Goal: Task Accomplishment & Management: Manage account settings

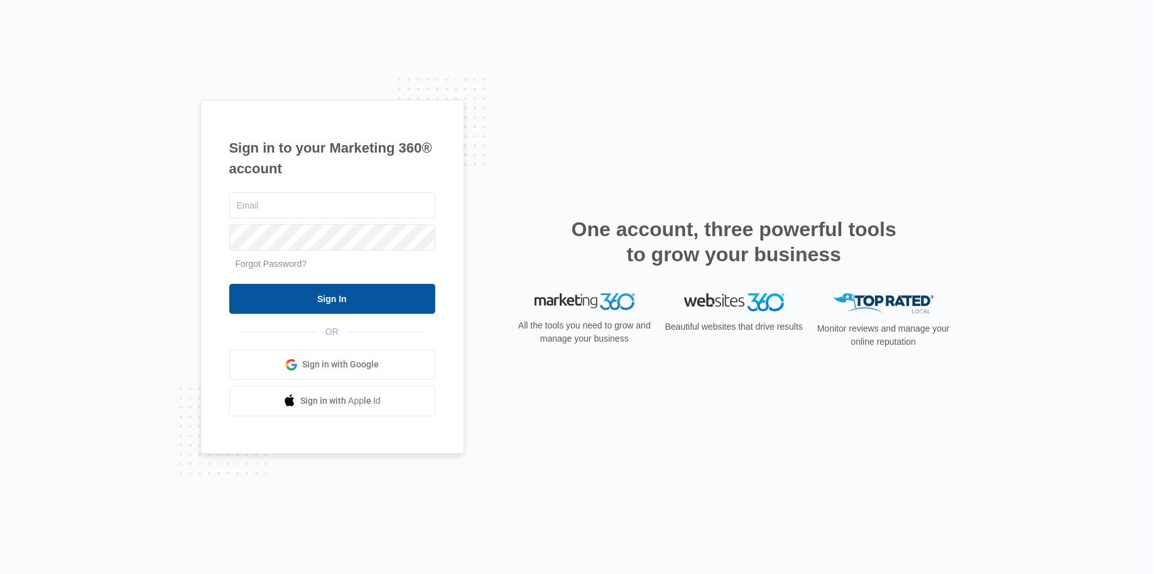
type input "Rochelle.young@Madwire.com"
click at [363, 291] on input "Sign In" at bounding box center [332, 299] width 206 height 30
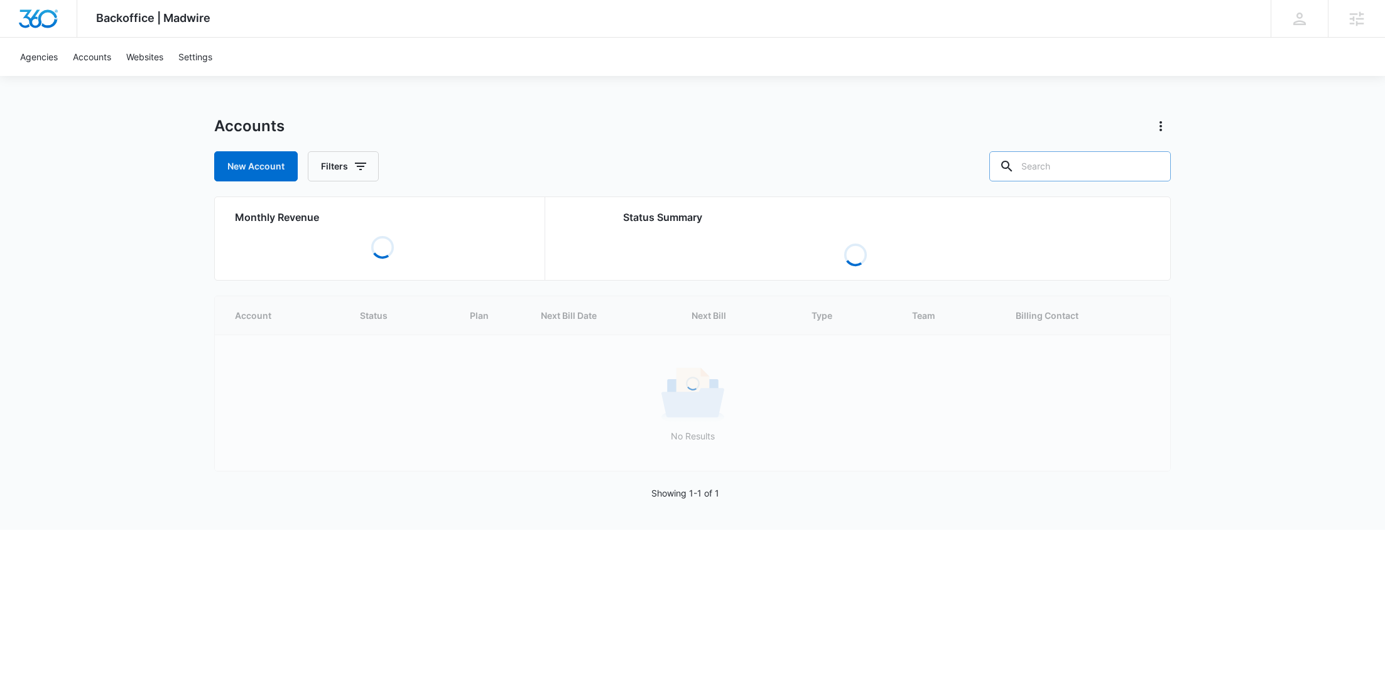
click at [1093, 166] on input "text" at bounding box center [1079, 166] width 181 height 30
paste input "M311750"
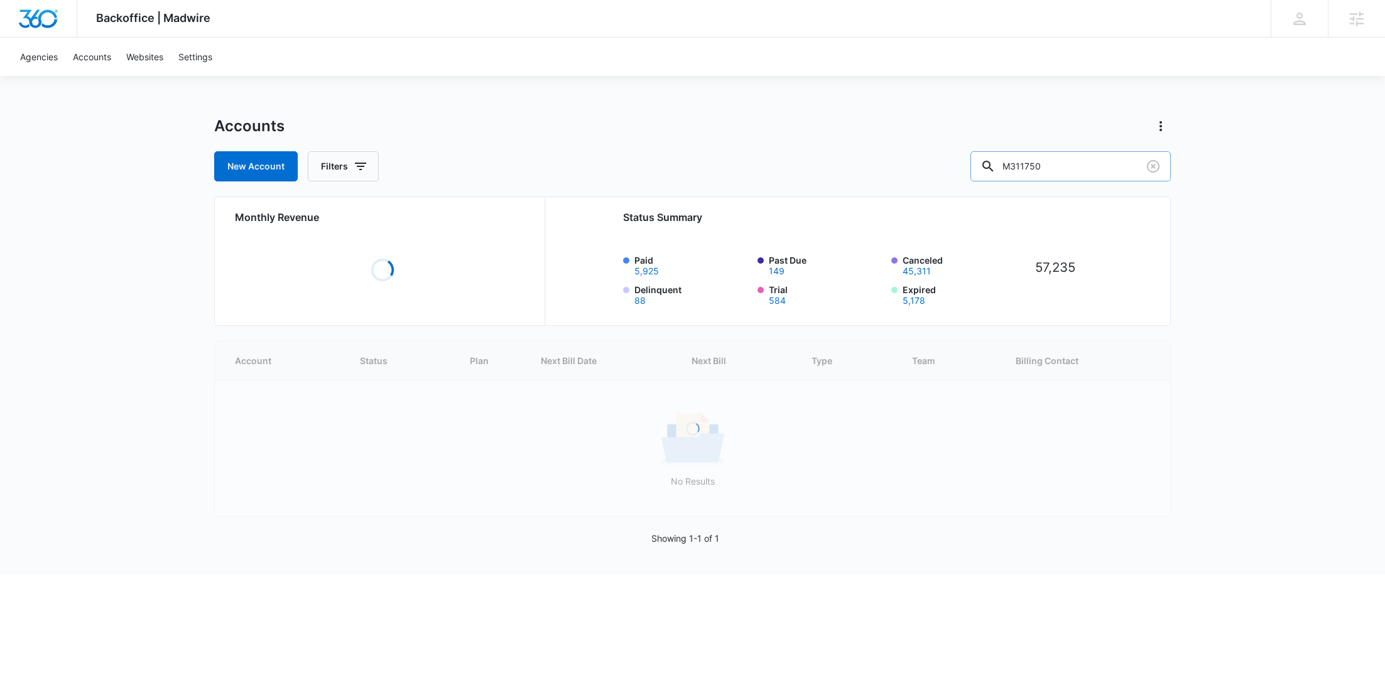
type input "M311750"
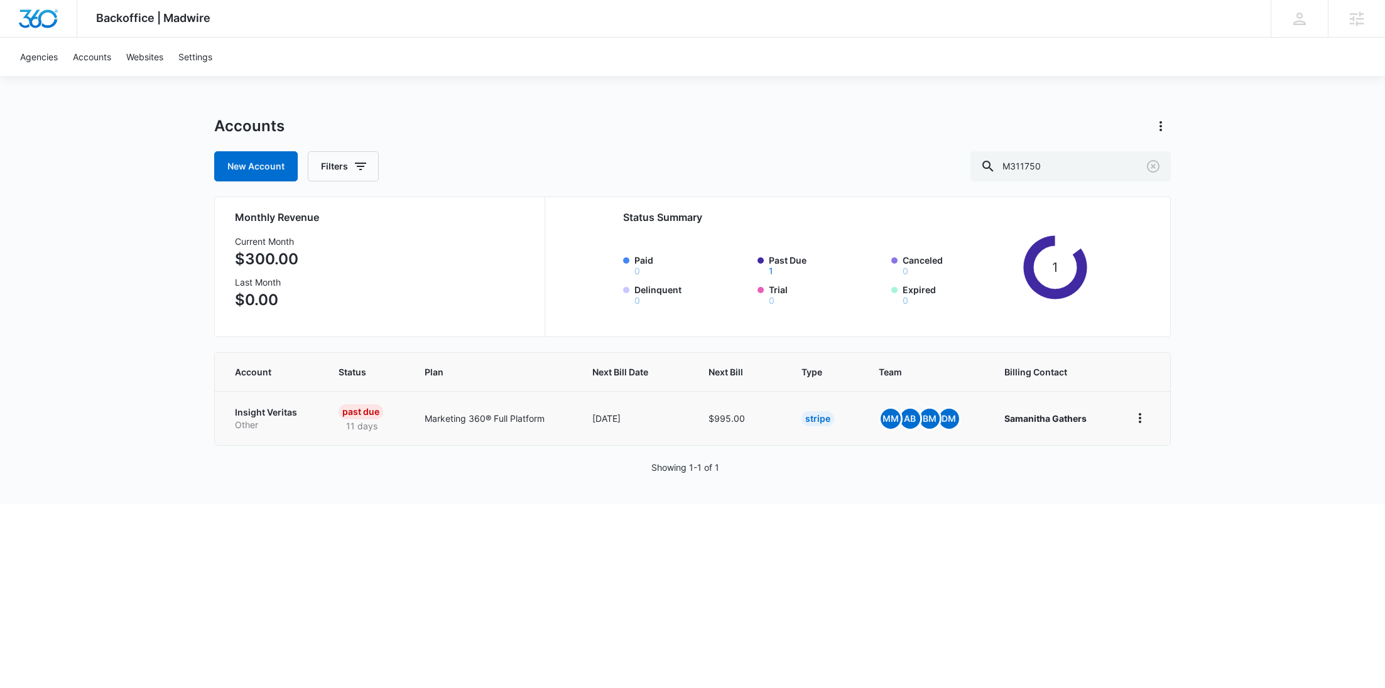
click at [262, 408] on p "Insight Veritas" at bounding box center [271, 412] width 73 height 13
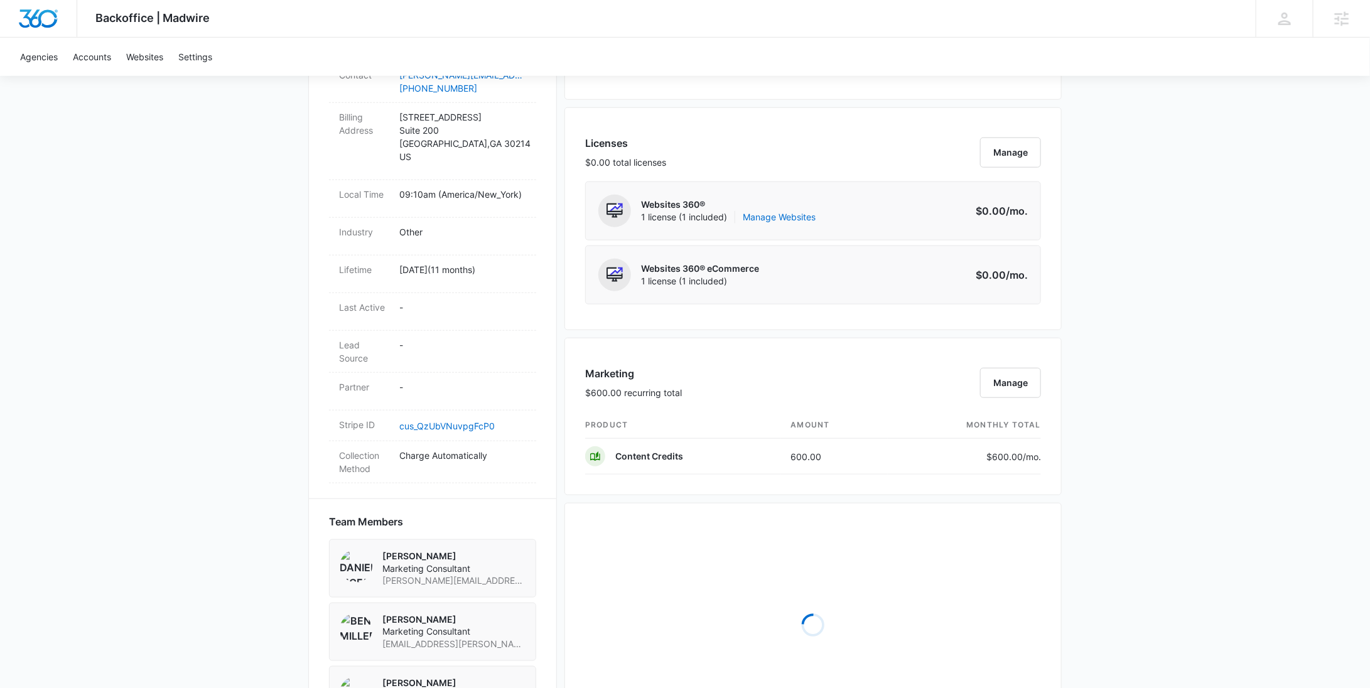
scroll to position [912, 0]
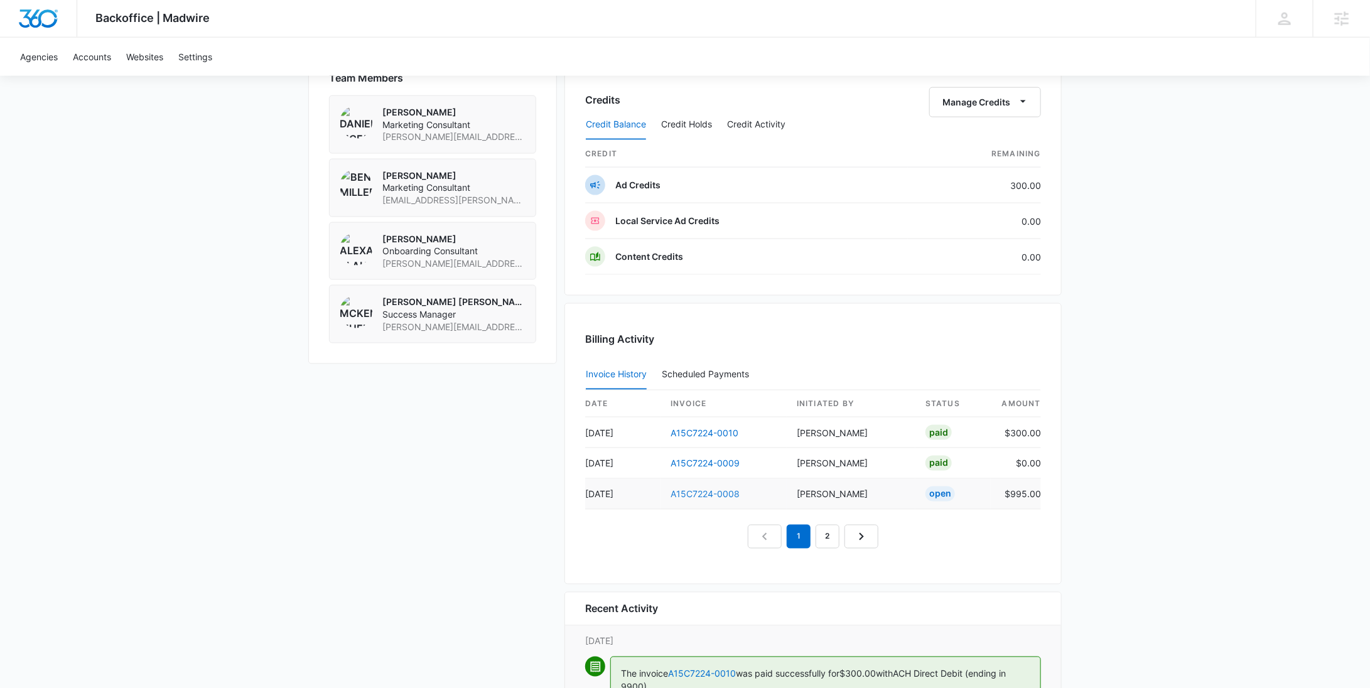
click at [706, 489] on link "A15C7224-0008" at bounding box center [705, 494] width 69 height 11
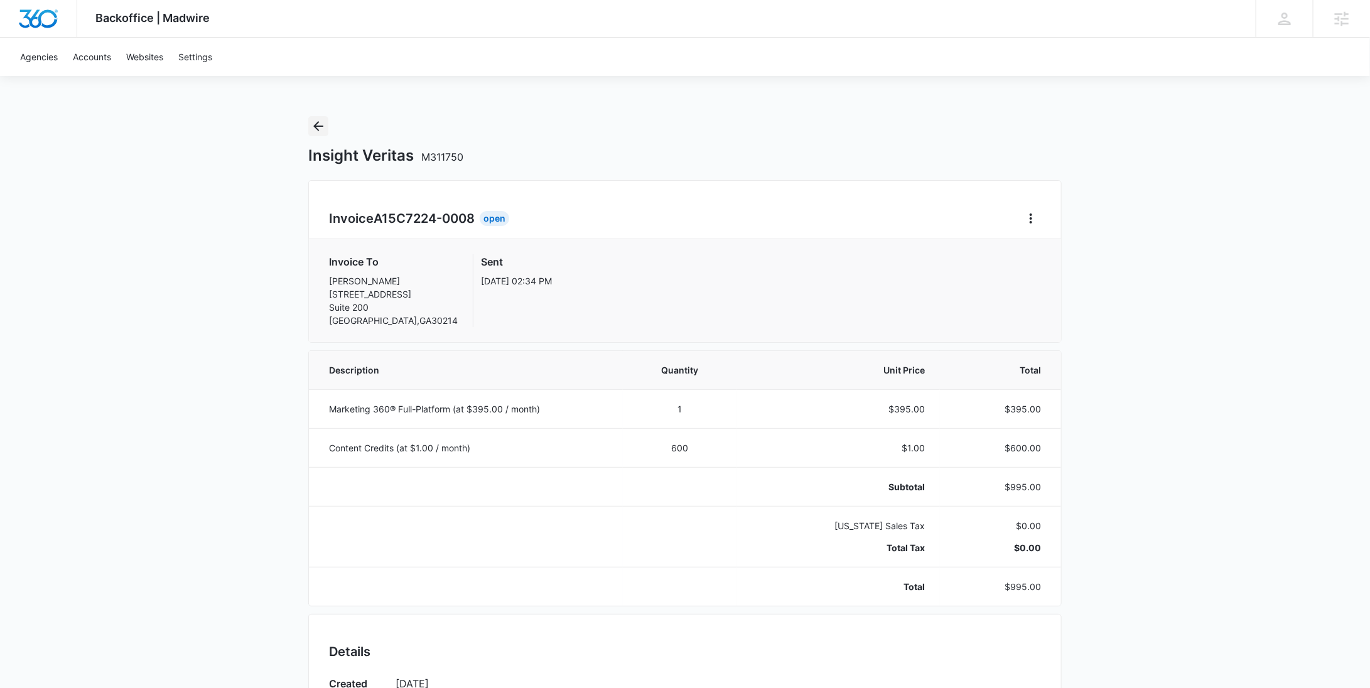
click at [321, 129] on icon "Back" at bounding box center [318, 126] width 15 height 15
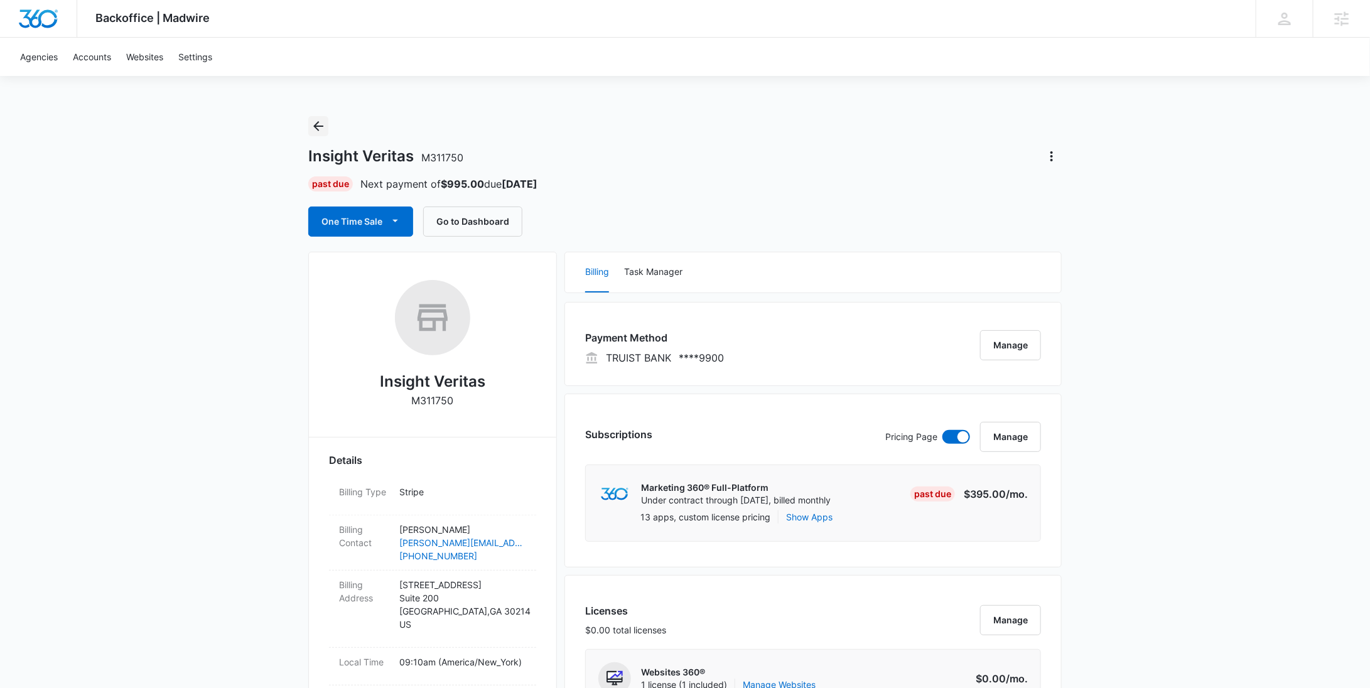
click at [320, 126] on icon "Back" at bounding box center [318, 126] width 10 height 10
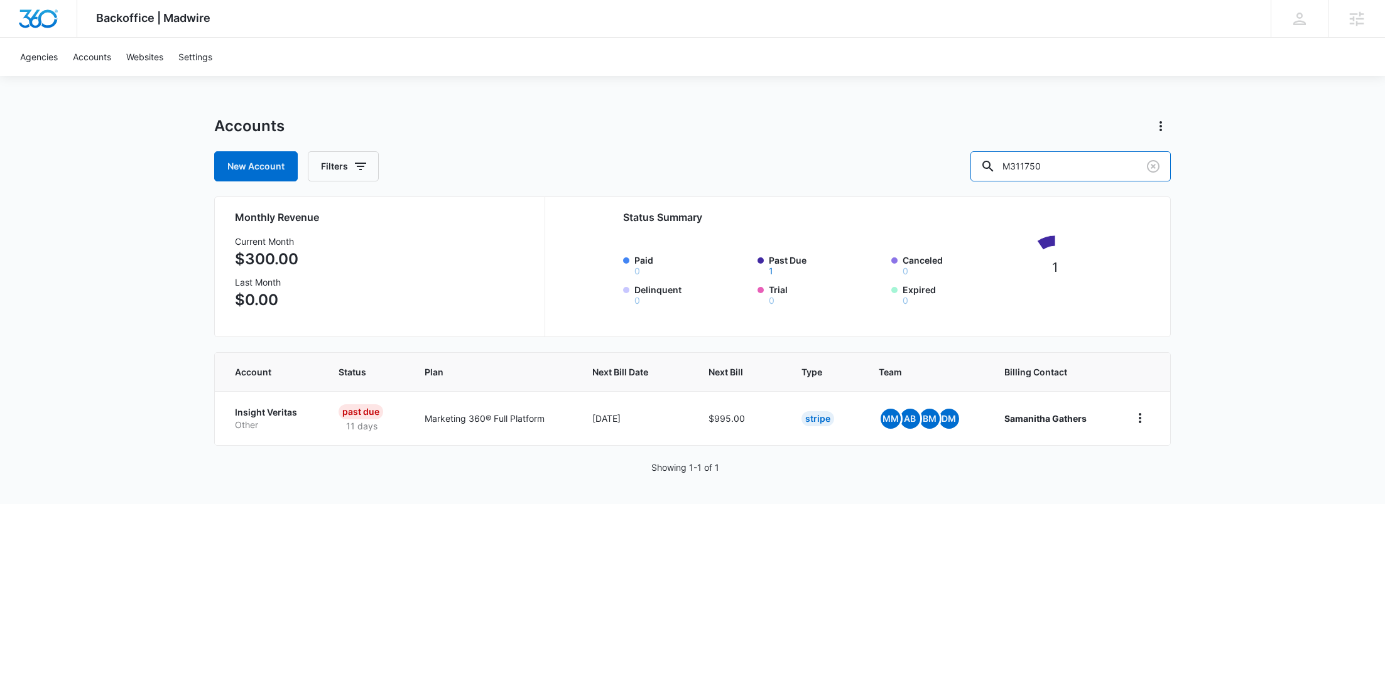
drag, startPoint x: 1109, startPoint y: 168, endPoint x: 976, endPoint y: 167, distance: 132.5
click at [977, 168] on div "New Account Filters M311750" at bounding box center [692, 166] width 956 height 30
paste input "7768"
type input "M37768"
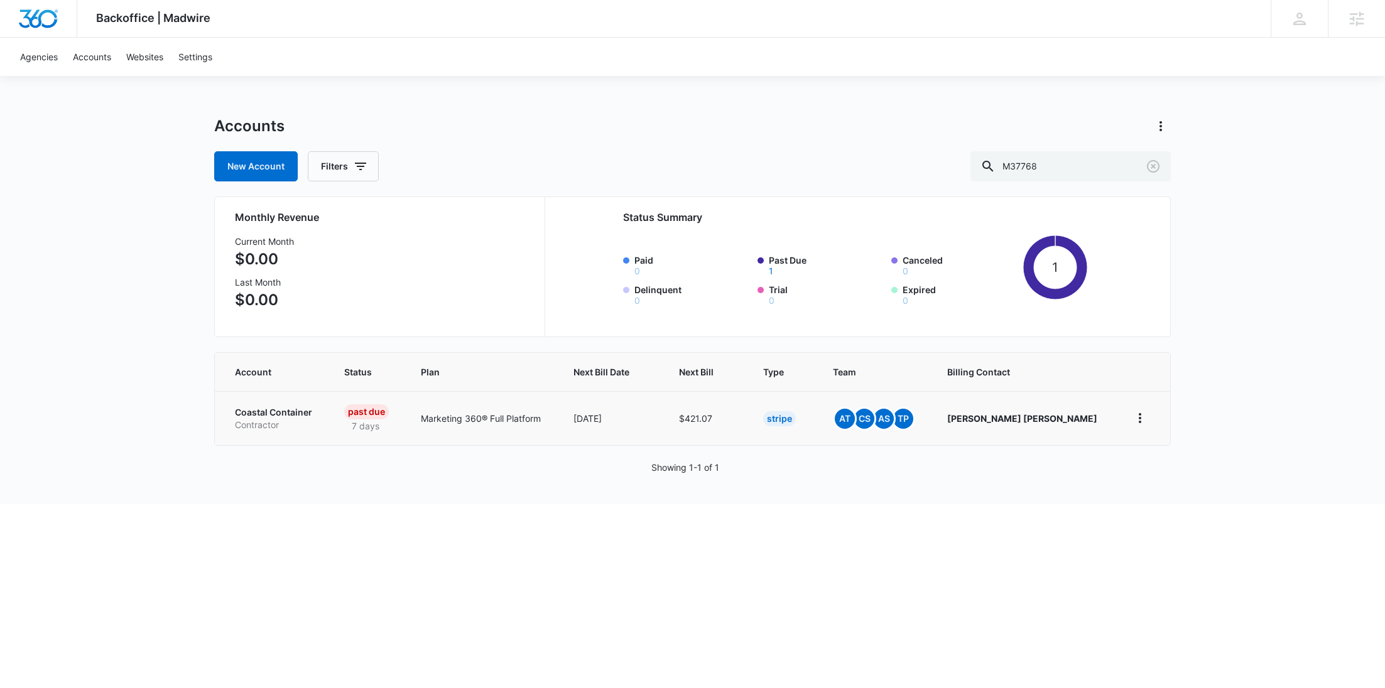
click at [256, 413] on p "Coastal Container" at bounding box center [274, 412] width 79 height 13
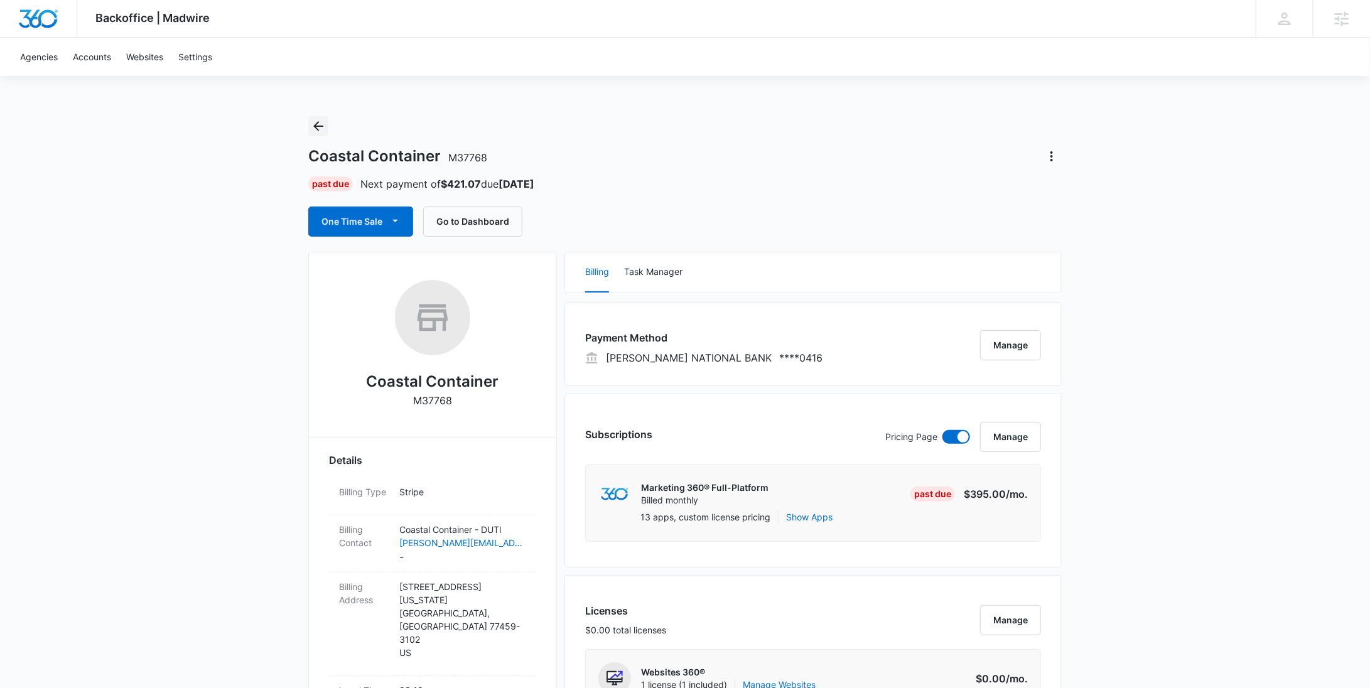
click at [314, 124] on icon "Back" at bounding box center [318, 126] width 15 height 15
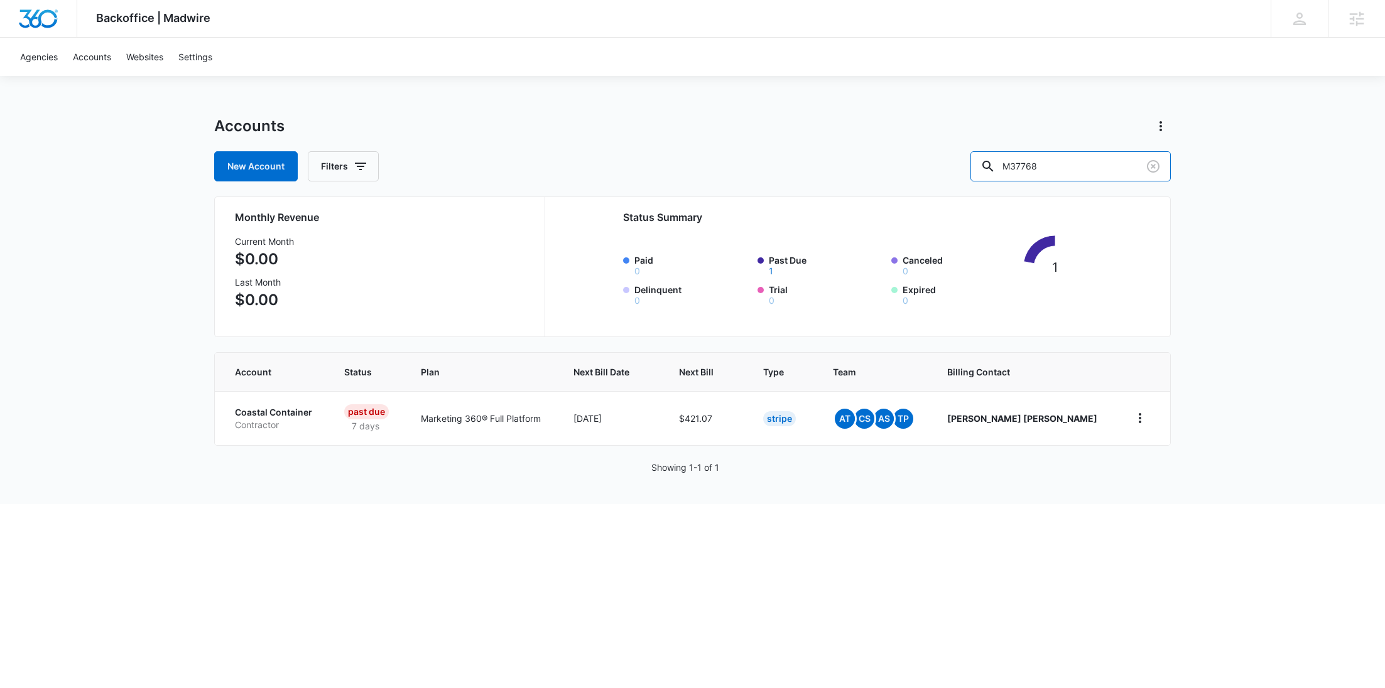
drag, startPoint x: 1043, startPoint y: 170, endPoint x: 978, endPoint y: 172, distance: 64.7
click at [980, 172] on div "New Account Filters M37768" at bounding box center [692, 166] width 956 height 30
paste input "adco"
type input "Madco"
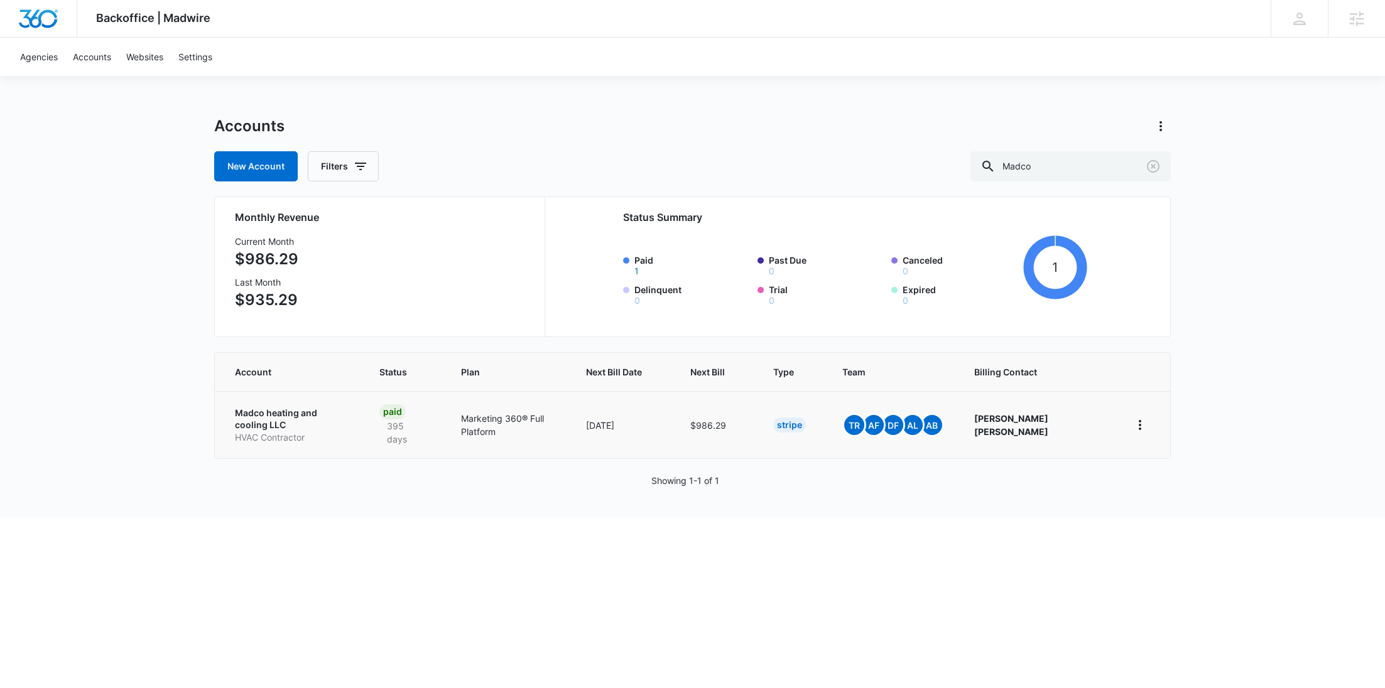
click at [273, 431] on p "HVAC Contractor" at bounding box center [292, 437] width 114 height 13
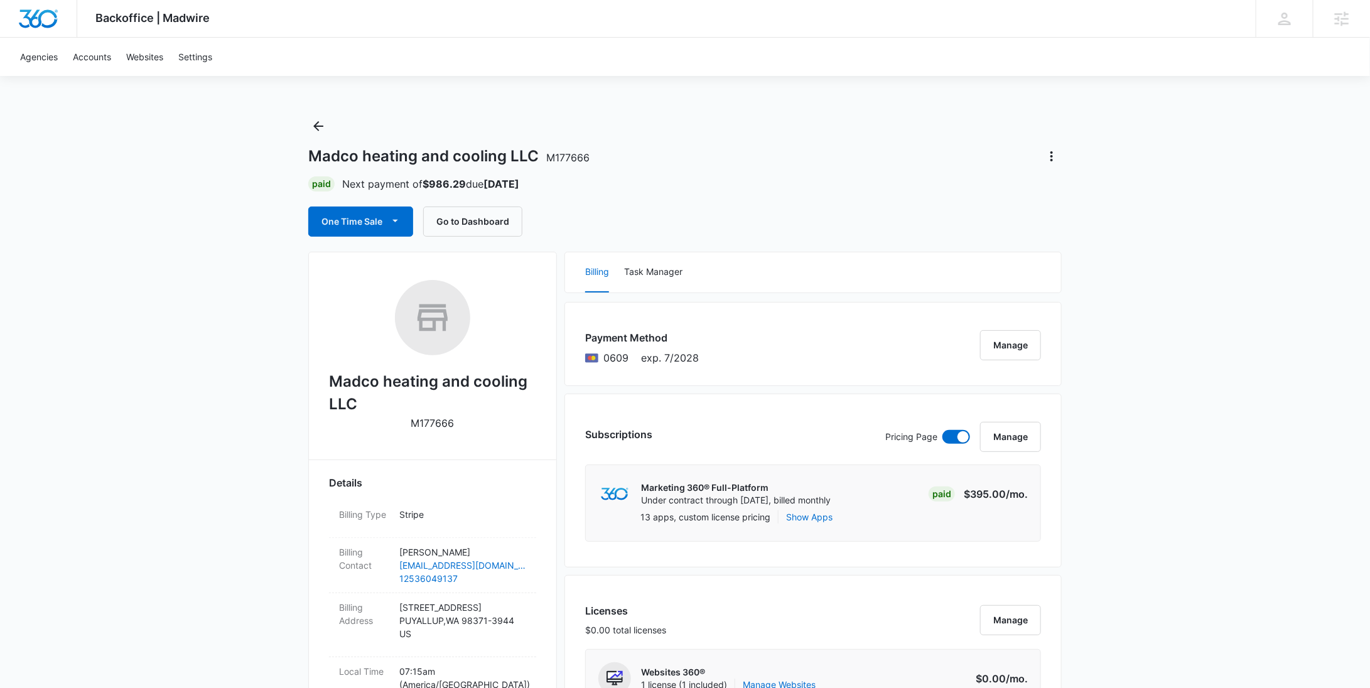
click at [446, 422] on p "M177666" at bounding box center [432, 423] width 43 height 15
copy p "M177666"
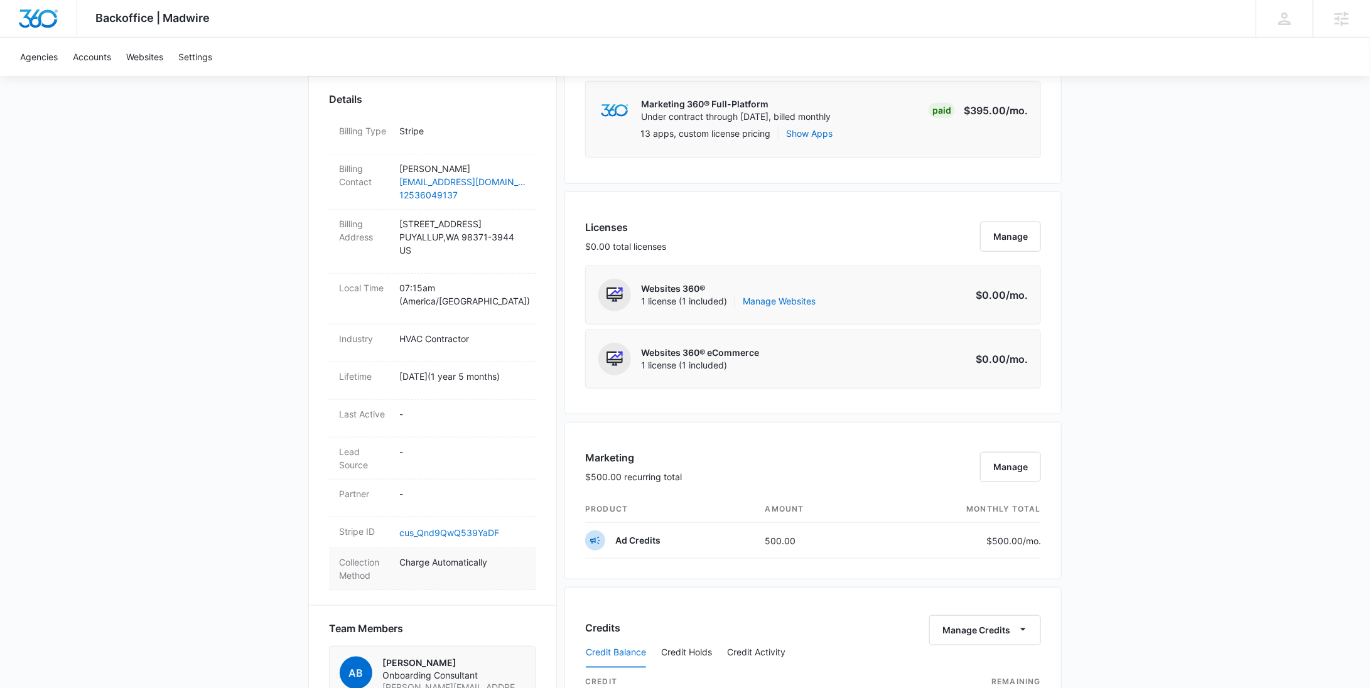
scroll to position [492, 0]
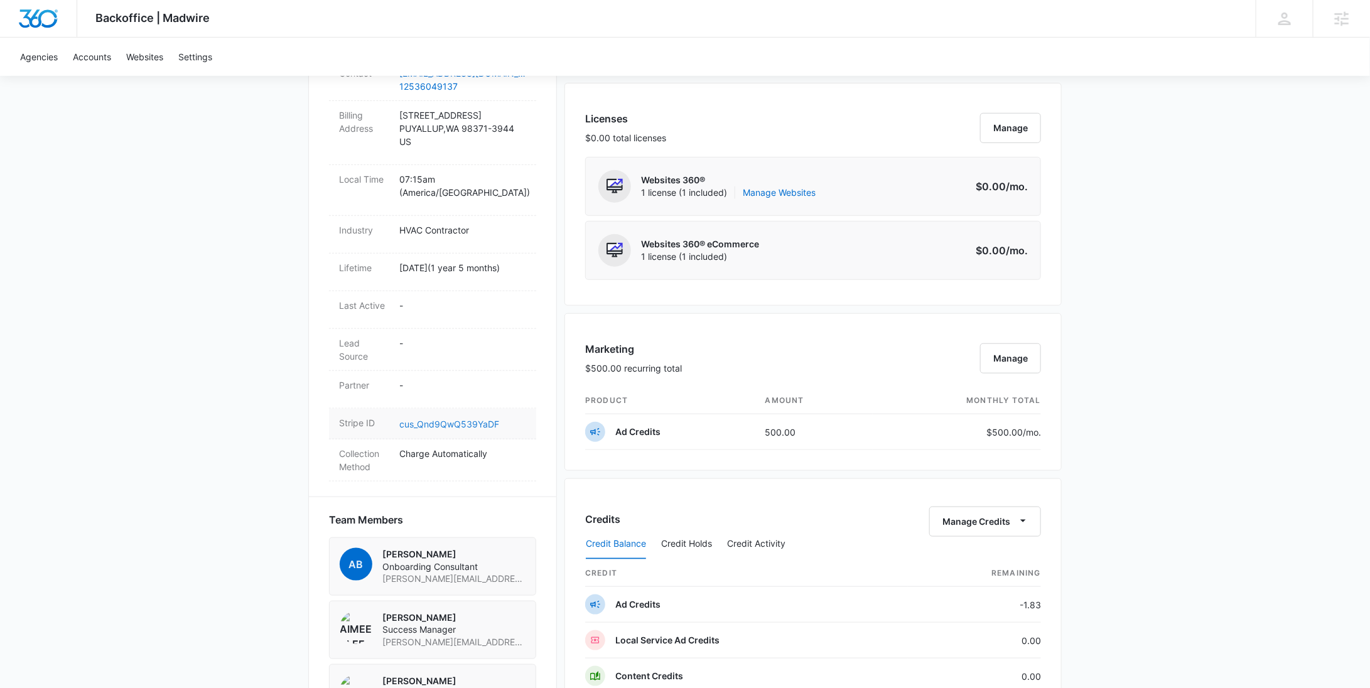
click at [453, 423] on link "cus_Qnd9QwQ539YaDF" at bounding box center [449, 424] width 100 height 11
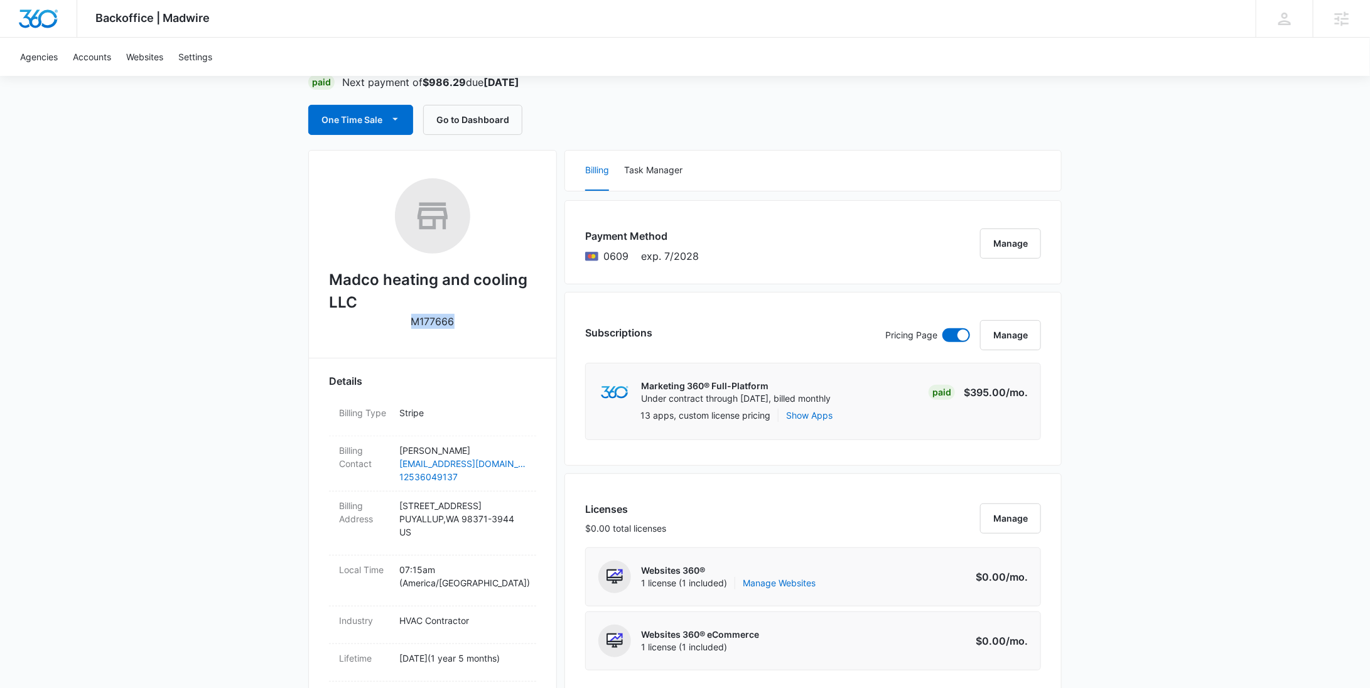
scroll to position [0, 0]
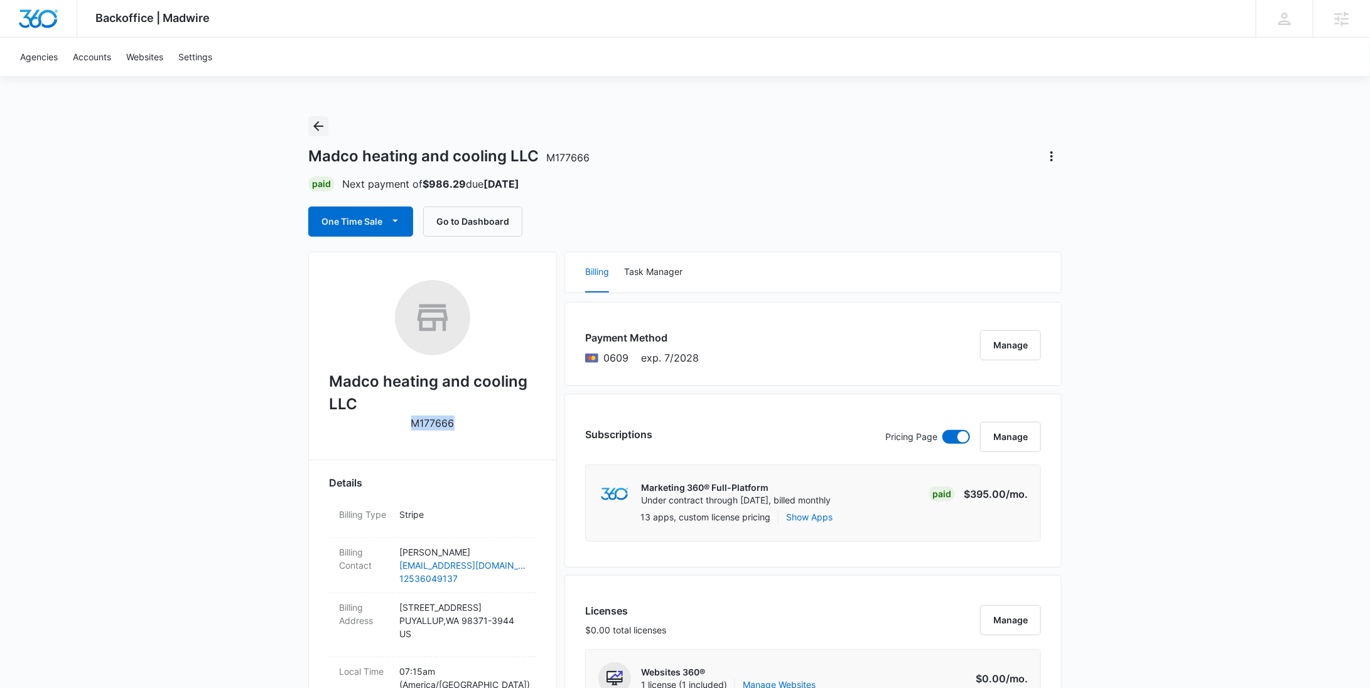
click at [315, 131] on icon "Back" at bounding box center [318, 126] width 15 height 15
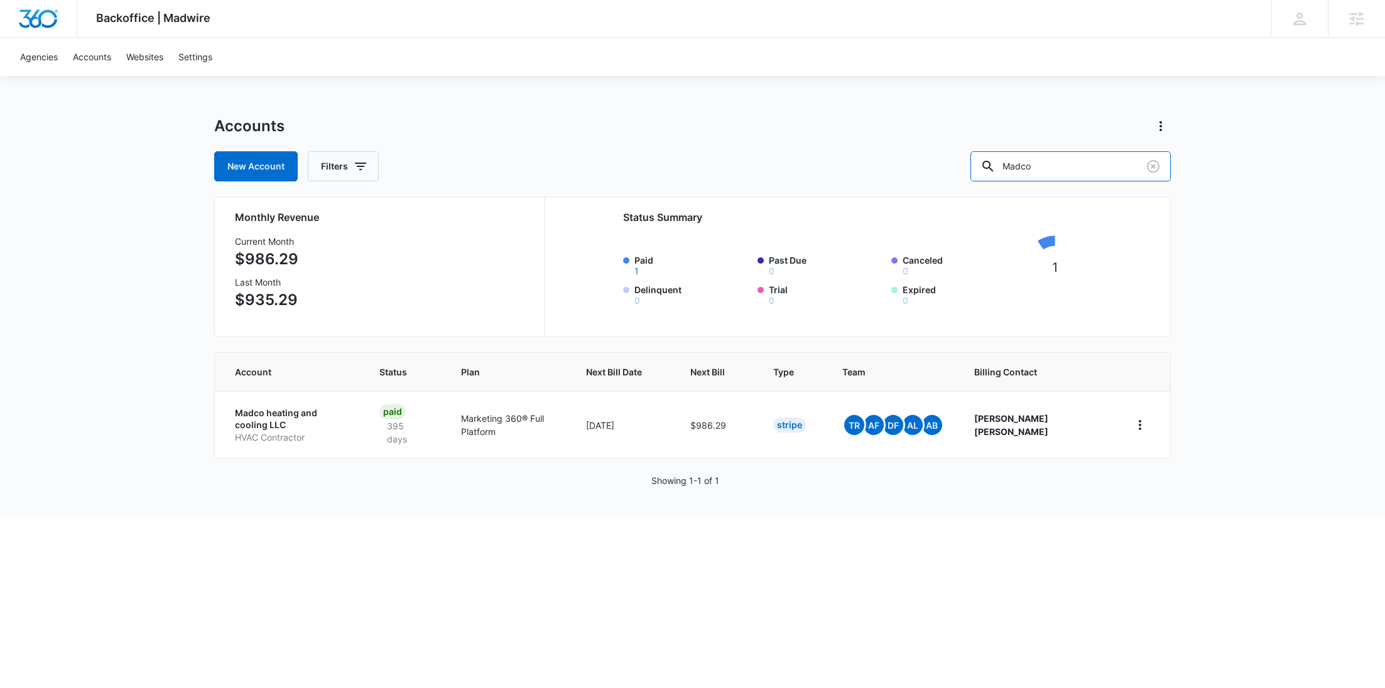
drag, startPoint x: 1104, startPoint y: 170, endPoint x: 980, endPoint y: 170, distance: 124.3
click at [1001, 174] on div "New Account Filters Madco" at bounding box center [692, 166] width 956 height 30
paste input "338455"
type input "M338455"
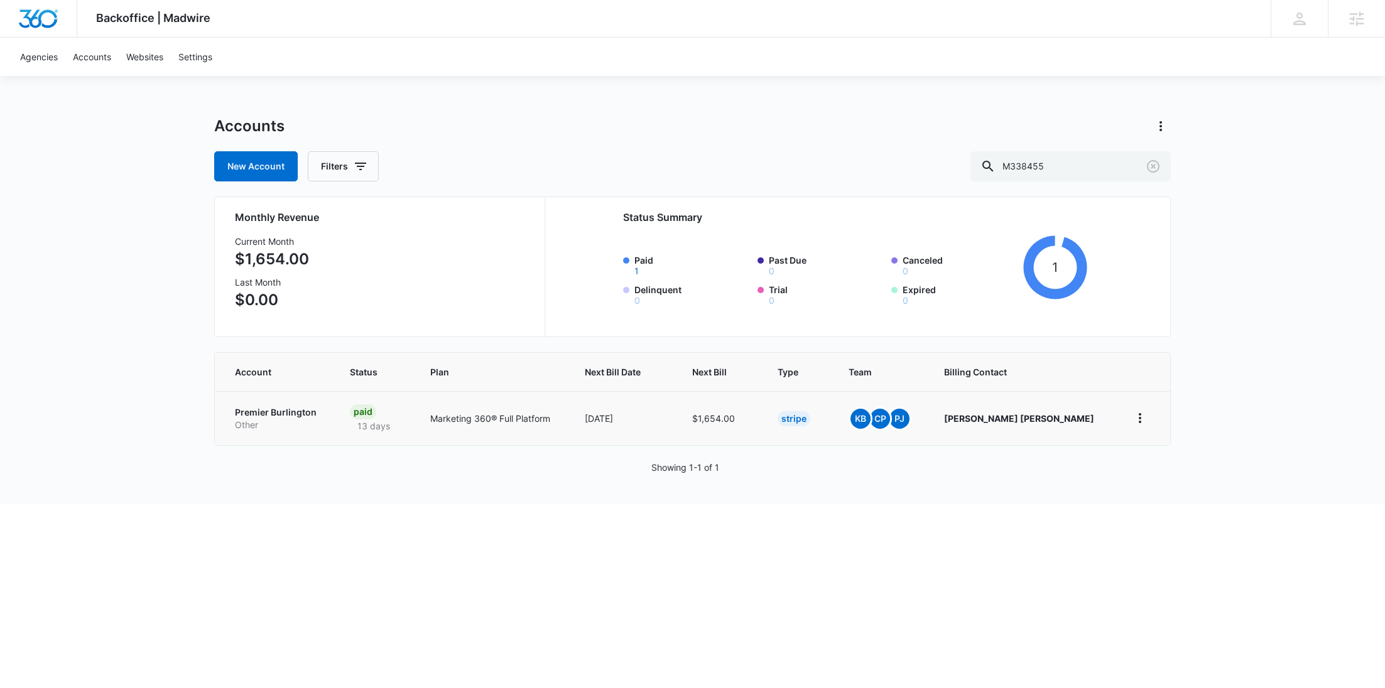
click at [247, 414] on p "Premier Burlington" at bounding box center [277, 412] width 85 height 13
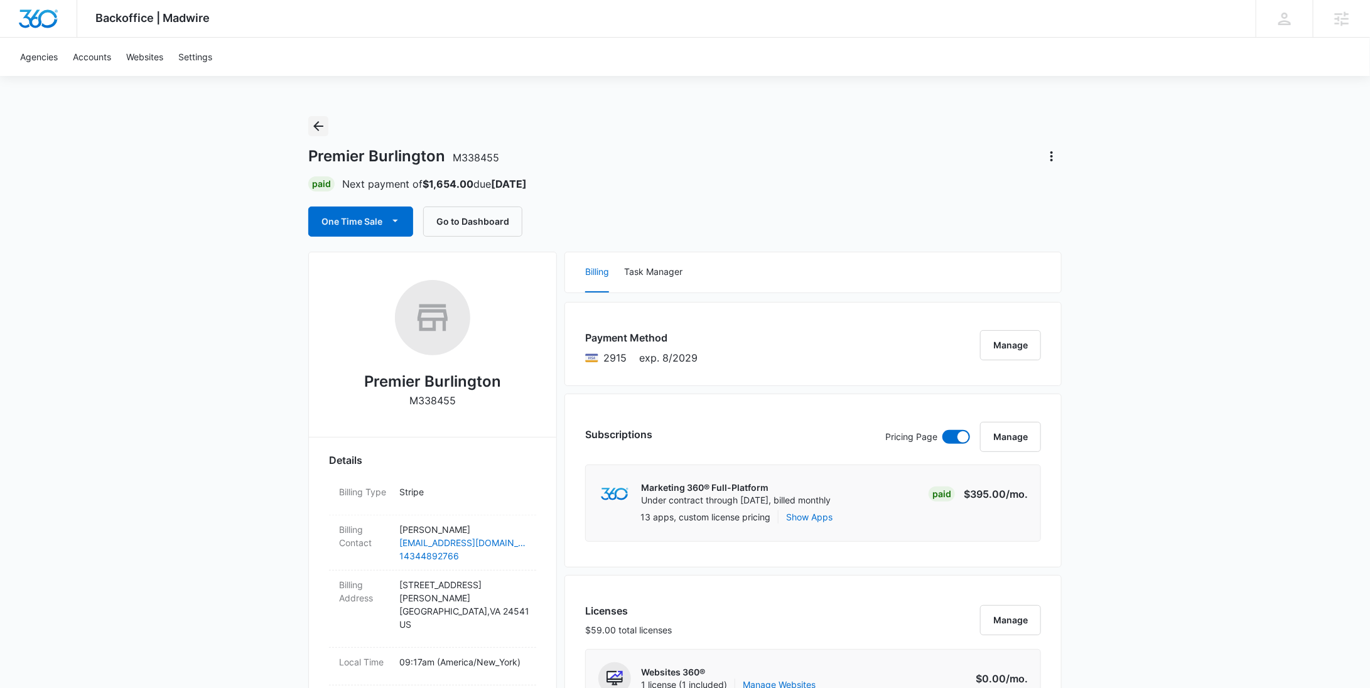
click at [316, 125] on icon "Back" at bounding box center [318, 126] width 15 height 15
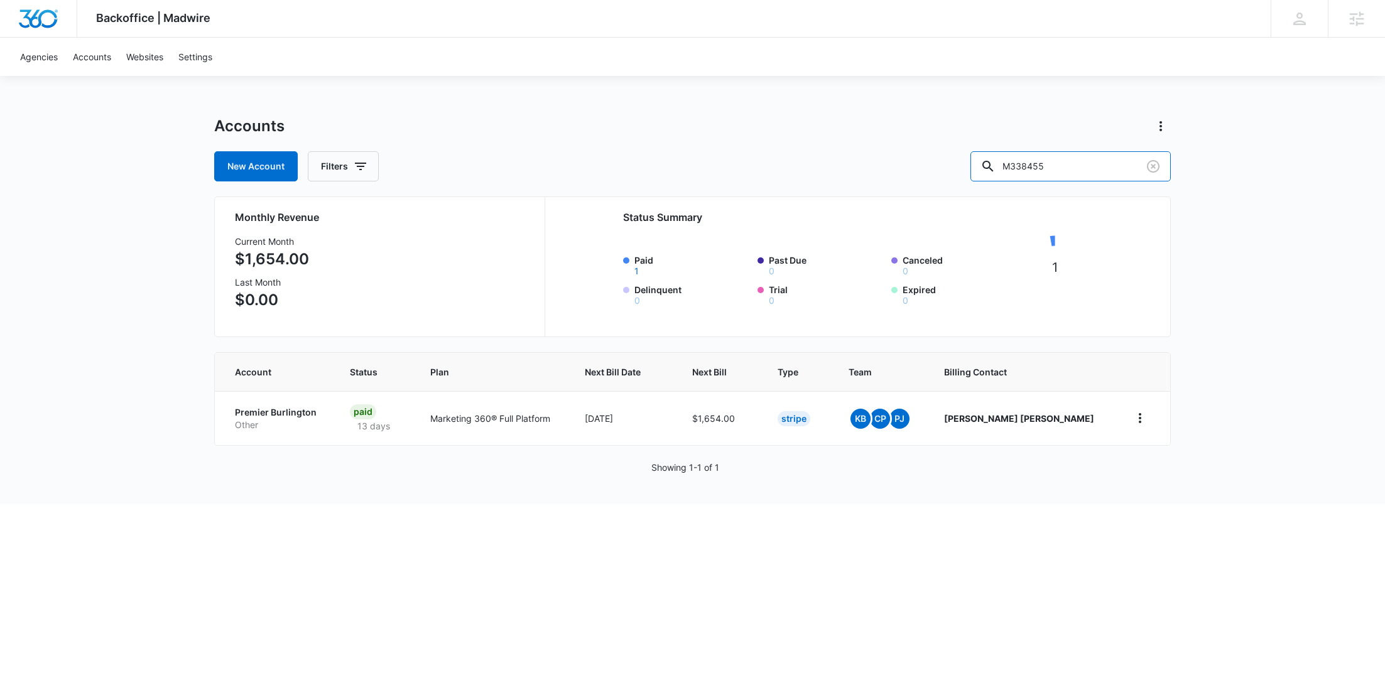
drag, startPoint x: 1085, startPoint y: 160, endPoint x: 981, endPoint y: 160, distance: 104.2
click at [983, 161] on div "New Account Filters M338455" at bounding box center [692, 166] width 956 height 30
paste input "43"
type input "M338443"
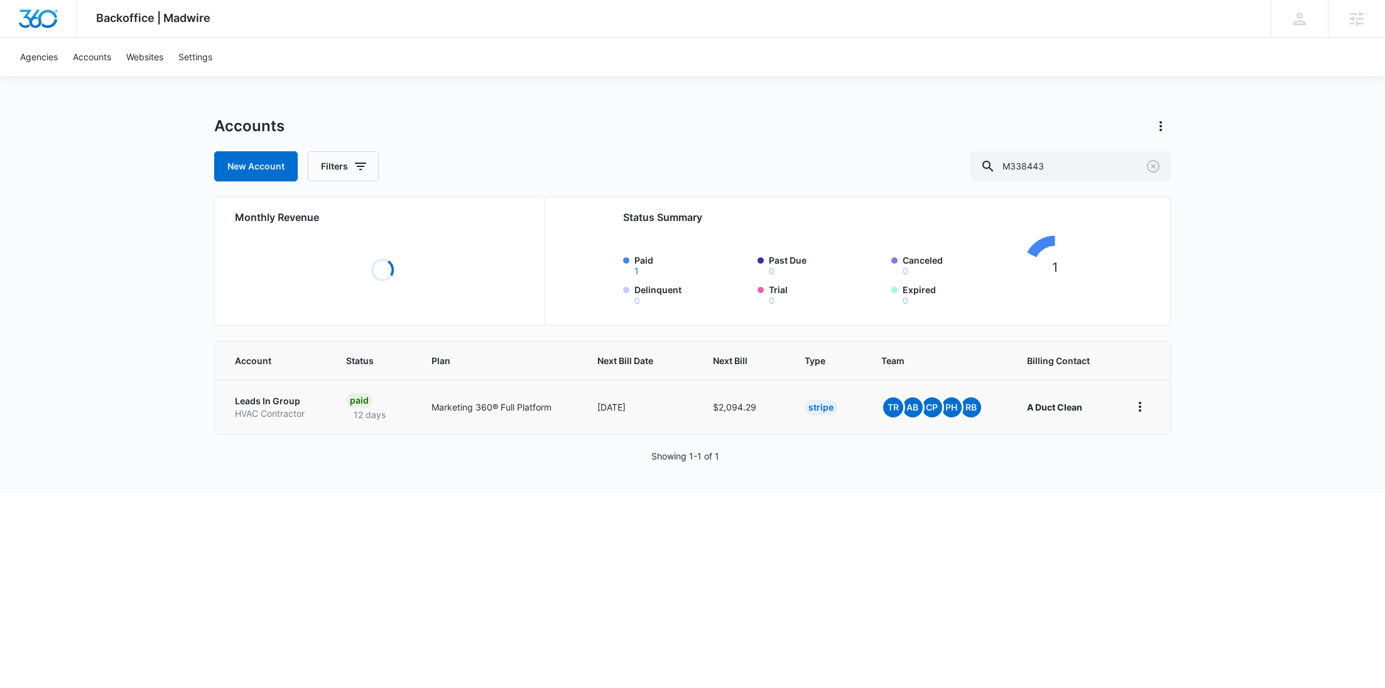
click at [273, 411] on p "HVAC Contractor" at bounding box center [275, 414] width 81 height 13
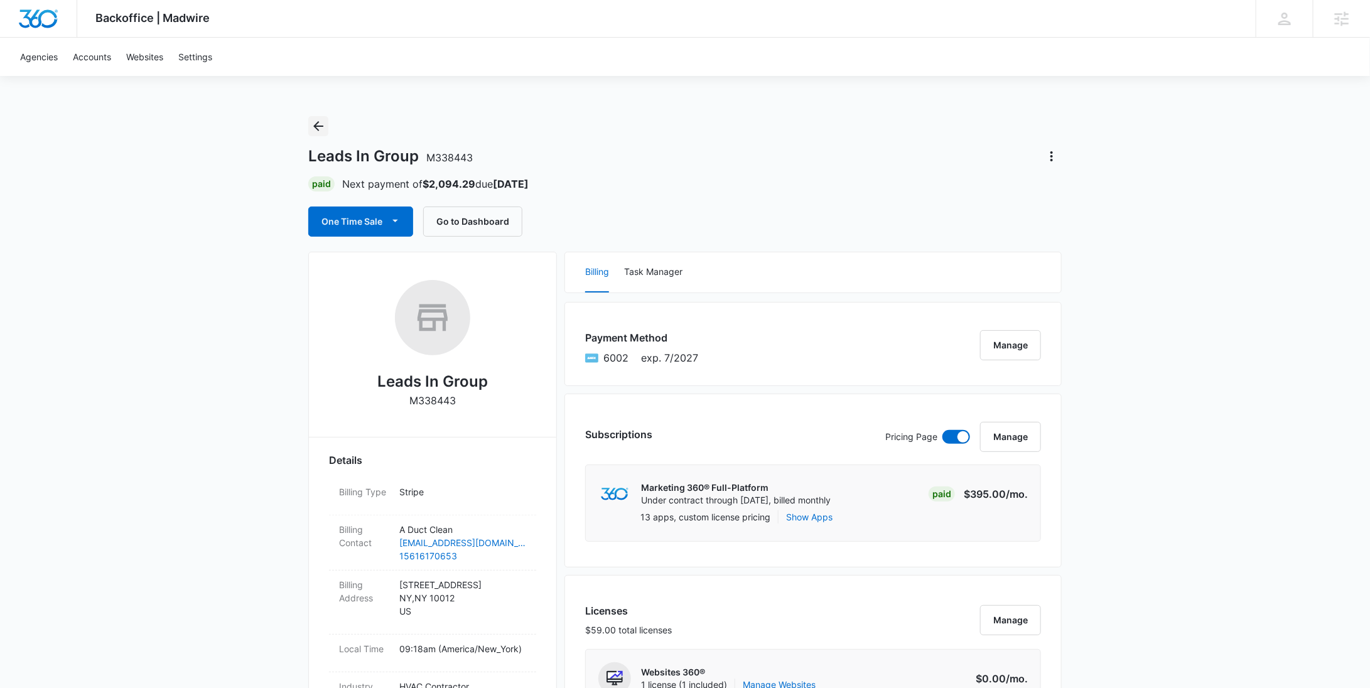
click at [313, 127] on icon "Back" at bounding box center [318, 126] width 15 height 15
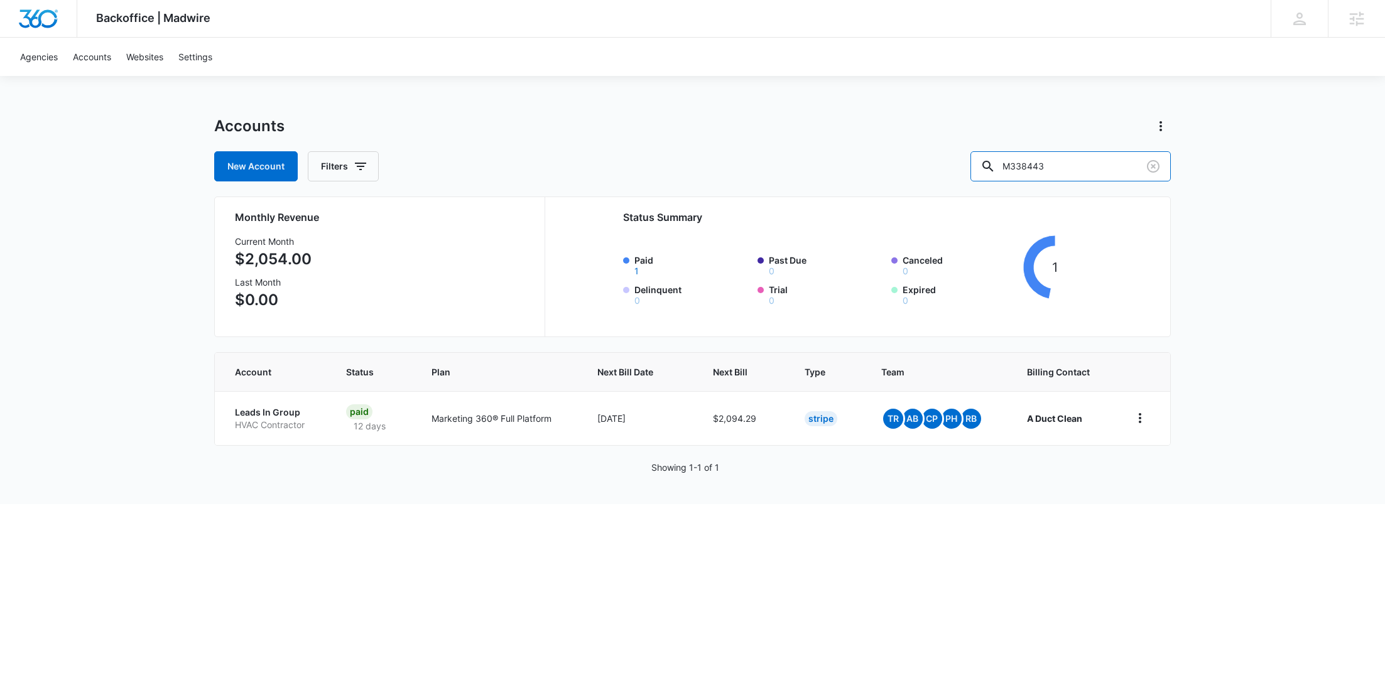
drag, startPoint x: 1002, startPoint y: 172, endPoint x: 980, endPoint y: 171, distance: 22.0
click at [982, 173] on div "New Account Filters M338443" at bounding box center [692, 166] width 956 height 30
paste input "580"
type input "M338580"
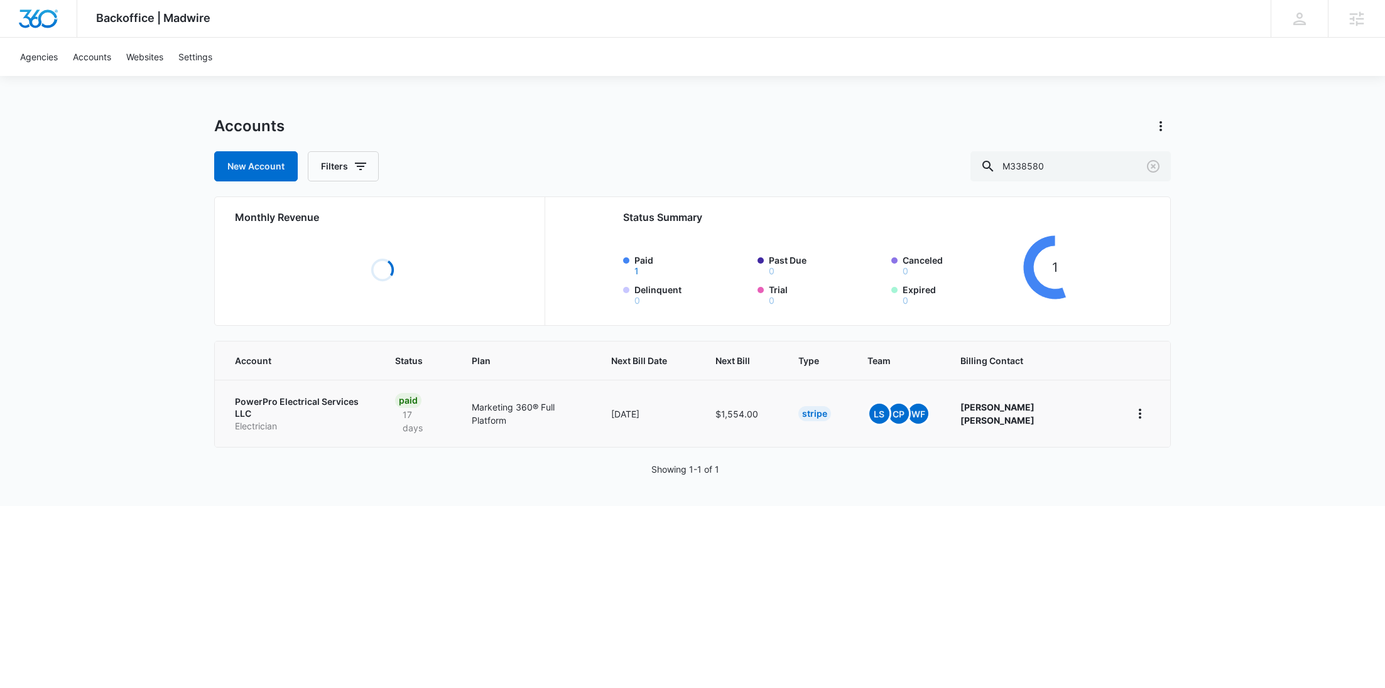
click at [266, 406] on p "PowerPro Electrical Services LLC" at bounding box center [300, 408] width 130 height 24
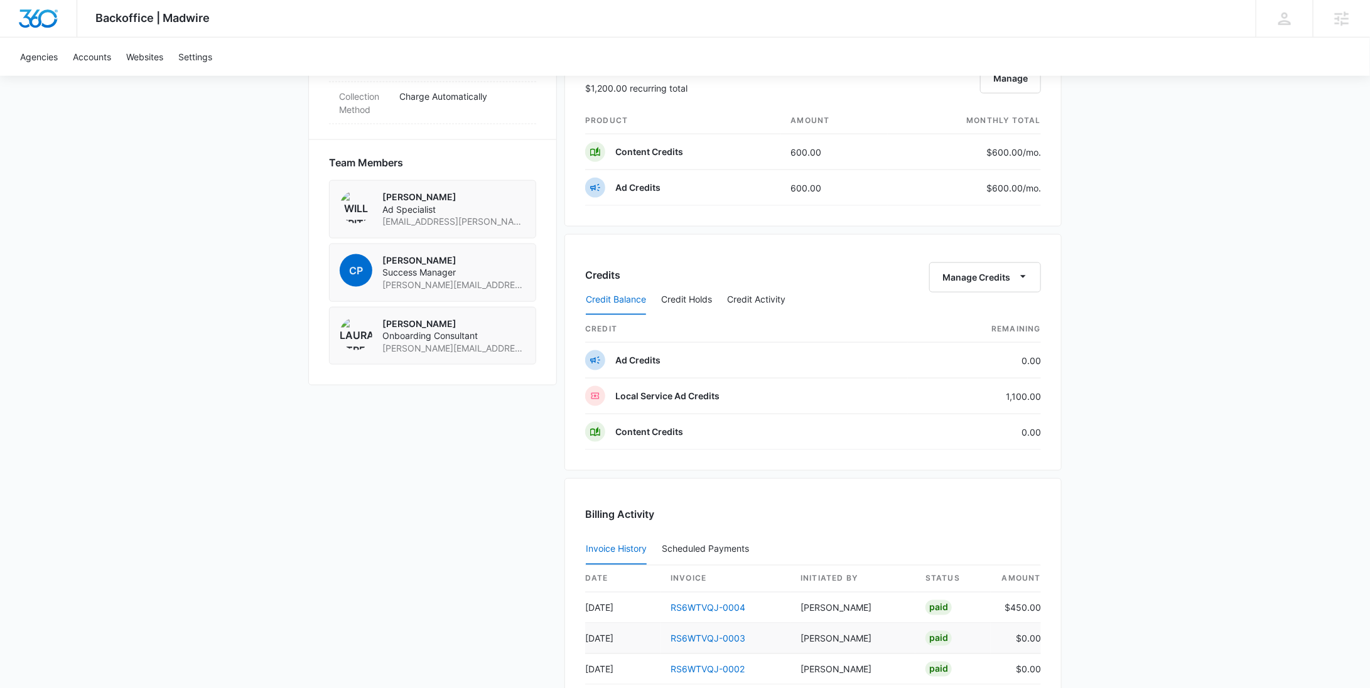
scroll to position [612, 0]
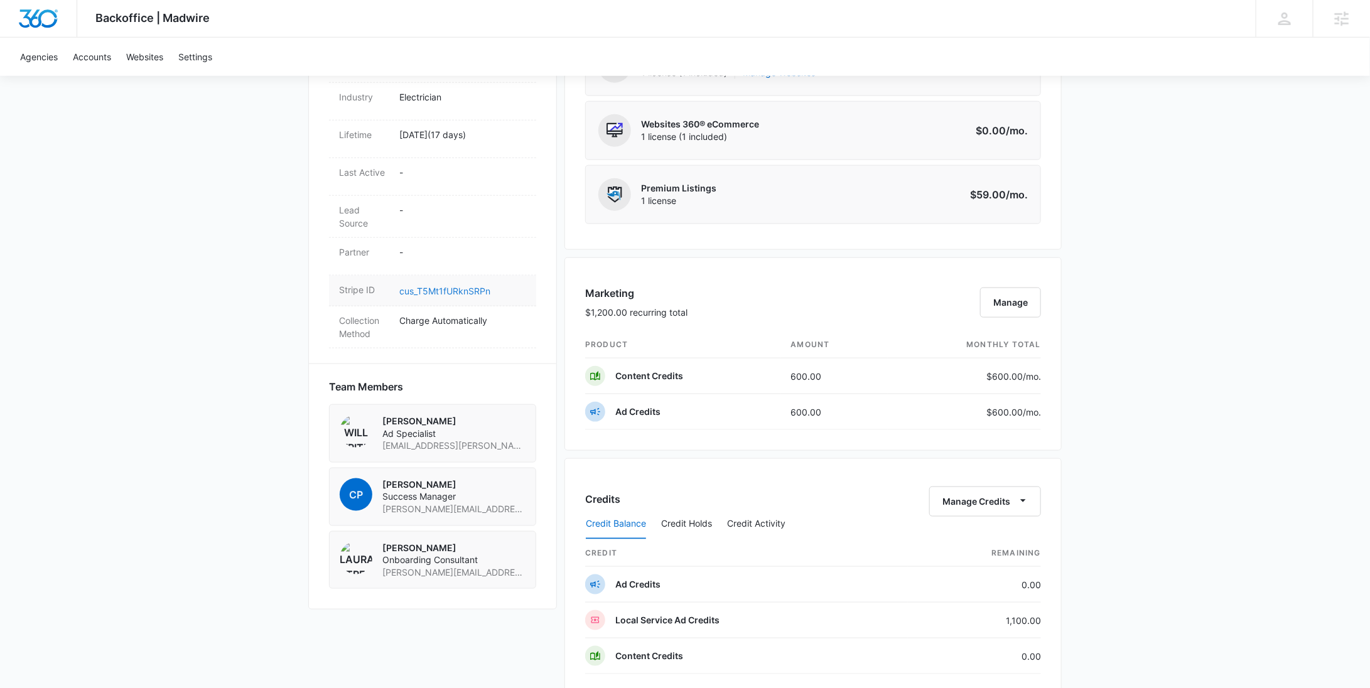
click at [472, 286] on link "cus_T5Mt1fURknSRPn" at bounding box center [444, 291] width 91 height 11
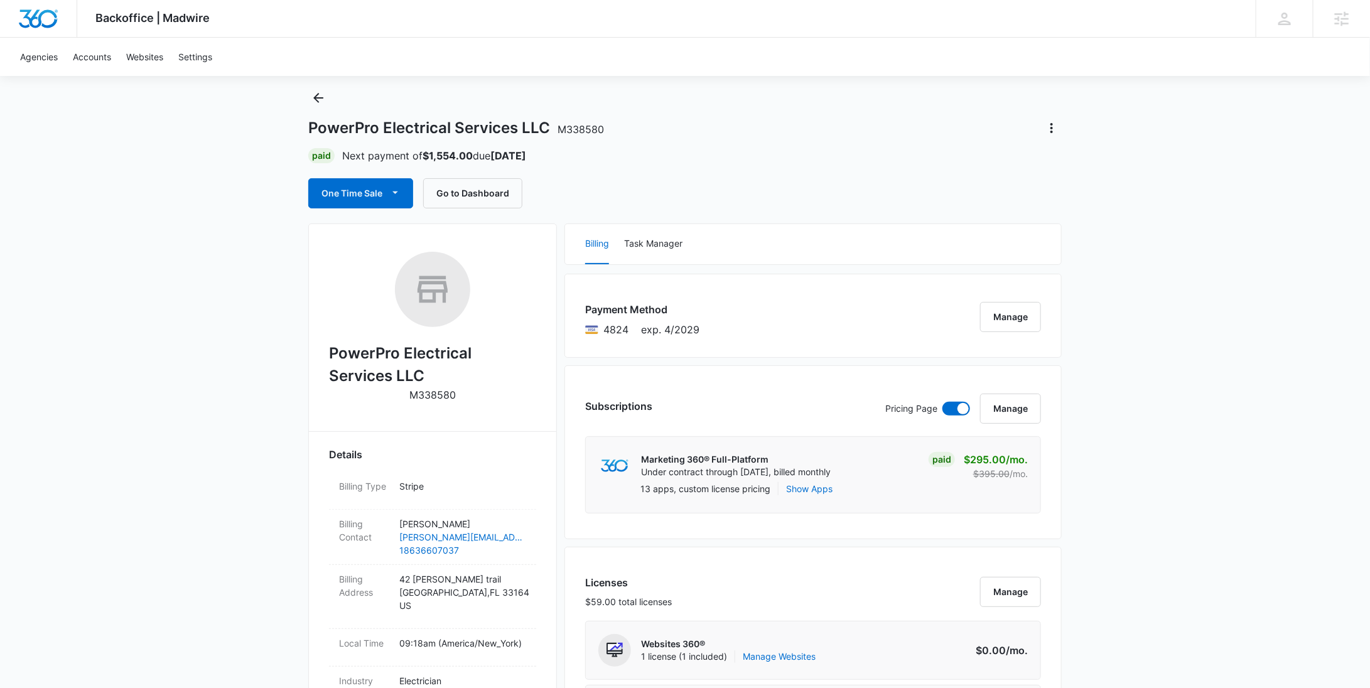
scroll to position [0, 0]
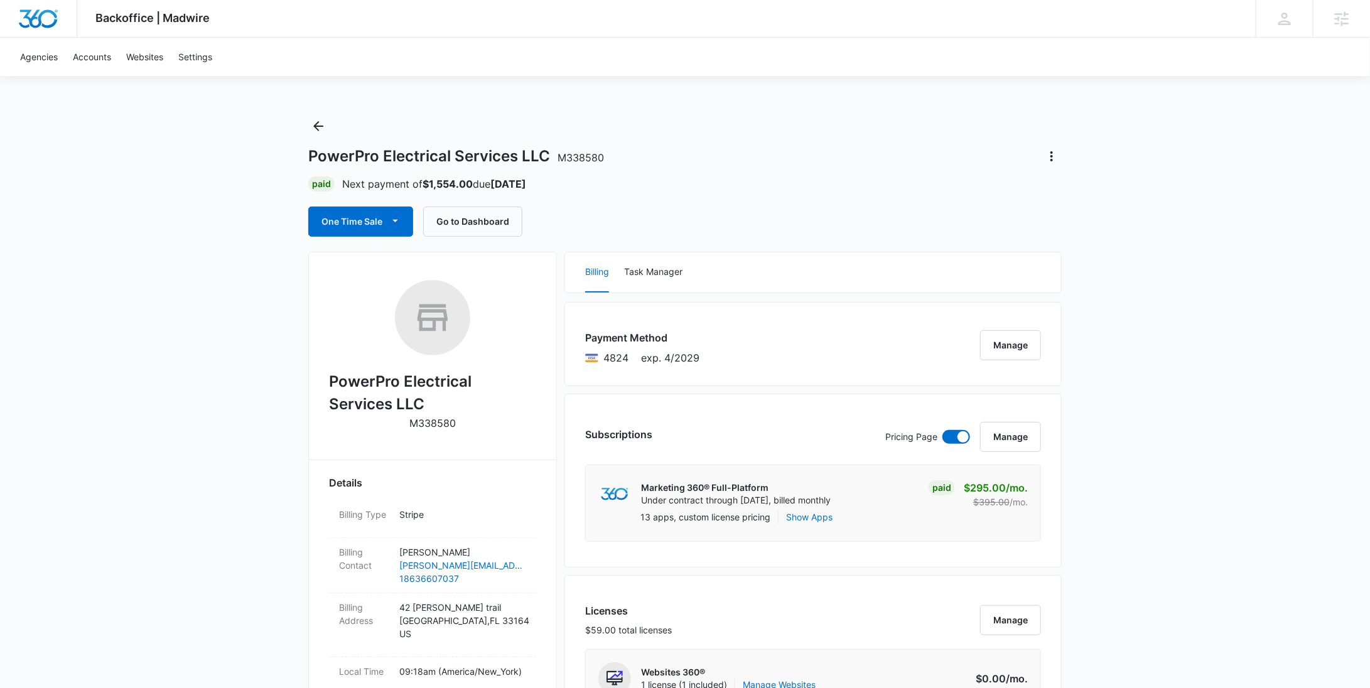
click at [319, 136] on div "PowerPro Electrical Services LLC M338580 Paid Next payment of $1,554.00 due Oct…" at bounding box center [685, 176] width 754 height 121
click at [318, 129] on icon "Back" at bounding box center [318, 126] width 10 height 10
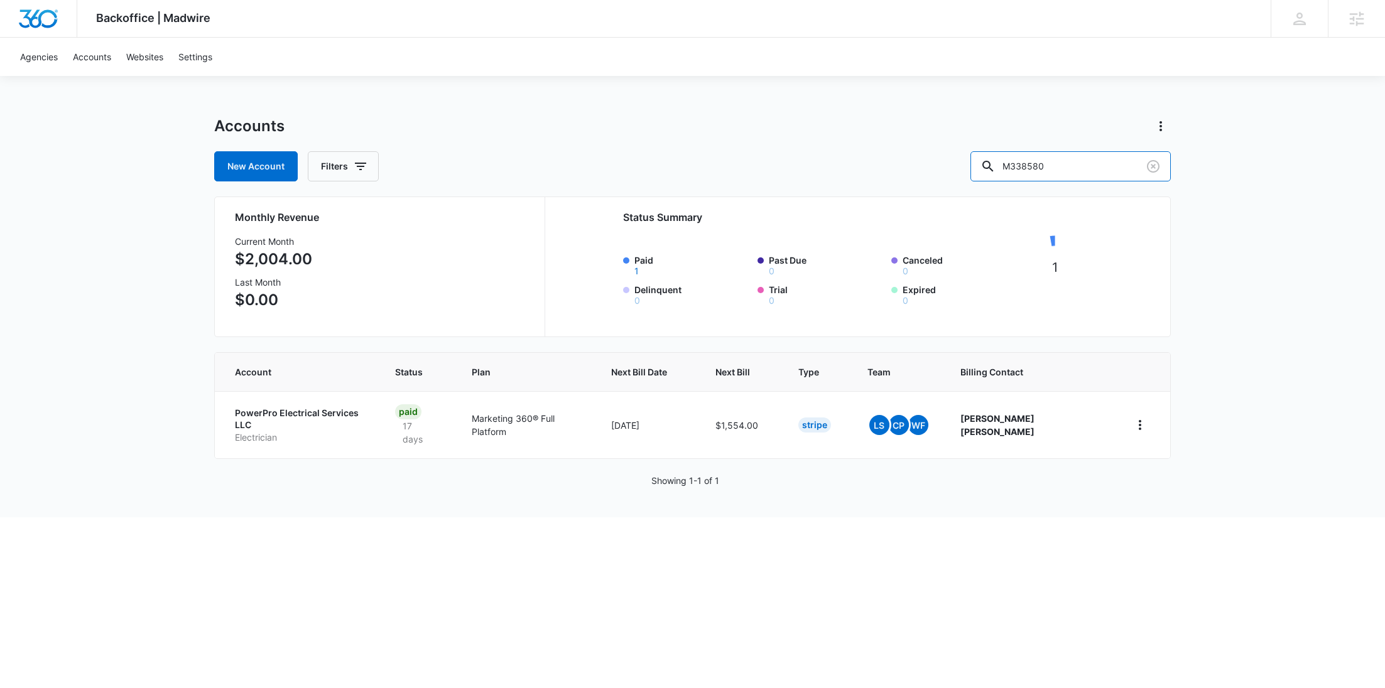
click at [1000, 169] on div "New Account Filters M338580" at bounding box center [692, 166] width 956 height 30
paste input "We Paint & Renovate"
type input "We Paint & Renovate"
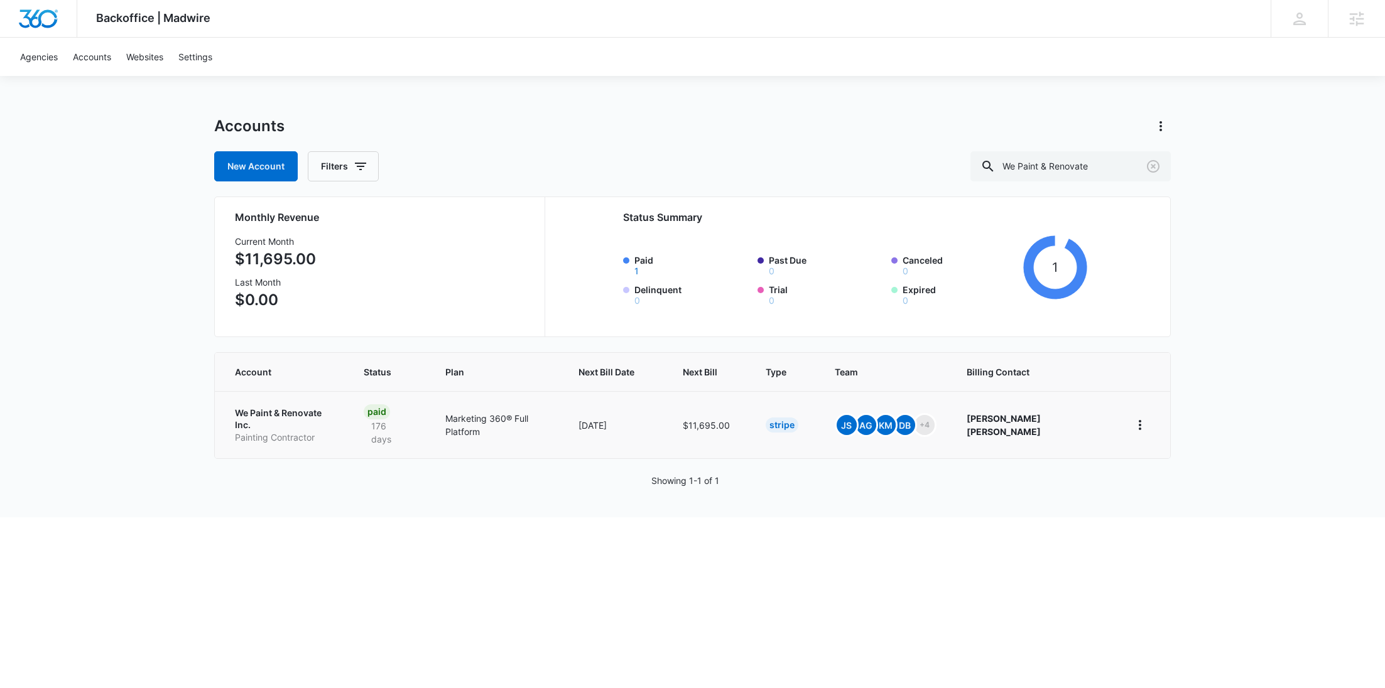
click at [286, 431] on p "Painting Contractor" at bounding box center [284, 437] width 99 height 13
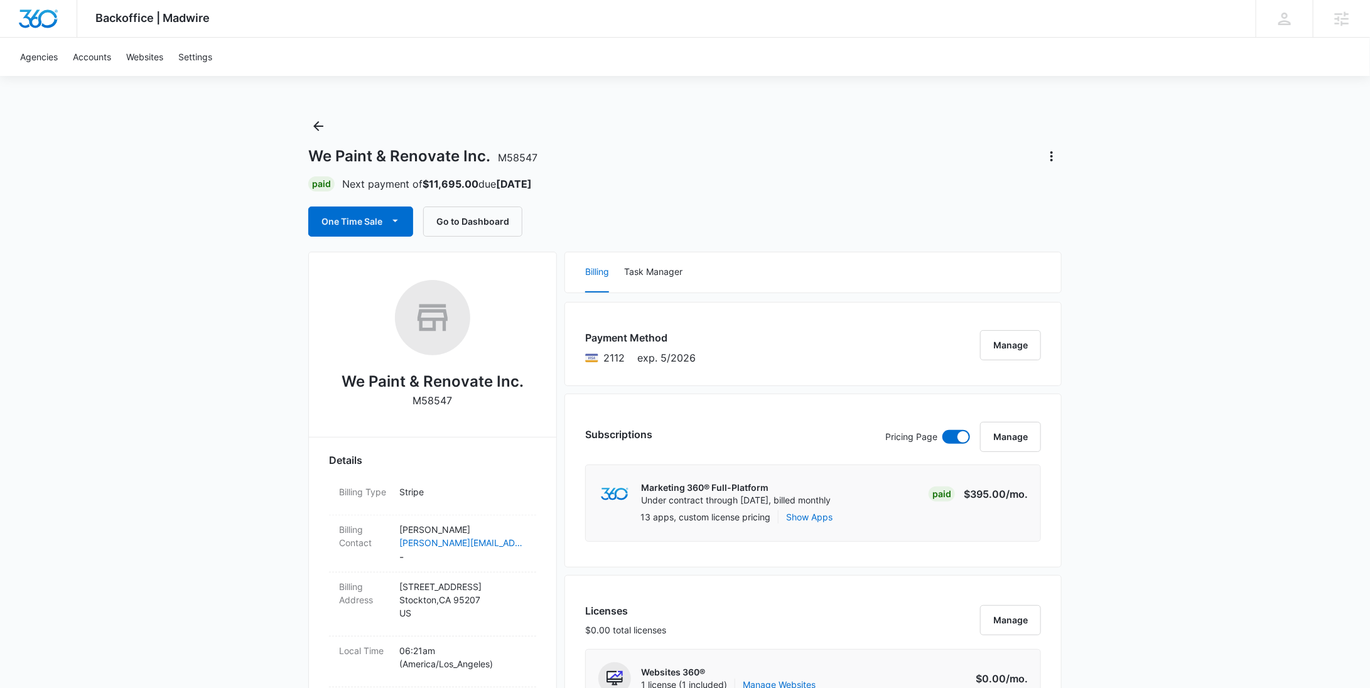
click at [441, 400] on p "M58547" at bounding box center [433, 400] width 40 height 15
click at [442, 400] on p "M58547" at bounding box center [433, 400] width 40 height 15
copy p "M58547"
drag, startPoint x: 528, startPoint y: 375, endPoint x: 345, endPoint y: 383, distance: 183.5
click at [345, 383] on div "We Paint & Renovate Inc. M58547" at bounding box center [432, 348] width 207 height 137
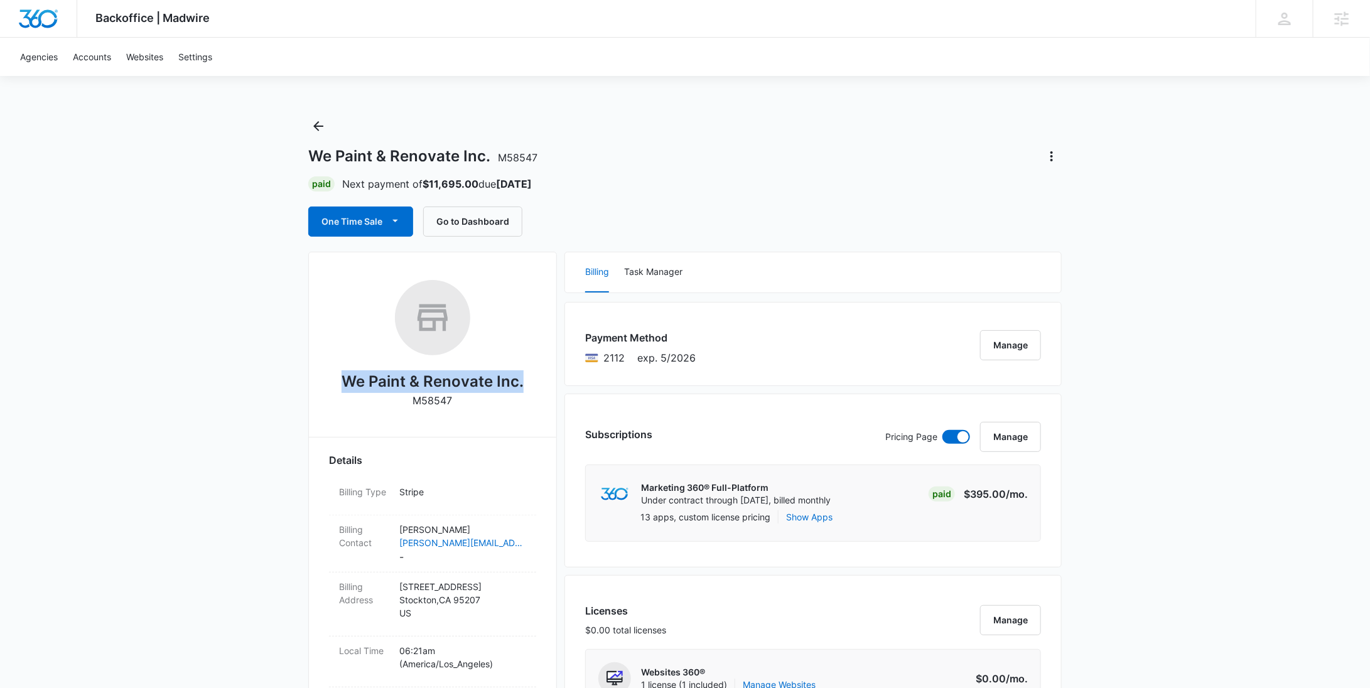
copy h2 "We Paint & Renovate Inc."
click at [1047, 158] on icon "Actions" at bounding box center [1051, 156] width 15 height 15
click at [1064, 232] on div "Close Account" at bounding box center [1088, 229] width 62 height 9
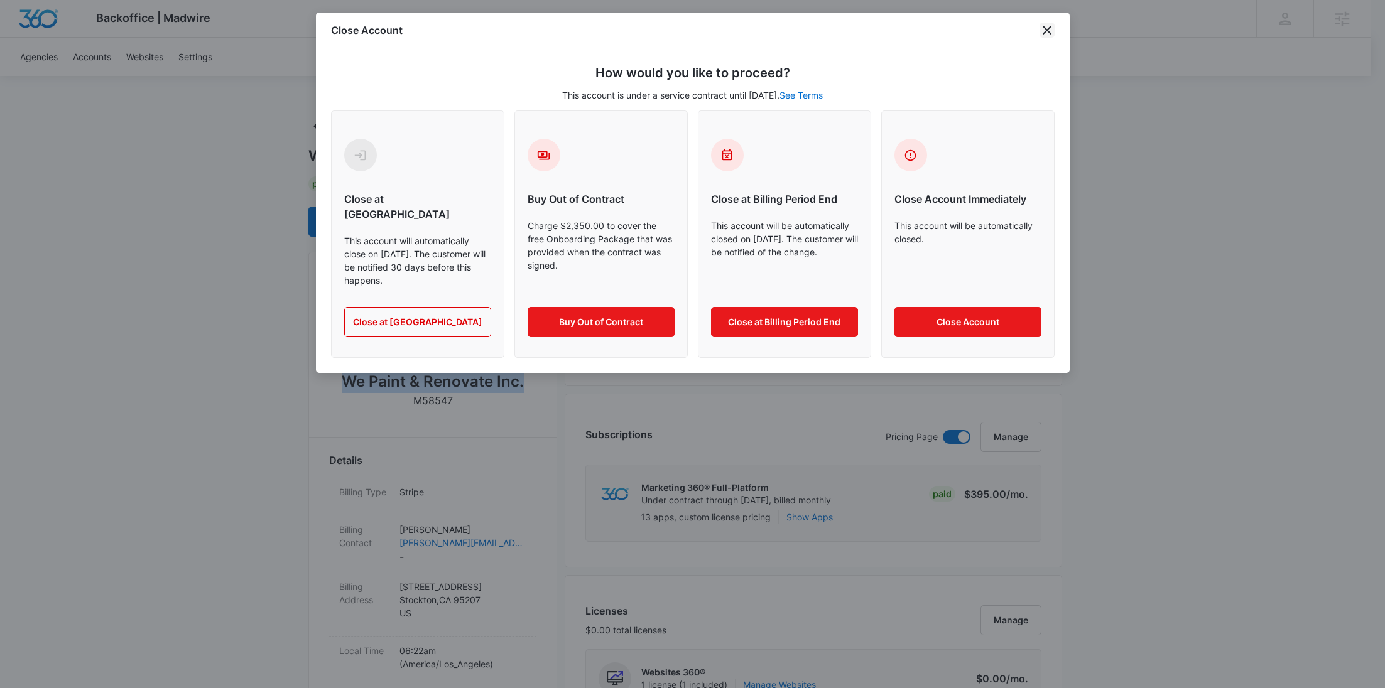
click at [1046, 27] on icon "close" at bounding box center [1046, 30] width 15 height 15
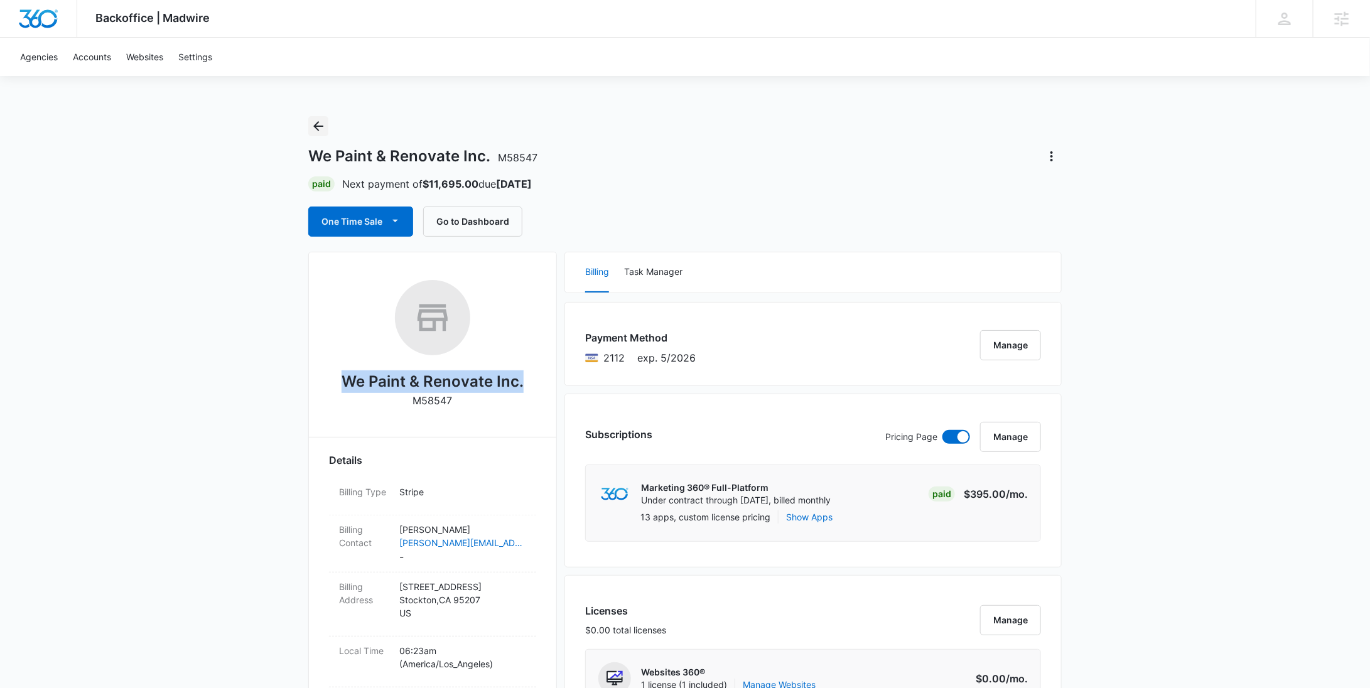
click at [324, 127] on icon "Back" at bounding box center [318, 126] width 15 height 15
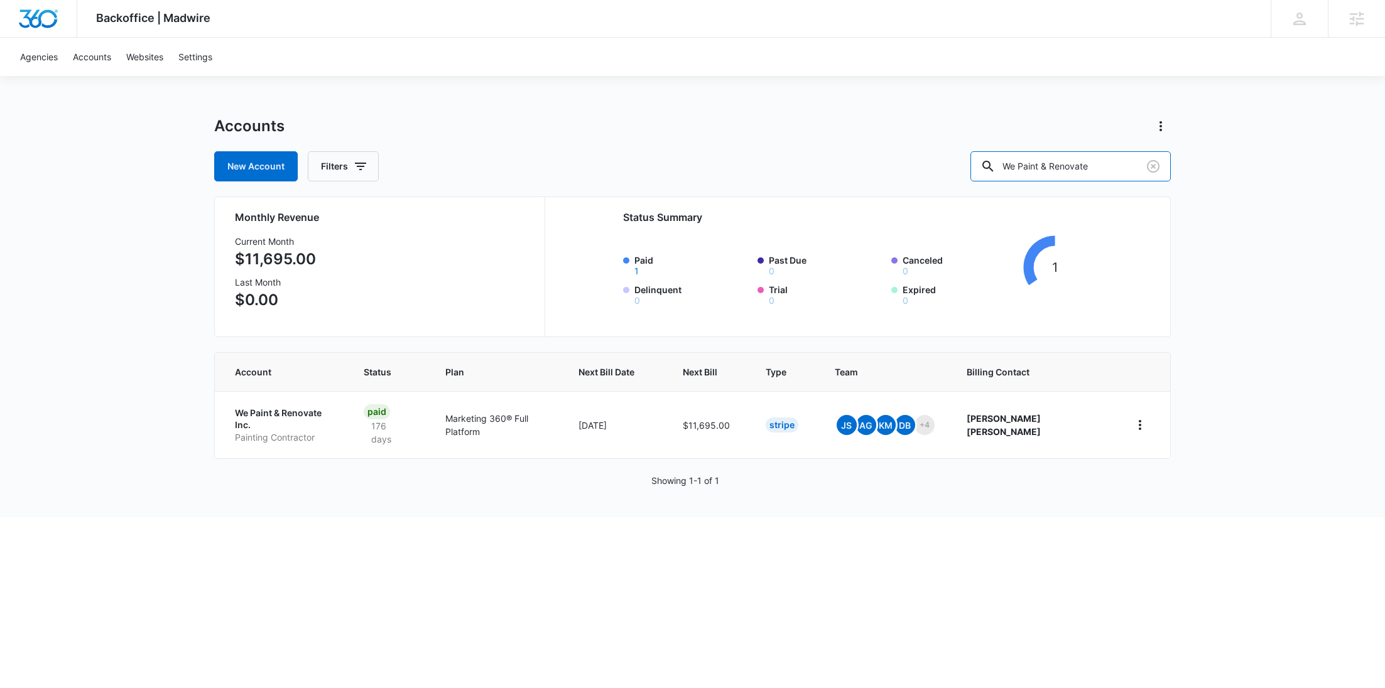
drag, startPoint x: 1127, startPoint y: 169, endPoint x: 987, endPoint y: 169, distance: 140.0
click at [988, 169] on div "New Account Filters We Paint & Renovate" at bounding box center [692, 166] width 956 height 30
paste input "M332150"
type input "M332150"
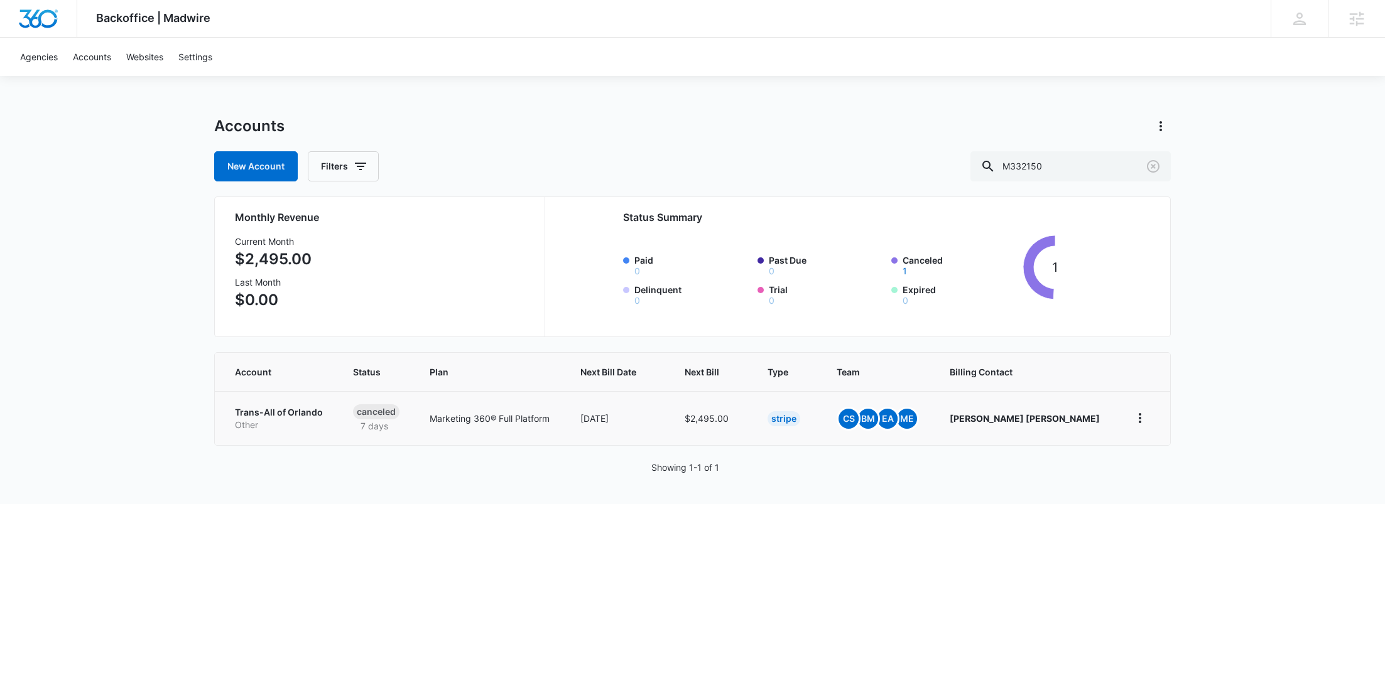
click at [305, 410] on p "Trans-All of Orlando" at bounding box center [279, 412] width 88 height 13
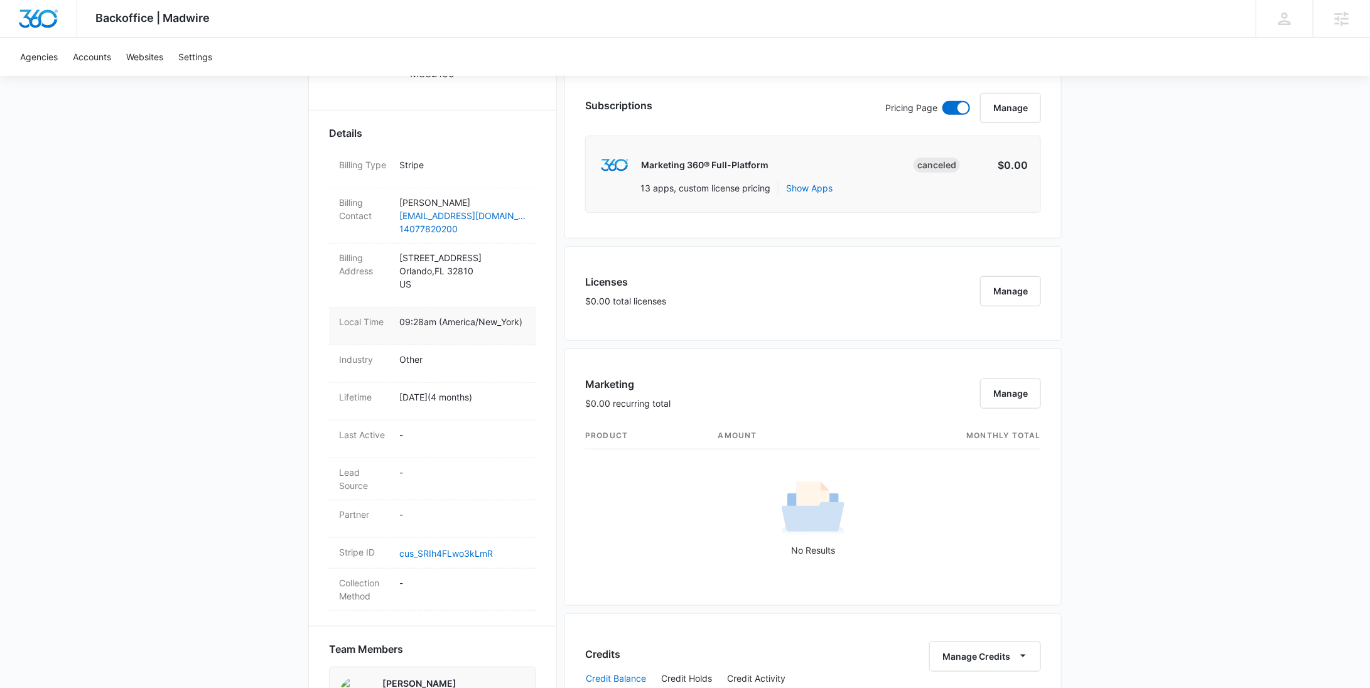
scroll to position [345, 0]
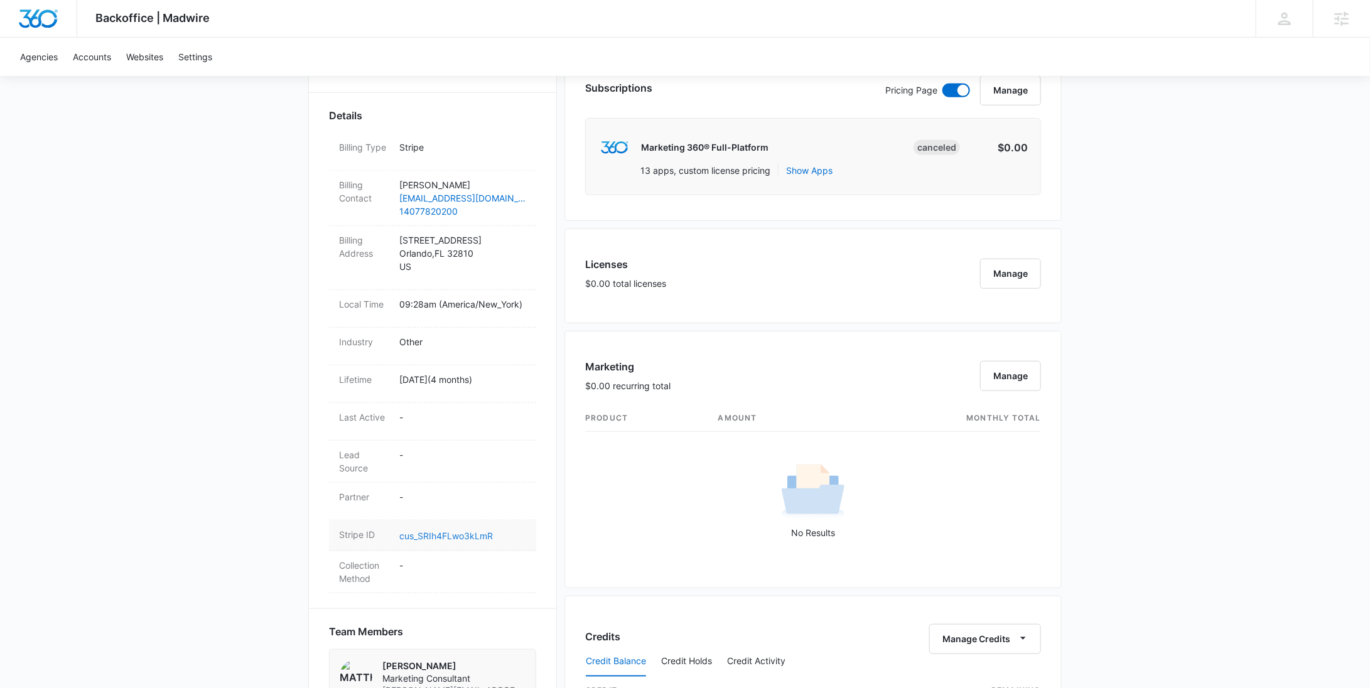
click at [459, 533] on link "cus_SRIh4FLwo3kLmR" at bounding box center [446, 536] width 94 height 11
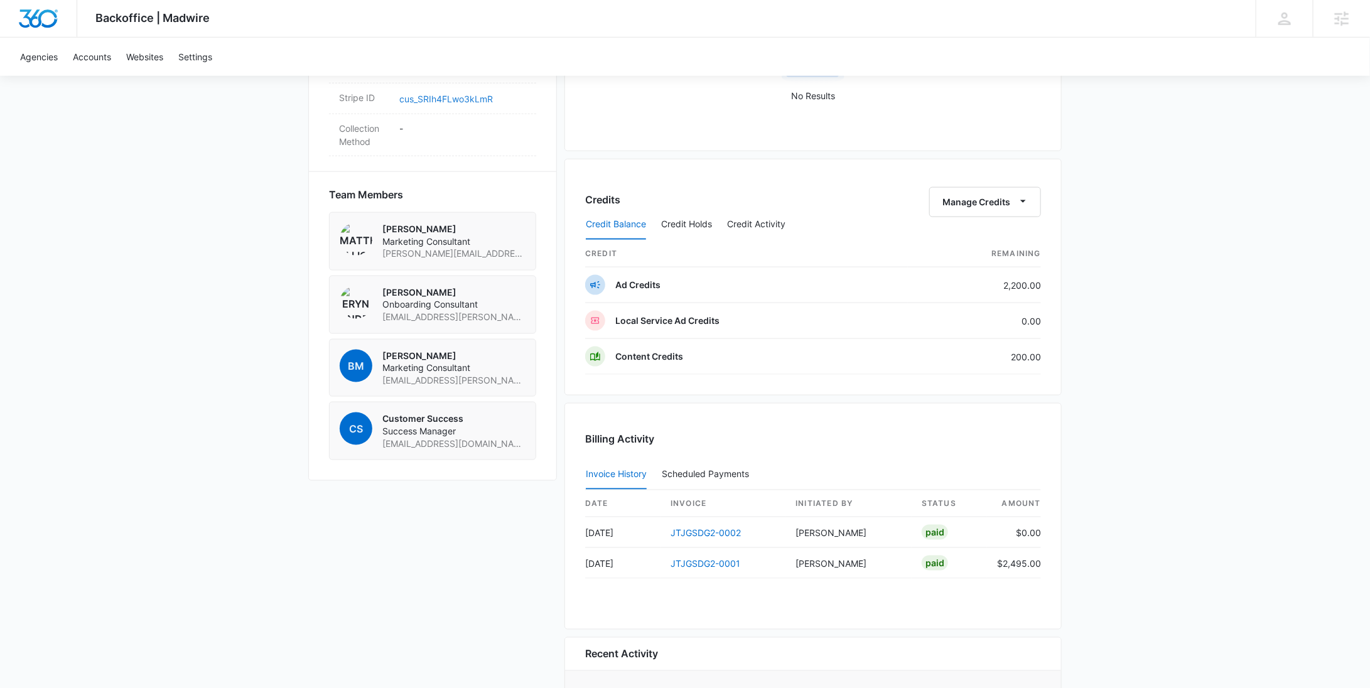
scroll to position [879, 0]
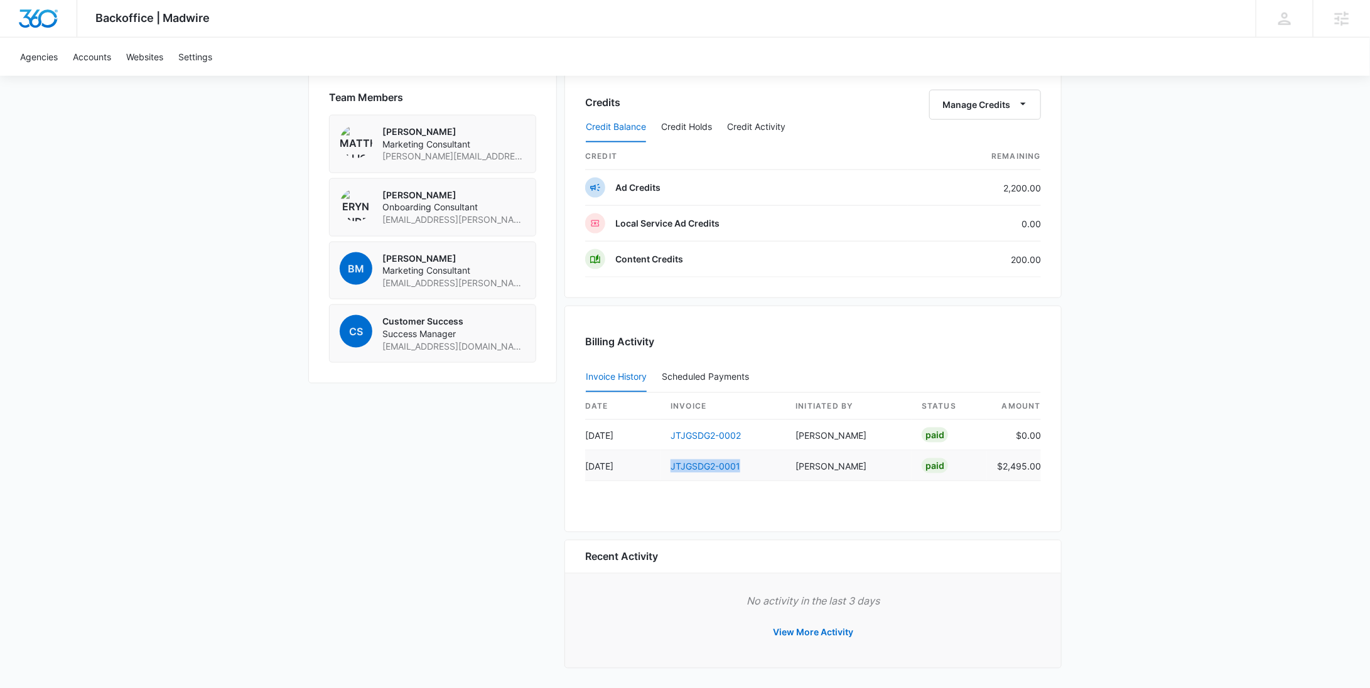
drag, startPoint x: 763, startPoint y: 466, endPoint x: 661, endPoint y: 465, distance: 102.4
click at [661, 465] on td "JTJGSDG2-0001" at bounding box center [723, 466] width 125 height 31
copy link "JTJGSDG2-0001"
click at [990, 104] on button "Manage Credits" at bounding box center [985, 105] width 112 height 30
click at [985, 160] on div "Withdraw Credits" at bounding box center [1004, 162] width 117 height 9
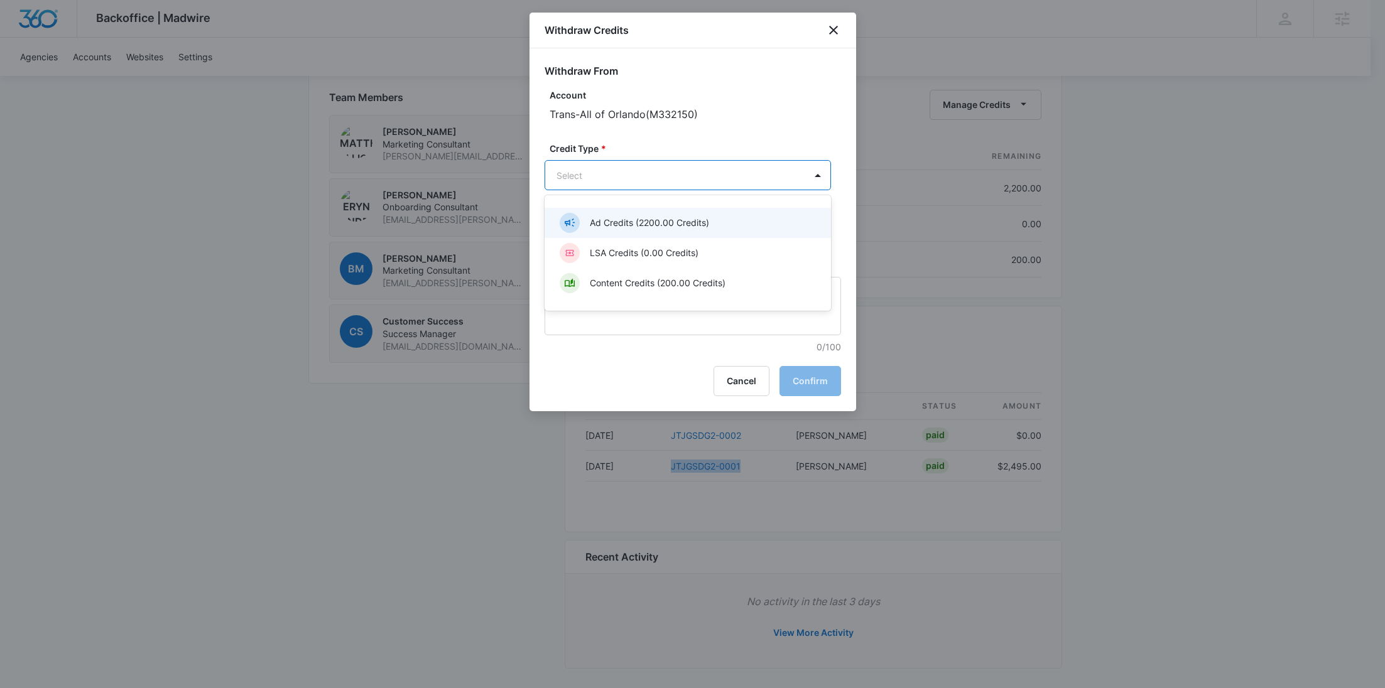
click at [632, 217] on p "Ad Credits (2200.00 Credits)" at bounding box center [649, 222] width 119 height 13
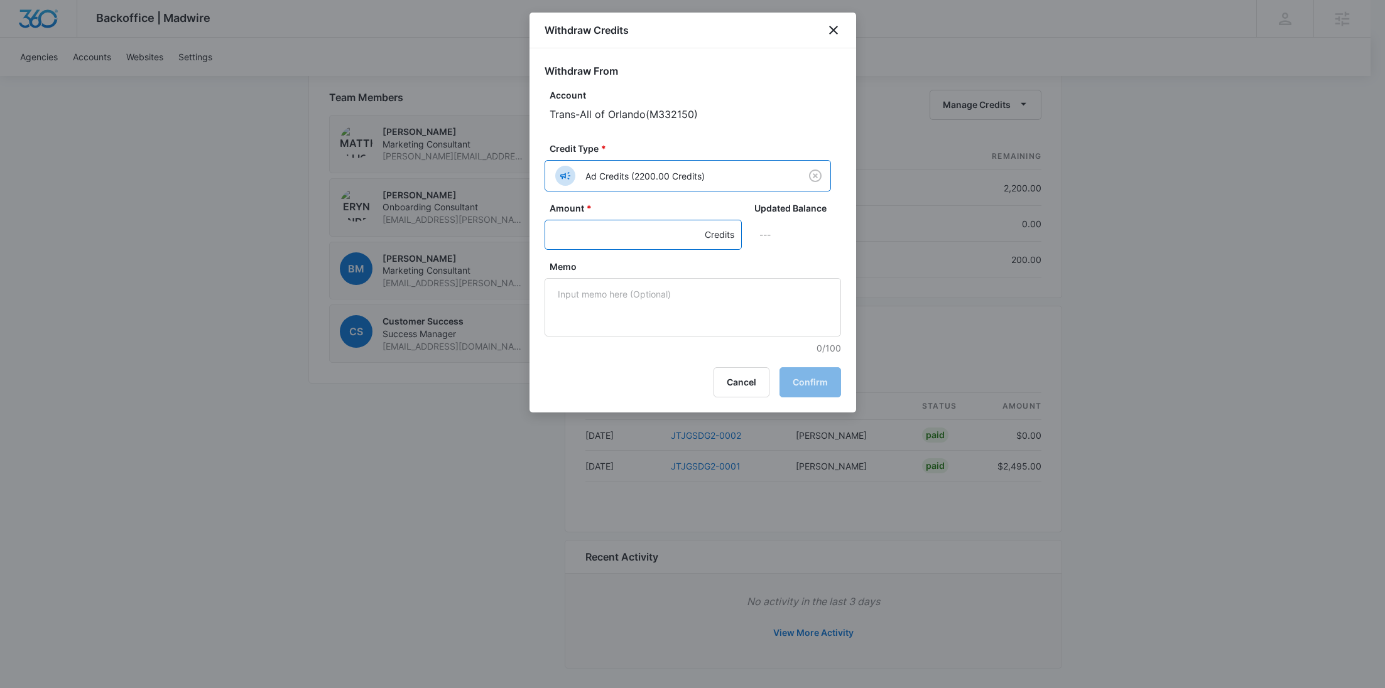
click at [595, 228] on input "Amount *" at bounding box center [642, 235] width 197 height 30
type input "1200"
click at [612, 281] on textarea "Memo" at bounding box center [692, 307] width 296 height 58
paste textarea "JTJGSDG2-0001"
drag, startPoint x: 698, startPoint y: 291, endPoint x: 519, endPoint y: 294, distance: 178.4
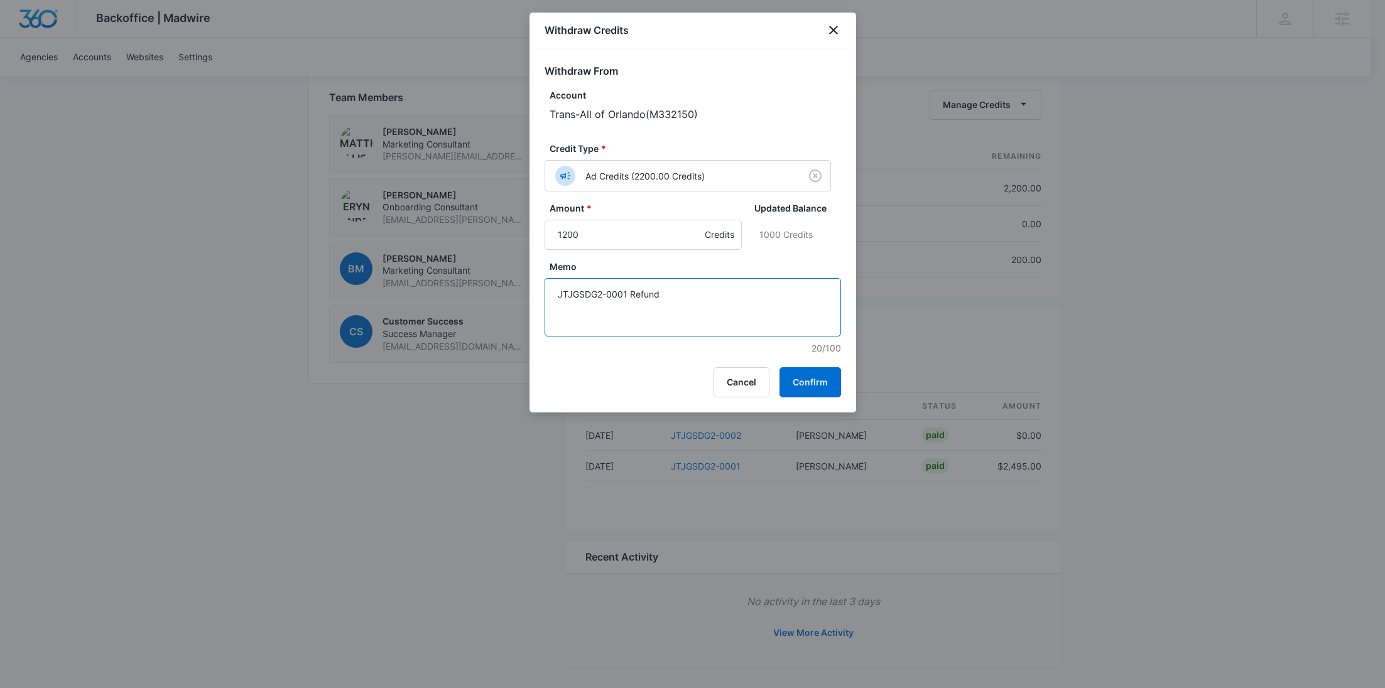
type textarea "JTJGSDG2-0001 Refund"
click at [813, 383] on button "Confirm" at bounding box center [810, 382] width 62 height 30
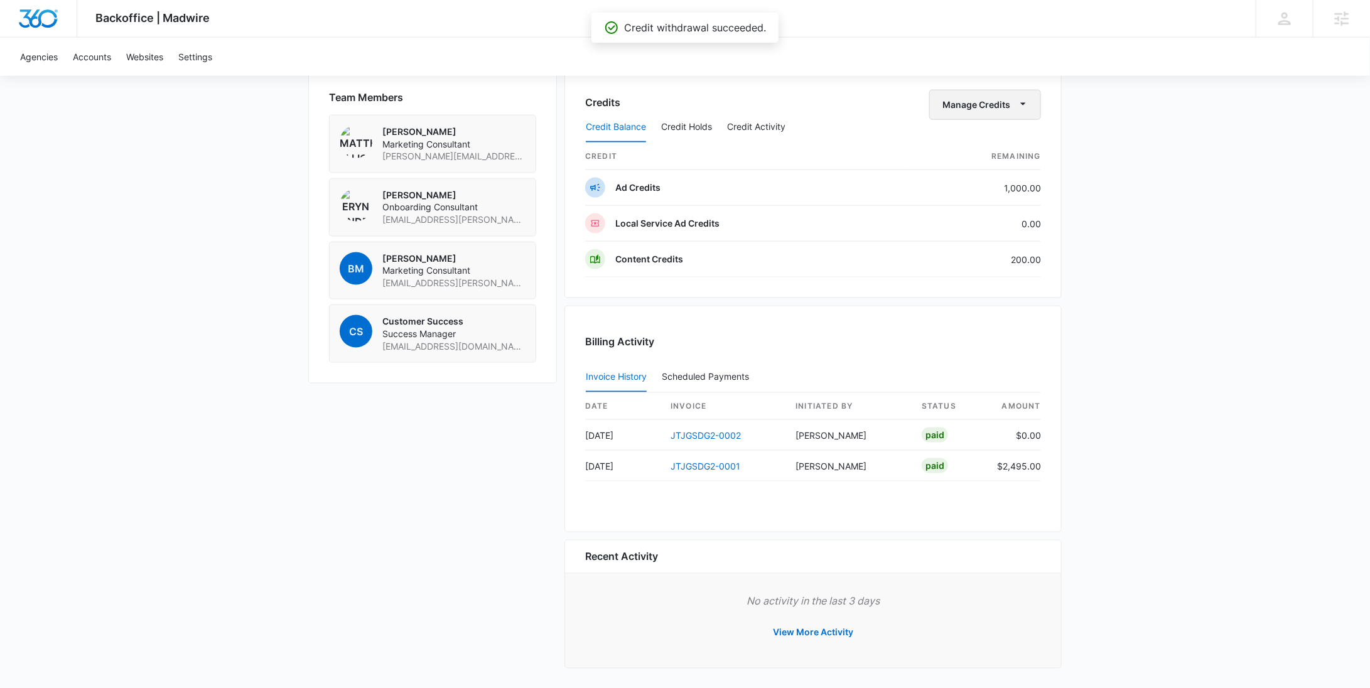
click at [969, 100] on button "Manage Credits" at bounding box center [985, 105] width 112 height 30
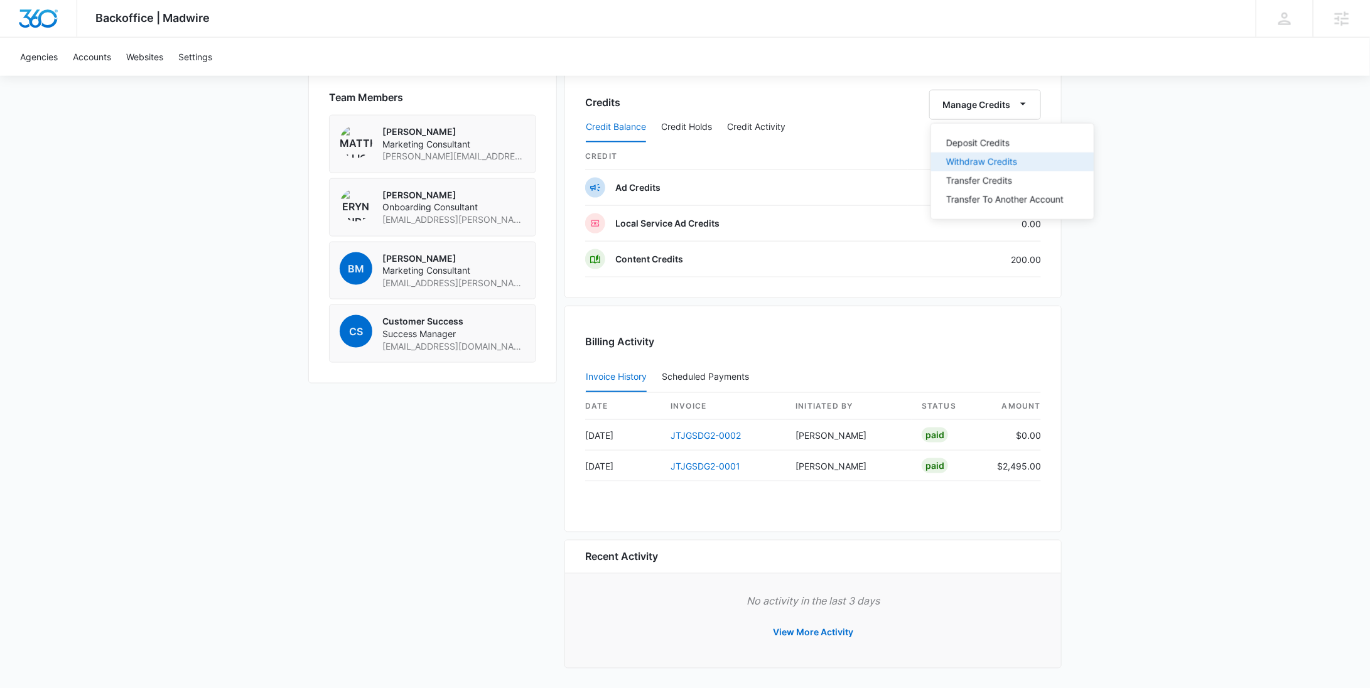
click at [970, 153] on button "Withdraw Credits" at bounding box center [1012, 162] width 163 height 19
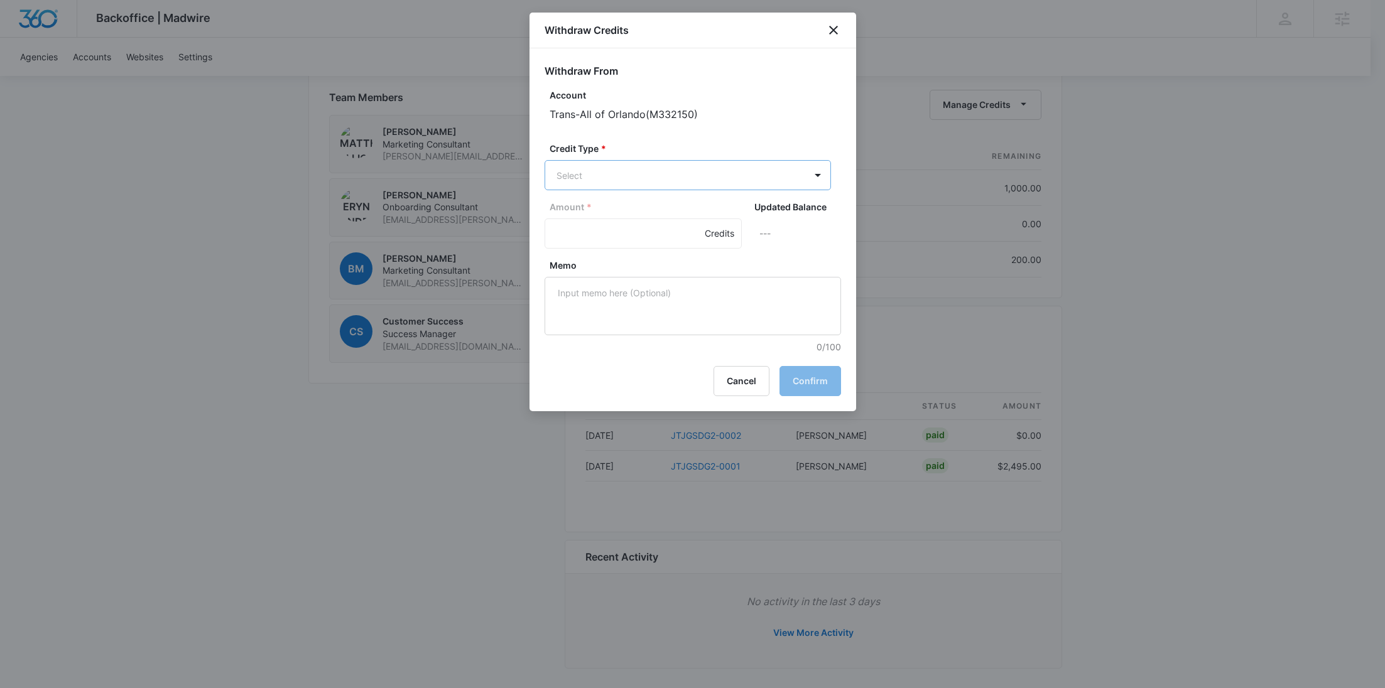
click at [634, 281] on p "Content Credits (200.00 Credits)" at bounding box center [658, 282] width 136 height 13
drag, startPoint x: 615, startPoint y: 240, endPoint x: 632, endPoint y: 237, distance: 17.2
click at [614, 240] on input "Amount *" at bounding box center [642, 235] width 197 height 30
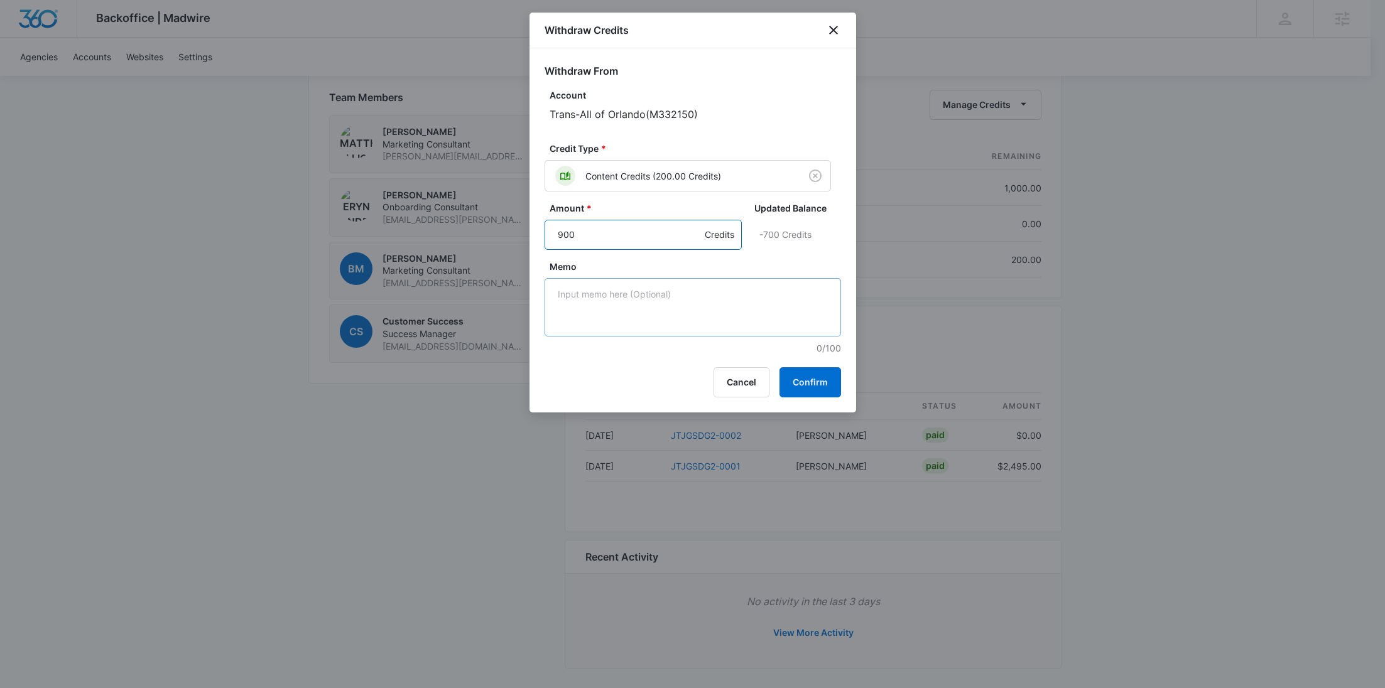
type input "900"
click at [653, 298] on textarea "Memo" at bounding box center [692, 307] width 296 height 58
paste textarea "JTJGSDG2-0001 Refund"
type textarea "JTJGSDG2-0001 Refund"
click at [794, 377] on button "Confirm" at bounding box center [810, 382] width 62 height 30
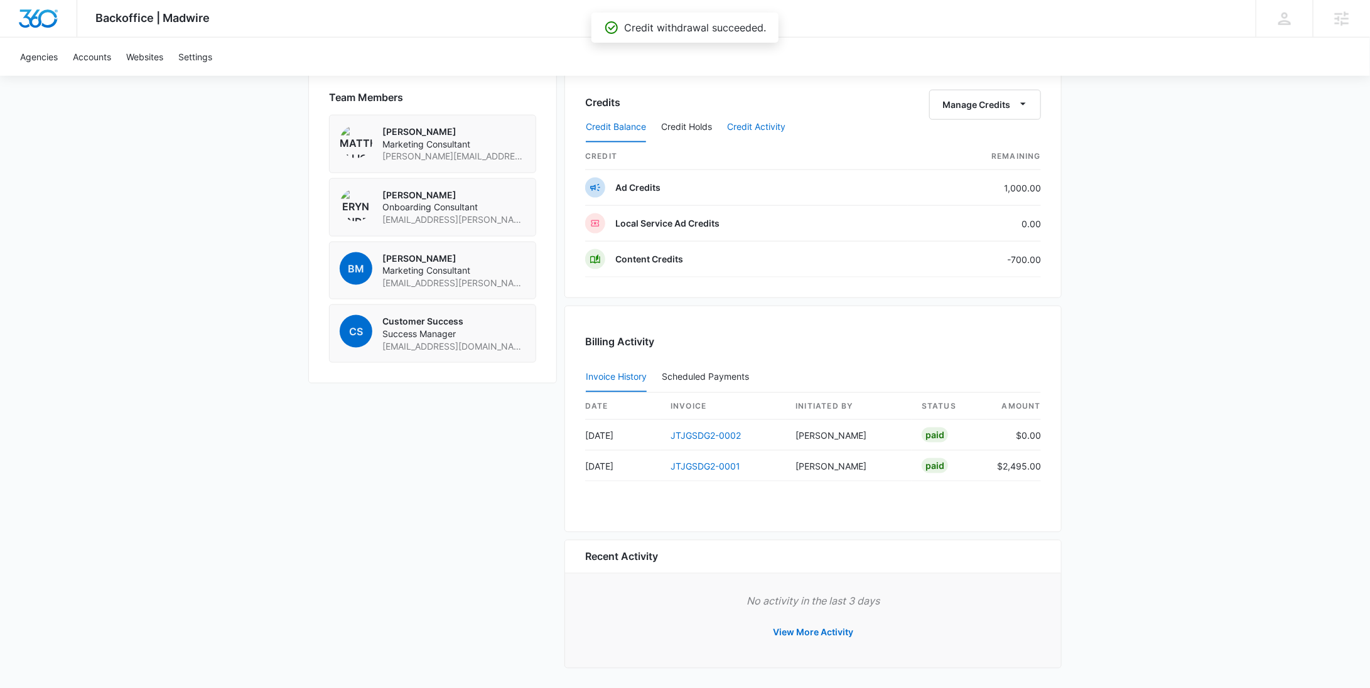
click at [752, 117] on button "Credit Activity" at bounding box center [756, 127] width 58 height 30
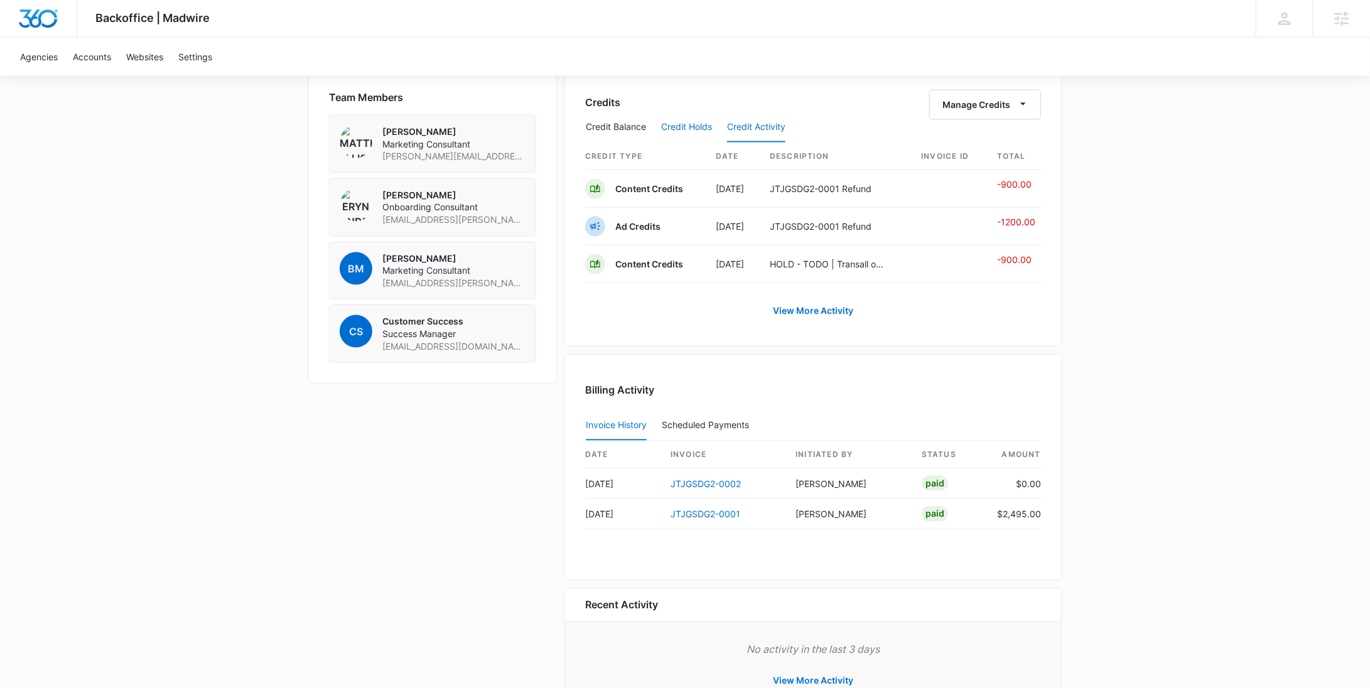
click at [677, 126] on button "Credit Holds" at bounding box center [686, 127] width 51 height 30
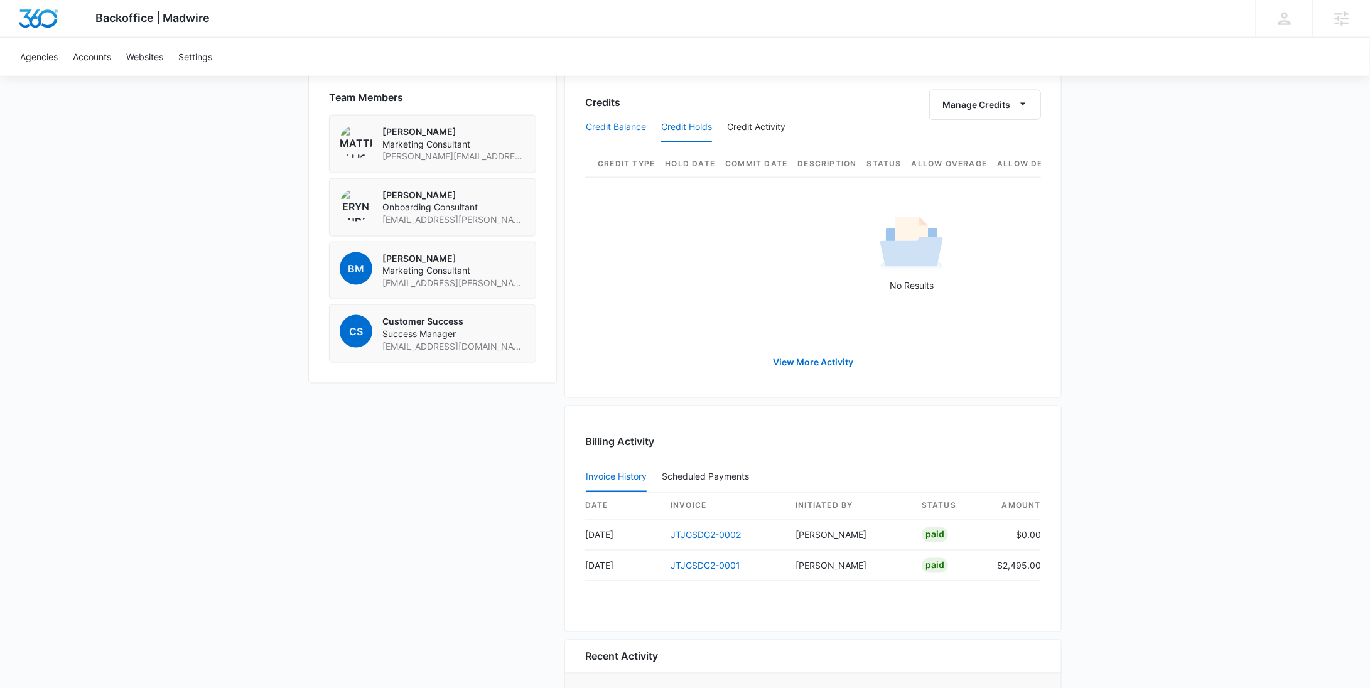
click at [602, 124] on button "Credit Balance" at bounding box center [616, 127] width 60 height 30
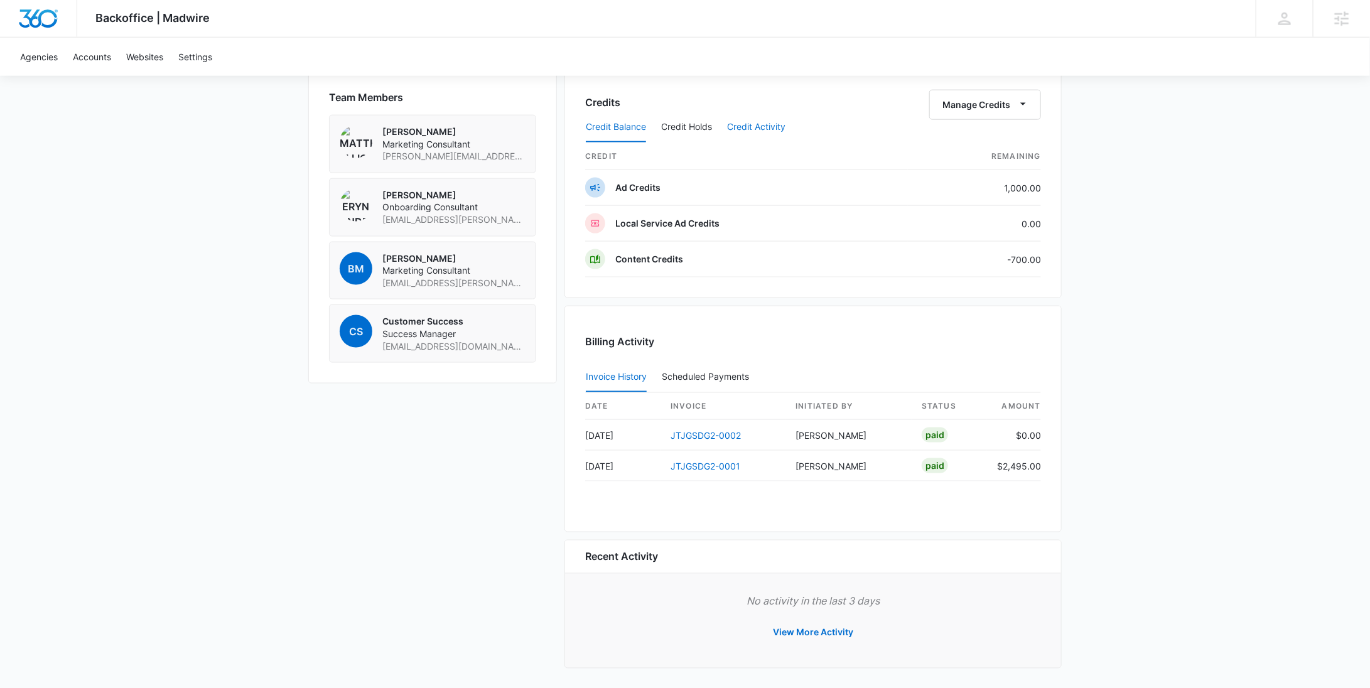
click at [781, 119] on button "Credit Activity" at bounding box center [756, 127] width 58 height 30
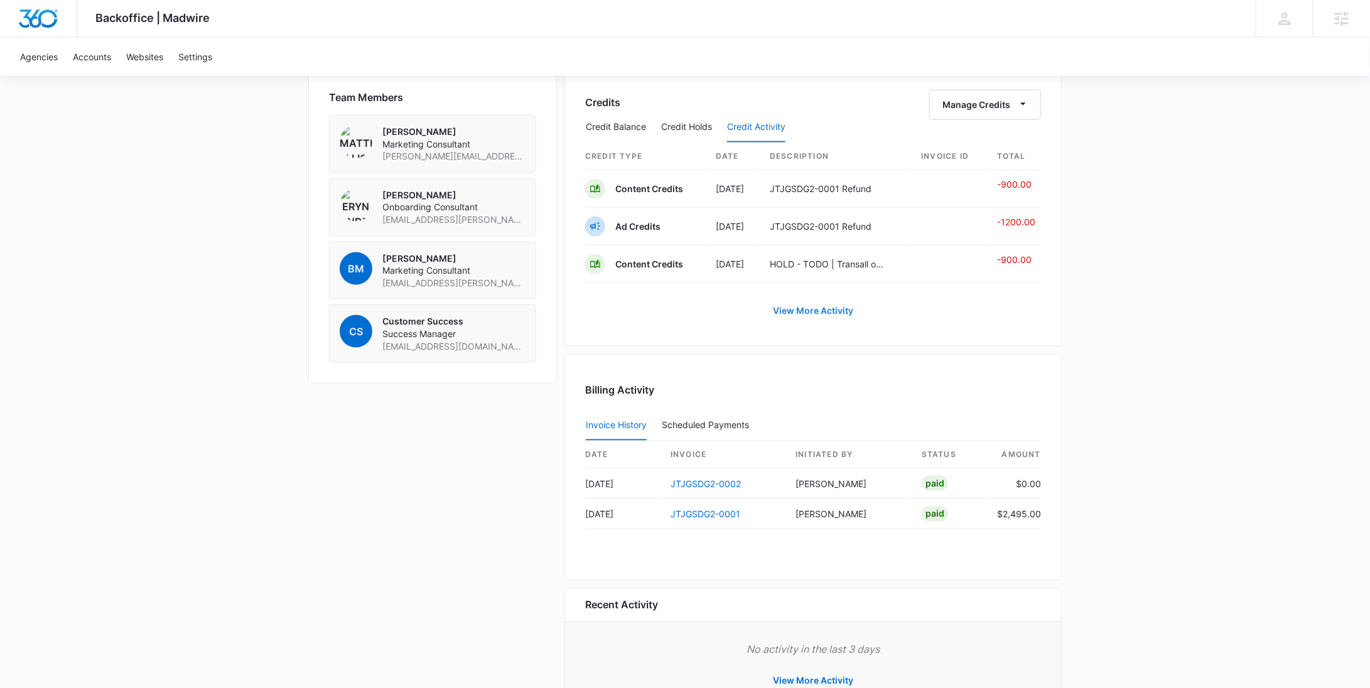
click at [818, 305] on link "View More Activity" at bounding box center [812, 311] width 105 height 30
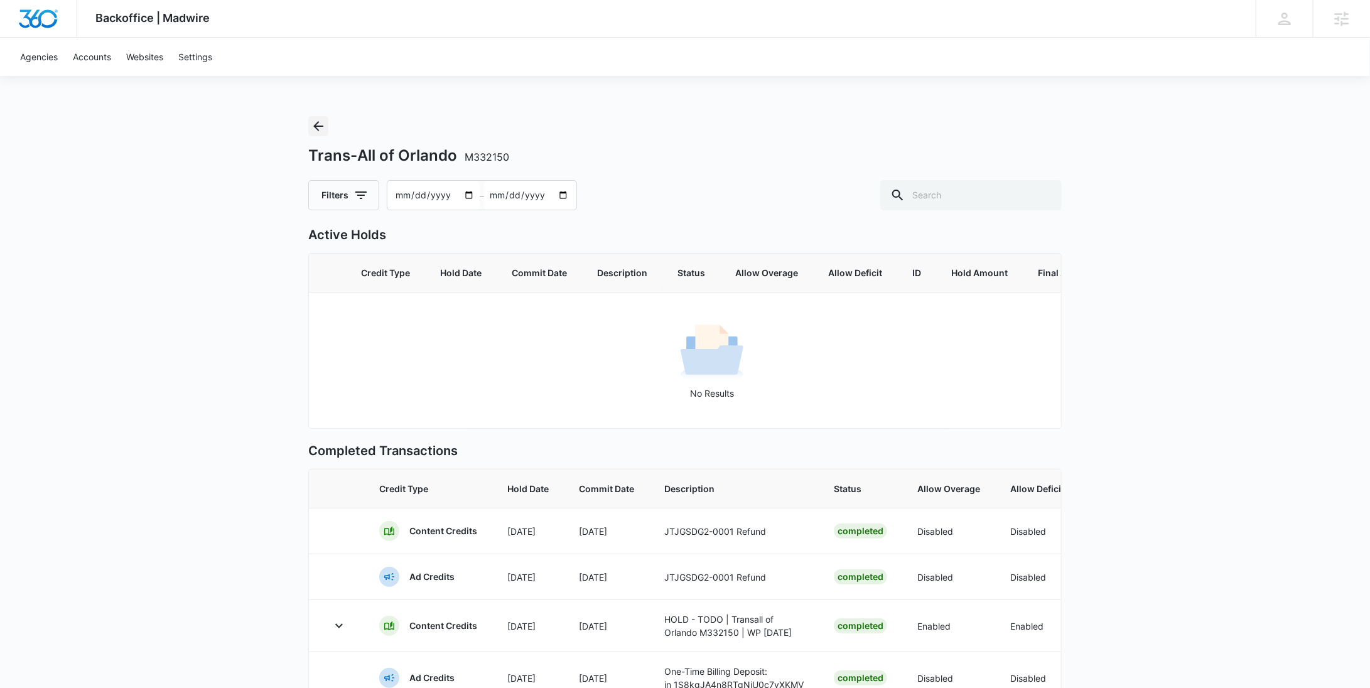
click at [318, 122] on icon "Back" at bounding box center [318, 126] width 10 height 10
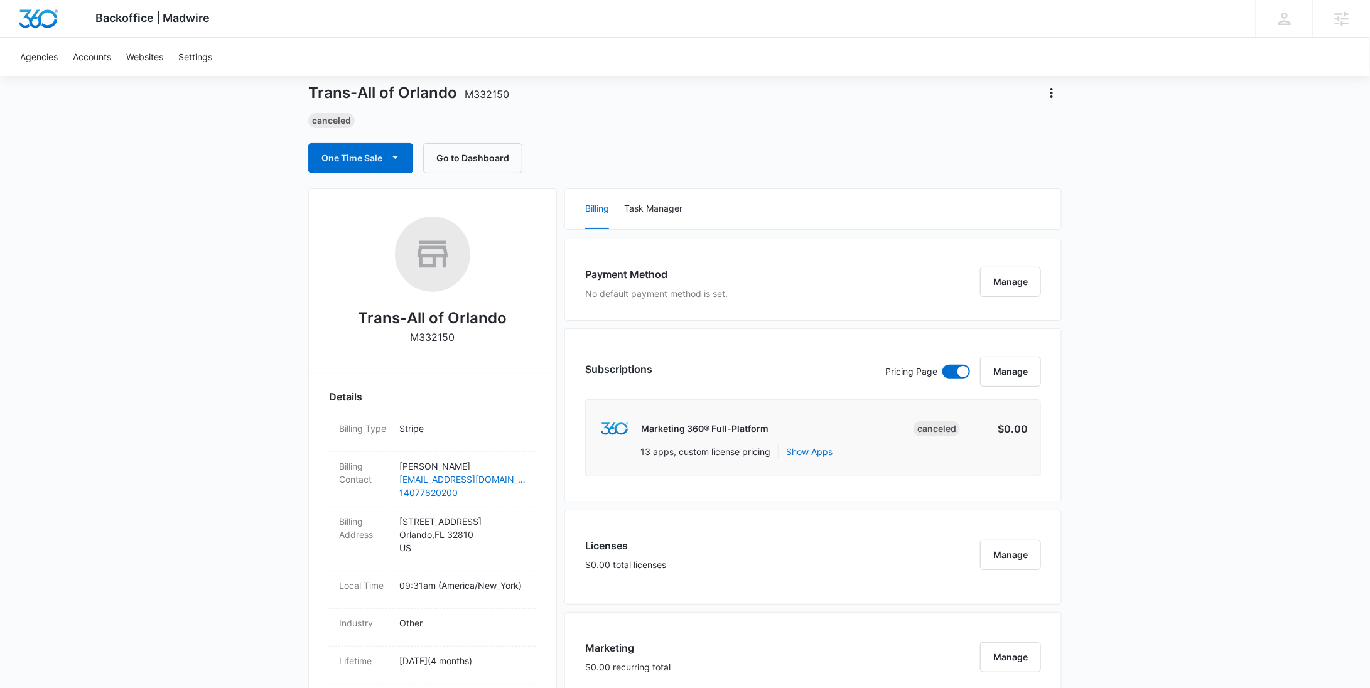
scroll to position [25, 0]
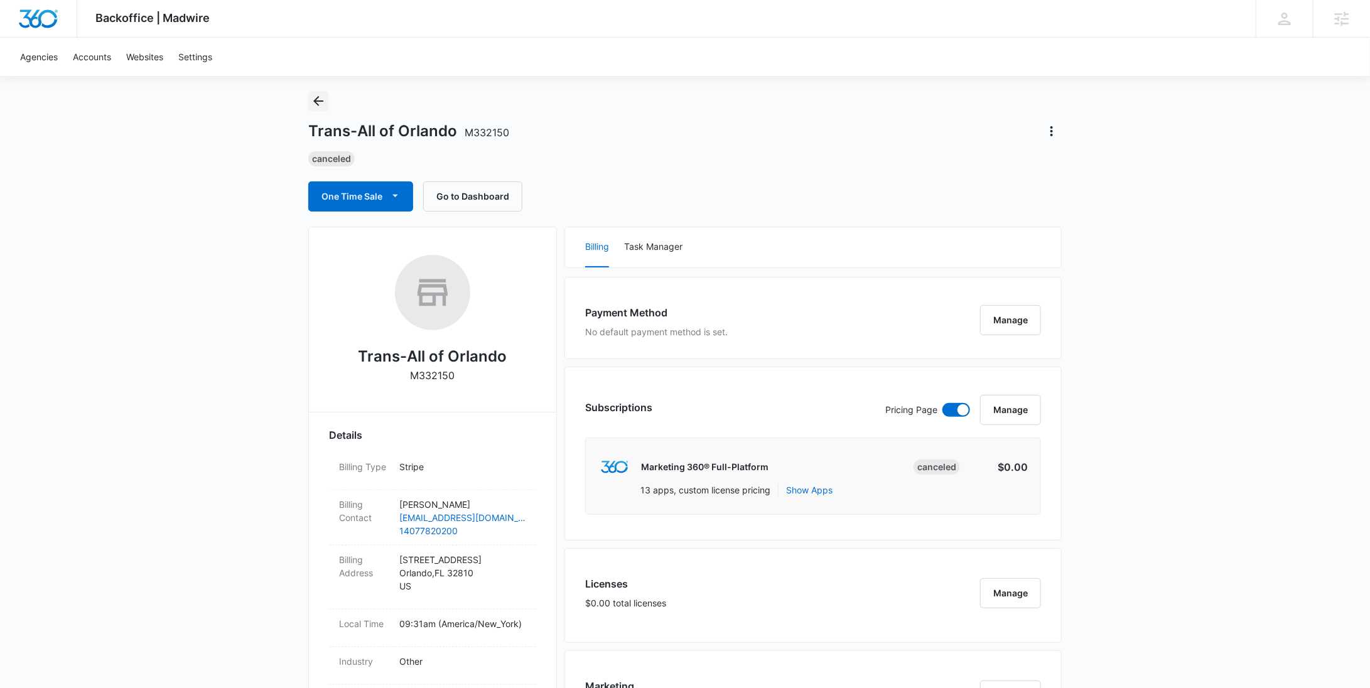
click at [320, 107] on icon "Back" at bounding box center [318, 101] width 15 height 15
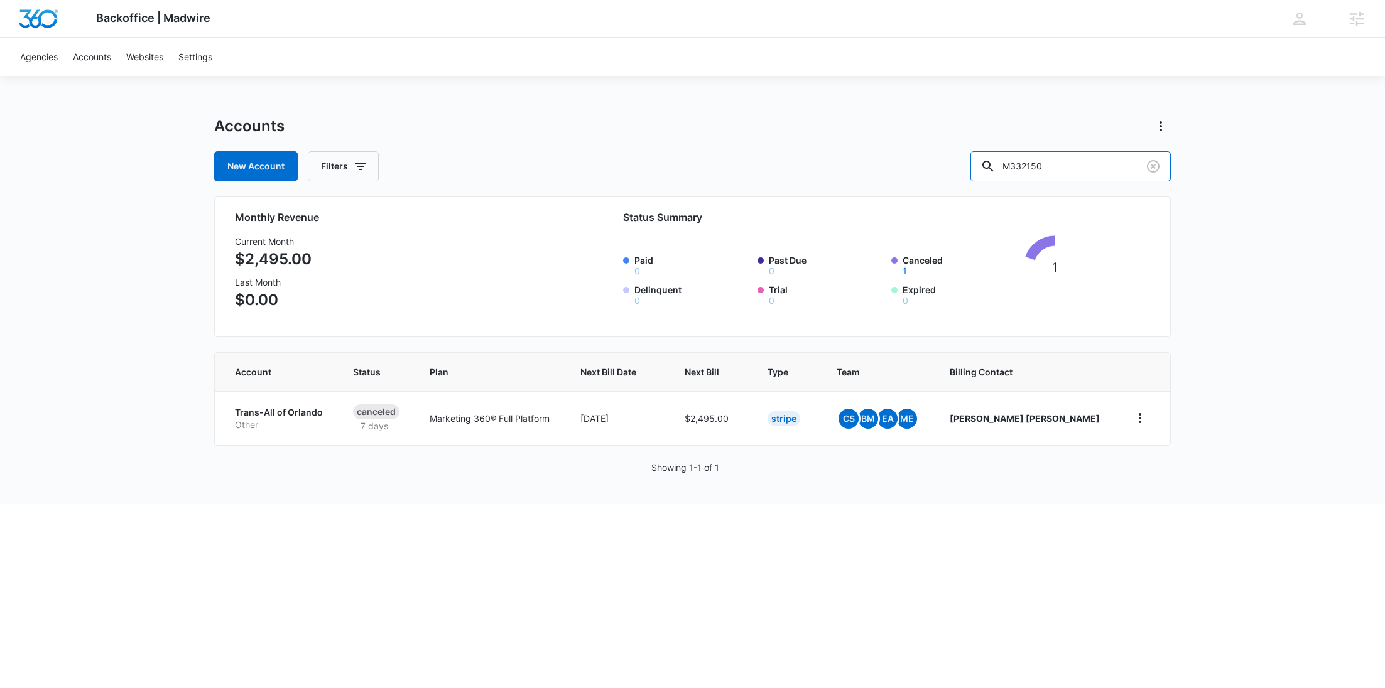
drag, startPoint x: 1100, startPoint y: 169, endPoint x: 979, endPoint y: 170, distance: 120.6
click at [983, 170] on div "New Account Filters M332150" at bounding box center [692, 166] width 956 height 30
paste input "58547"
type input "M58547"
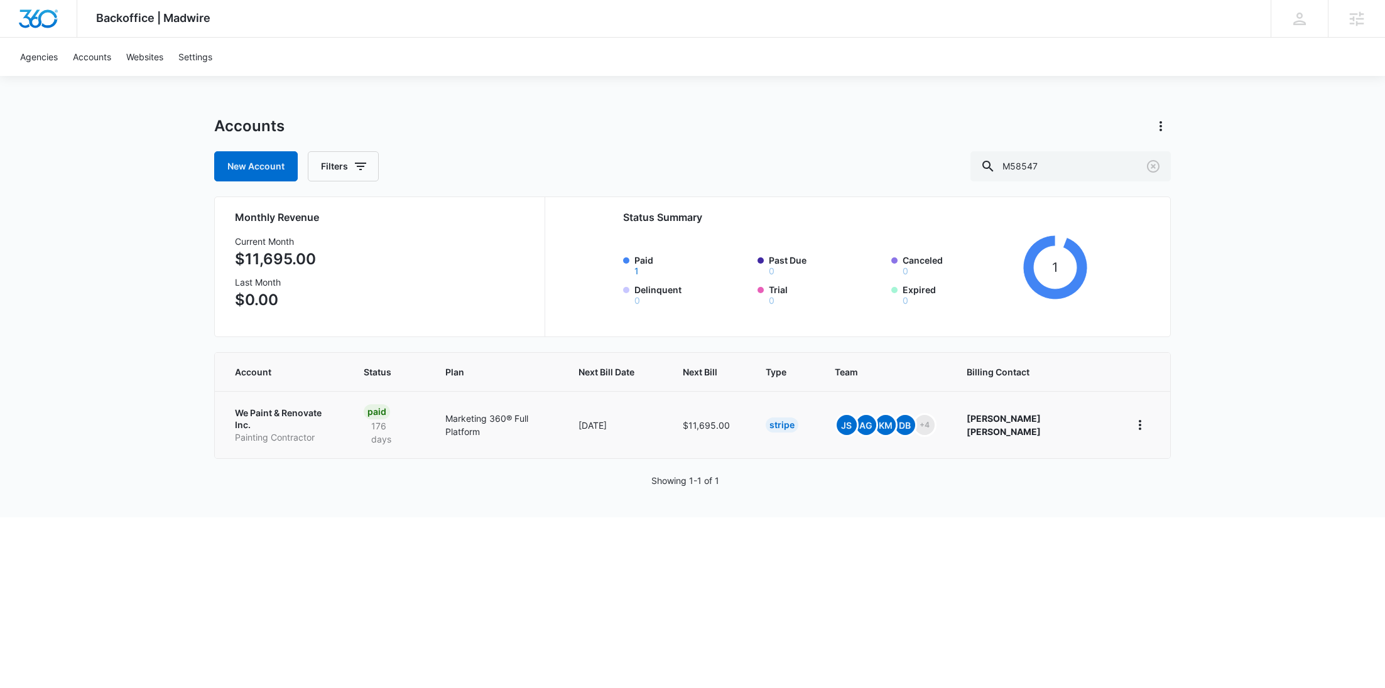
click at [305, 407] on p "We Paint & Renovate Inc." at bounding box center [284, 419] width 99 height 24
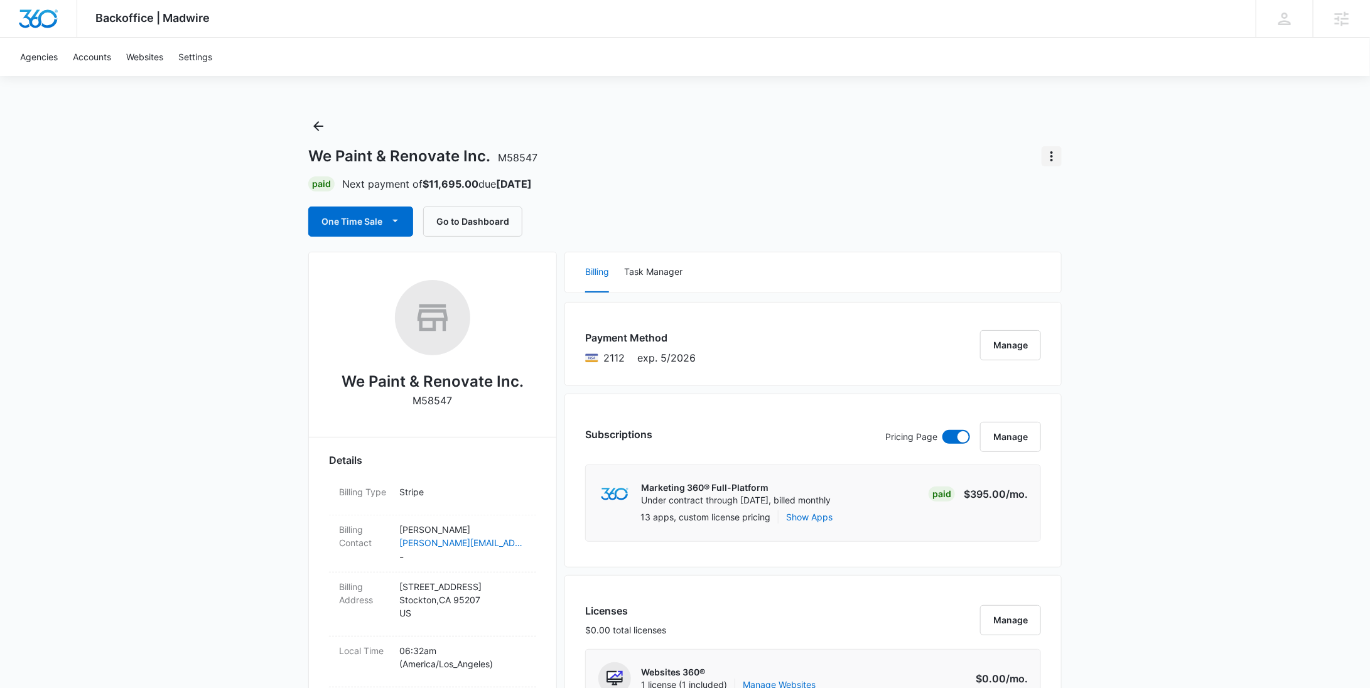
click at [1056, 154] on icon "Actions" at bounding box center [1051, 156] width 15 height 15
click at [1079, 225] on div "Close Account" at bounding box center [1088, 229] width 62 height 9
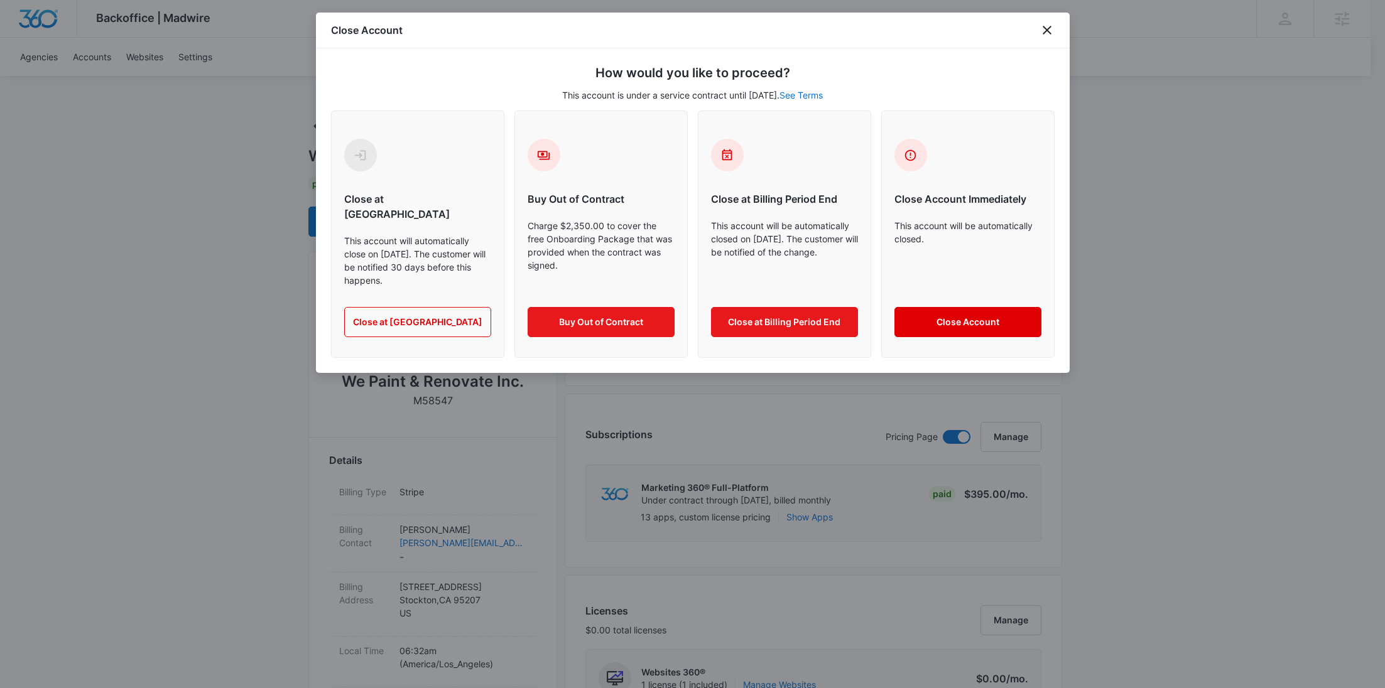
click at [965, 309] on button "Close Account" at bounding box center [967, 322] width 147 height 30
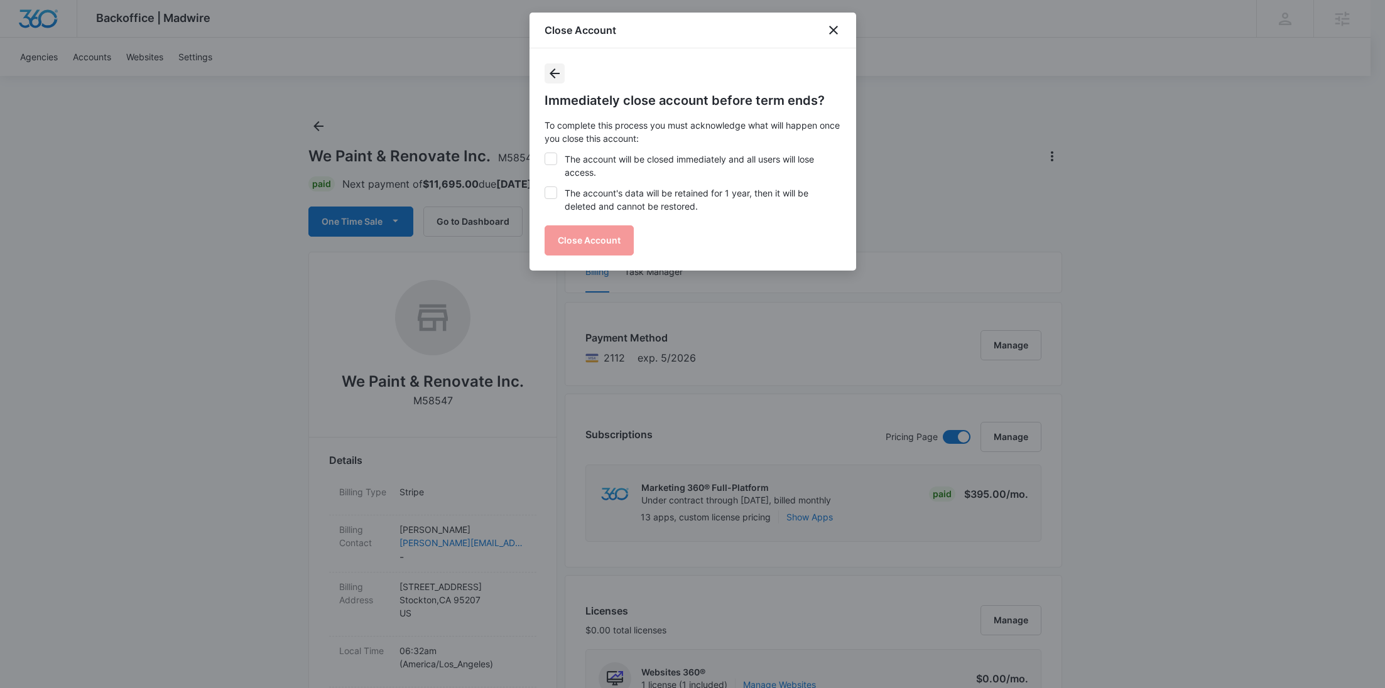
click at [553, 73] on icon "Back" at bounding box center [554, 73] width 10 height 10
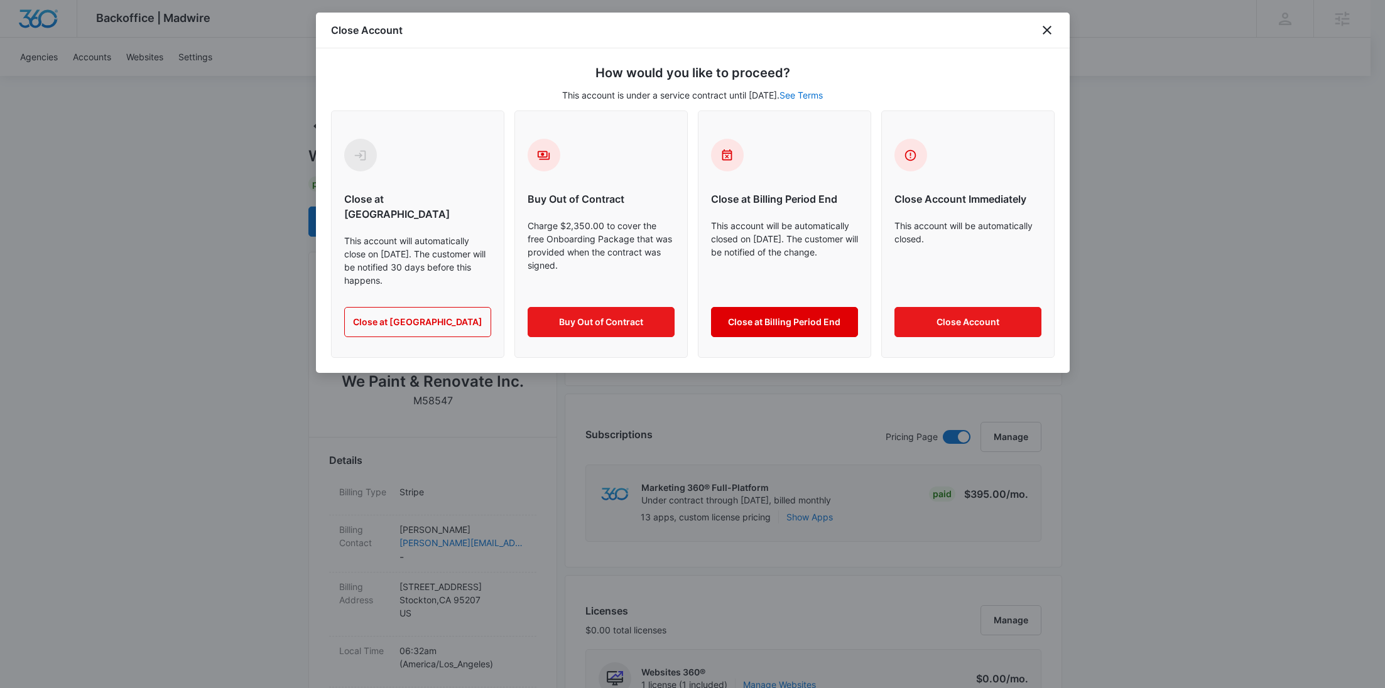
click at [817, 308] on button "Close at Billing Period End" at bounding box center [784, 322] width 147 height 30
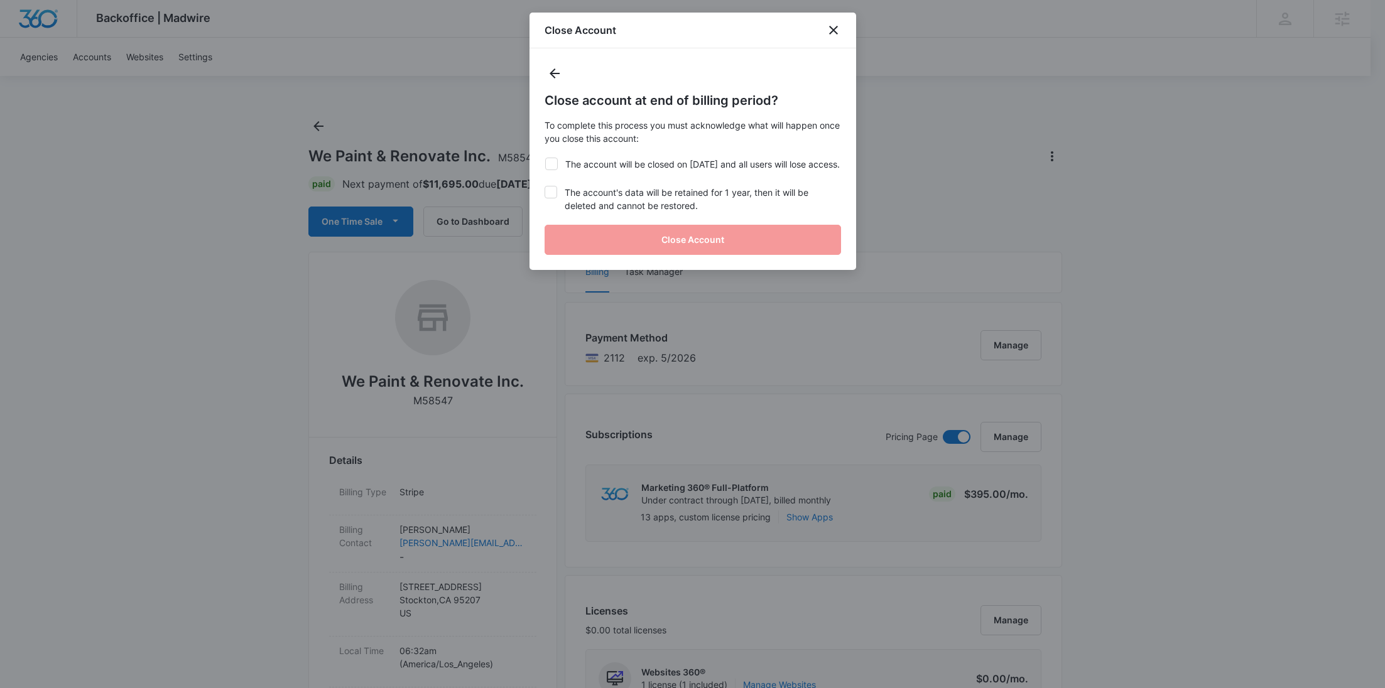
click at [630, 163] on label "The account will be closed on Oct 14, 2025 and all users will lose access." at bounding box center [692, 164] width 296 height 13
click at [545, 158] on input "The account will be closed on Oct 14, 2025 and all users will lose access." at bounding box center [544, 158] width 1 height 1
checkbox input "true"
click at [633, 212] on label "The account's data will be retained for 1 year, then it will be deleted and can…" at bounding box center [692, 199] width 296 height 26
click at [545, 187] on input "The account's data will be retained for 1 year, then it will be deleted and can…" at bounding box center [544, 186] width 1 height 1
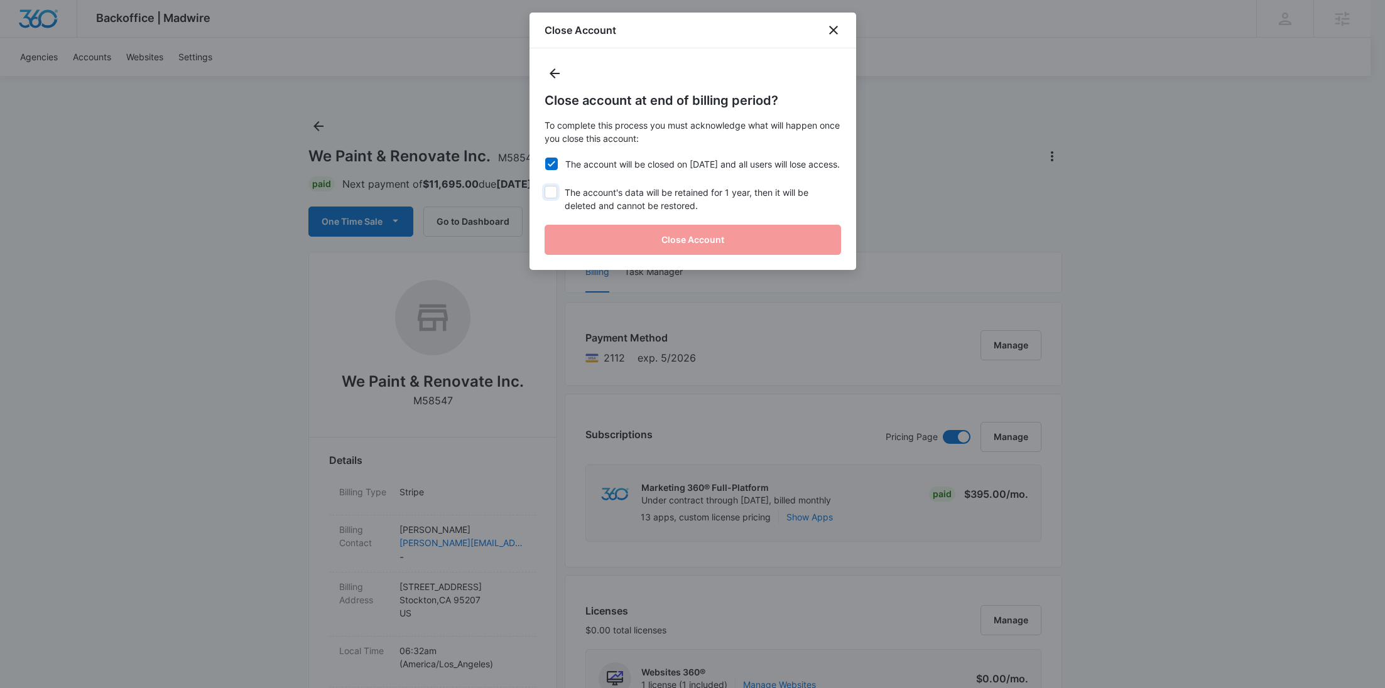
checkbox input "true"
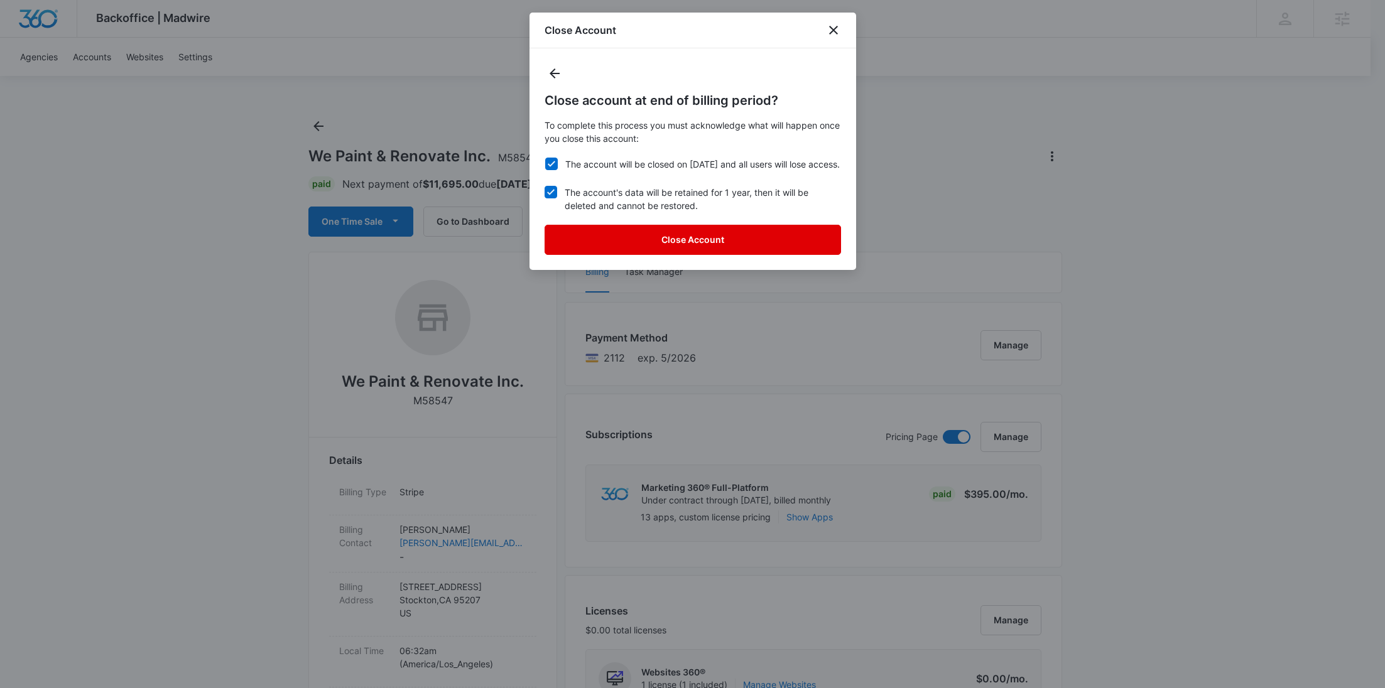
click at [656, 247] on button "Close Account" at bounding box center [692, 240] width 296 height 30
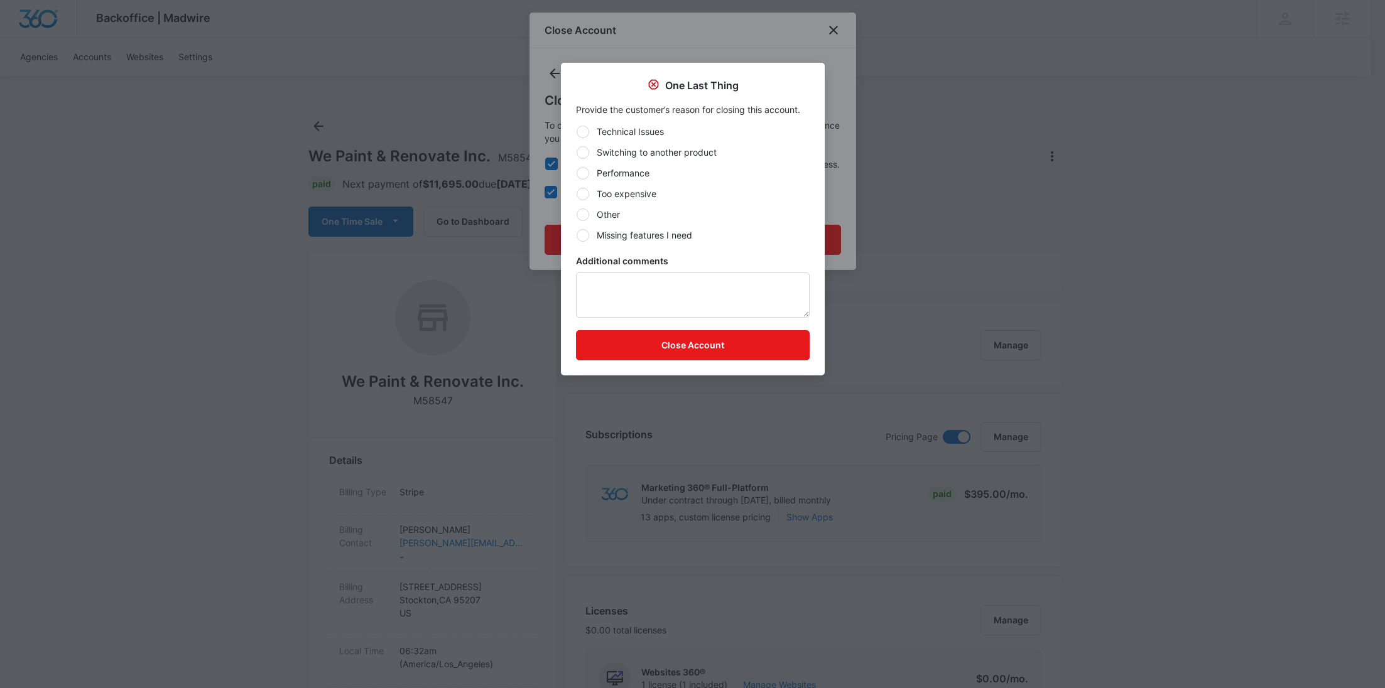
click at [614, 221] on div "Technical Issues Switching to another product Performance Too expensive Other M…" at bounding box center [693, 183] width 234 height 117
click at [608, 208] on label "Other" at bounding box center [693, 214] width 234 height 13
click at [576, 214] on input "Other" at bounding box center [576, 214] width 1 height 1
radio input "true"
click at [615, 283] on textarea "Additional comments" at bounding box center [693, 295] width 234 height 45
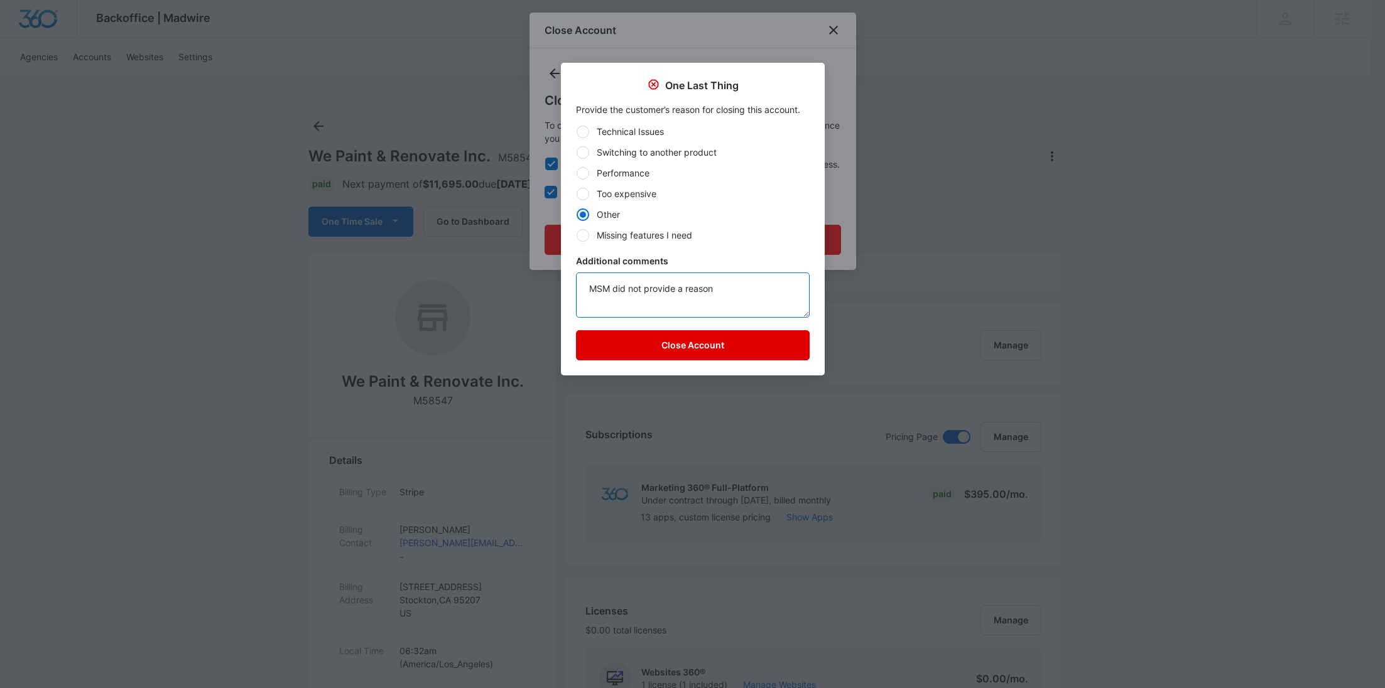
type textarea "MSM did not provide a reason"
click at [648, 338] on button "Close Account" at bounding box center [693, 345] width 234 height 30
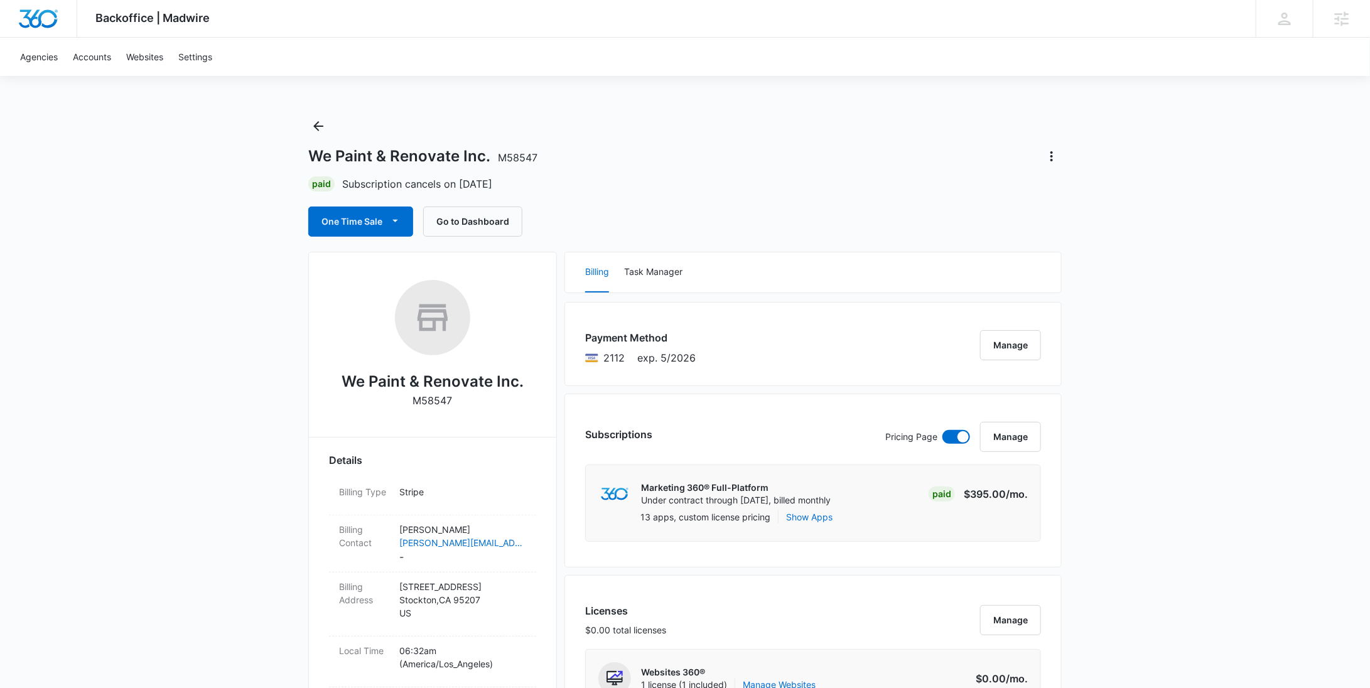
click at [322, 124] on icon "Back" at bounding box center [318, 126] width 15 height 15
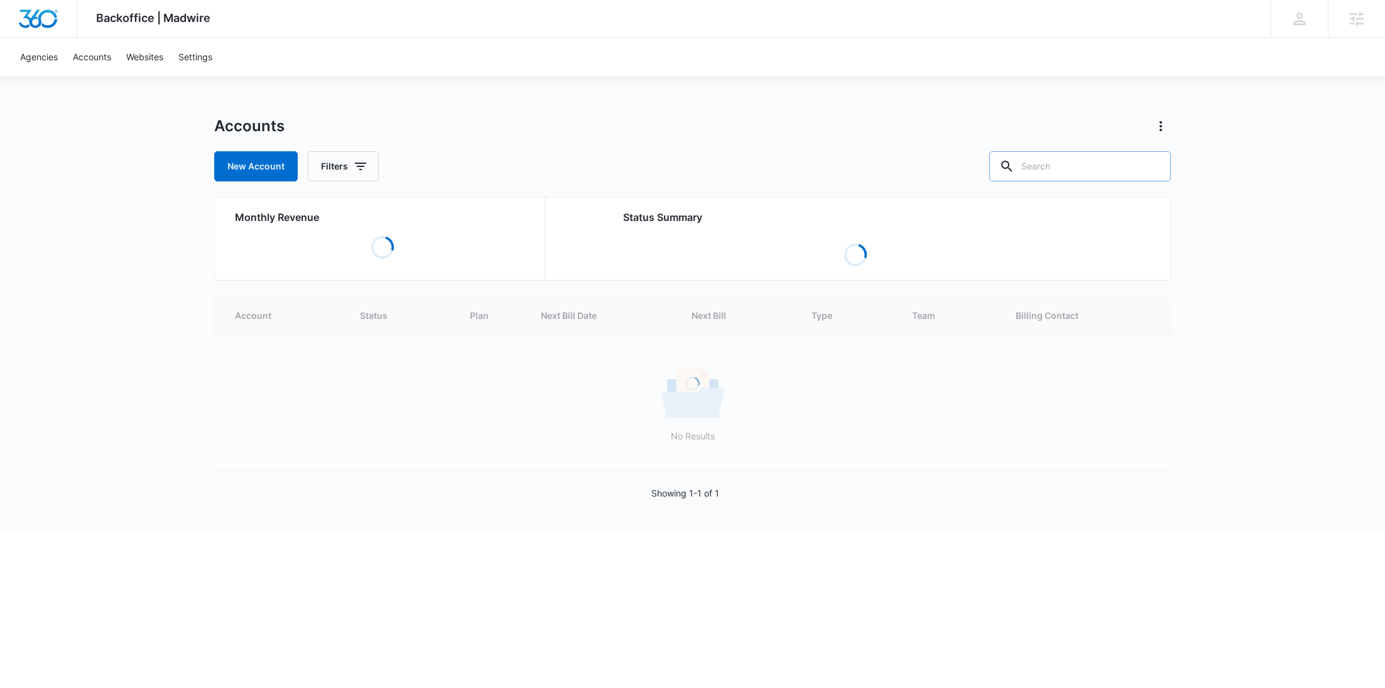
click at [1105, 175] on input "text" at bounding box center [1079, 166] width 181 height 30
paste input "M338455"
type input "M338455"
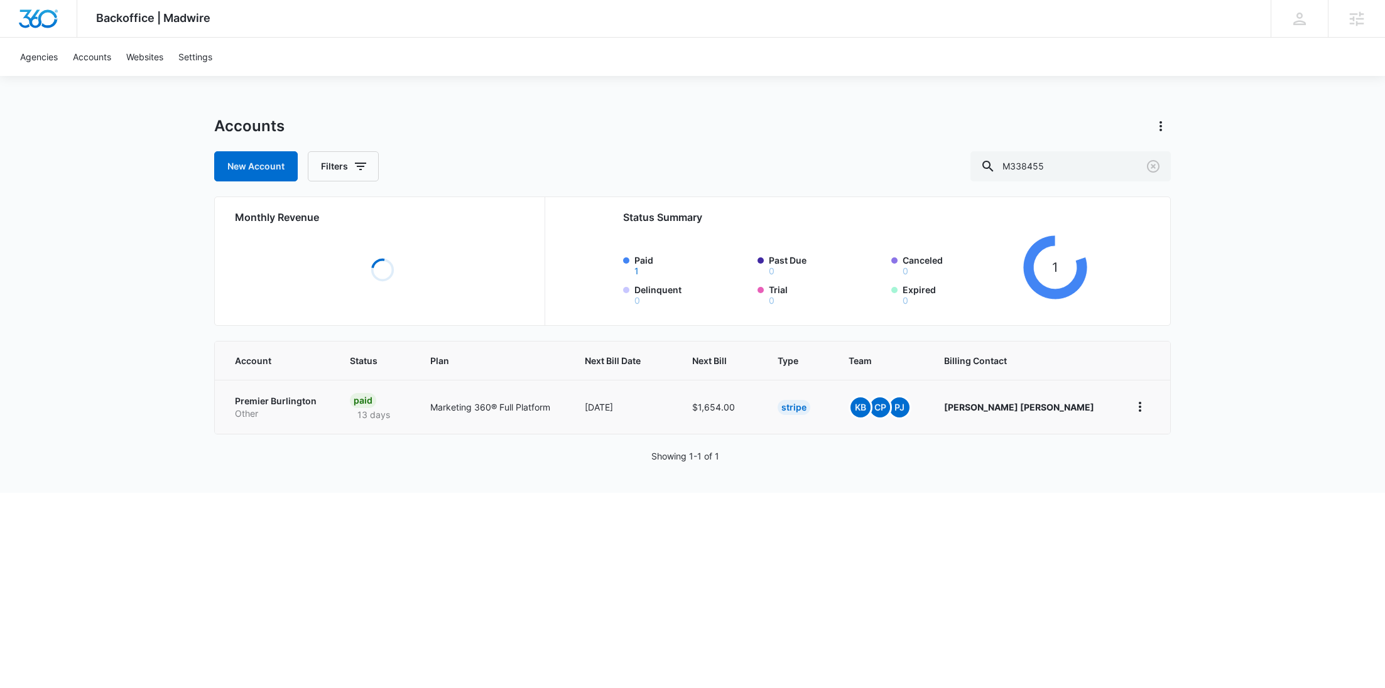
click at [271, 404] on td "Premier Burlington Other" at bounding box center [275, 407] width 120 height 54
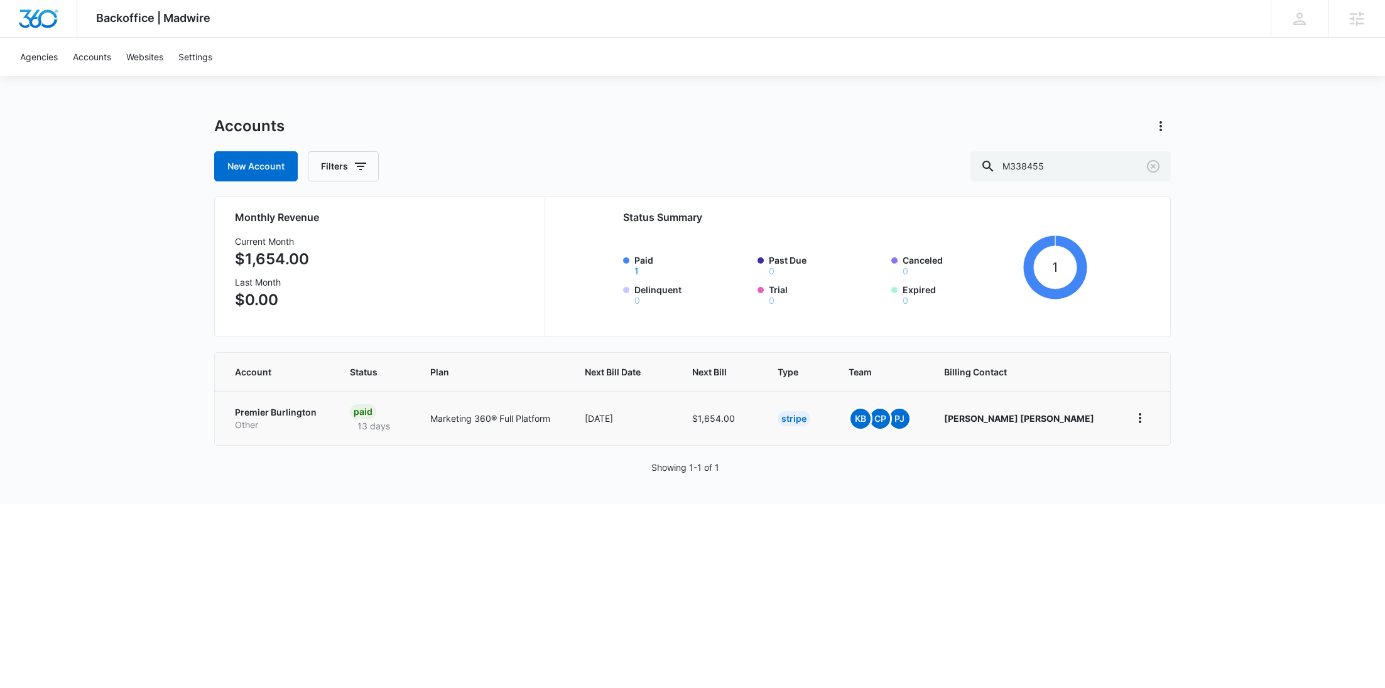
click at [259, 428] on p "Other" at bounding box center [277, 425] width 85 height 13
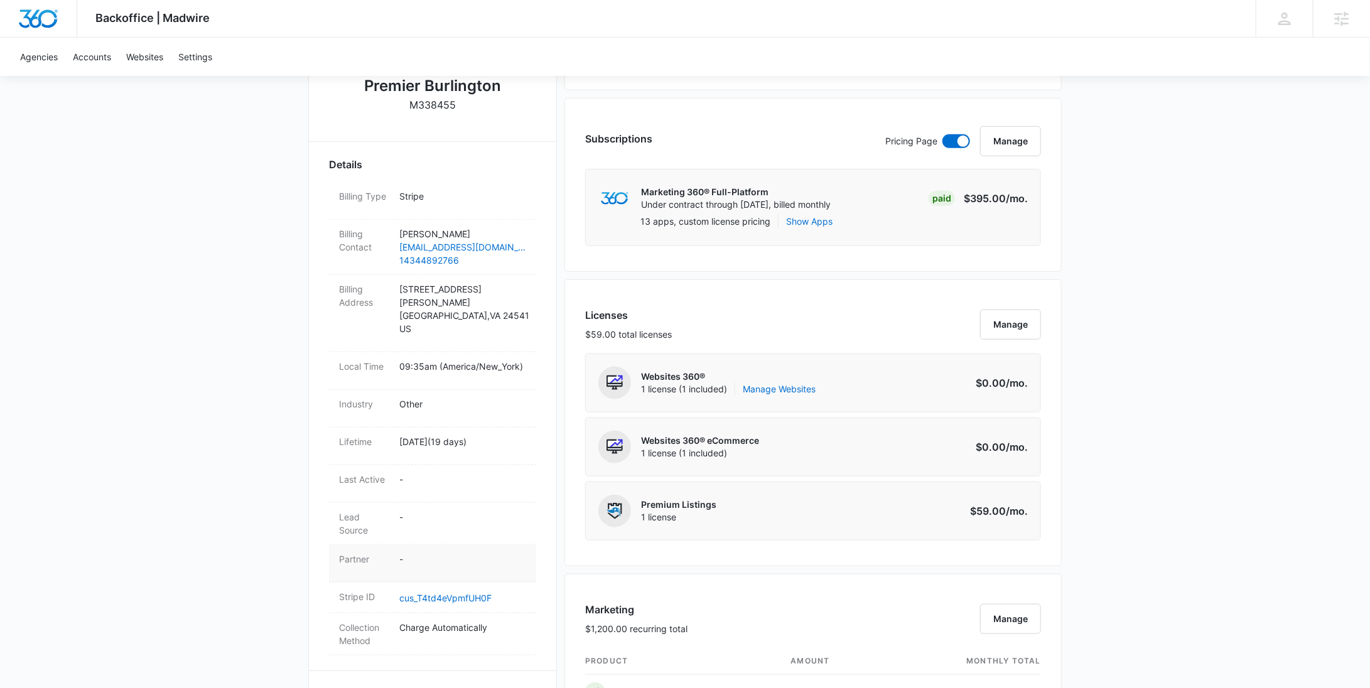
scroll to position [298, 0]
click at [453, 591] on link "cus_T4td4eVpmfUH0F" at bounding box center [445, 596] width 92 height 11
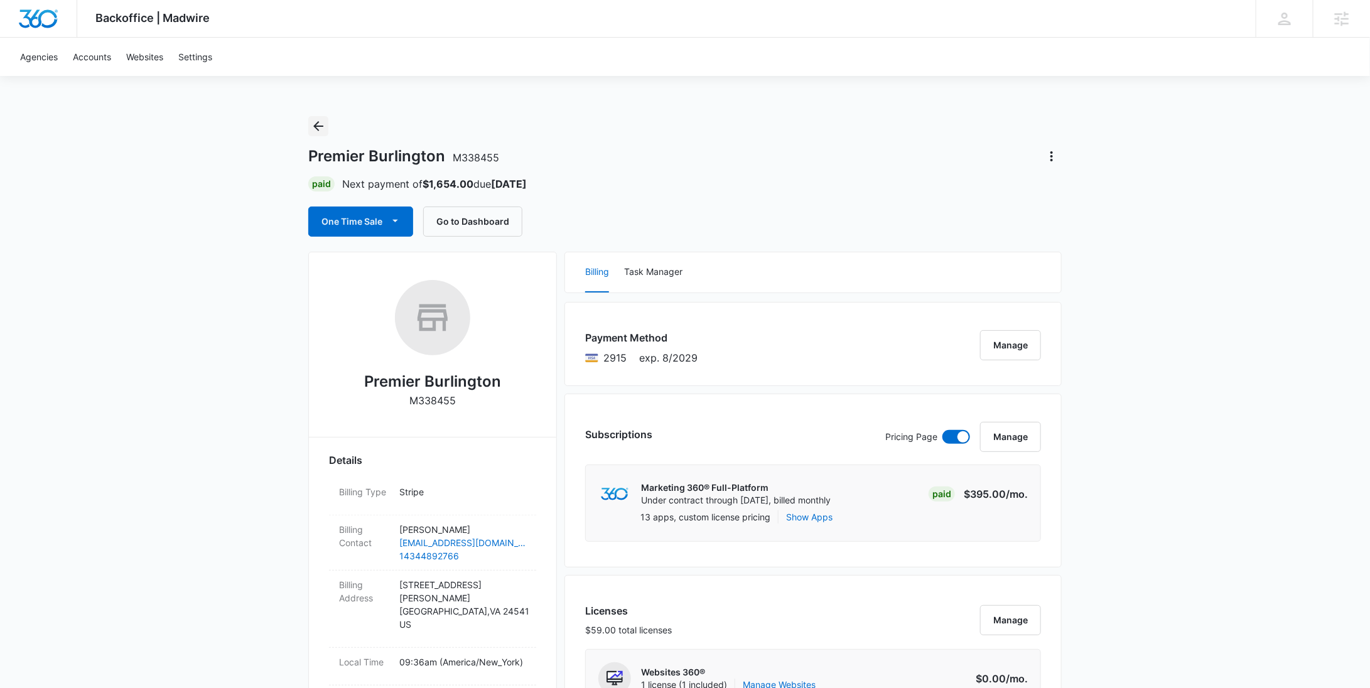
click at [322, 120] on icon "Back" at bounding box center [318, 126] width 15 height 15
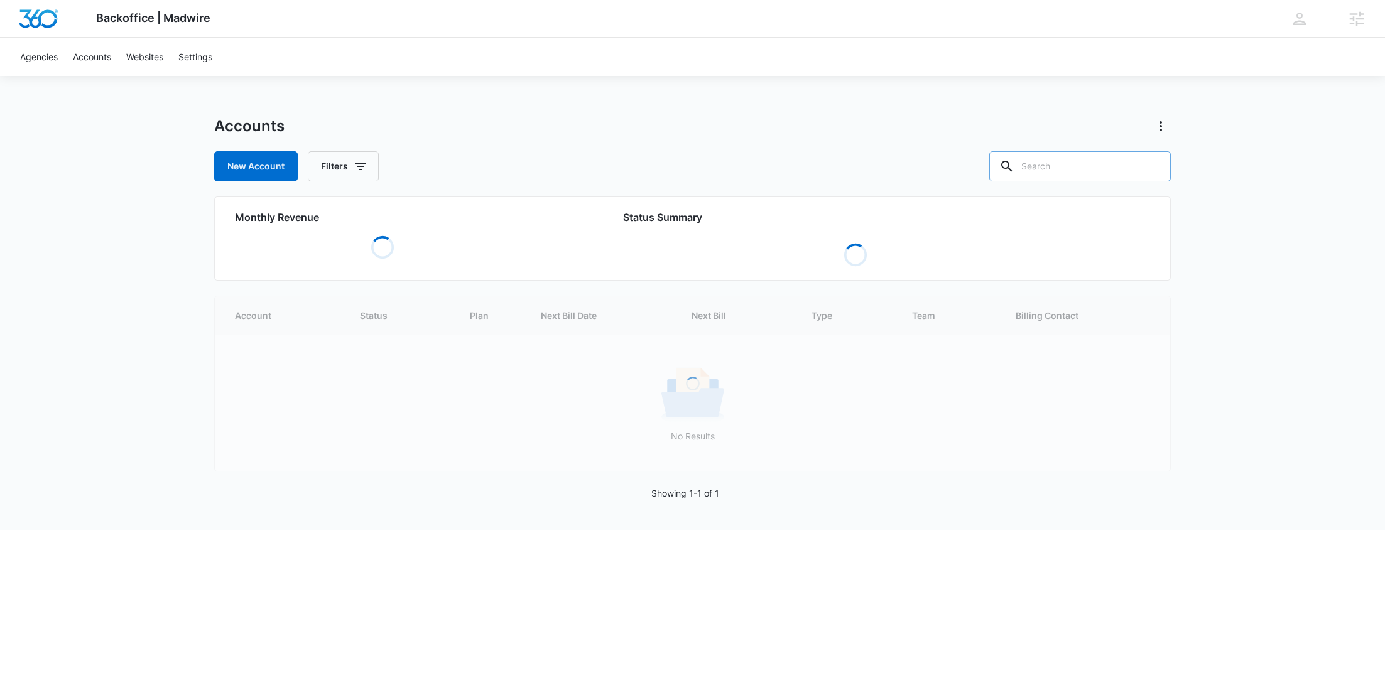
click at [1085, 174] on input "text" at bounding box center [1079, 166] width 181 height 30
paste input "M338443"
type input "M338443"
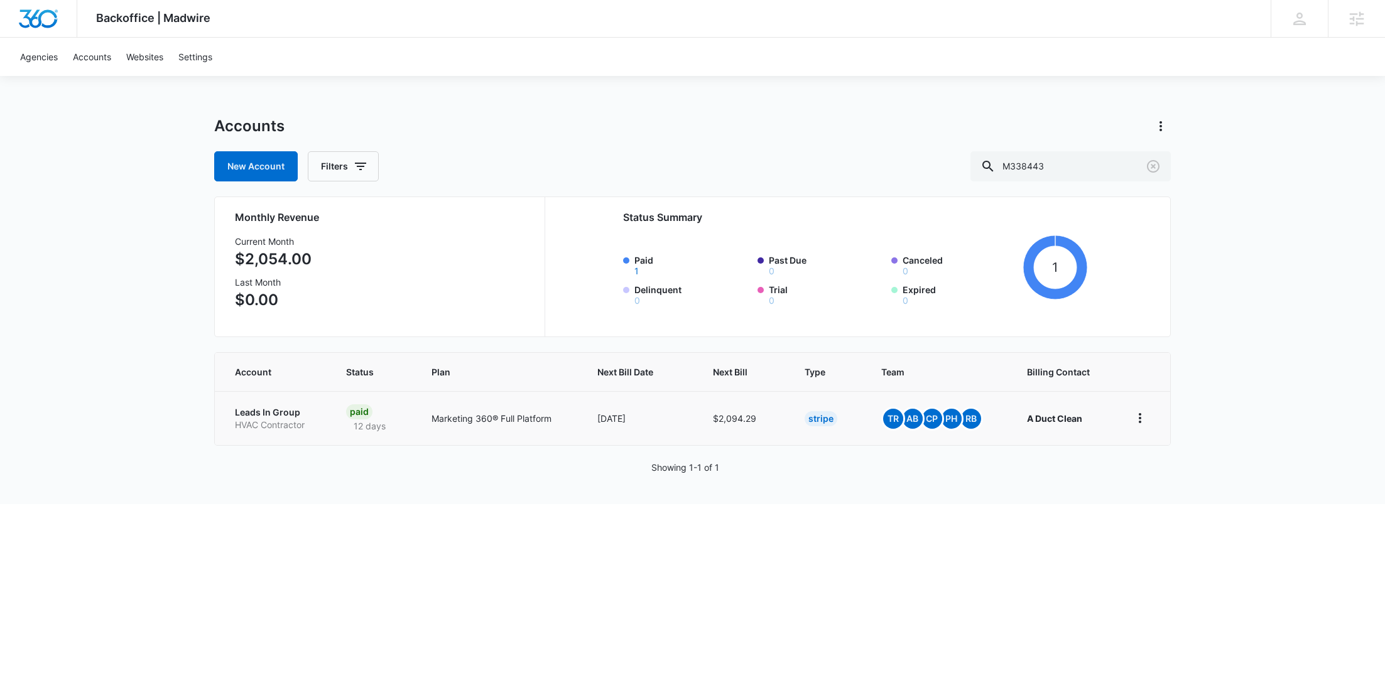
click at [290, 408] on p "Leads In Group" at bounding box center [275, 412] width 81 height 13
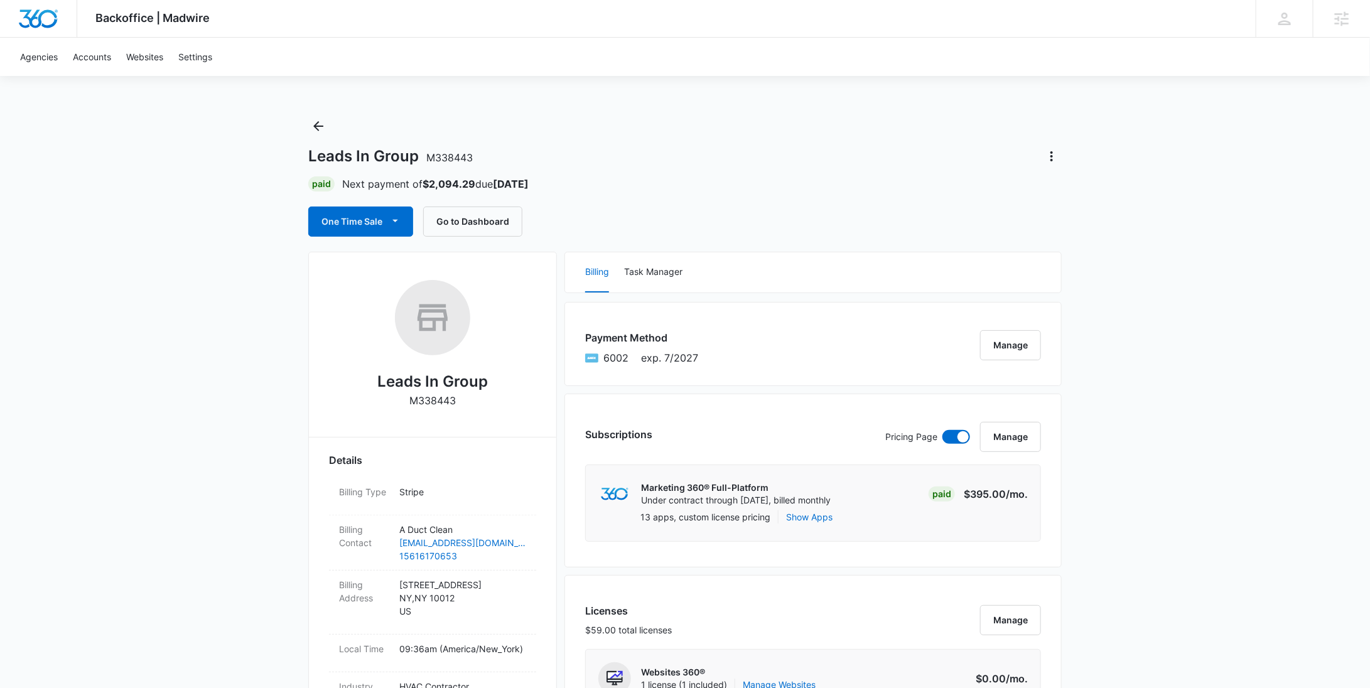
scroll to position [322, 0]
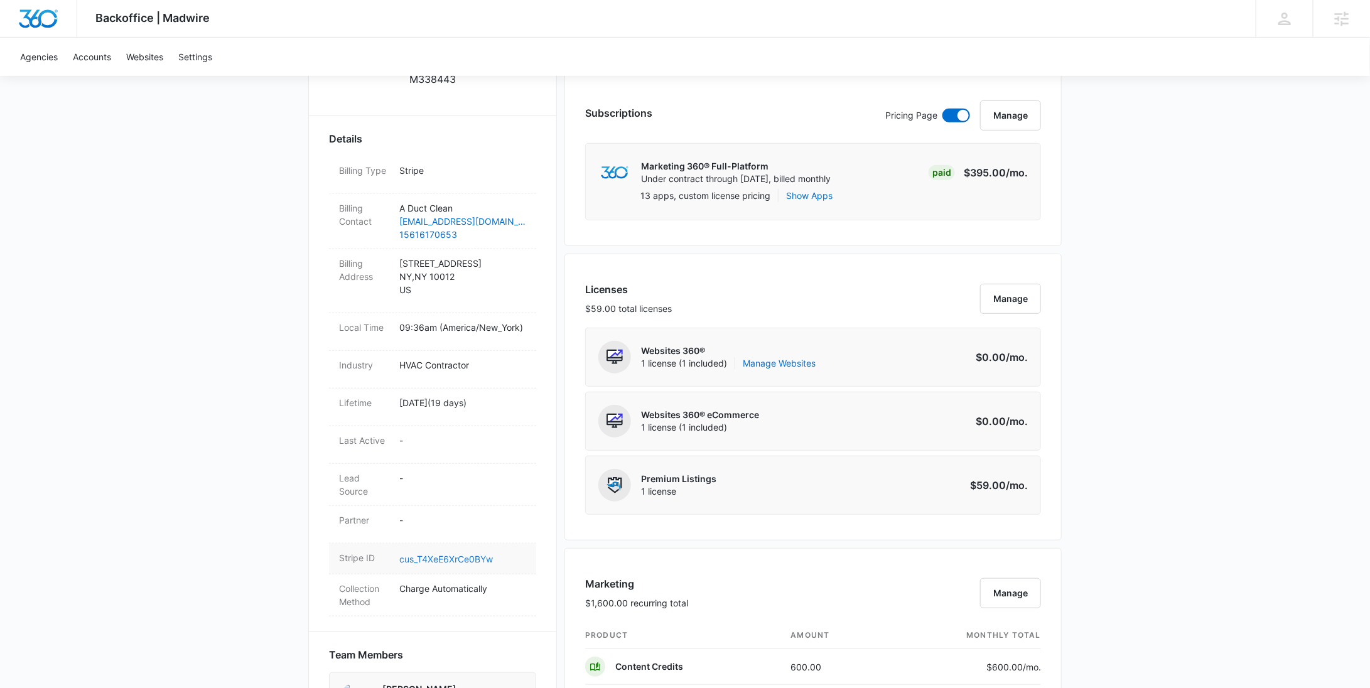
click at [458, 554] on link "cus_T4XeE6XrCe0BYw" at bounding box center [446, 559] width 94 height 11
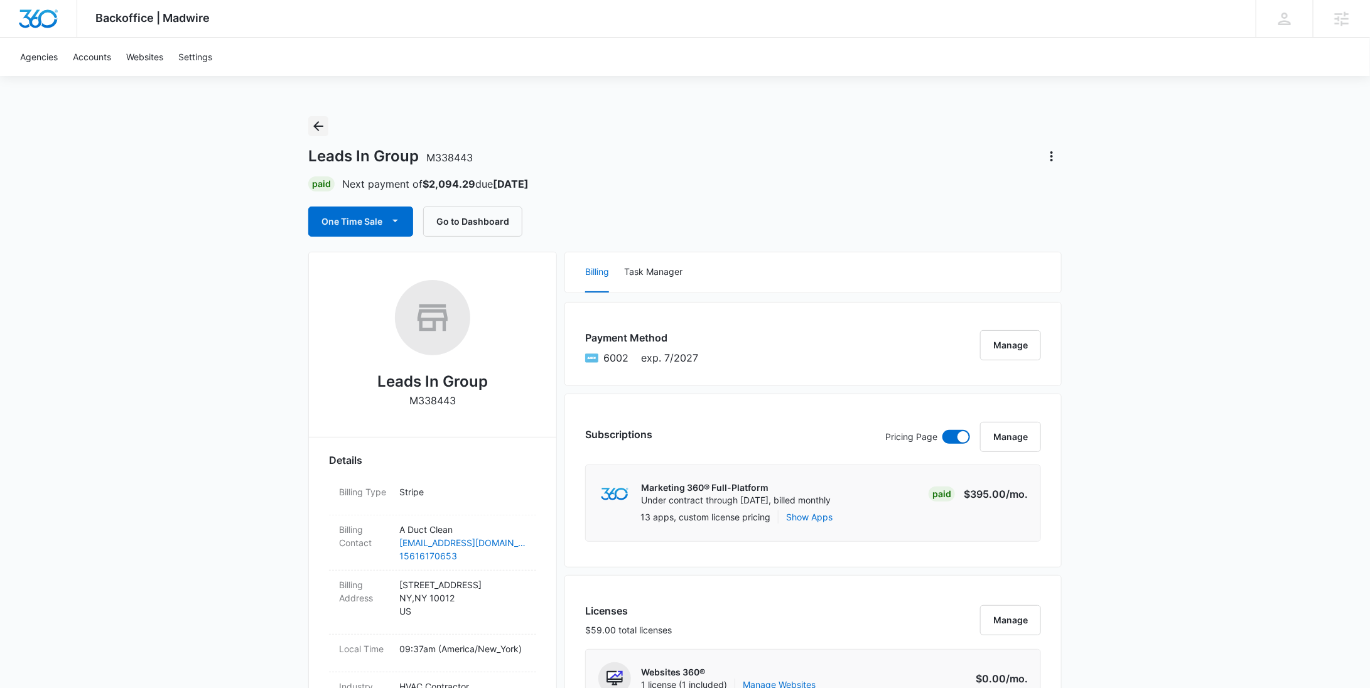
click at [322, 124] on icon "Back" at bounding box center [318, 126] width 15 height 15
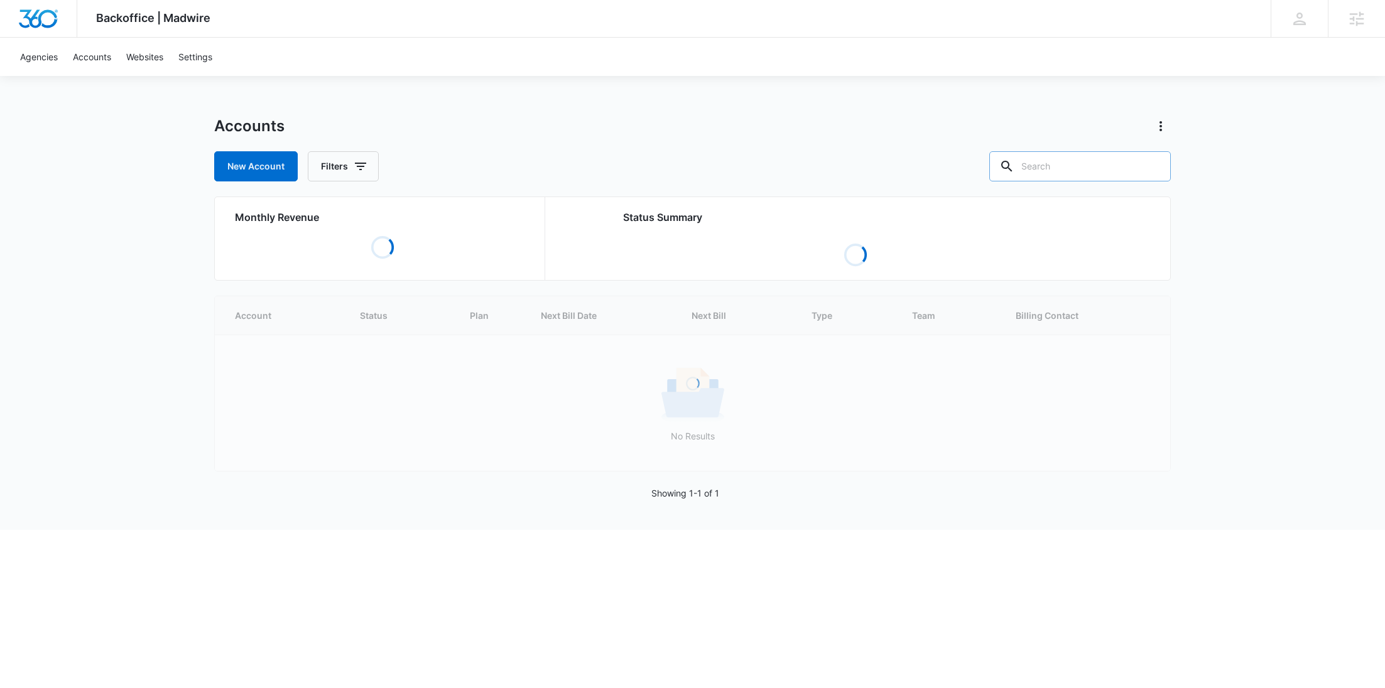
click at [1135, 164] on input "text" at bounding box center [1079, 166] width 181 height 30
paste input "M338580"
type input "M338580"
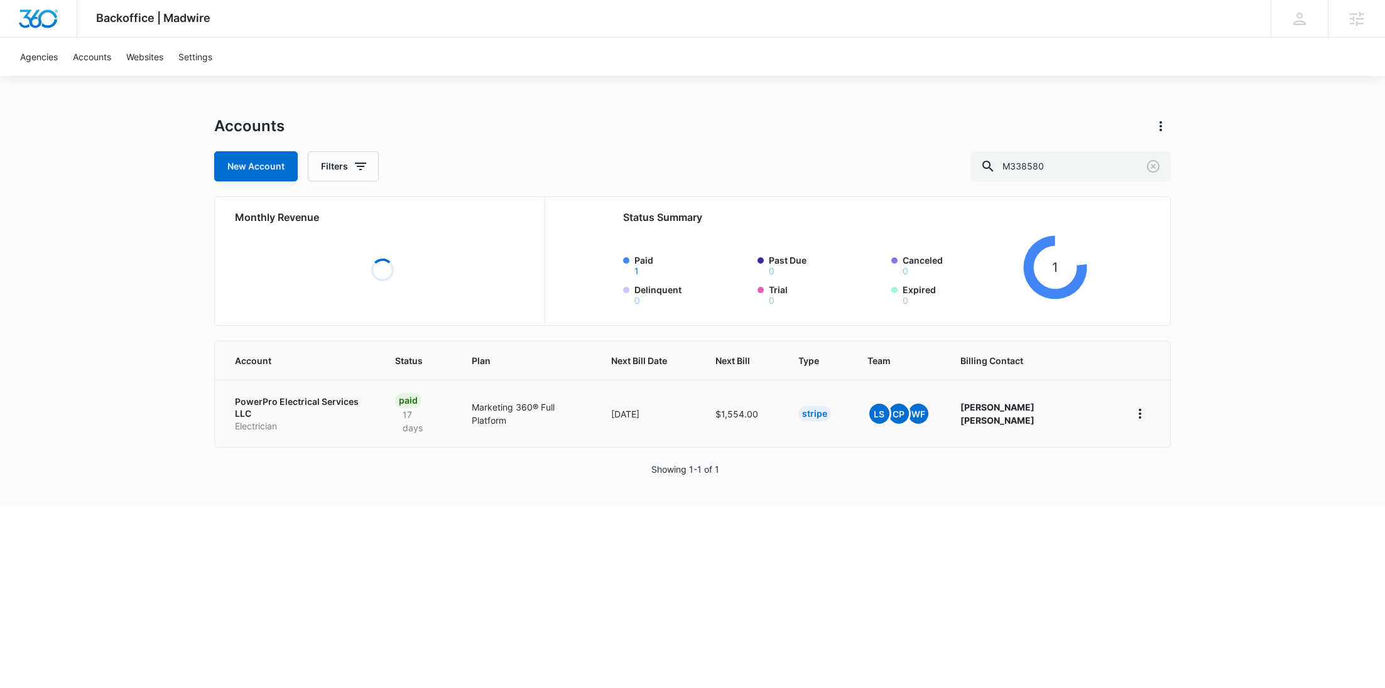
click at [300, 410] on p "PowerPro Electrical Services LLC" at bounding box center [300, 408] width 130 height 24
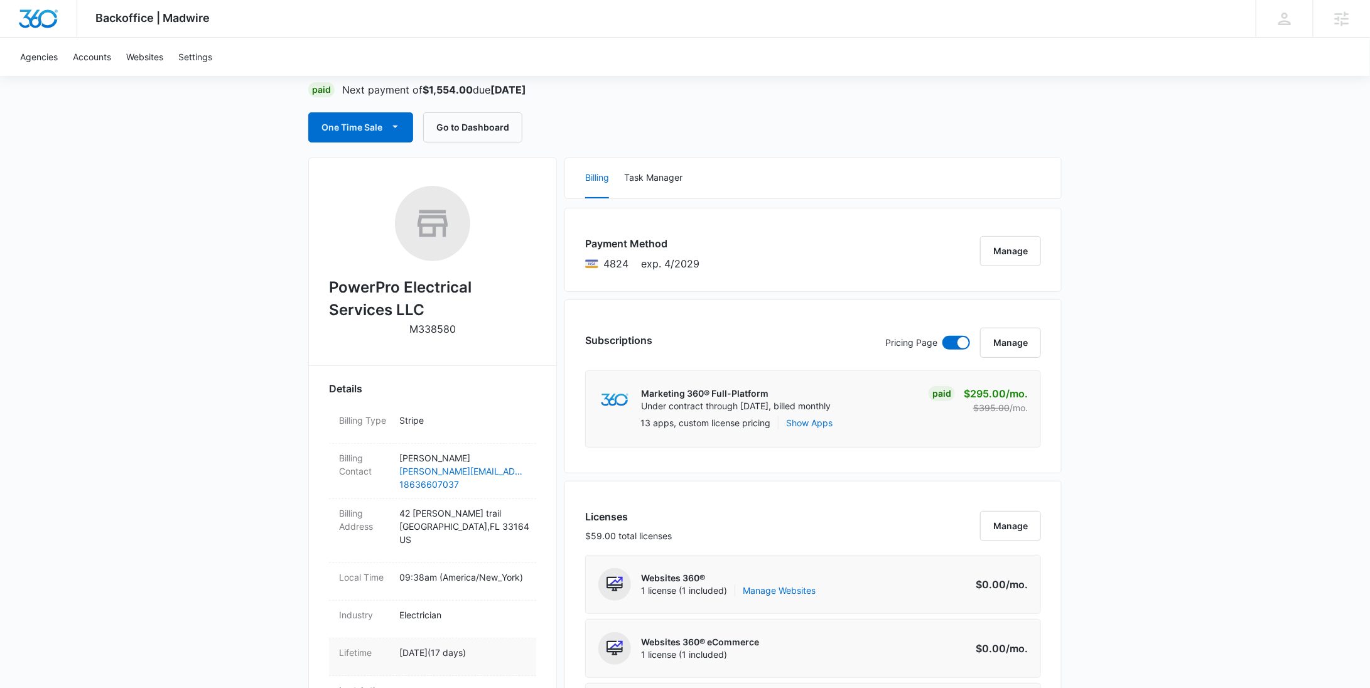
scroll to position [252, 0]
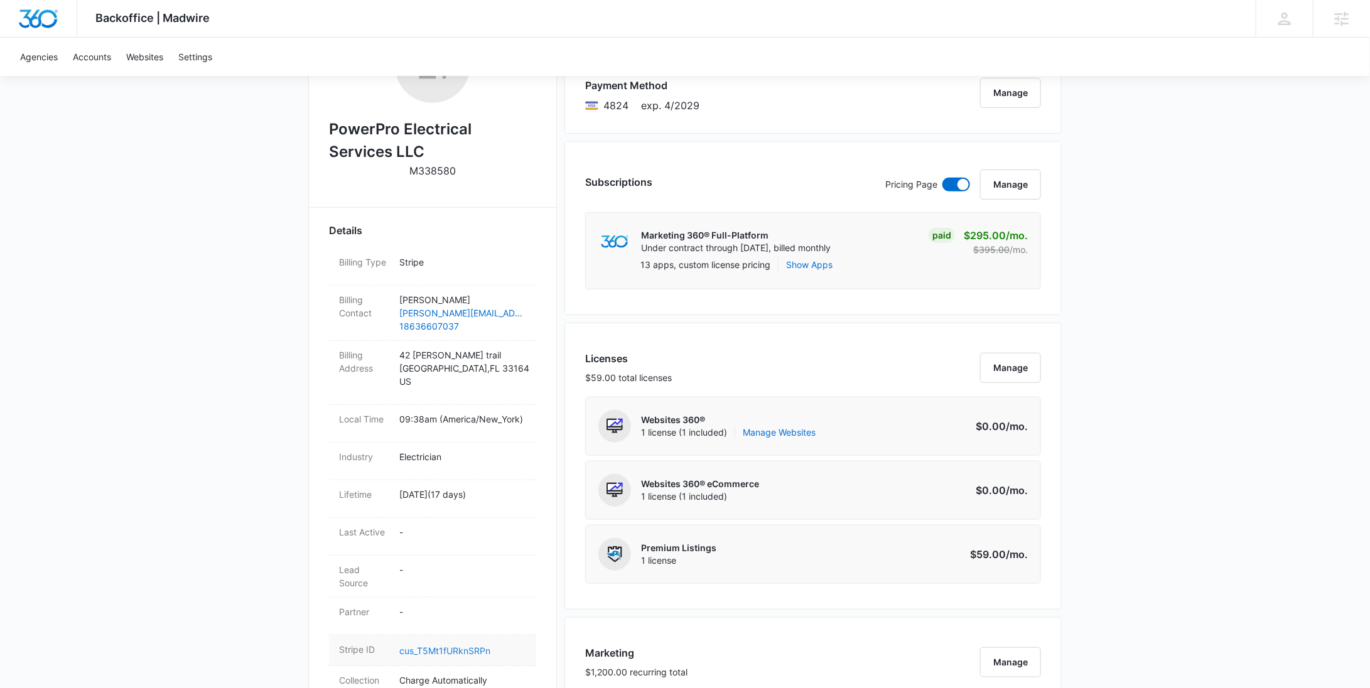
click at [436, 646] on link "cus_T5Mt1fURknSRPn" at bounding box center [444, 651] width 91 height 11
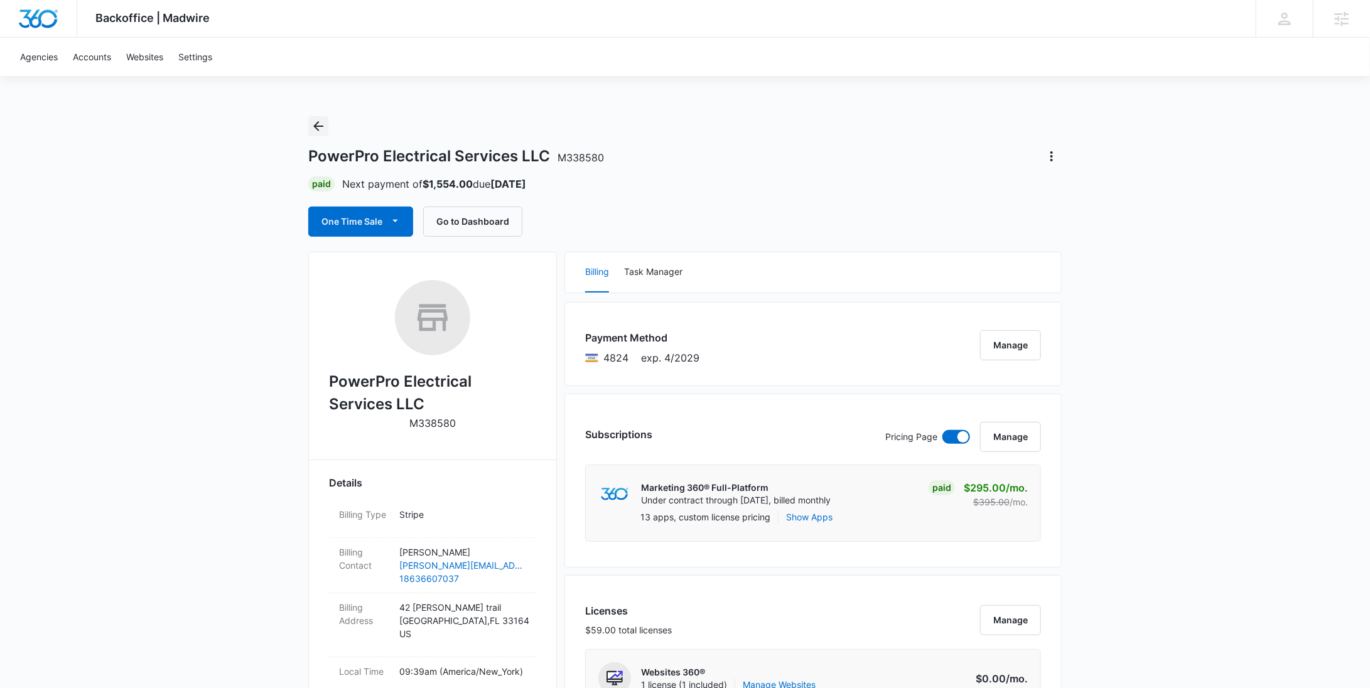
click at [322, 126] on icon "Back" at bounding box center [318, 126] width 10 height 10
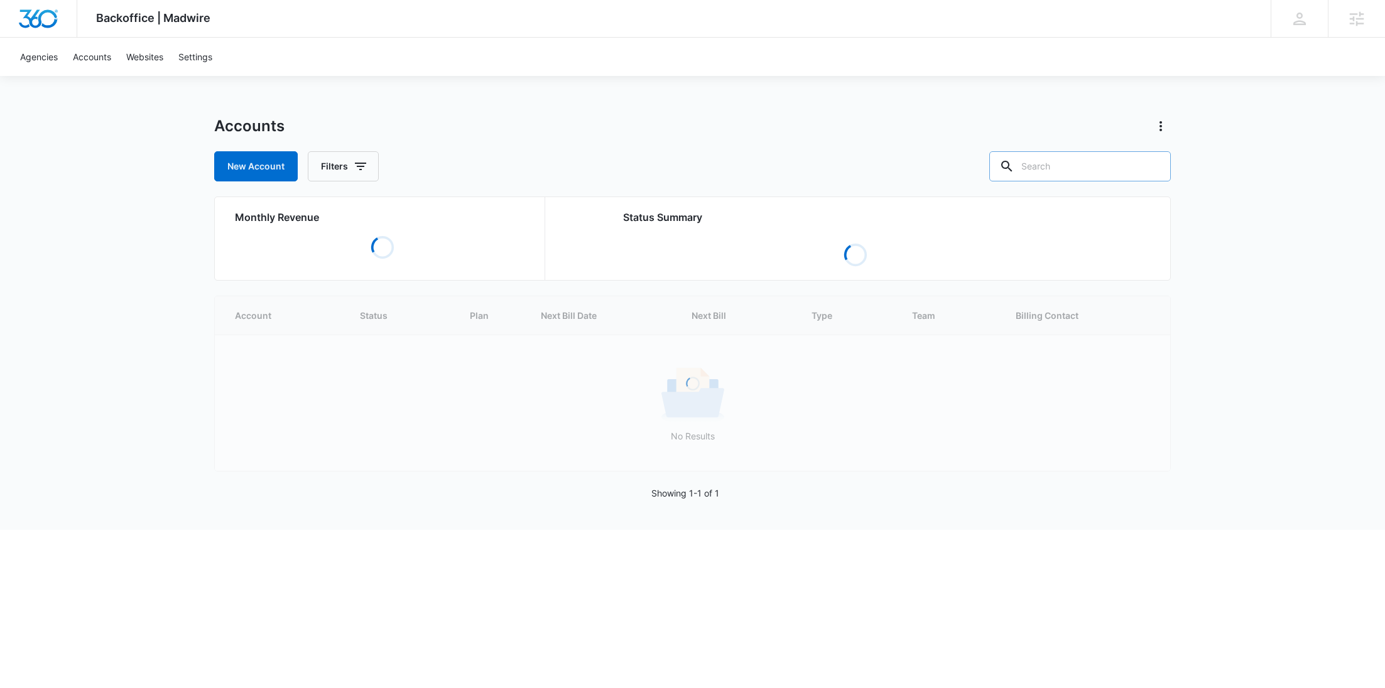
click at [1017, 156] on div at bounding box center [1007, 166] width 20 height 30
click at [1066, 172] on input "text" at bounding box center [1079, 166] width 181 height 30
paste input "M39097"
type input "M39097"
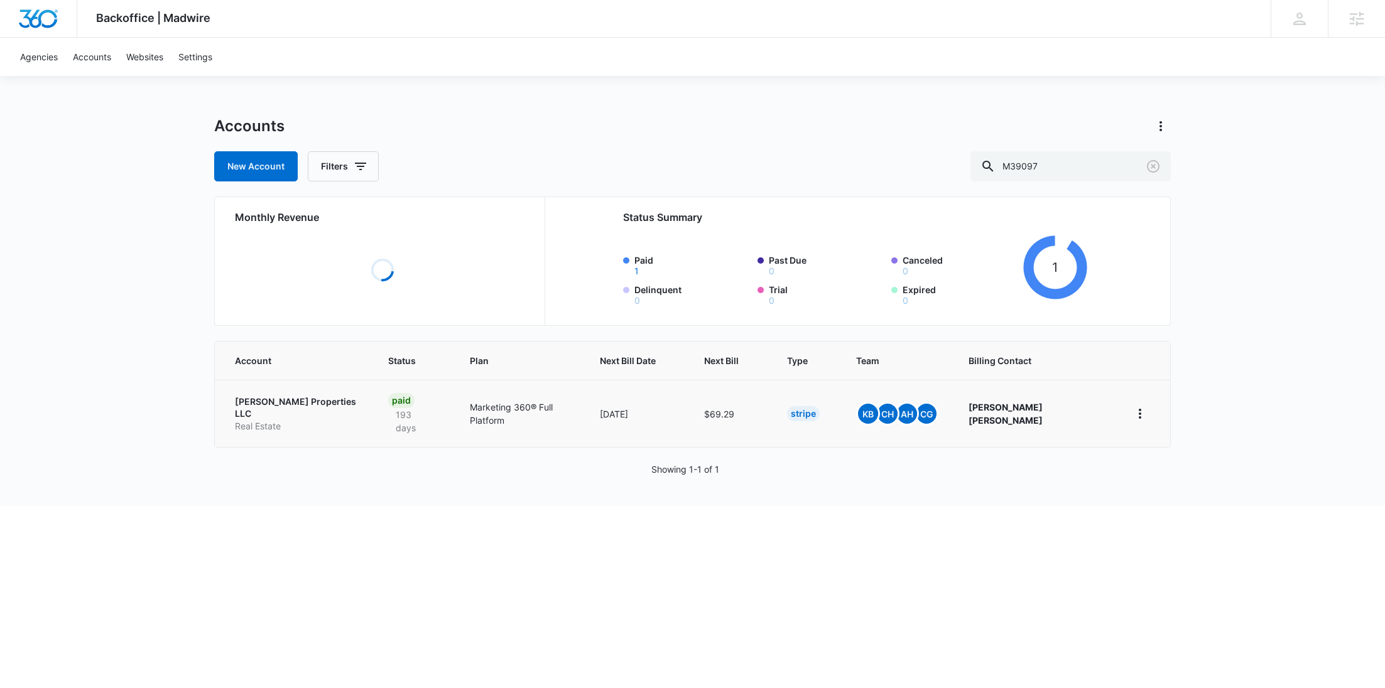
click at [259, 408] on p "[PERSON_NAME] Properties LLC" at bounding box center [296, 408] width 123 height 24
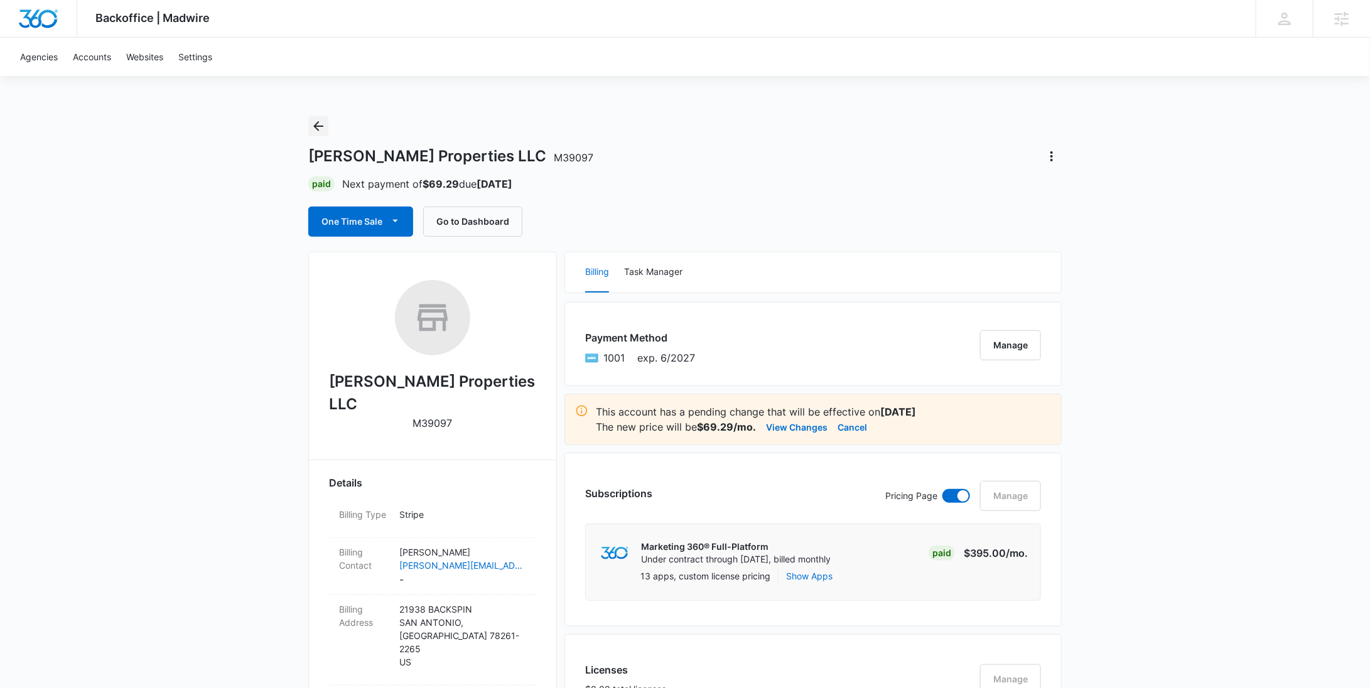
click at [315, 126] on icon "Back" at bounding box center [318, 126] width 10 height 10
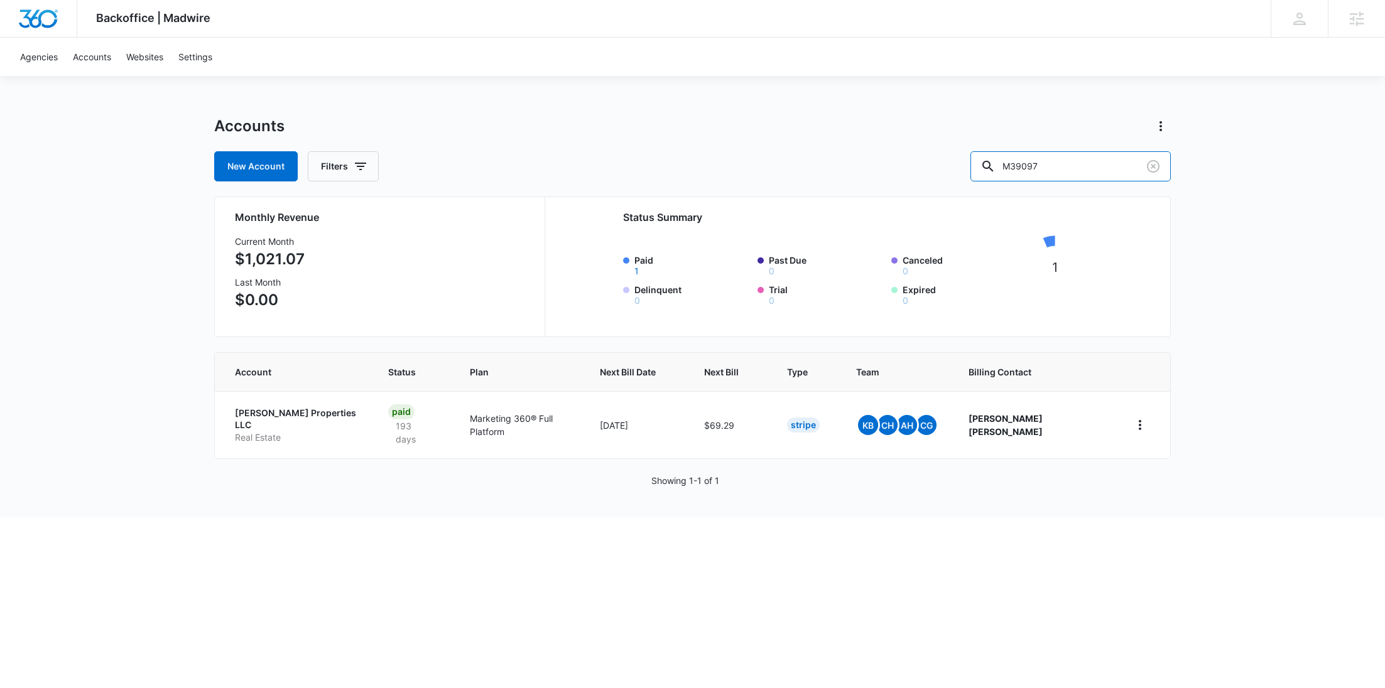
drag, startPoint x: 1019, startPoint y: 172, endPoint x: 954, endPoint y: 163, distance: 65.4
click at [979, 173] on div "New Account Filters M39097" at bounding box center [692, 166] width 956 height 30
paste input "33103"
type input "M333103"
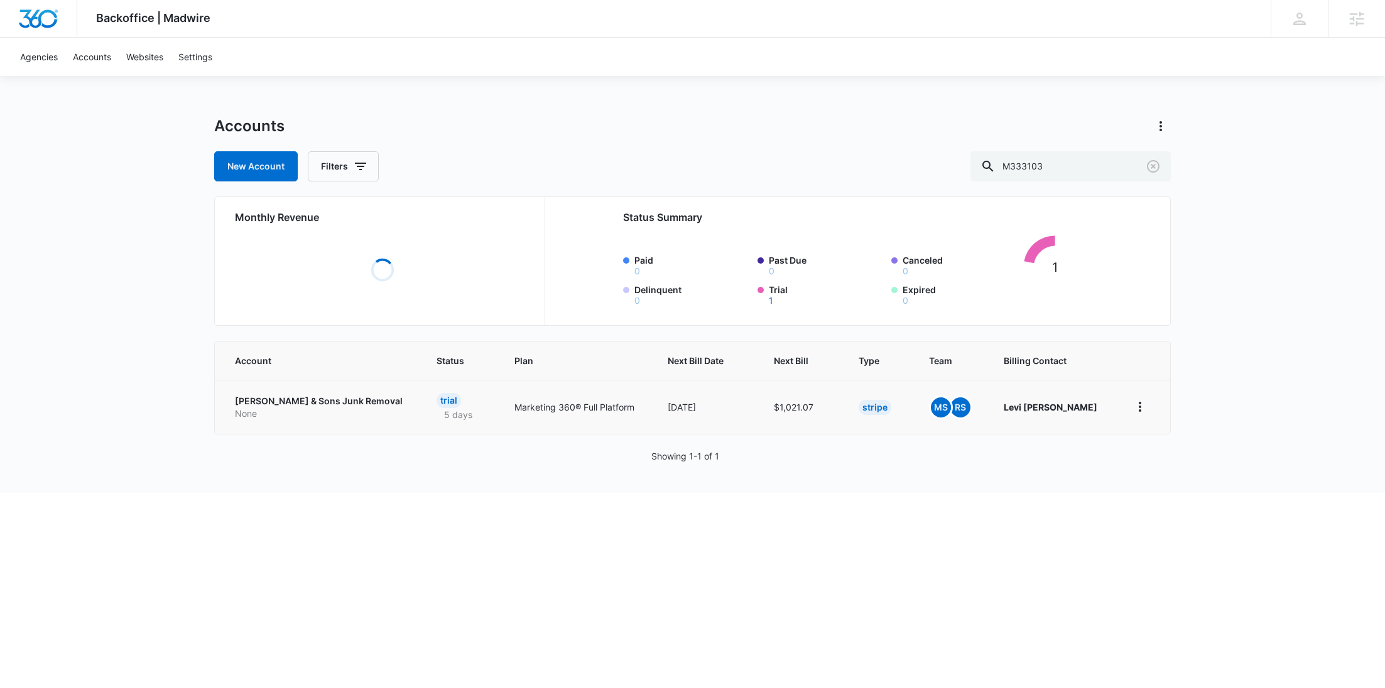
click at [274, 409] on p "None" at bounding box center [320, 414] width 171 height 13
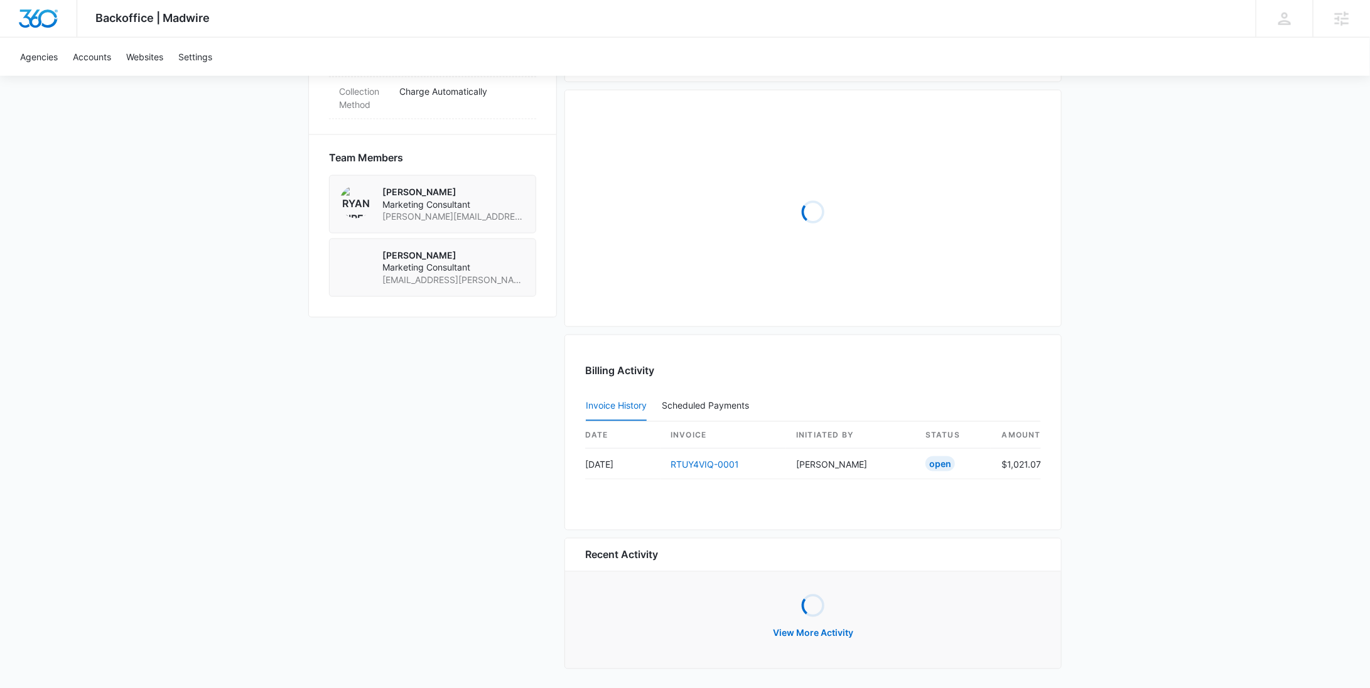
scroll to position [578, 0]
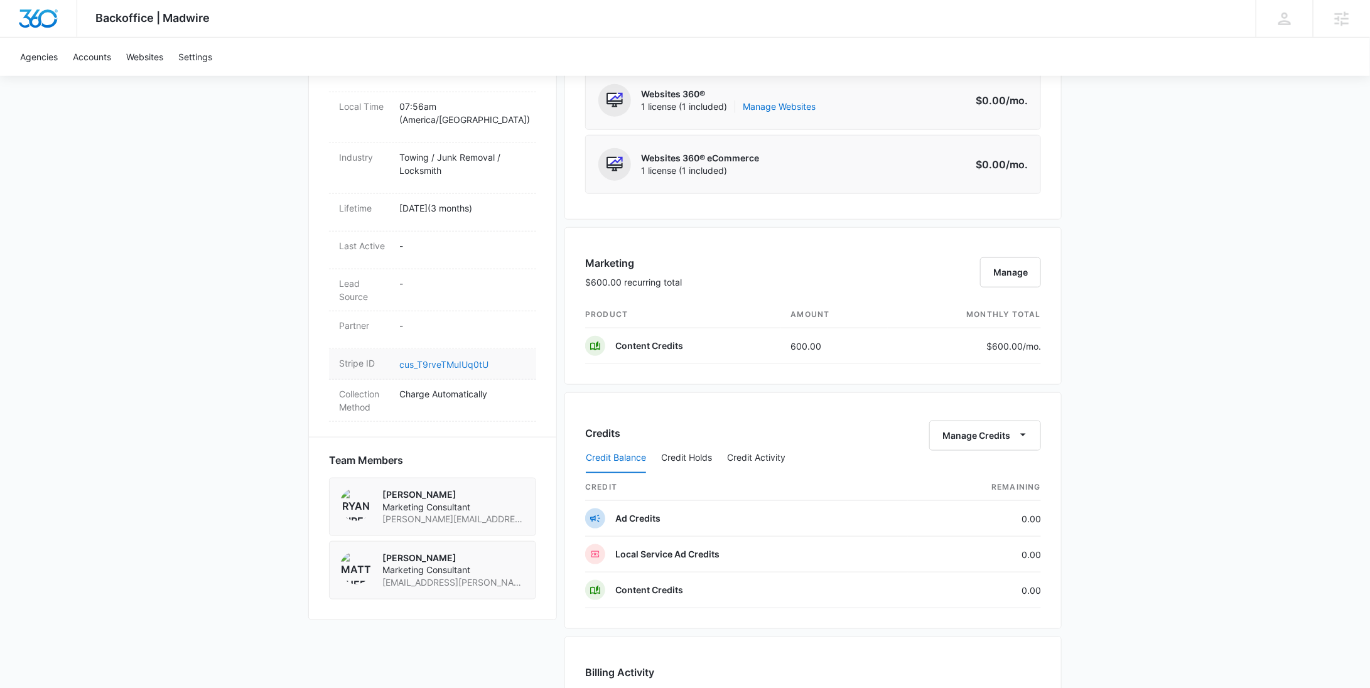
click at [482, 359] on link "cus_T9rveTMuIUq0tU" at bounding box center [443, 364] width 89 height 11
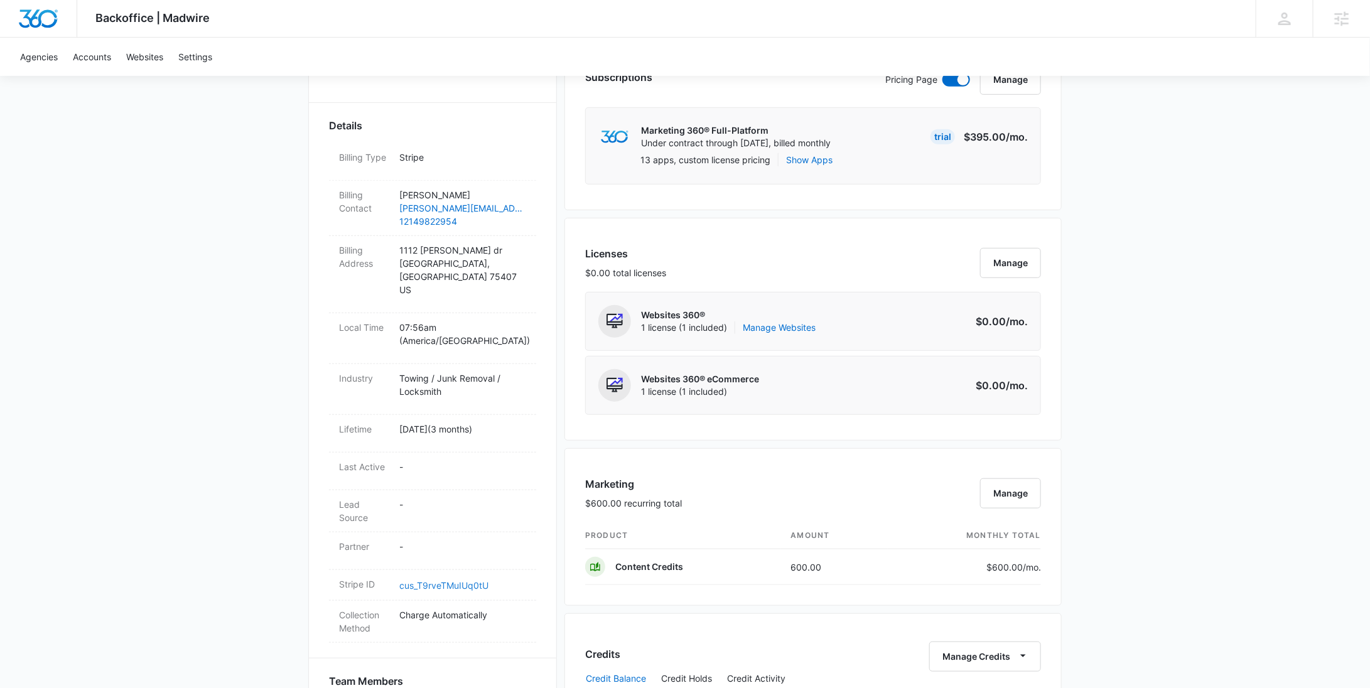
scroll to position [0, 0]
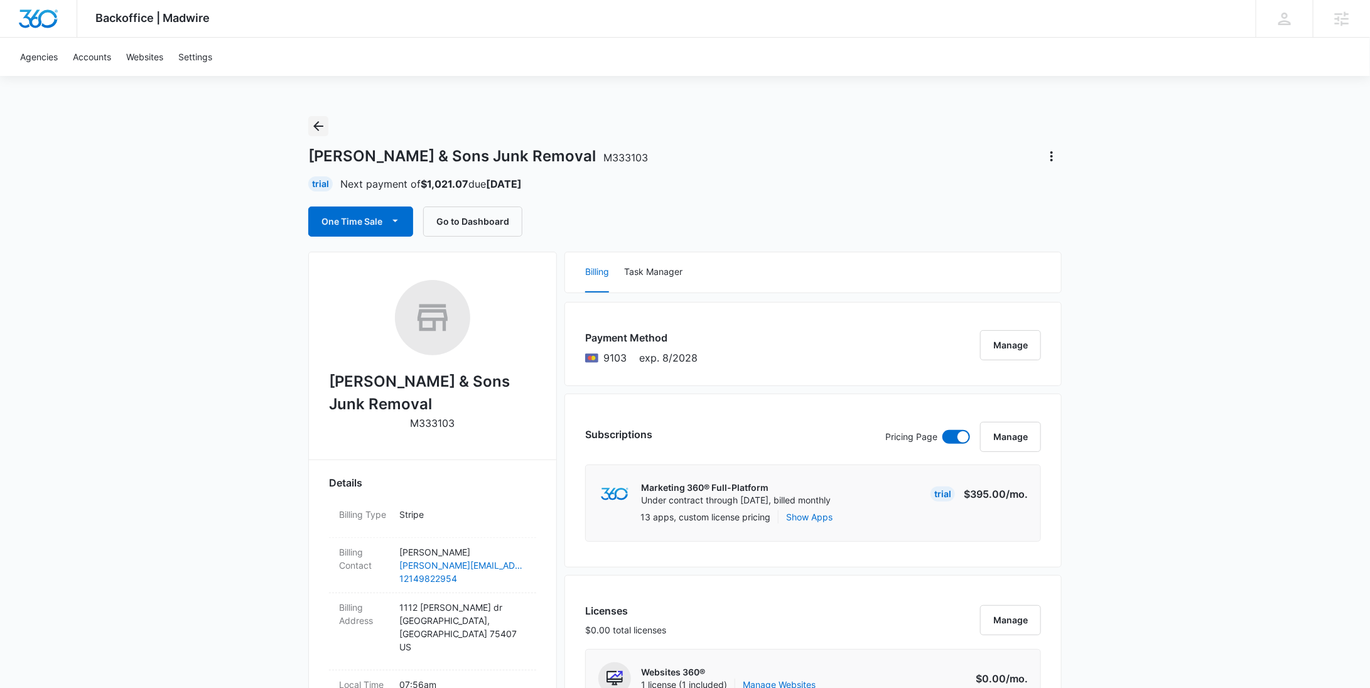
click at [321, 129] on icon "Back" at bounding box center [318, 126] width 15 height 15
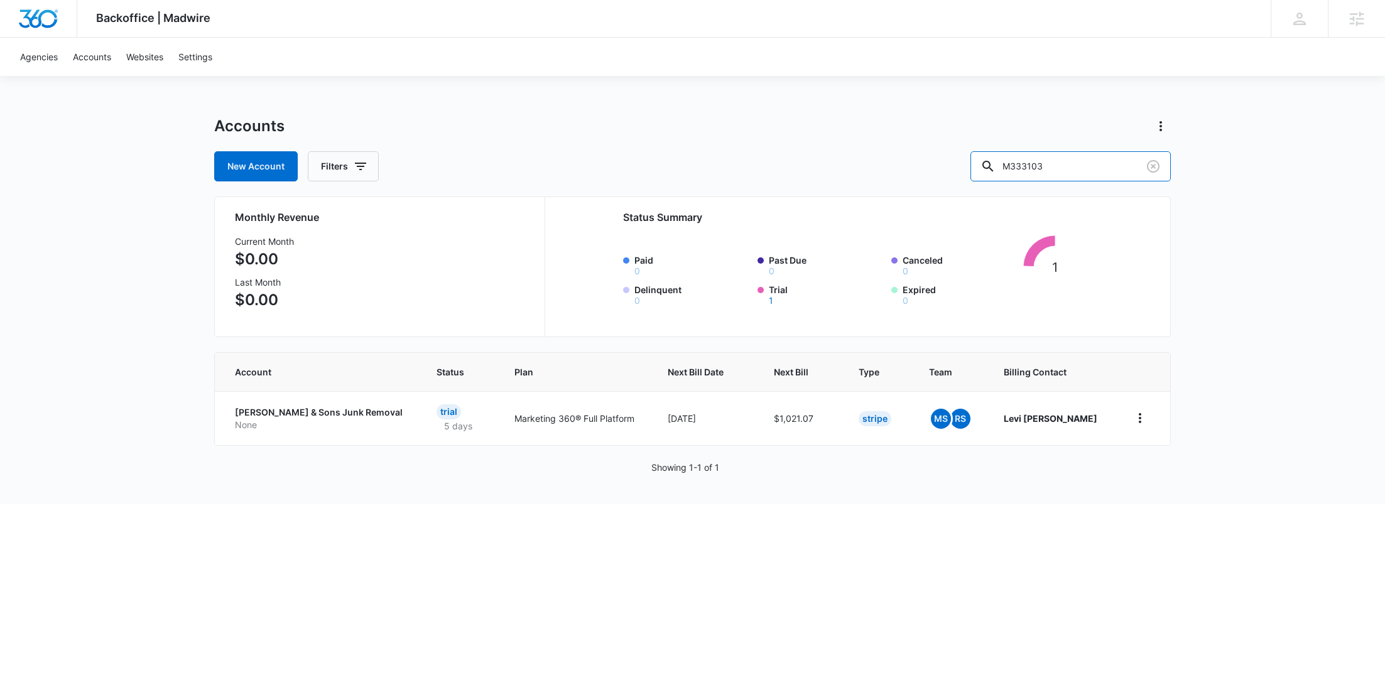
drag, startPoint x: 1085, startPoint y: 164, endPoint x: 987, endPoint y: 168, distance: 98.1
click at [987, 168] on div "New Account Filters M333103" at bounding box center [692, 166] width 956 height 30
paste input "104"
type input "M331043"
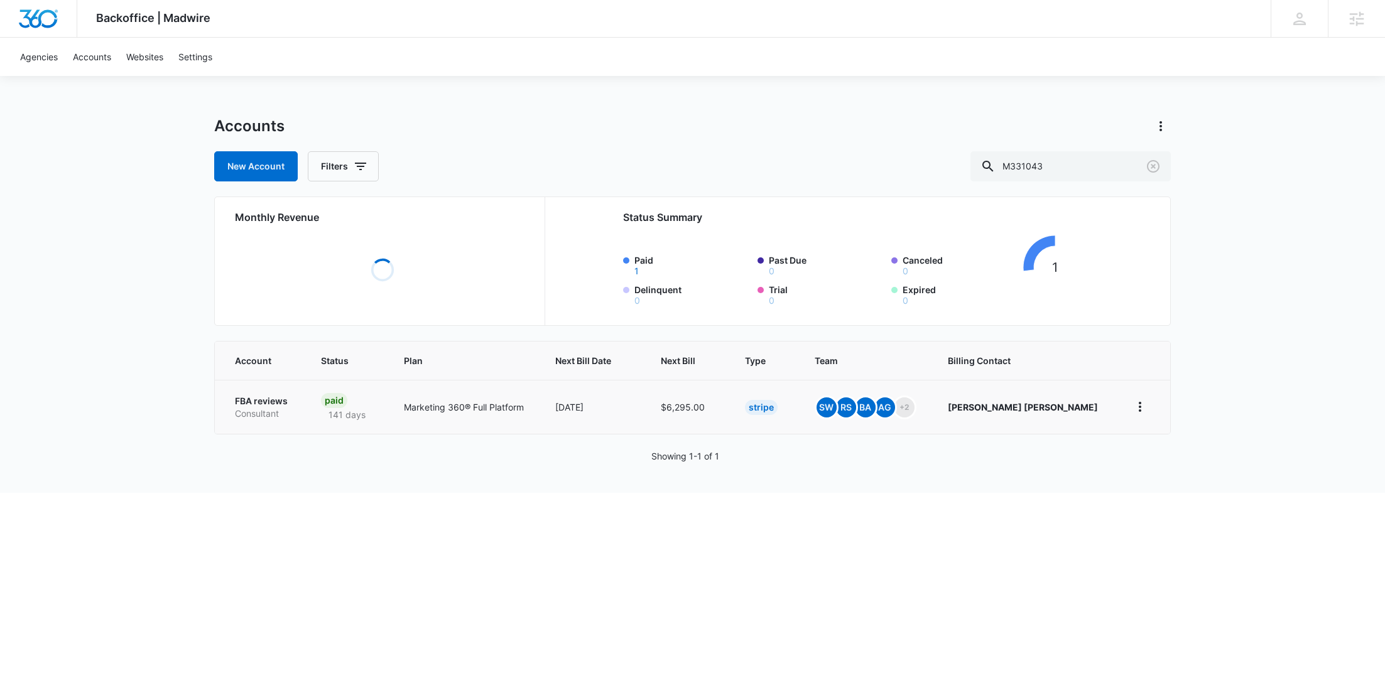
click at [278, 399] on p "FBA reviews" at bounding box center [263, 401] width 56 height 13
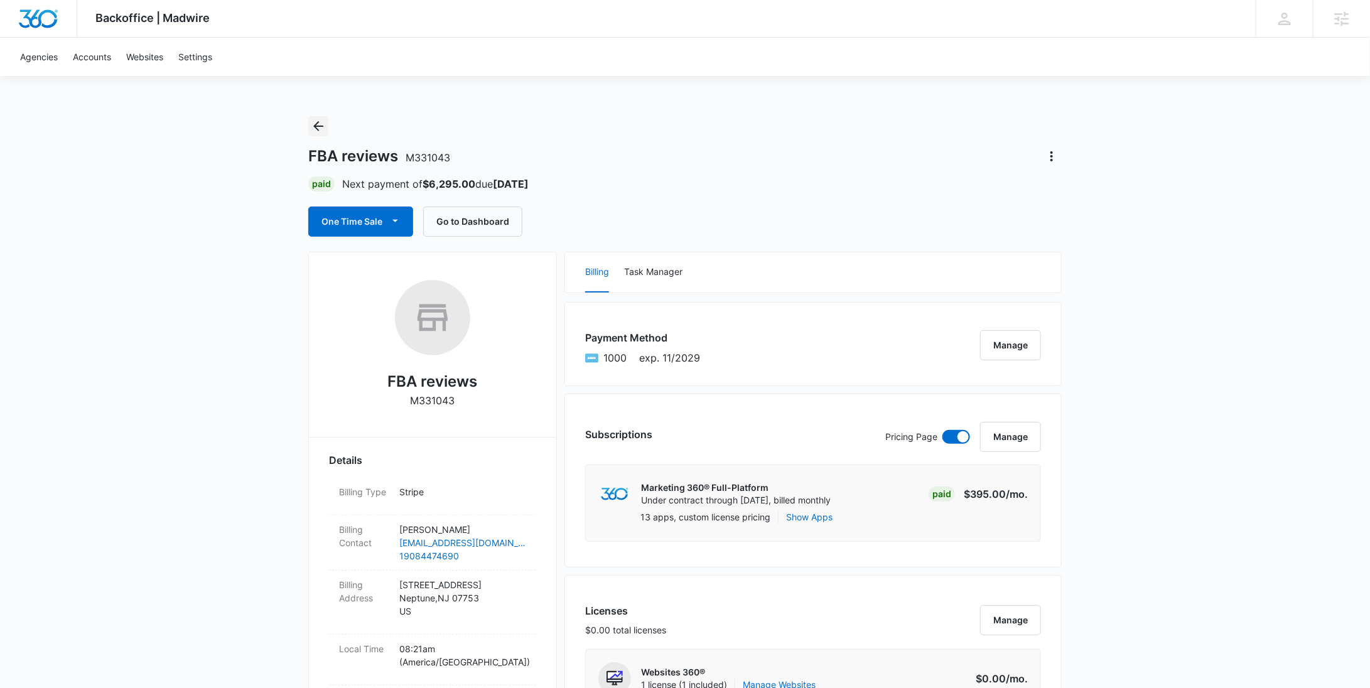
click at [316, 129] on icon "Back" at bounding box center [318, 126] width 15 height 15
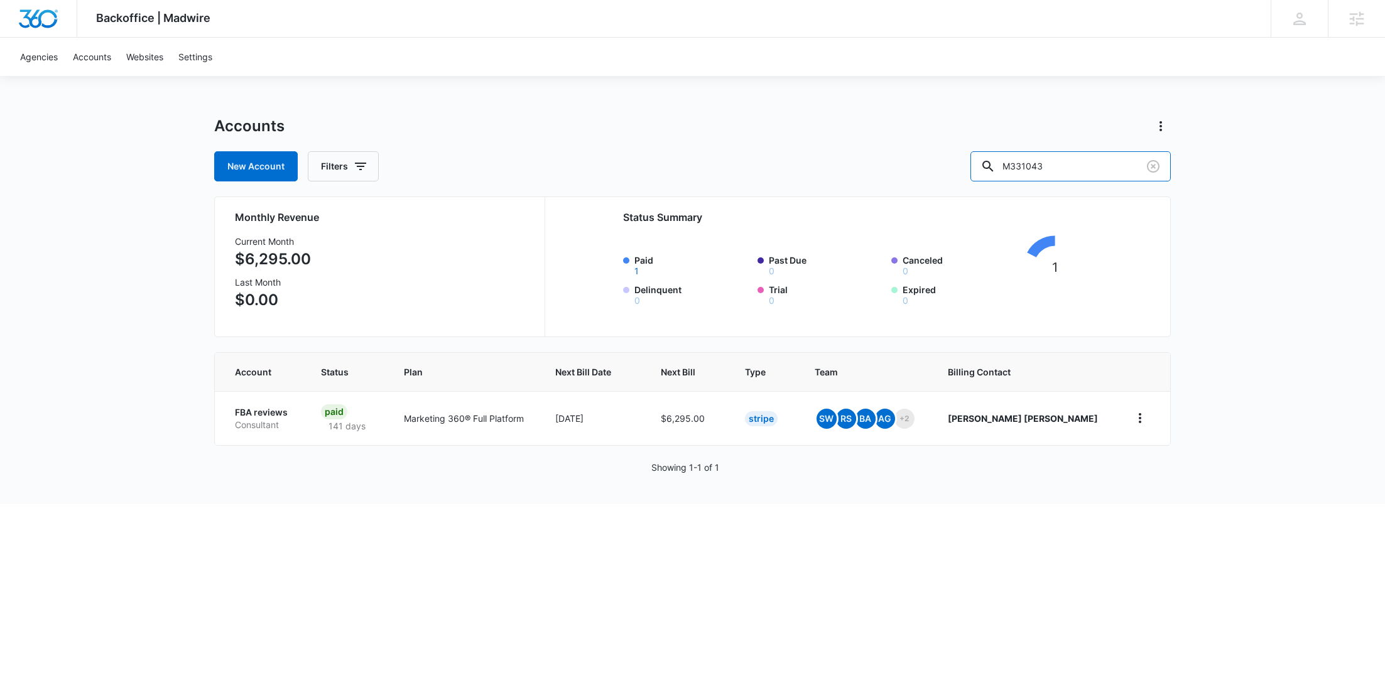
drag, startPoint x: 1069, startPoint y: 169, endPoint x: 951, endPoint y: 168, distance: 118.1
click at [963, 169] on div "New Account Filters M331043" at bounding box center [692, 166] width 956 height 30
paste input "28990"
type input "M28990"
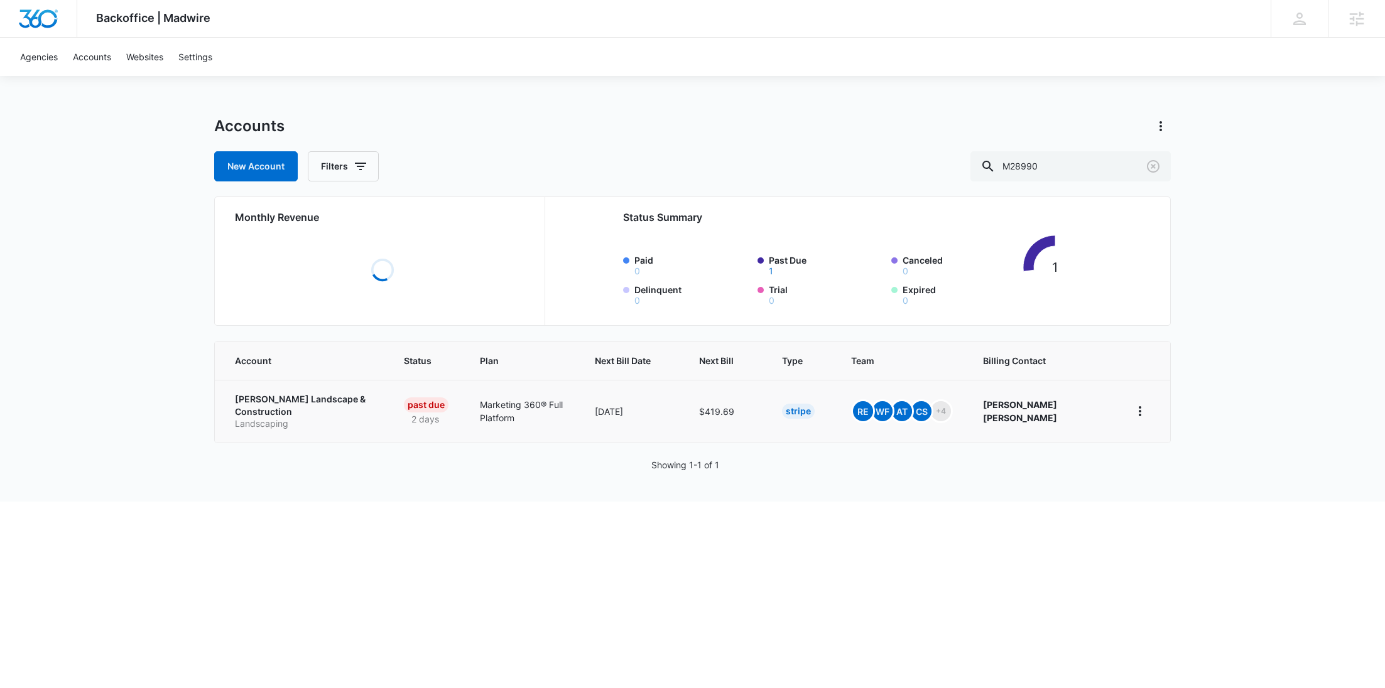
click at [257, 412] on p "Anderson Landscape & Construction" at bounding box center [304, 405] width 139 height 24
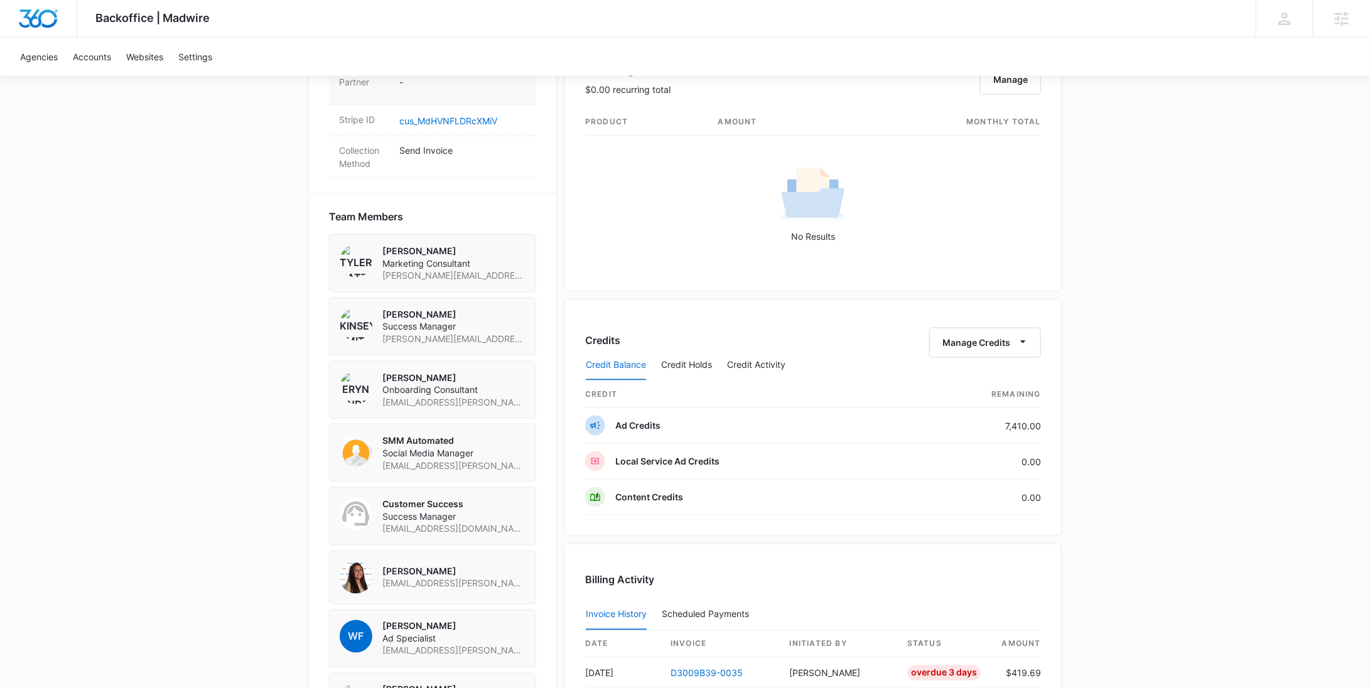
scroll to position [681, 0]
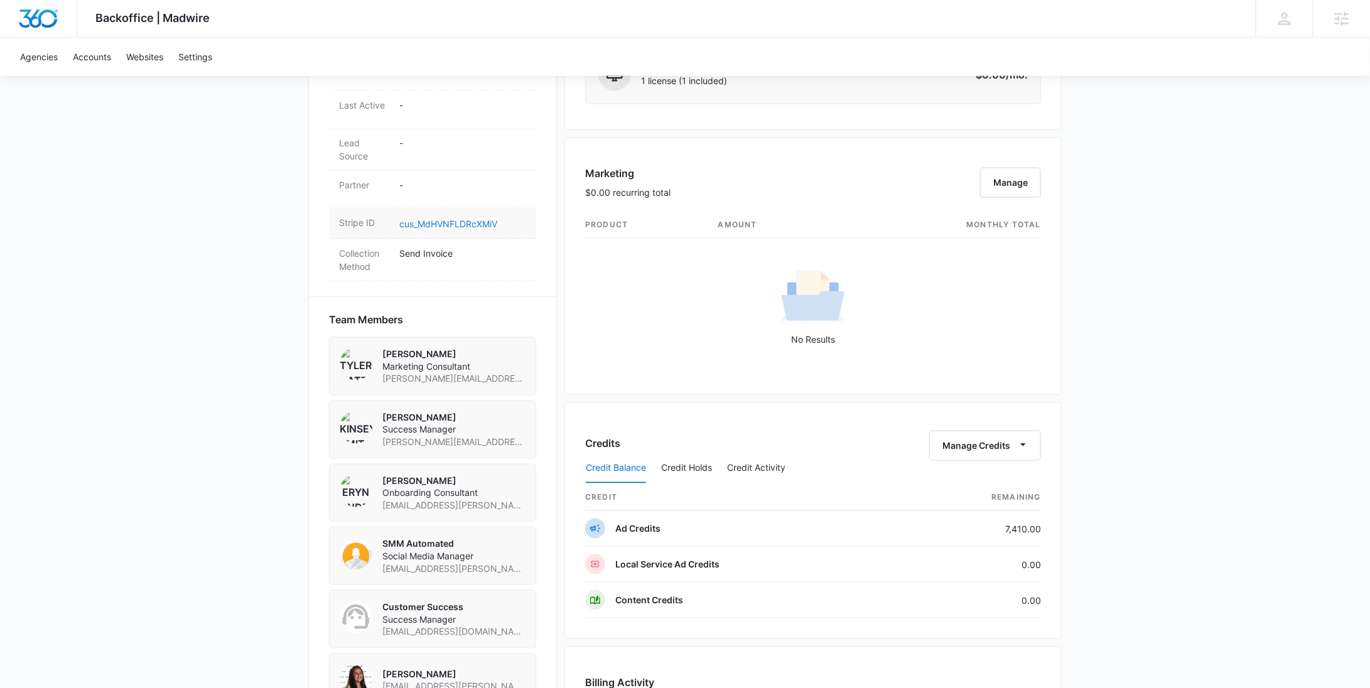
click at [433, 229] on link "cus_MdHVNFLDRcXMiV" at bounding box center [448, 224] width 98 height 11
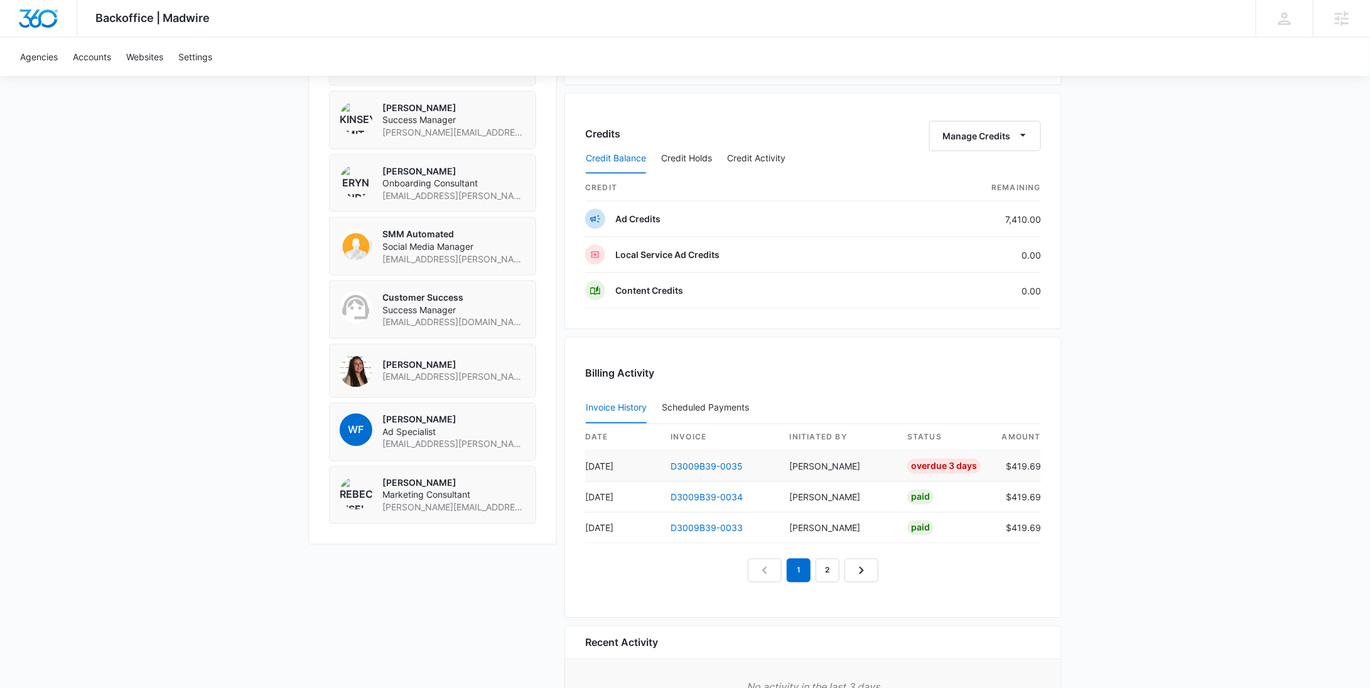
scroll to position [1076, 0]
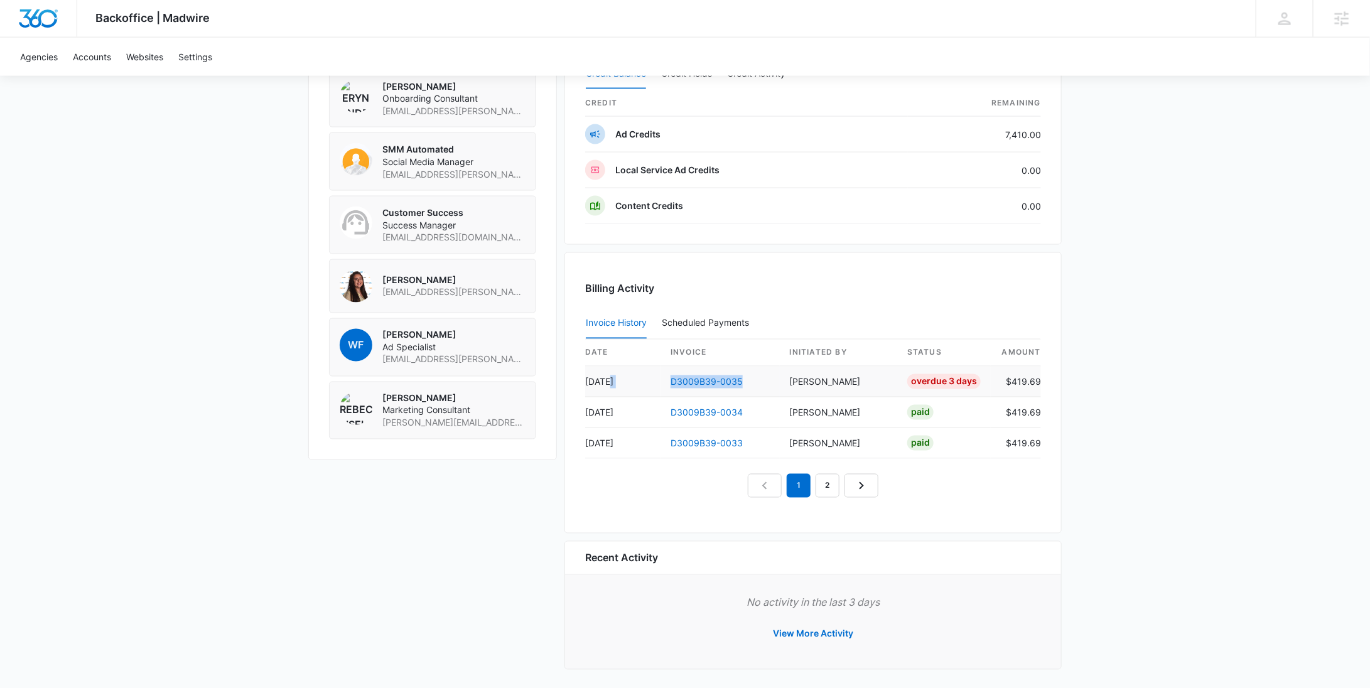
drag, startPoint x: 769, startPoint y: 378, endPoint x: 648, endPoint y: 386, distance: 121.4
click at [648, 386] on tr "Oct 3 D3009B39-0035 Rochelle Young Overdue 3 Days $419.69" at bounding box center [813, 382] width 456 height 31
copy tr "D3009B39-0035"
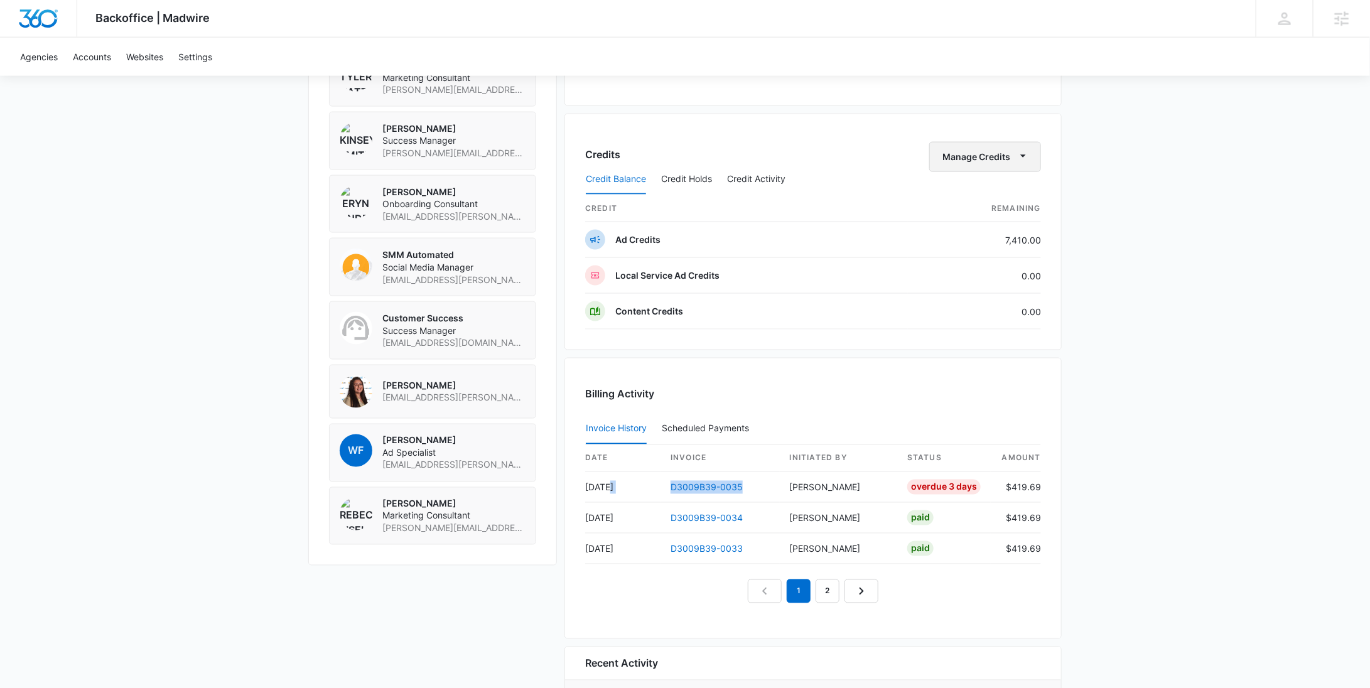
scroll to position [970, 0]
click at [1021, 154] on icon "button" at bounding box center [1023, 155] width 13 height 13
click at [990, 209] on div "Withdraw Credits" at bounding box center [1004, 213] width 117 height 9
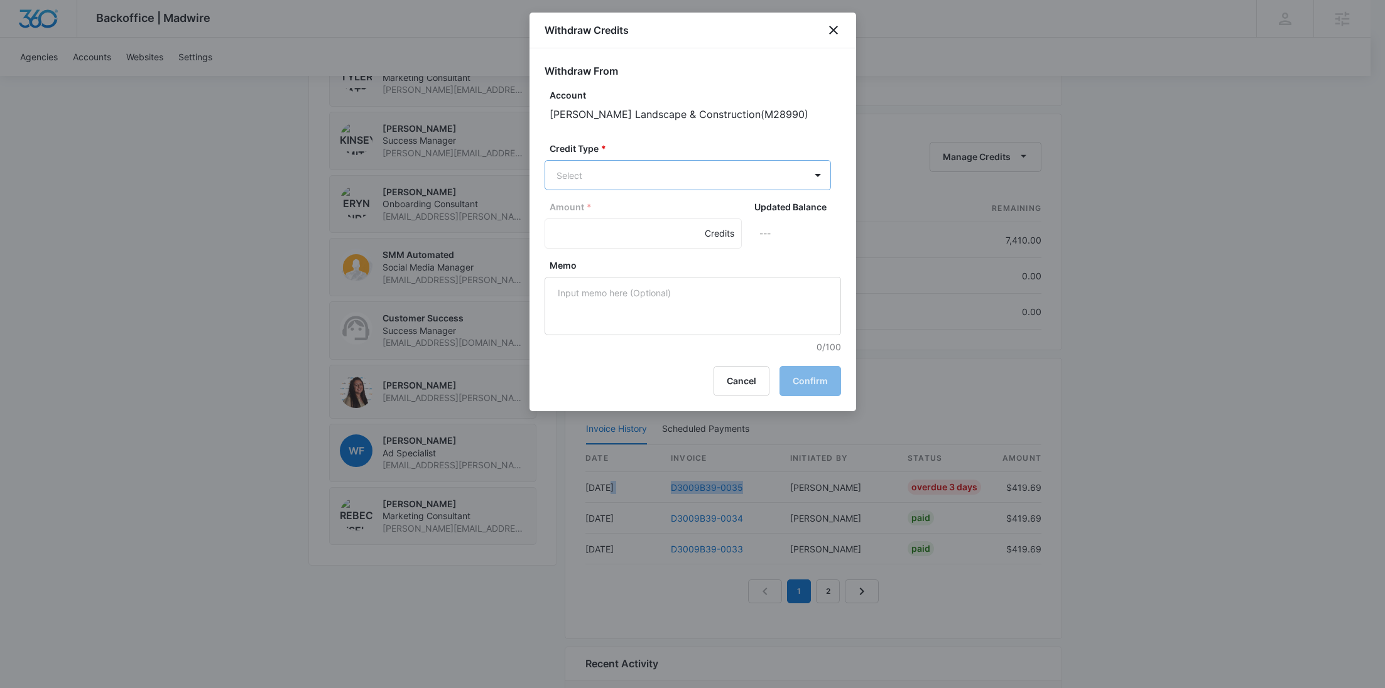
click at [636, 222] on p "Ad Credits (7410.00 Credits)" at bounding box center [649, 222] width 118 height 13
click at [589, 232] on input "Amount *" at bounding box center [642, 235] width 197 height 30
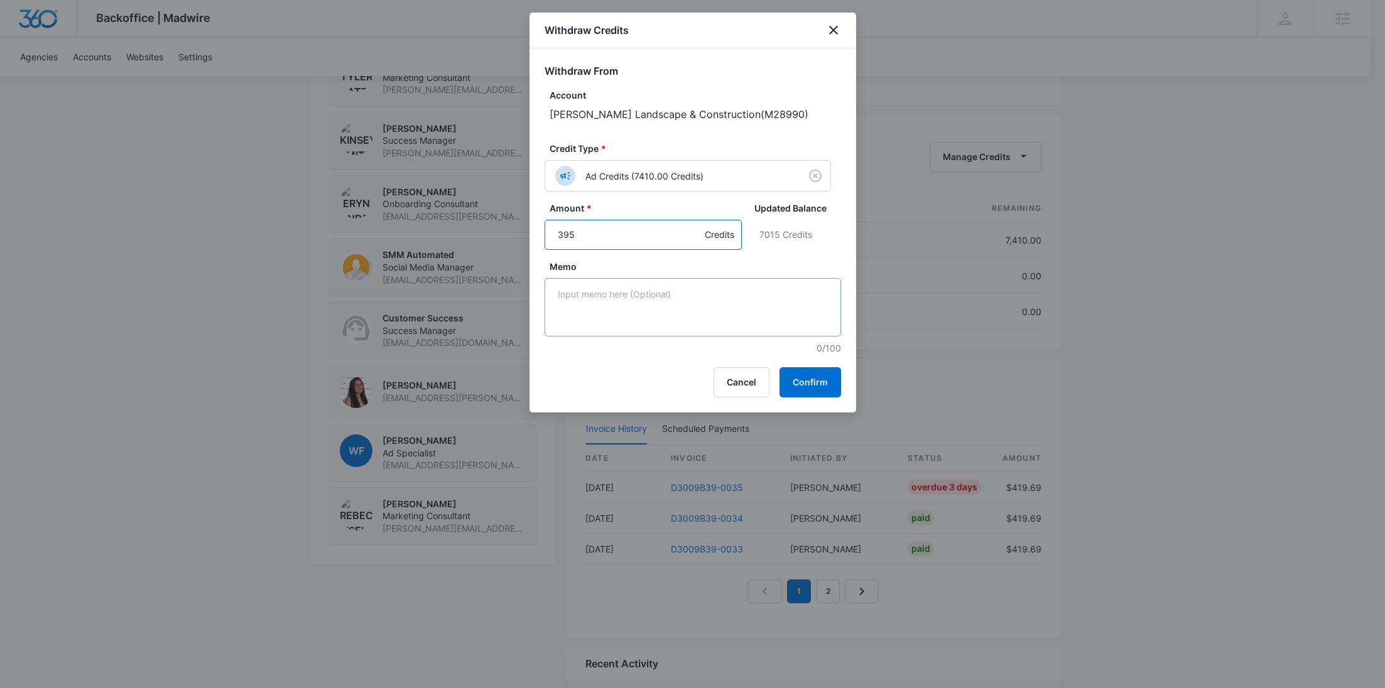
type input "395"
click at [614, 314] on textarea "Memo" at bounding box center [692, 307] width 296 height 58
paste textarea "D3009B39-0035"
type textarea "D3009B39-0035 Base"
click at [816, 379] on button "Confirm" at bounding box center [810, 382] width 62 height 30
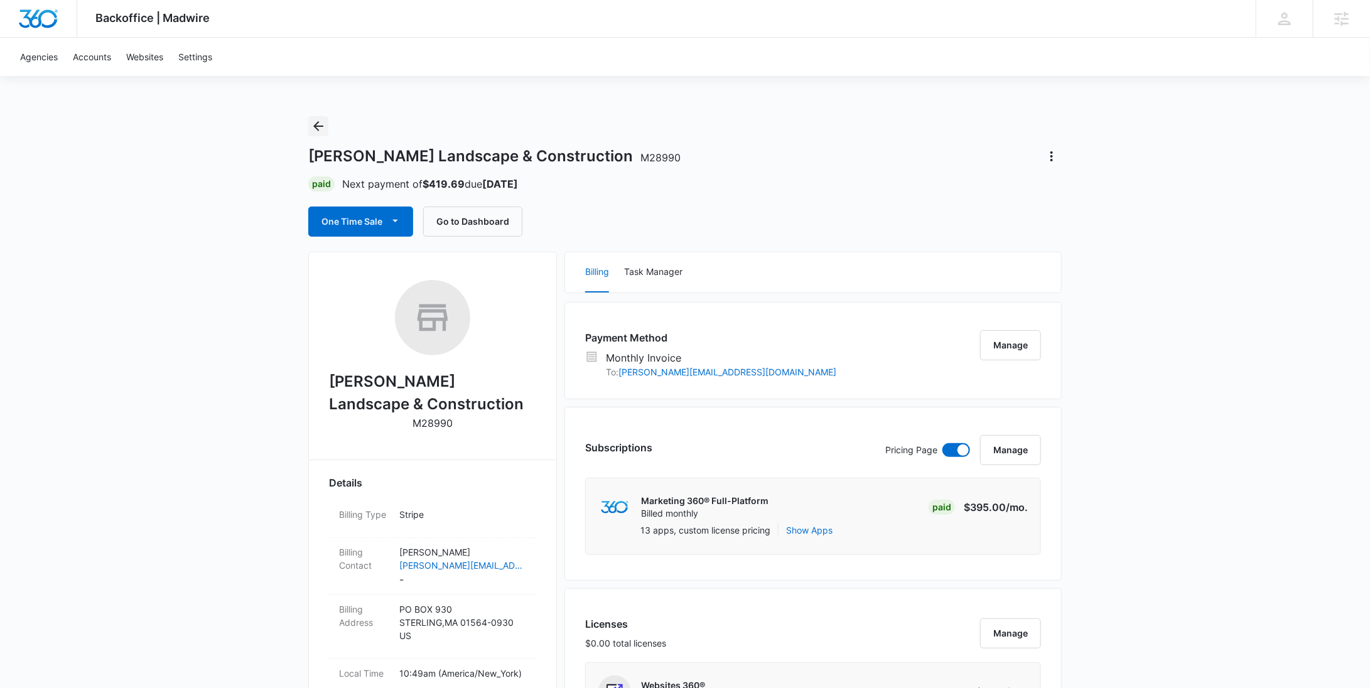
click at [322, 126] on icon "Back" at bounding box center [318, 126] width 10 height 10
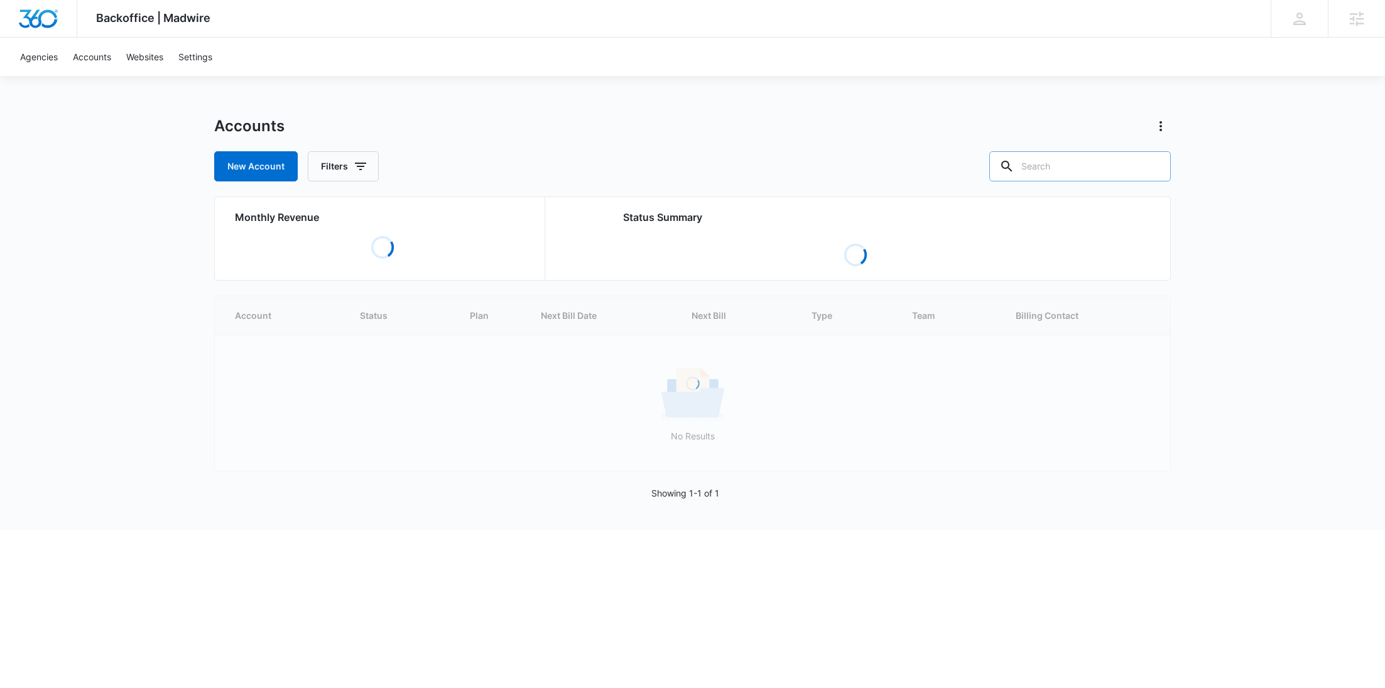
click at [1130, 175] on input "text" at bounding box center [1079, 166] width 181 height 30
paste input "M331043"
type input "M331043"
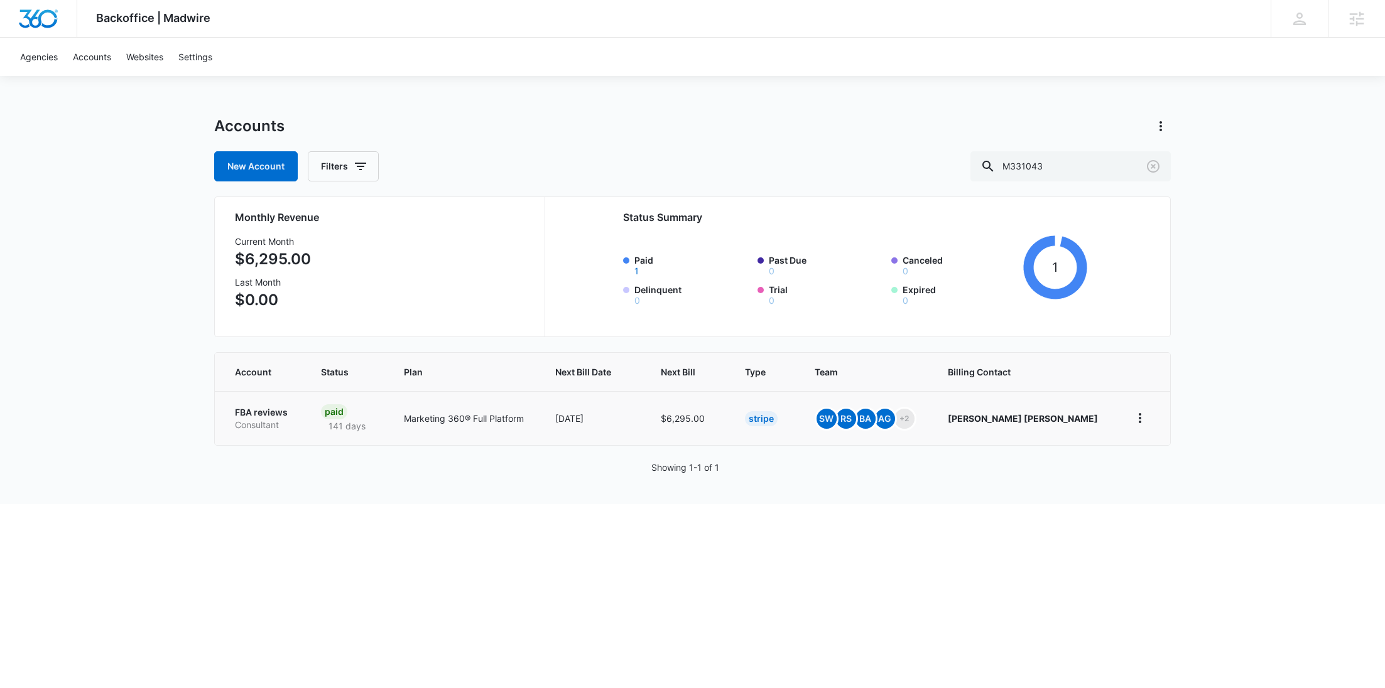
click at [274, 419] on p "Consultant" at bounding box center [263, 425] width 56 height 13
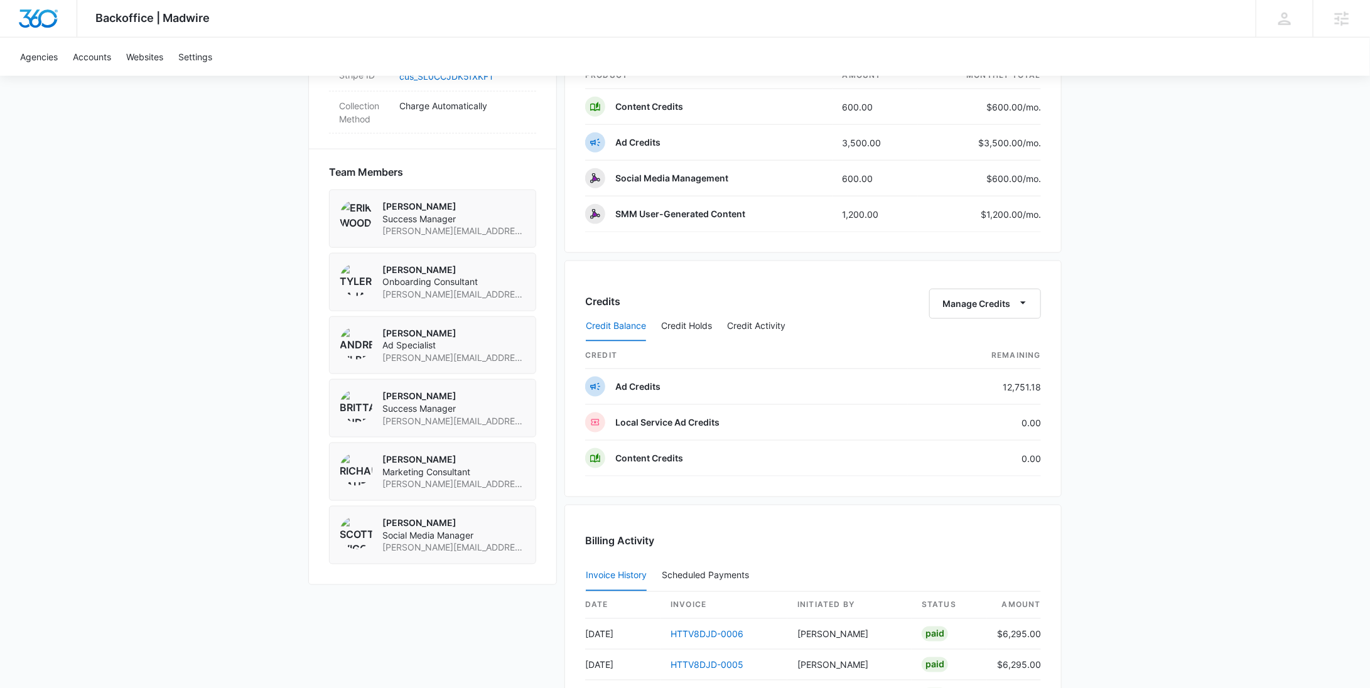
scroll to position [579, 0]
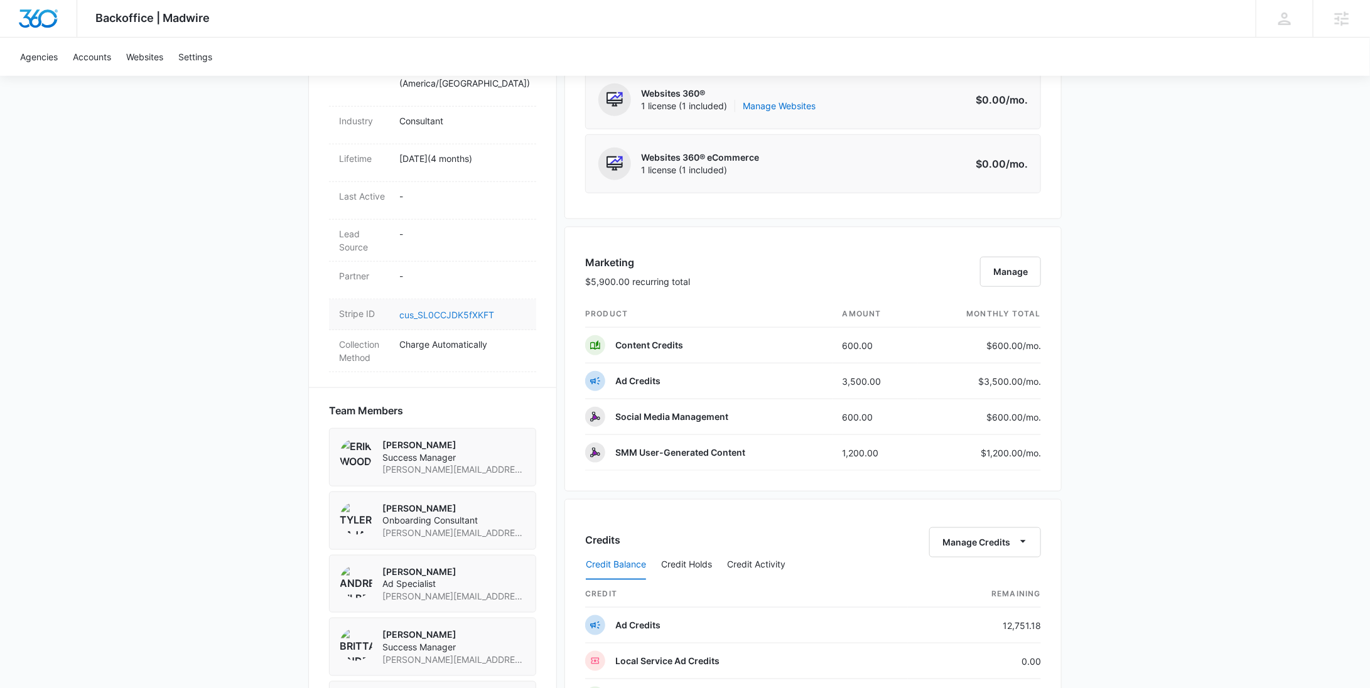
click at [442, 310] on link "cus_SL0CCJDK5fXKFT" at bounding box center [446, 315] width 95 height 11
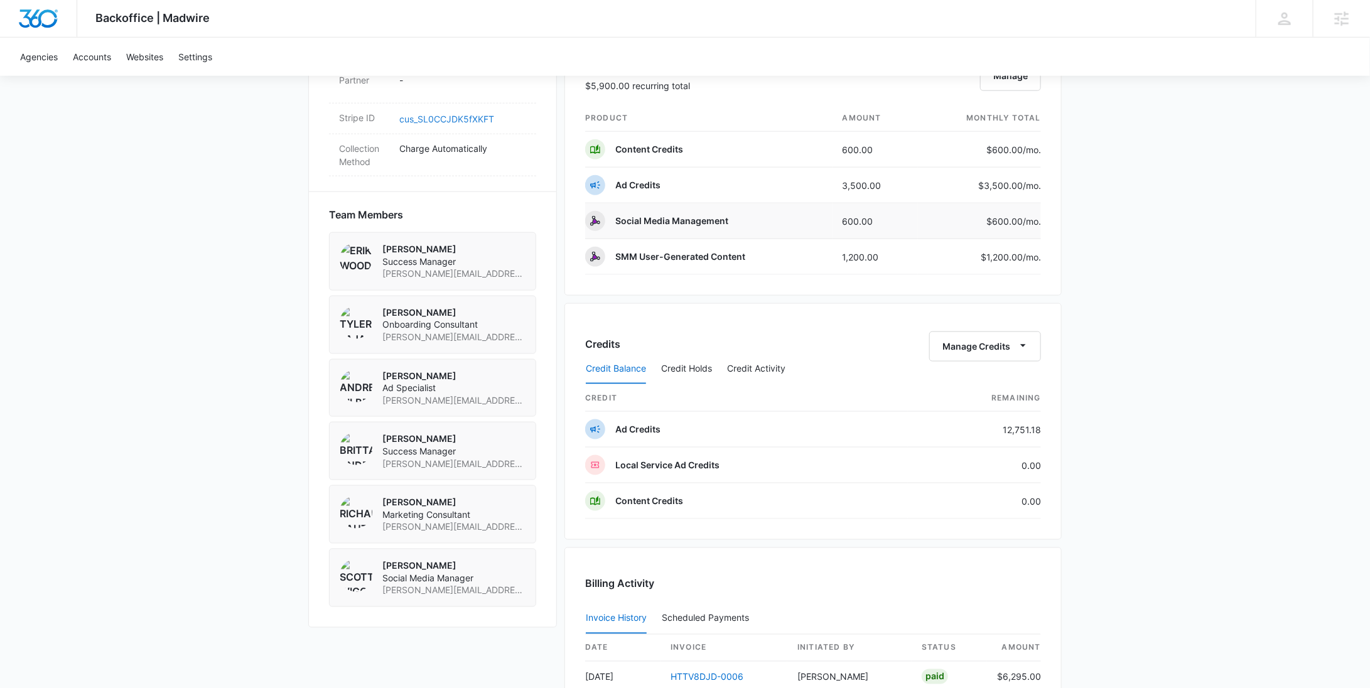
scroll to position [1069, 0]
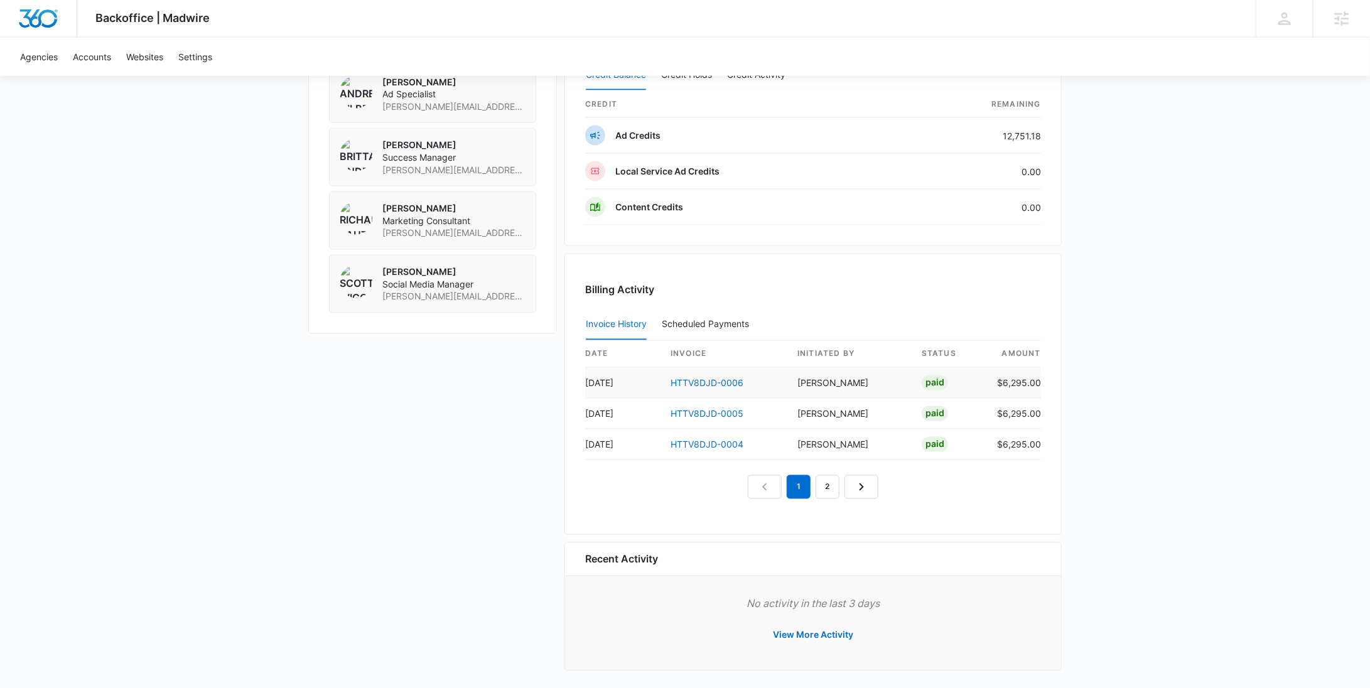
click at [1014, 377] on td "$6,295.00" at bounding box center [1014, 383] width 54 height 31
copy td "6,295.00"
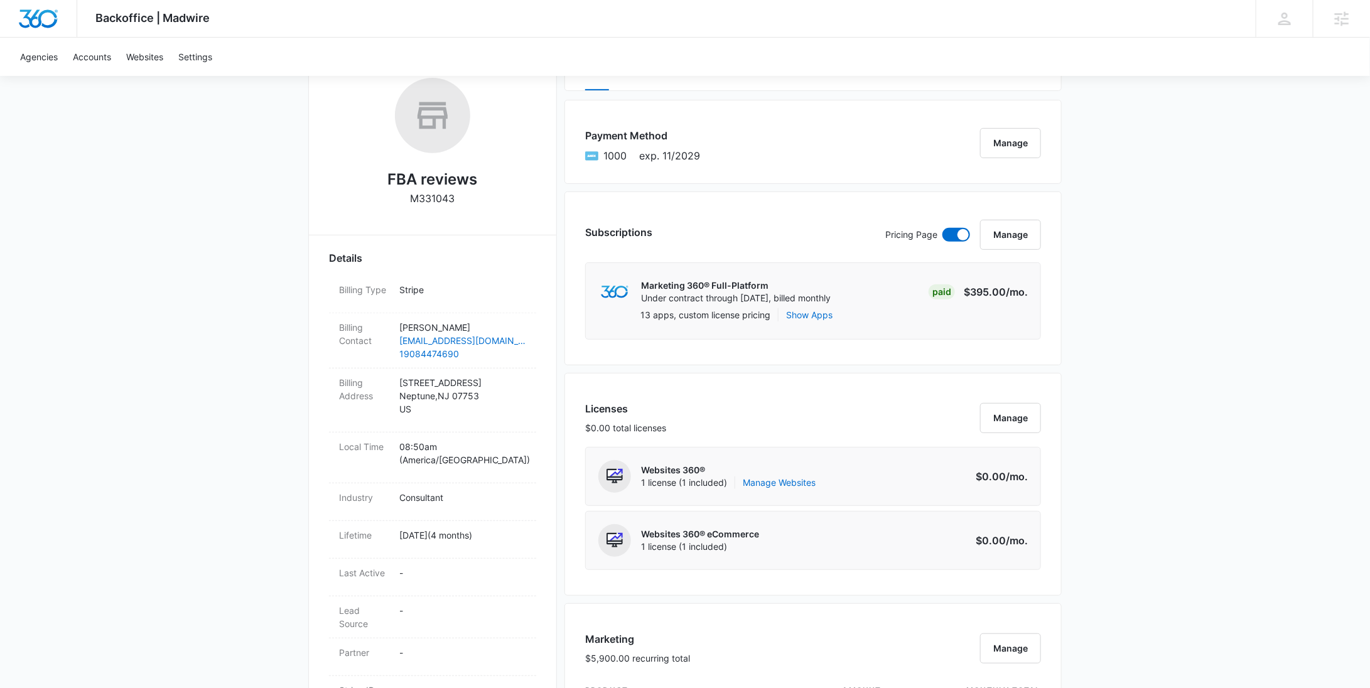
scroll to position [0, 0]
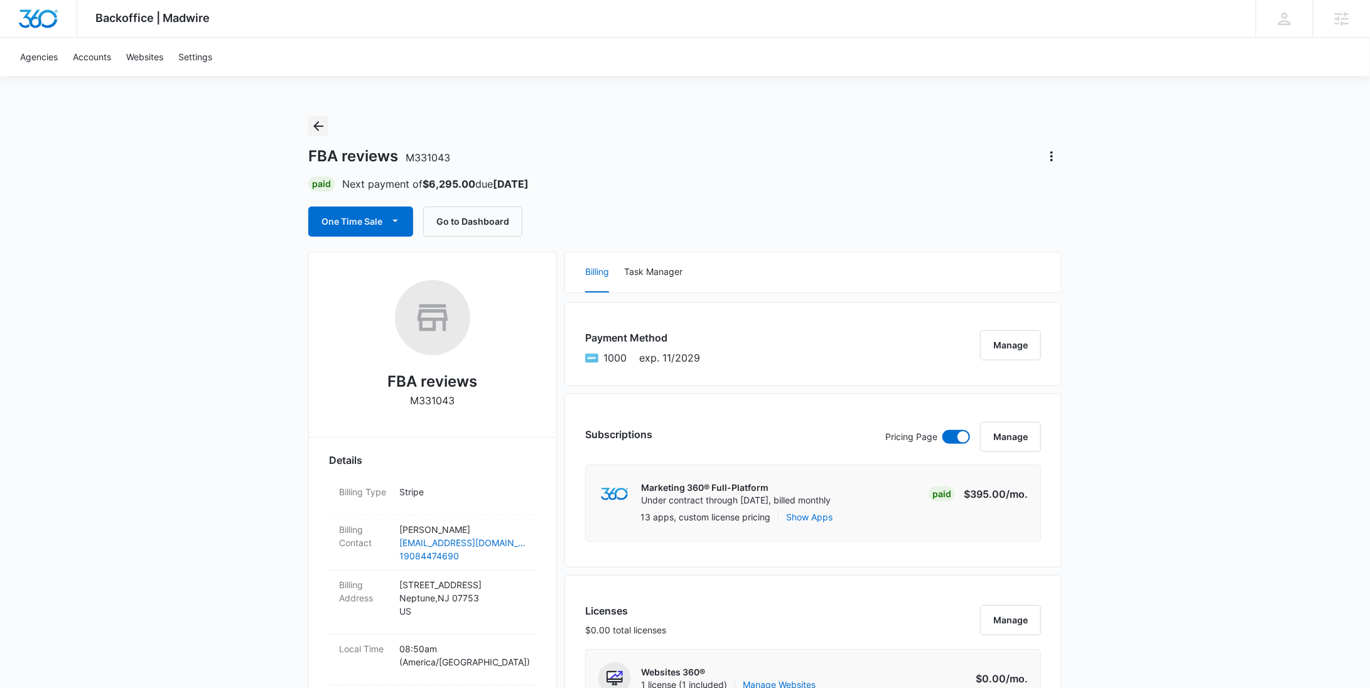
click at [326, 126] on button "Back" at bounding box center [318, 126] width 20 height 20
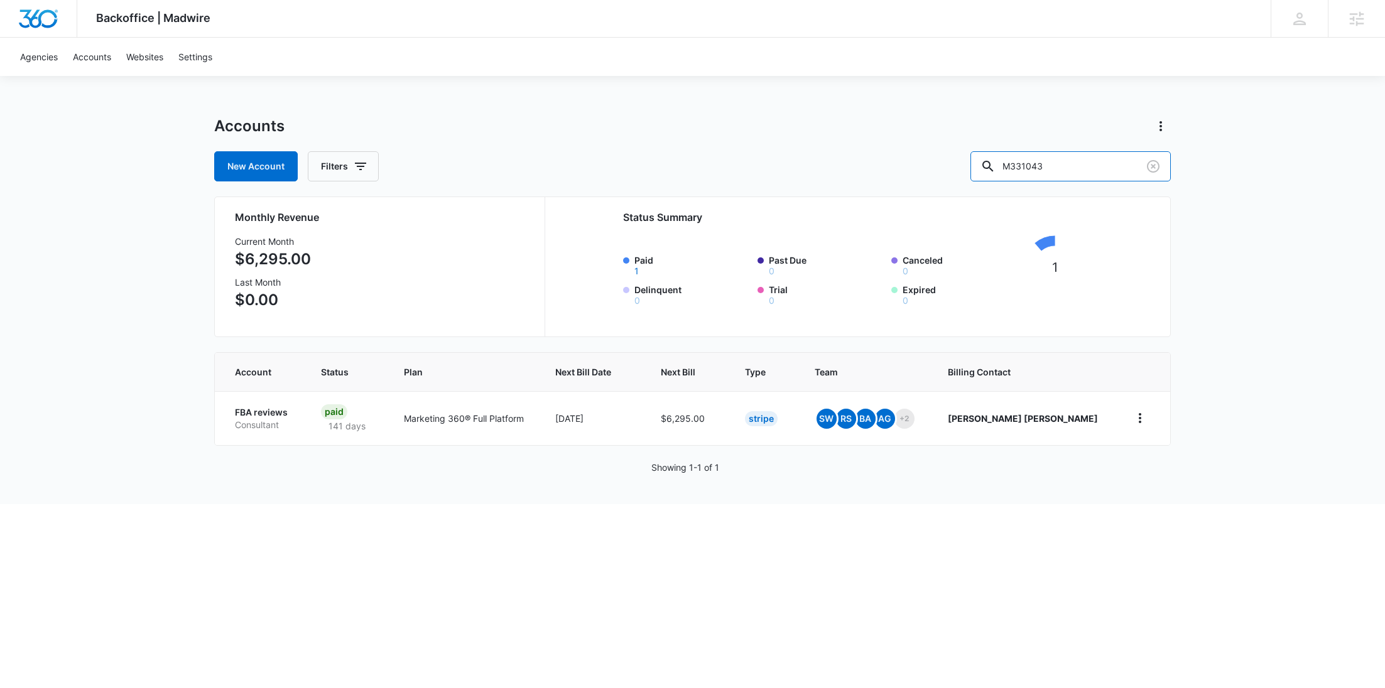
drag, startPoint x: 1033, startPoint y: 168, endPoint x: 1005, endPoint y: 165, distance: 28.5
click at [1016, 165] on div "M331043" at bounding box center [1070, 166] width 200 height 30
paste input "29497"
type input "M329497"
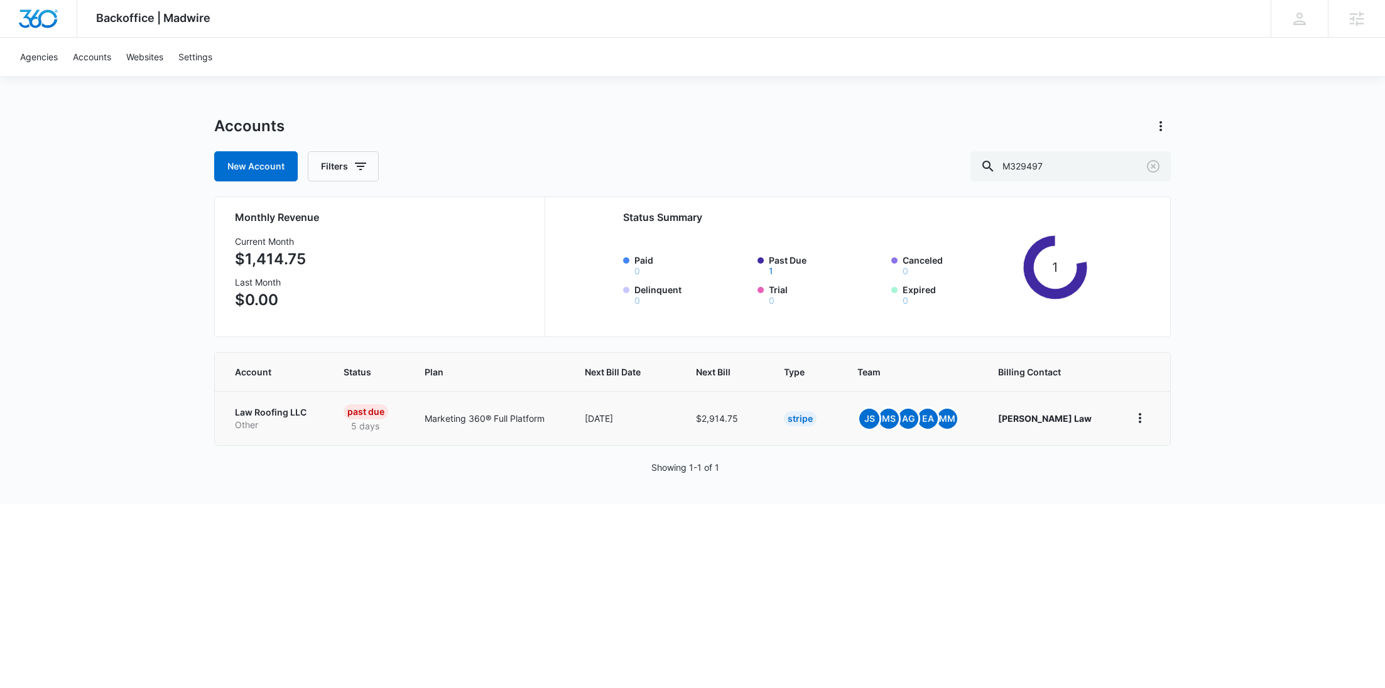
click at [243, 420] on p "Other" at bounding box center [274, 425] width 78 height 13
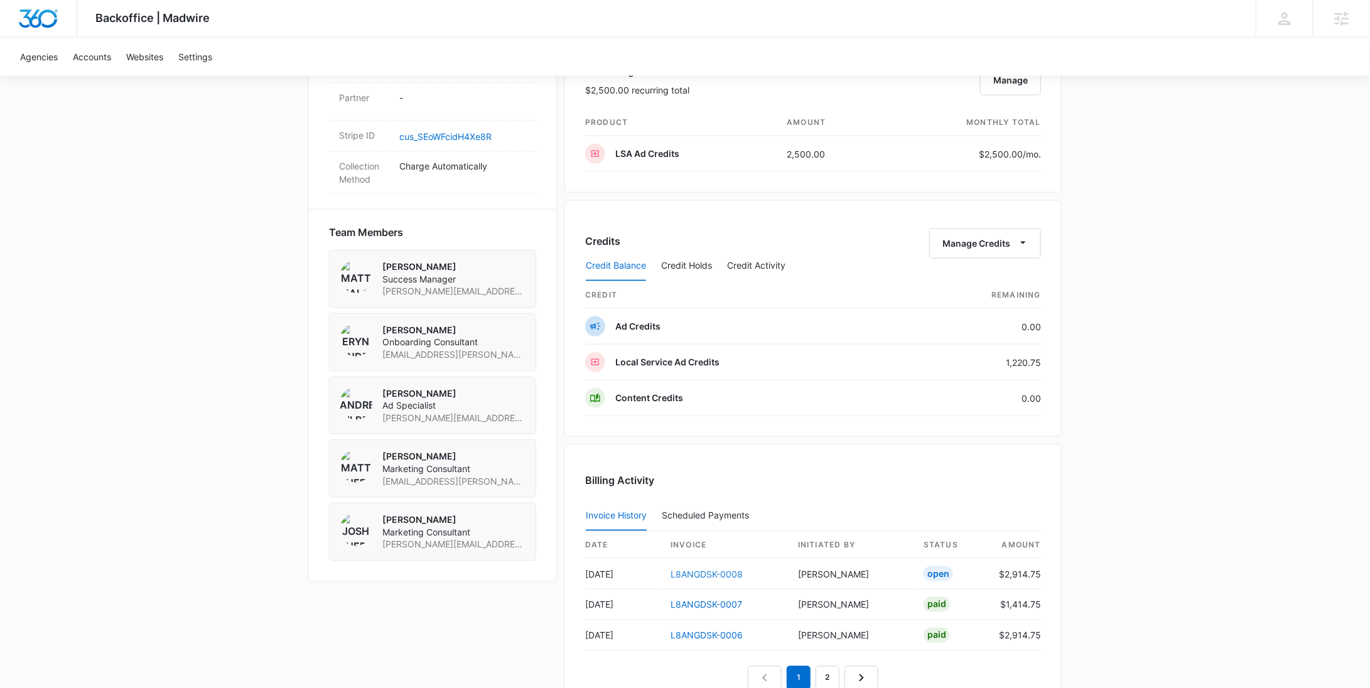
scroll to position [566, 0]
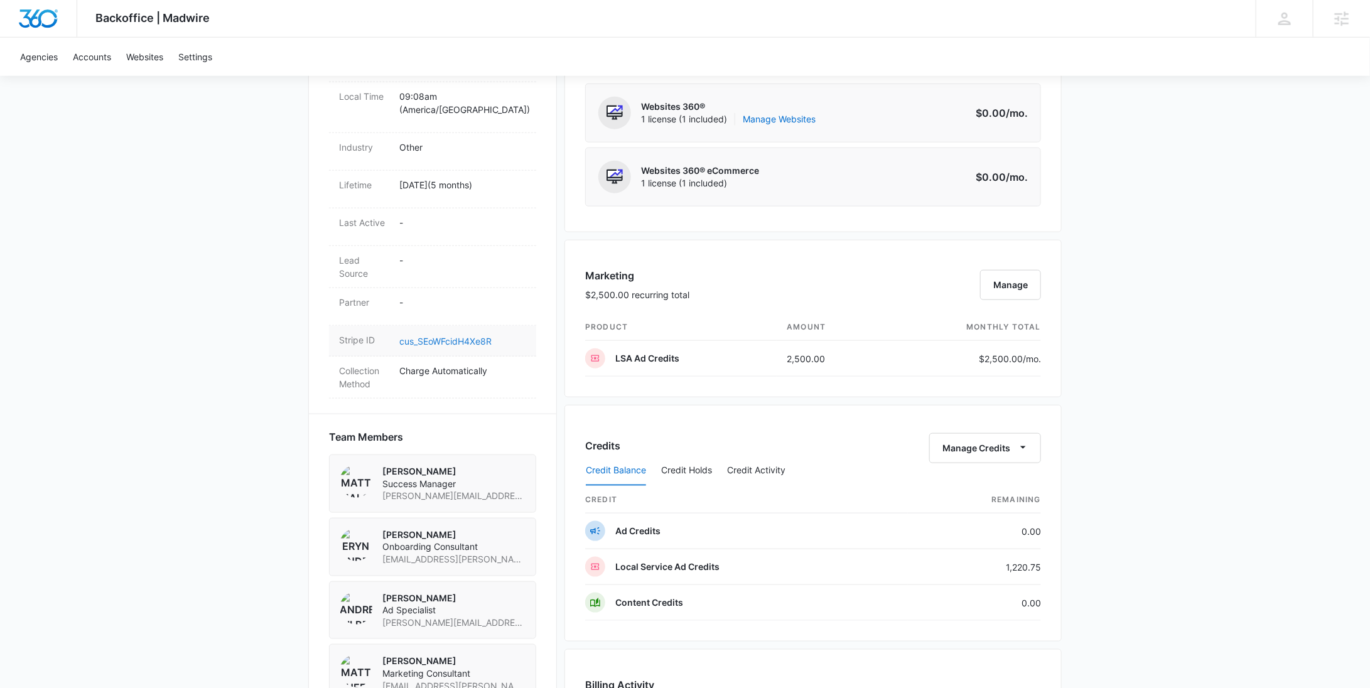
click at [442, 336] on link "cus_SEoWFcidH4Xe8R" at bounding box center [445, 341] width 92 height 11
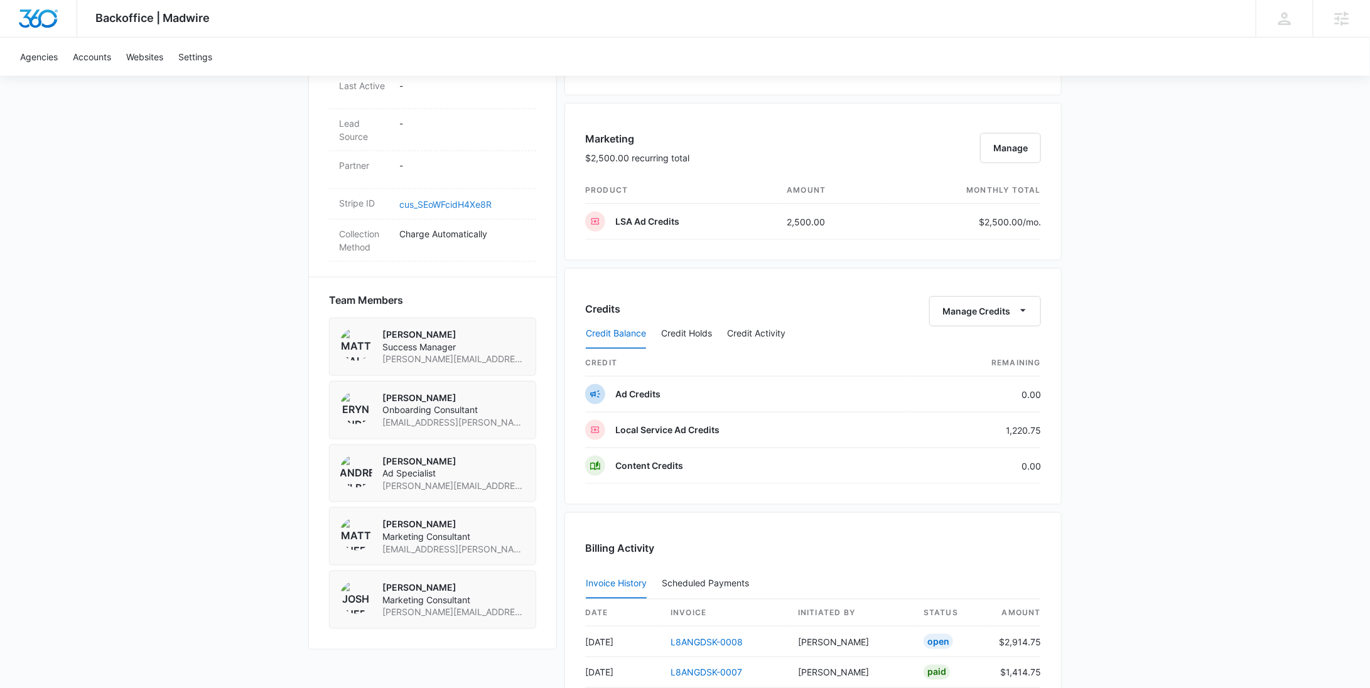
scroll to position [1164, 0]
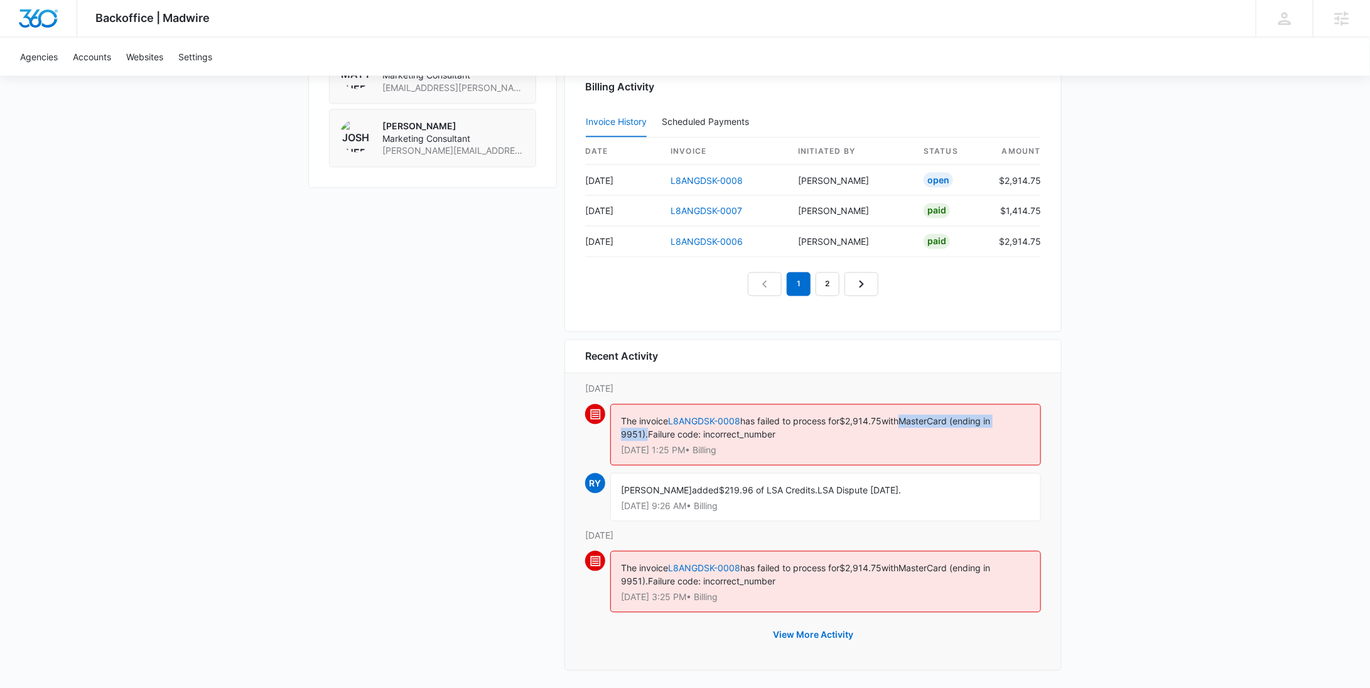
drag, startPoint x: 914, startPoint y: 415, endPoint x: 646, endPoint y: 431, distance: 268.6
click at [646, 431] on span "MasterCard (ending in 9951)." at bounding box center [805, 428] width 369 height 24
copy span "MasterCard (ending in 9951)."
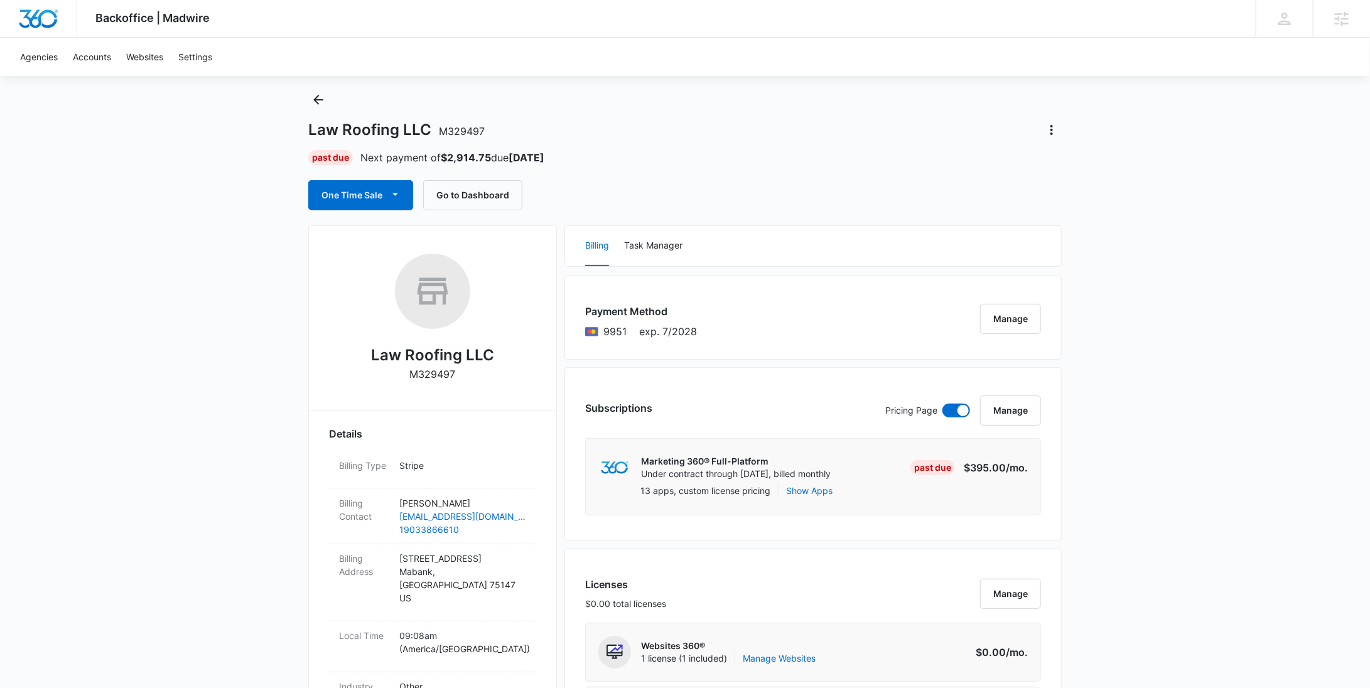
scroll to position [0, 0]
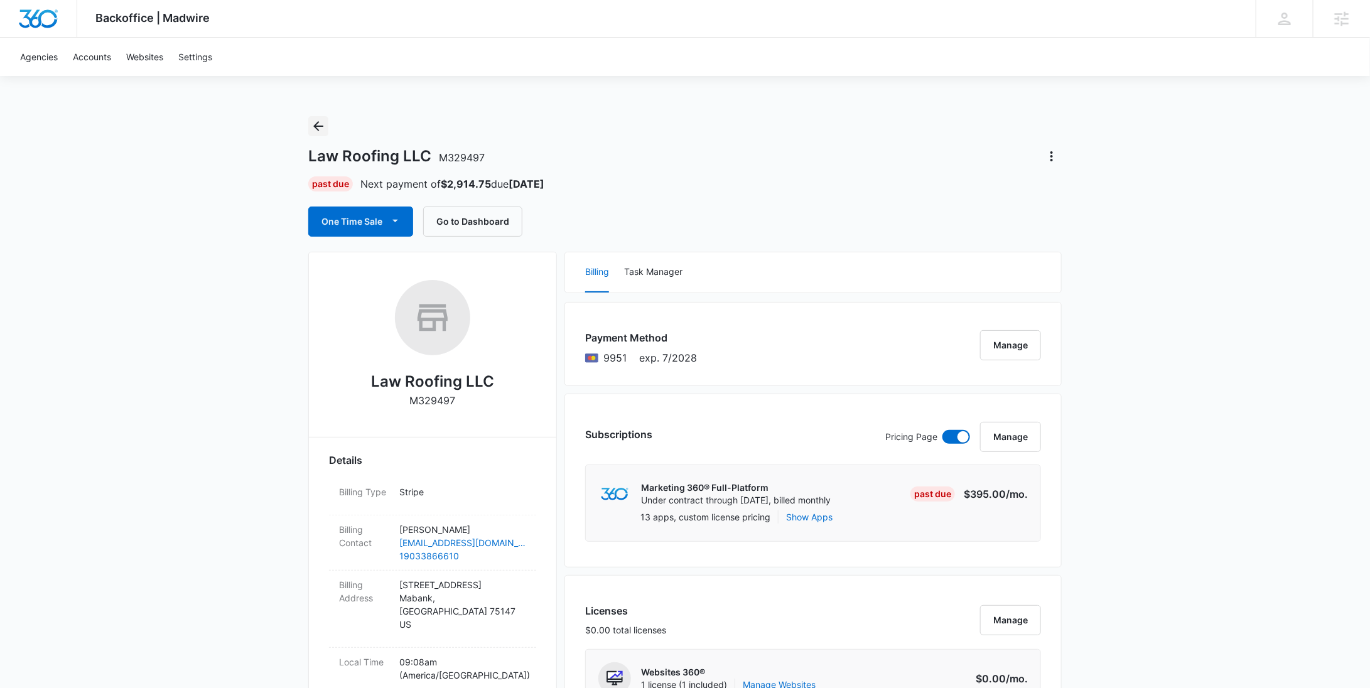
click at [315, 124] on icon "Back" at bounding box center [318, 126] width 15 height 15
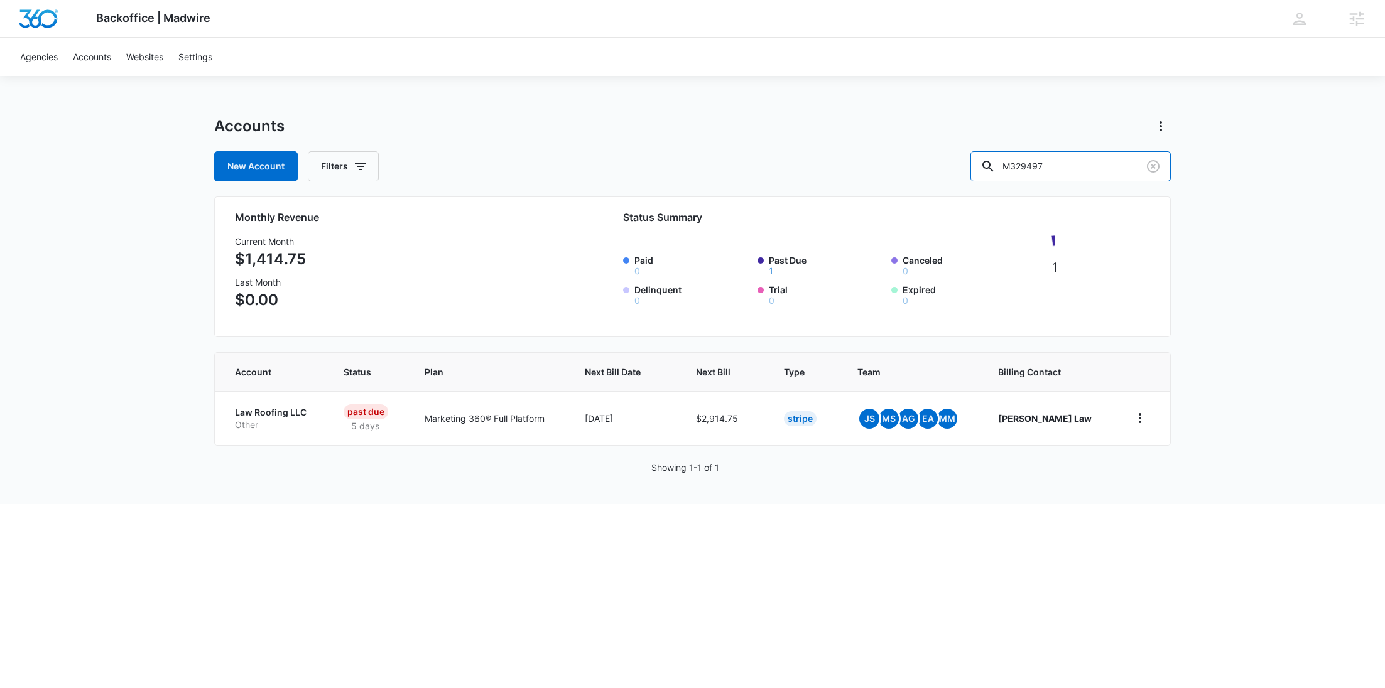
drag, startPoint x: 993, startPoint y: 170, endPoint x: 935, endPoint y: 167, distance: 57.8
click at [941, 168] on div "New Account Filters M329497" at bounding box center [692, 166] width 956 height 30
paste input "16715"
type input "M316715"
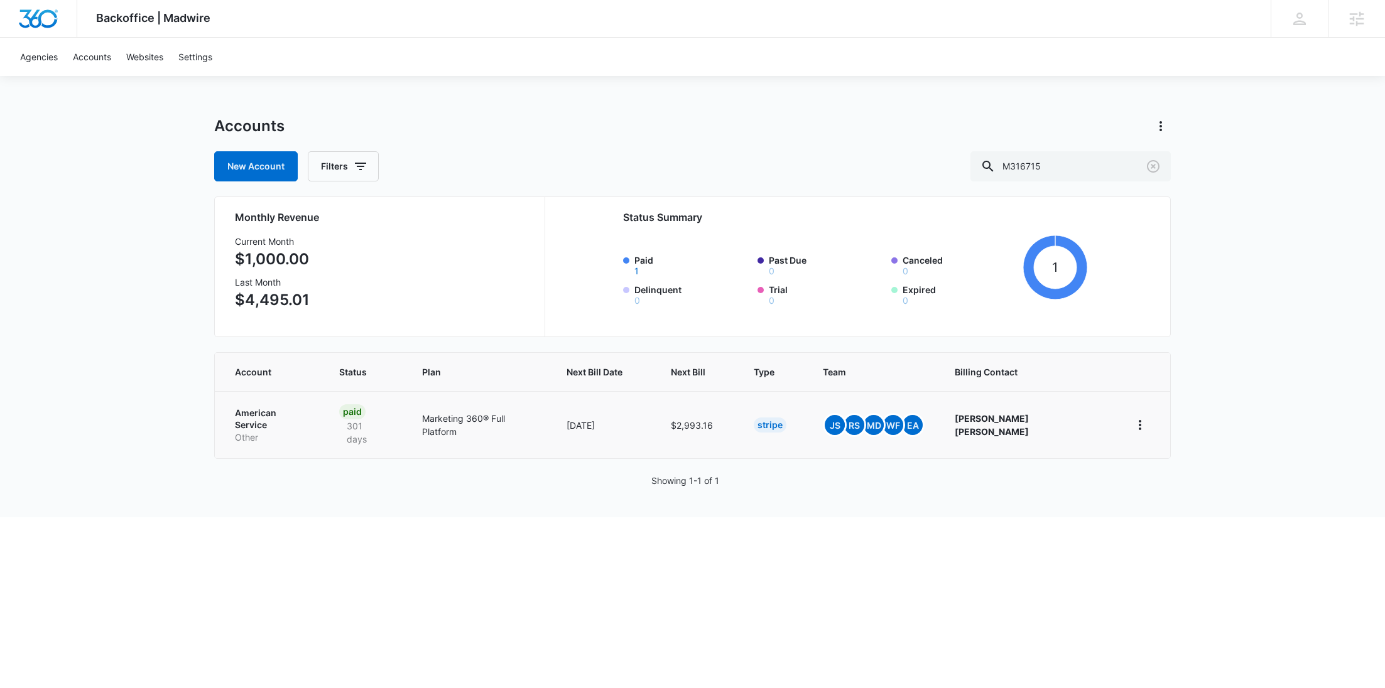
click at [288, 431] on p "Other" at bounding box center [272, 437] width 74 height 13
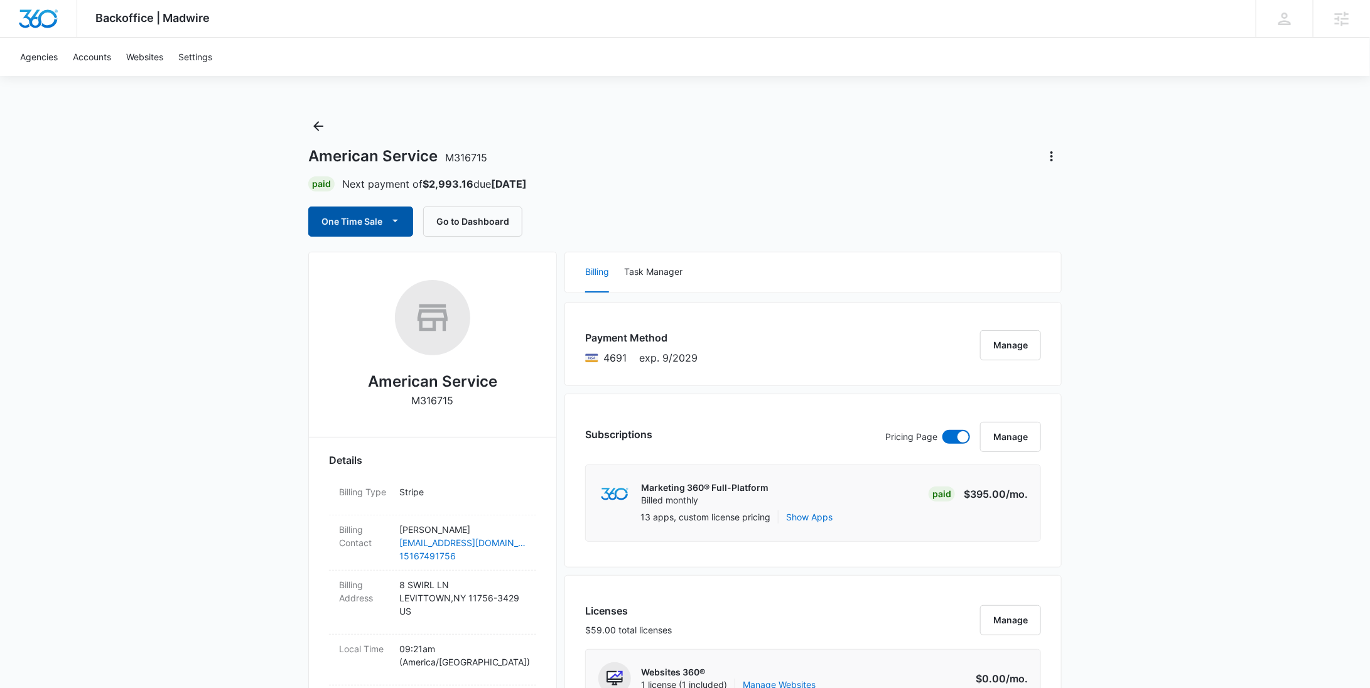
click at [324, 232] on button "One Time Sale" at bounding box center [360, 222] width 105 height 30
click at [343, 268] on div "Run One-Time Payment" at bounding box center [396, 263] width 145 height 13
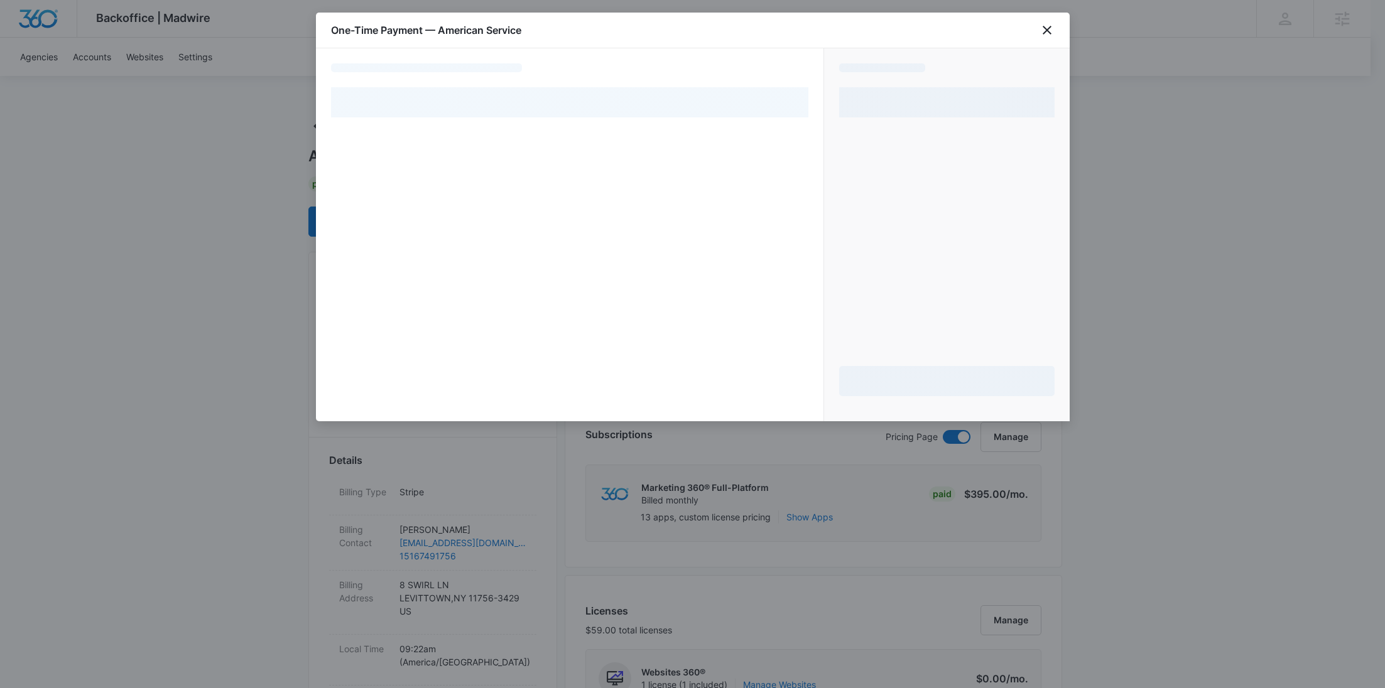
select select "pm_1QUVsIA4n8RTgNjUy5LyHLuv"
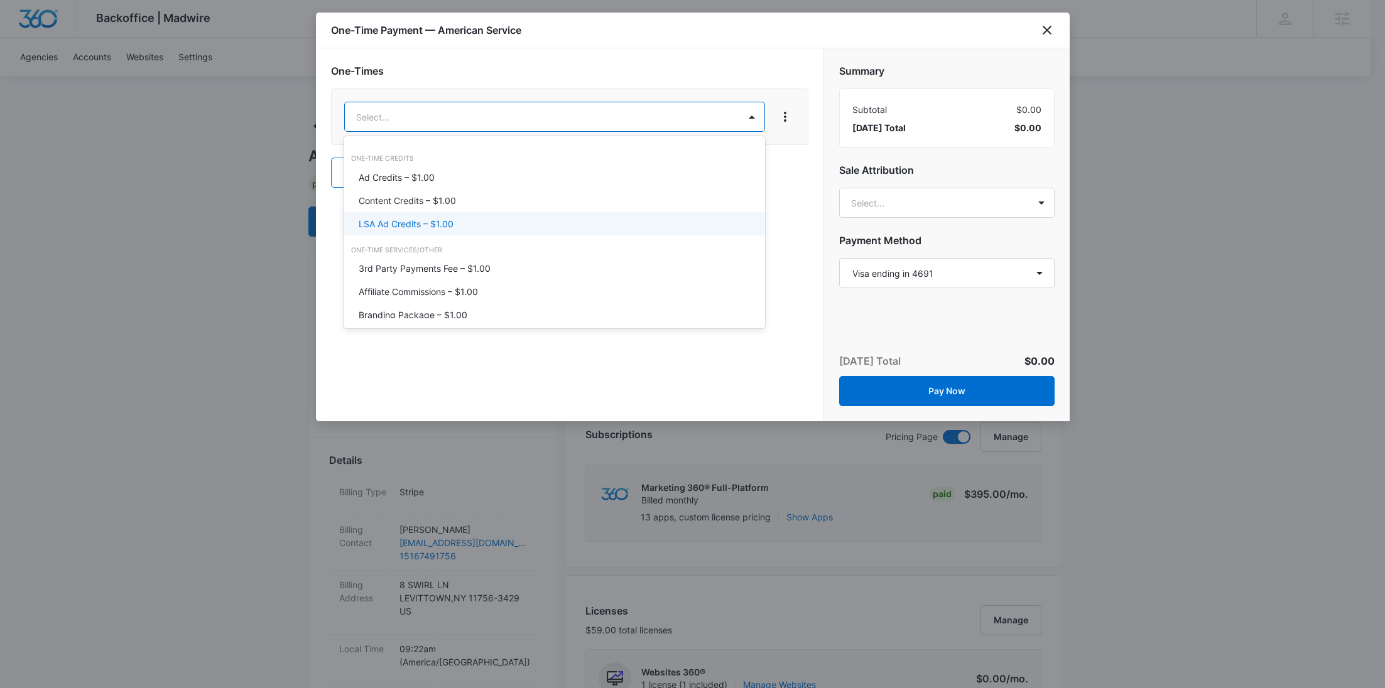
click at [404, 219] on p "LSA Ad Credits – $1.00" at bounding box center [406, 223] width 95 height 13
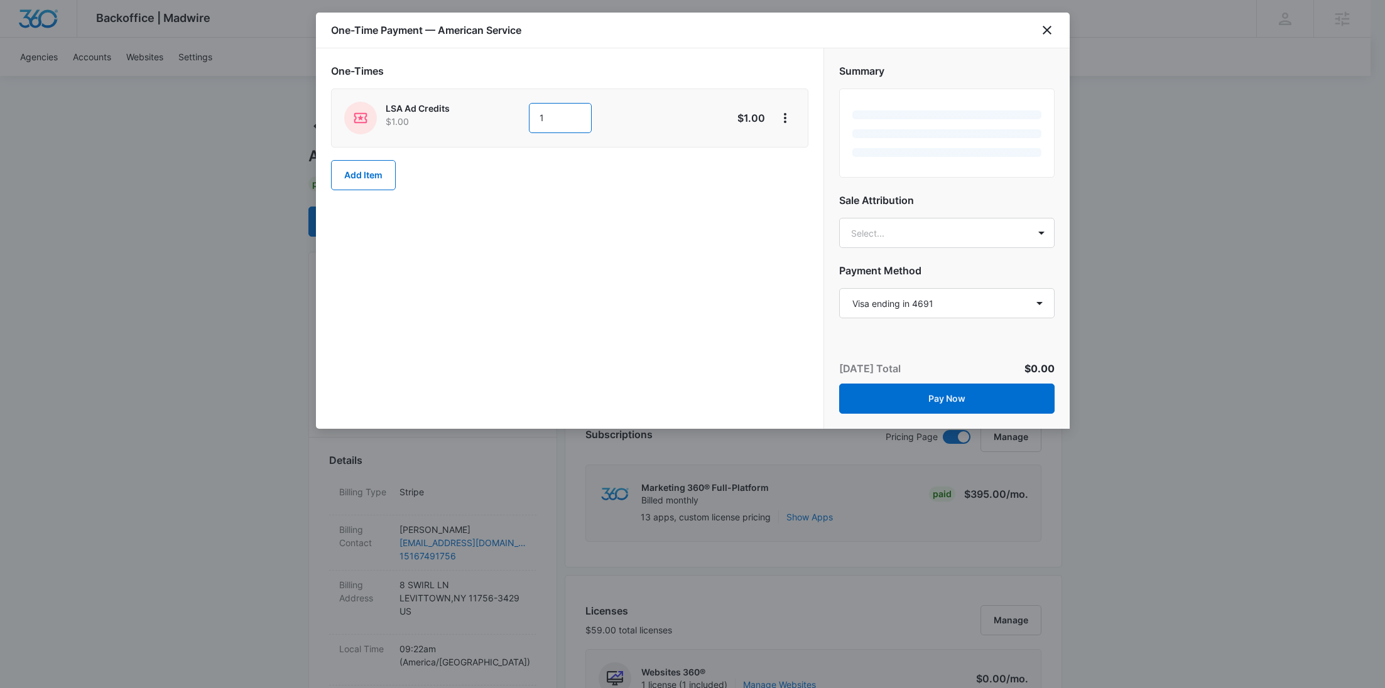
drag, startPoint x: 556, startPoint y: 119, endPoint x: 472, endPoint y: 117, distance: 83.5
click at [476, 118] on div "LSA Ad Credits $1.00 1" at bounding box center [525, 118] width 362 height 33
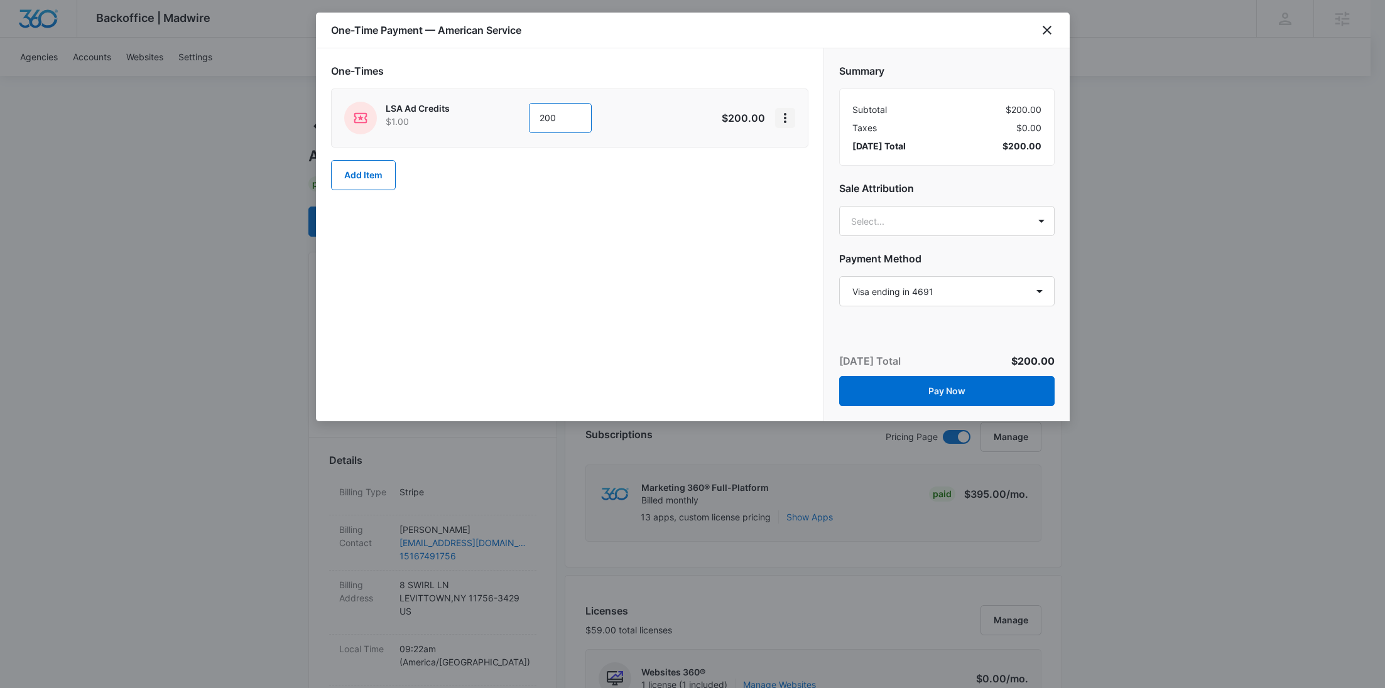
type input "200"
click at [786, 124] on icon "View More" at bounding box center [784, 118] width 15 height 15
click at [799, 153] on div "Add Discount" at bounding box center [818, 152] width 55 height 9
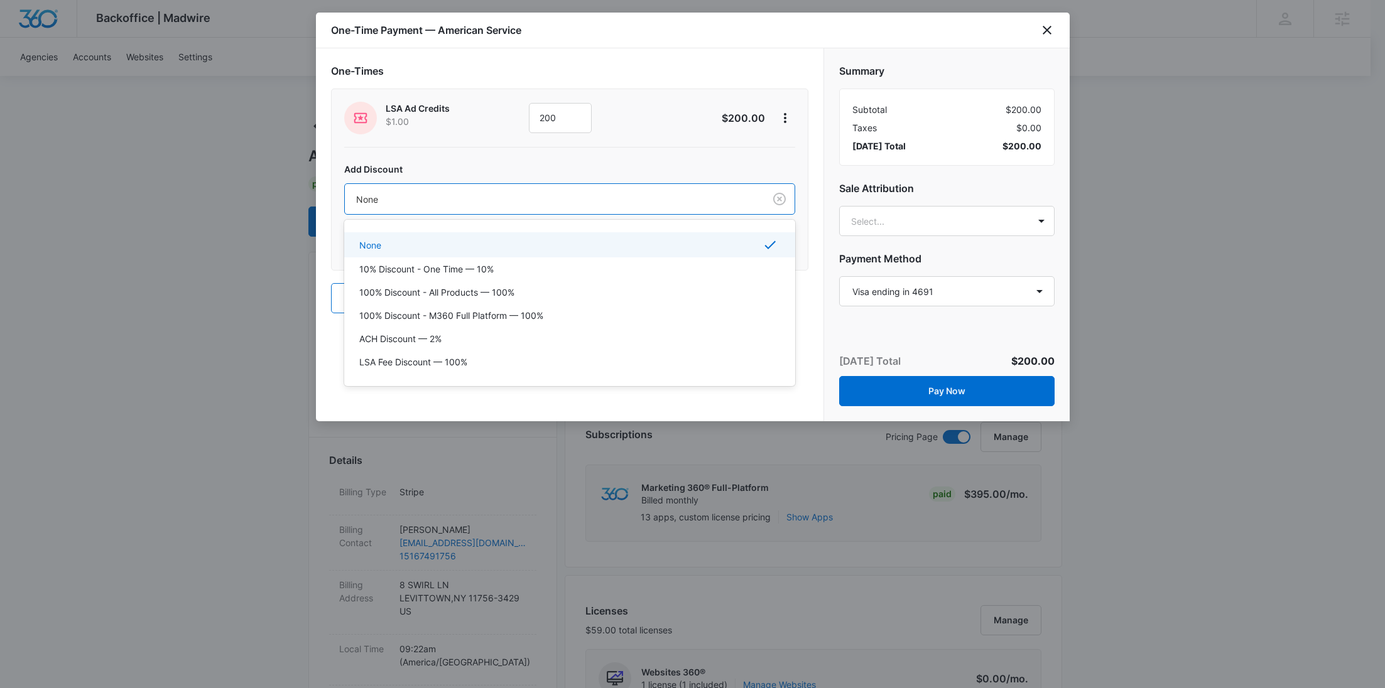
click at [595, 202] on div at bounding box center [552, 200] width 392 height 16
click at [517, 289] on div "100% Discount - All Products — 100%" at bounding box center [568, 292] width 418 height 13
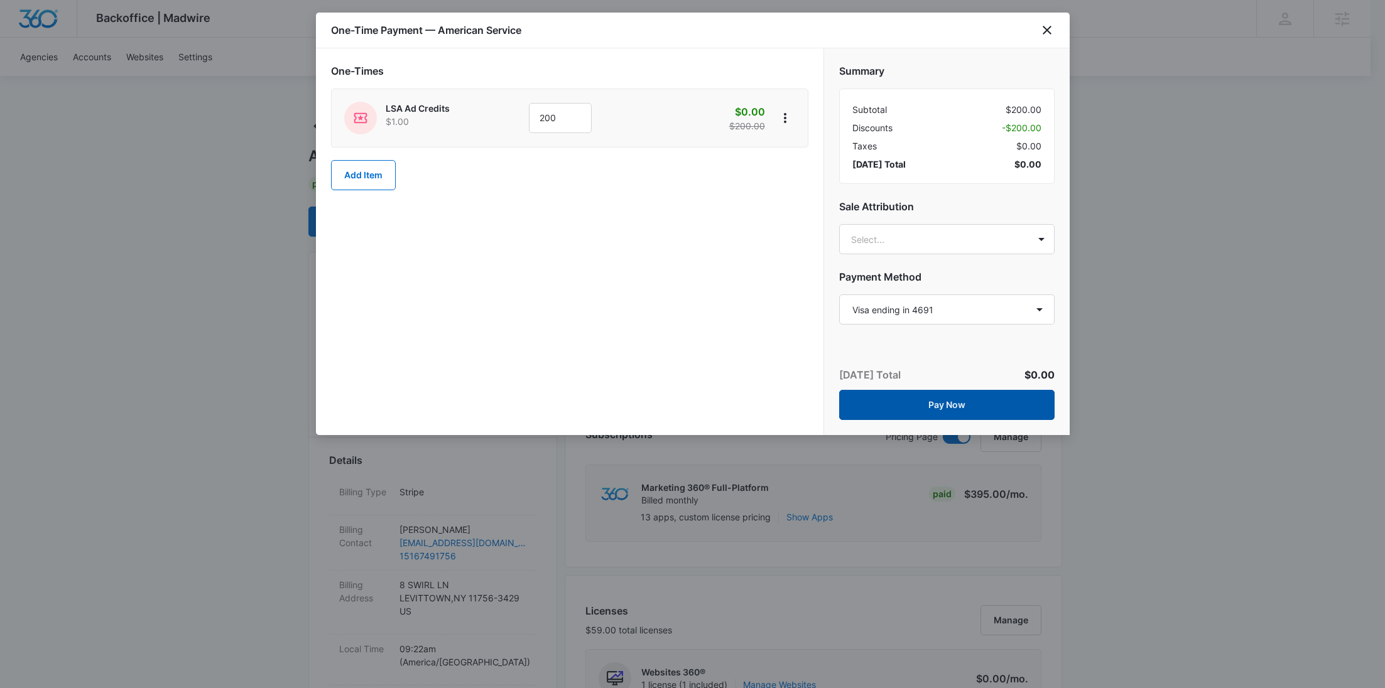
click at [997, 402] on button "Pay Now" at bounding box center [946, 405] width 215 height 30
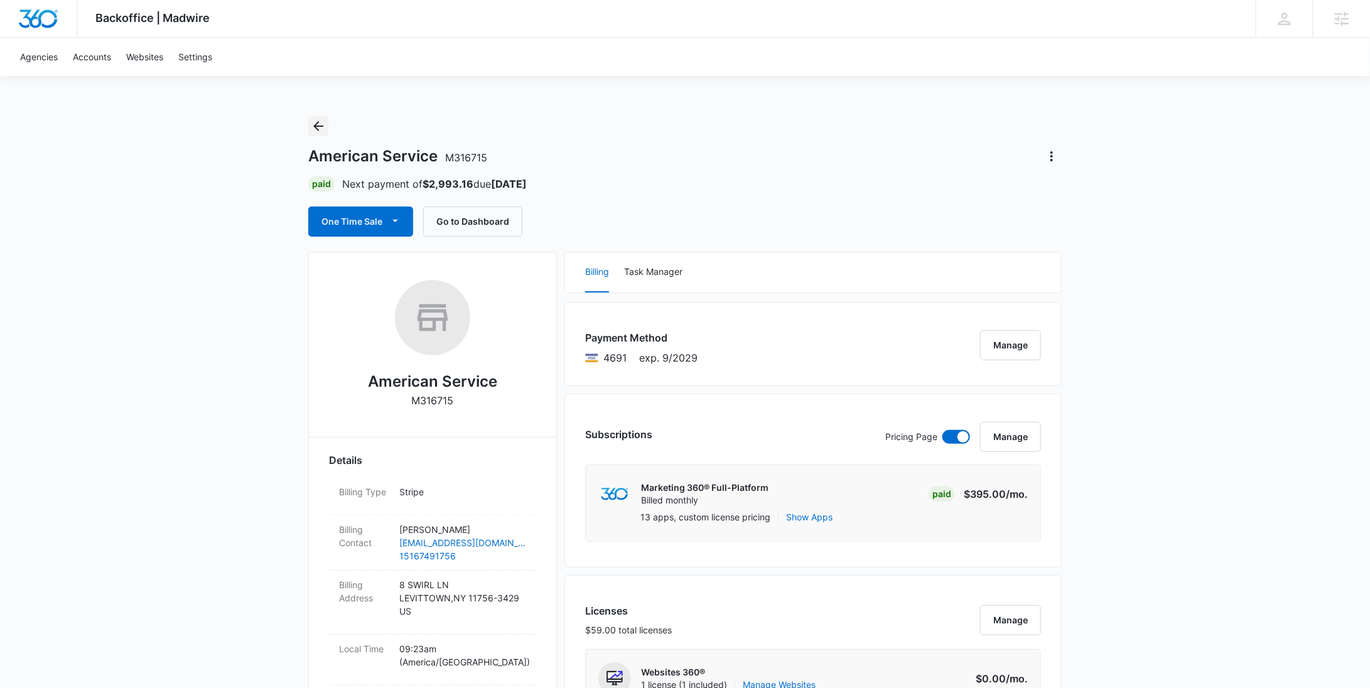
click at [323, 125] on icon "Back" at bounding box center [318, 126] width 15 height 15
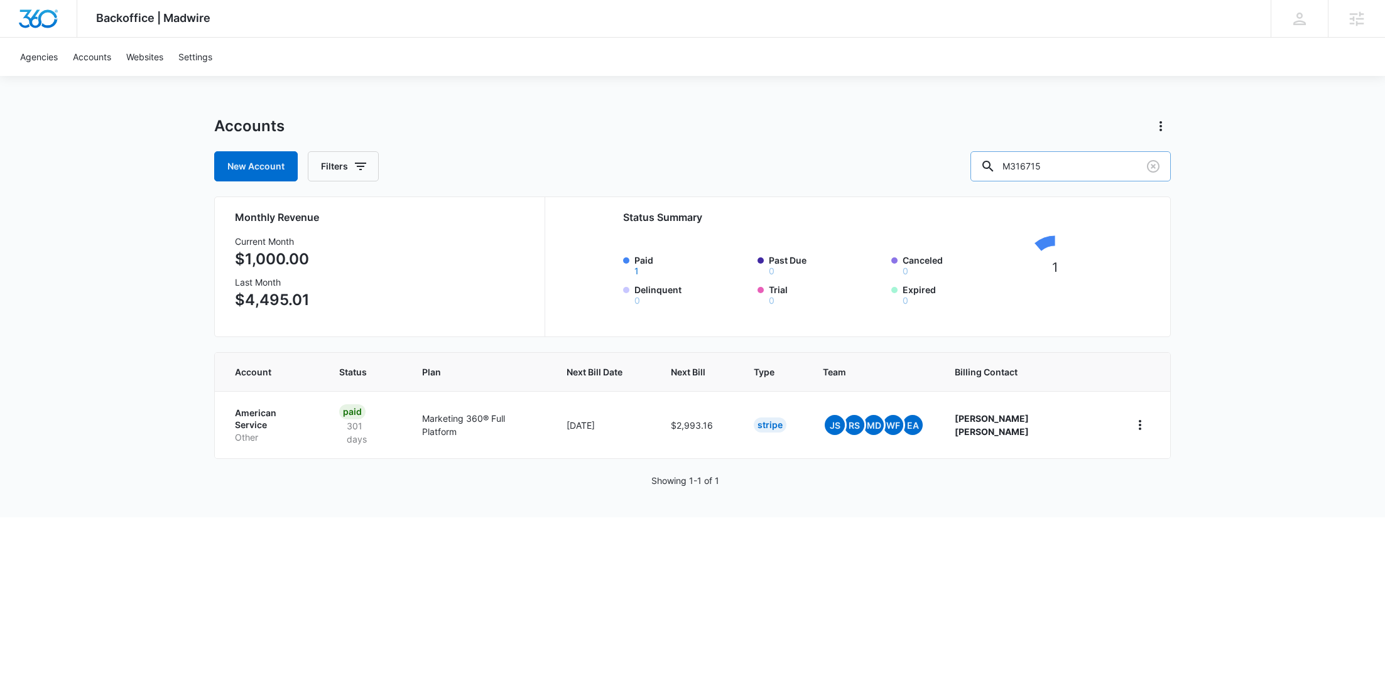
drag, startPoint x: 1116, startPoint y: 161, endPoint x: 1005, endPoint y: 161, distance: 111.2
click at [1007, 161] on div "New Account Filters M316715" at bounding box center [692, 166] width 956 height 30
paste input "7271"
type input "M317271"
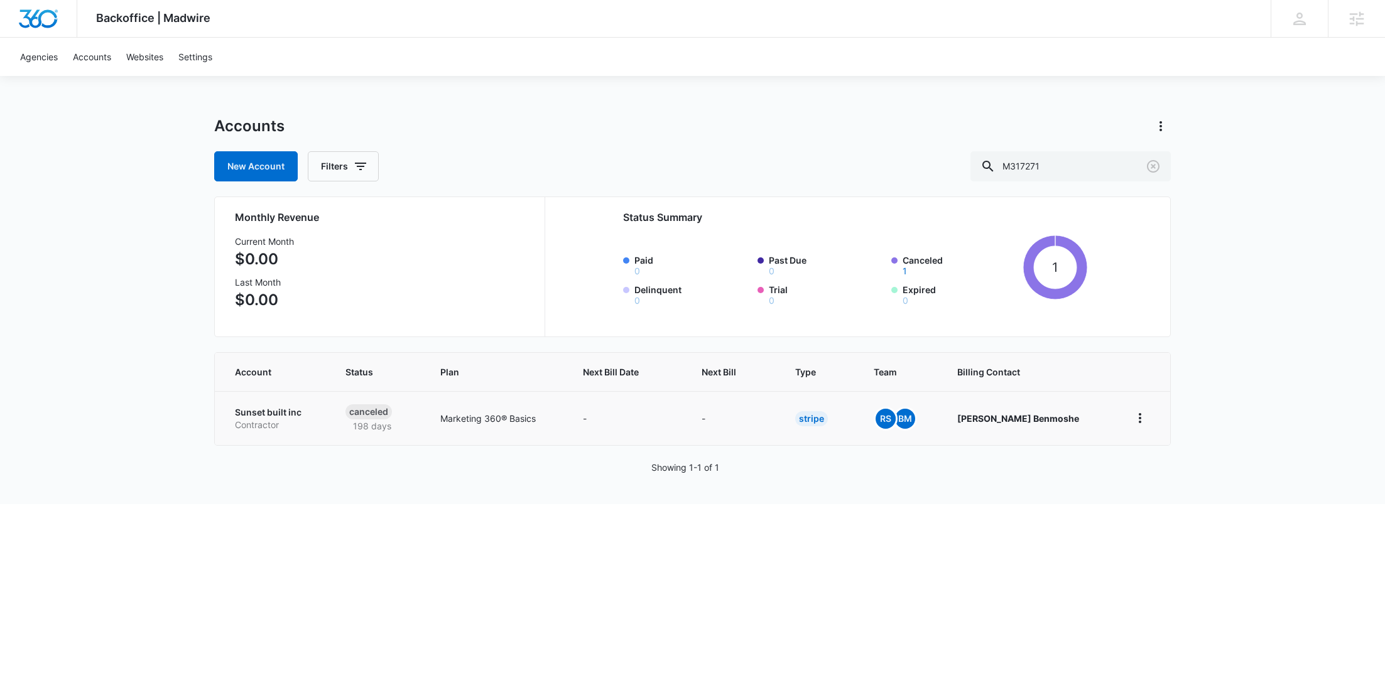
click at [283, 423] on p "Contractor" at bounding box center [275, 425] width 80 height 13
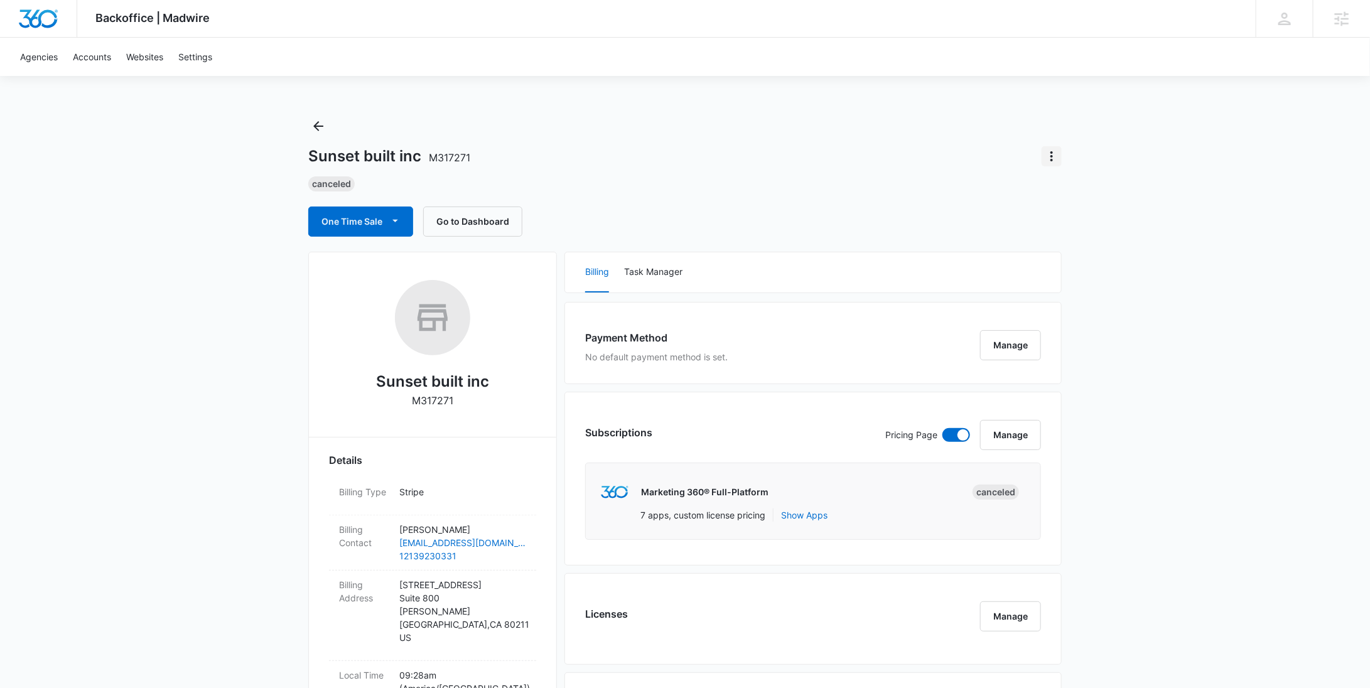
click at [1049, 157] on icon "Actions" at bounding box center [1051, 156] width 15 height 15
click at [1064, 187] on div "Update Status" at bounding box center [1088, 191] width 62 height 9
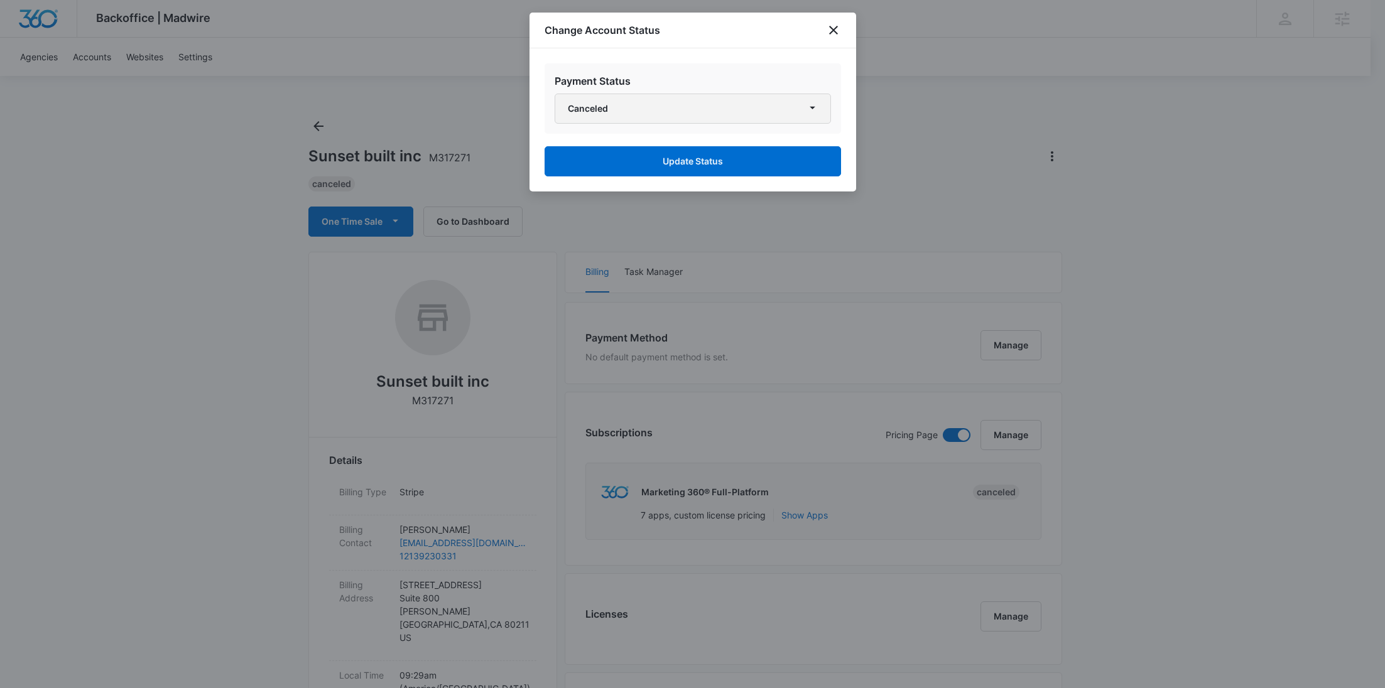
click at [777, 109] on button "Canceled" at bounding box center [692, 109] width 276 height 30
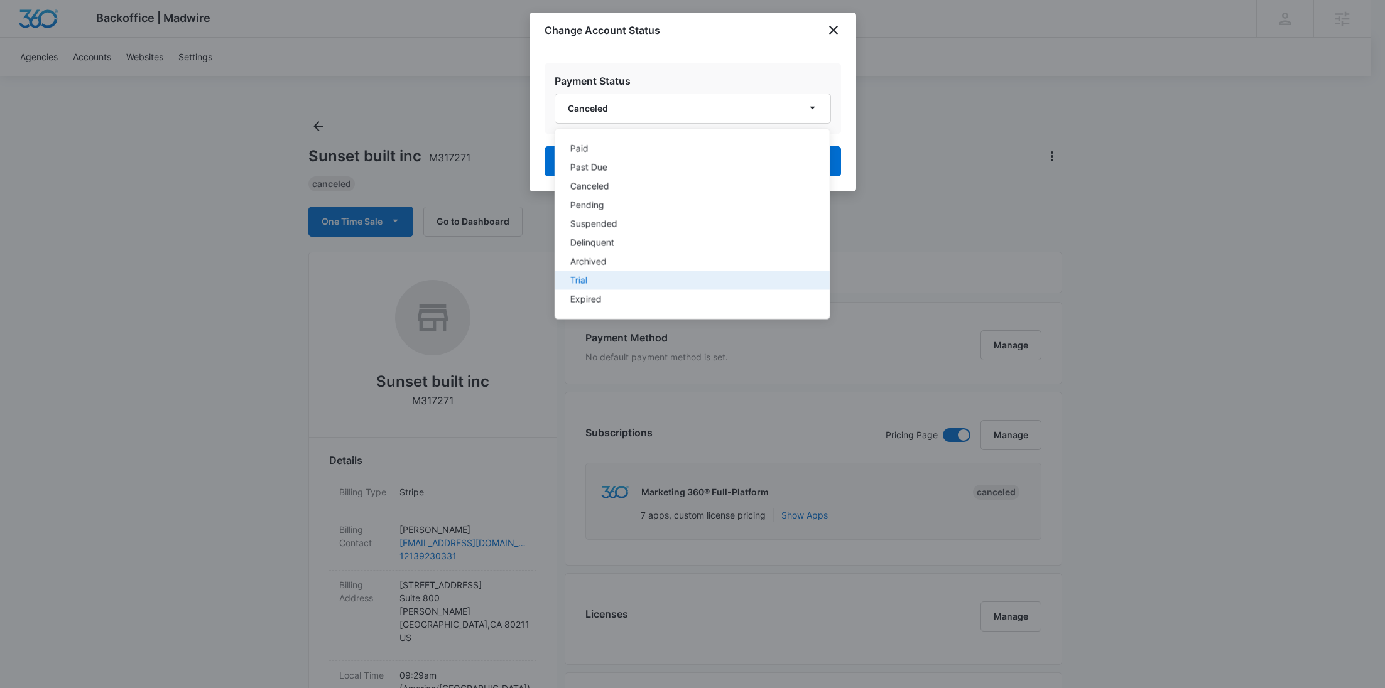
click at [578, 276] on div "Trial" at bounding box center [684, 280] width 229 height 9
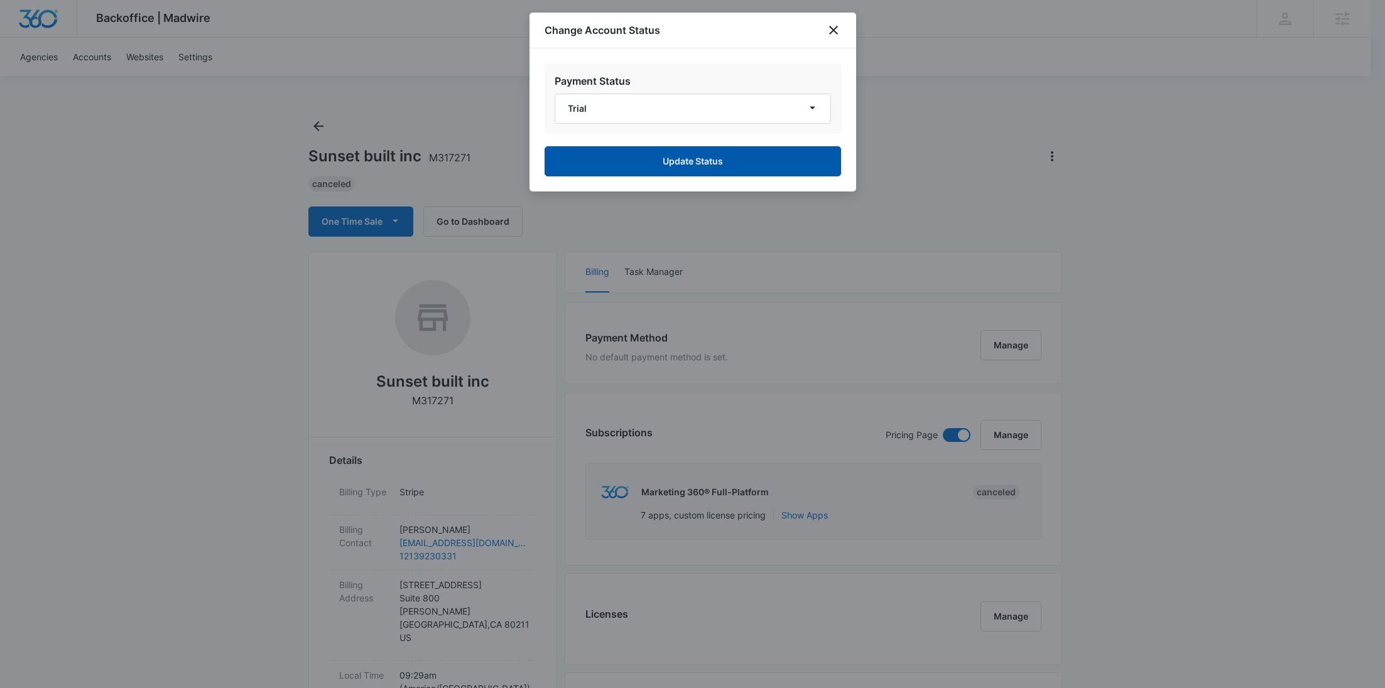
click at [652, 160] on button "Update Status" at bounding box center [692, 161] width 296 height 30
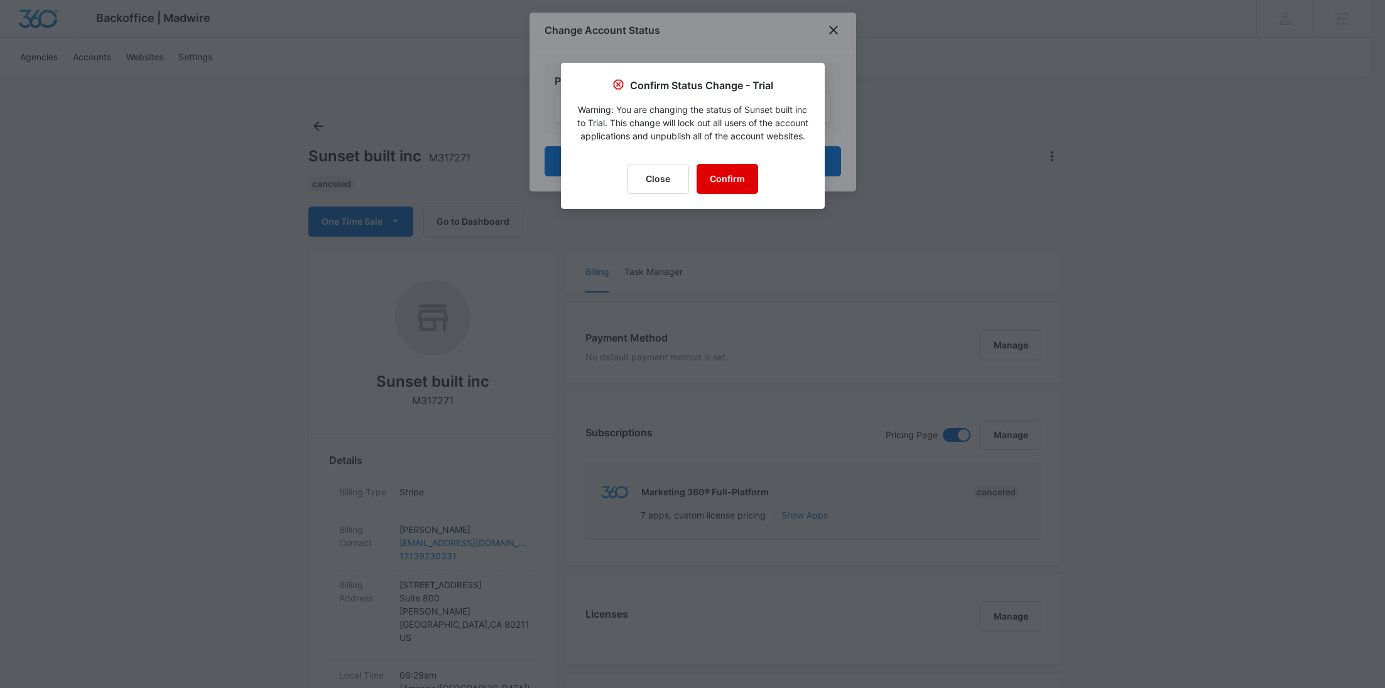
click at [715, 192] on button "Confirm" at bounding box center [727, 179] width 62 height 30
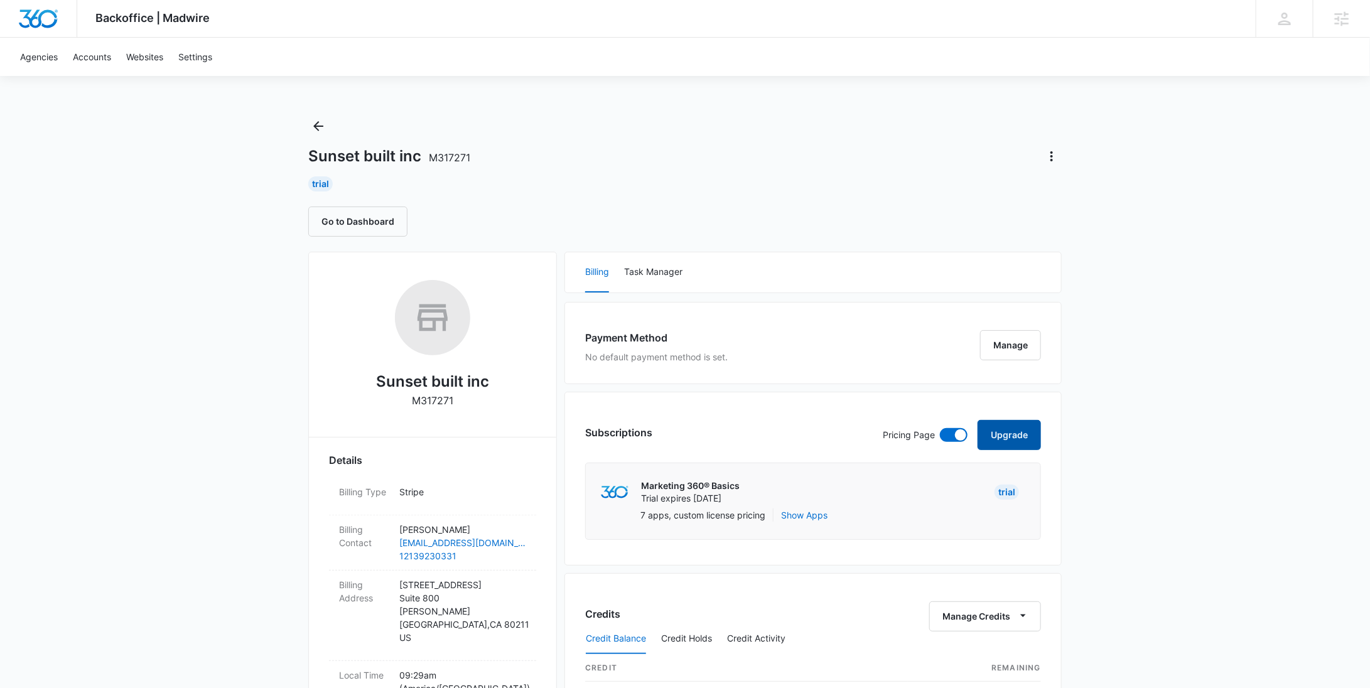
click at [1017, 423] on button "Upgrade" at bounding box center [1009, 435] width 63 height 30
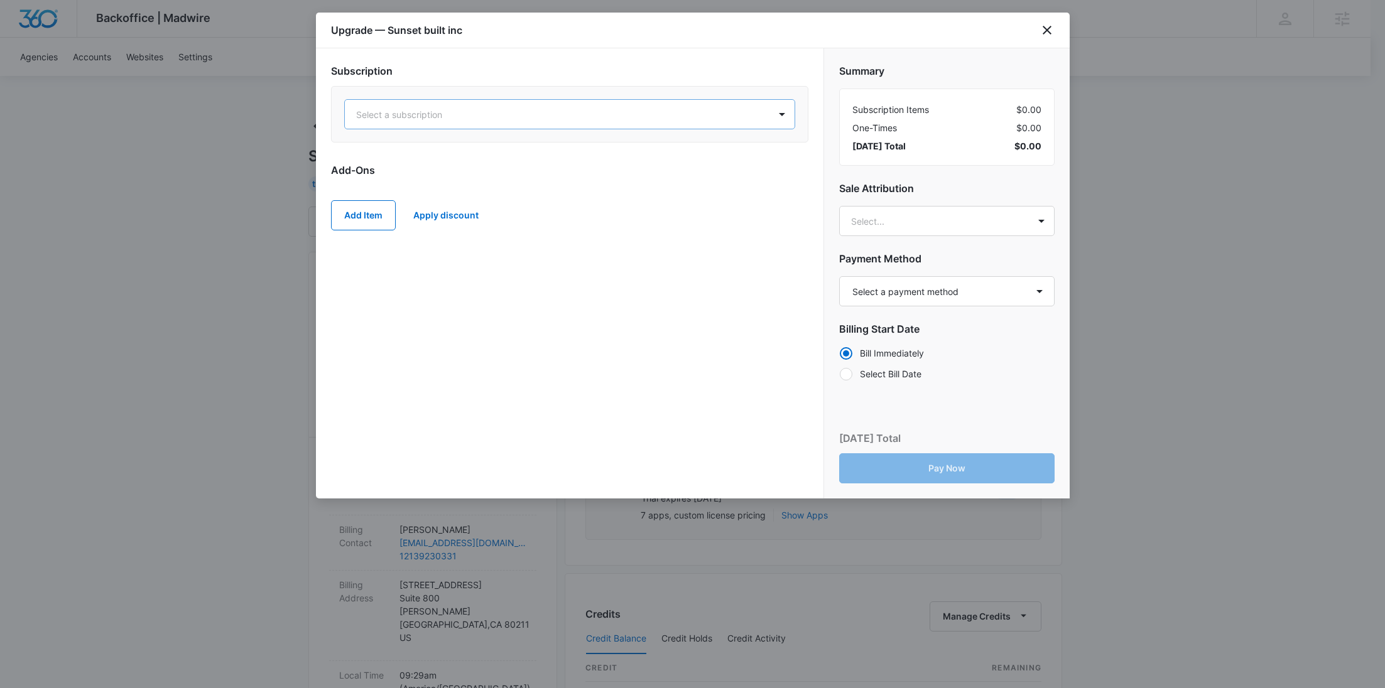
click at [690, 102] on div "Select a subscription" at bounding box center [557, 114] width 425 height 28
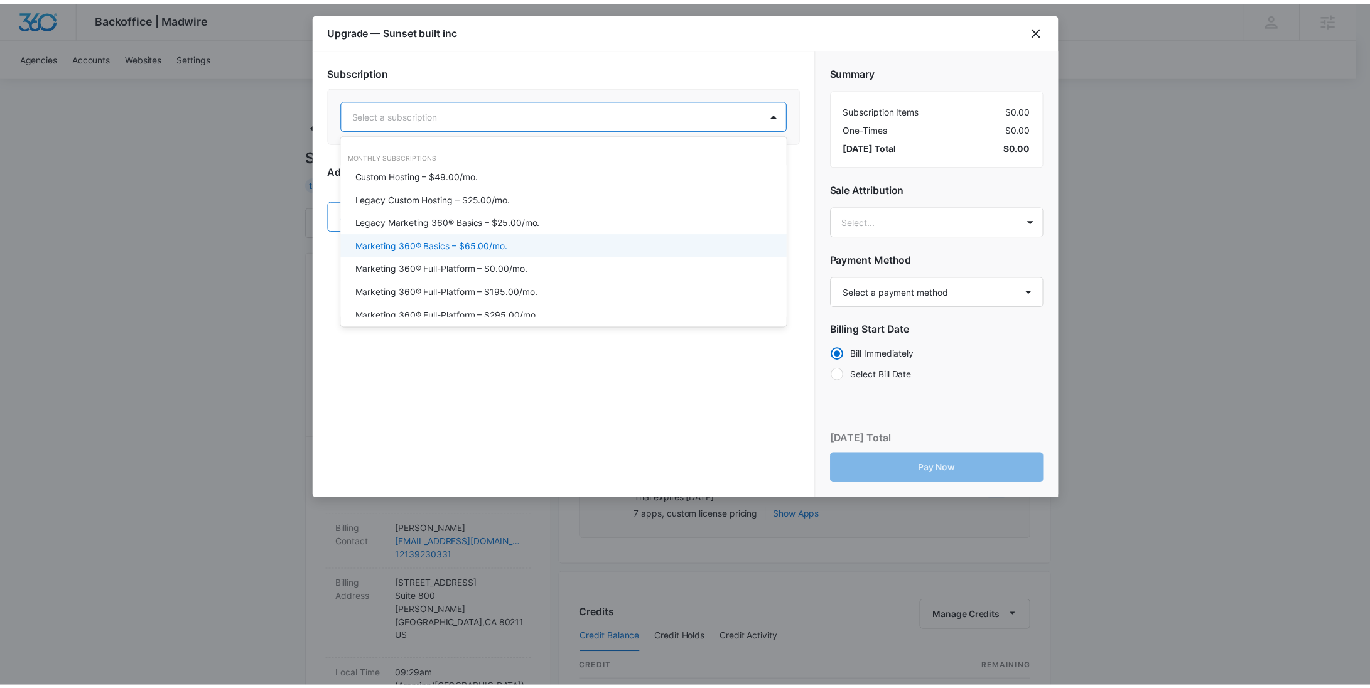
scroll to position [41, 0]
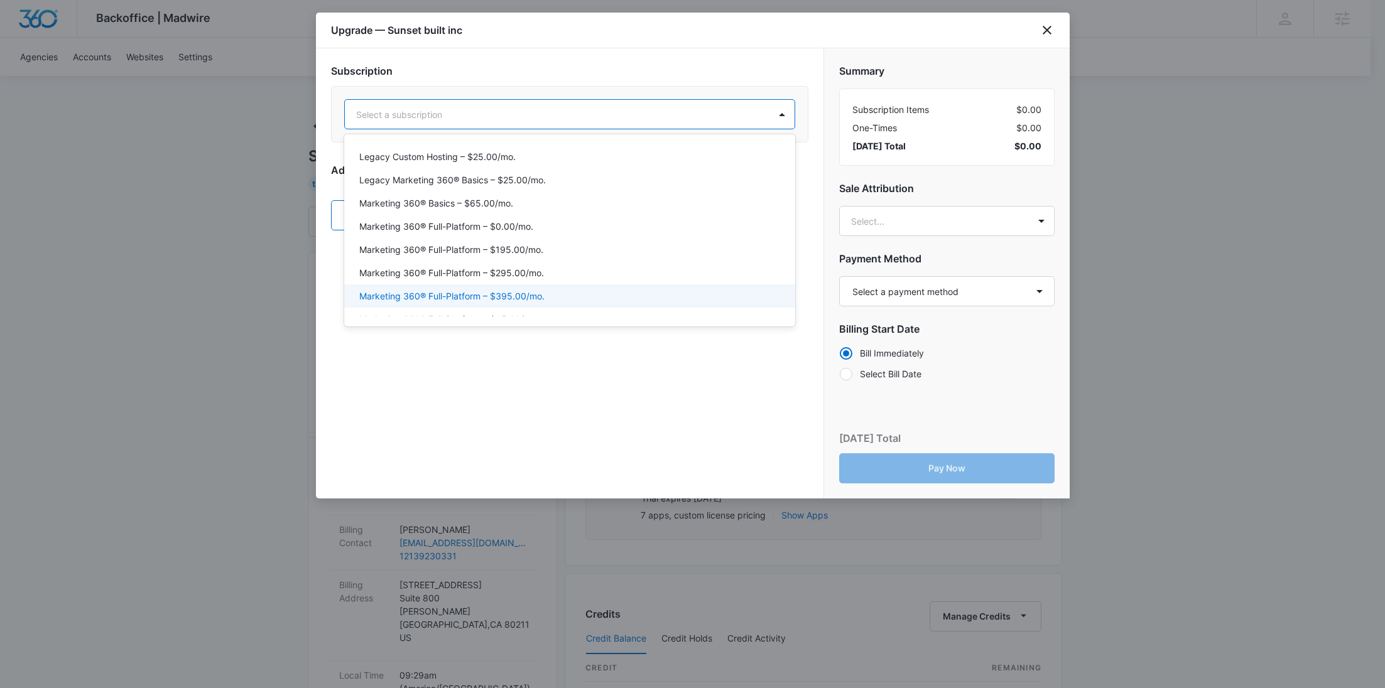
click at [575, 289] on div "Marketing 360® Full-Platform – $395.00/mo." at bounding box center [568, 295] width 418 height 13
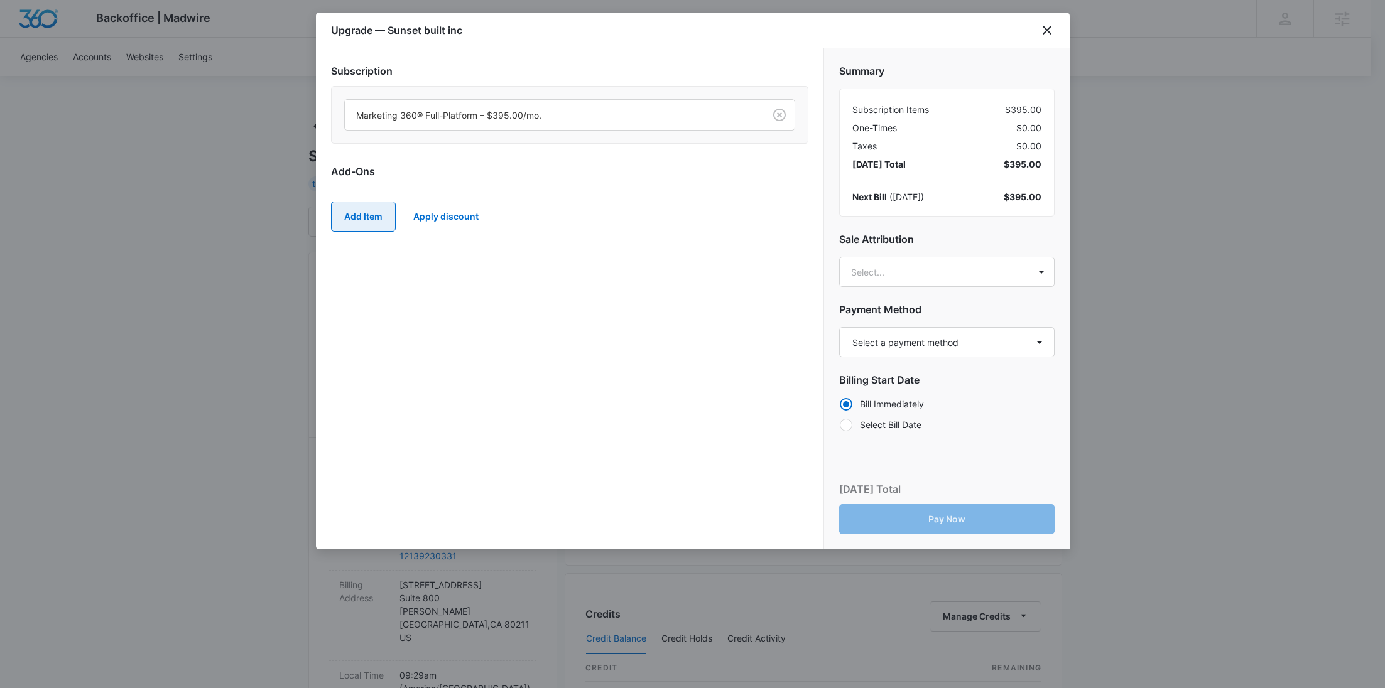
click at [364, 205] on button "Add Item" at bounding box center [363, 217] width 65 height 30
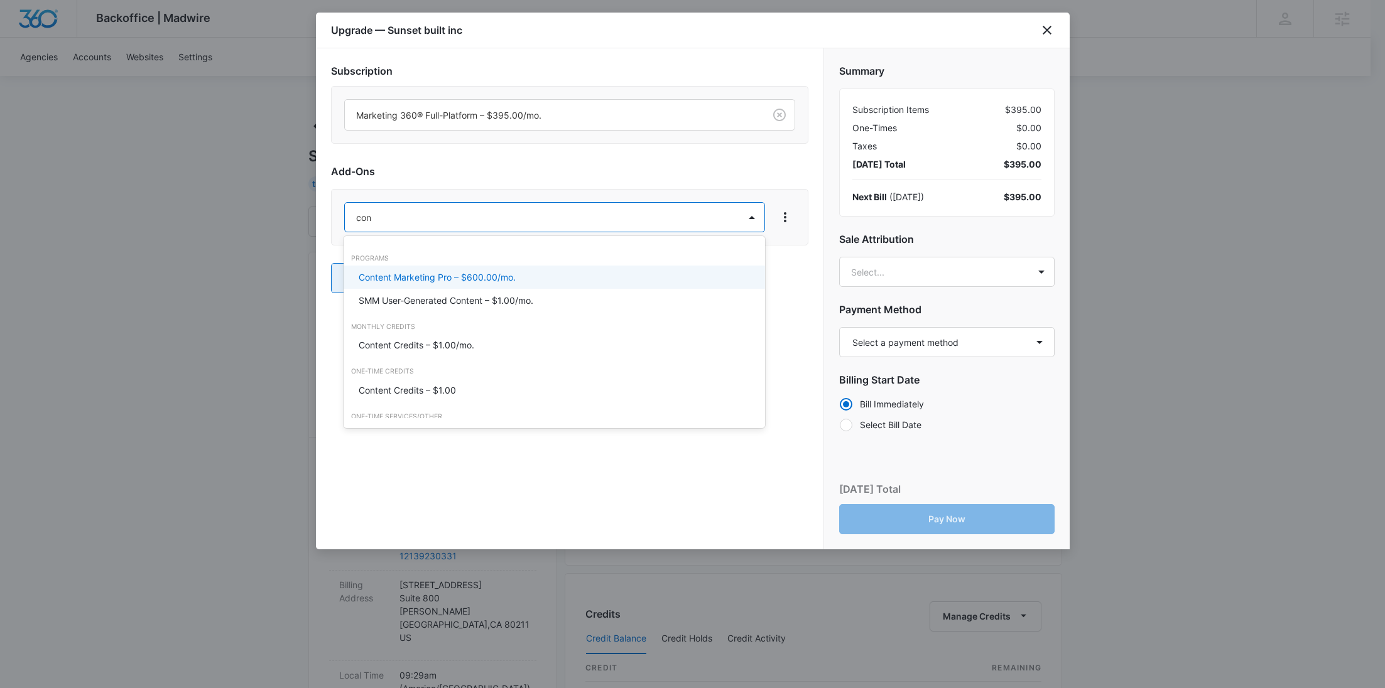
type input "cont"
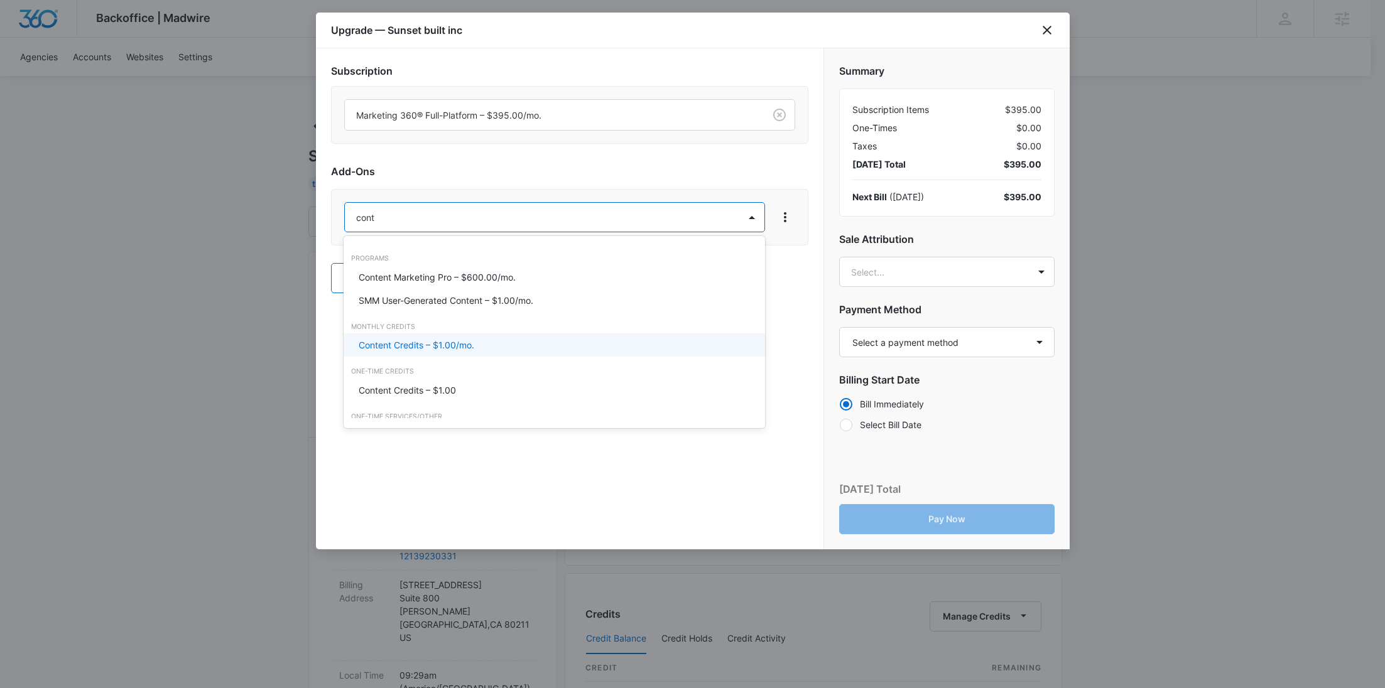
click at [394, 342] on p "Content Credits – $1.00/mo." at bounding box center [417, 344] width 116 height 13
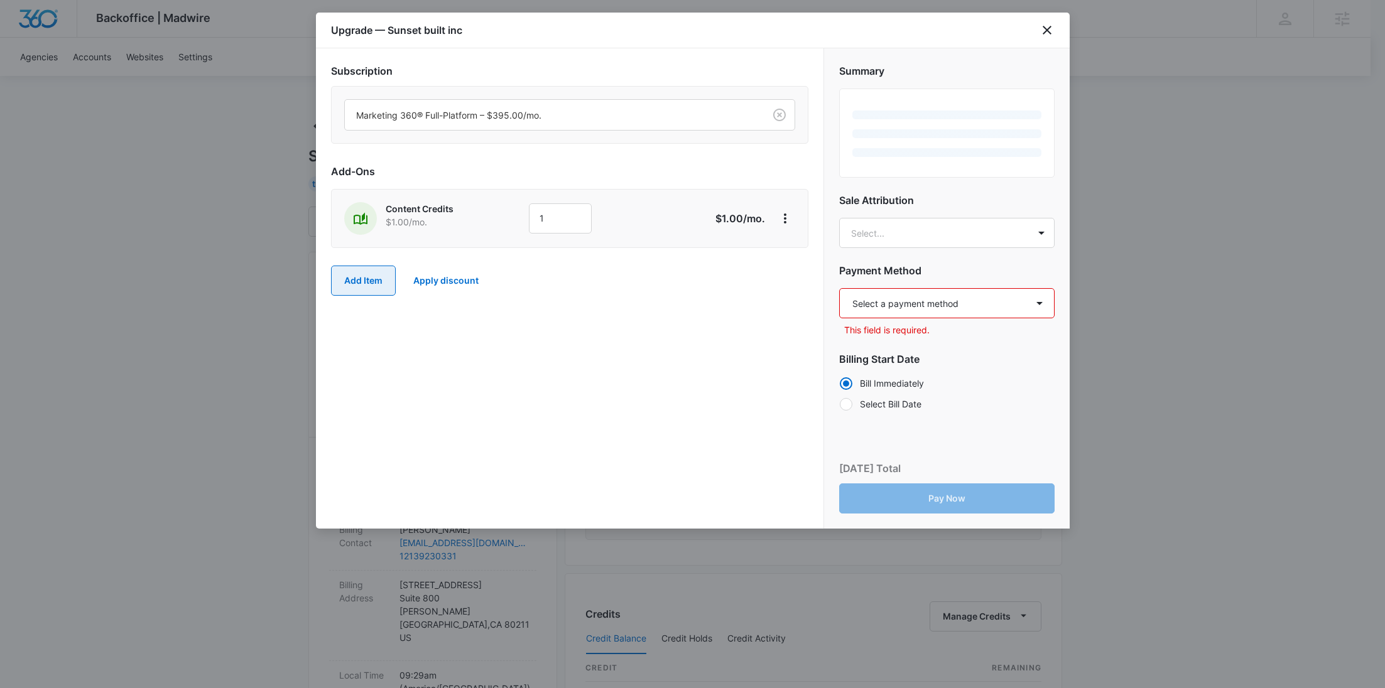
click at [363, 283] on button "Add Item" at bounding box center [363, 281] width 65 height 30
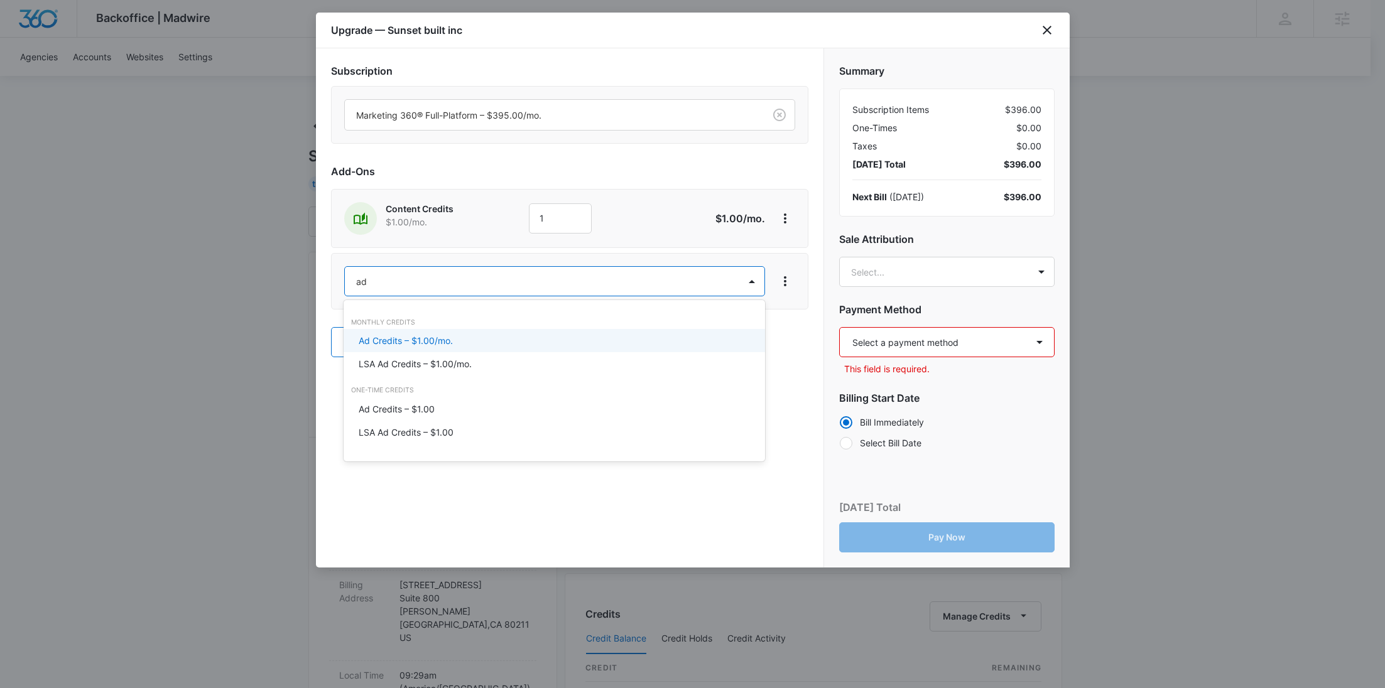
type input "ad c"
click at [406, 347] on p "Ad Credits – $1.00/mo." at bounding box center [406, 340] width 94 height 13
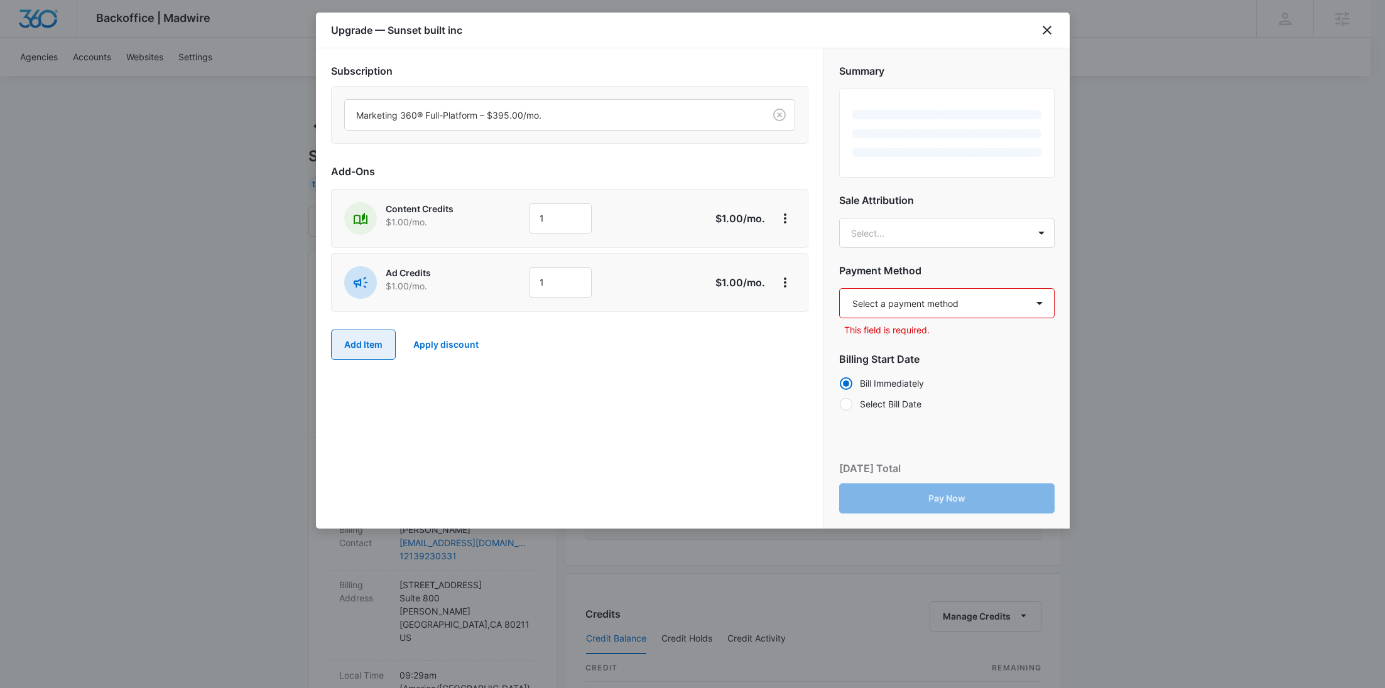
click at [374, 338] on button "Add Item" at bounding box center [363, 345] width 65 height 30
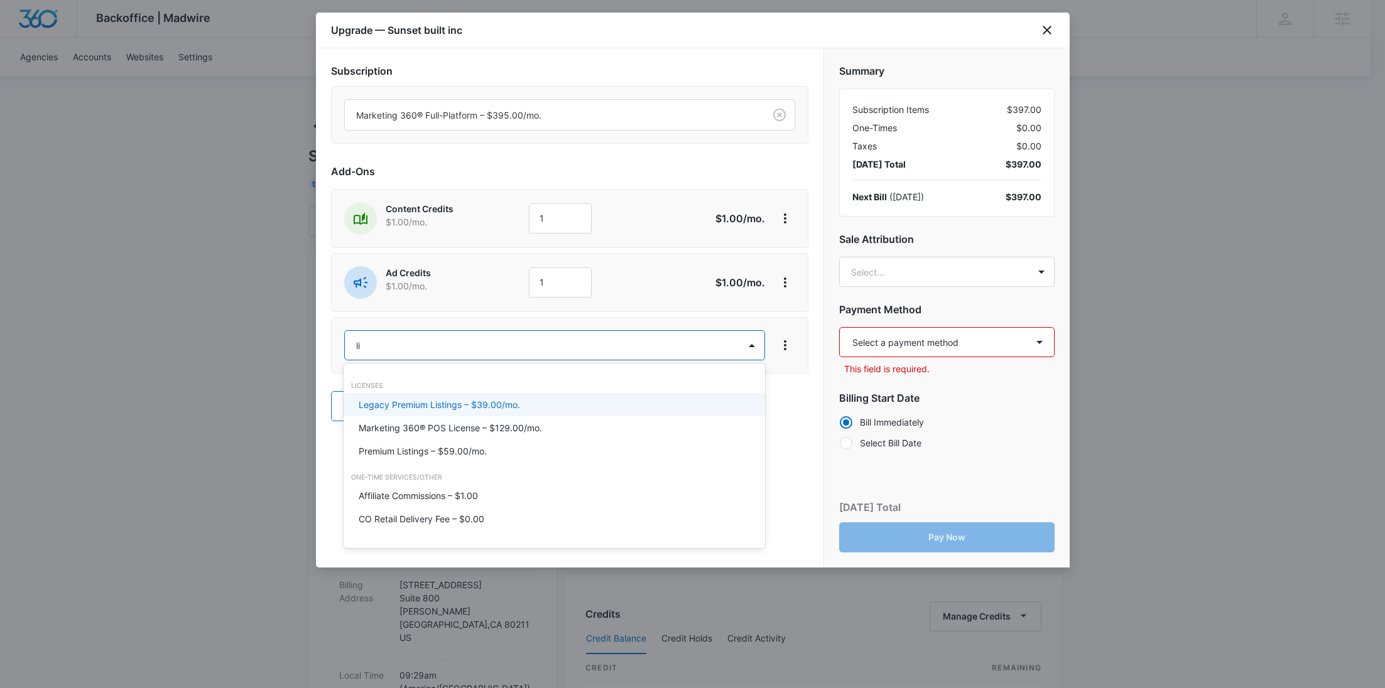
type input "lis"
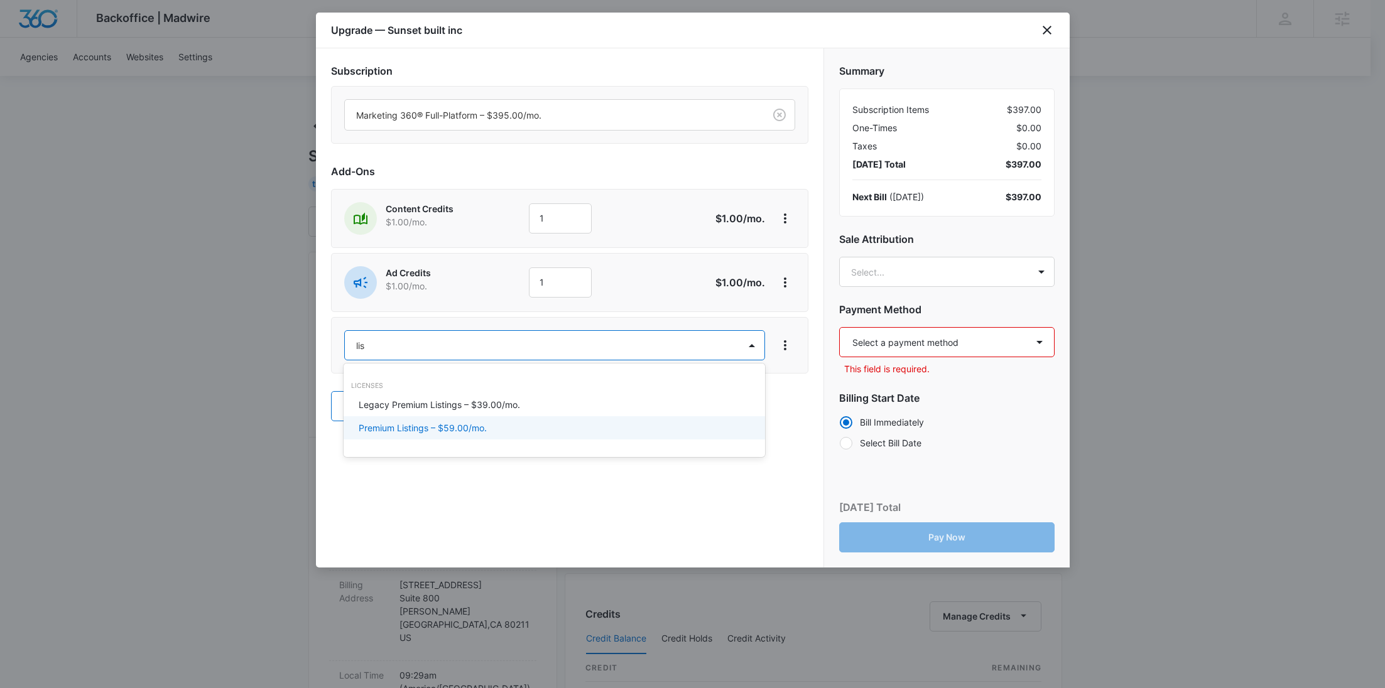
click at [441, 427] on p "Premium Listings – $59.00/mo." at bounding box center [423, 427] width 128 height 13
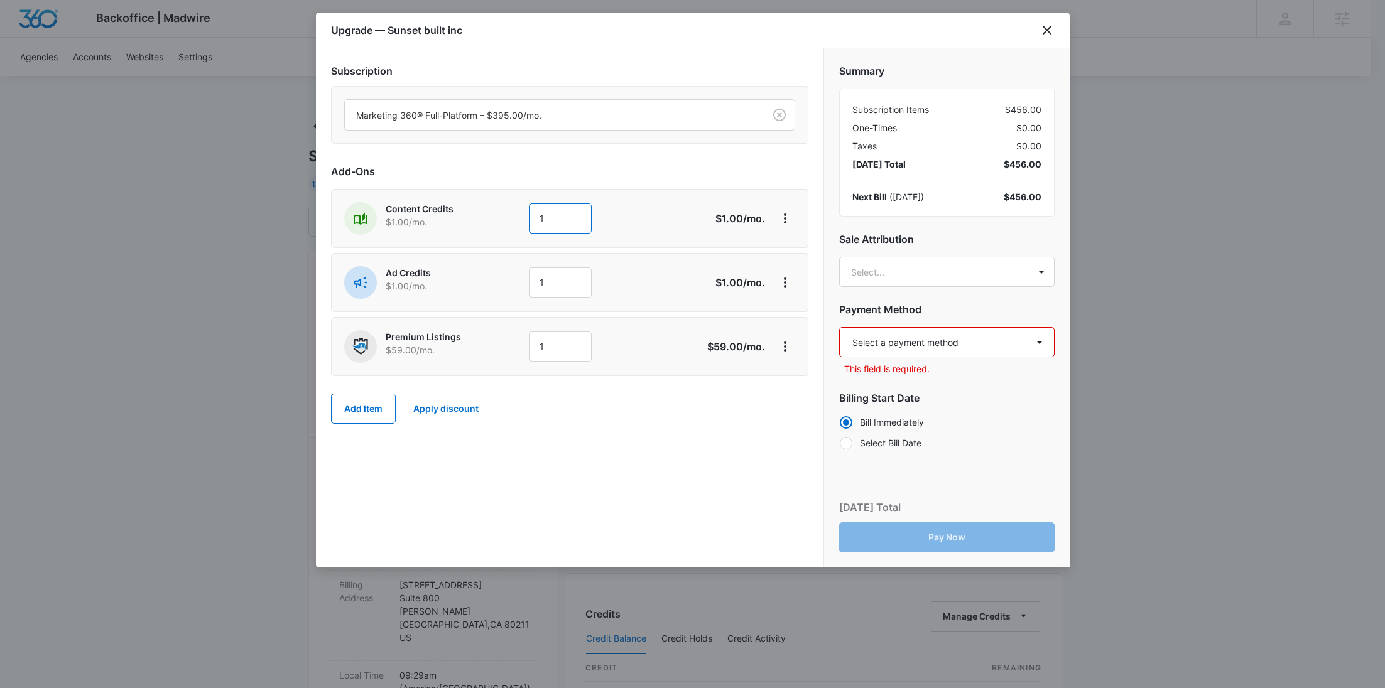
drag, startPoint x: 525, startPoint y: 202, endPoint x: 505, endPoint y: 197, distance: 20.7
click at [505, 197] on div "Content Credits $1.00 /mo. 1 $1.00 /mo." at bounding box center [569, 218] width 477 height 59
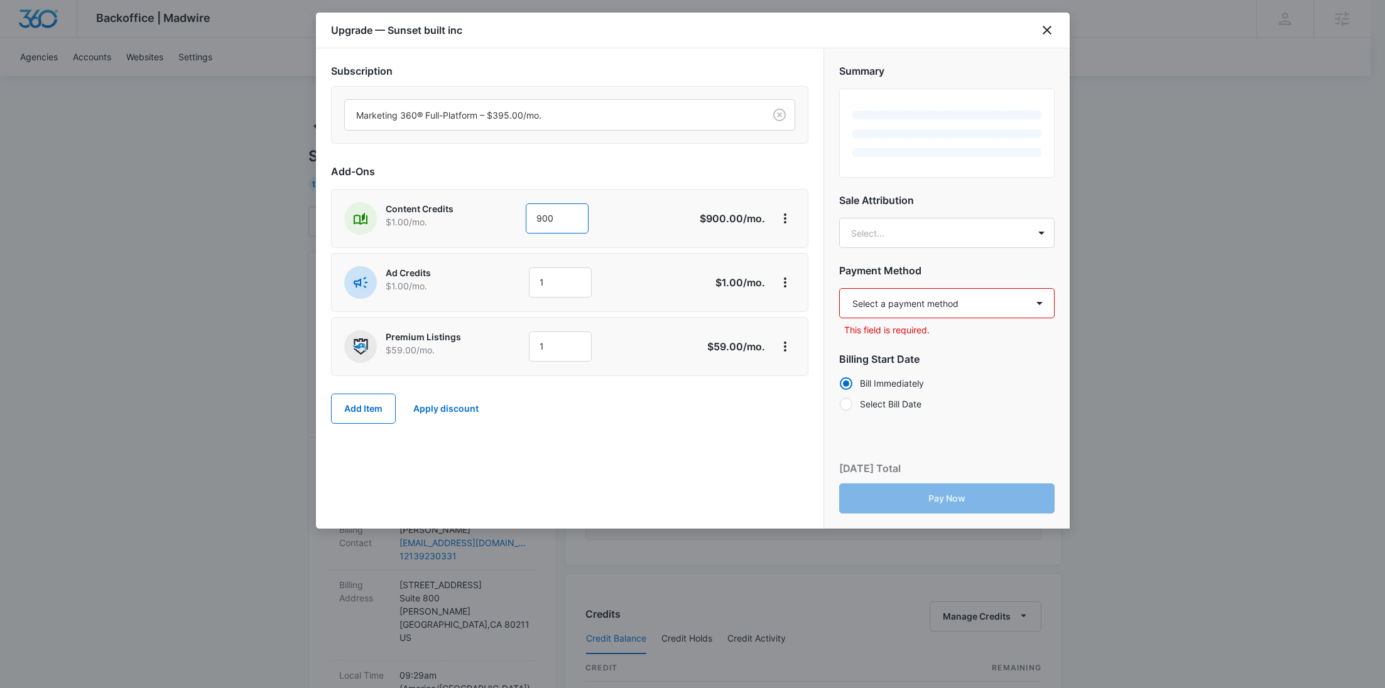
type input "900"
click at [510, 234] on div "Content Credits $1.00 /mo. 900 $900.00 /mo." at bounding box center [569, 218] width 477 height 59
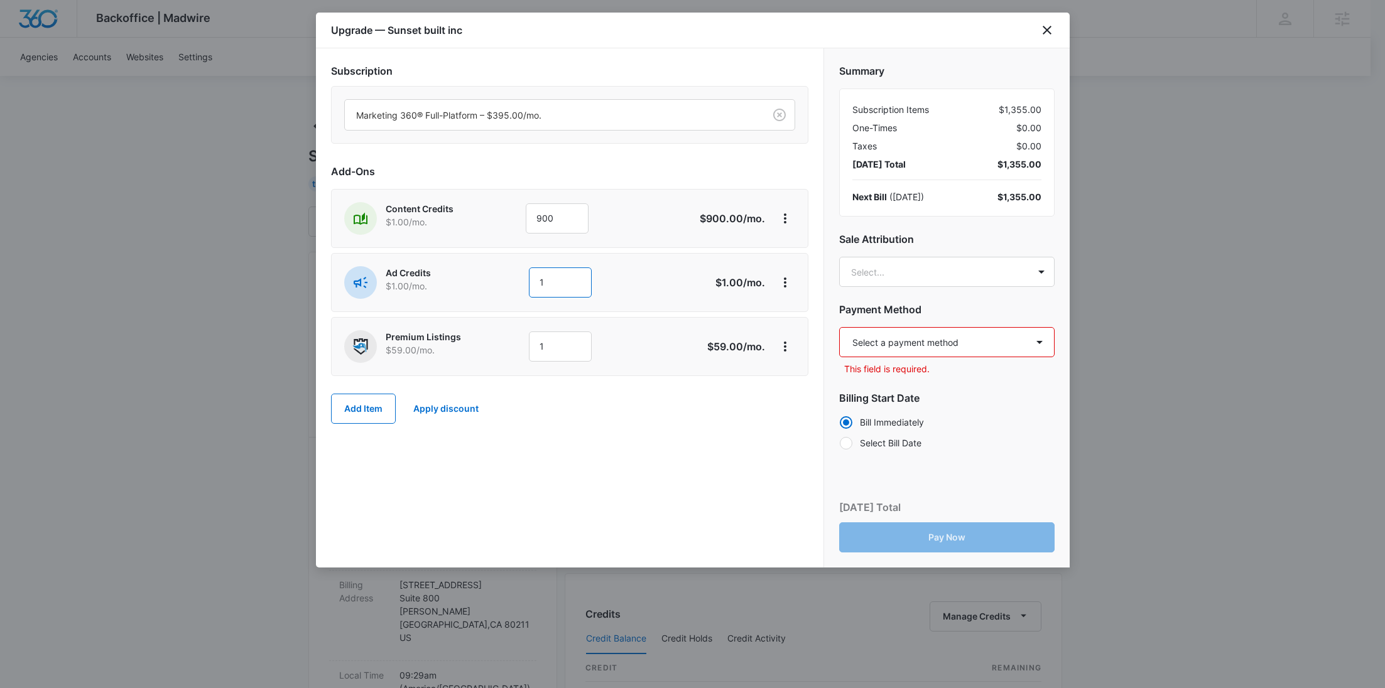
drag, startPoint x: 506, startPoint y: 278, endPoint x: 492, endPoint y: 277, distance: 13.9
click at [494, 277] on div "Ad Credits $1.00 /mo. 1" at bounding box center [525, 282] width 362 height 33
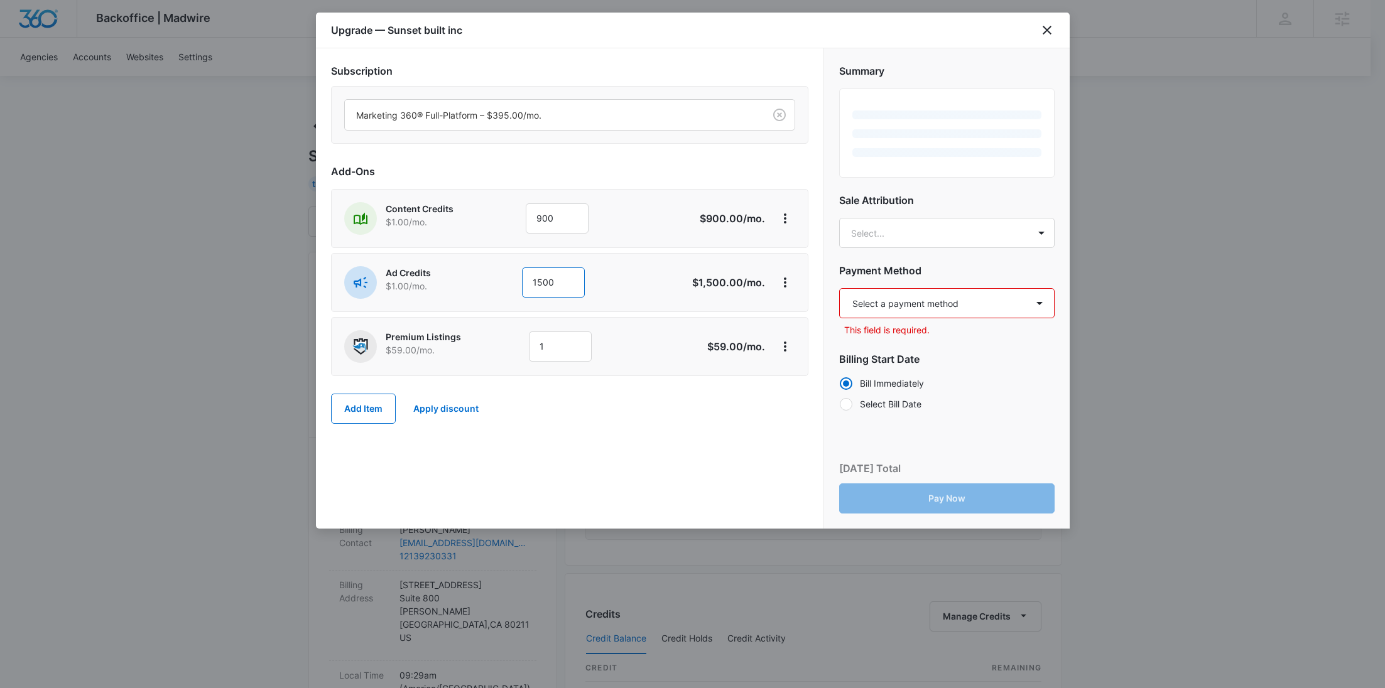
type input "1500"
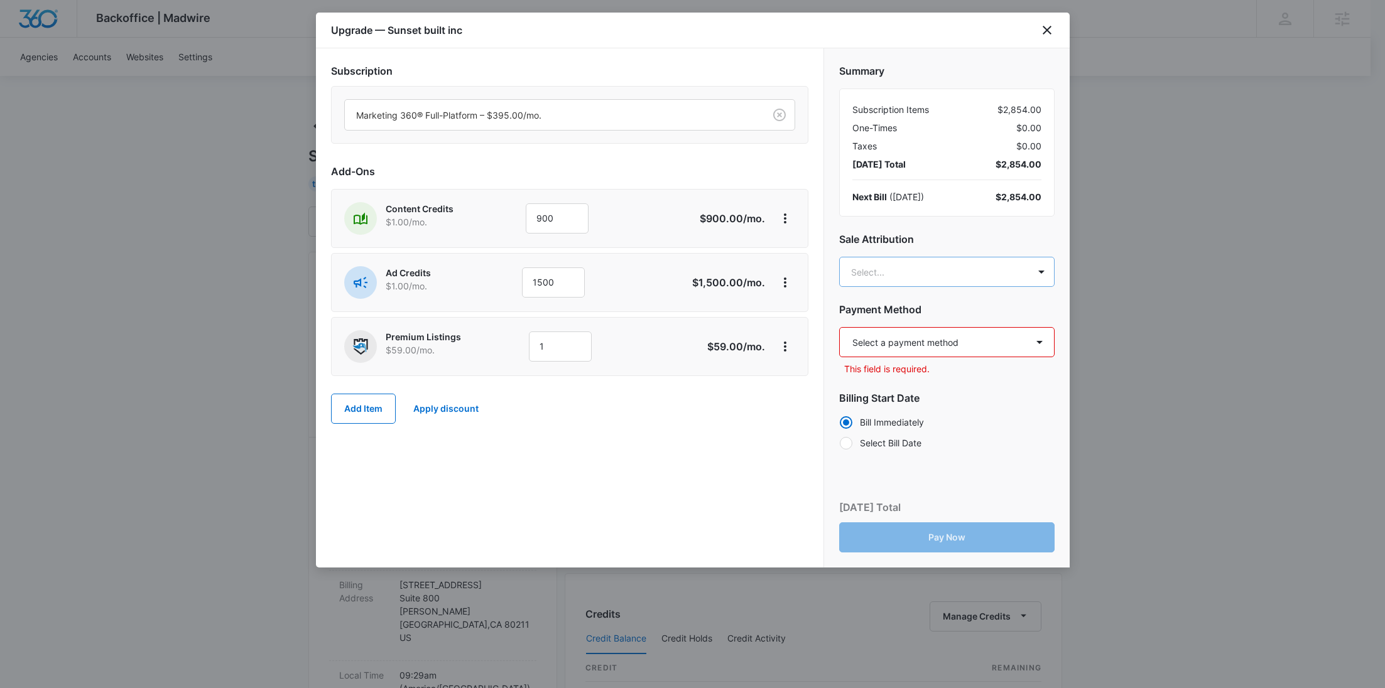
click at [887, 281] on body "Backoffice | Madwire Apps Settings RY Rochelle Young rochelle.young@madwire.com…" at bounding box center [692, 624] width 1385 height 1248
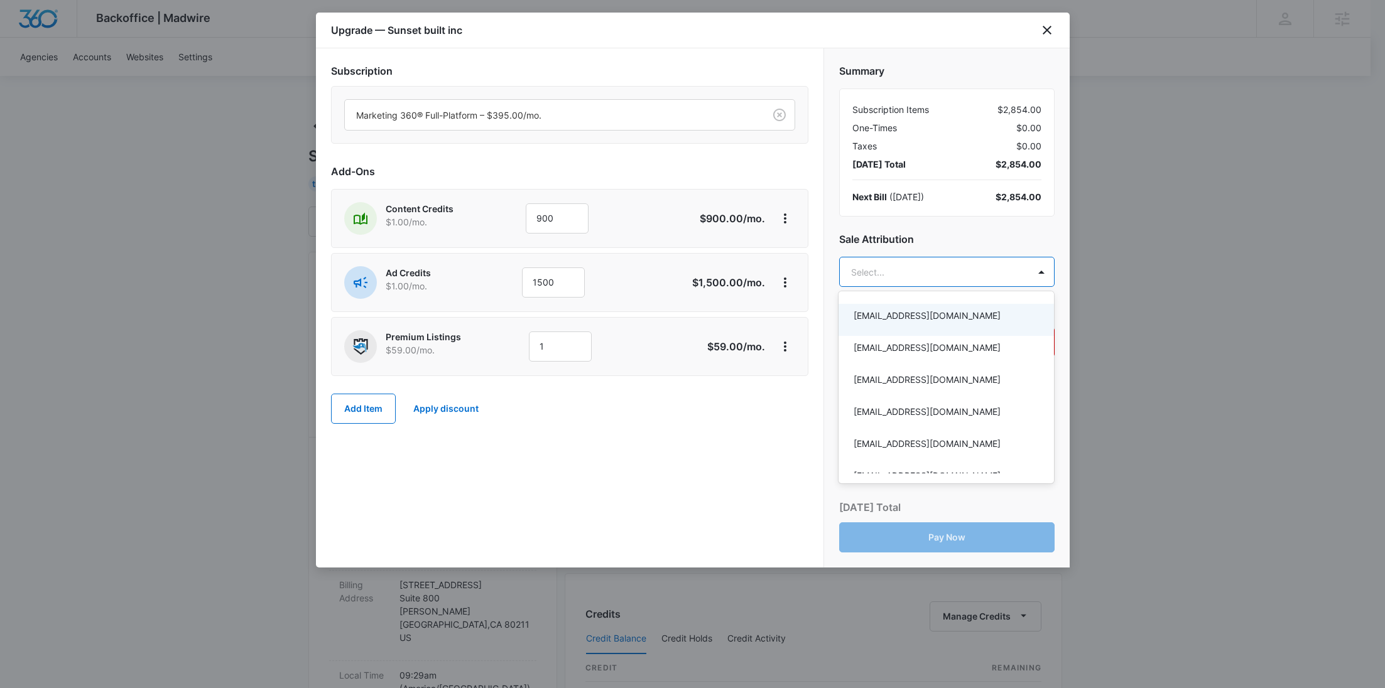
paste input "Sipes"
type input "Sipes"
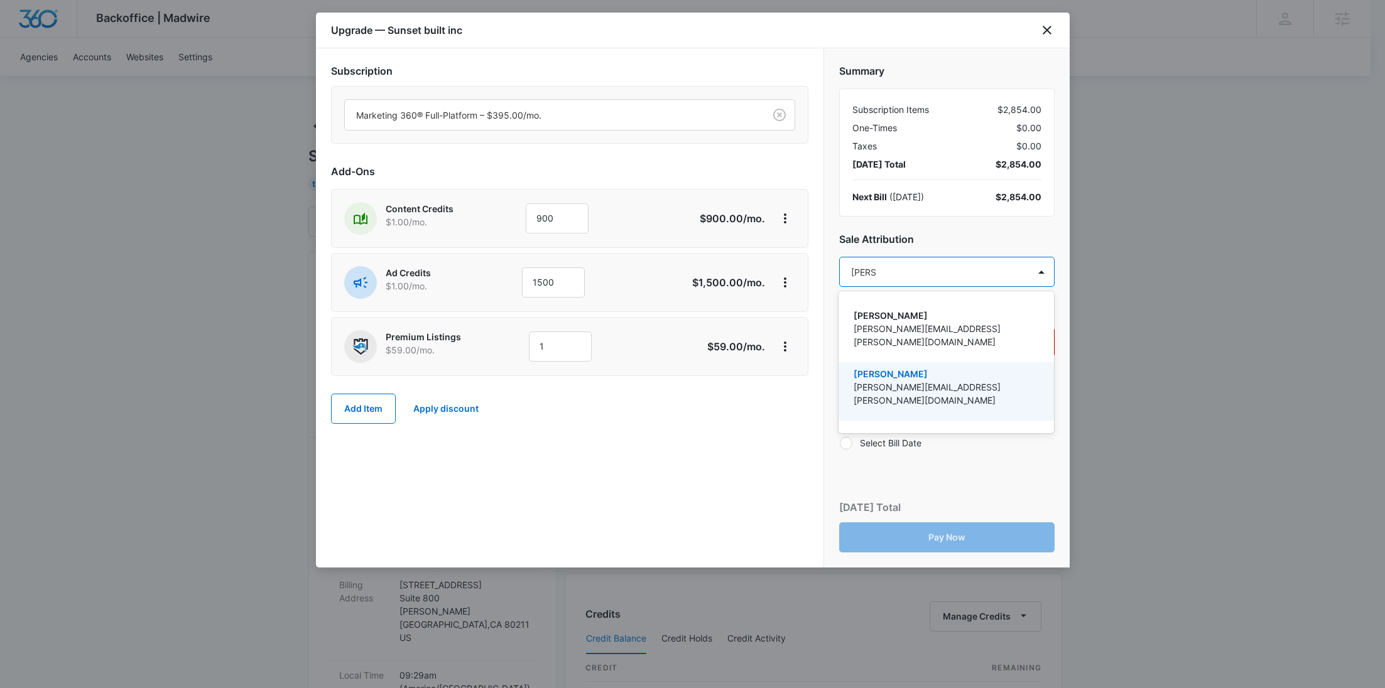
click at [895, 367] on p "Ryan Sipes" at bounding box center [944, 373] width 183 height 13
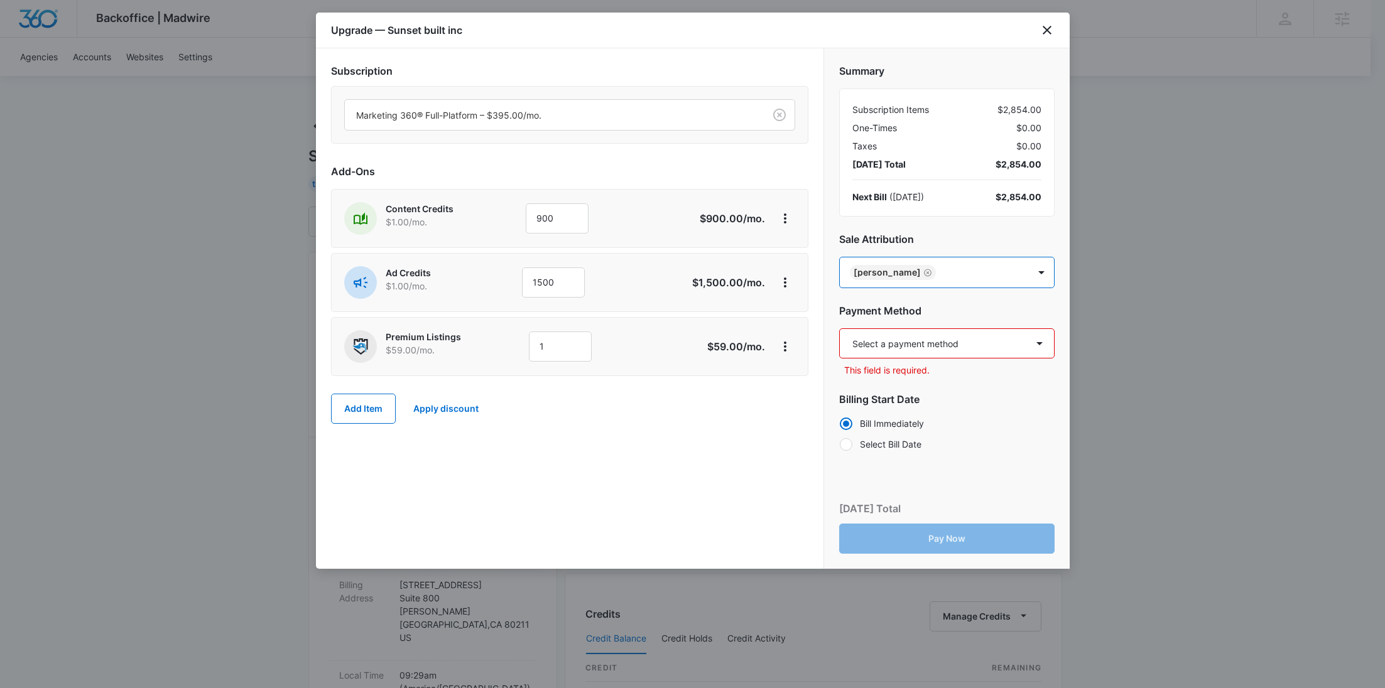
paste input "Miller"
type input "Miller"
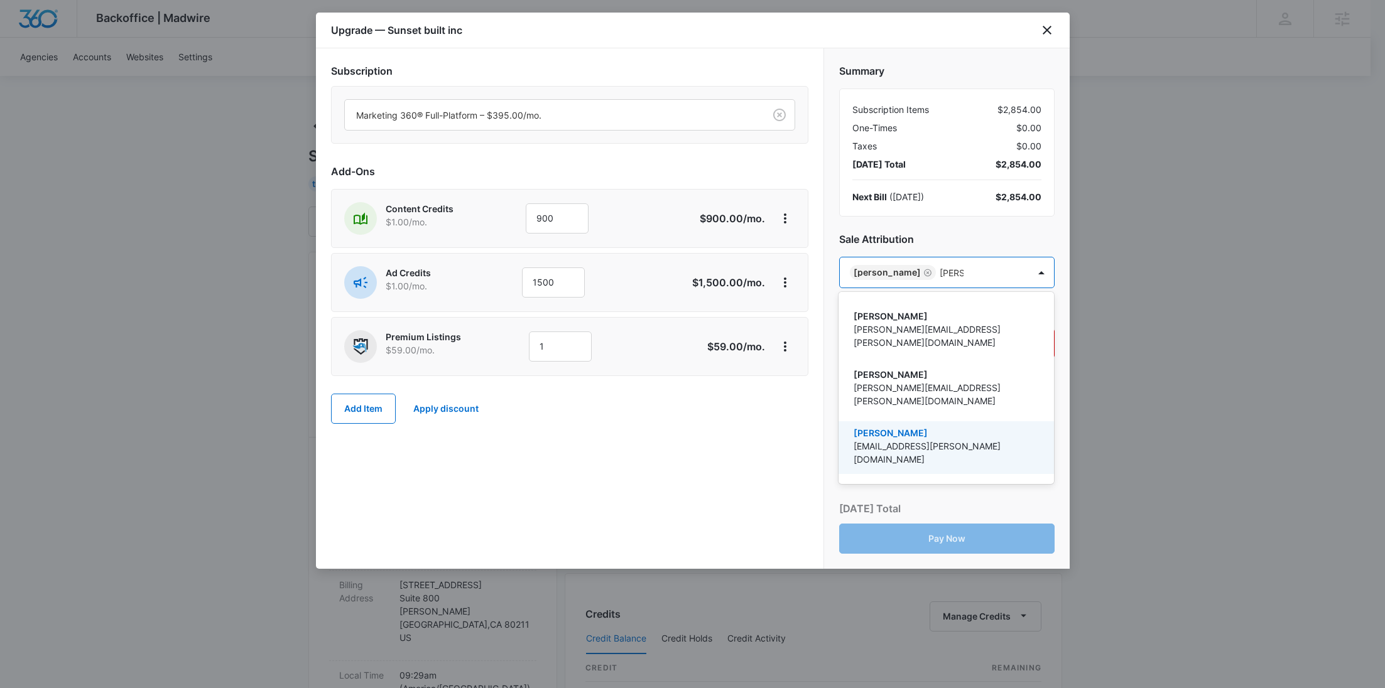
click at [884, 426] on p "[PERSON_NAME]" at bounding box center [944, 432] width 183 height 13
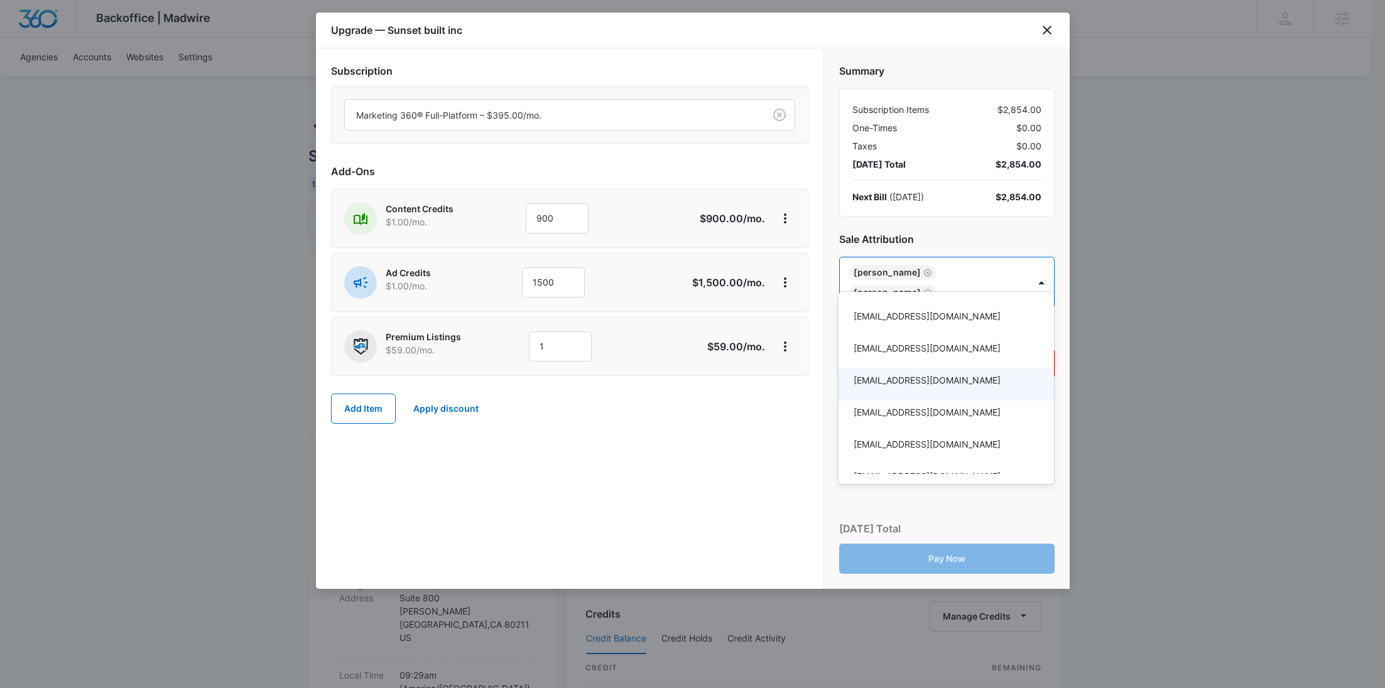
click at [743, 463] on div at bounding box center [692, 344] width 1385 height 688
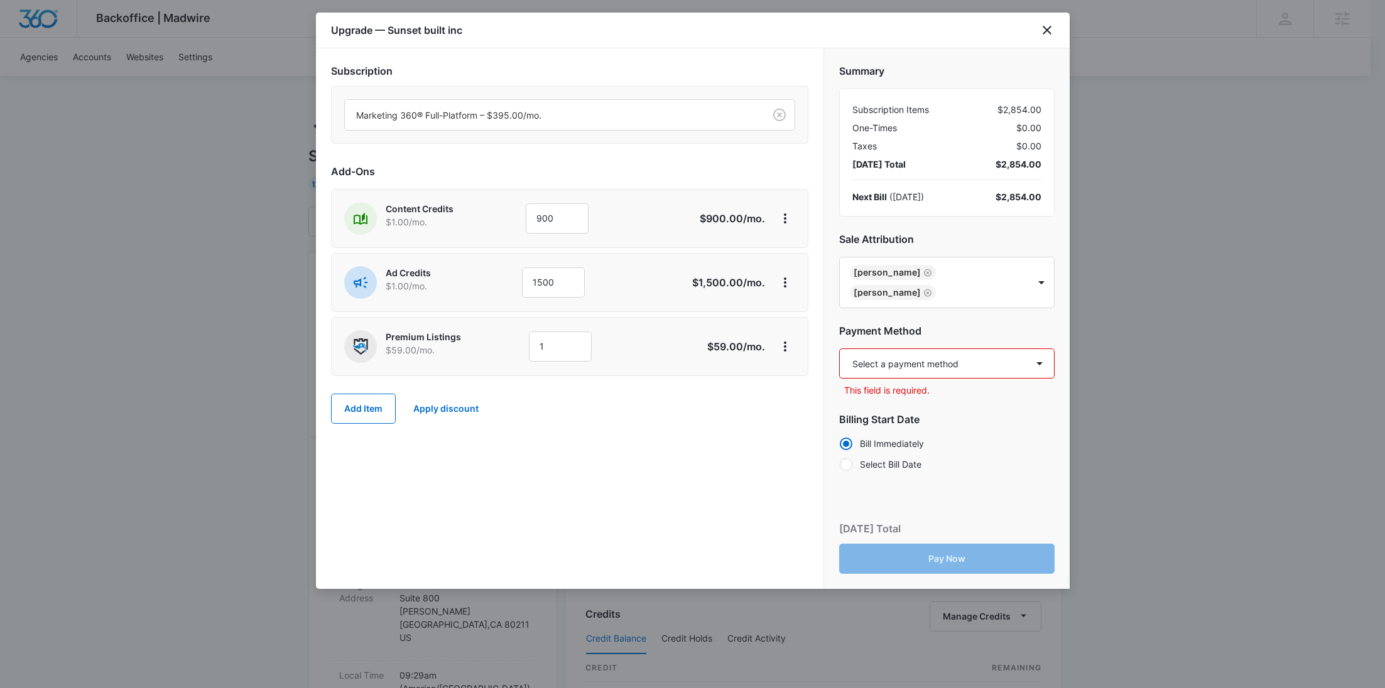
click at [874, 358] on div "Select a payment method American Express ending in 1004 New payment method Mont…" at bounding box center [946, 373] width 215 height 48
click at [879, 350] on select "Select a payment method American Express ending in 1004 New payment method Mont…" at bounding box center [946, 364] width 215 height 30
click at [839, 349] on select "Select a payment method American Express ending in 1004 New payment method Mont…" at bounding box center [946, 364] width 215 height 30
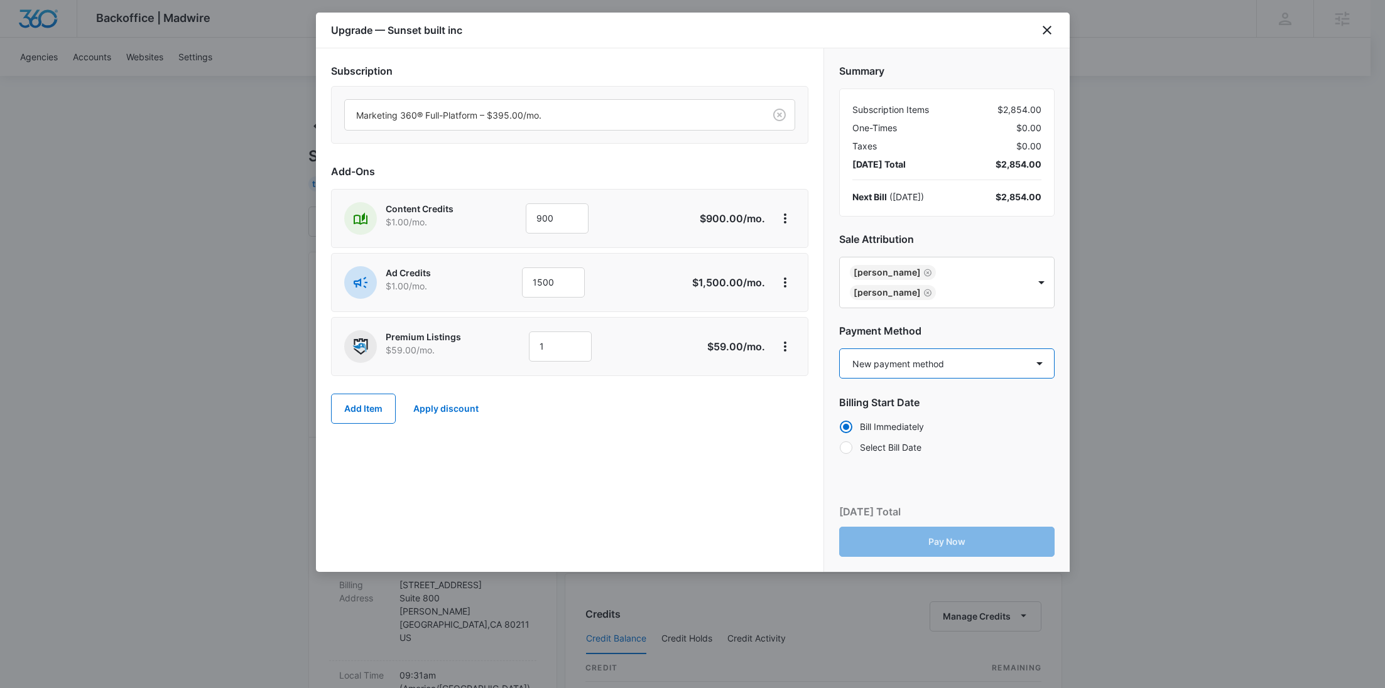
click at [880, 349] on select "Select a payment method American Express ending in 1004 New payment method Mont…" at bounding box center [946, 364] width 215 height 30
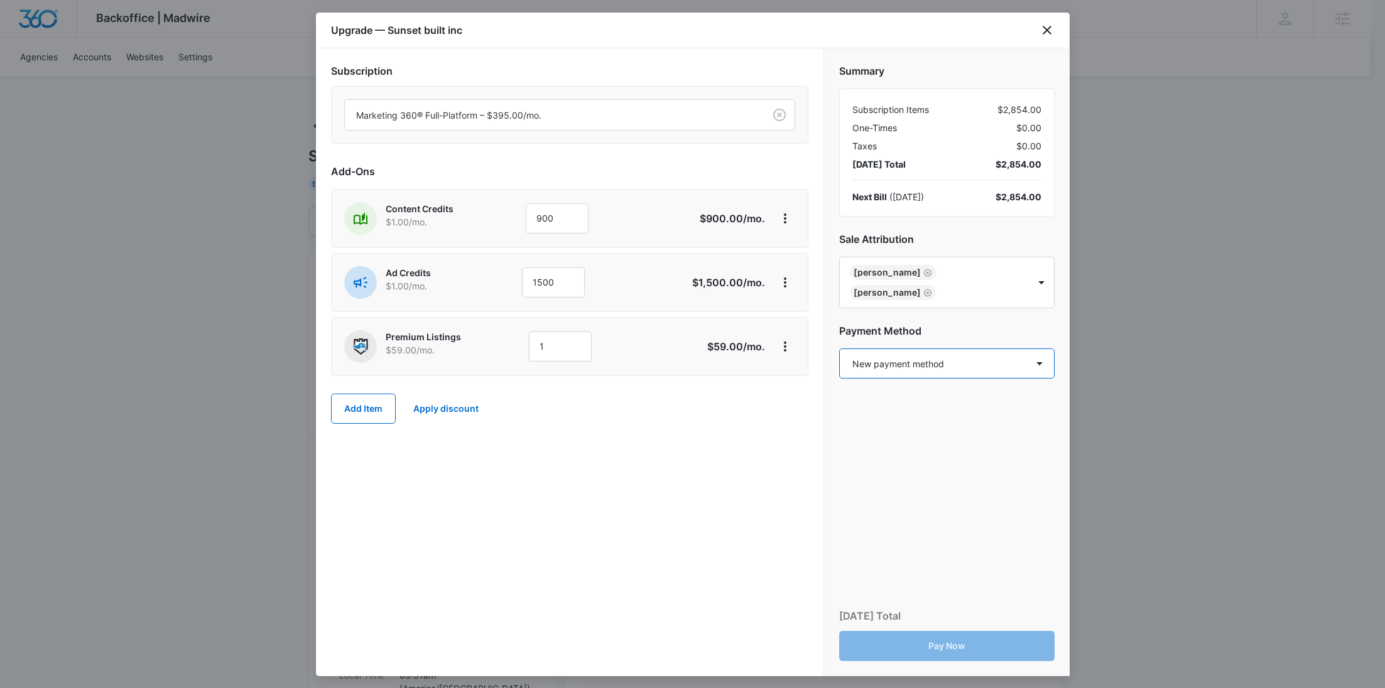
select select "pm_1SFcehA4n8RTgNjUQupSh17l"
click at [839, 349] on select "Select a payment method American Express ending in 1004 New payment method Mont…" at bounding box center [946, 364] width 215 height 30
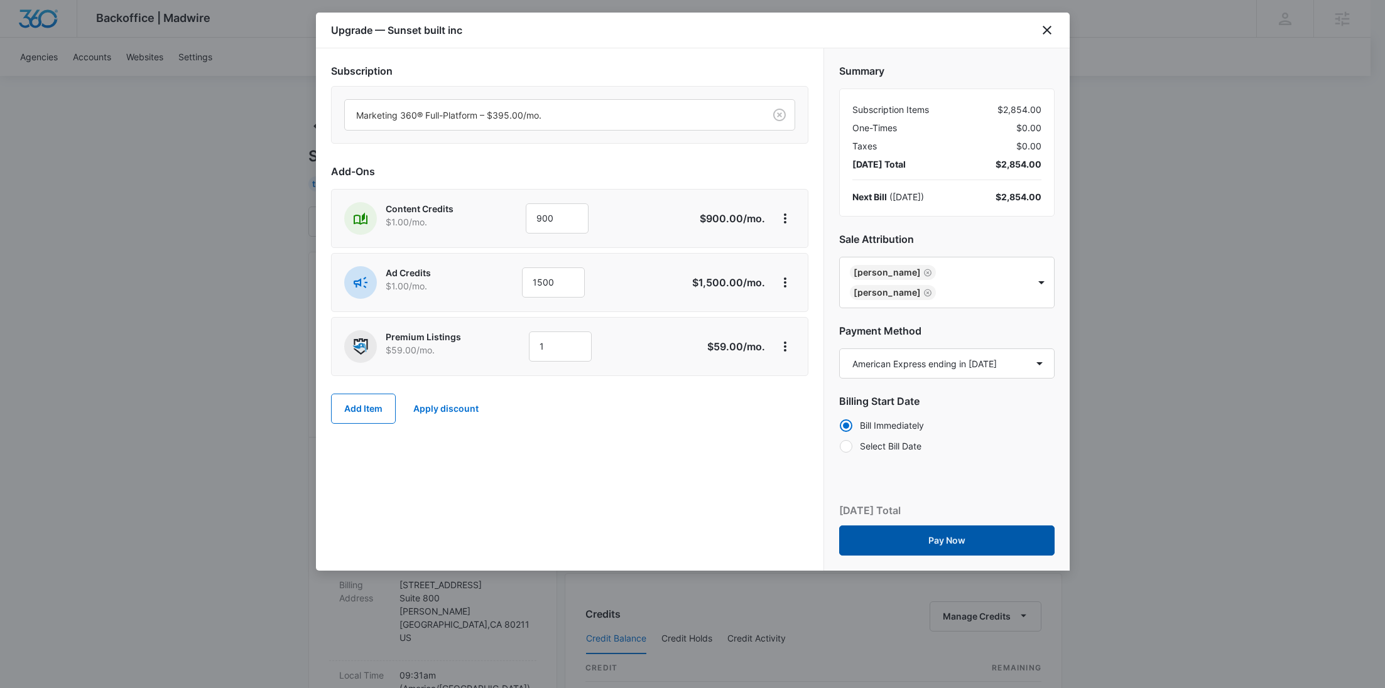
click at [938, 526] on button "Pay Now" at bounding box center [946, 541] width 215 height 30
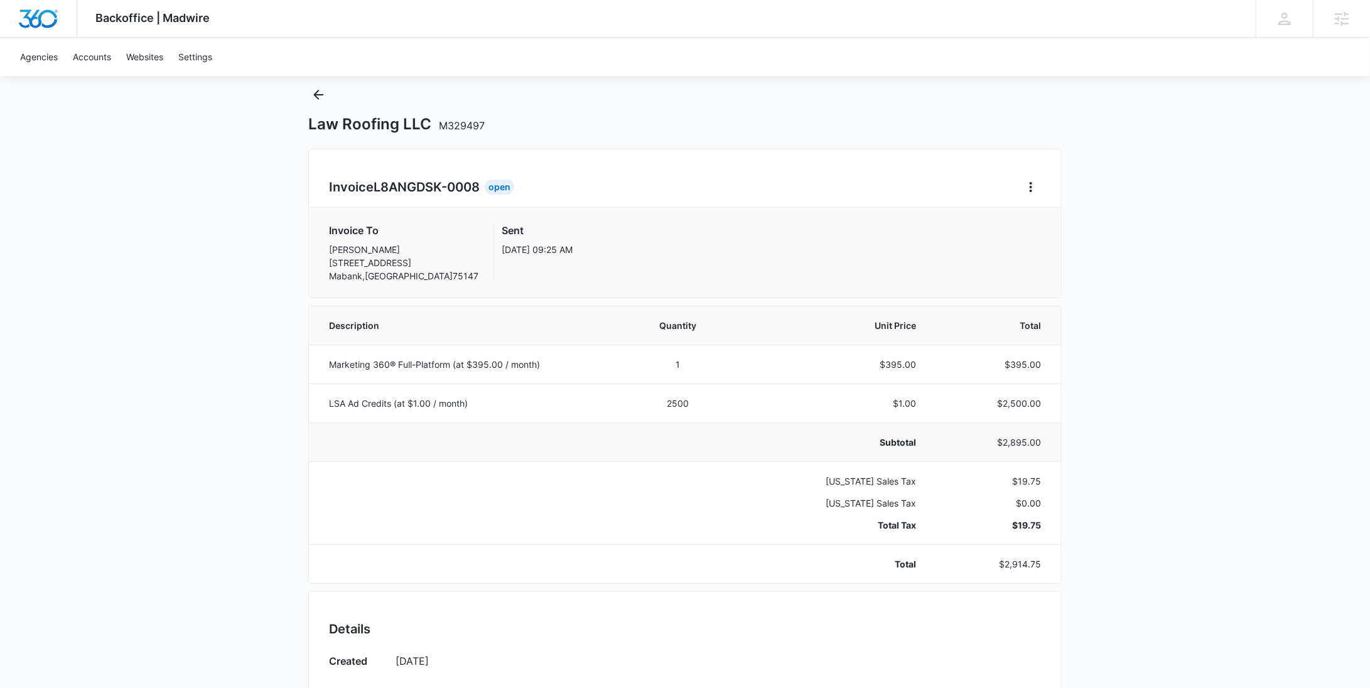
scroll to position [541, 0]
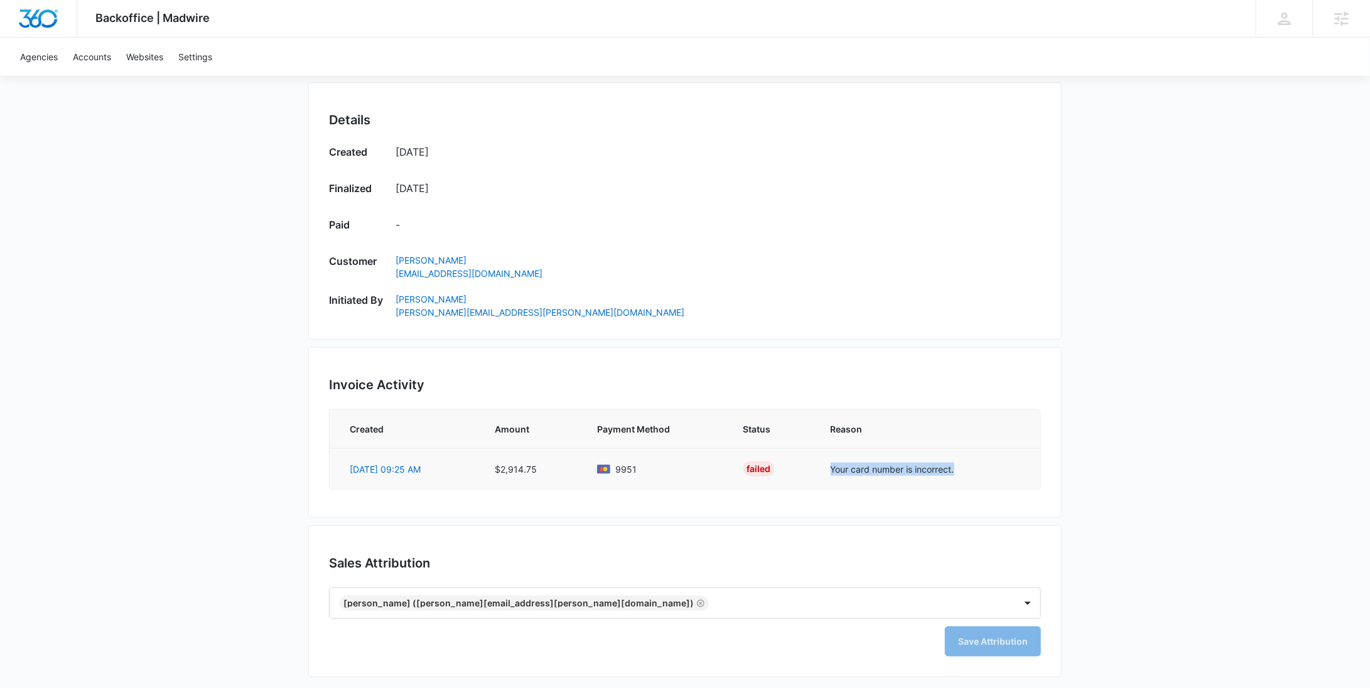
drag, startPoint x: 955, startPoint y: 469, endPoint x: 829, endPoint y: 467, distance: 125.6
click at [829, 467] on td "Your card number is incorrect." at bounding box center [928, 468] width 225 height 41
copy td "Your card number is incorrect."
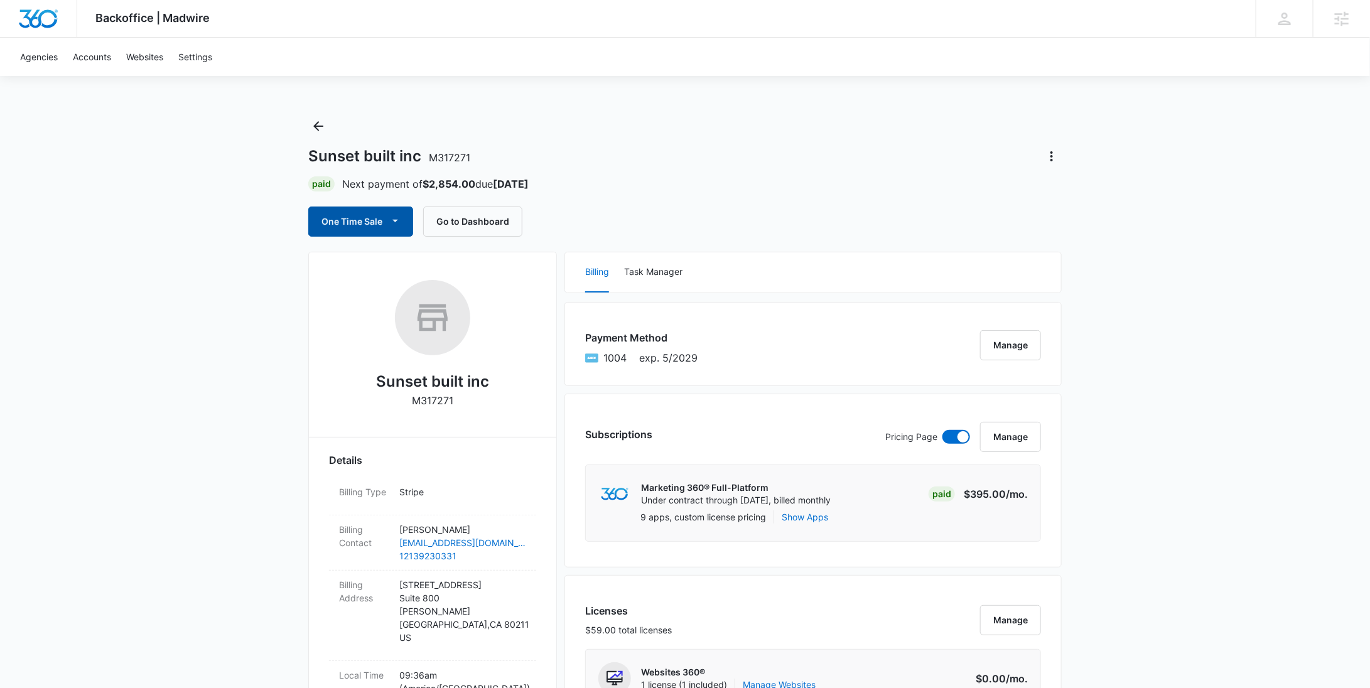
click at [375, 219] on button "One Time Sale" at bounding box center [360, 222] width 105 height 30
click at [381, 257] on div "Run One-Time Payment" at bounding box center [396, 263] width 145 height 13
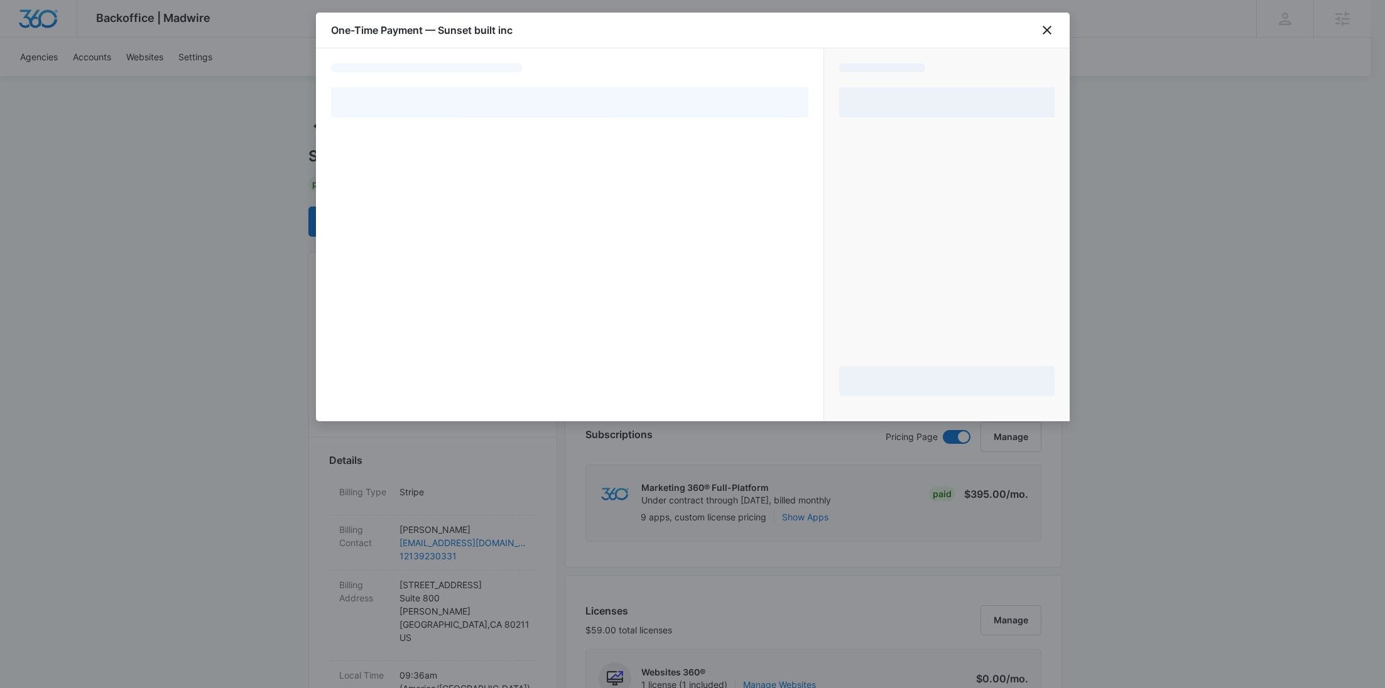
select select "pm_1SFcehA4n8RTgNjUQupSh17l"
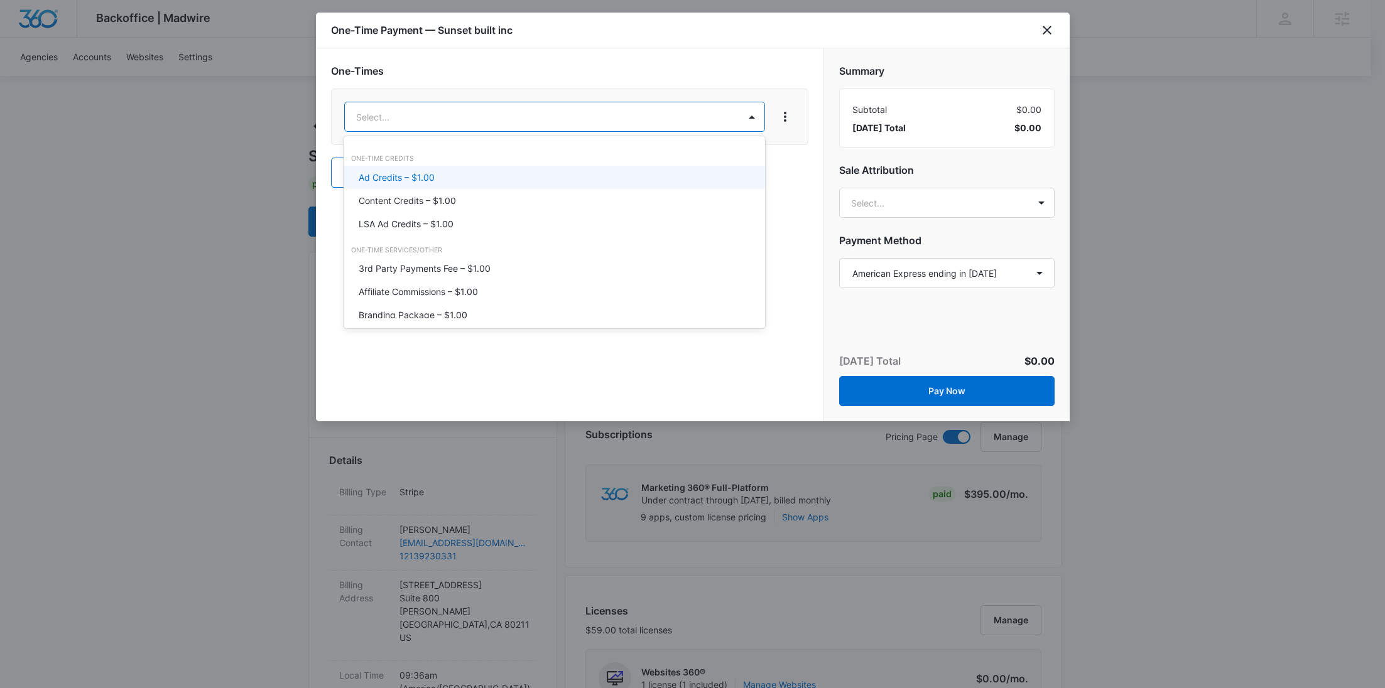
click at [446, 174] on div "Ad Credits – $1.00" at bounding box center [553, 177] width 389 height 13
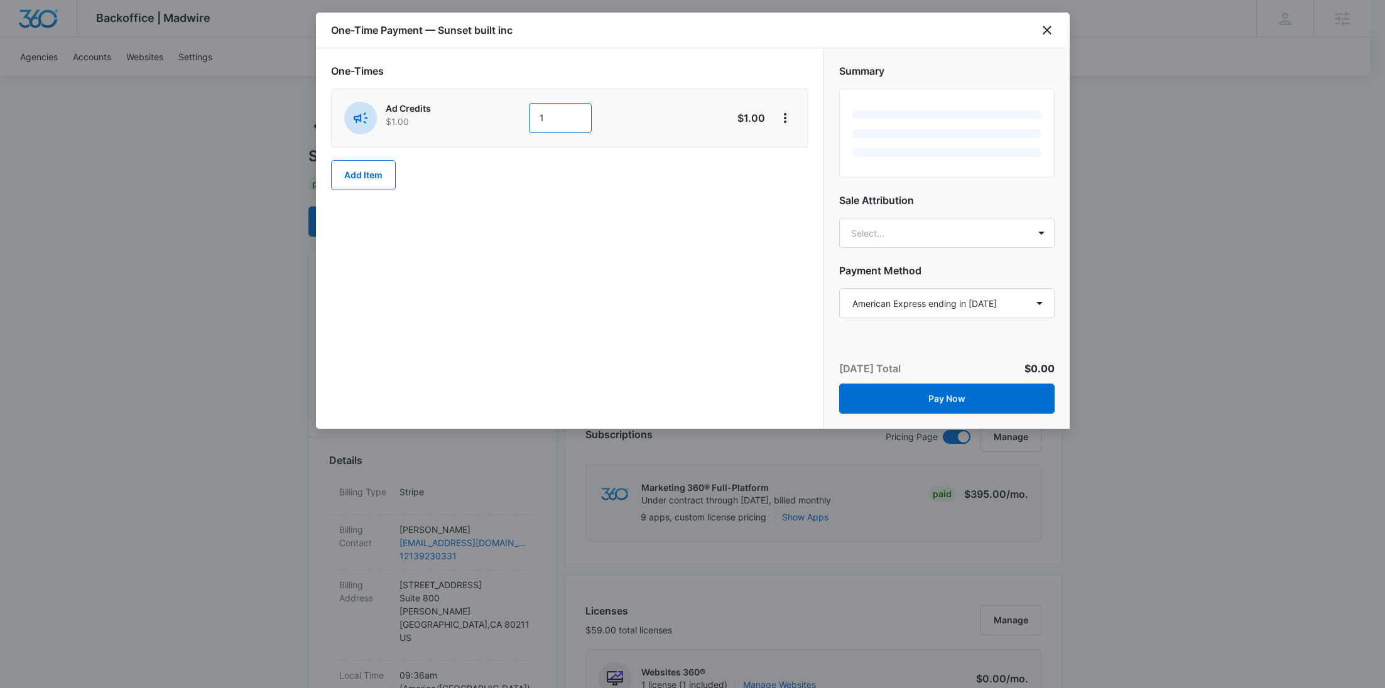
drag, startPoint x: 565, startPoint y: 124, endPoint x: 514, endPoint y: 117, distance: 51.4
click at [514, 117] on div "Ad Credits $1.00 1" at bounding box center [525, 118] width 362 height 33
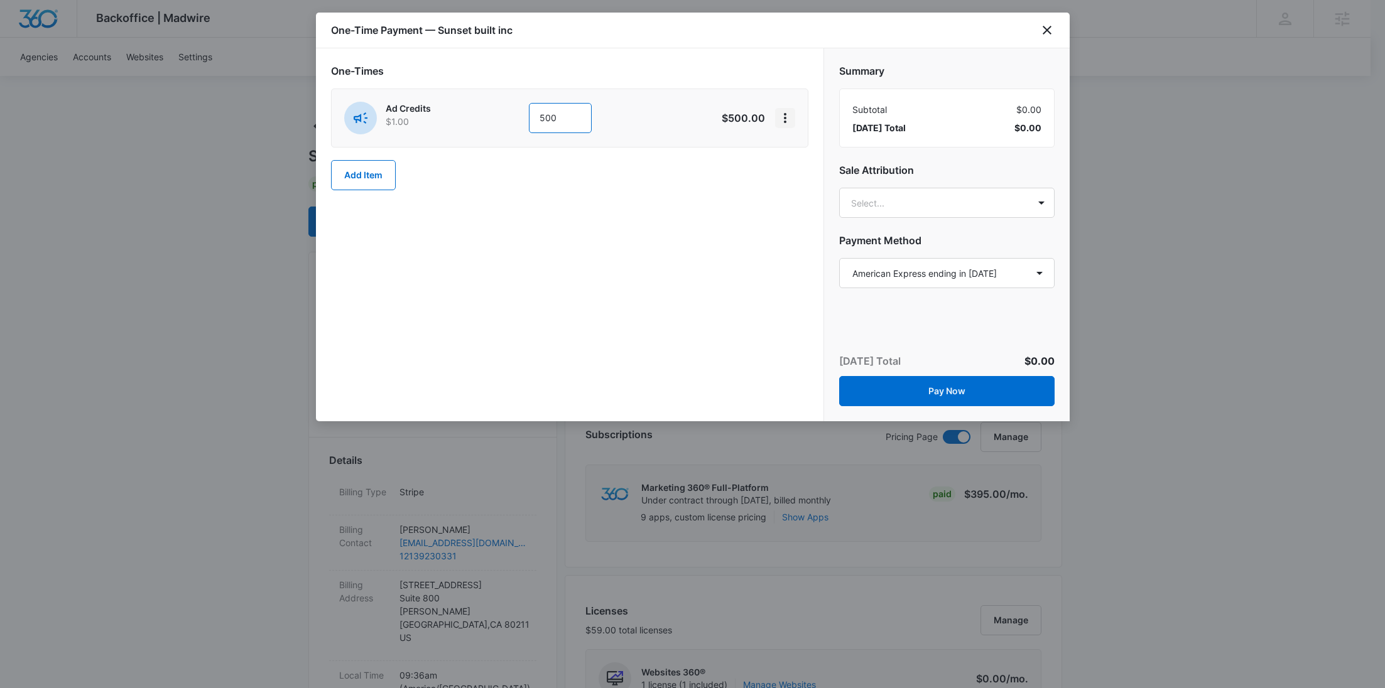
type input "500"
click at [787, 117] on icon "View More" at bounding box center [784, 118] width 15 height 15
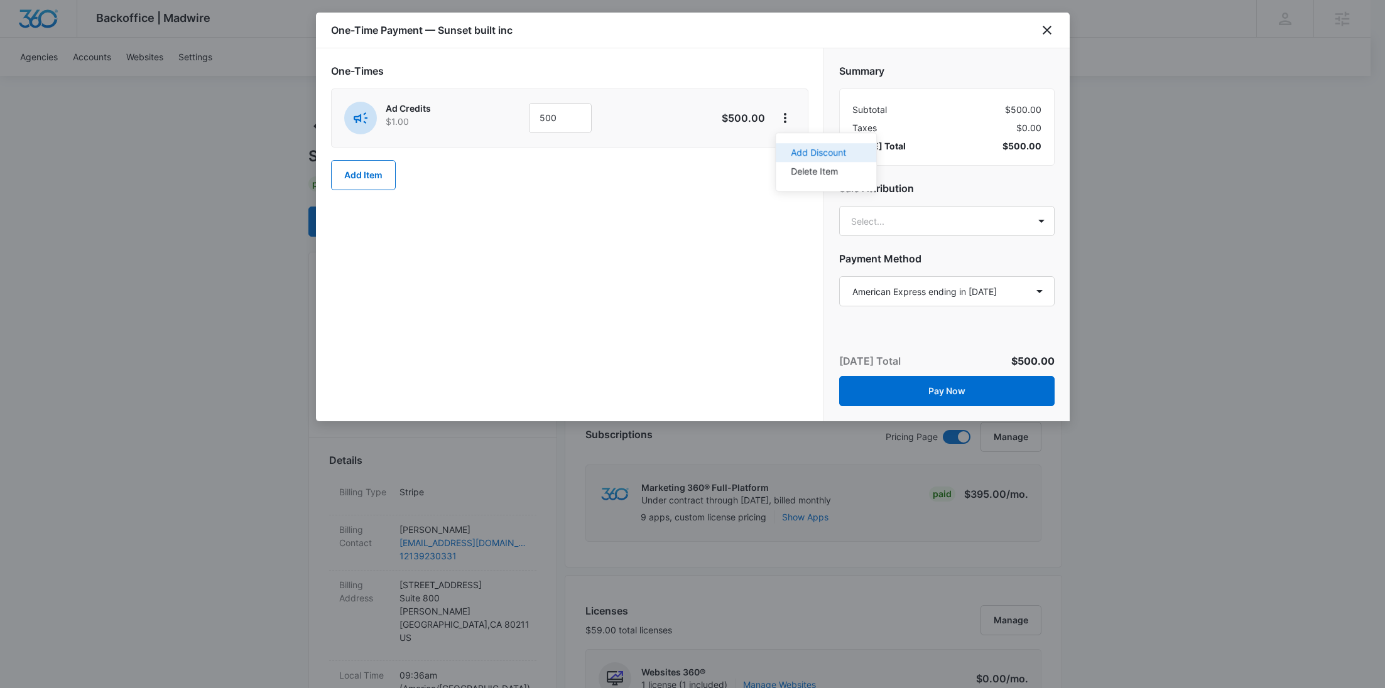
click at [799, 145] on button "Add Discount" at bounding box center [826, 152] width 100 height 19
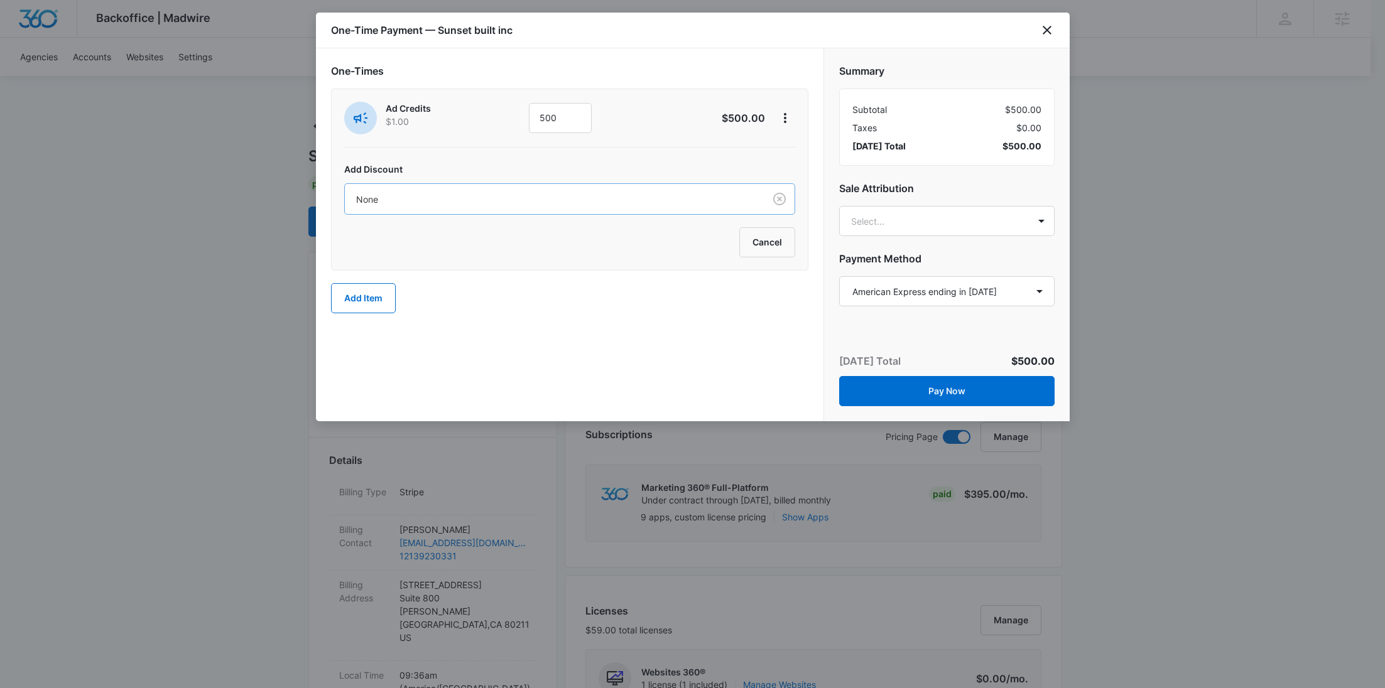
click at [602, 198] on div at bounding box center [552, 200] width 392 height 16
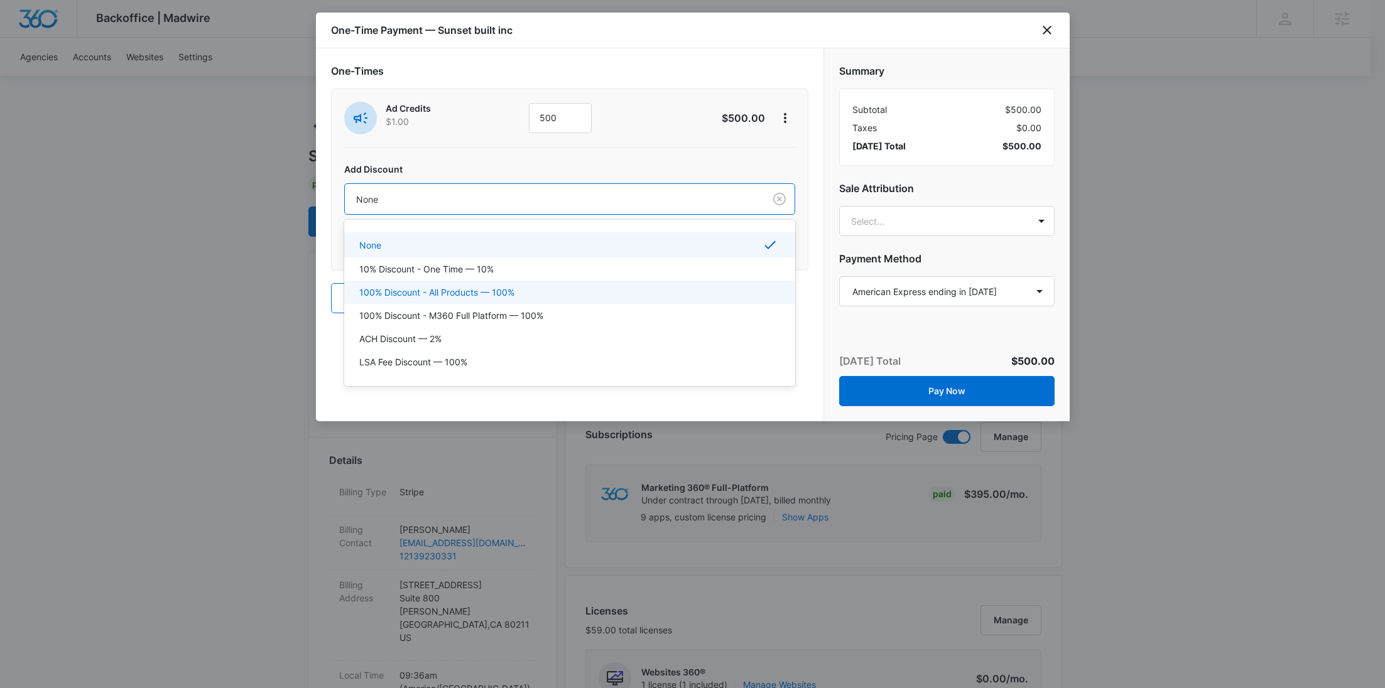
click at [536, 287] on div "100% Discount - All Products — 100%" at bounding box center [568, 292] width 418 height 13
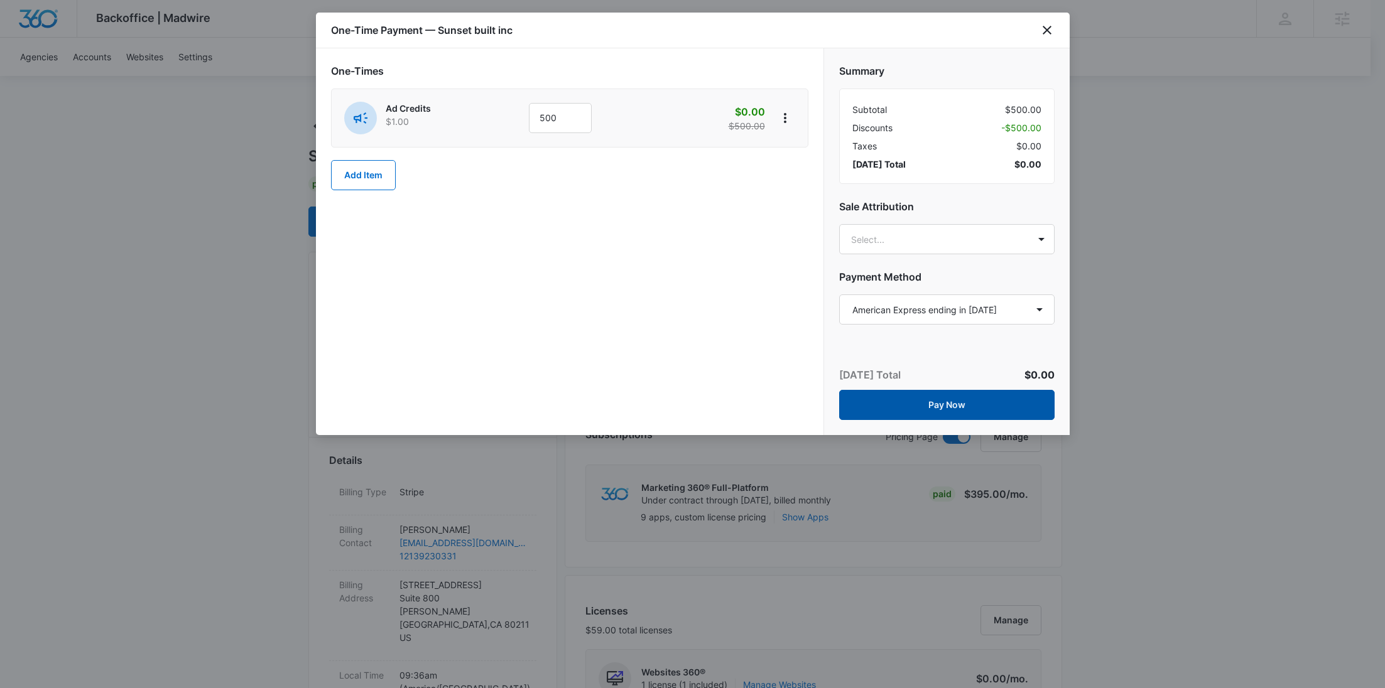
click at [973, 405] on button "Pay Now" at bounding box center [946, 405] width 215 height 30
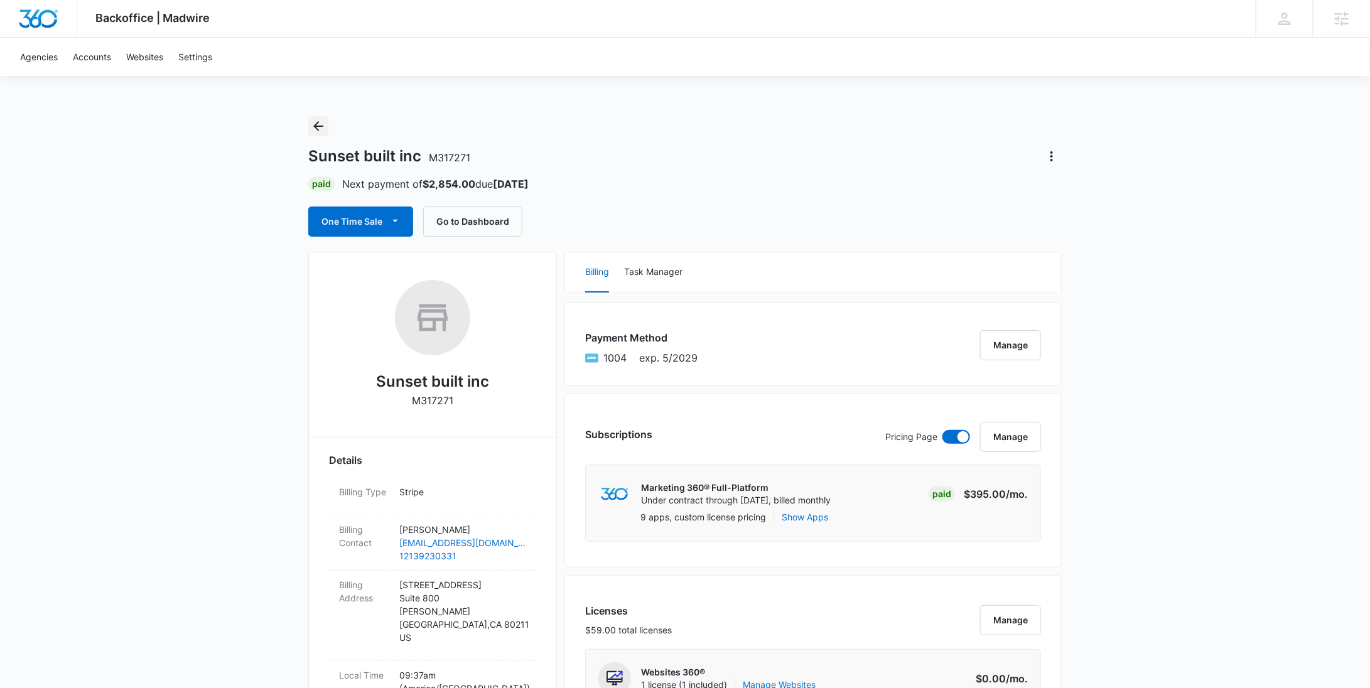
click at [318, 124] on icon "Back" at bounding box center [318, 126] width 15 height 15
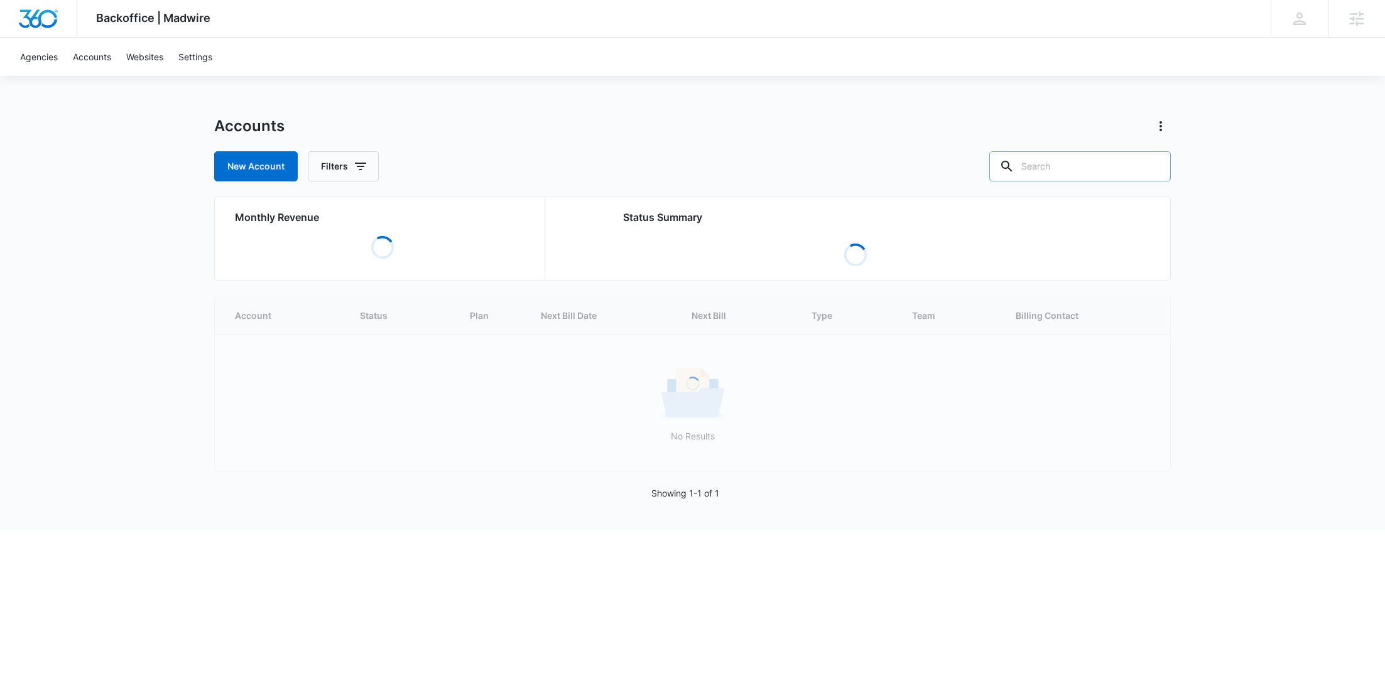
click at [1085, 170] on input "text" at bounding box center [1079, 166] width 181 height 30
paste input "Seamule"
type input "Seamule"
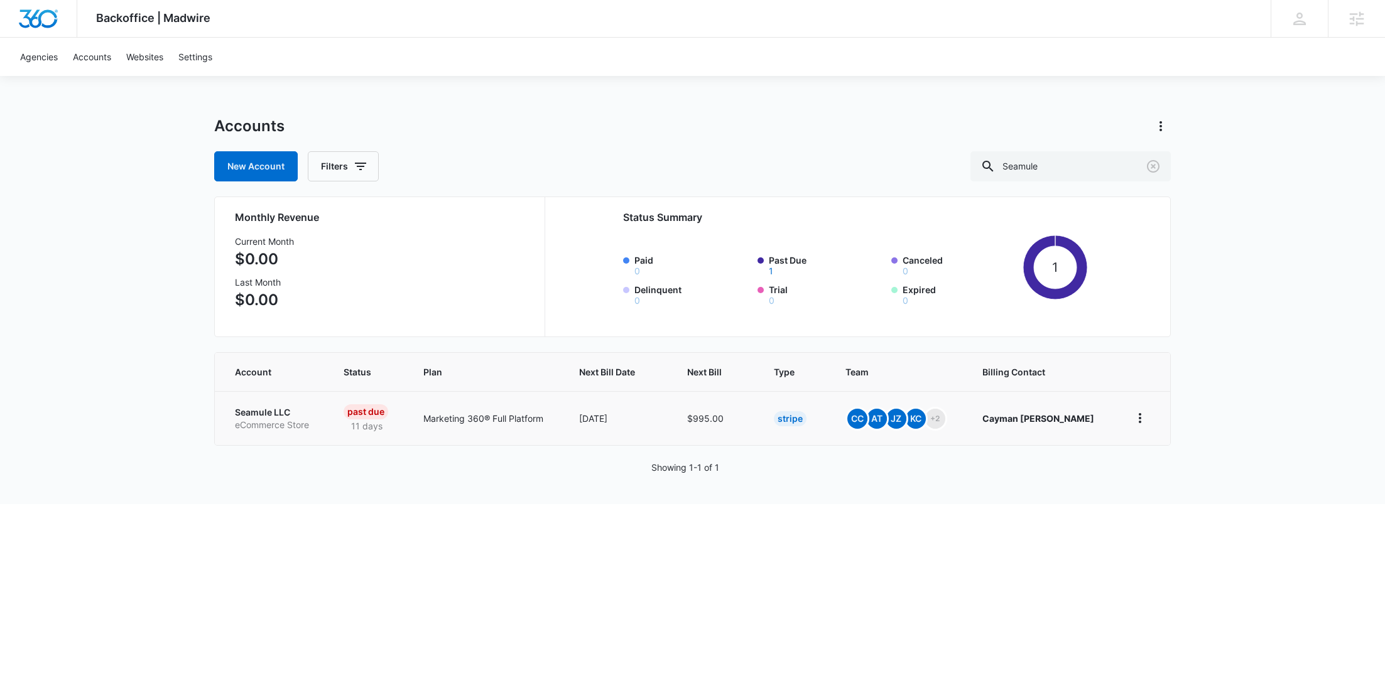
click at [305, 421] on p "eCommerce Store" at bounding box center [274, 425] width 78 height 13
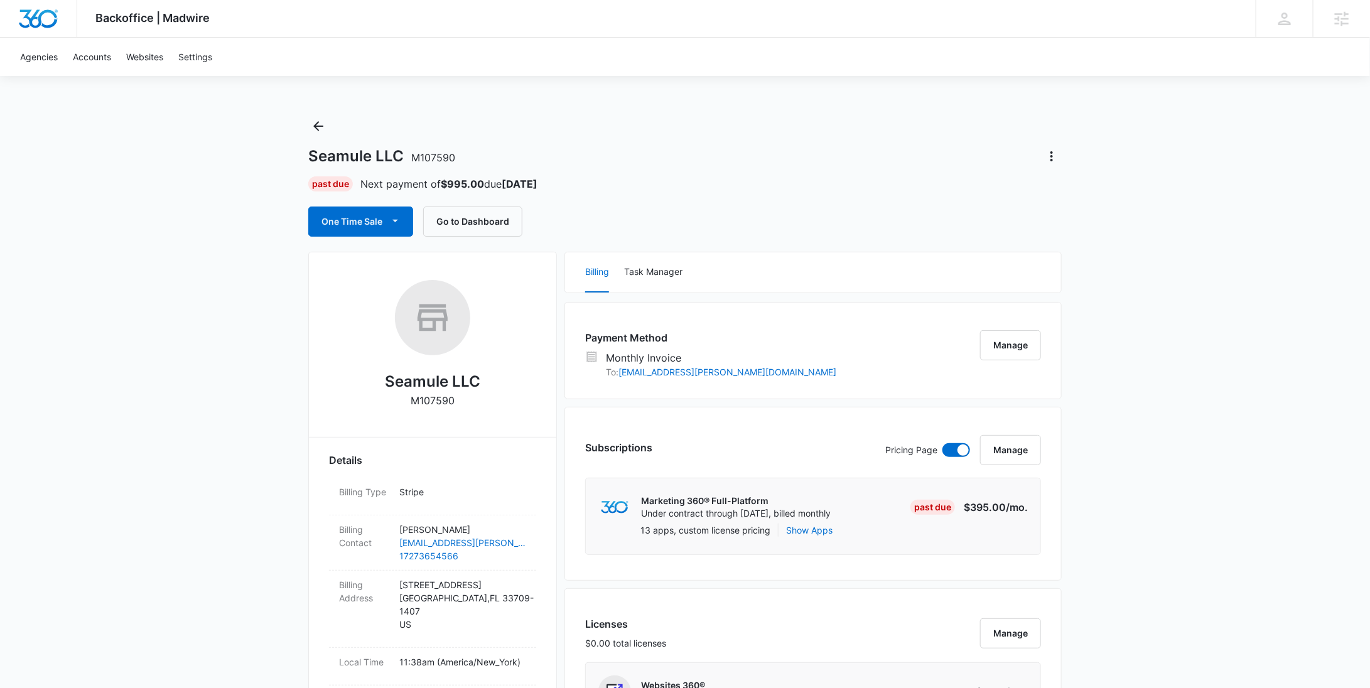
click at [441, 395] on p "M107590" at bounding box center [433, 400] width 44 height 15
click at [441, 399] on p "M107590" at bounding box center [433, 400] width 44 height 15
copy p "M107590"
drag, startPoint x: 401, startPoint y: 153, endPoint x: 322, endPoint y: 134, distance: 81.5
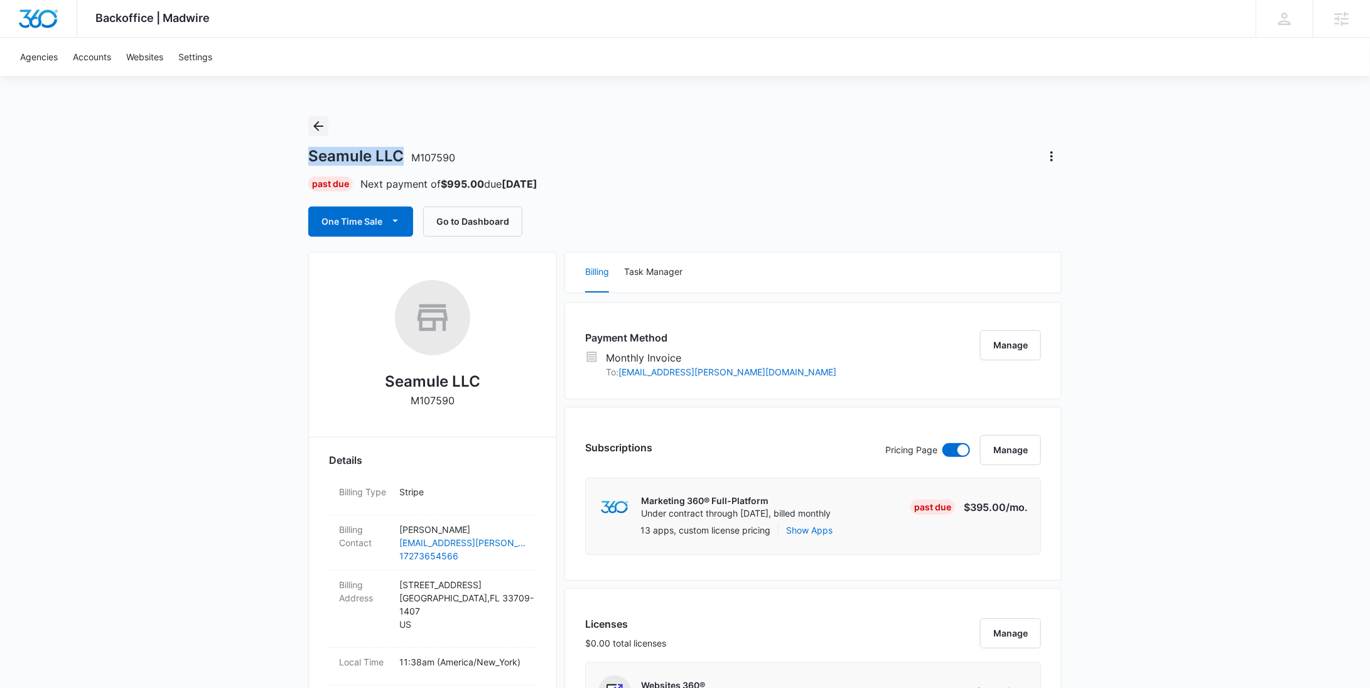
click at [310, 153] on h1 "Seamule LLC M107590" at bounding box center [381, 156] width 147 height 19
copy h1 "Seamule LLC"
click at [323, 127] on icon "Back" at bounding box center [318, 126] width 15 height 15
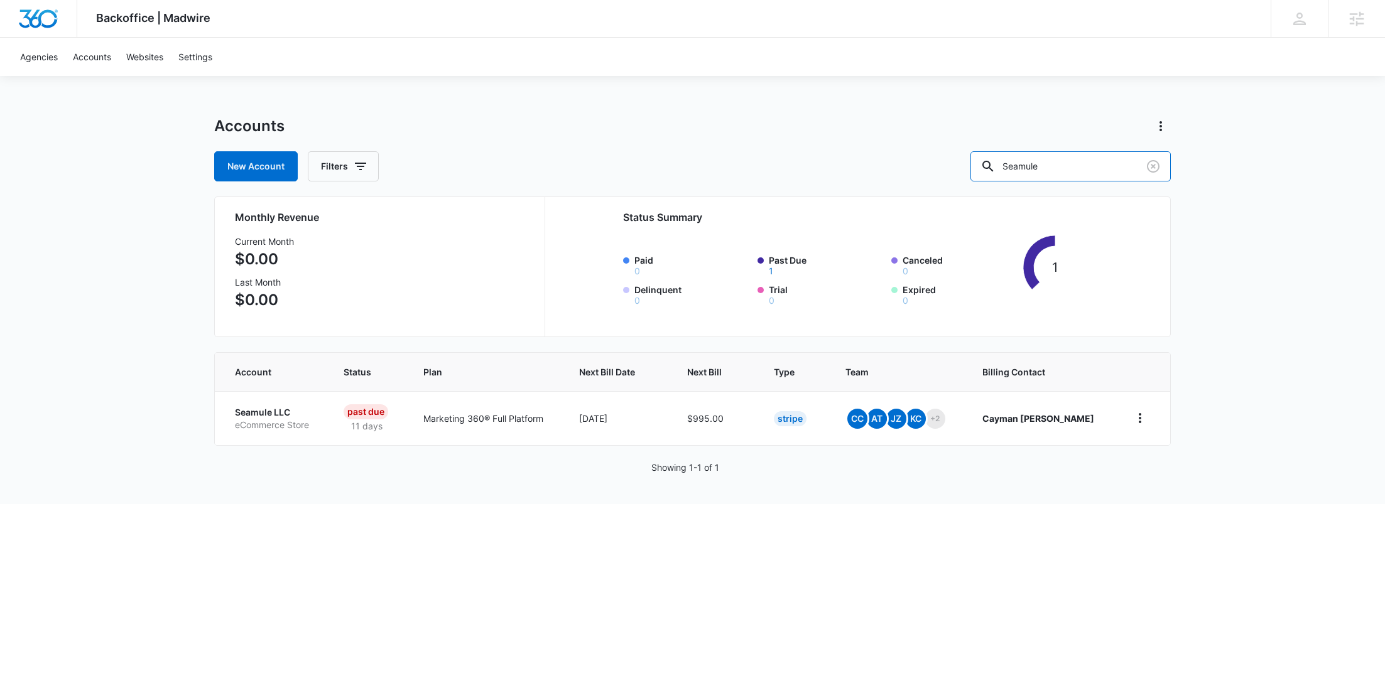
drag, startPoint x: 1091, startPoint y: 175, endPoint x: 975, endPoint y: 166, distance: 117.1
click at [975, 166] on div "New Account Filters Seamule" at bounding box center [692, 166] width 956 height 30
paste input "M37208"
type input "M37208"
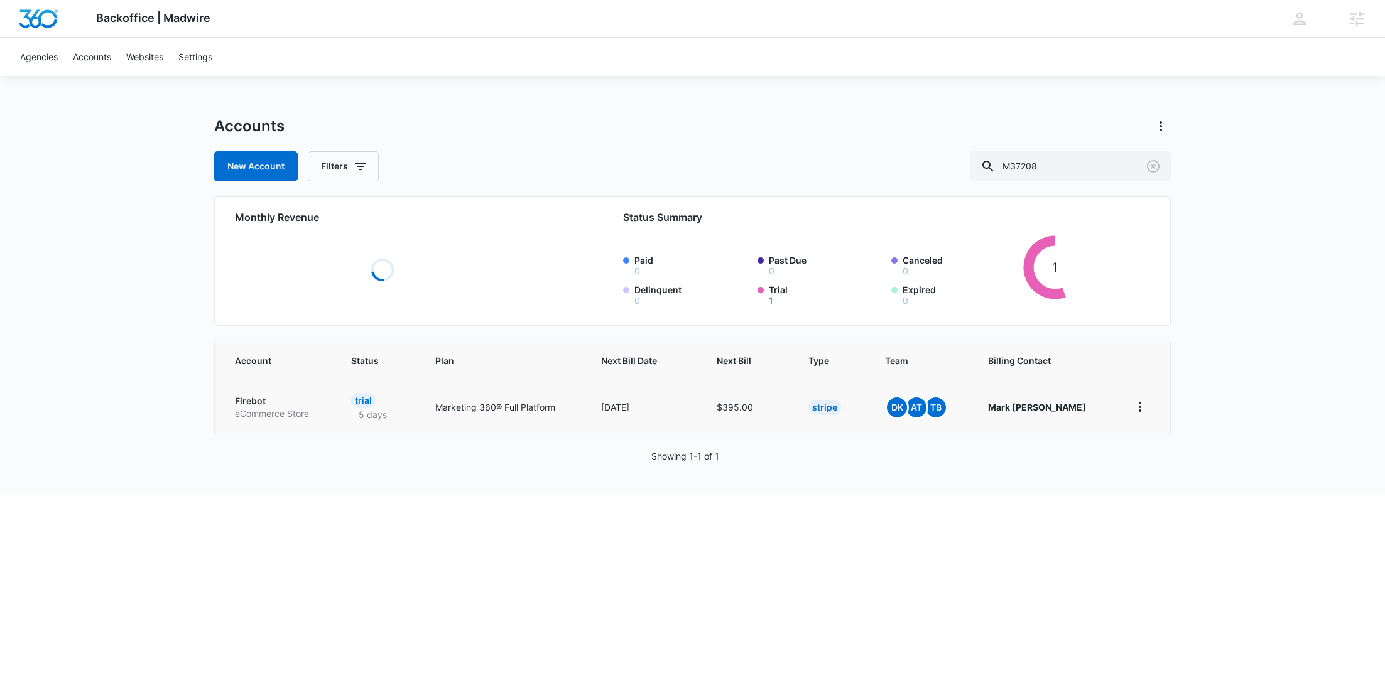
click at [271, 415] on link "Firebot eCommerce Store" at bounding box center [278, 407] width 86 height 24
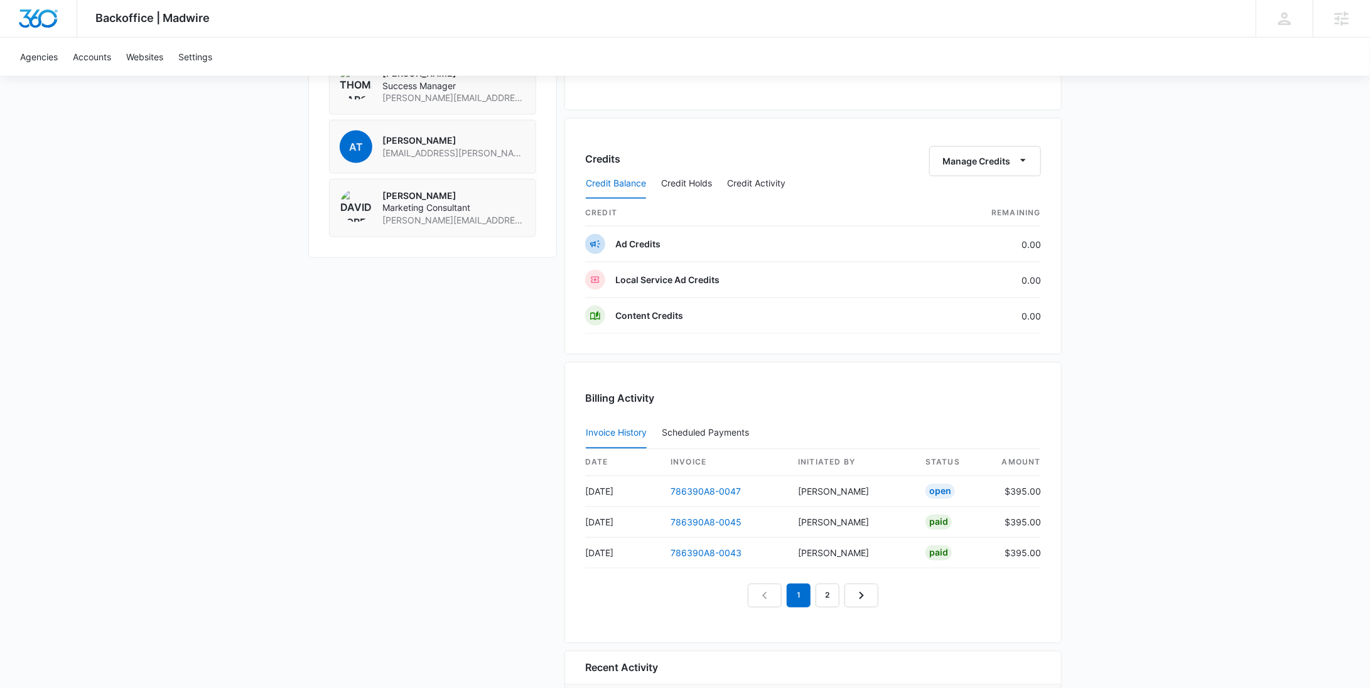
scroll to position [912, 0]
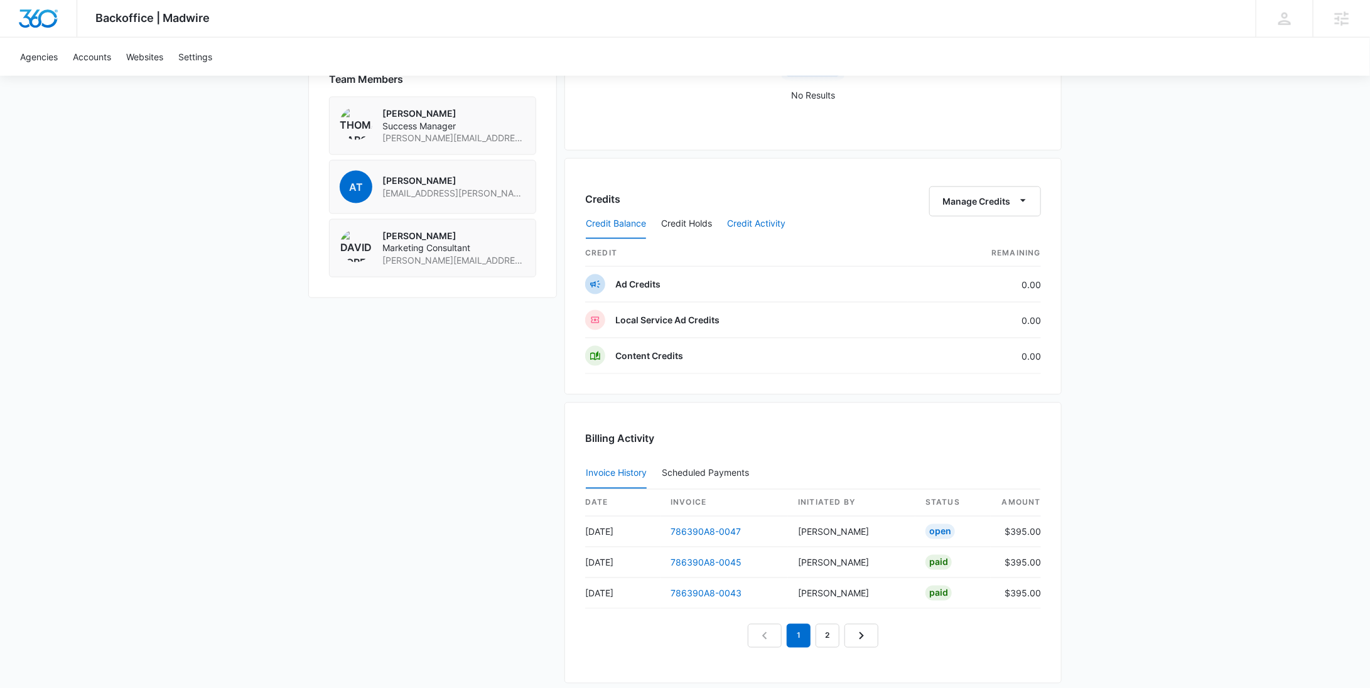
click at [767, 225] on button "Credit Activity" at bounding box center [756, 224] width 58 height 30
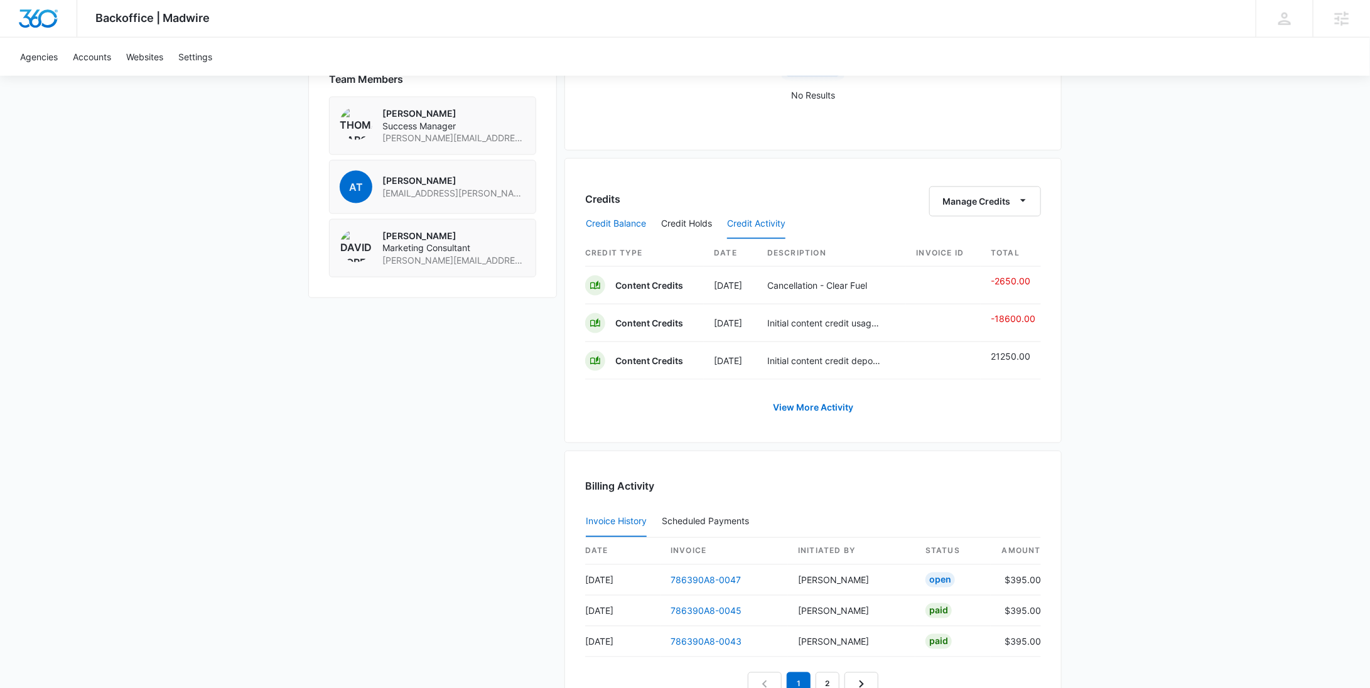
click at [639, 222] on button "Credit Balance" at bounding box center [616, 224] width 60 height 30
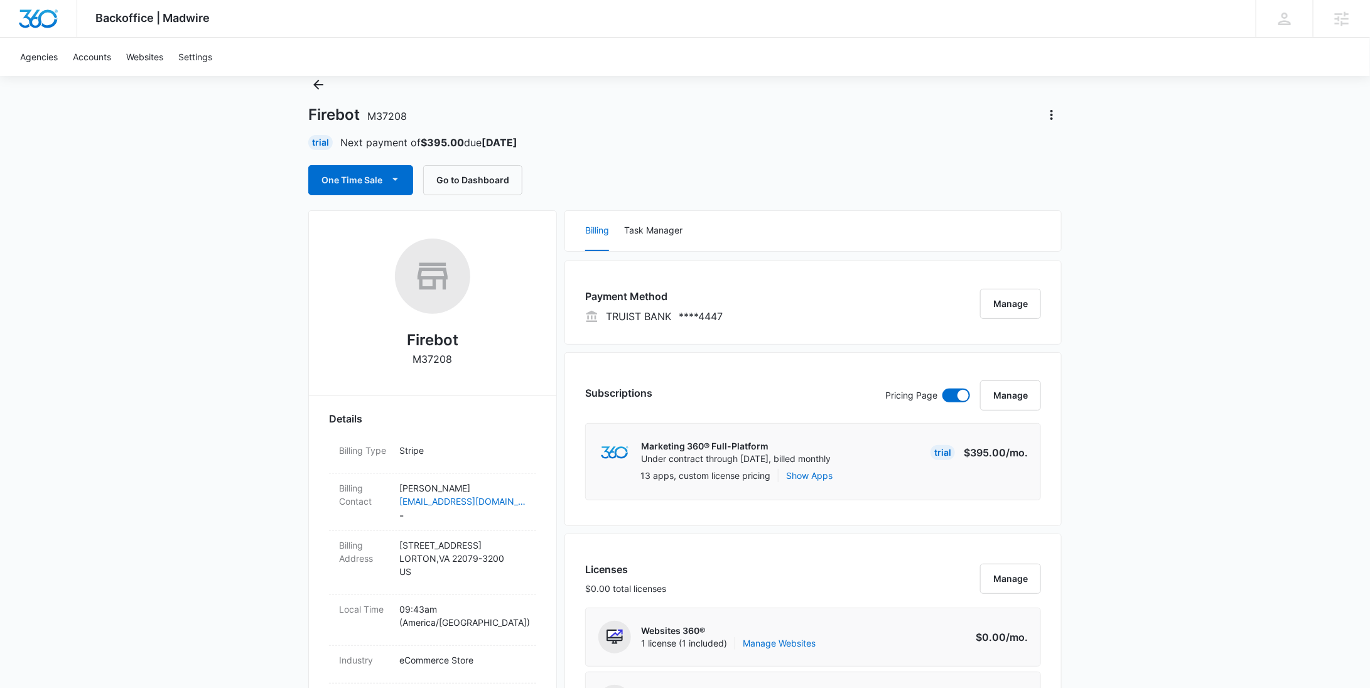
scroll to position [0, 0]
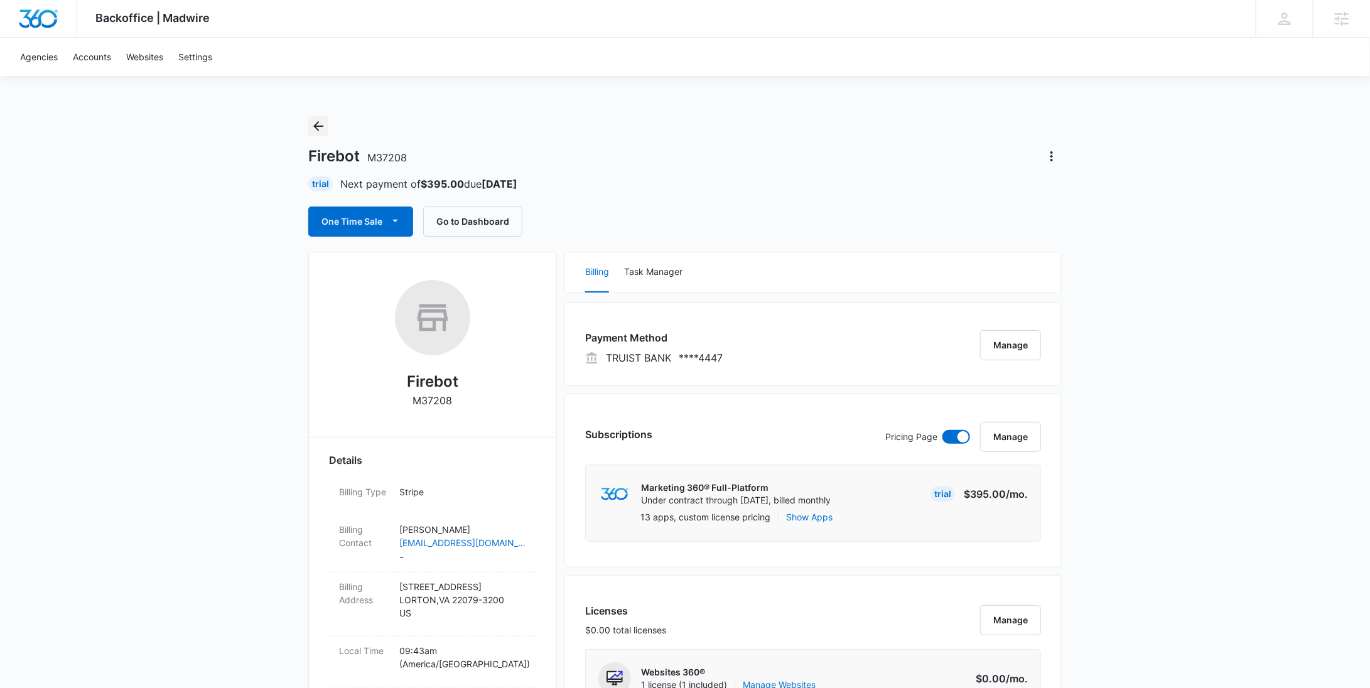
click at [323, 128] on icon "Back" at bounding box center [318, 126] width 15 height 15
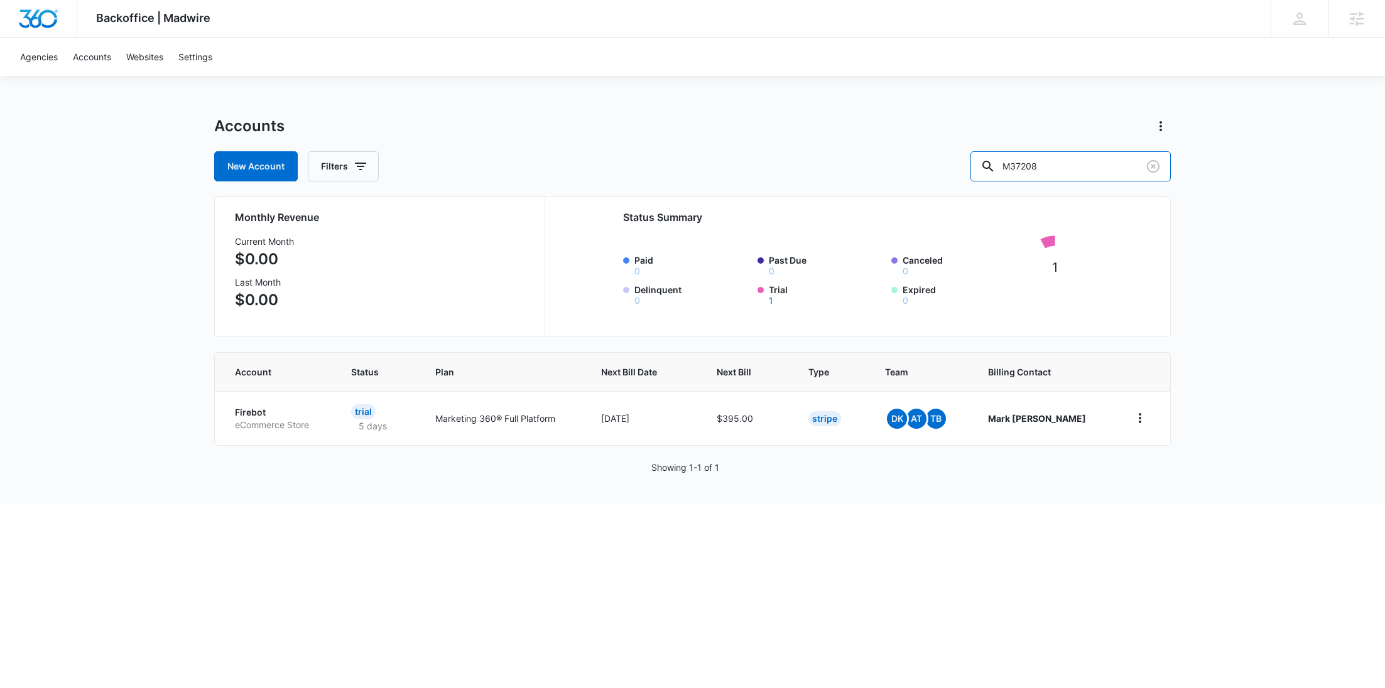
drag, startPoint x: 1106, startPoint y: 160, endPoint x: 961, endPoint y: 166, distance: 144.5
click at [966, 168] on div "New Account Filters M37208" at bounding box center [692, 166] width 956 height 30
paste input "834"
type input "M8348"
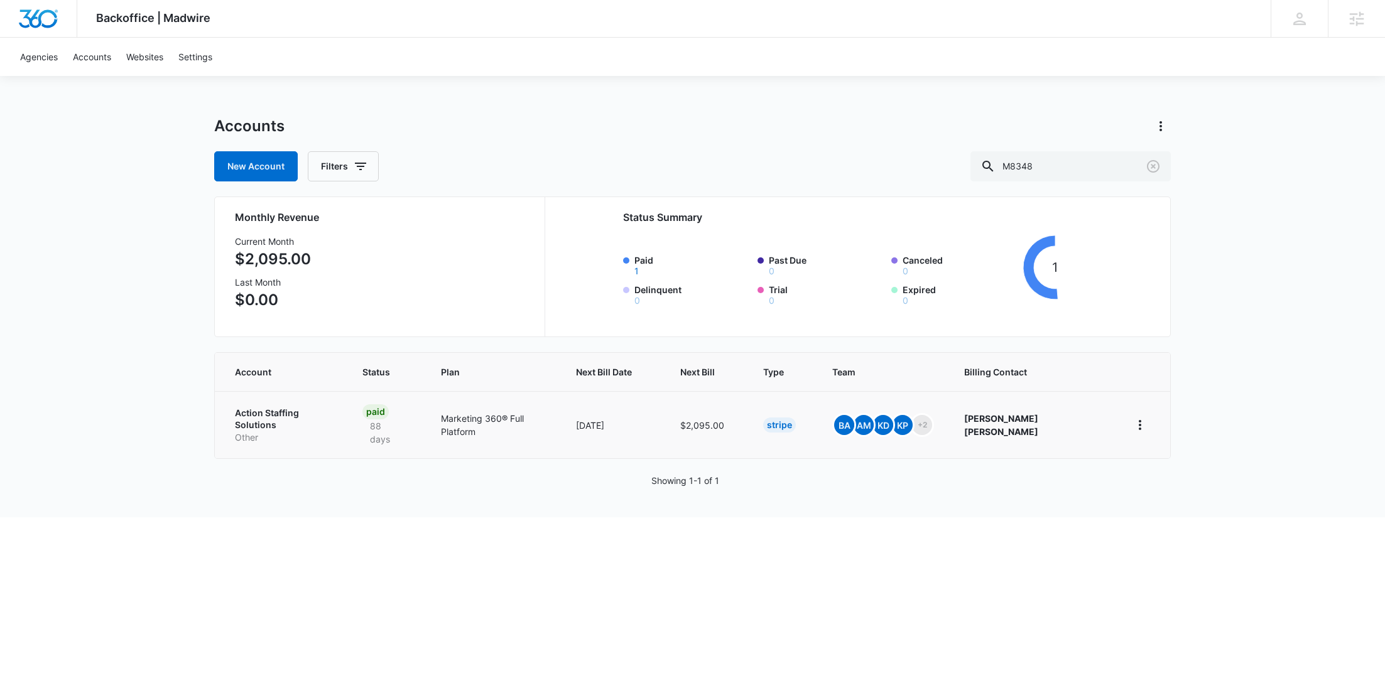
click at [255, 431] on p "Other" at bounding box center [283, 437] width 97 height 13
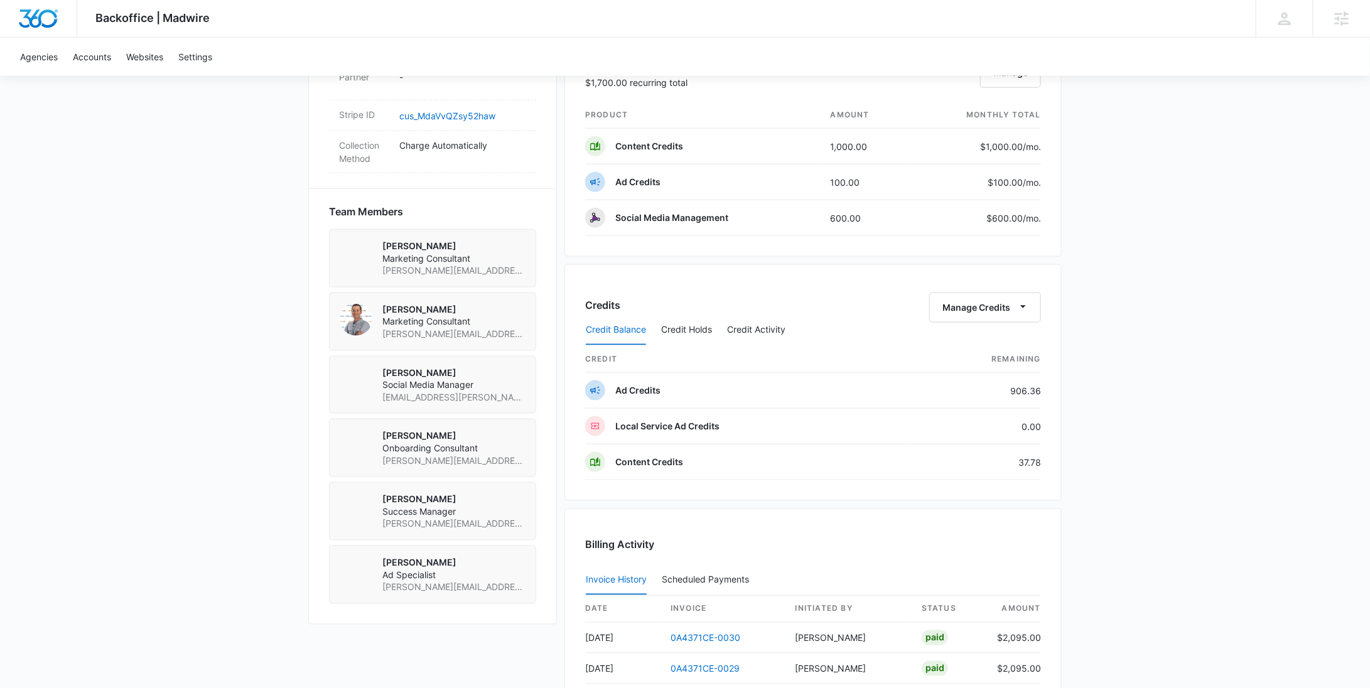
scroll to position [831, 0]
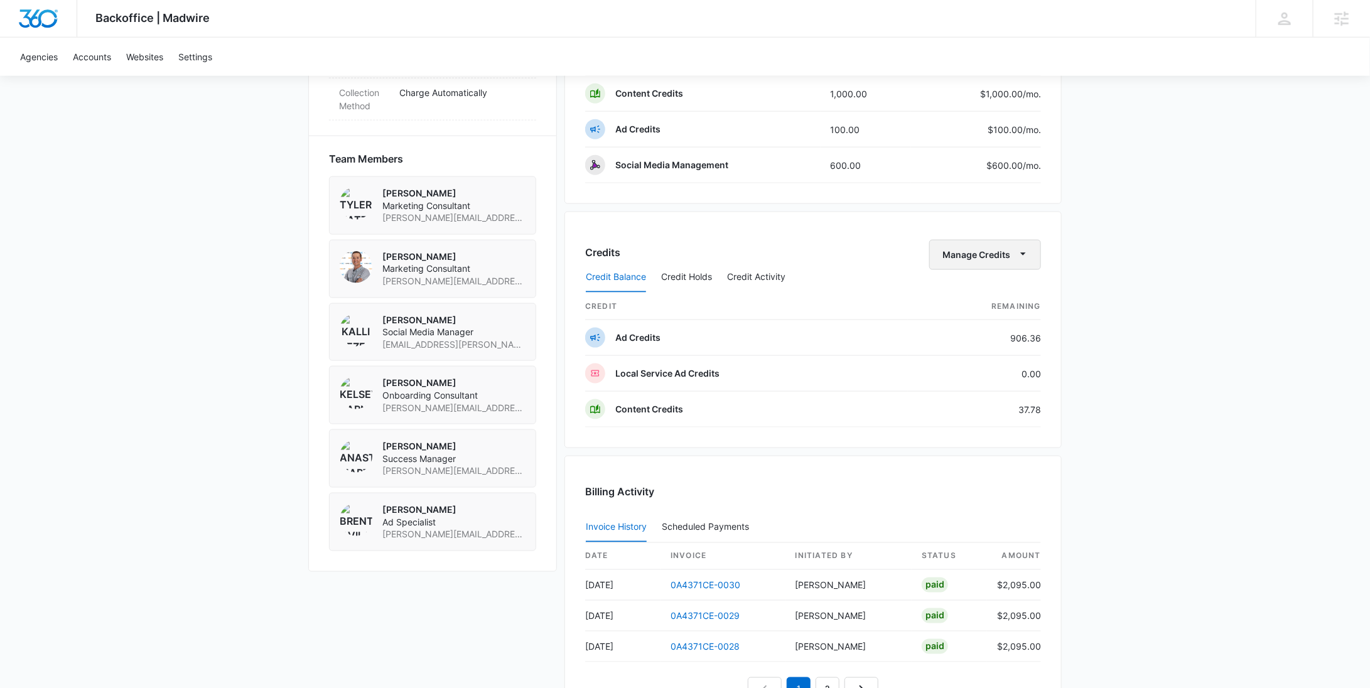
click at [1000, 242] on button "Manage Credits" at bounding box center [985, 255] width 112 height 30
click at [988, 306] on div "Withdraw Credits" at bounding box center [1004, 310] width 117 height 9
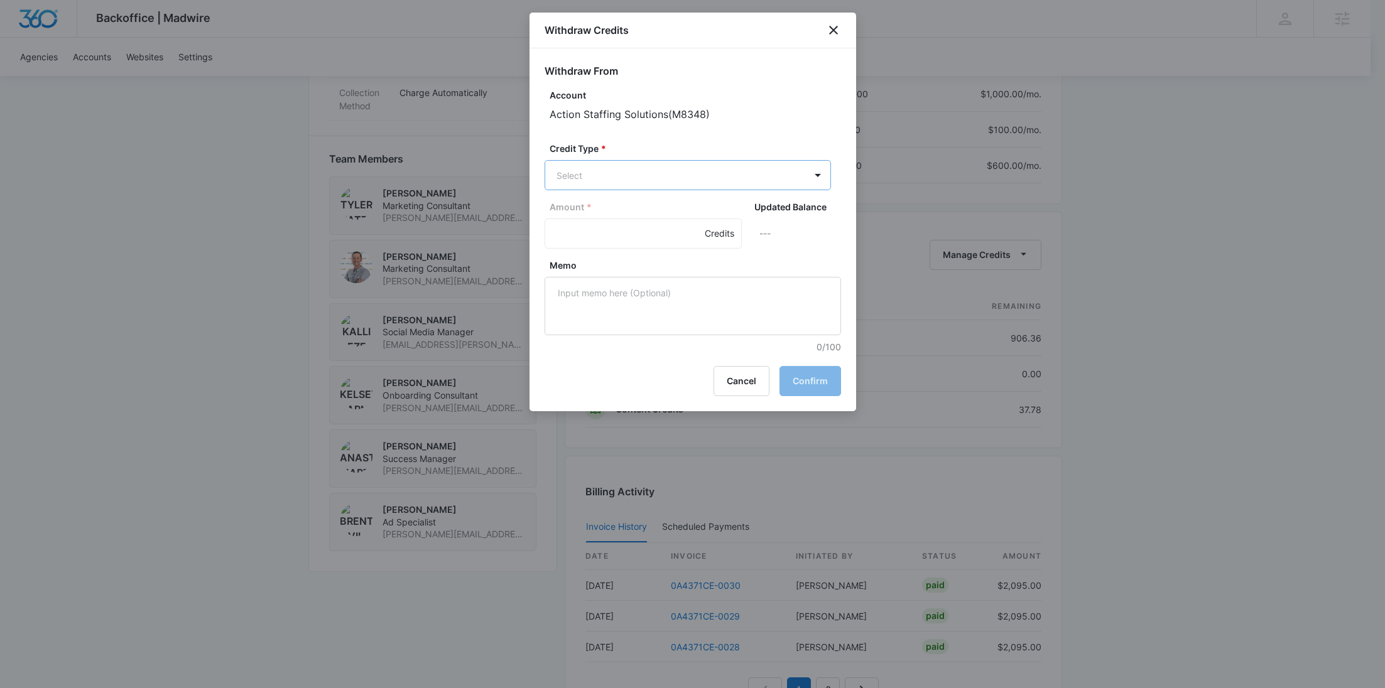
click at [624, 171] on body "Backoffice | Madwire Apps Settings RY Rochelle Young rochelle.young@madwire.com…" at bounding box center [692, 33] width 1385 height 1728
click at [619, 223] on p "Ad Credits (906.36 Credits)" at bounding box center [647, 222] width 115 height 13
click at [609, 235] on input "Amount *" at bounding box center [642, 235] width 197 height 30
type input "750"
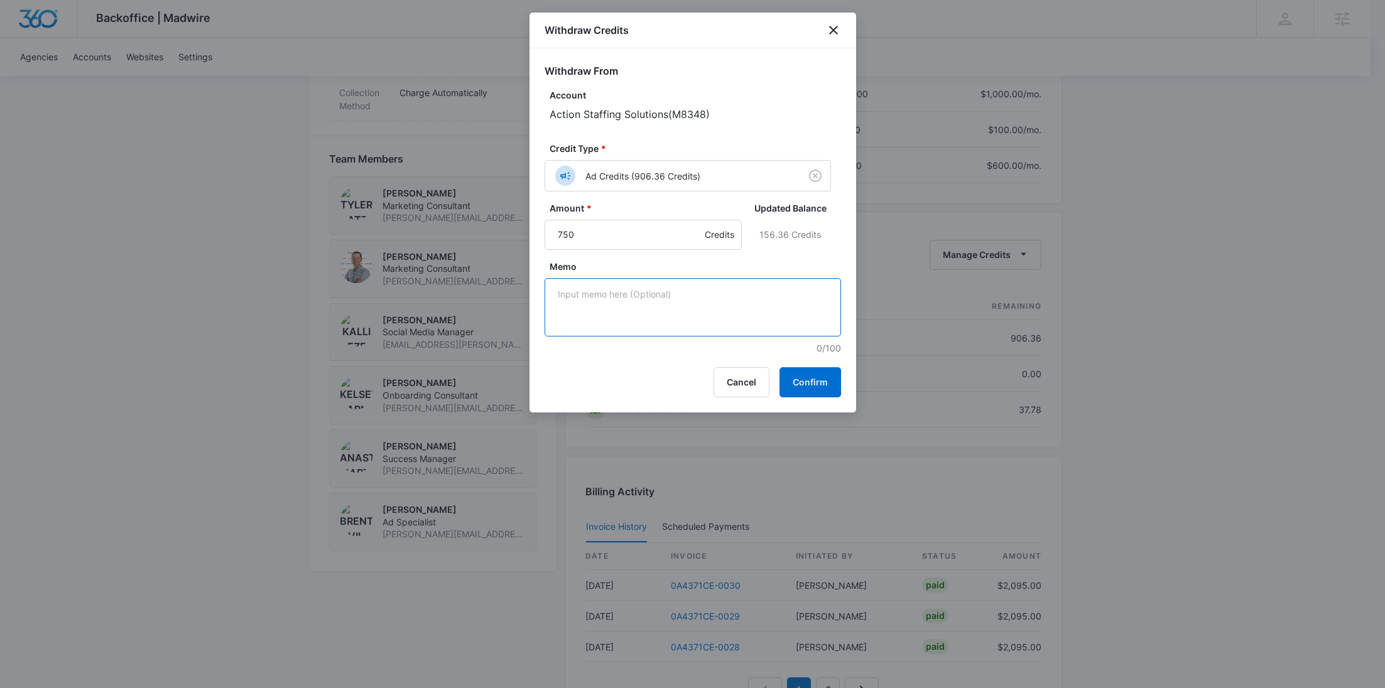
click at [590, 327] on textarea "Memo" at bounding box center [692, 307] width 296 height 58
paste textarea "LinkedIn"
type textarea "LinkedIn"
click at [808, 385] on button "Confirm" at bounding box center [810, 382] width 62 height 30
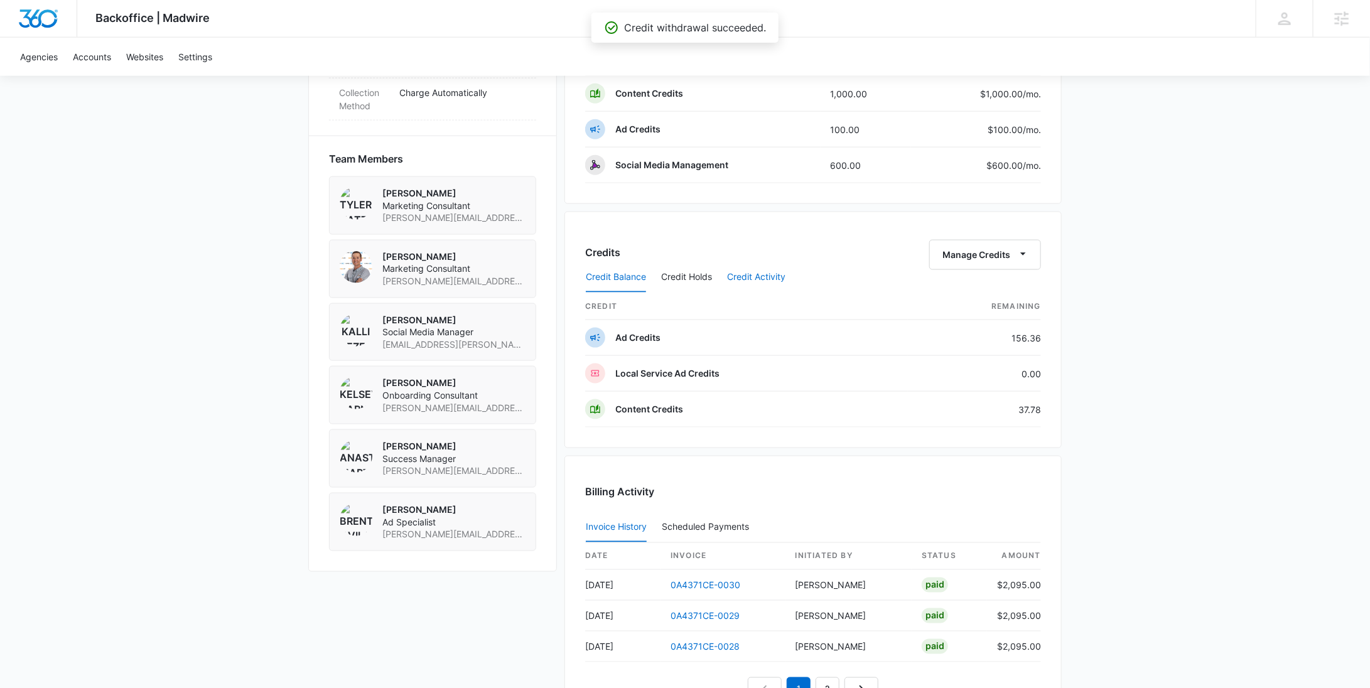
click at [742, 273] on button "Credit Activity" at bounding box center [756, 277] width 58 height 30
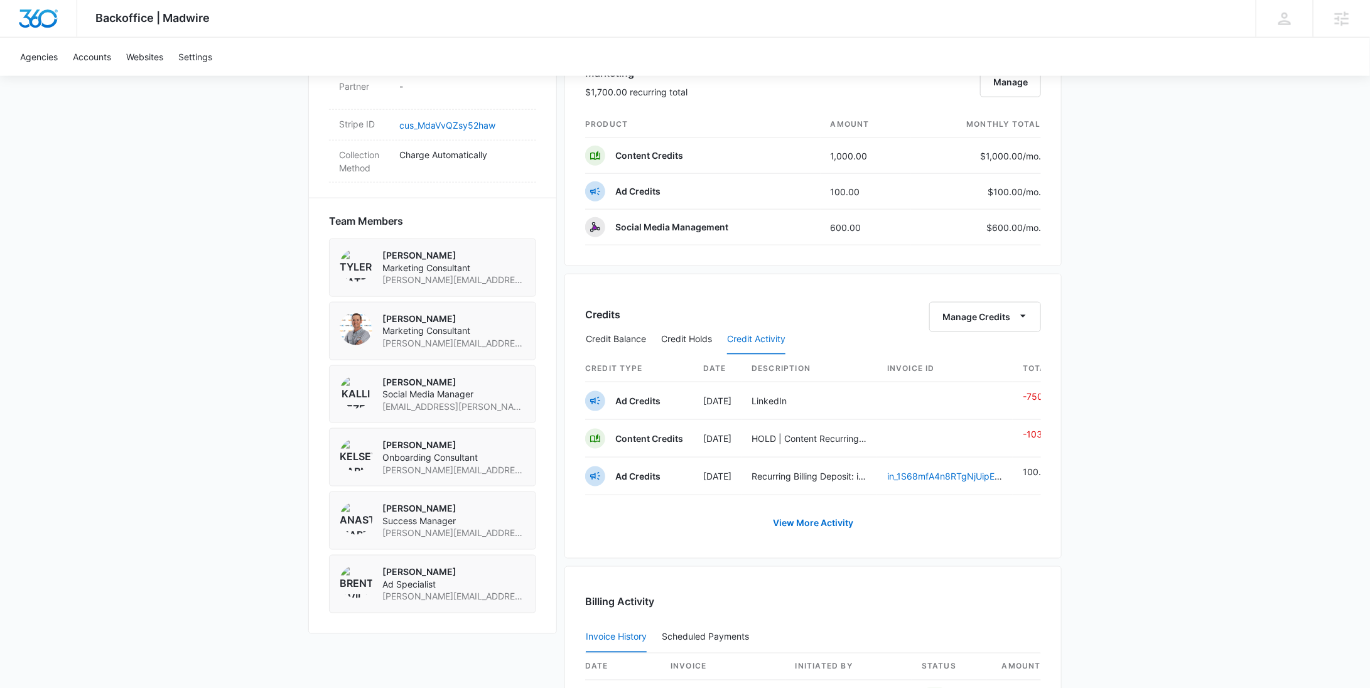
scroll to position [0, 0]
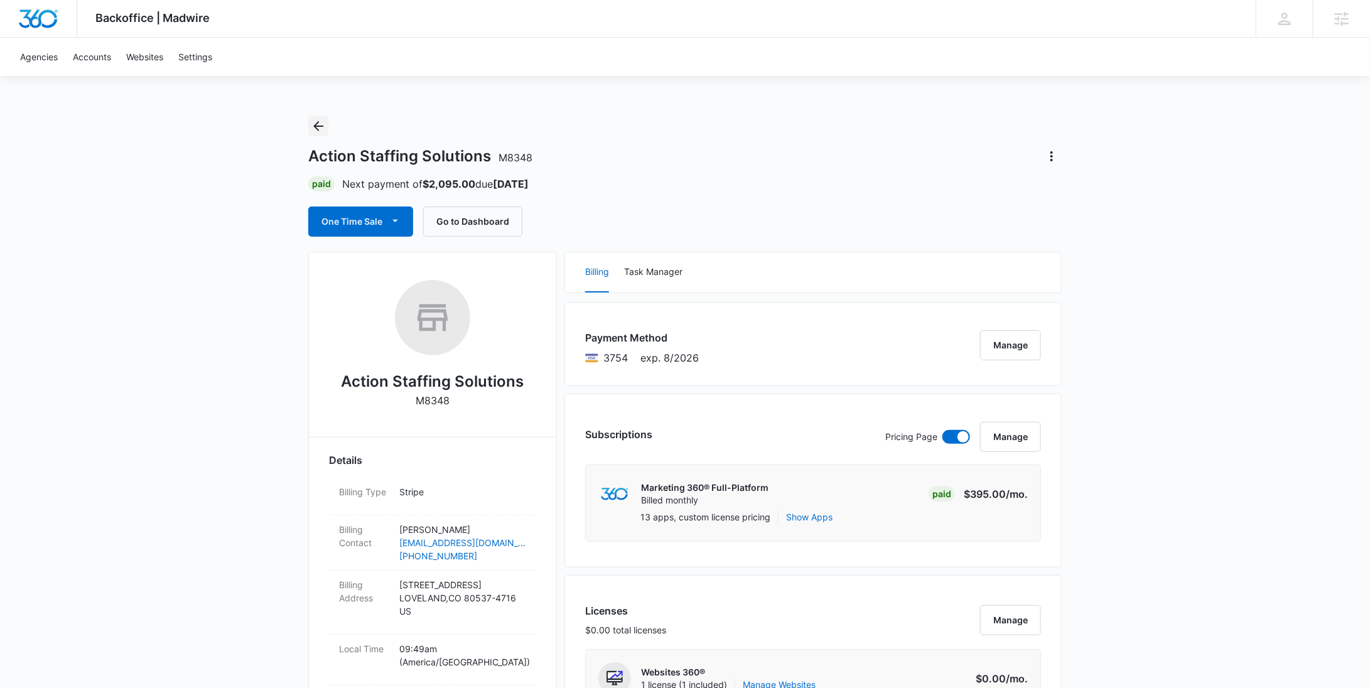
click at [318, 122] on icon "Back" at bounding box center [318, 126] width 15 height 15
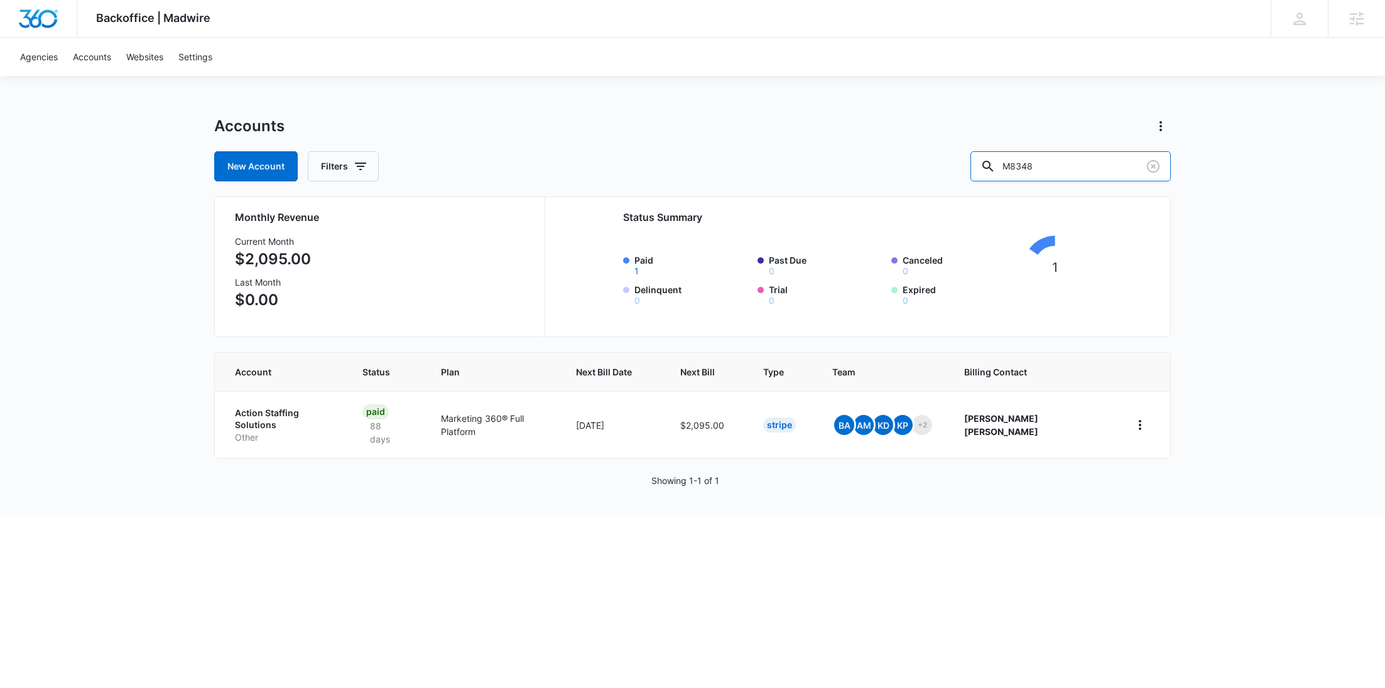
drag, startPoint x: 1118, startPoint y: 160, endPoint x: 948, endPoint y: 160, distance: 170.2
click at [949, 160] on div "New Account Filters M8348" at bounding box center [692, 166] width 956 height 30
paste input "329321"
type input "M329321"
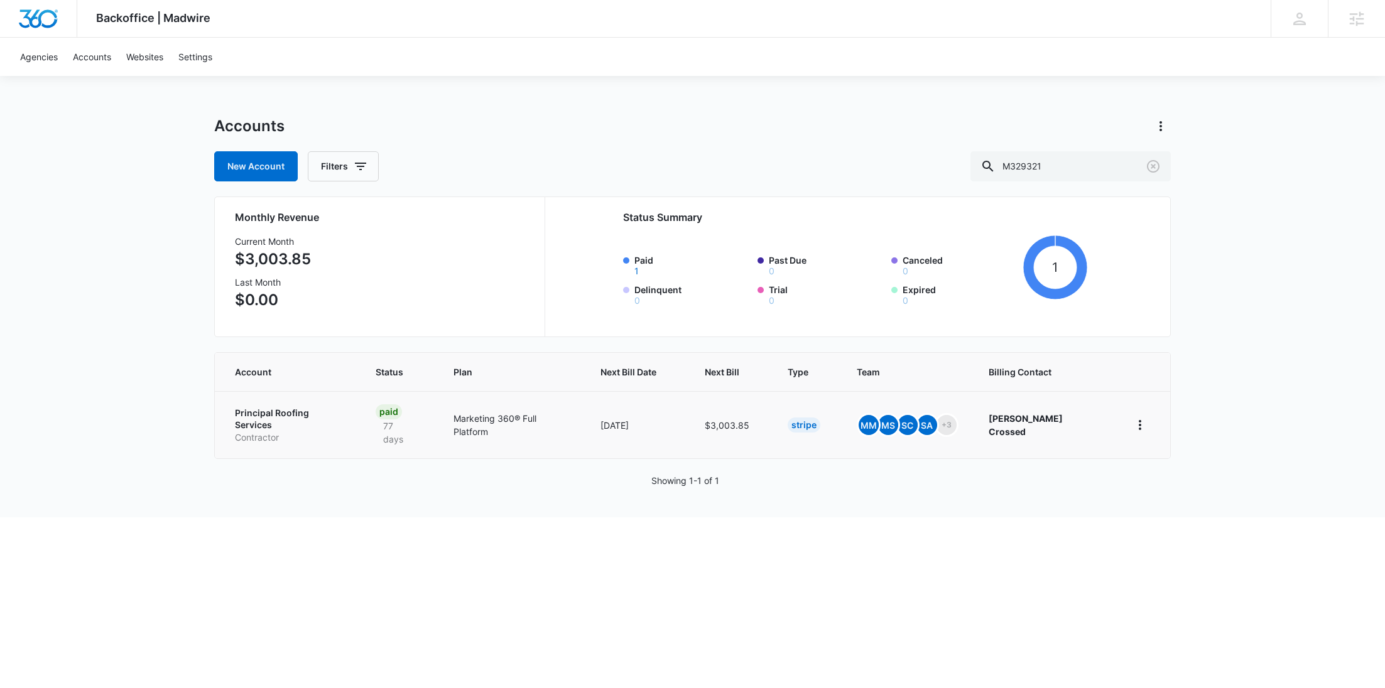
click at [282, 409] on p "Principal Roofing Services" at bounding box center [290, 419] width 111 height 24
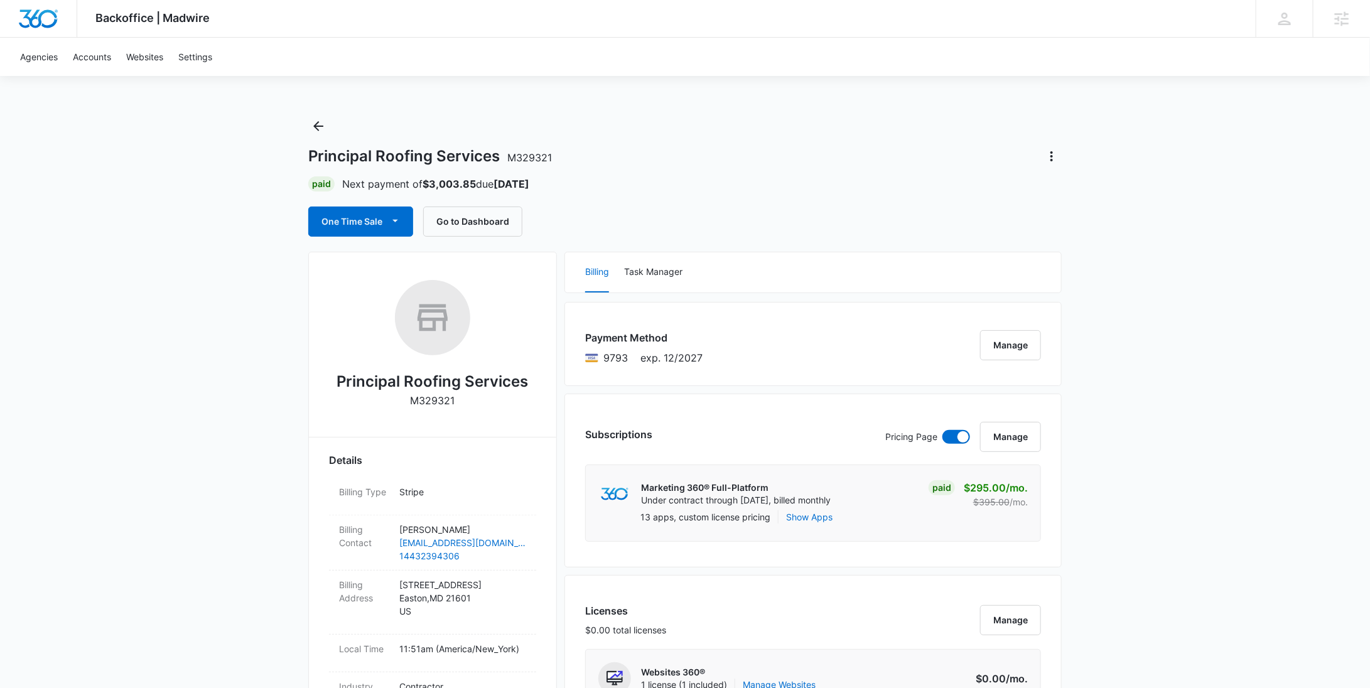
click at [443, 399] on p "M329321" at bounding box center [433, 400] width 45 height 15
click at [443, 398] on p "M329321" at bounding box center [433, 400] width 45 height 15
copy p "M329321"
drag, startPoint x: 497, startPoint y: 161, endPoint x: 296, endPoint y: 156, distance: 200.4
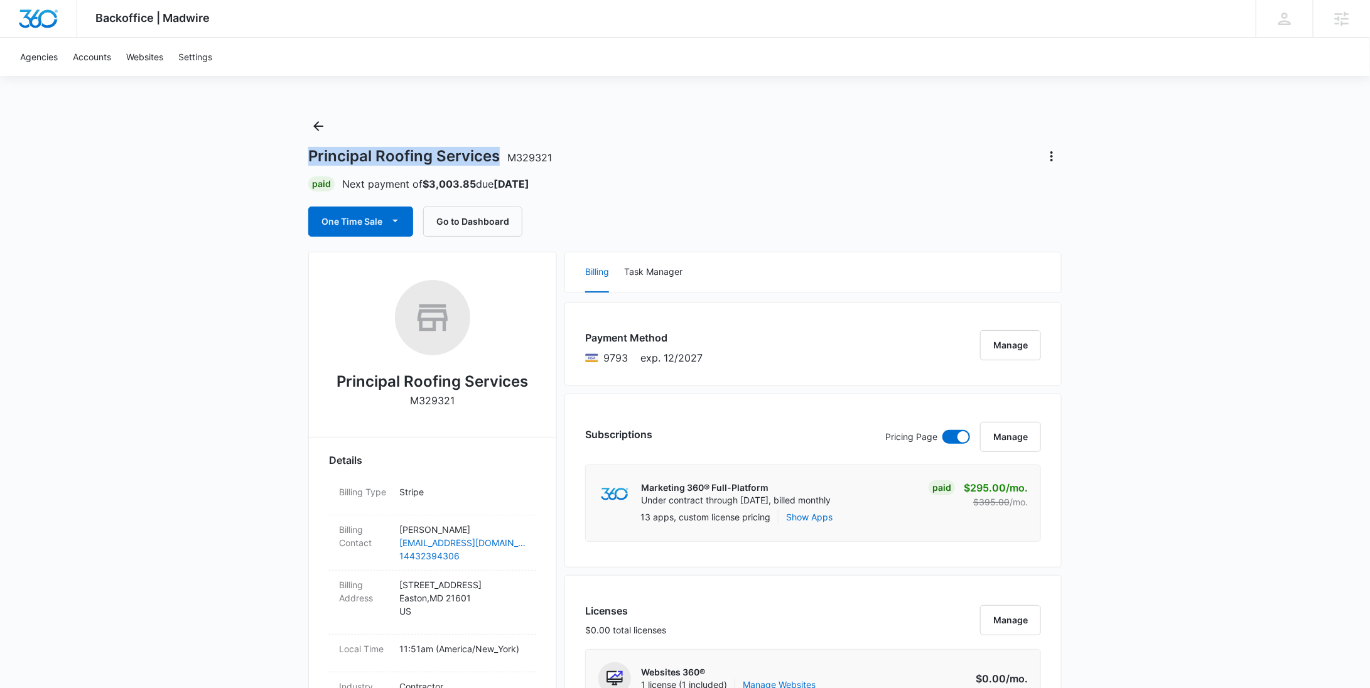
copy h1 "Principal Roofing Services"
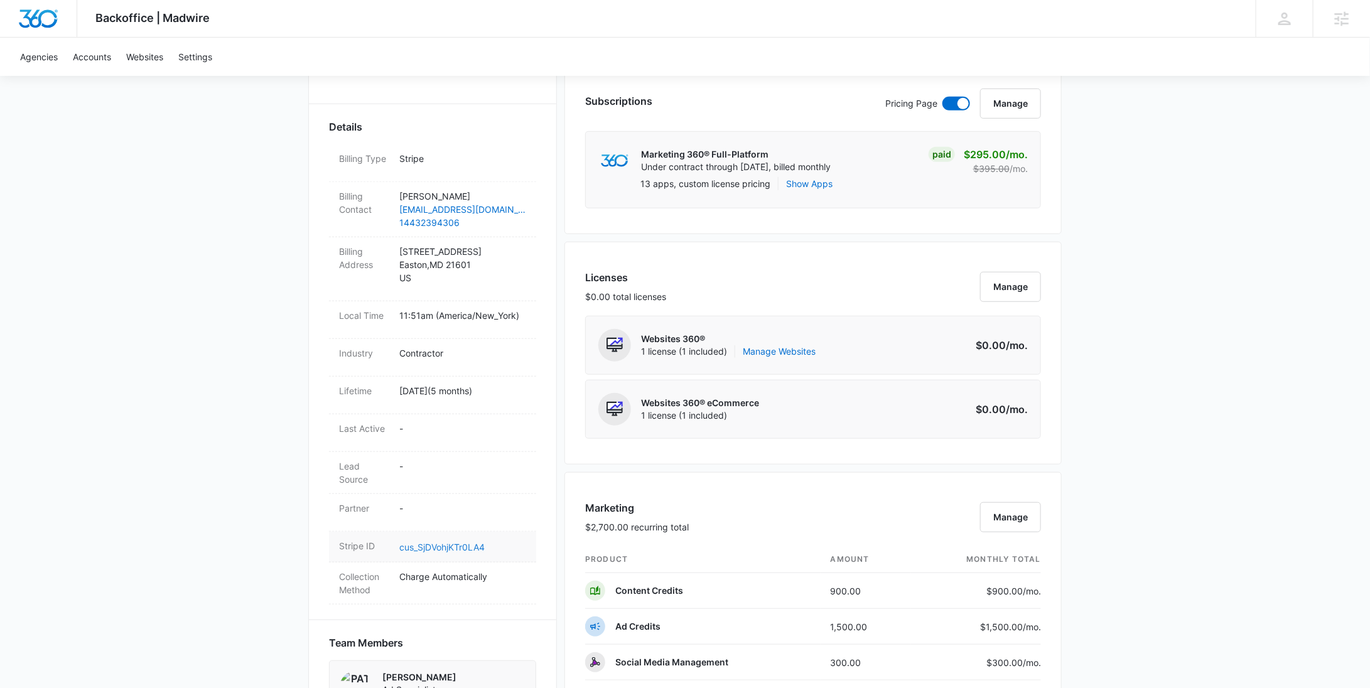
click at [475, 549] on link "cus_SjDVohjKTr0LA4" at bounding box center [441, 547] width 85 height 11
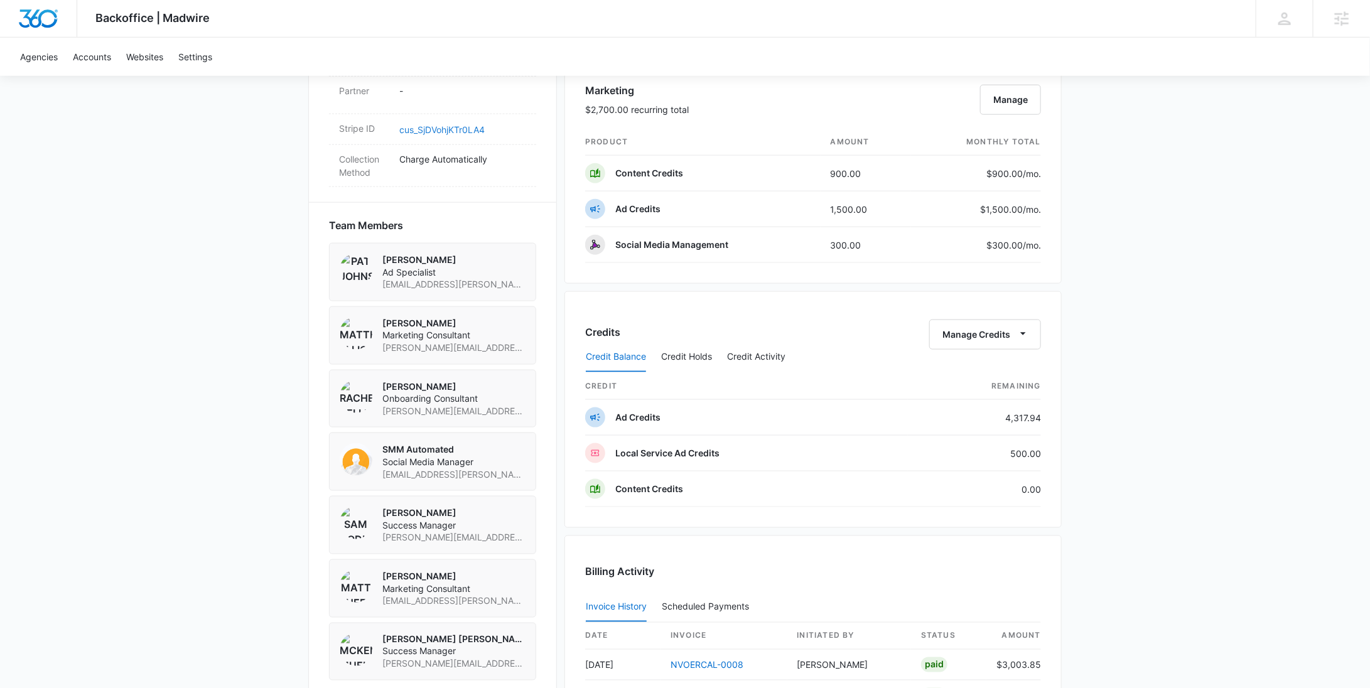
scroll to position [1034, 0]
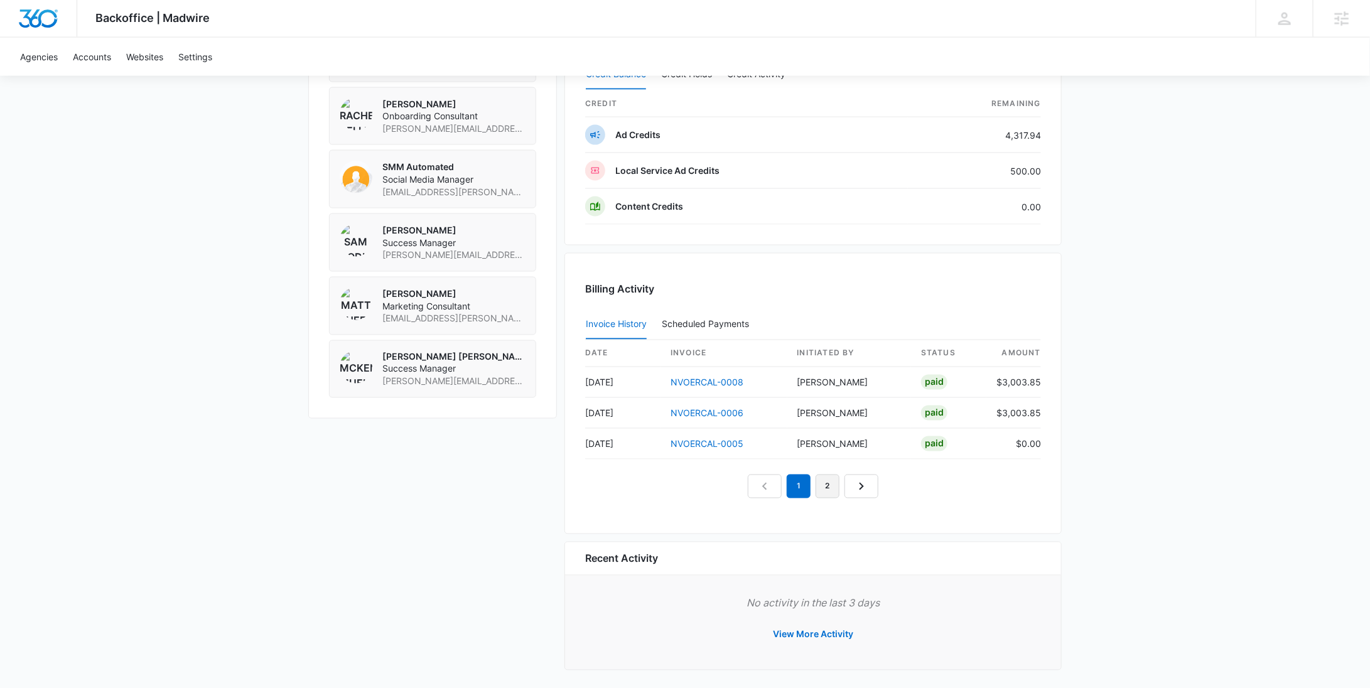
click at [820, 487] on link "2" at bounding box center [828, 487] width 24 height 24
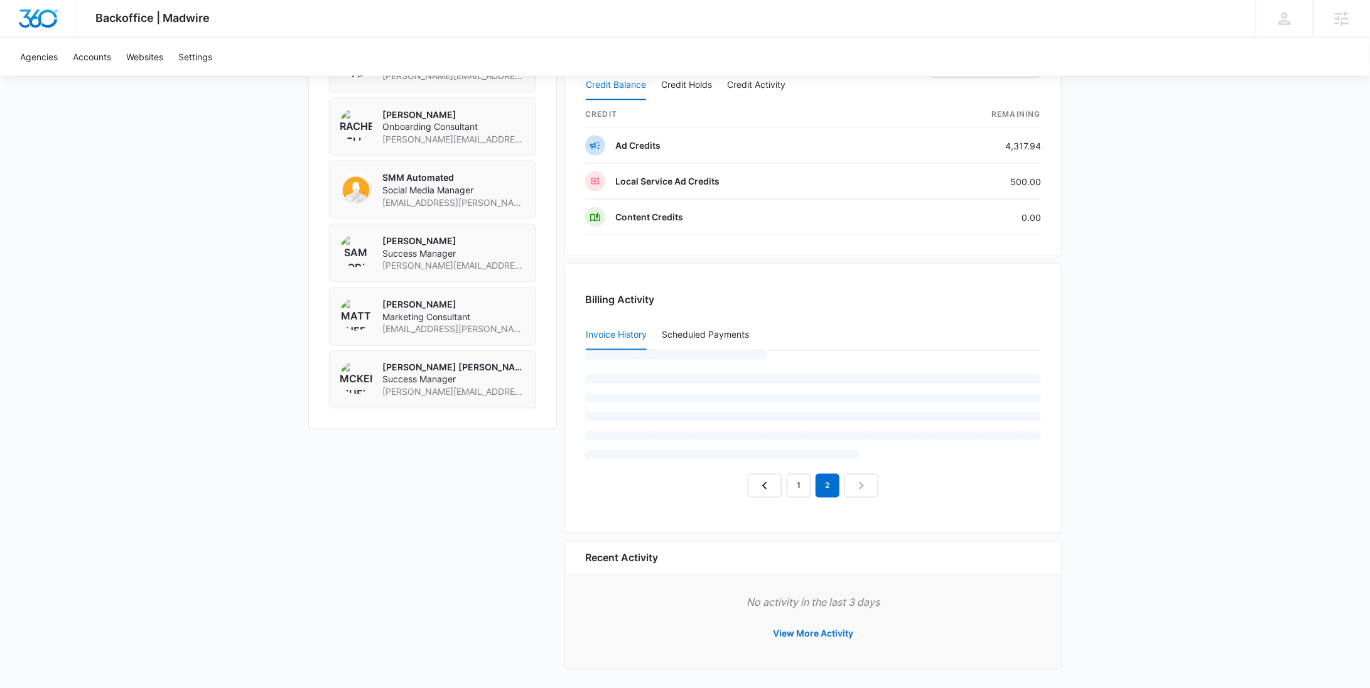
scroll to position [1003, 0]
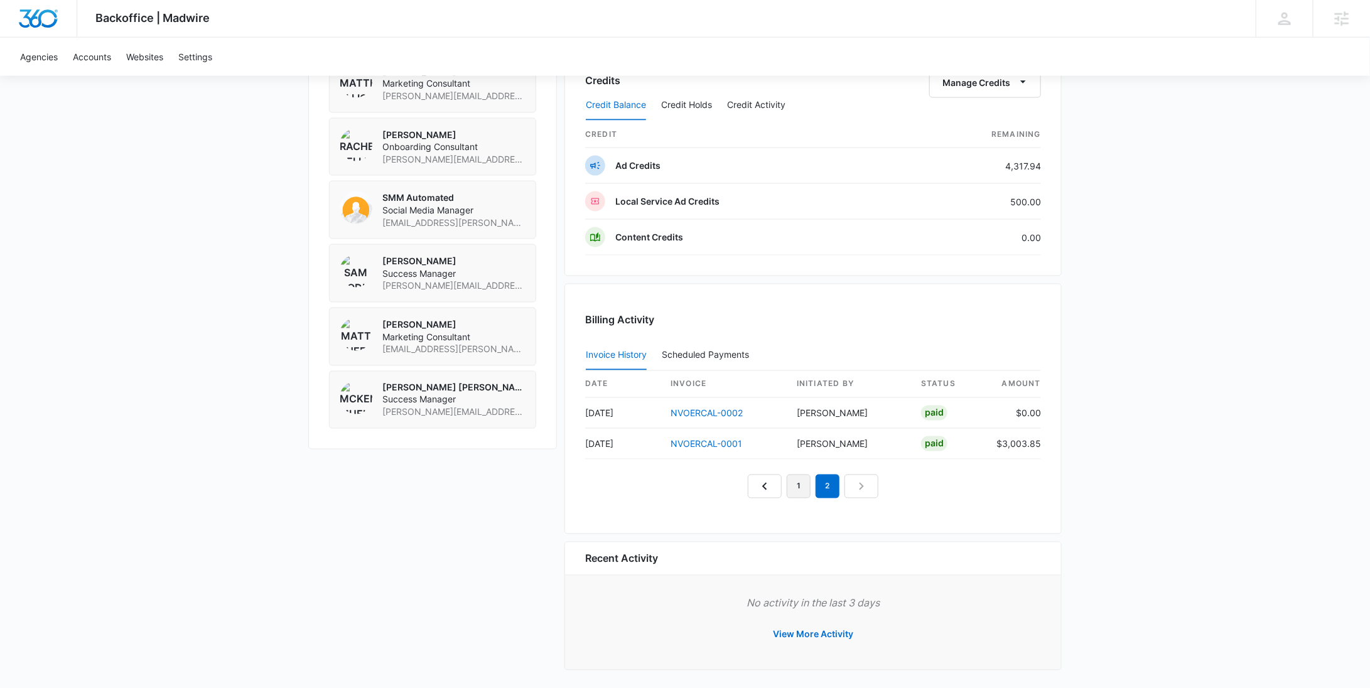
click at [801, 487] on link "1" at bounding box center [799, 487] width 24 height 24
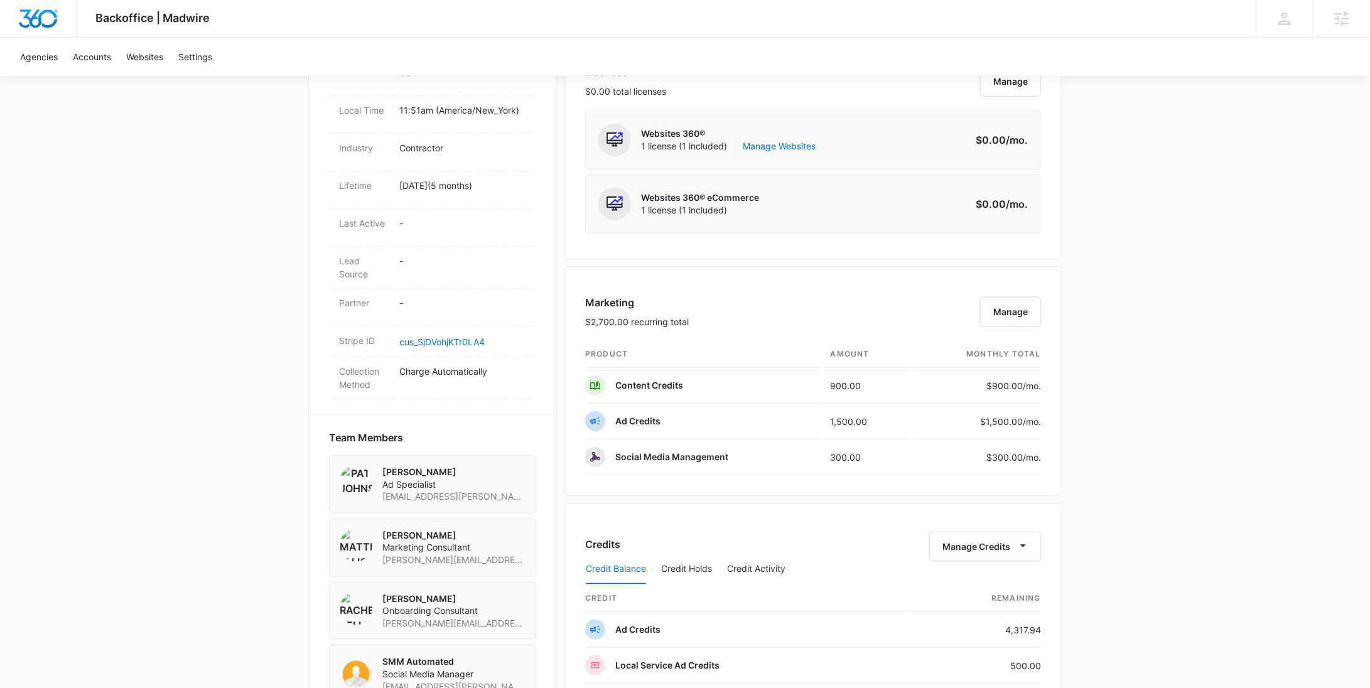
scroll to position [828, 0]
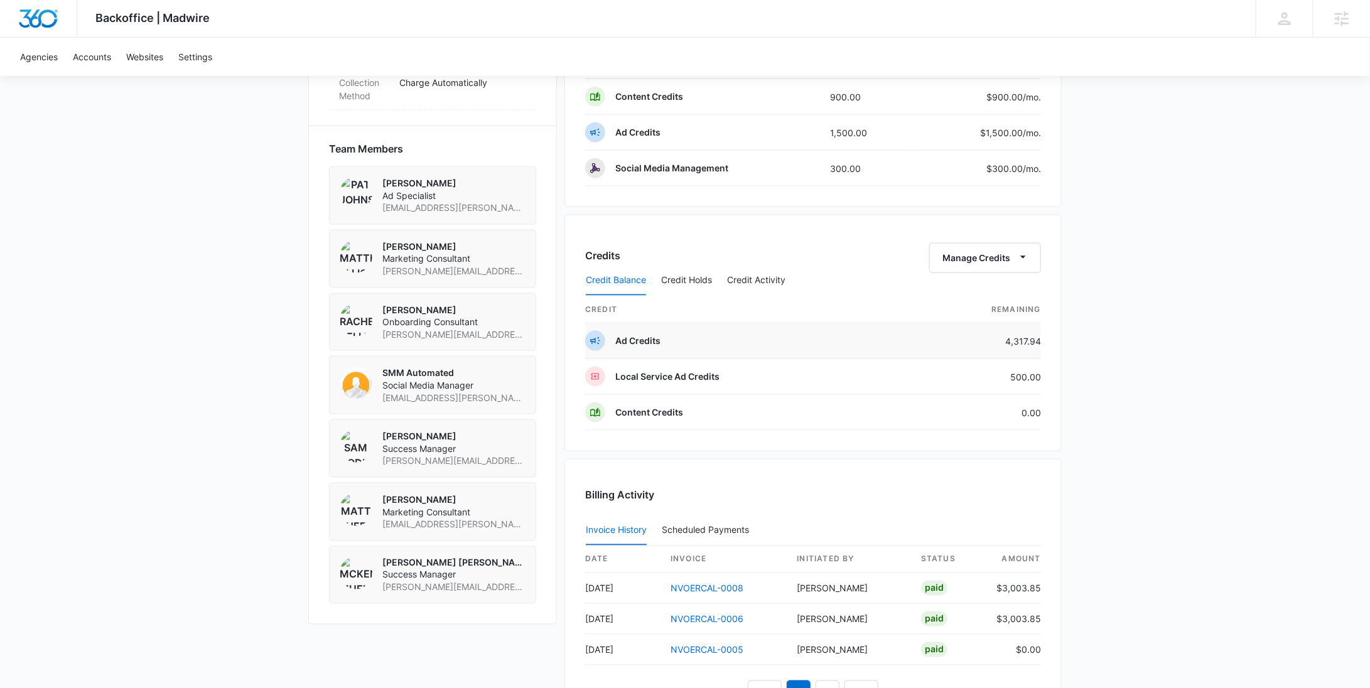
click at [1027, 333] on td "4,317.94" at bounding box center [974, 341] width 133 height 36
copy td "4,317.94"
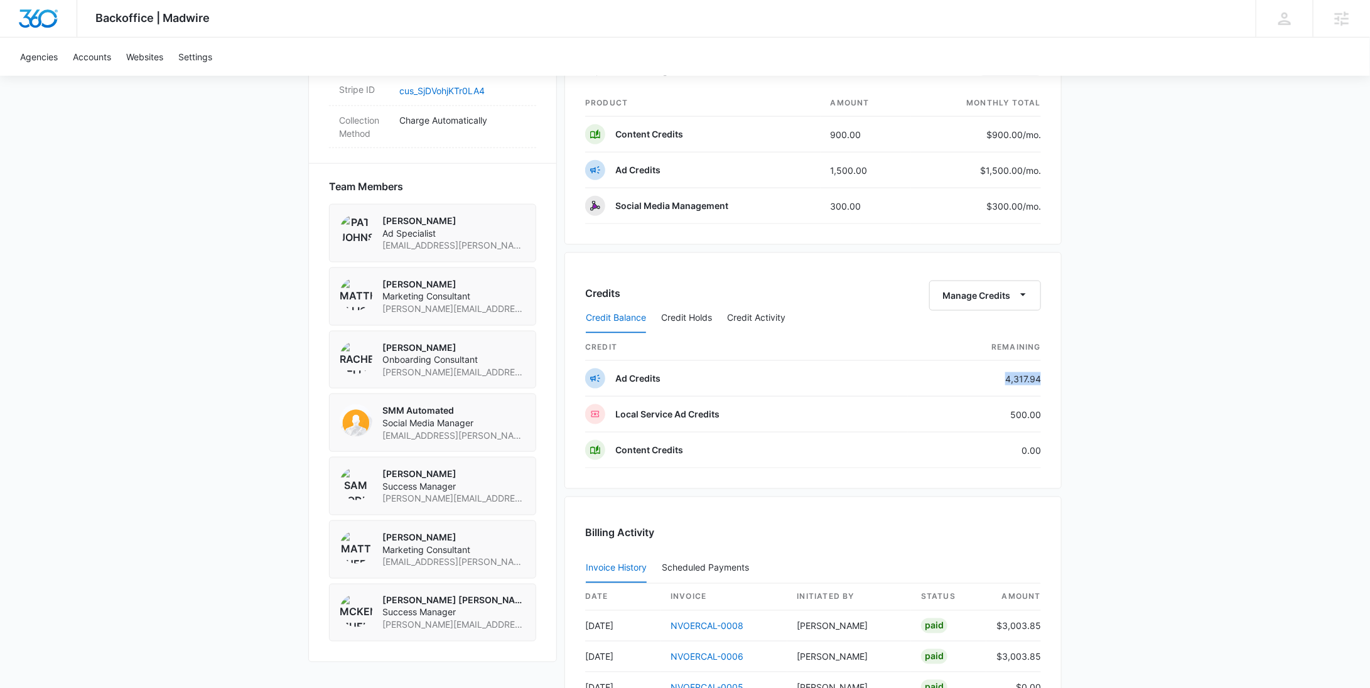
scroll to position [781, 0]
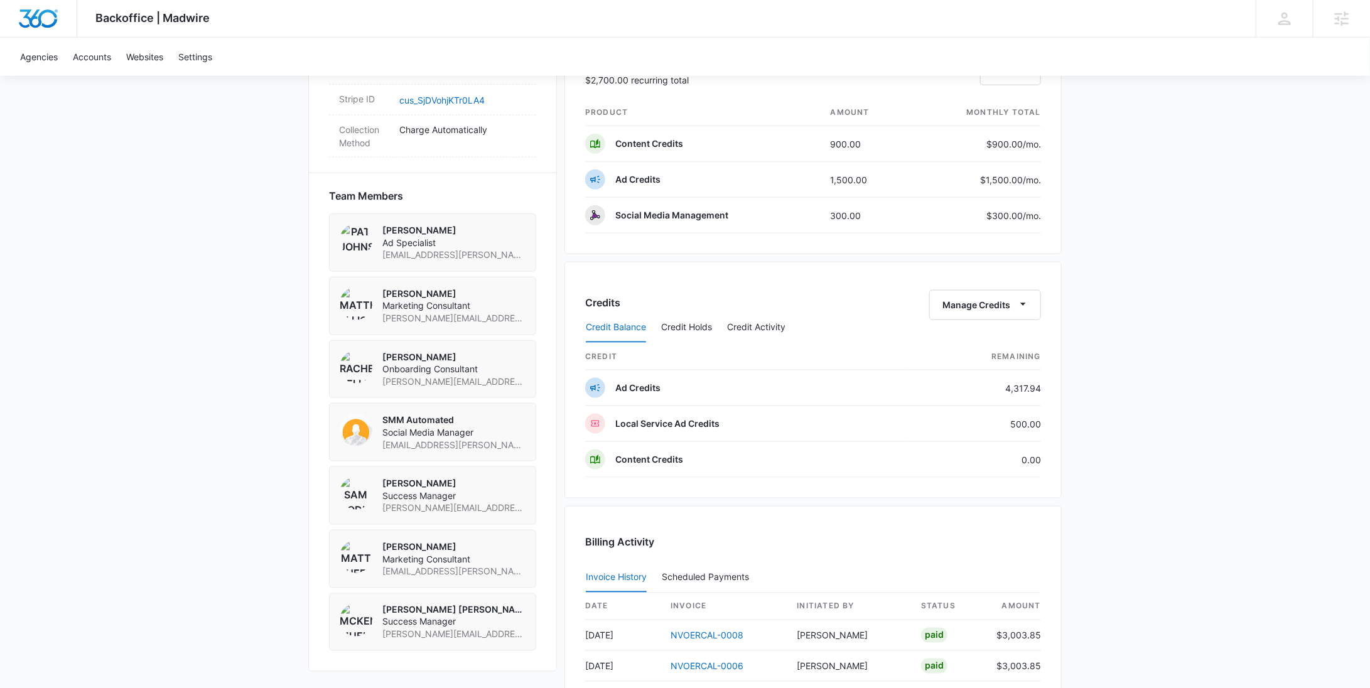
click at [1108, 296] on div "Backoffice | Madwire Apps Settings RY Rochelle Young rochelle.young@madwire.com…" at bounding box center [685, 83] width 1370 height 1728
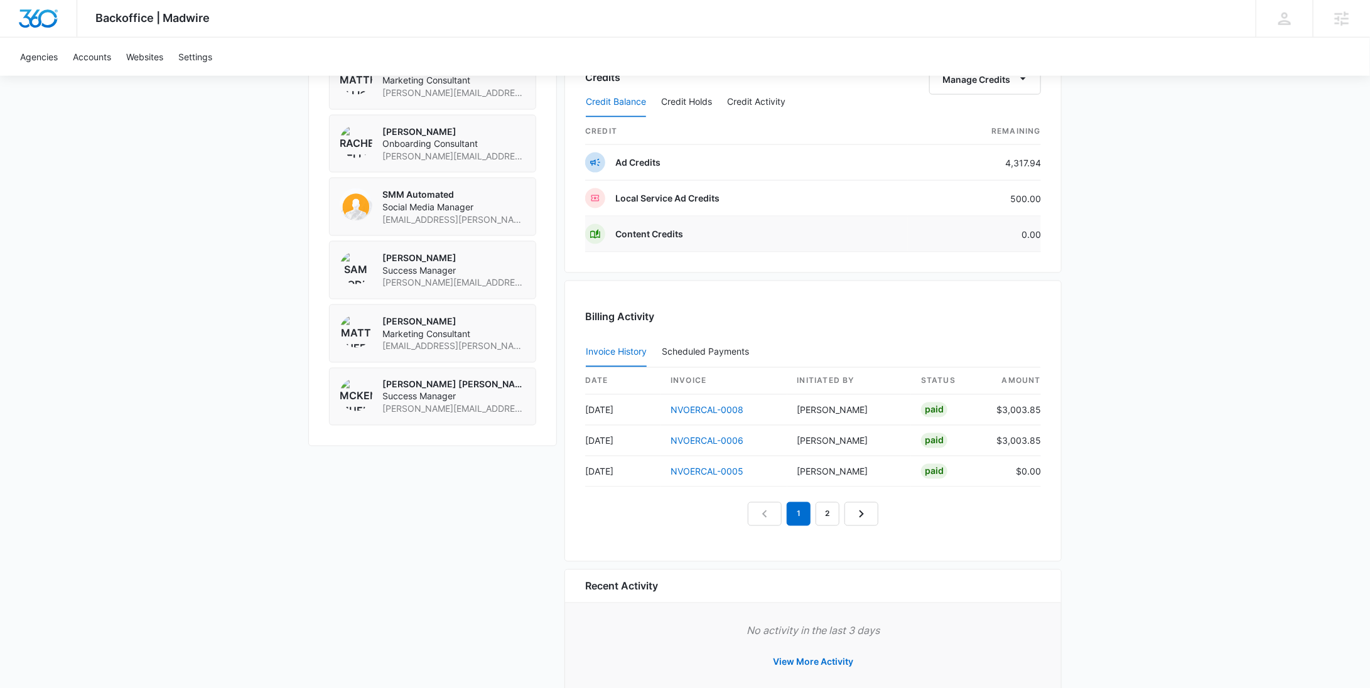
scroll to position [976, 0]
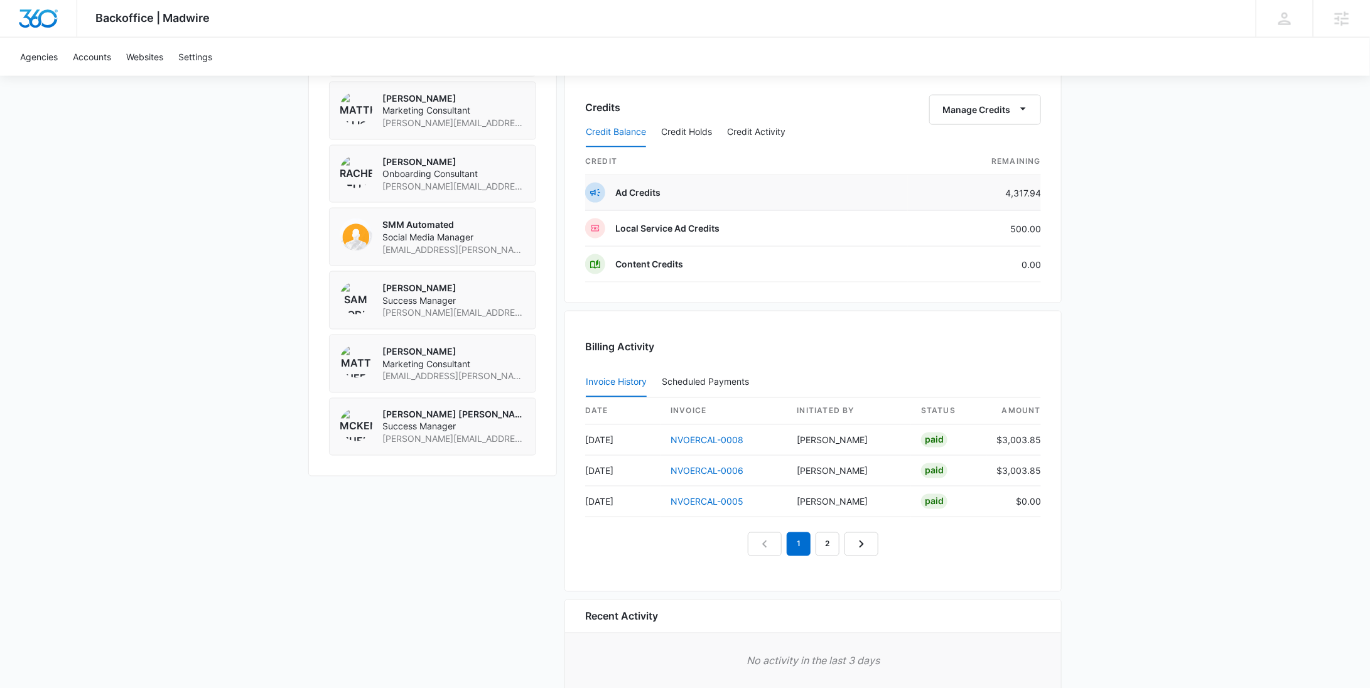
click at [1024, 188] on td "4,317.94" at bounding box center [974, 193] width 133 height 36
copy td "4,317.94"
click at [1024, 225] on td "500.00" at bounding box center [974, 229] width 133 height 36
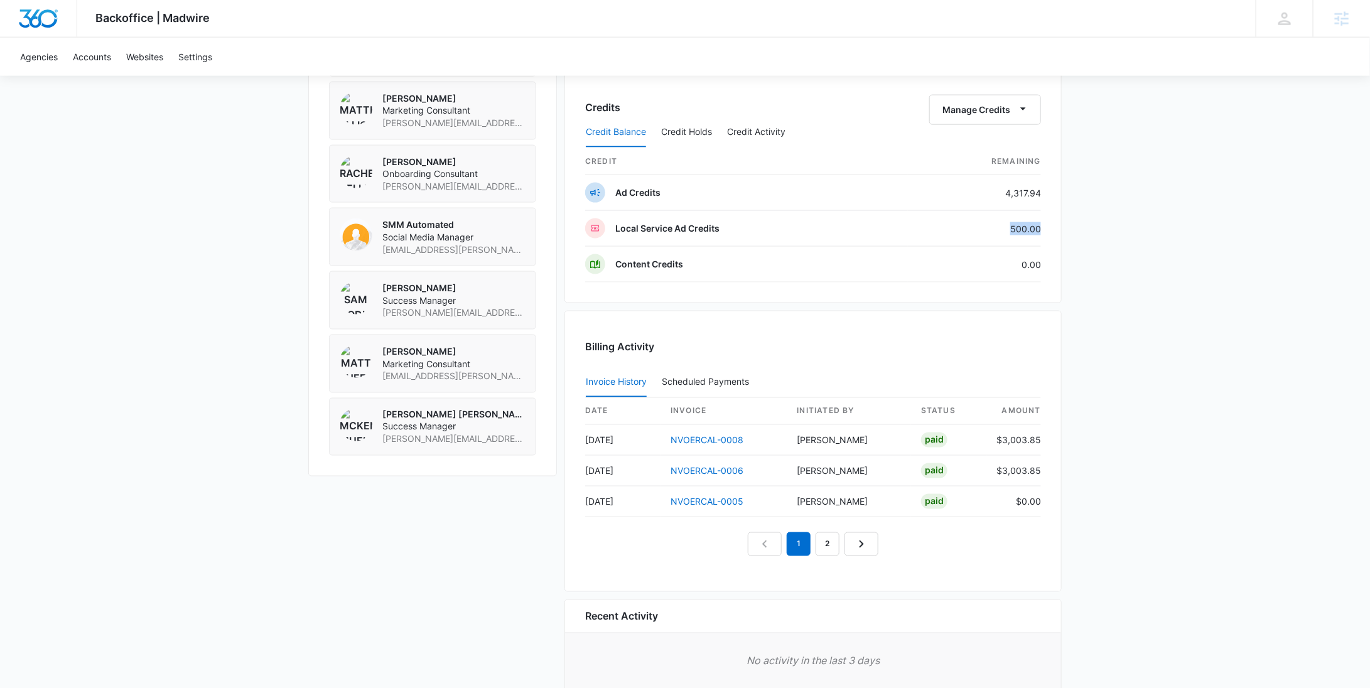
copy td "500.00"
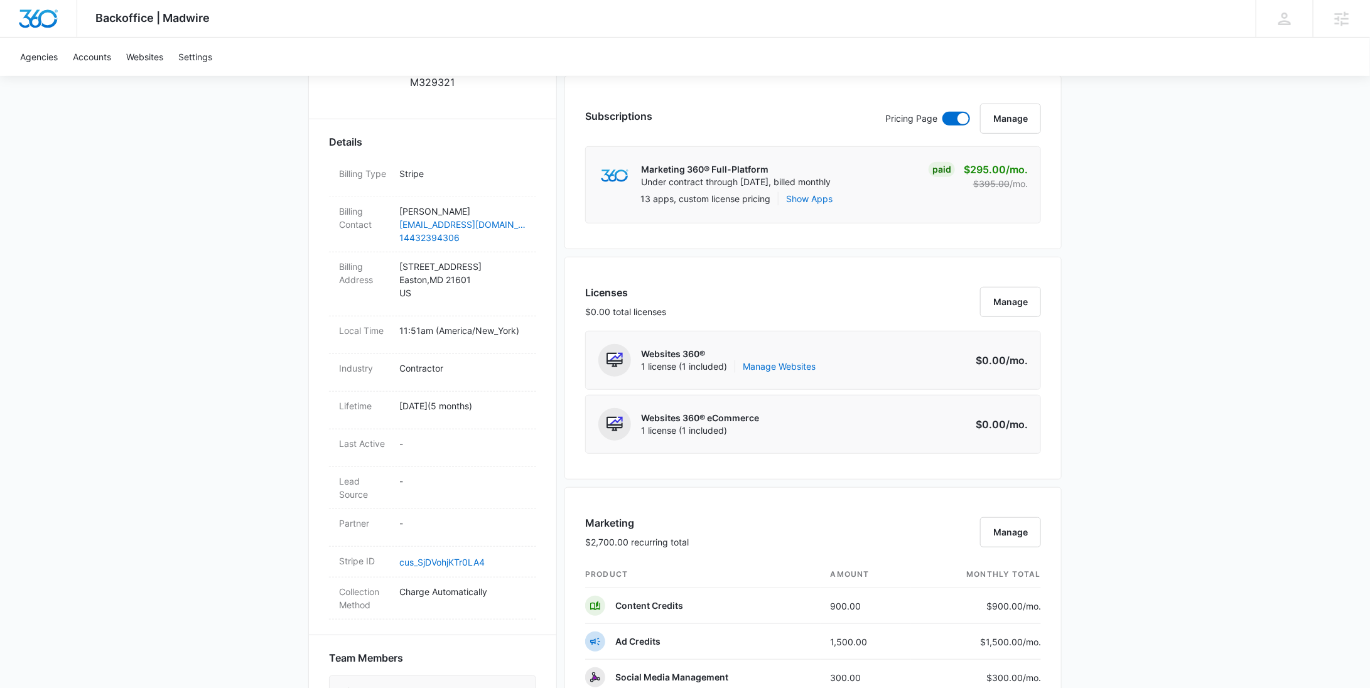
scroll to position [0, 0]
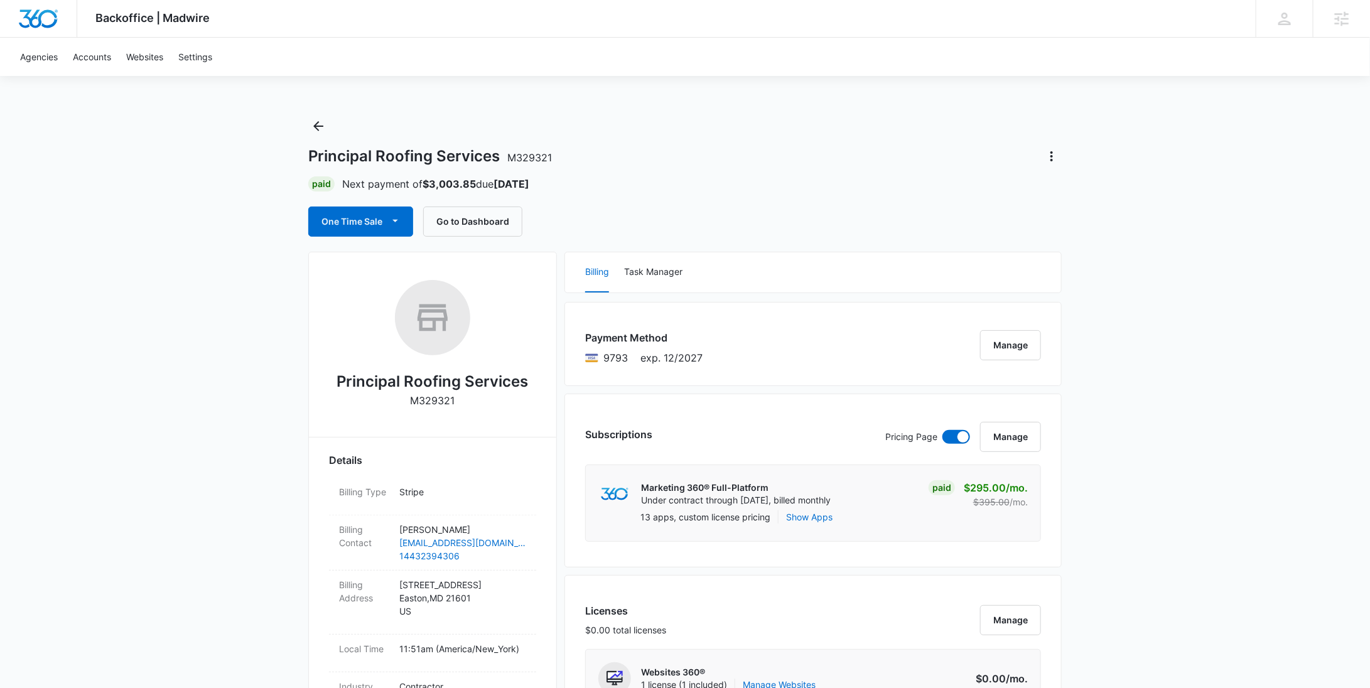
click at [445, 394] on p "M329321" at bounding box center [433, 400] width 45 height 15
click at [311, 126] on icon "Back" at bounding box center [318, 126] width 15 height 15
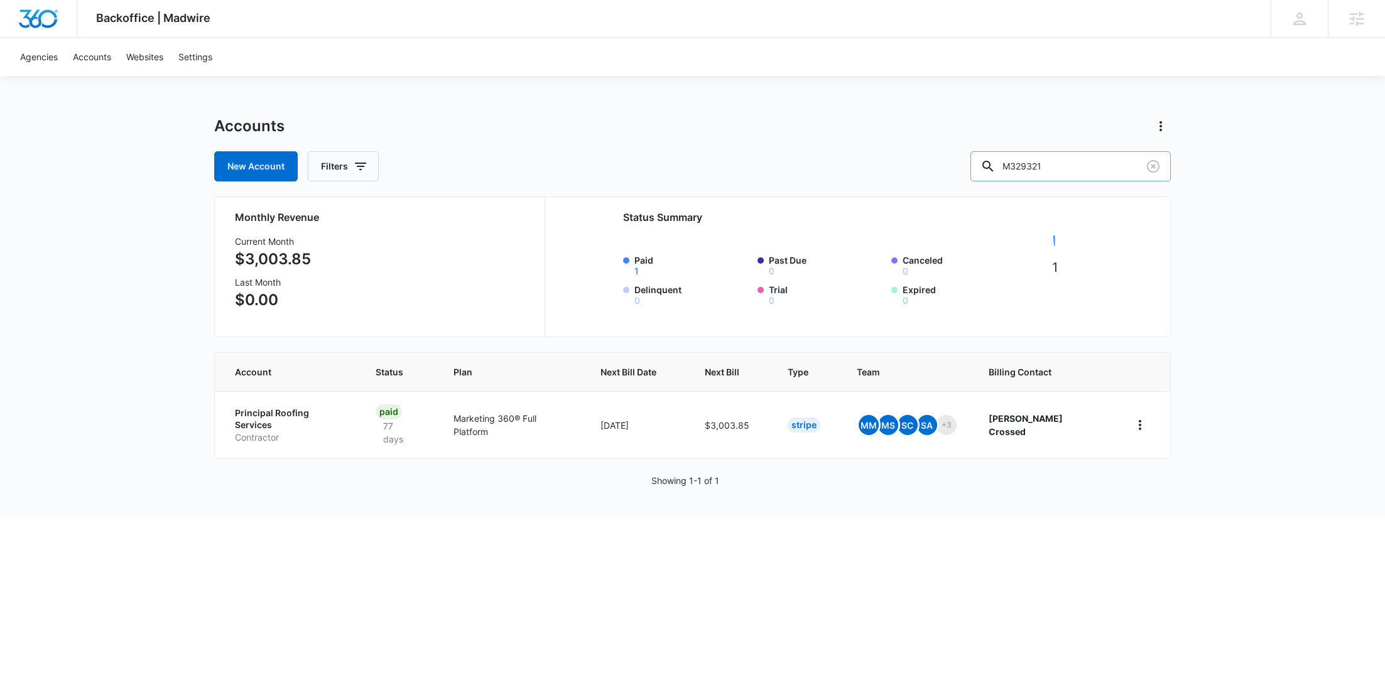
drag, startPoint x: 1085, startPoint y: 162, endPoint x: 1055, endPoint y: 159, distance: 30.3
click at [1073, 161] on input "M329321" at bounding box center [1070, 166] width 200 height 30
drag, startPoint x: 1082, startPoint y: 162, endPoint x: 1021, endPoint y: 157, distance: 61.1
click at [1022, 157] on div "M329321" at bounding box center [1070, 166] width 200 height 30
paste input "1945"
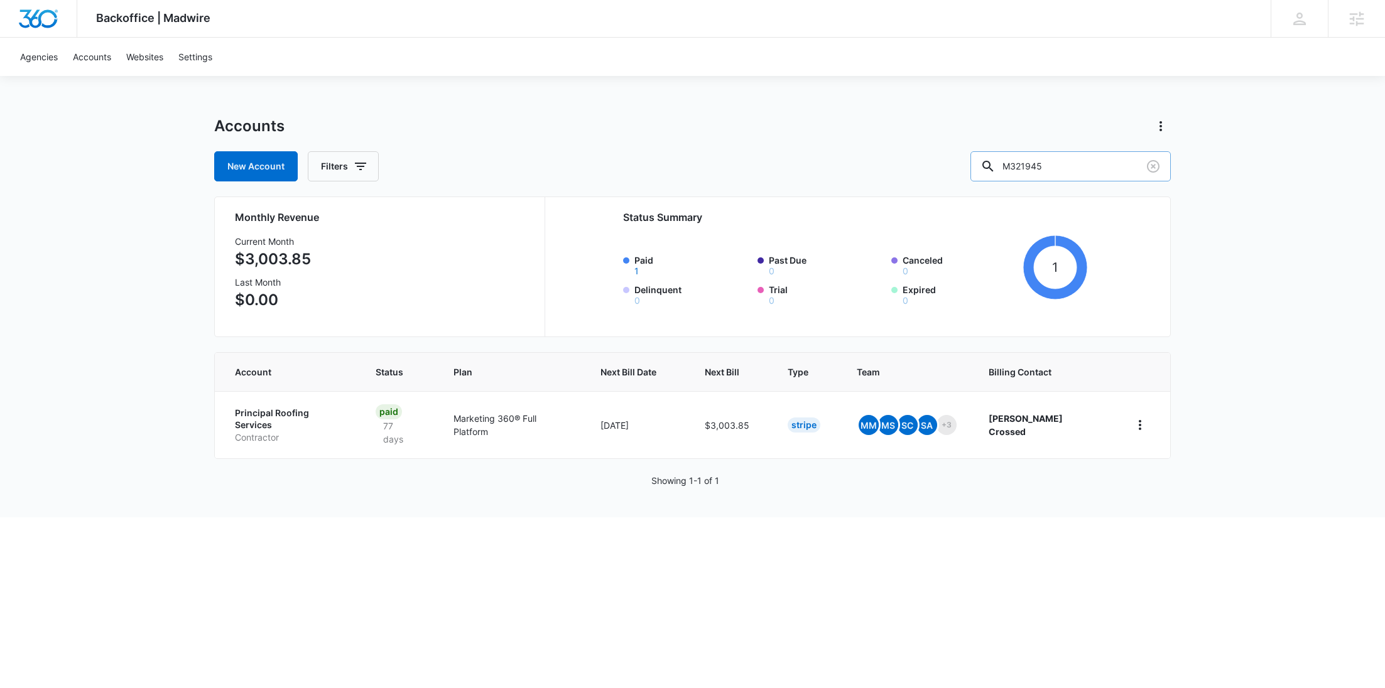
type input "M321945"
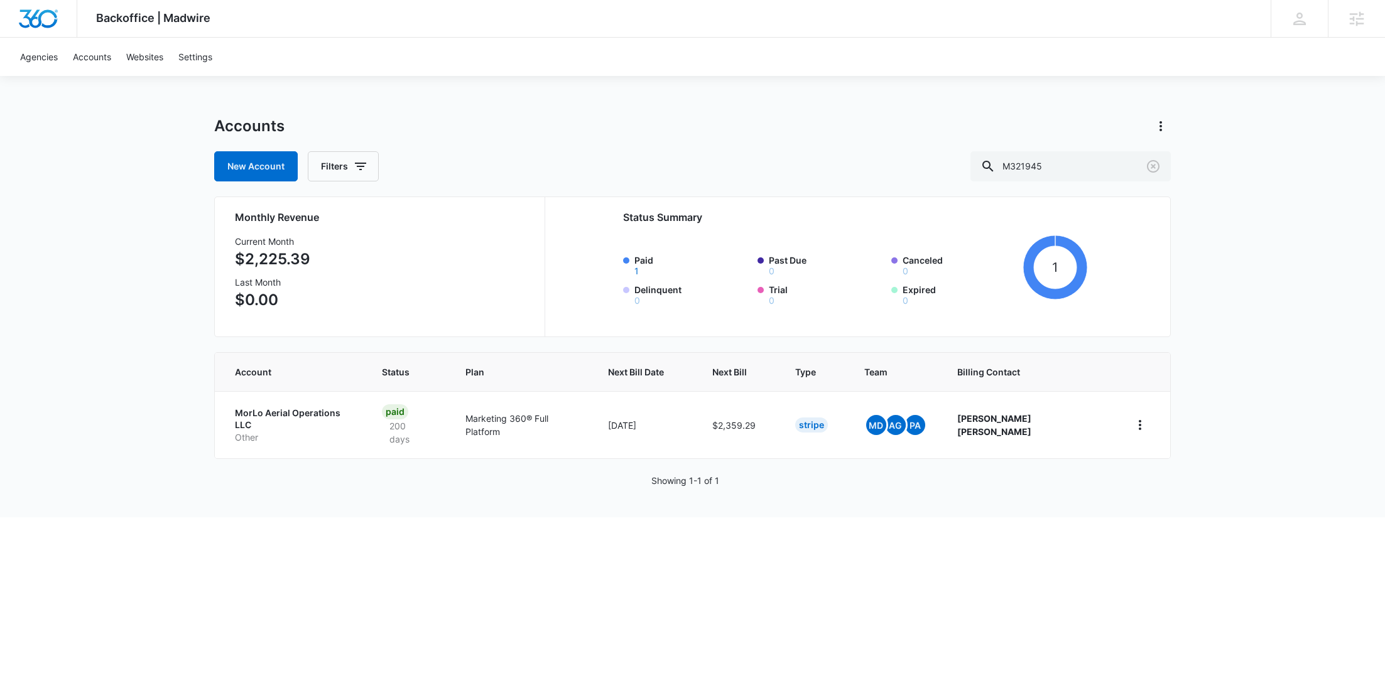
drag, startPoint x: 269, startPoint y: 420, endPoint x: 283, endPoint y: 410, distance: 17.1
click at [269, 431] on p "Other" at bounding box center [293, 437] width 117 height 13
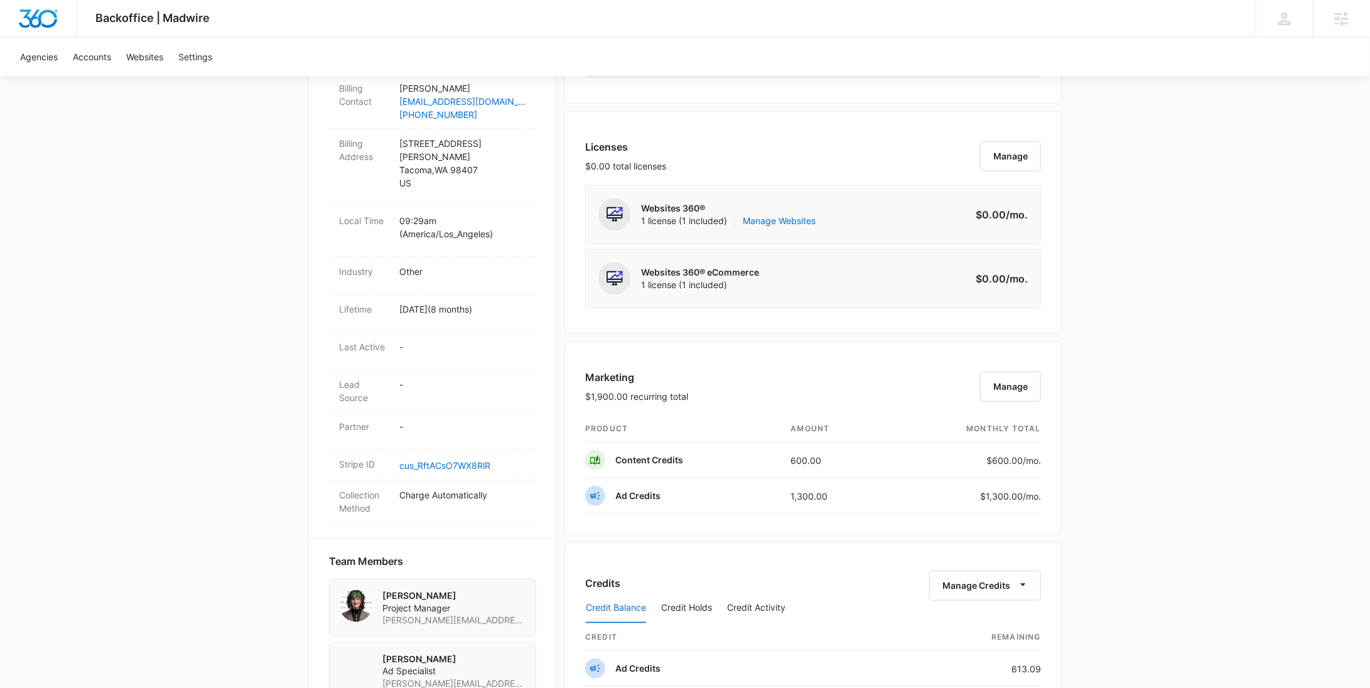
scroll to position [772, 0]
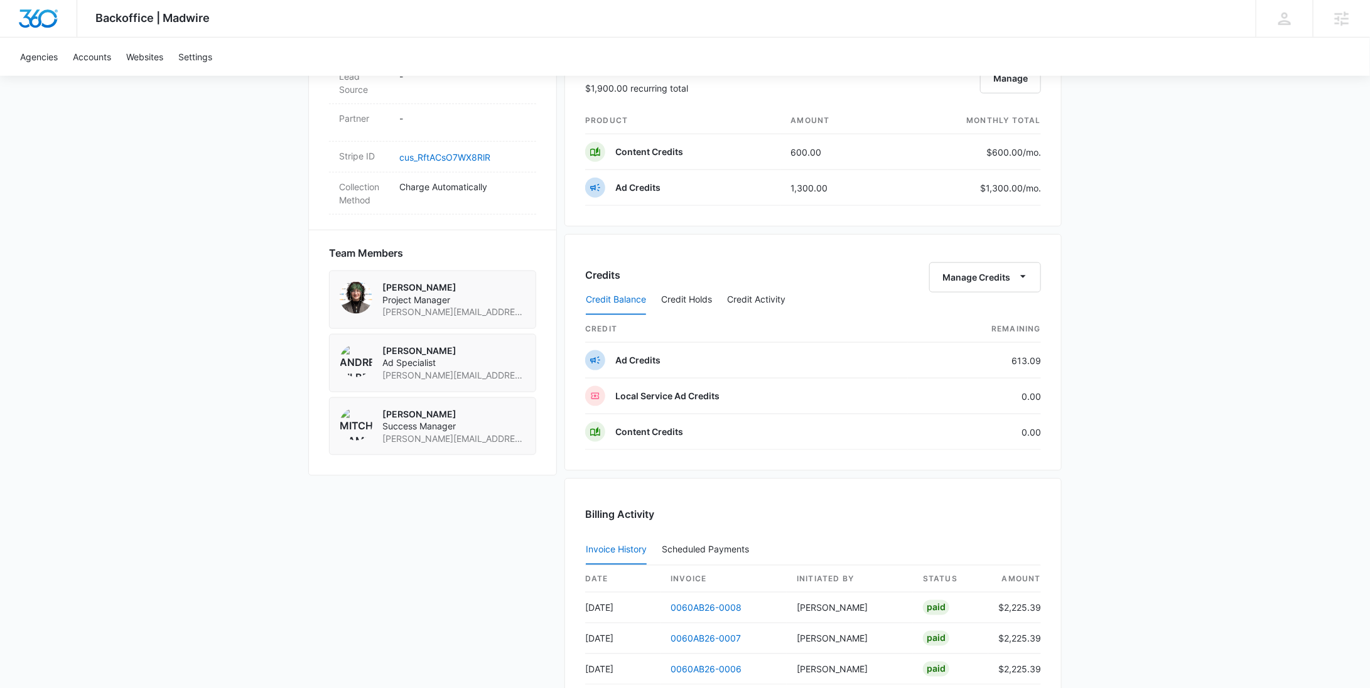
click at [967, 284] on div "Credit Balance Credit Holds Credit Activity" at bounding box center [813, 299] width 456 height 31
click at [965, 277] on button "Manage Credits" at bounding box center [985, 277] width 112 height 30
click at [970, 330] on div "Withdraw Credits" at bounding box center [1004, 333] width 117 height 9
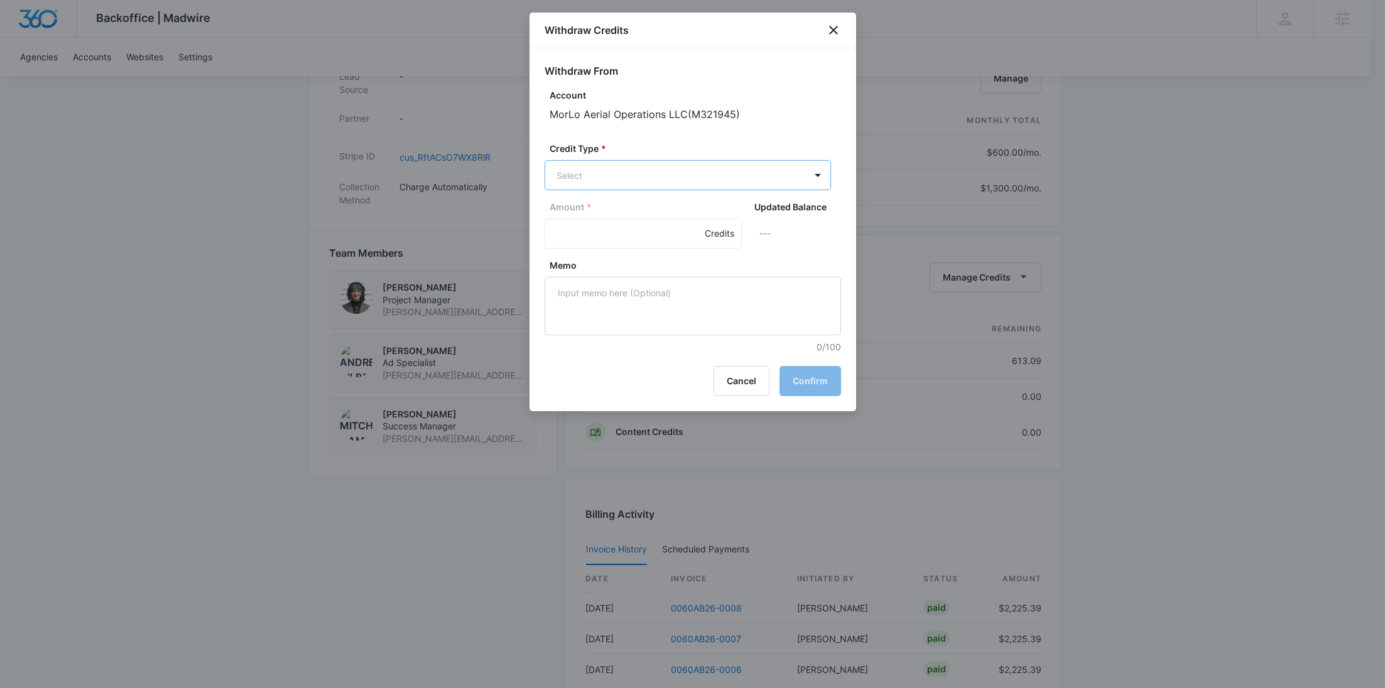
click at [583, 169] on body "Backoffice | Madwire Apps Settings RY Rochelle Young rochelle.young@madwire.com…" at bounding box center [692, 74] width 1385 height 1692
click at [586, 217] on div at bounding box center [575, 223] width 30 height 20
click at [578, 242] on input "Amount *" at bounding box center [642, 235] width 197 height 30
type input "613.09"
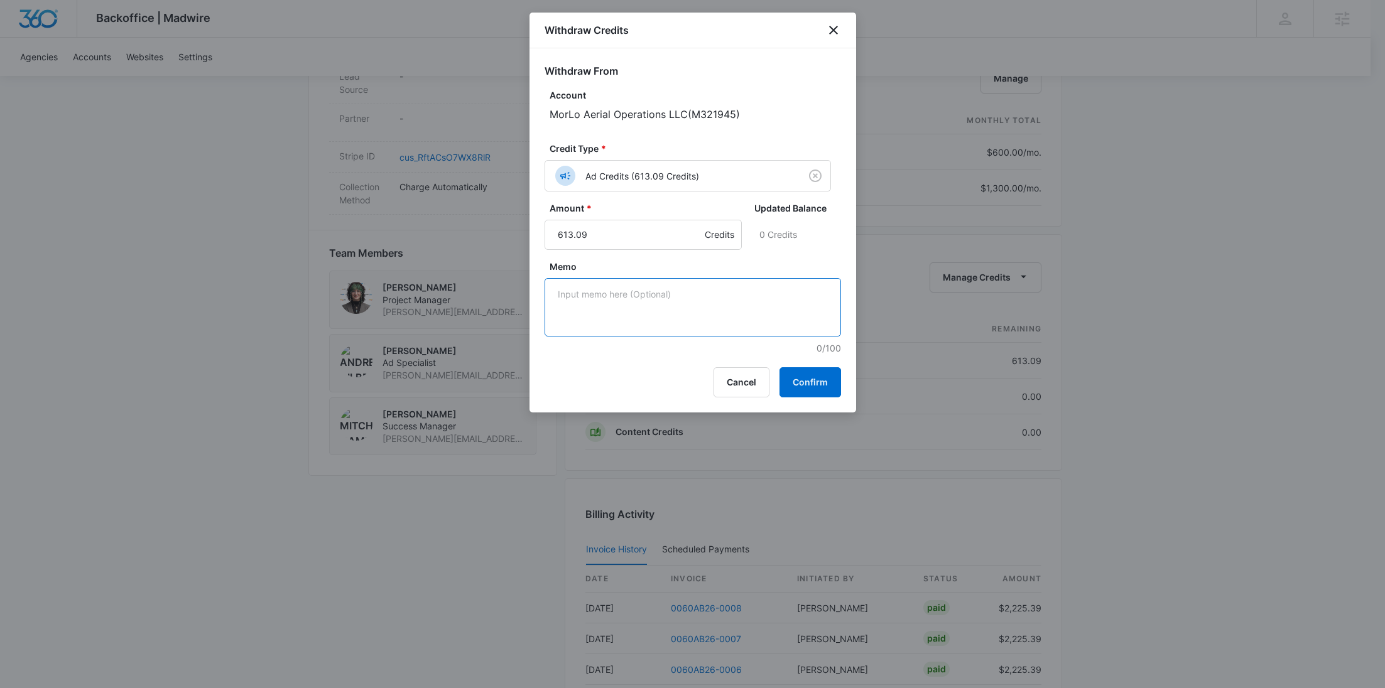
click at [589, 303] on textarea "Memo" at bounding box center [692, 307] width 296 height 58
paste textarea "LinkedIn"
type textarea "LinkedIn"
click at [819, 381] on button "Confirm" at bounding box center [810, 382] width 62 height 30
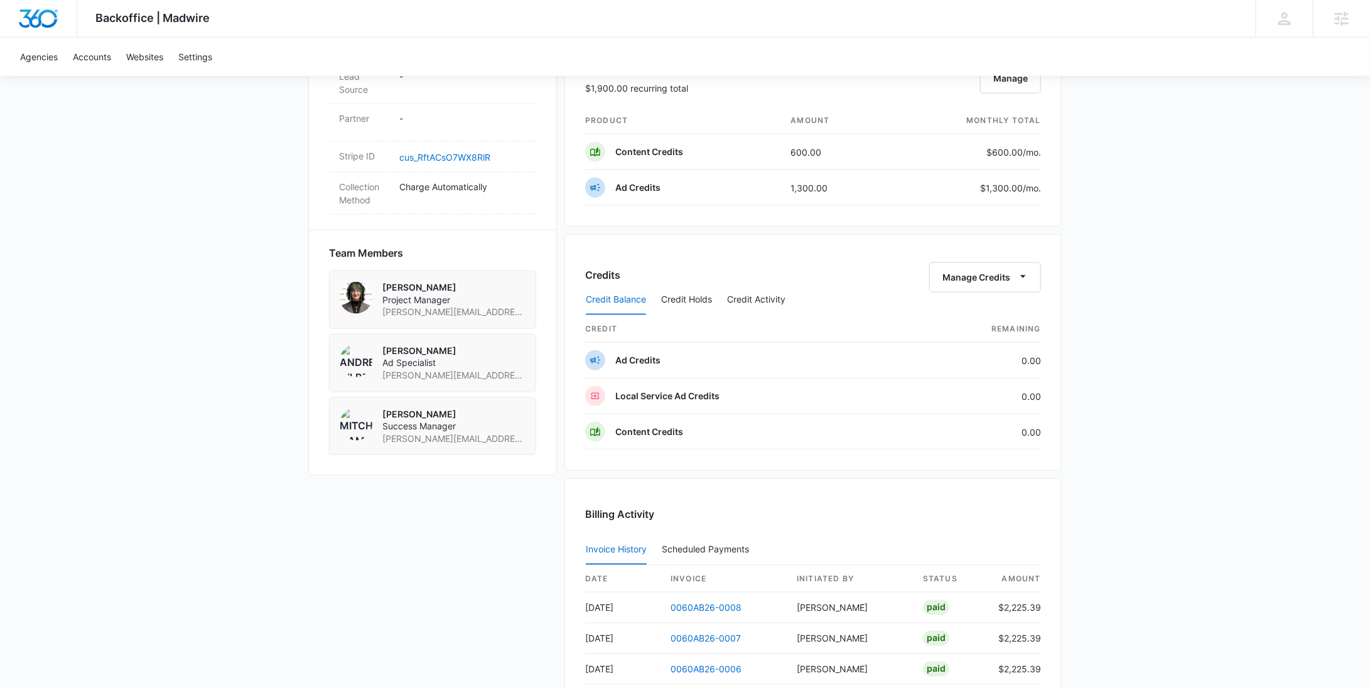
scroll to position [0, 0]
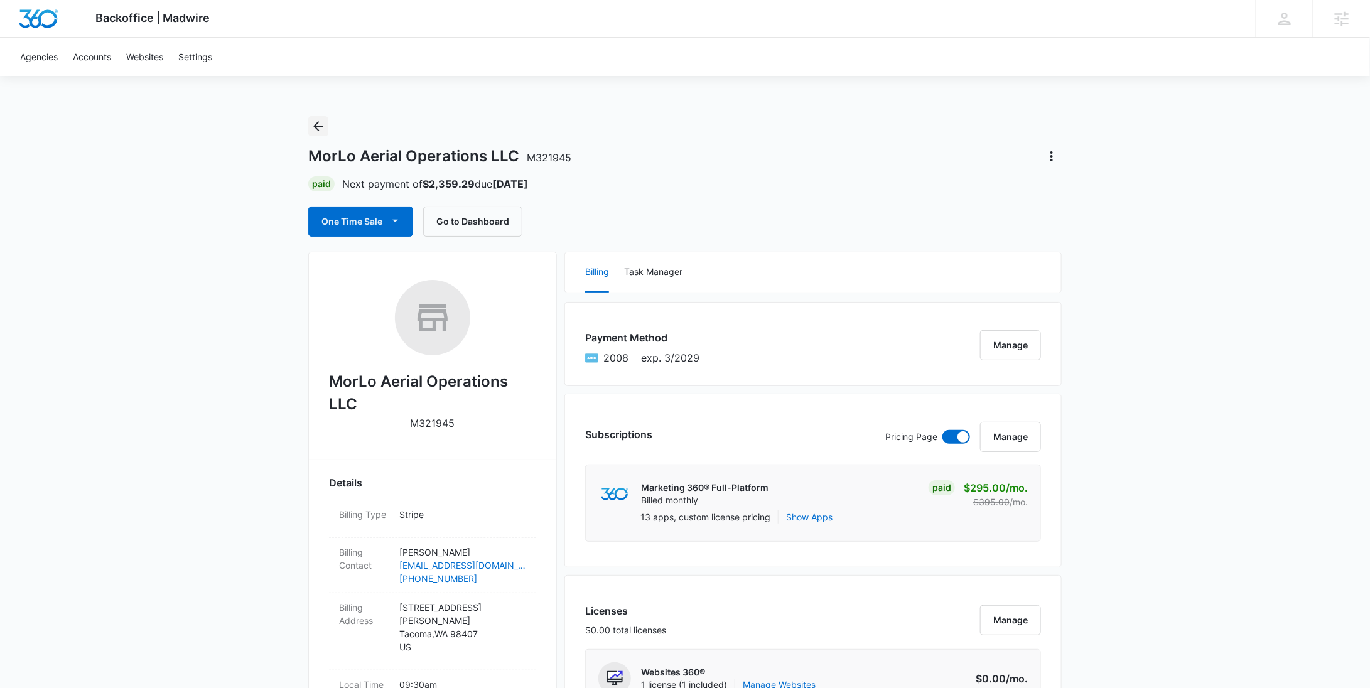
click at [323, 125] on icon "Back" at bounding box center [318, 126] width 15 height 15
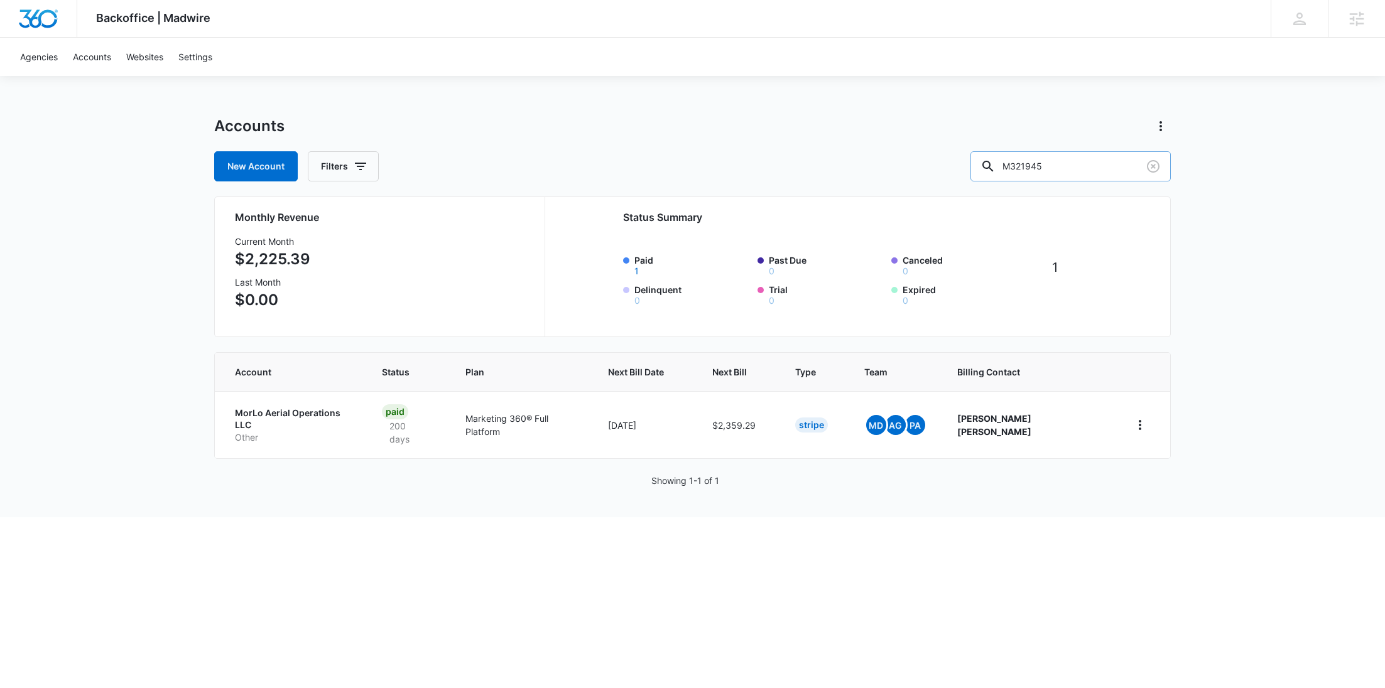
drag, startPoint x: 1113, startPoint y: 160, endPoint x: 1052, endPoint y: 160, distance: 60.9
click at [1052, 160] on input "M321945" at bounding box center [1070, 166] width 200 height 30
paste input "M339268"
type input "M"
paste input "M339268"
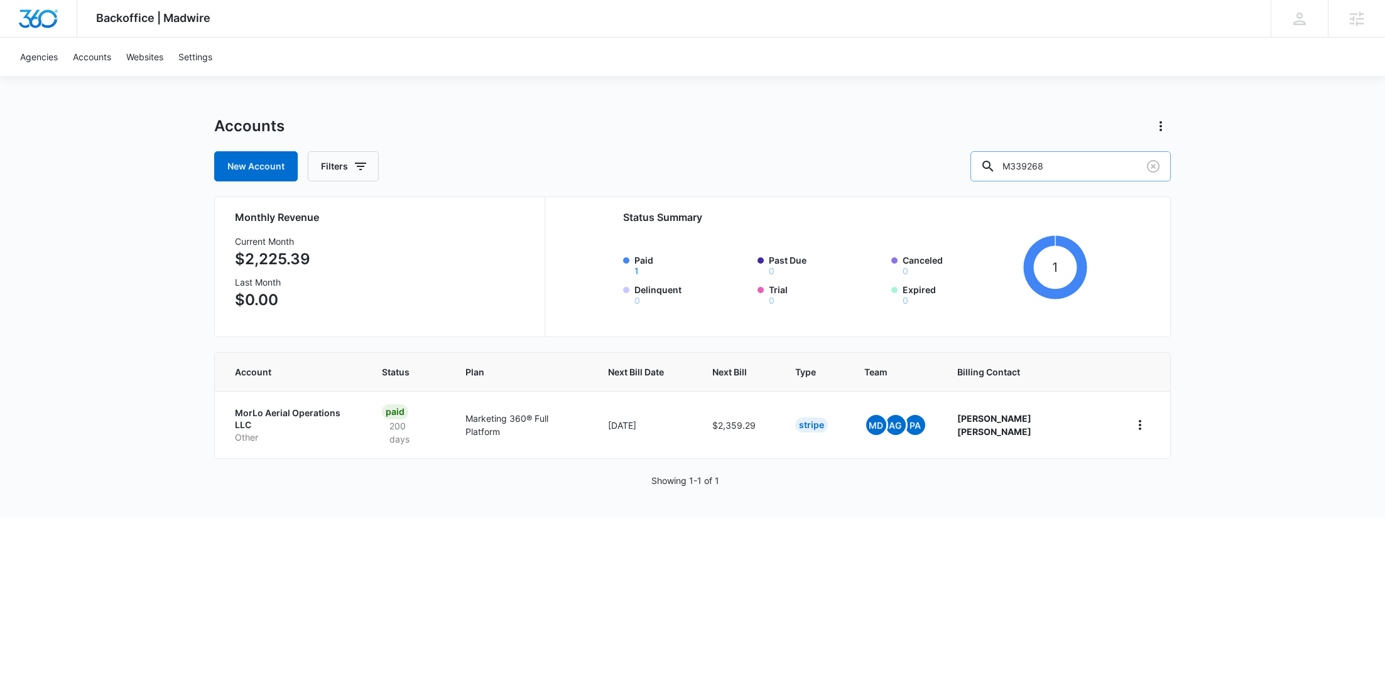
type input "M339268"
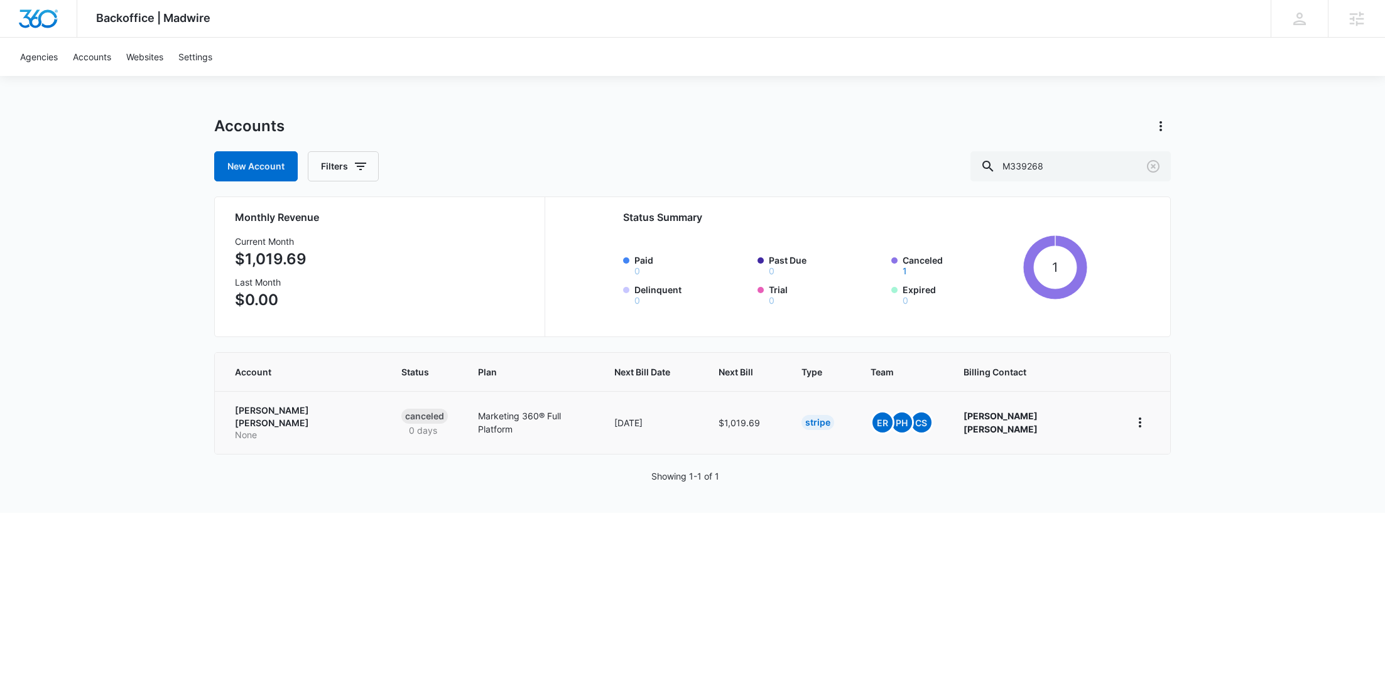
click at [297, 429] on p "None" at bounding box center [303, 435] width 136 height 13
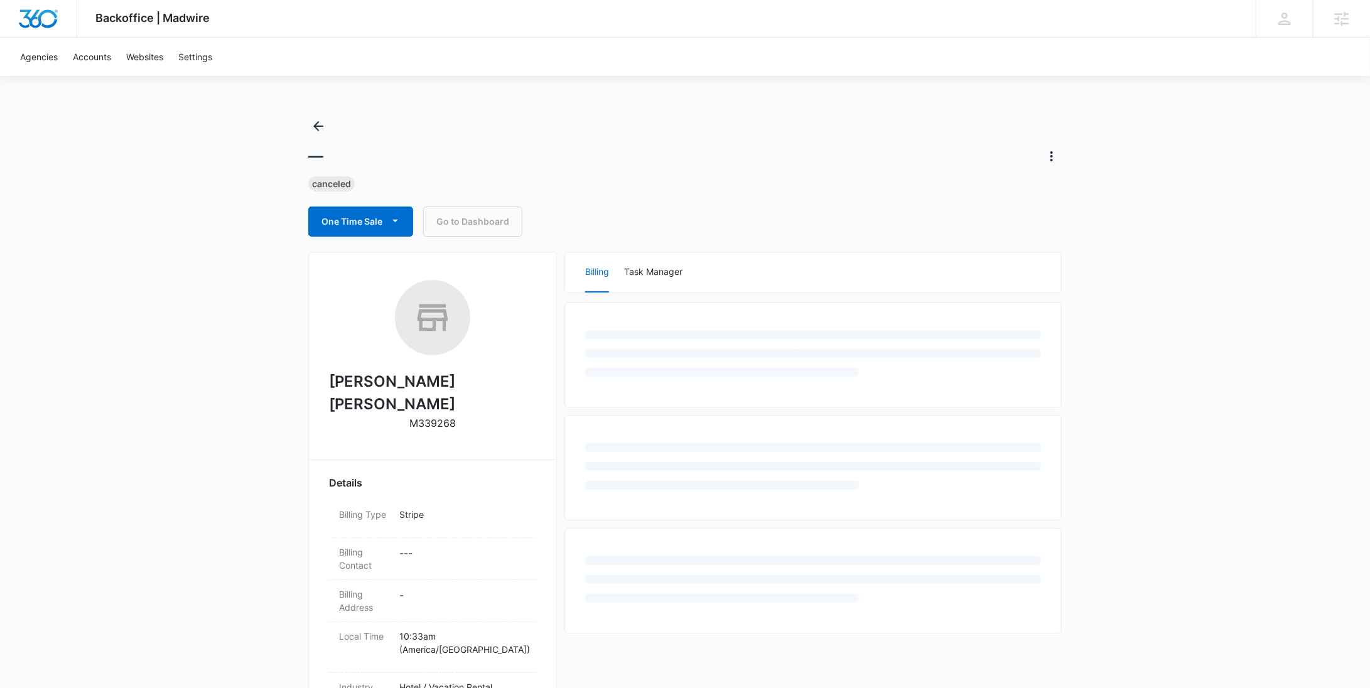
click at [434, 416] on p "M339268" at bounding box center [432, 423] width 46 height 15
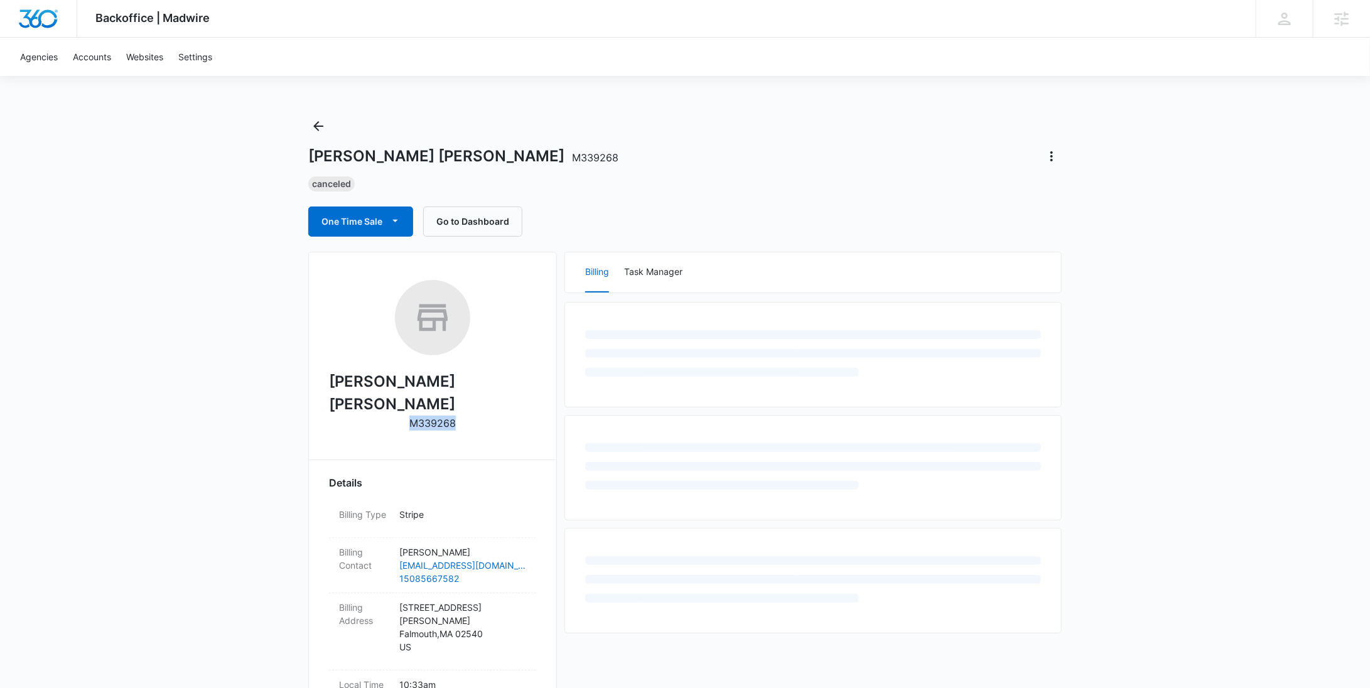
click at [434, 416] on p "M339268" at bounding box center [432, 423] width 46 height 15
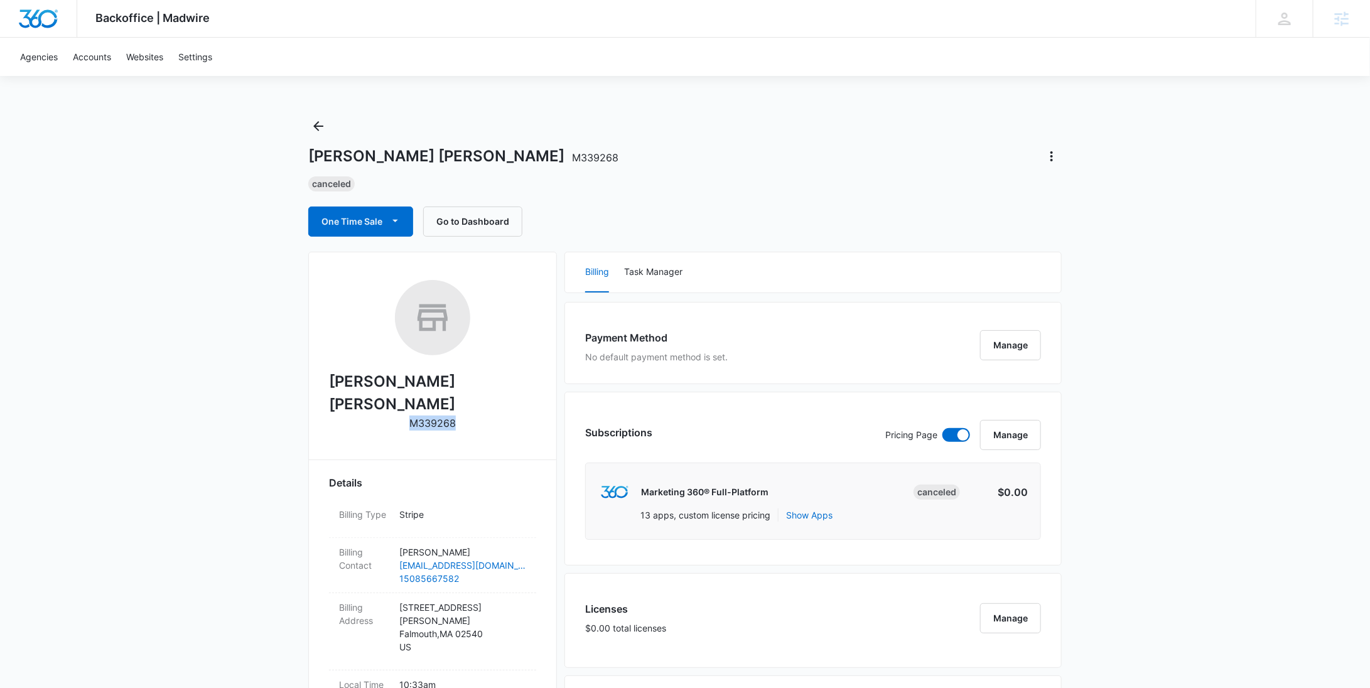
copy p "M339268"
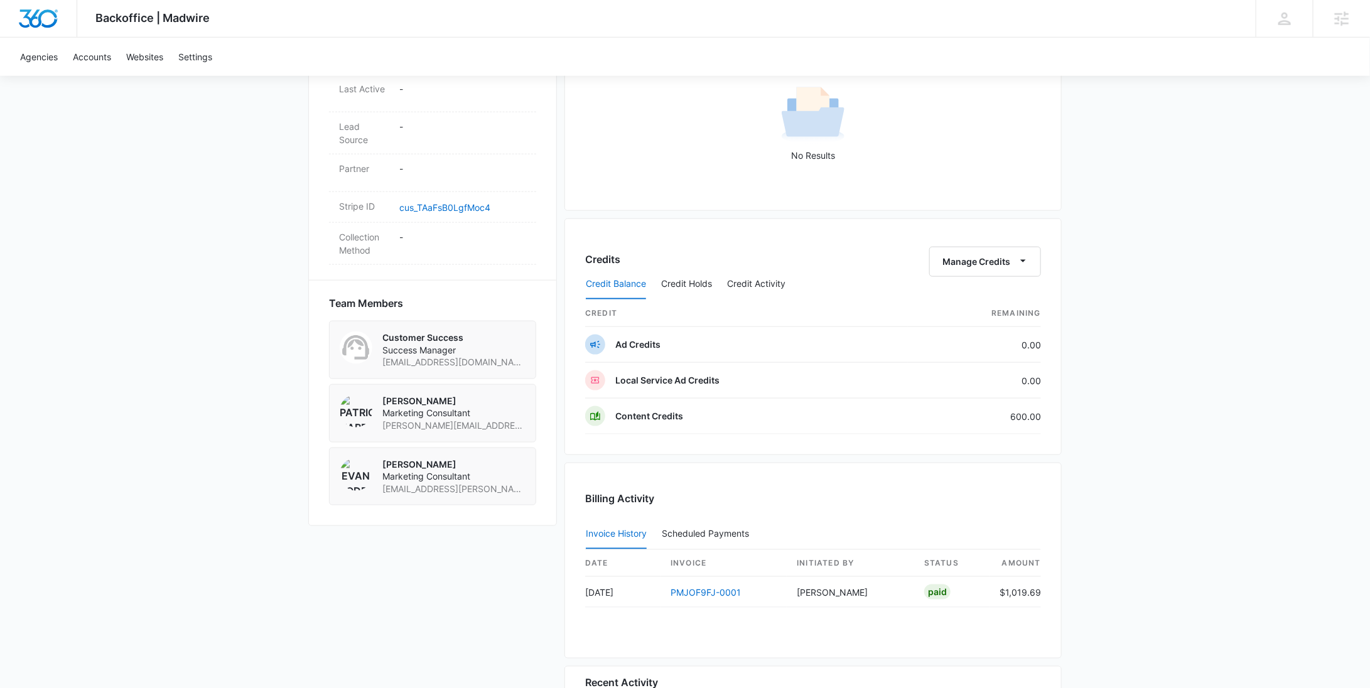
scroll to position [586, 0]
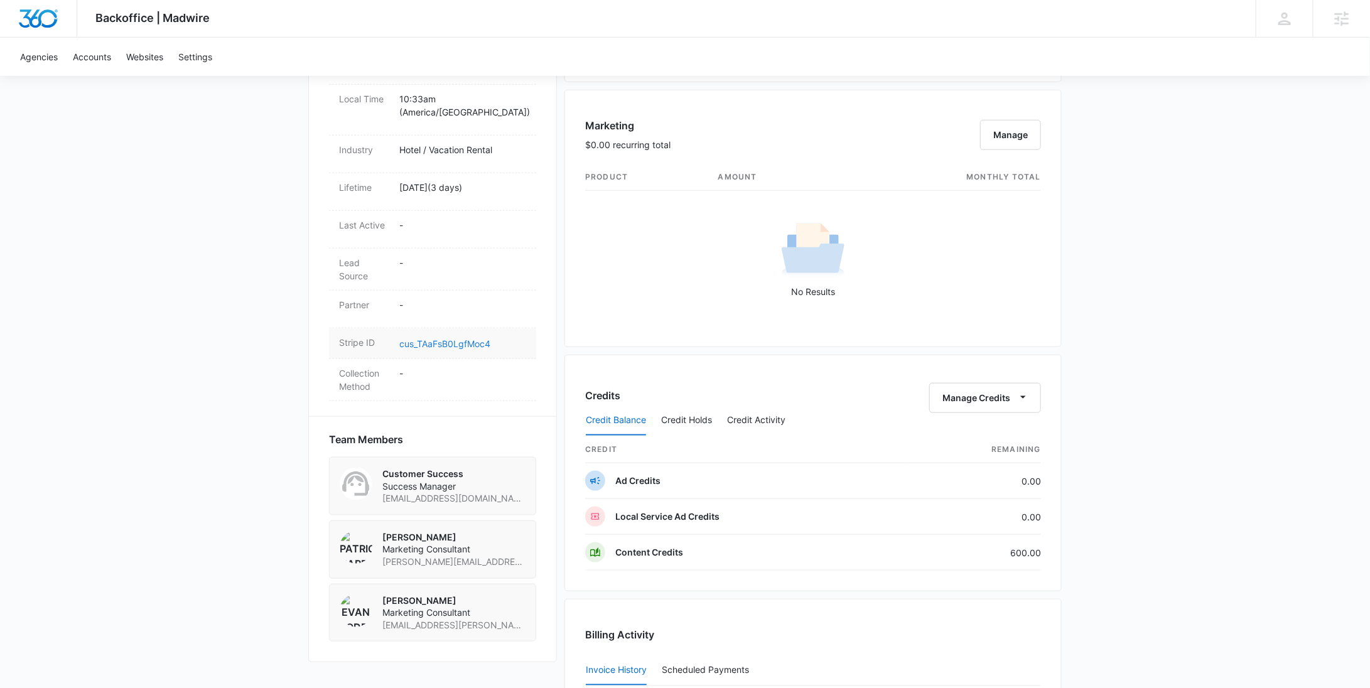
click at [436, 338] on link "cus_TAaFsB0LgfMoc4" at bounding box center [444, 343] width 91 height 11
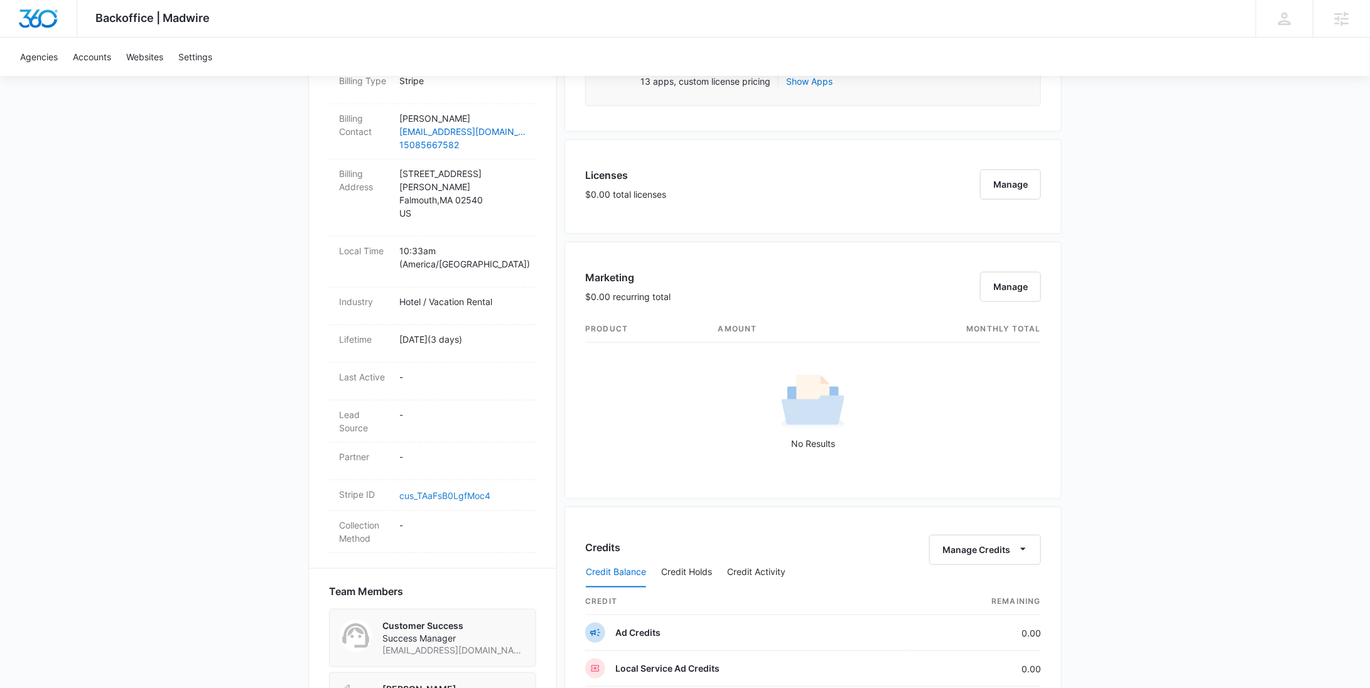
scroll to position [0, 0]
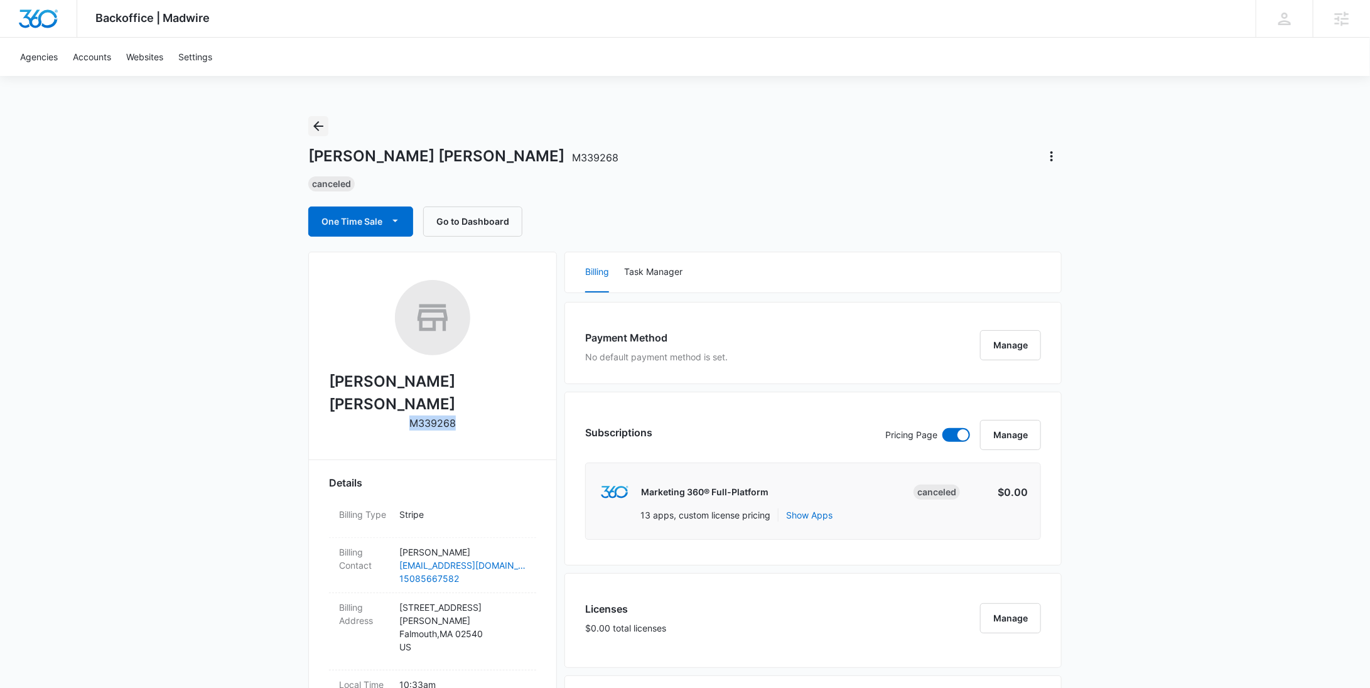
click at [322, 129] on icon "Back" at bounding box center [318, 126] width 15 height 15
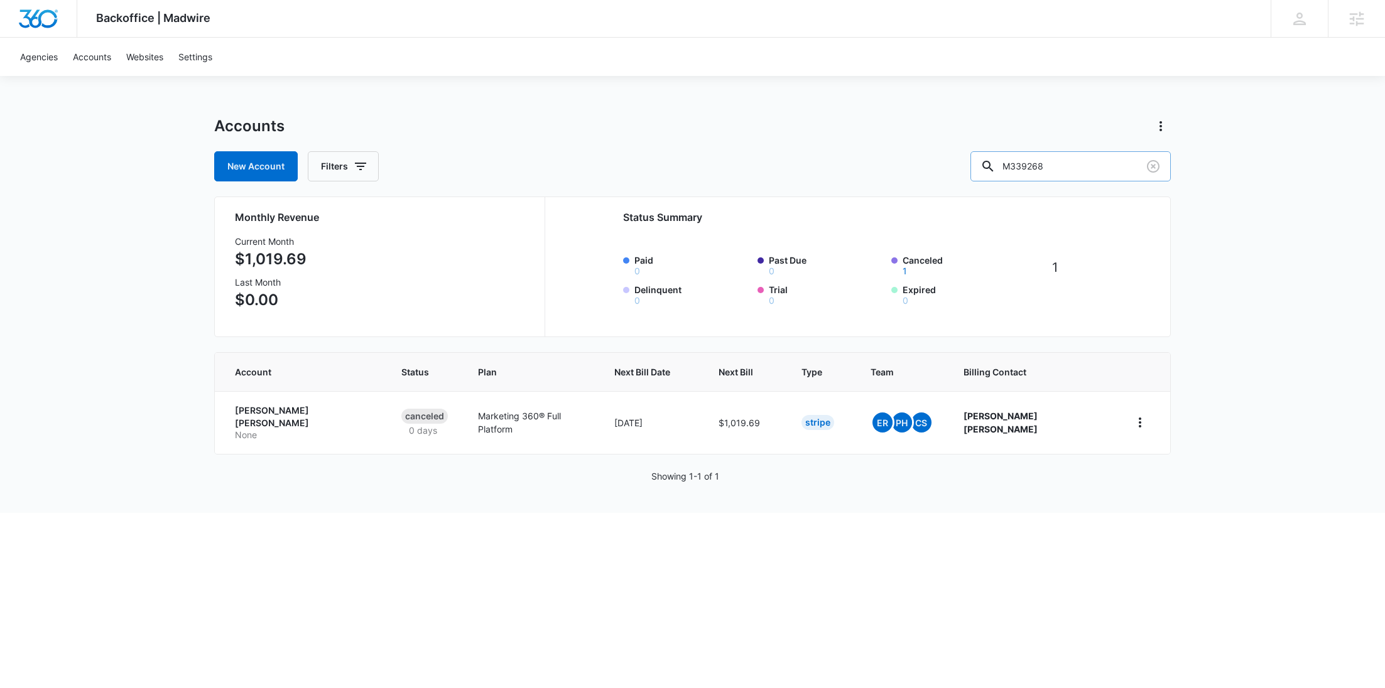
drag, startPoint x: 1075, startPoint y: 163, endPoint x: 1063, endPoint y: 163, distance: 12.6
click at [1063, 163] on input "M339268" at bounding box center [1070, 166] width 200 height 30
drag, startPoint x: 1103, startPoint y: 165, endPoint x: 880, endPoint y: 161, distance: 223.6
click at [886, 162] on div "New Account Filters M339268" at bounding box center [692, 166] width 956 height 30
paste input "5767"
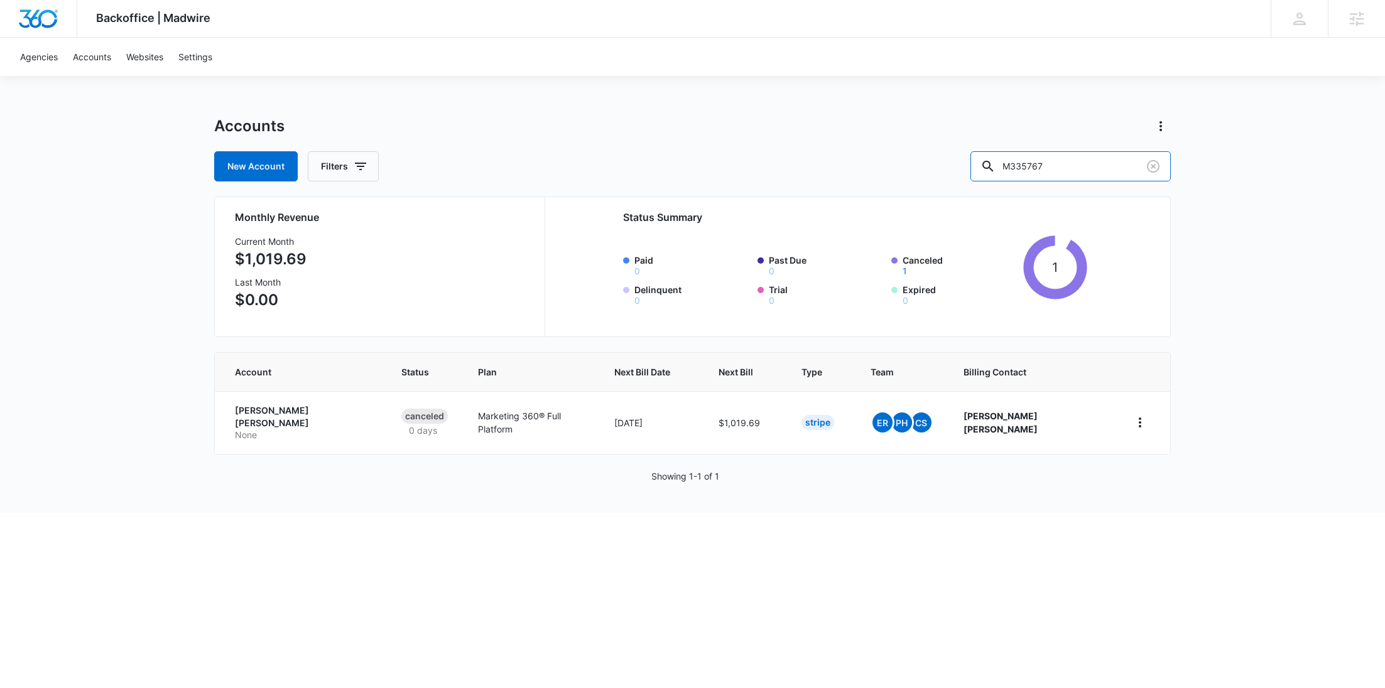
type input "M335767"
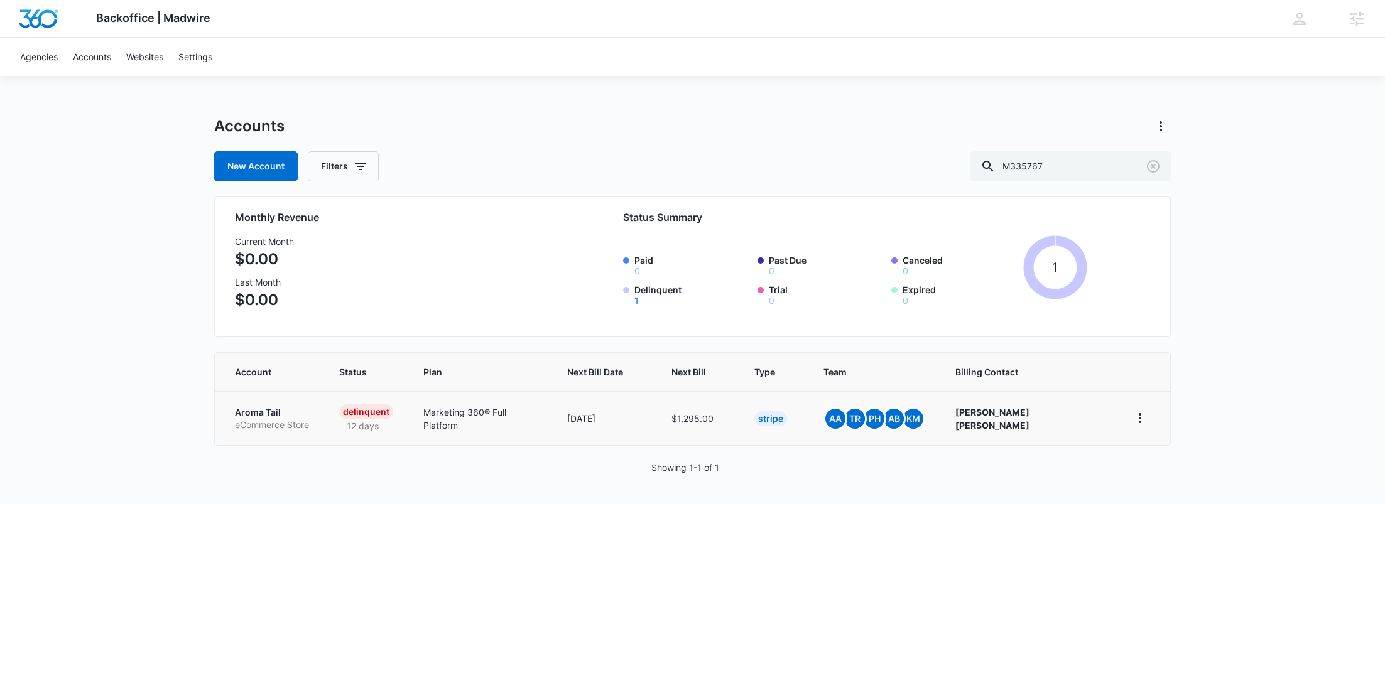
click at [264, 419] on p "eCommerce Store" at bounding box center [272, 425] width 74 height 13
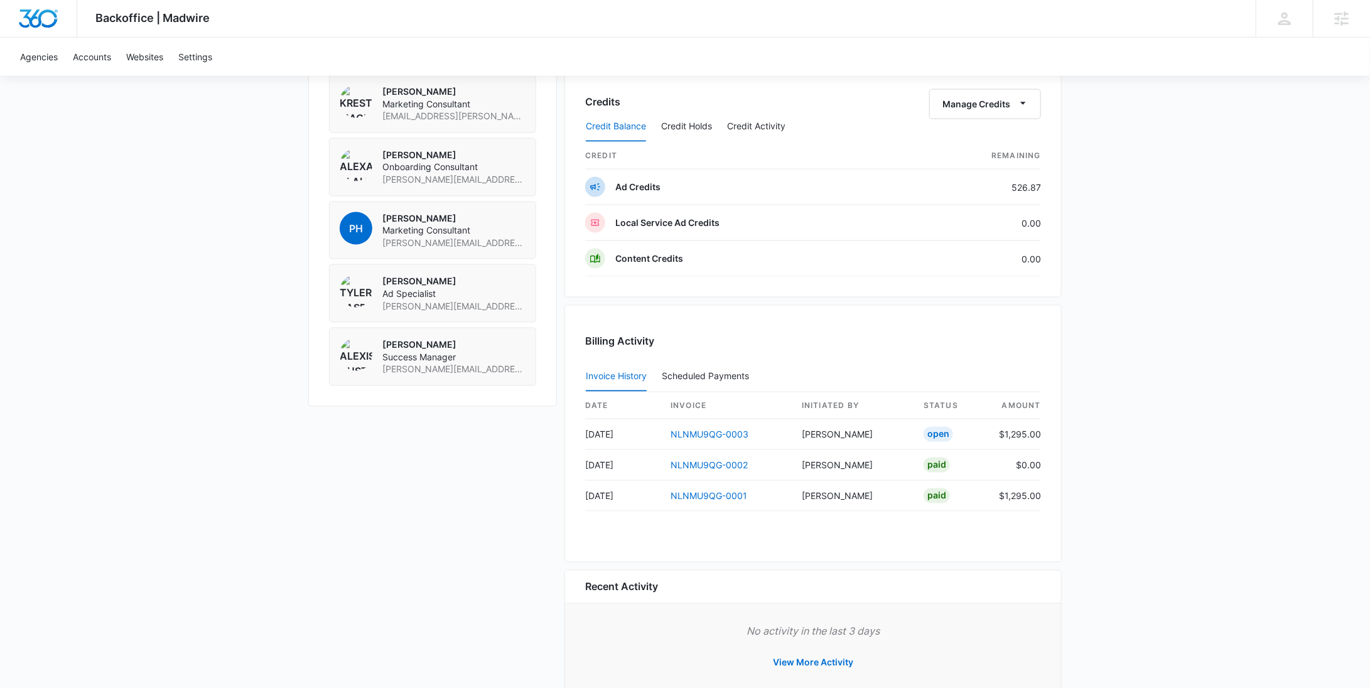
scroll to position [744, 0]
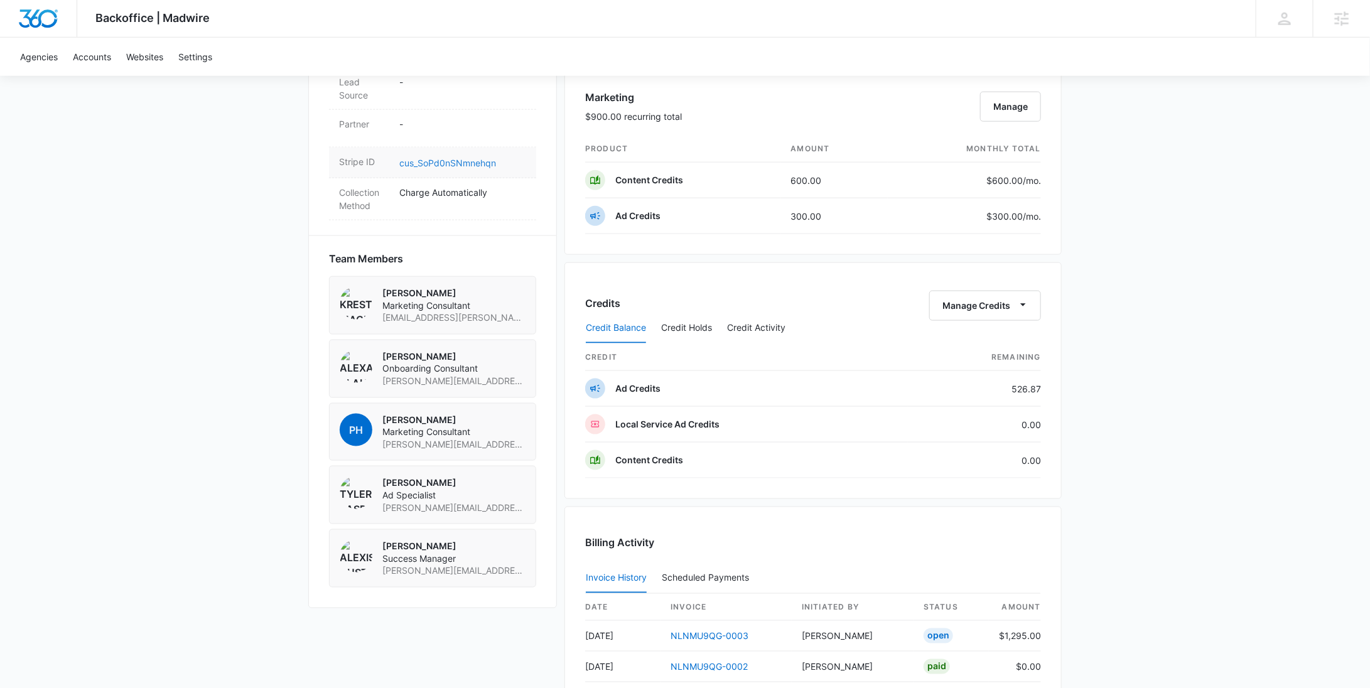
click at [448, 158] on link "cus_SoPd0nSNmnehqn" at bounding box center [447, 163] width 97 height 11
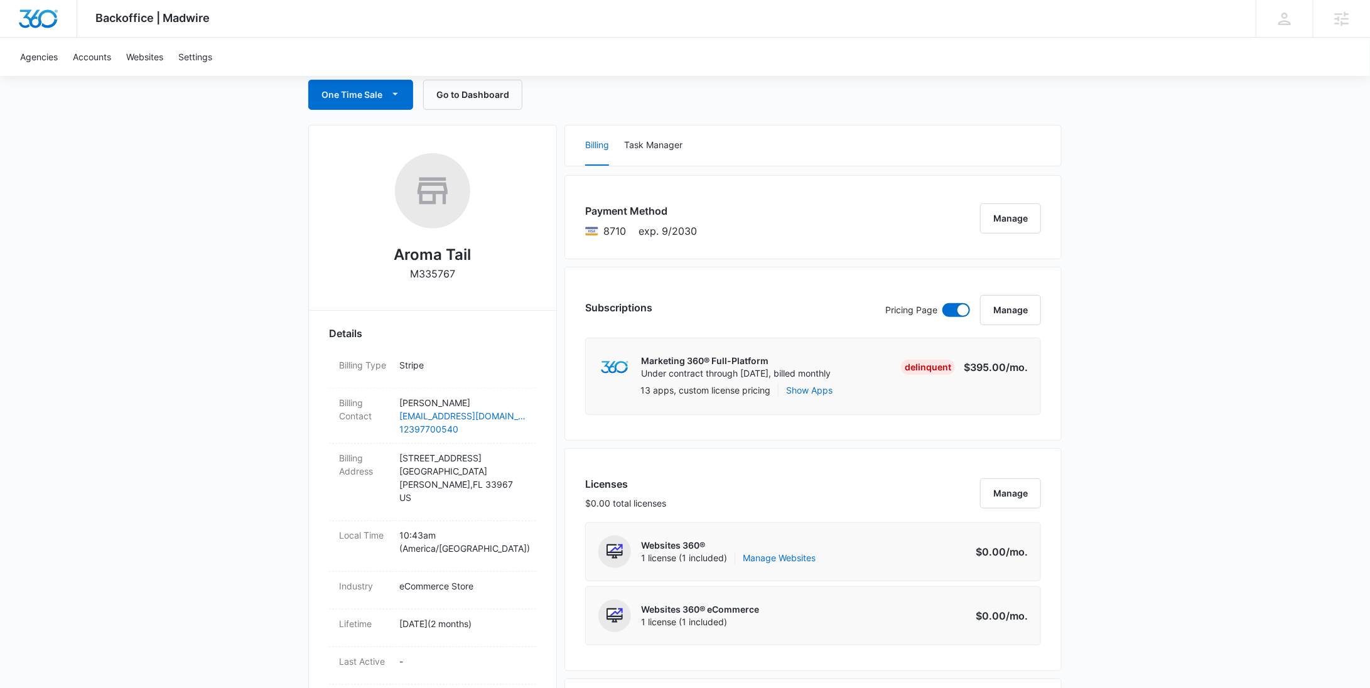
scroll to position [0, 0]
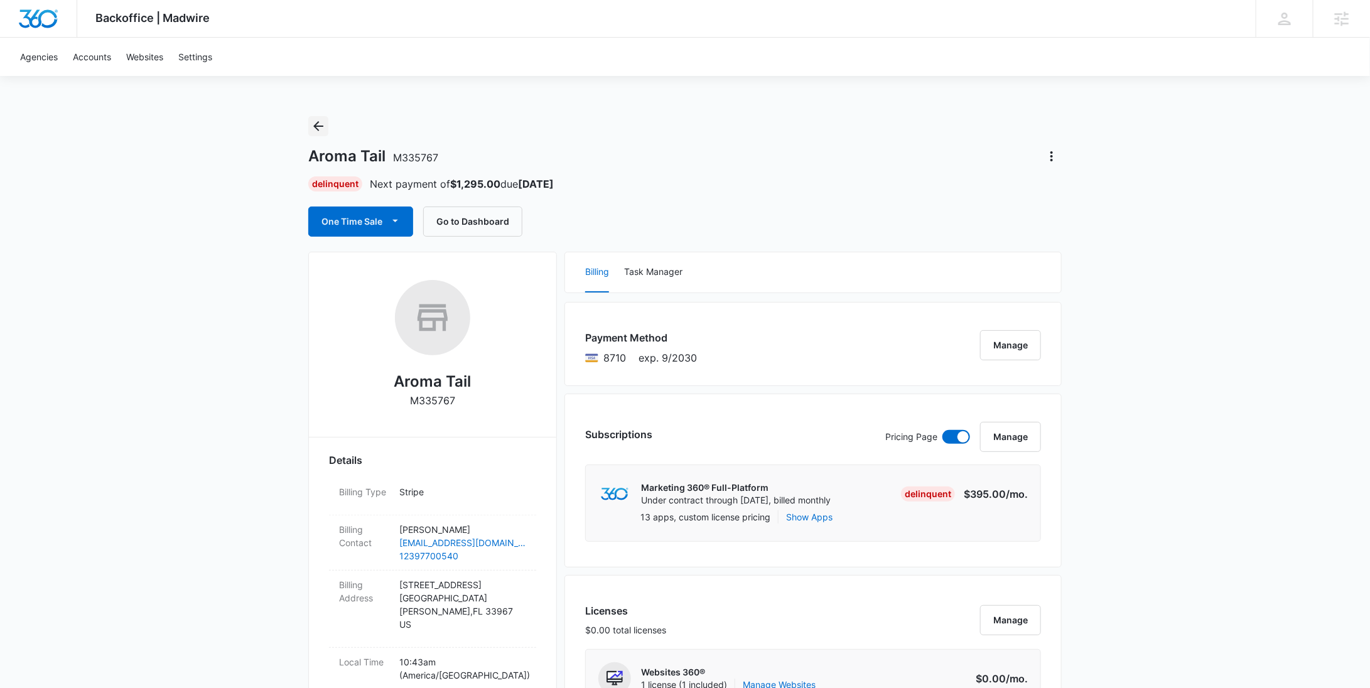
click at [322, 121] on icon "Back" at bounding box center [318, 126] width 15 height 15
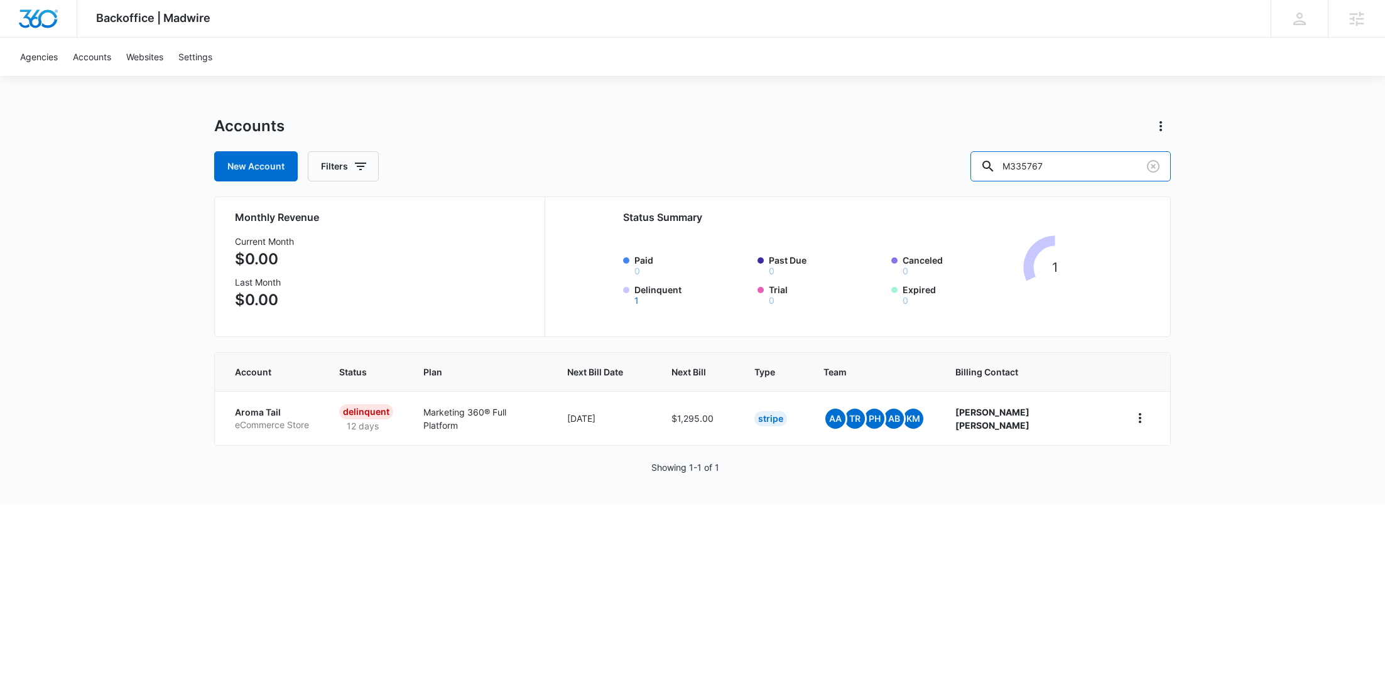
drag, startPoint x: 1106, startPoint y: 173, endPoint x: 995, endPoint y: 168, distance: 111.3
click at [995, 168] on div "New Account Filters M335767" at bounding box center [692, 166] width 956 height 30
paste input "7208"
type input "M37208"
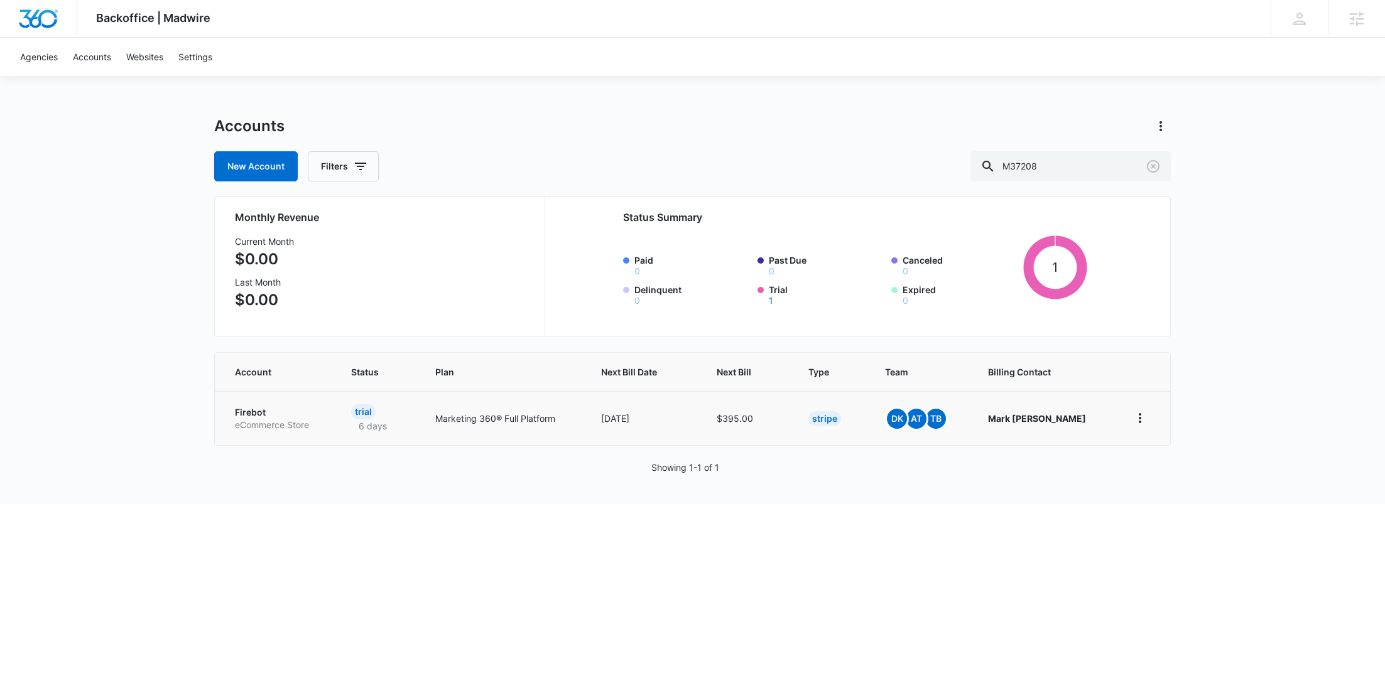
click at [264, 426] on p "eCommerce Store" at bounding box center [278, 425] width 86 height 13
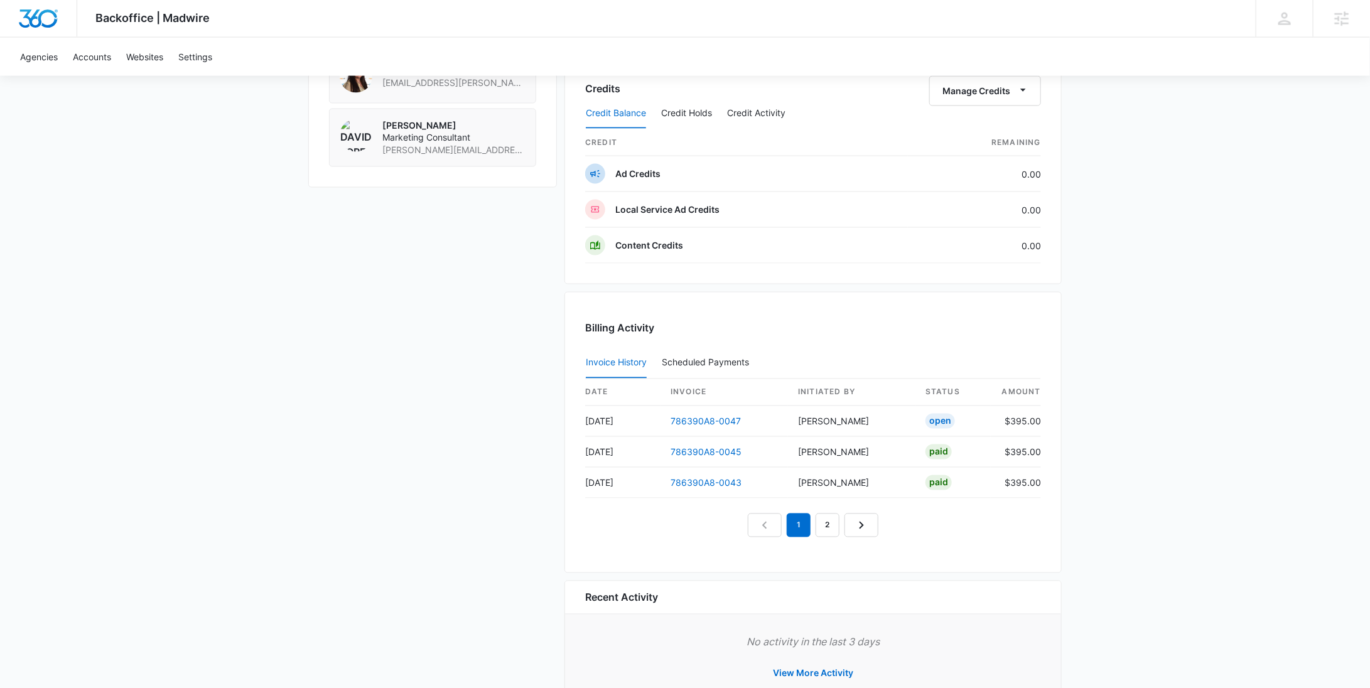
scroll to position [823, 0]
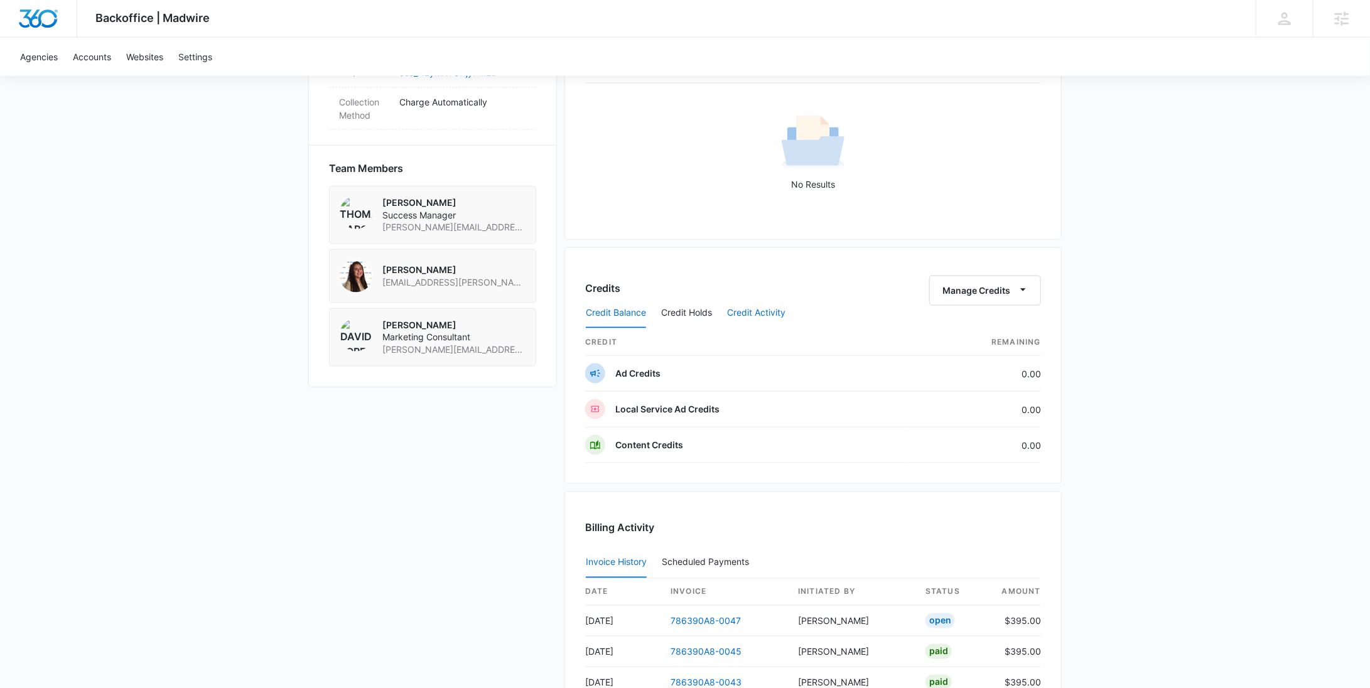
click at [739, 305] on button "Credit Activity" at bounding box center [756, 313] width 58 height 30
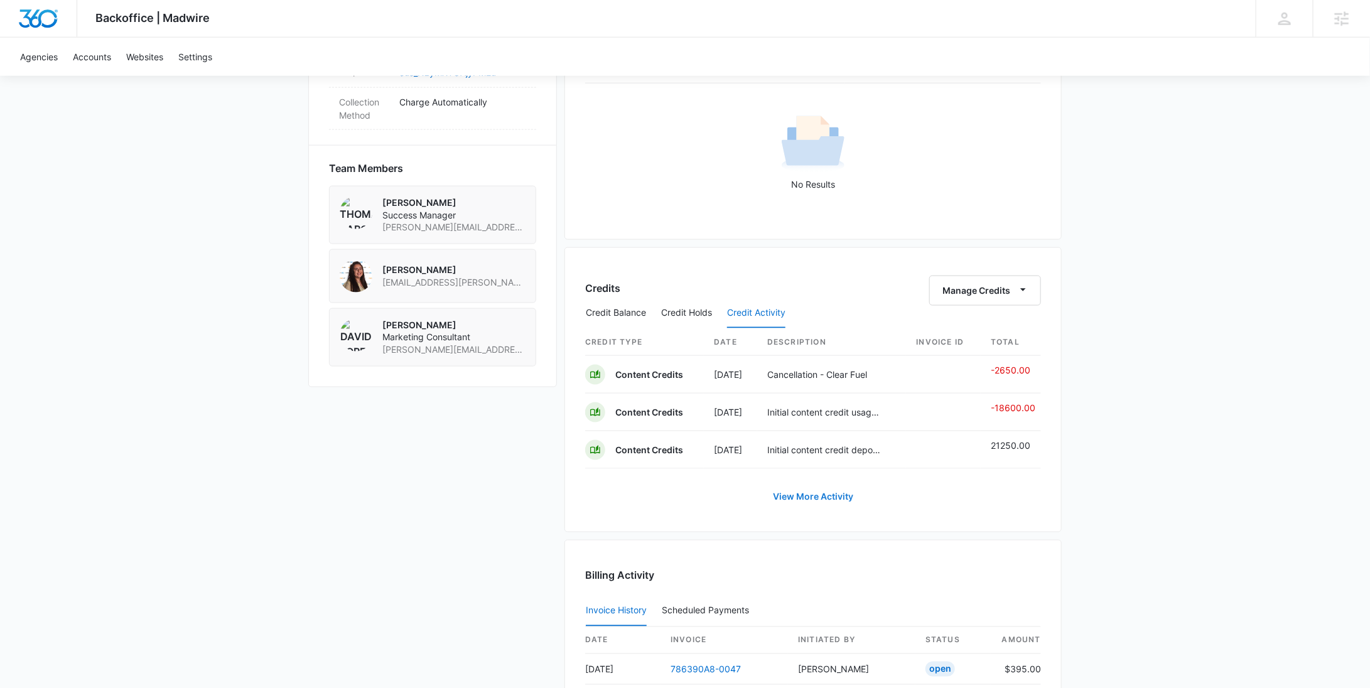
click at [813, 491] on link "View More Activity" at bounding box center [812, 497] width 105 height 30
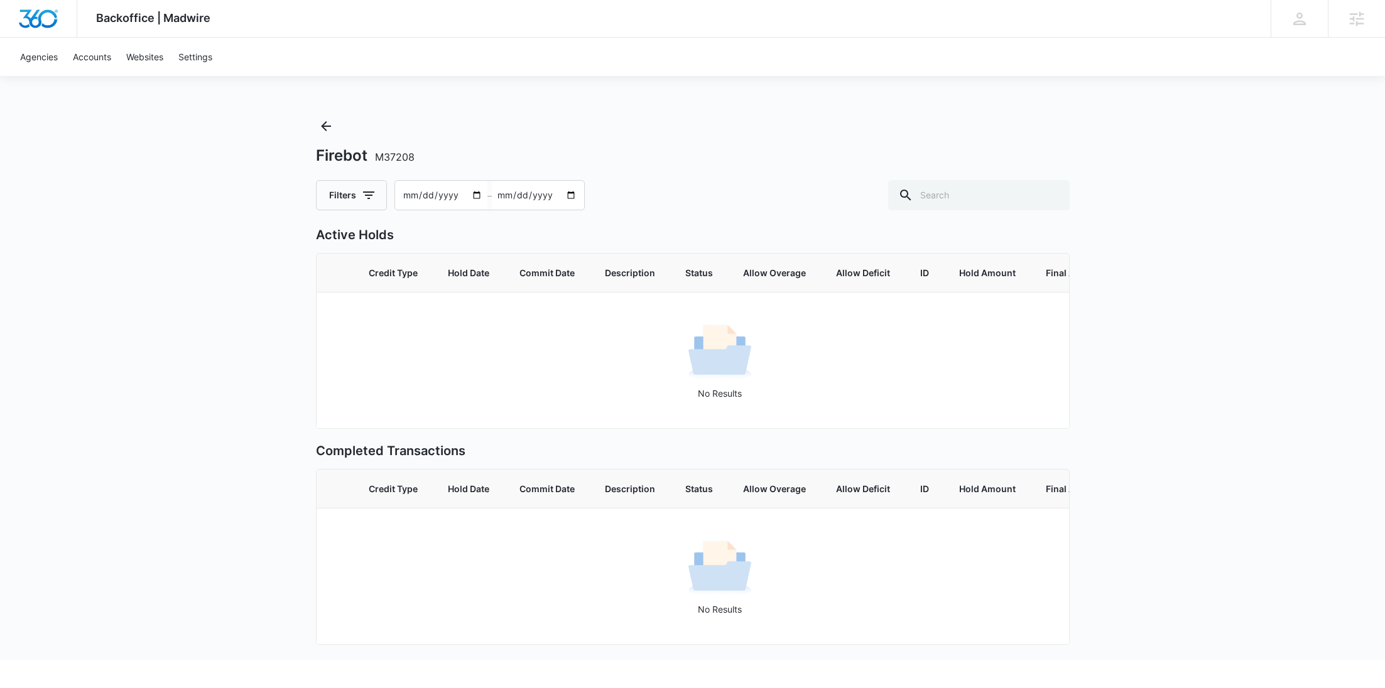
click at [479, 197] on input "2025-08-08" at bounding box center [441, 195] width 92 height 29
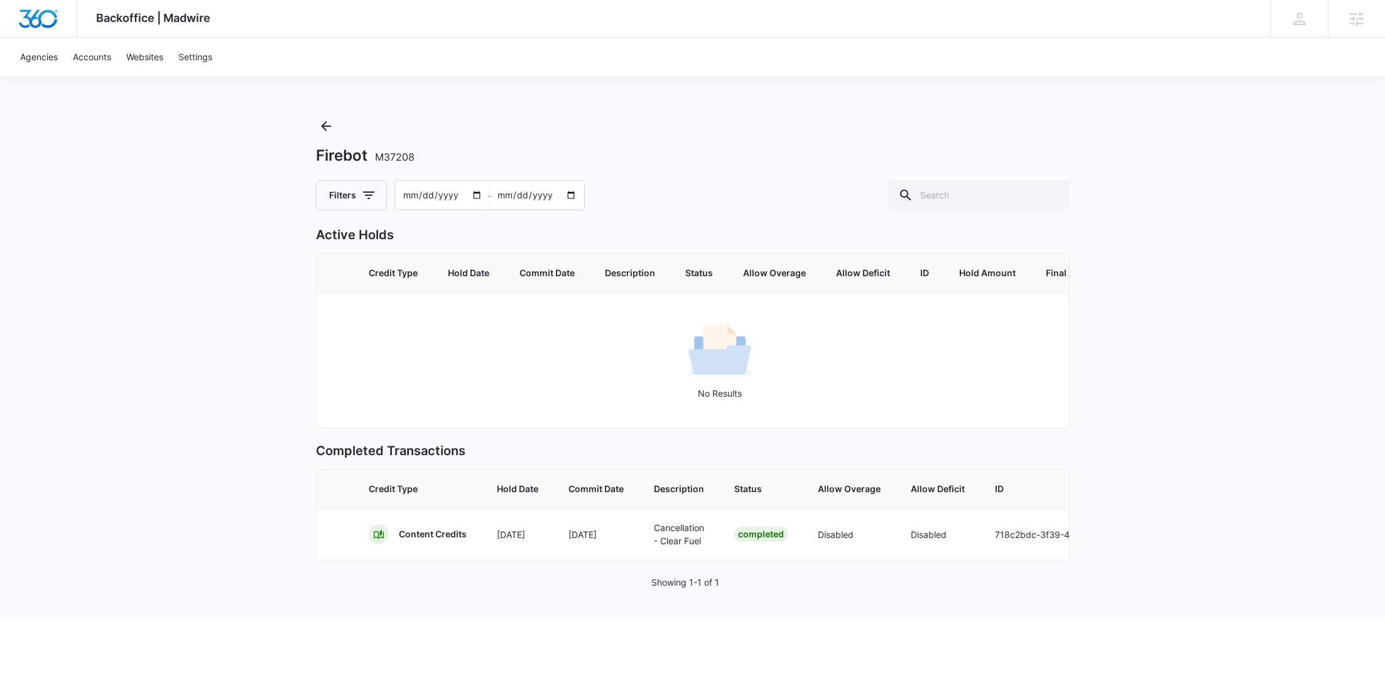
type input "2025-04-08"
click at [323, 129] on icon "Back" at bounding box center [326, 126] width 10 height 10
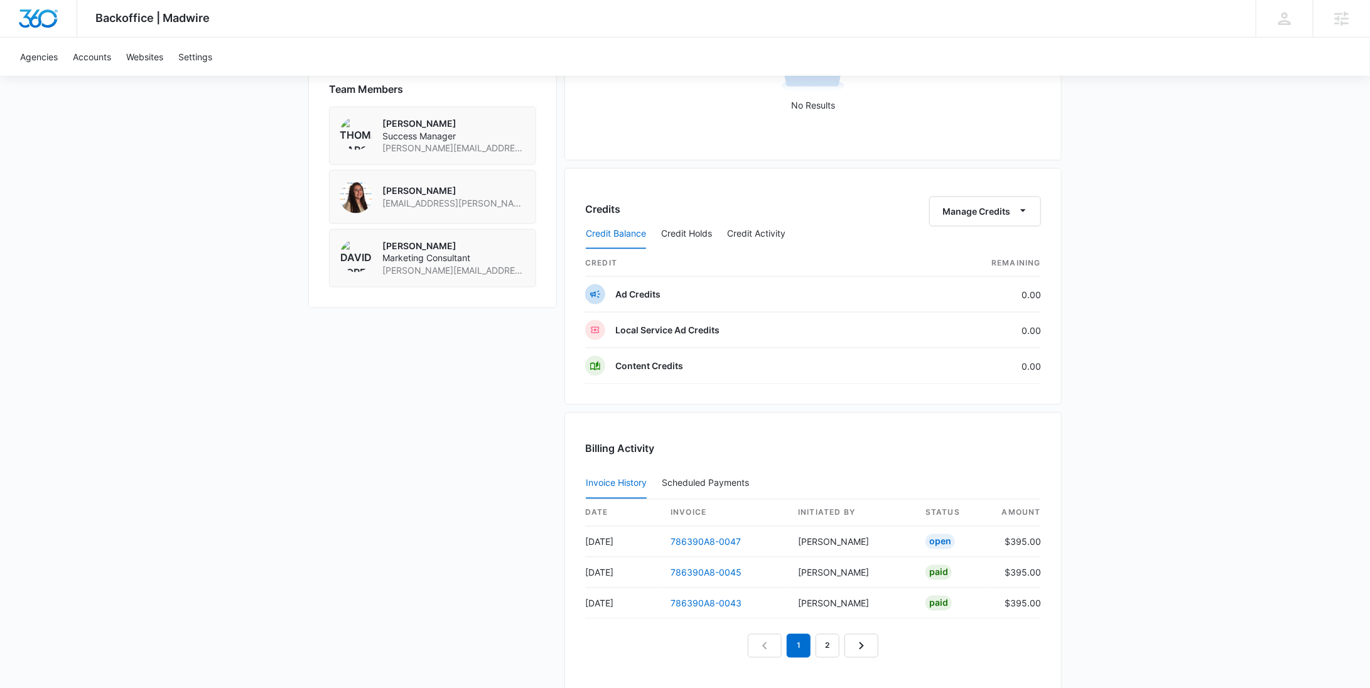
scroll to position [1063, 0]
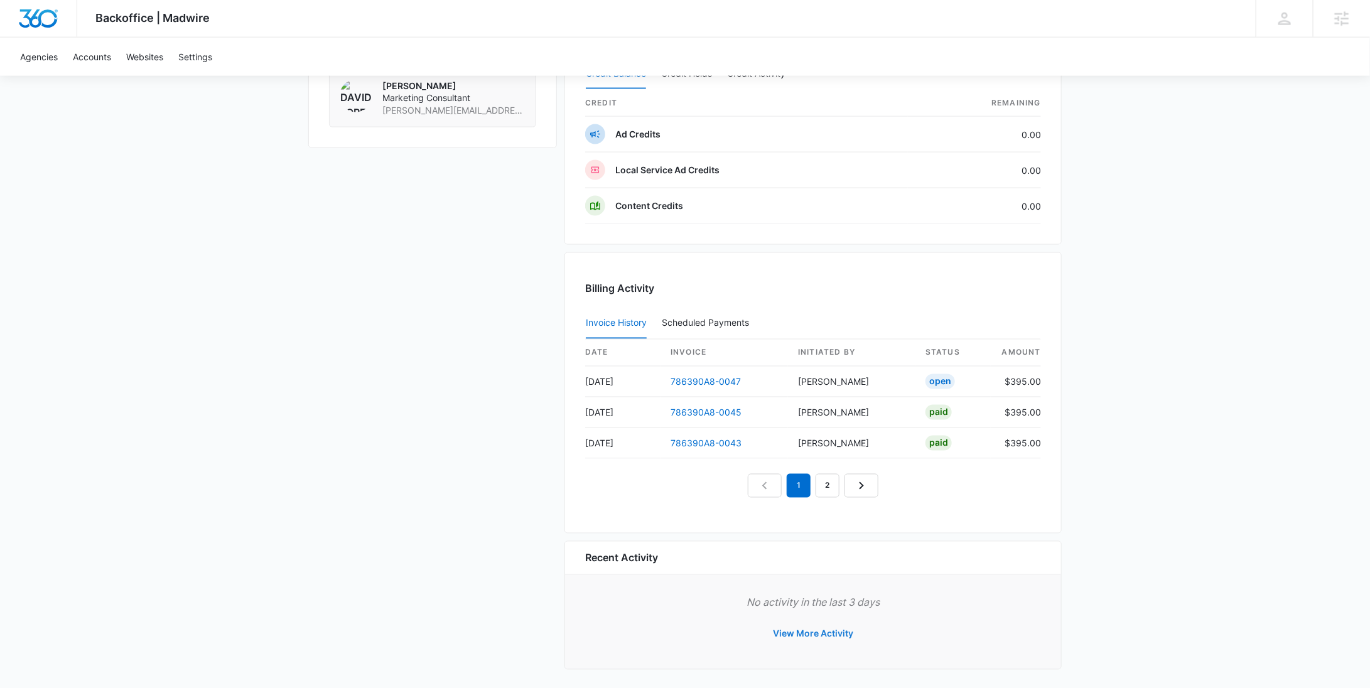
click at [819, 629] on button "View More Activity" at bounding box center [812, 634] width 105 height 30
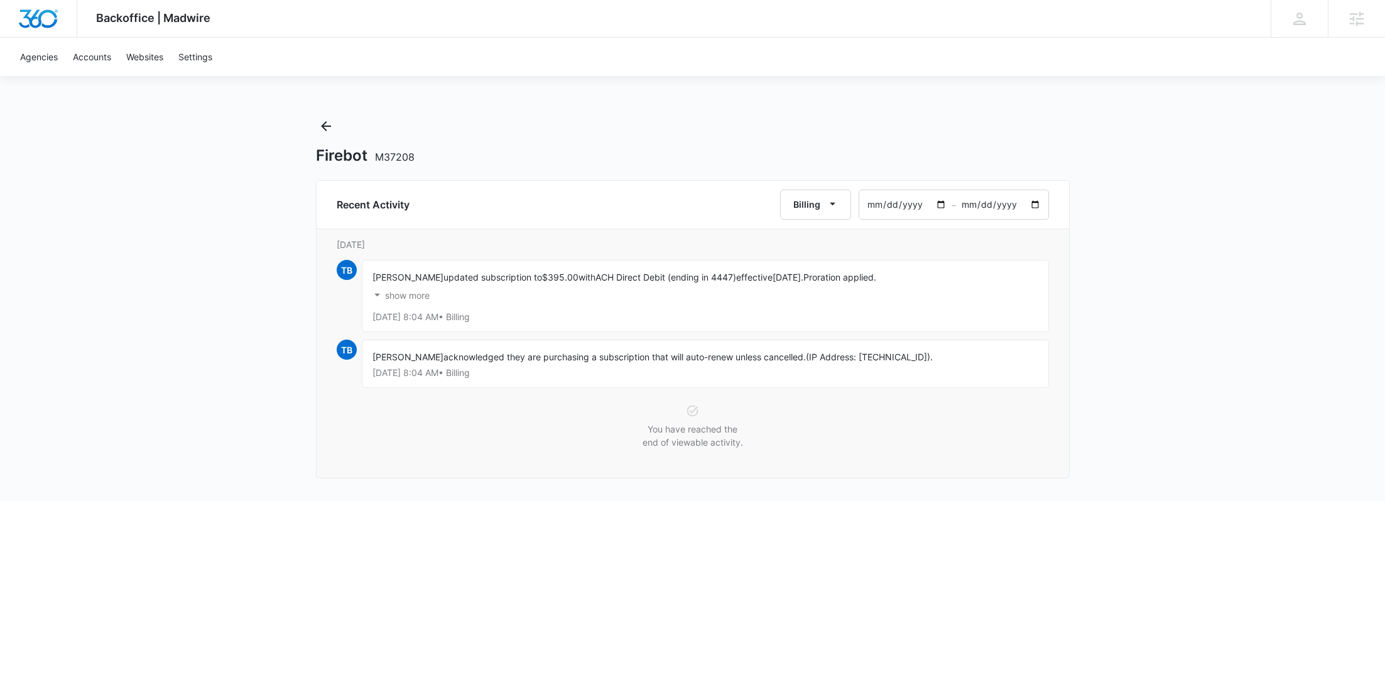
click at [943, 203] on input "2025-08-08" at bounding box center [905, 204] width 92 height 29
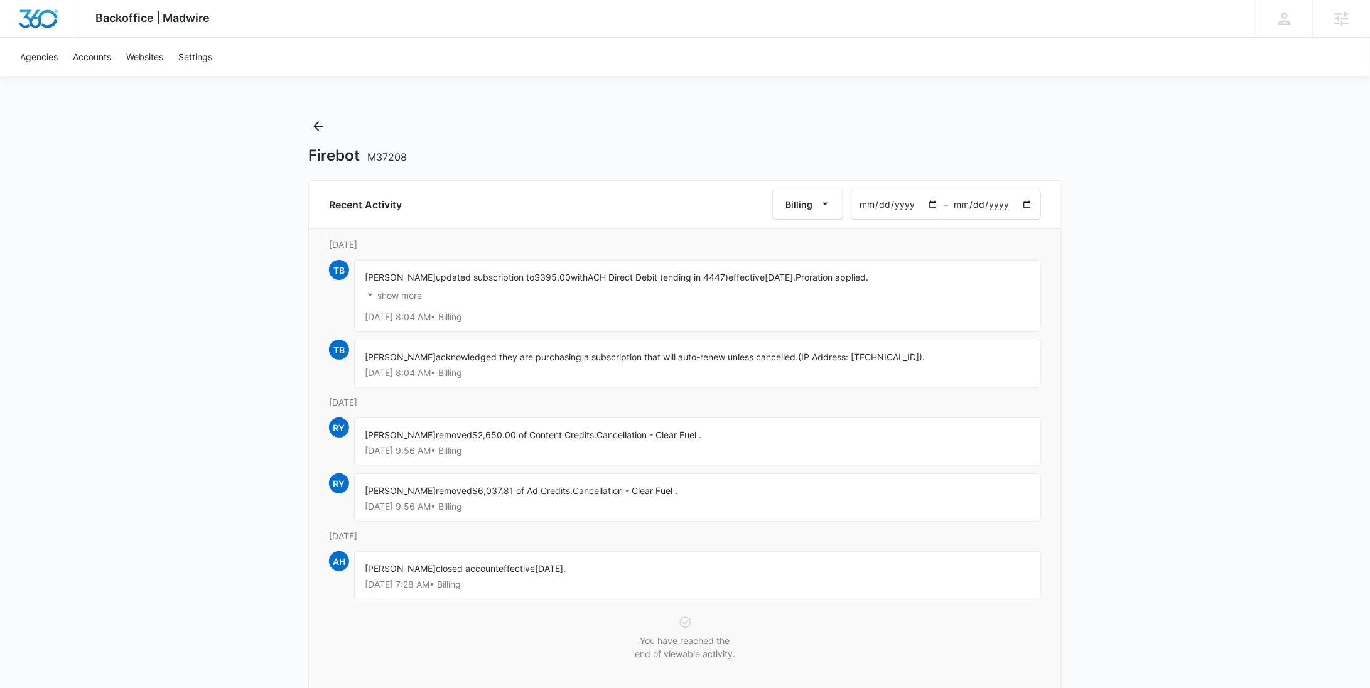
type input "2025-07-08"
click at [479, 486] on span "$6,037.81 of Ad Credits." at bounding box center [522, 490] width 100 height 11
copy span "6,037.81"
click at [495, 430] on span "$2,650.00 of Content Credits." at bounding box center [534, 435] width 124 height 11
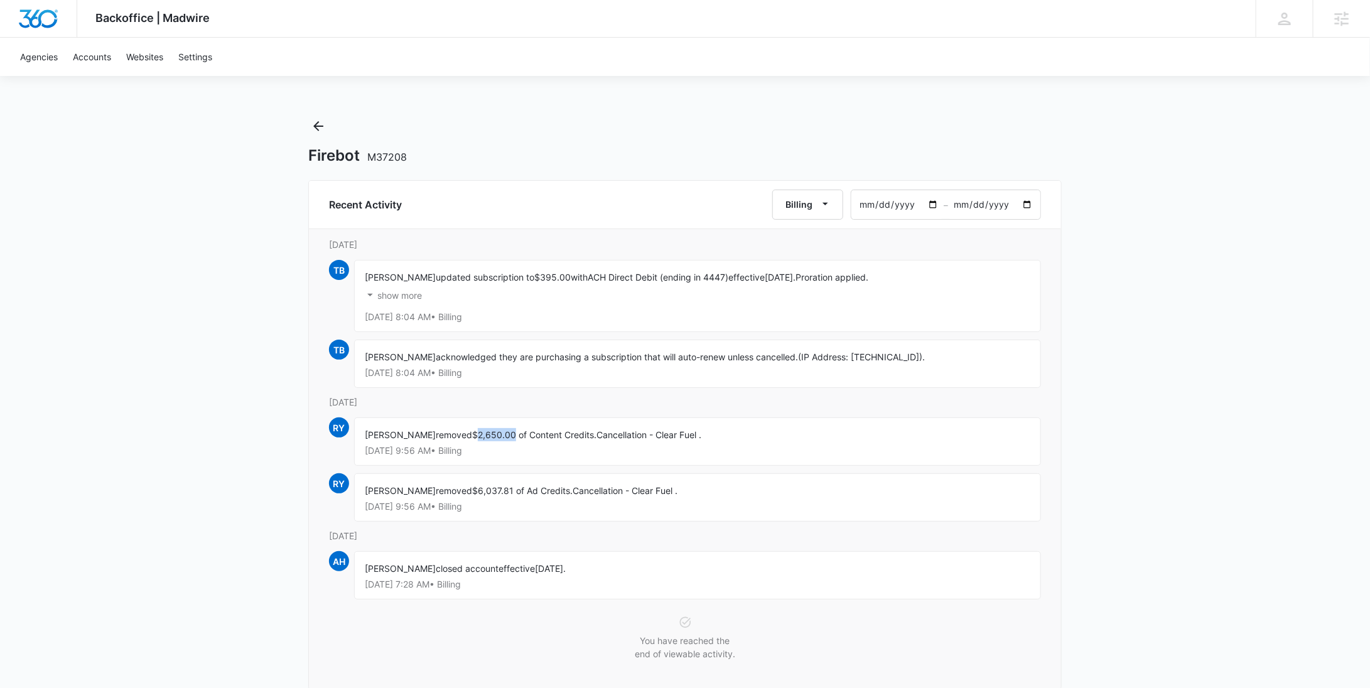
click at [495, 430] on span "$2,650.00 of Content Credits." at bounding box center [534, 435] width 124 height 11
copy span "2,650.00"
click at [311, 129] on icon "Back" at bounding box center [318, 126] width 15 height 15
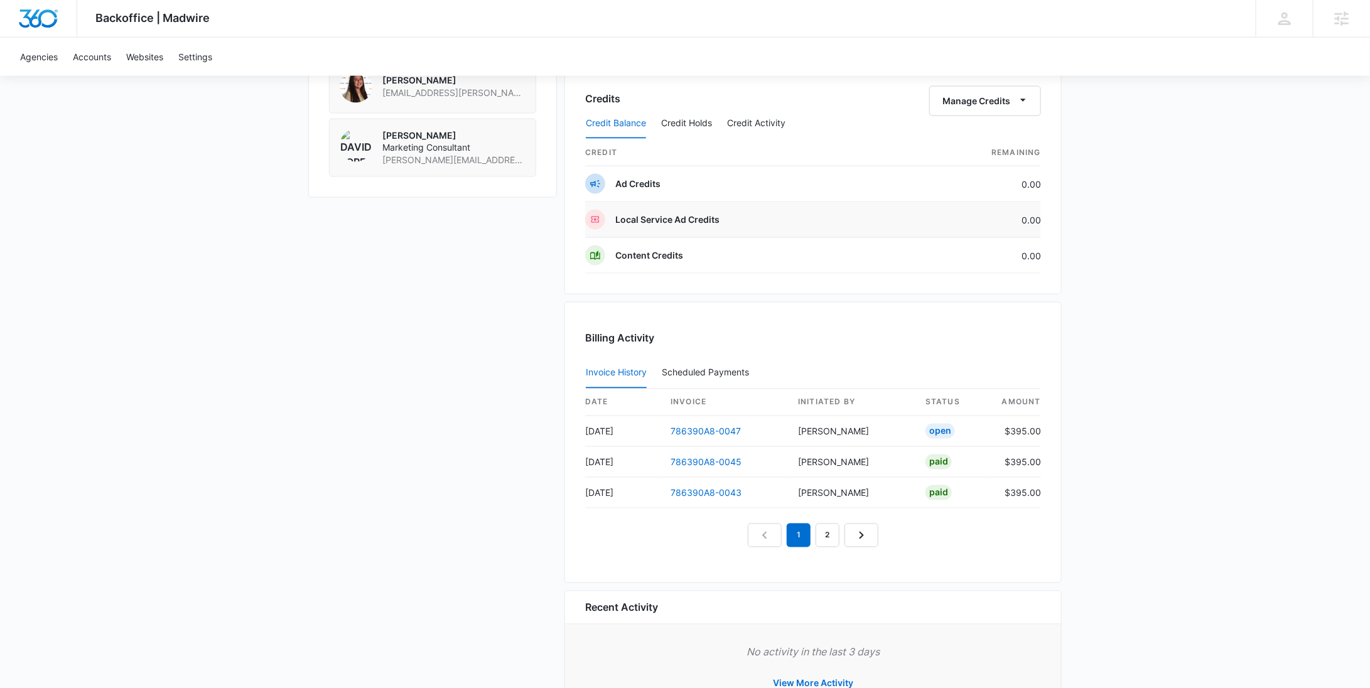
scroll to position [973, 0]
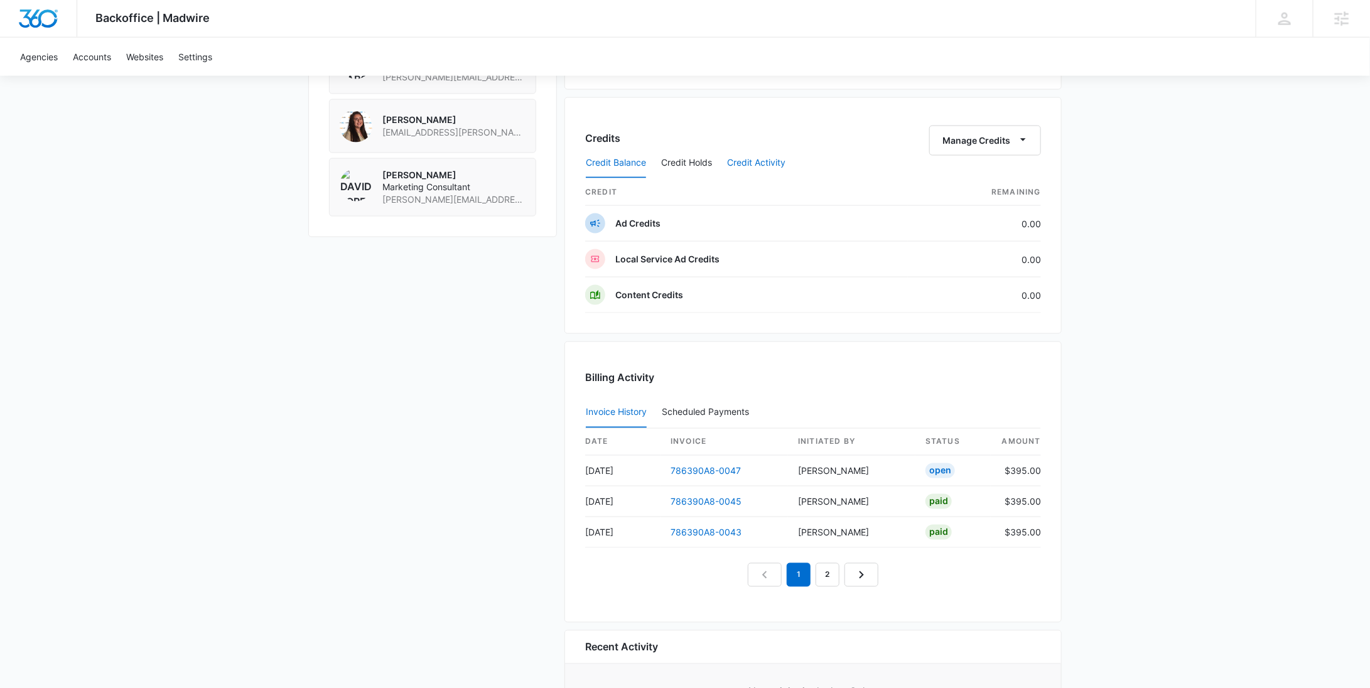
click at [751, 156] on button "Credit Activity" at bounding box center [756, 163] width 58 height 30
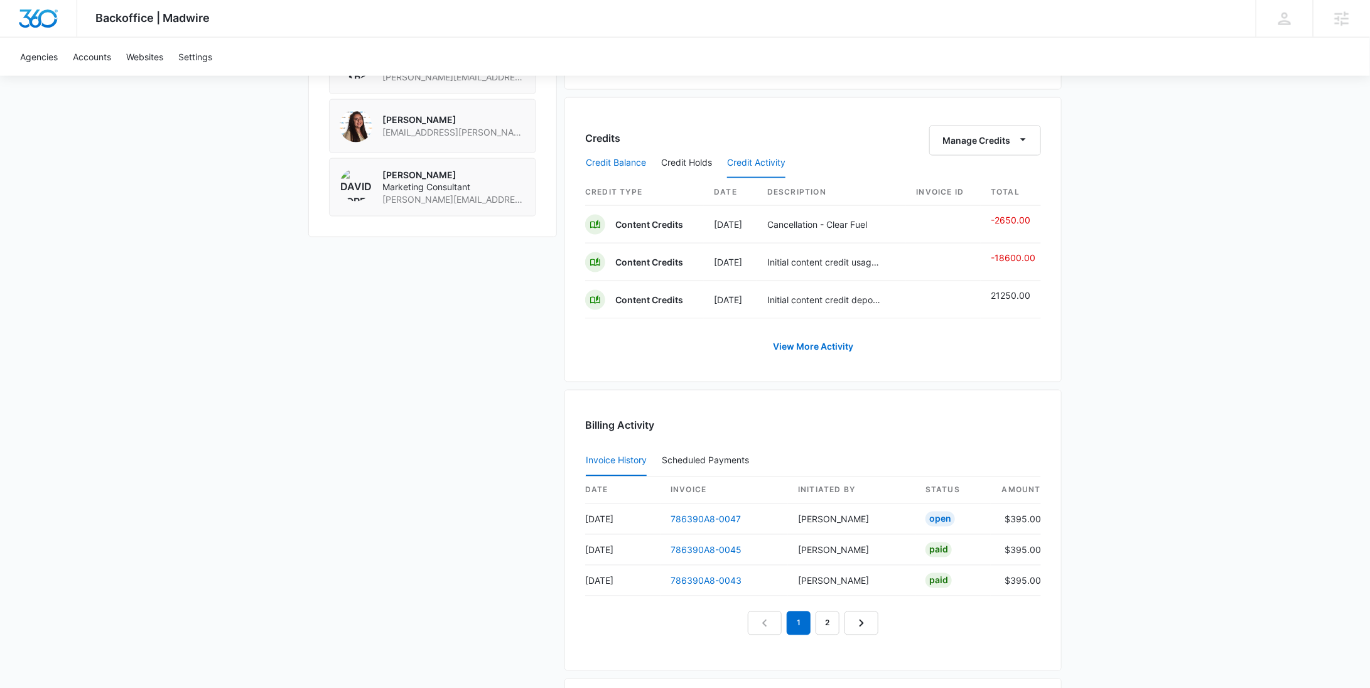
click at [614, 157] on button "Credit Balance" at bounding box center [616, 163] width 60 height 30
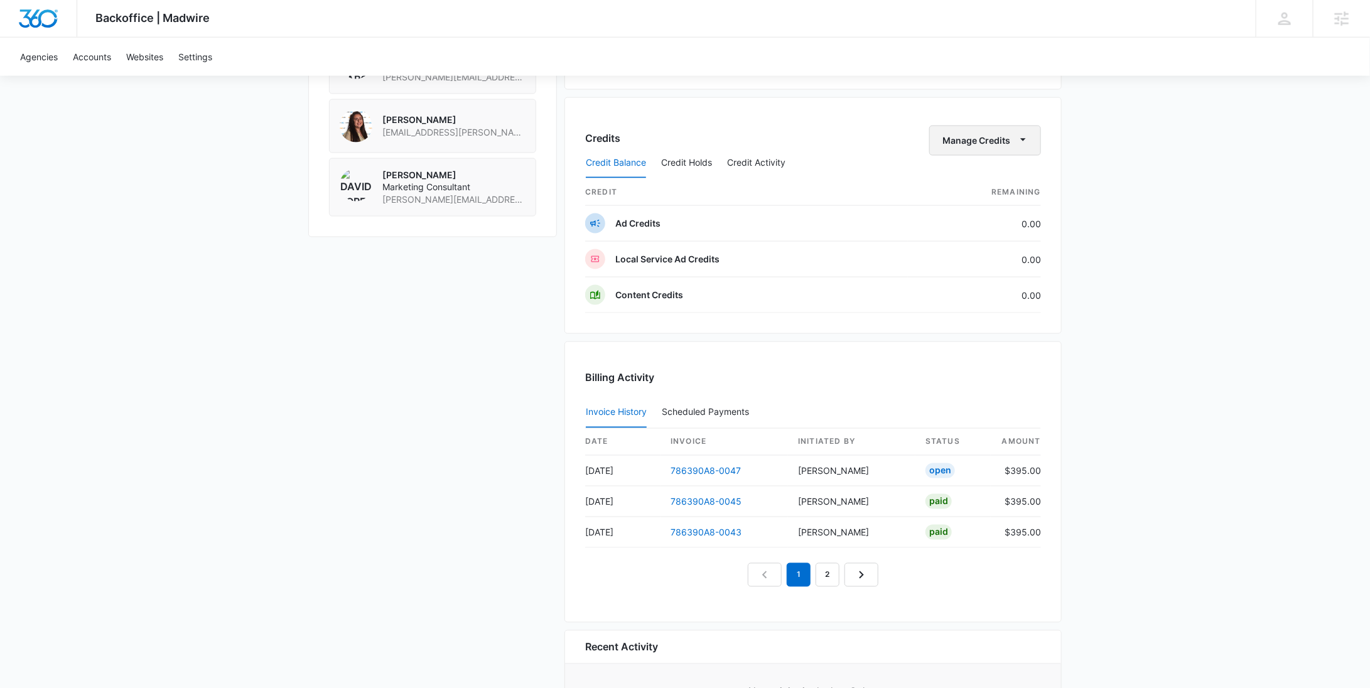
click at [970, 144] on button "Manage Credits" at bounding box center [985, 141] width 112 height 30
click at [971, 177] on div "Deposit Credits" at bounding box center [1004, 178] width 117 height 9
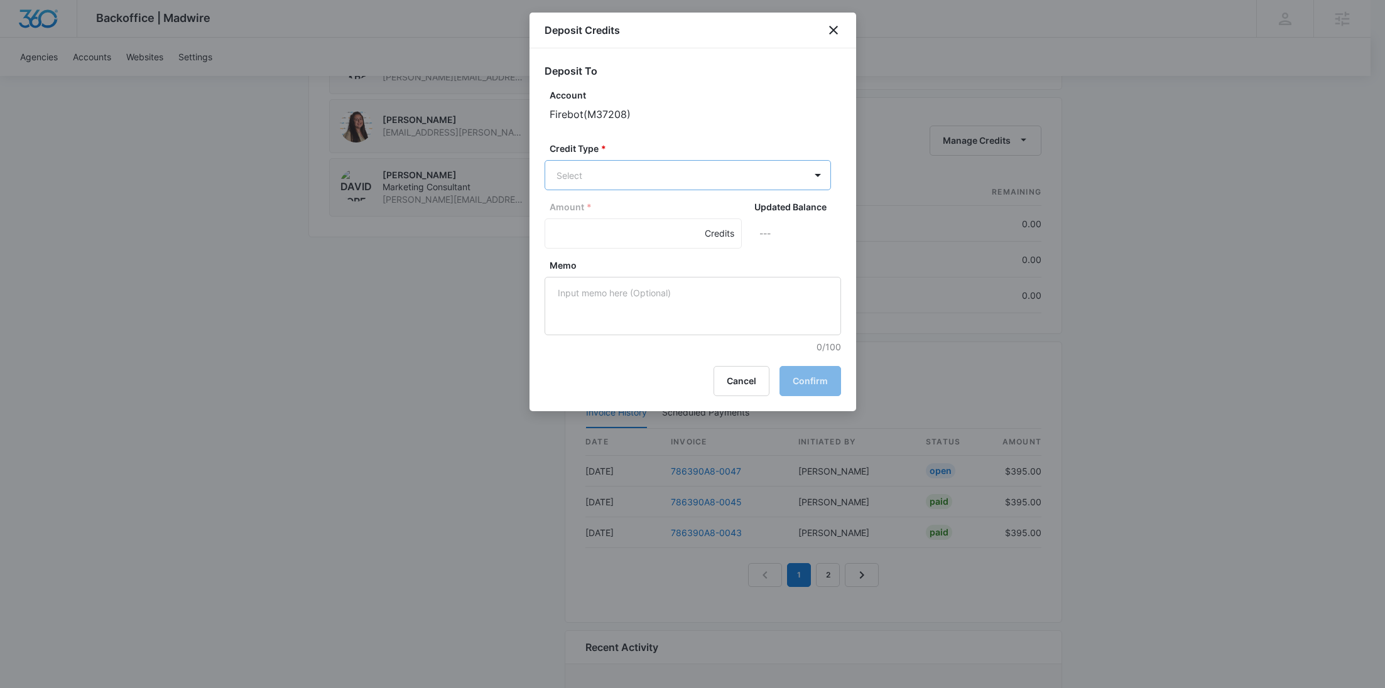
click at [617, 279] on p "Content Credits (0.00 Credits)" at bounding box center [652, 282] width 125 height 13
click at [596, 235] on input "Amount *" at bounding box center [642, 235] width 197 height 30
paste input "2650.00"
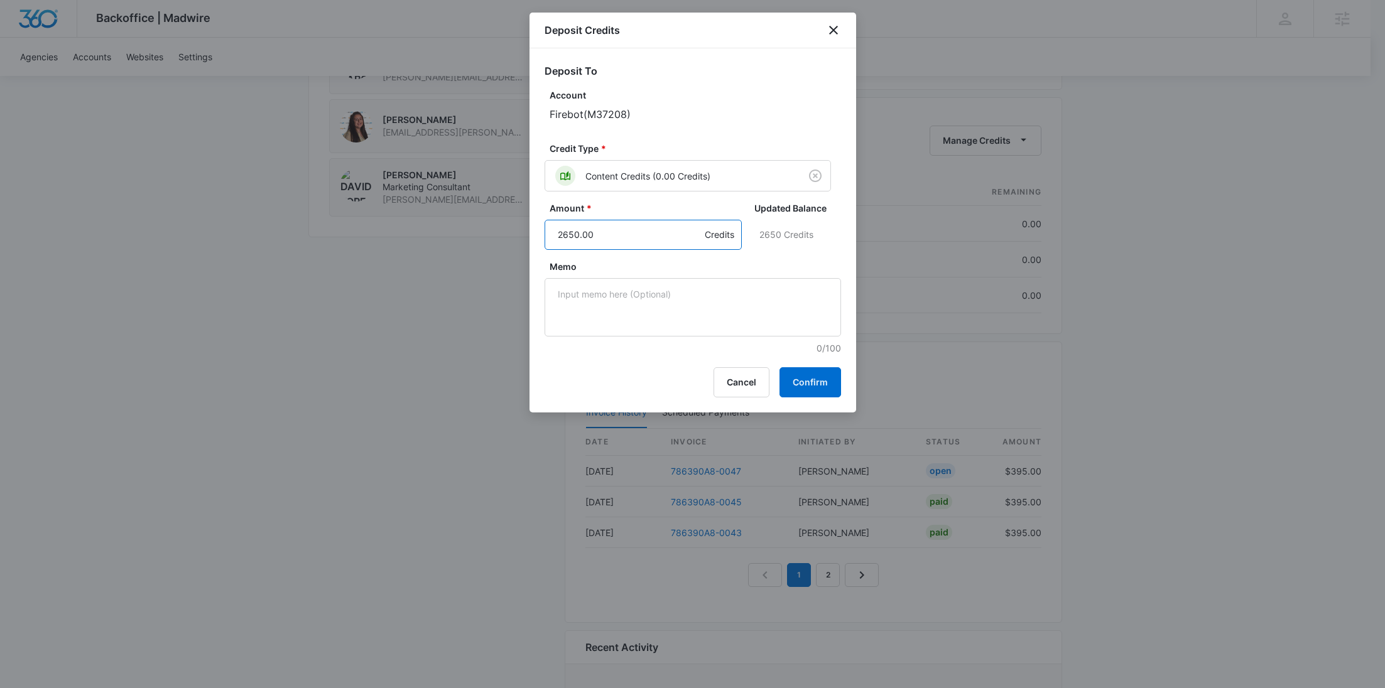
type input "2650.00"
click at [662, 295] on textarea "Memo" at bounding box center [692, 307] width 296 height 58
paste textarea "Restoring Previously Removed Credits"
type textarea "Restoring Previously Removed Credits"
click at [811, 376] on button "Confirm" at bounding box center [810, 382] width 62 height 30
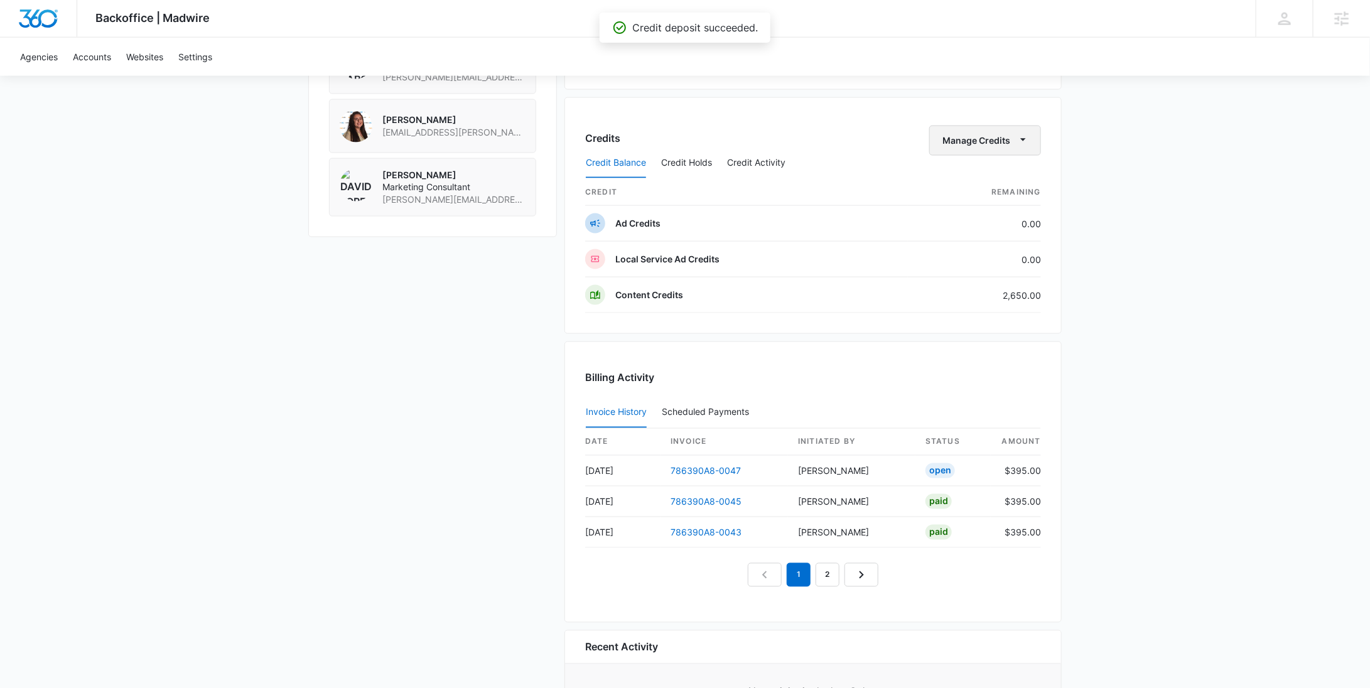
click at [999, 135] on button "Manage Credits" at bounding box center [985, 141] width 112 height 30
click at [988, 181] on div "Deposit Credits" at bounding box center [1004, 178] width 117 height 9
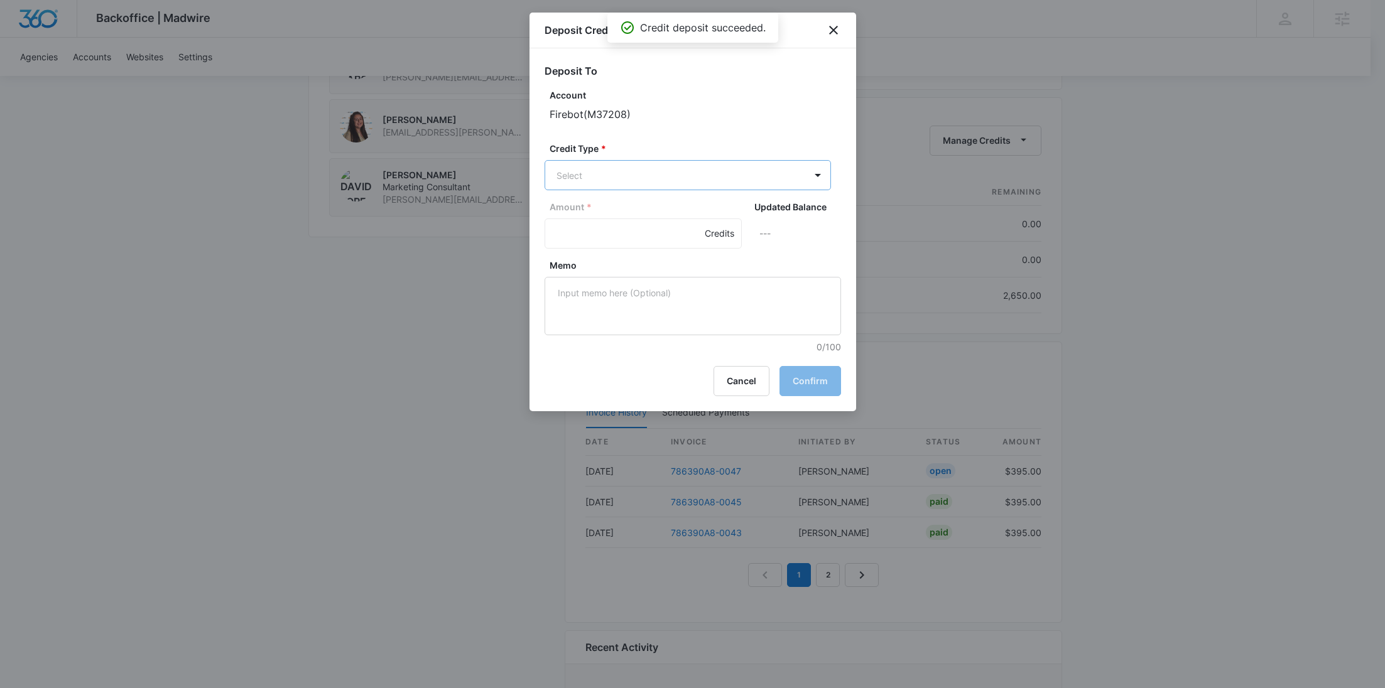
click at [634, 216] on p "Ad Credits (0.00 Credits)" at bounding box center [642, 222] width 104 height 13
click at [587, 304] on textarea "Memo" at bounding box center [692, 307] width 296 height 58
paste textarea "Restoring Previously Removed Credits"
type textarea "Restoring Previously Removed Credits"
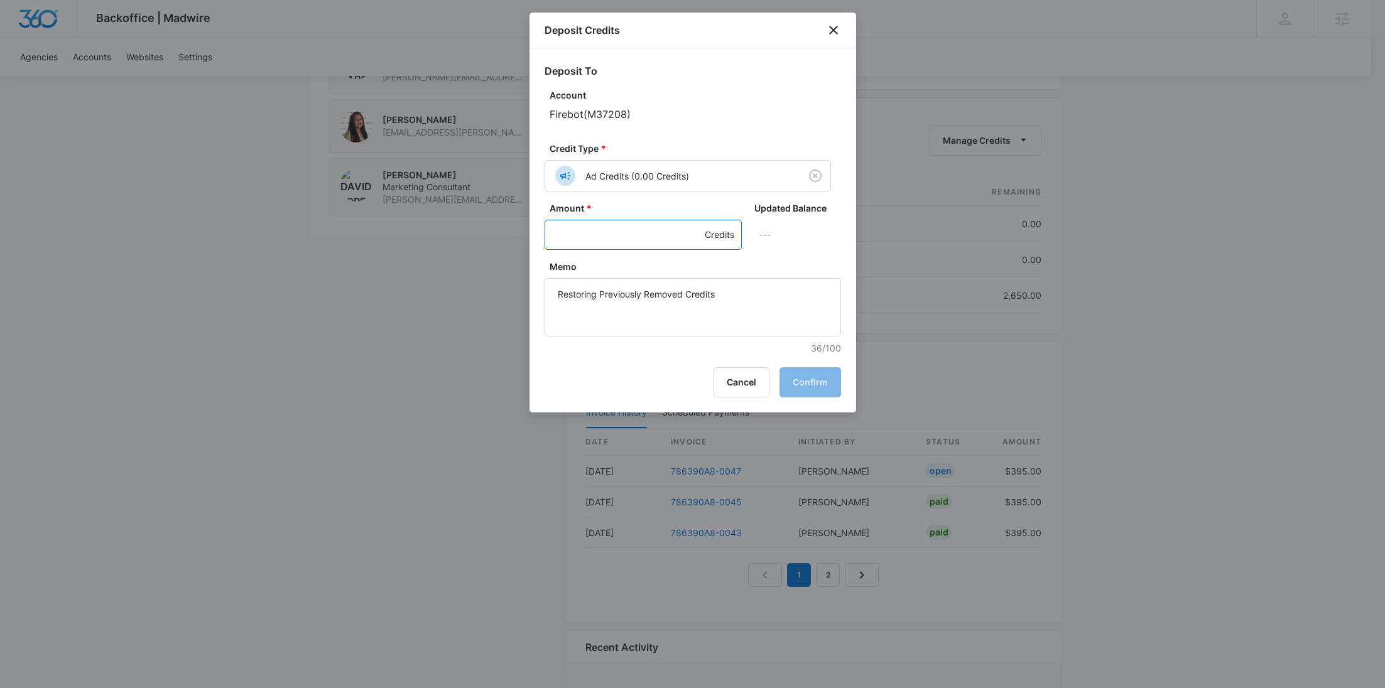
click at [598, 225] on input "Amount *" at bounding box center [642, 235] width 197 height 30
paste input "6037.81"
type input "6037.81"
click at [810, 376] on button "Confirm" at bounding box center [810, 382] width 62 height 30
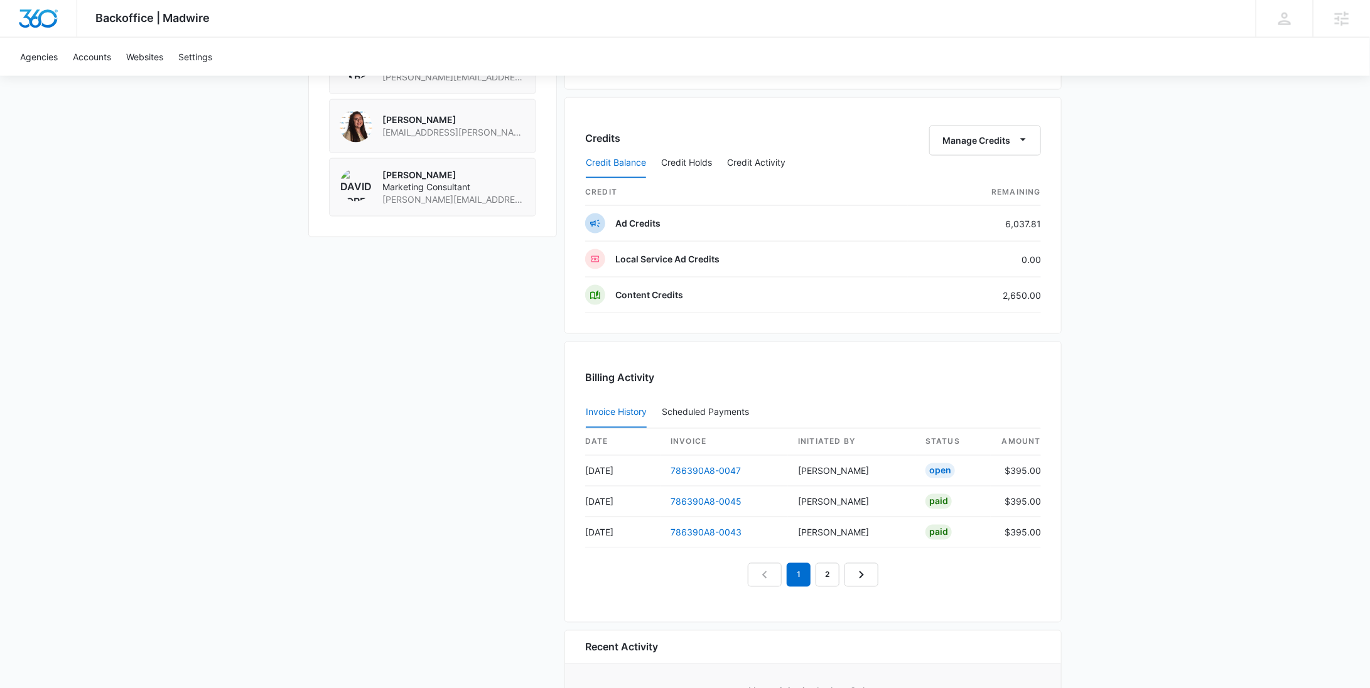
scroll to position [0, 0]
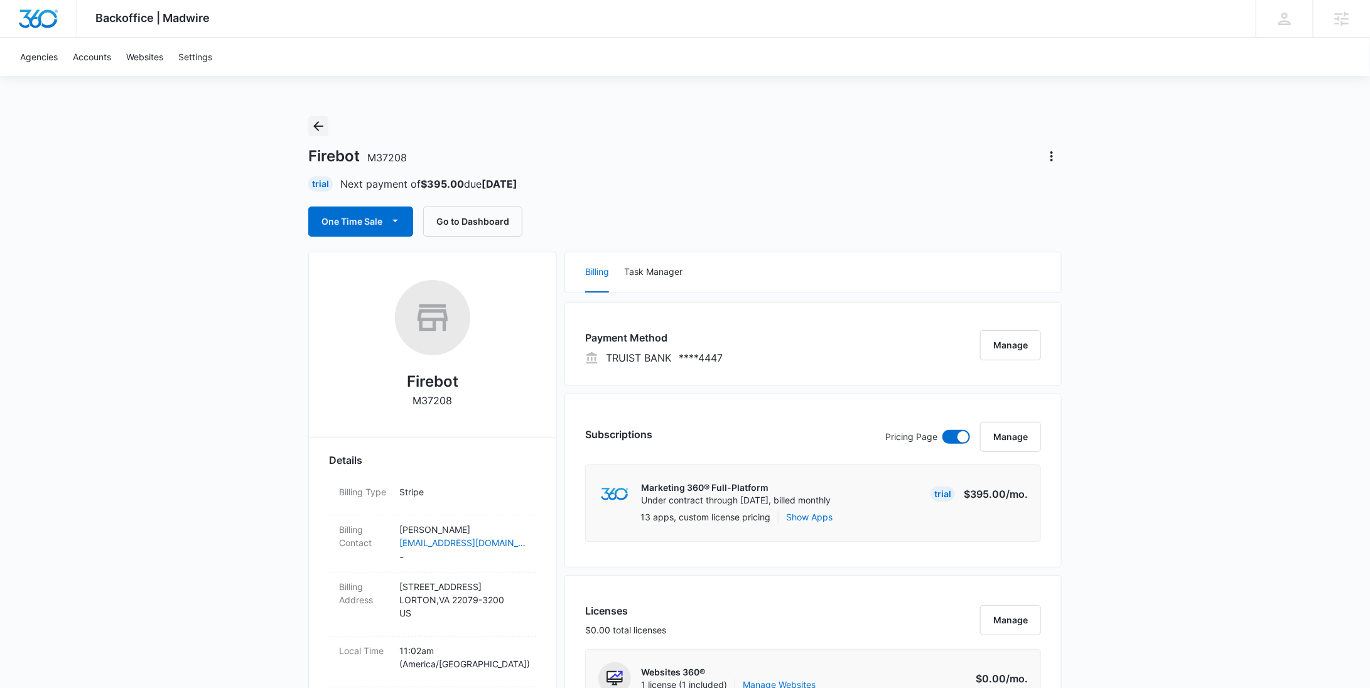
click at [314, 127] on icon "Back" at bounding box center [318, 126] width 15 height 15
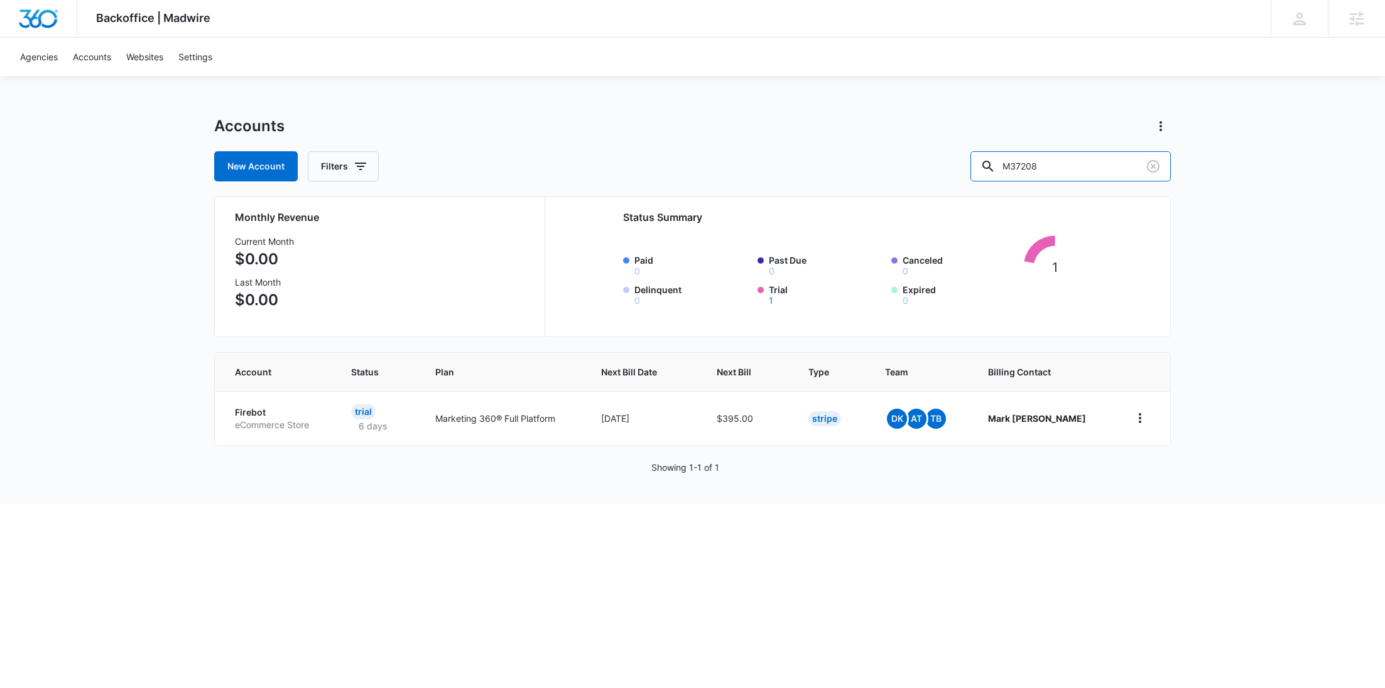
drag, startPoint x: 1104, startPoint y: 163, endPoint x: 963, endPoint y: 163, distance: 140.7
click at [968, 165] on div "New Account Filters M37208" at bounding box center [692, 166] width 956 height 30
paste input "36252"
type input "M336252"
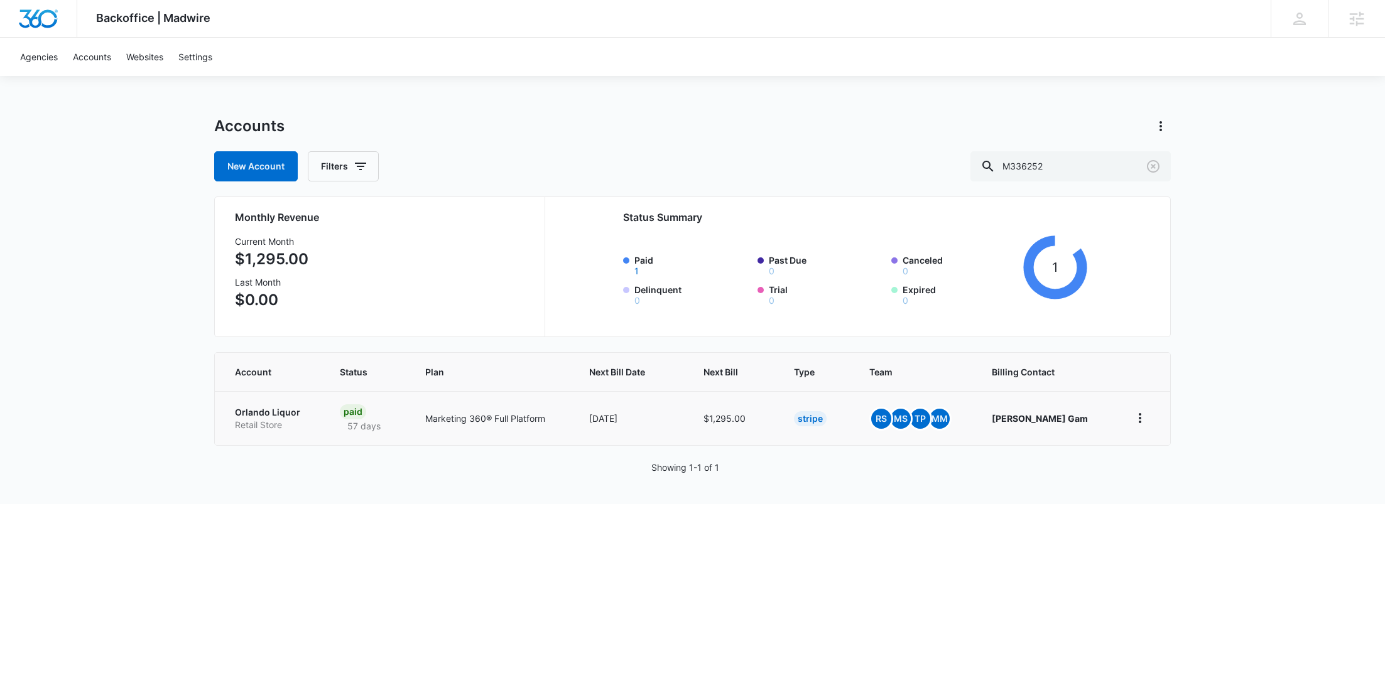
click at [264, 414] on p "Orlando Liquor" at bounding box center [272, 412] width 75 height 13
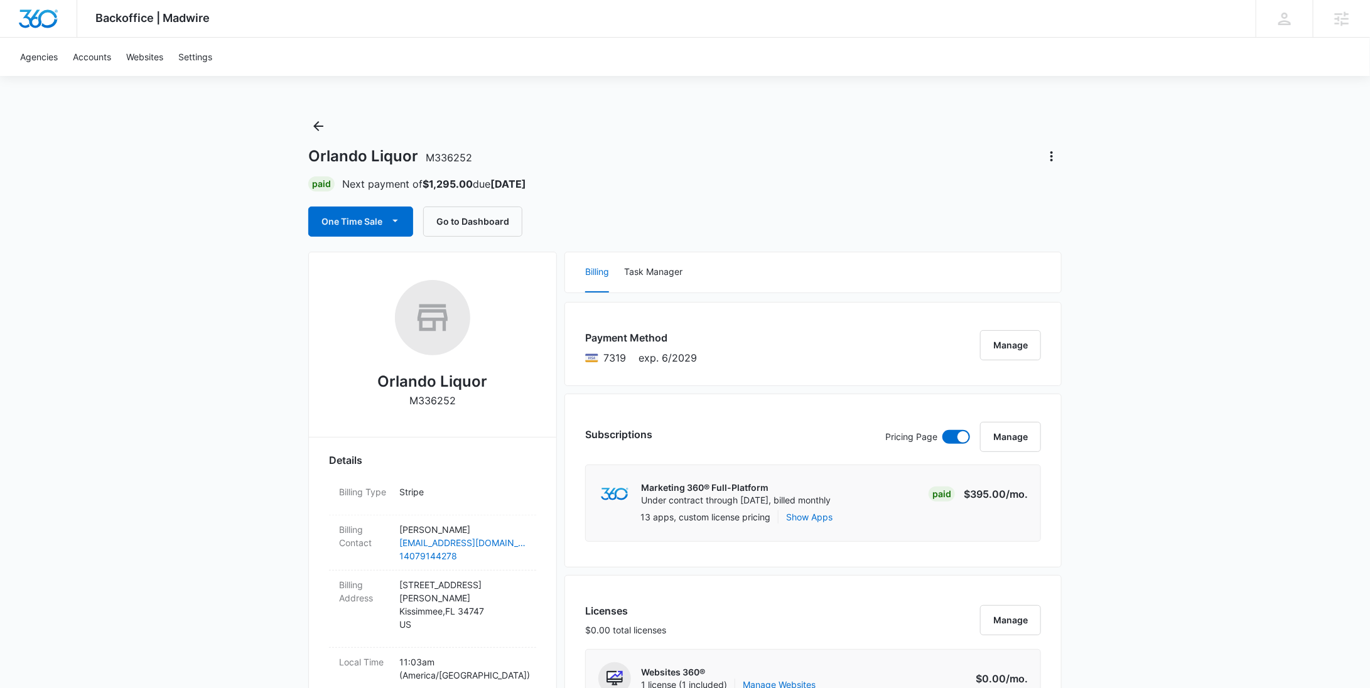
scroll to position [776, 0]
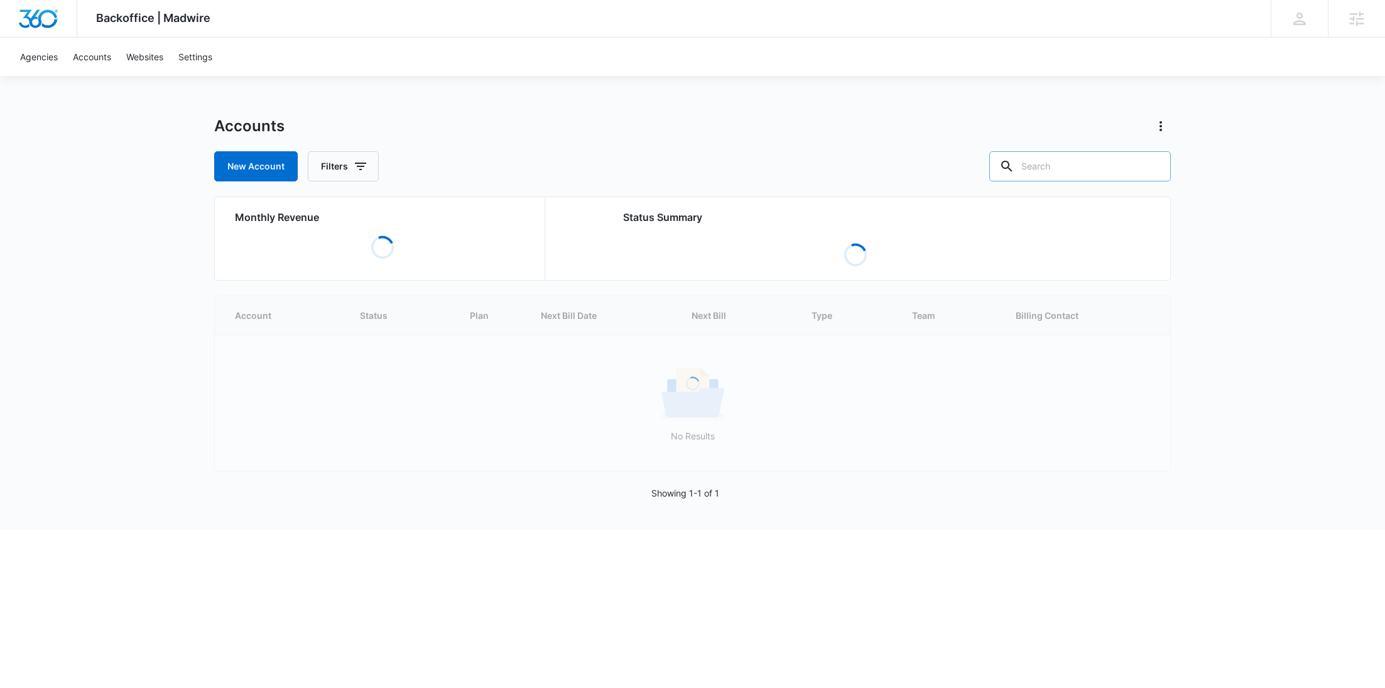
click at [1103, 174] on input "text" at bounding box center [1079, 166] width 181 height 30
paste input "M335215"
type input "M335215"
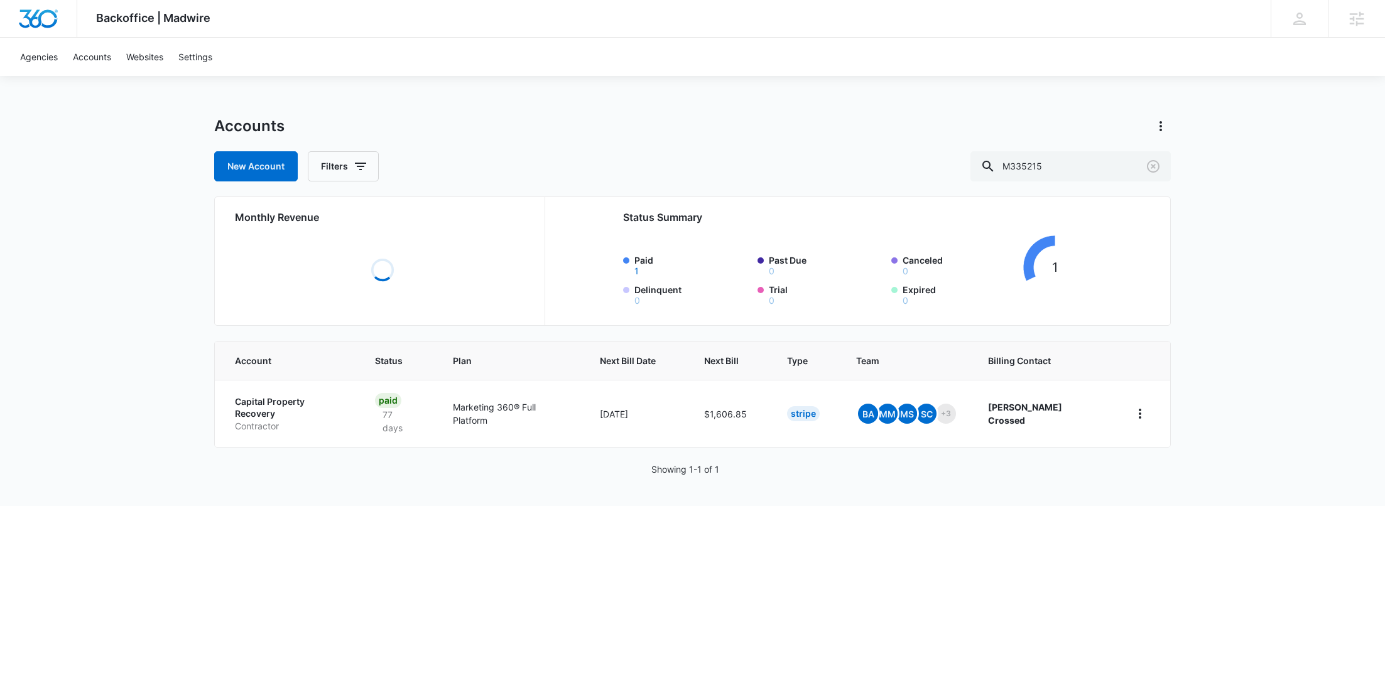
click at [244, 420] on p "Contractor" at bounding box center [290, 426] width 110 height 13
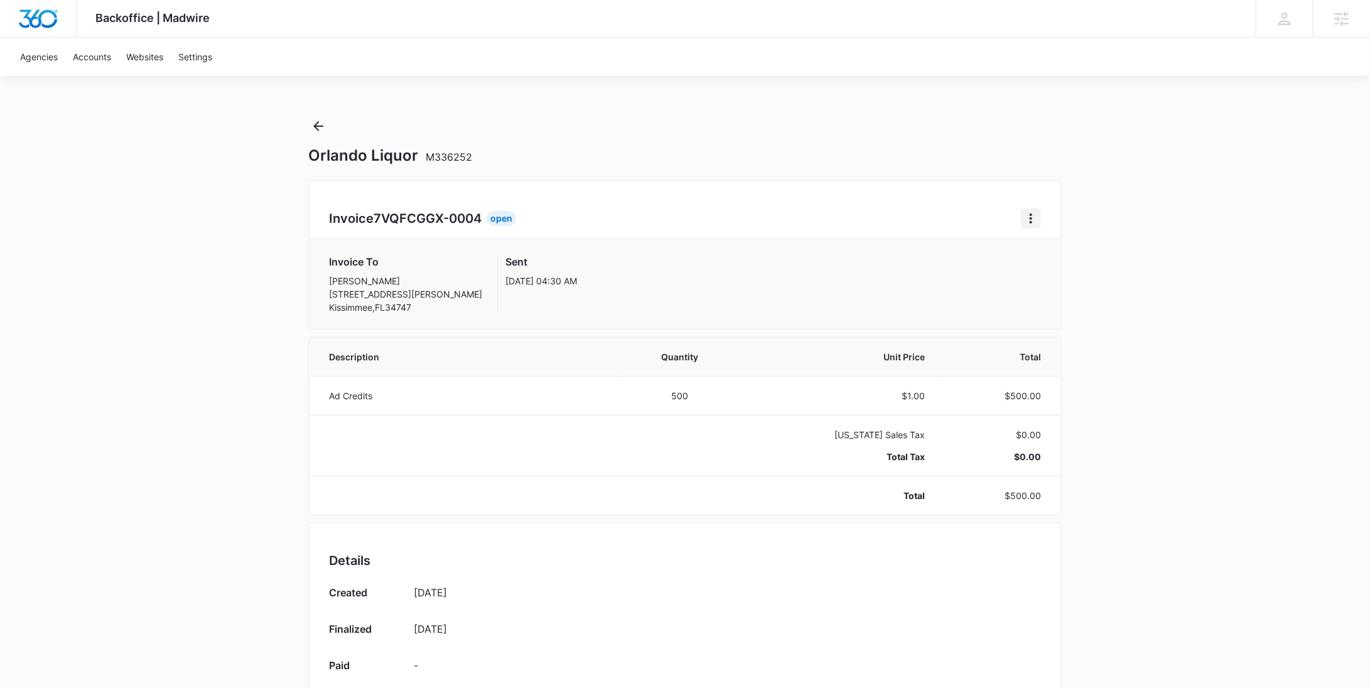
click at [1037, 222] on icon "Home" at bounding box center [1031, 218] width 15 height 15
click at [1041, 269] on div "Retry Payment" at bounding box center [1073, 272] width 73 height 9
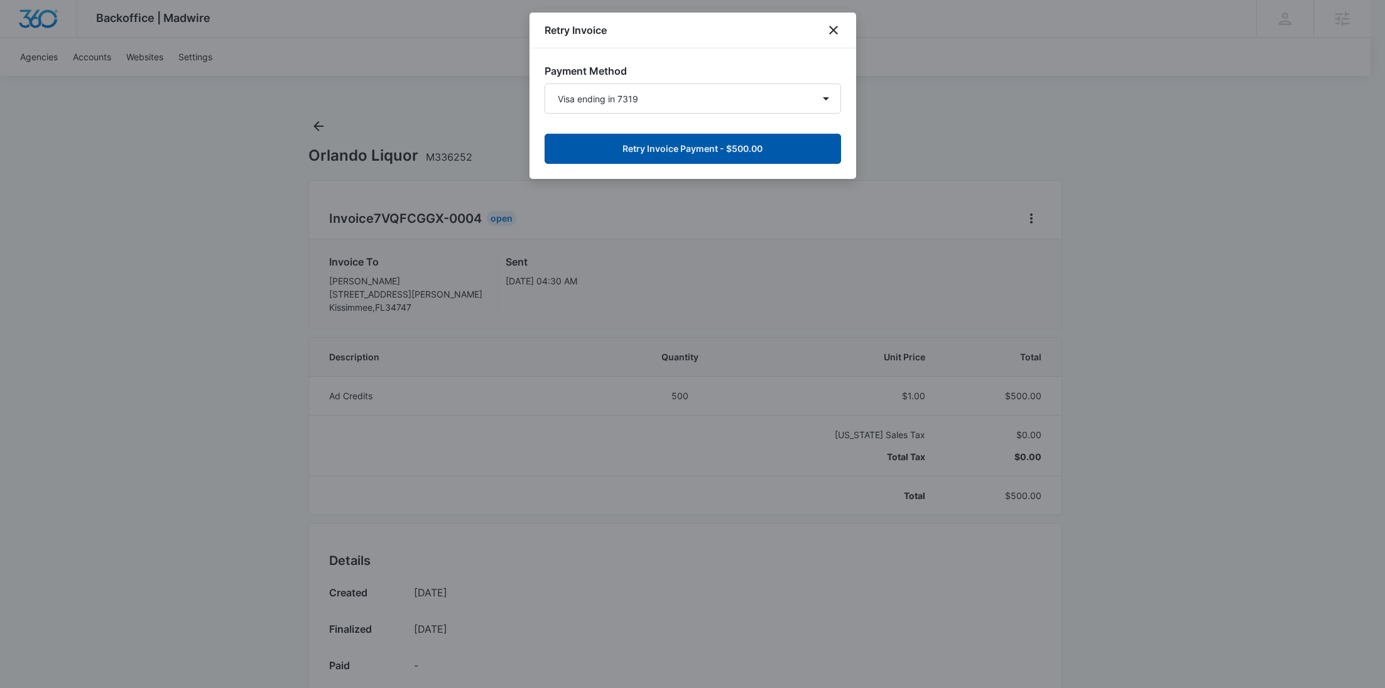
click at [738, 149] on button "Retry Invoice Payment - $500.00" at bounding box center [692, 149] width 296 height 30
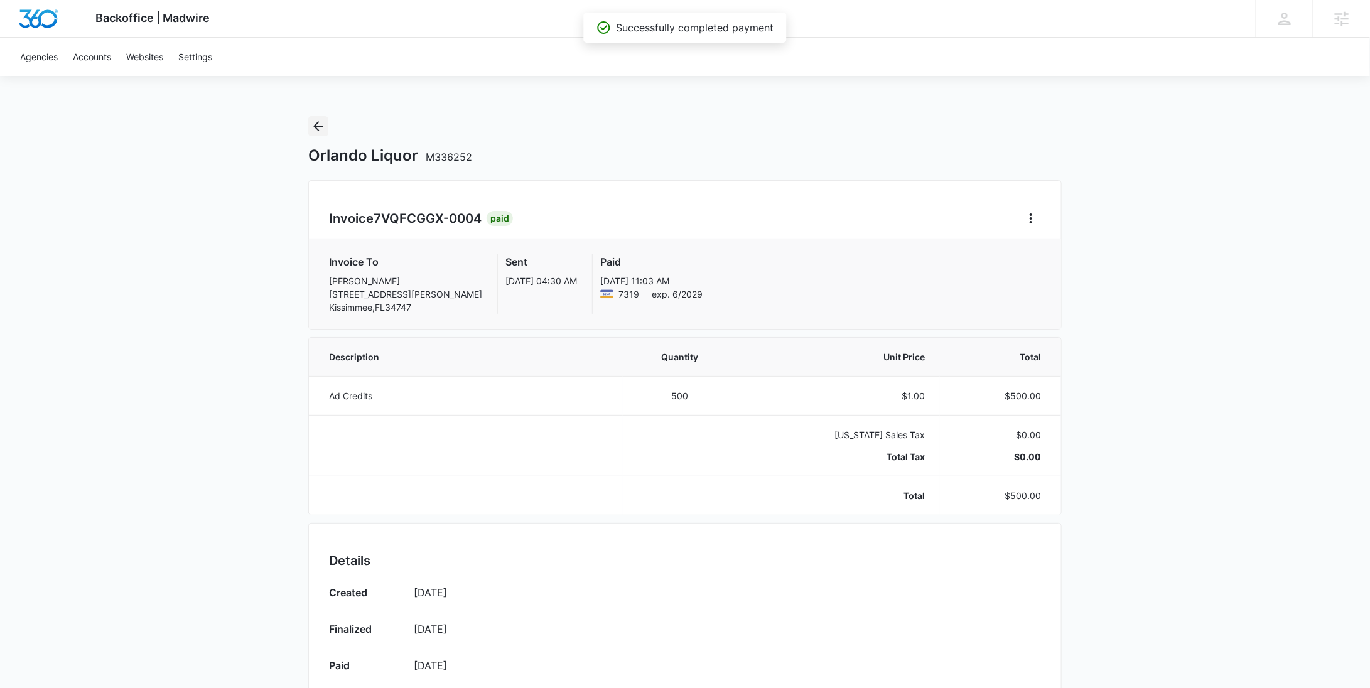
click at [321, 125] on icon "Back" at bounding box center [318, 126] width 15 height 15
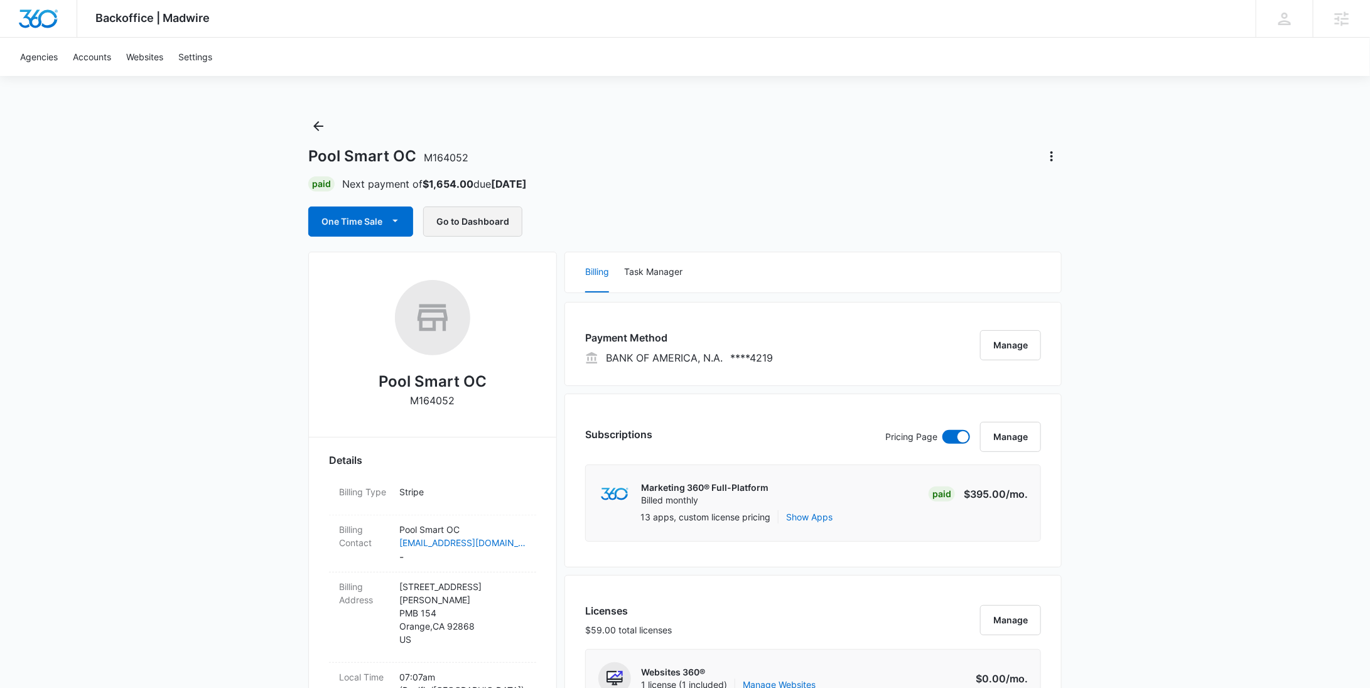
click at [475, 215] on button "Go to Dashboard" at bounding box center [472, 222] width 99 height 30
click at [313, 121] on icon "Back" at bounding box center [318, 126] width 15 height 15
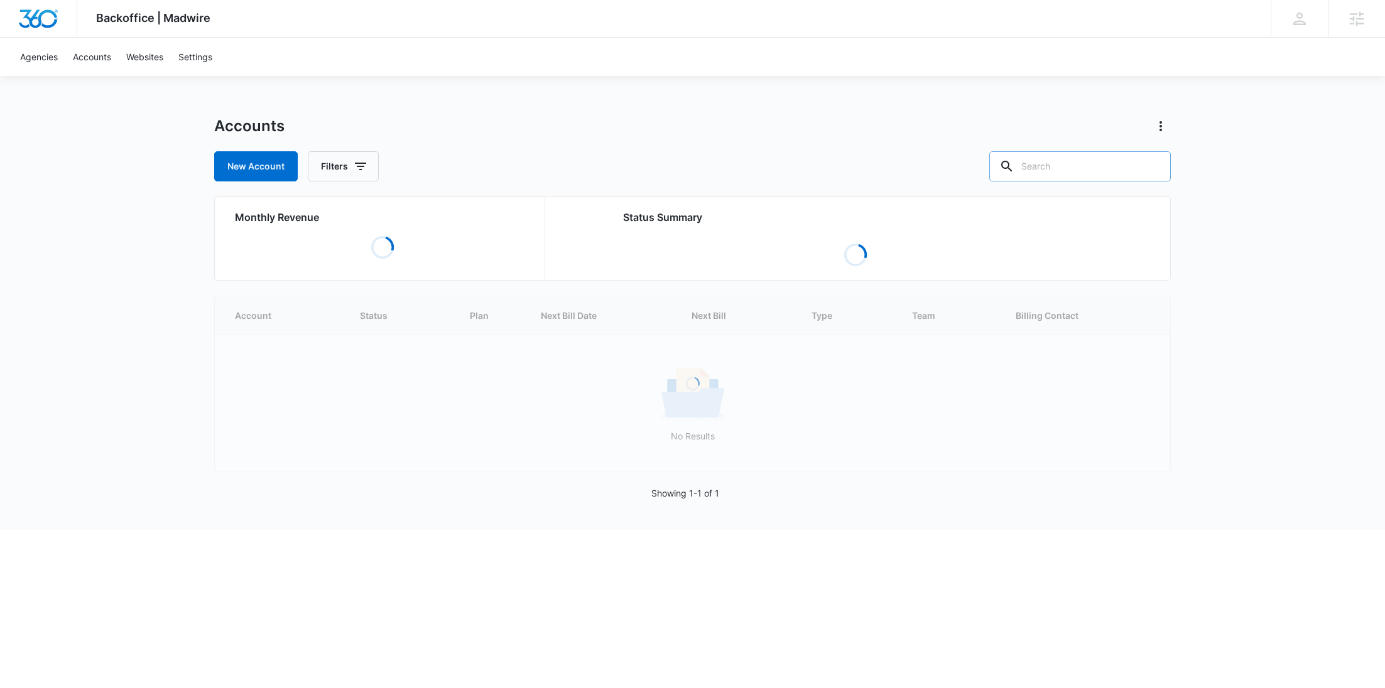
click at [1117, 174] on input "text" at bounding box center [1079, 166] width 181 height 30
paste input "M338802"
type input "M338802"
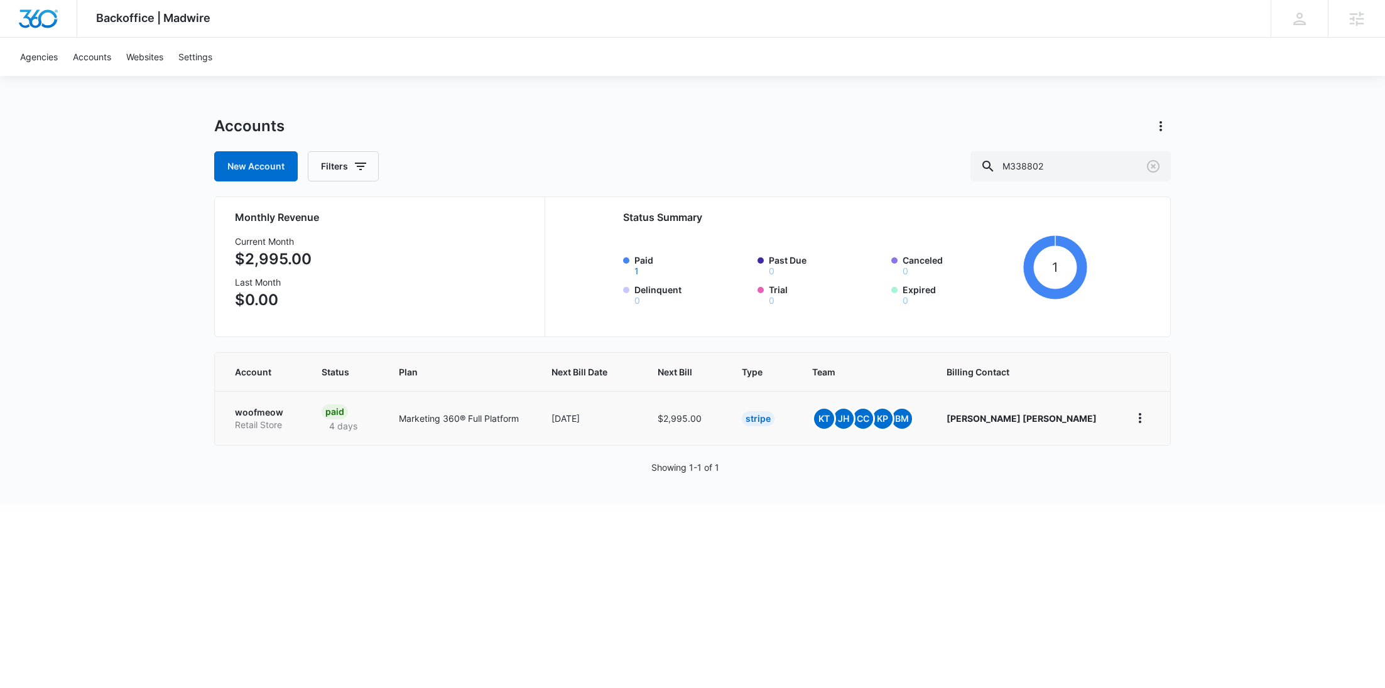
click at [271, 414] on p "woofmeow" at bounding box center [263, 412] width 57 height 13
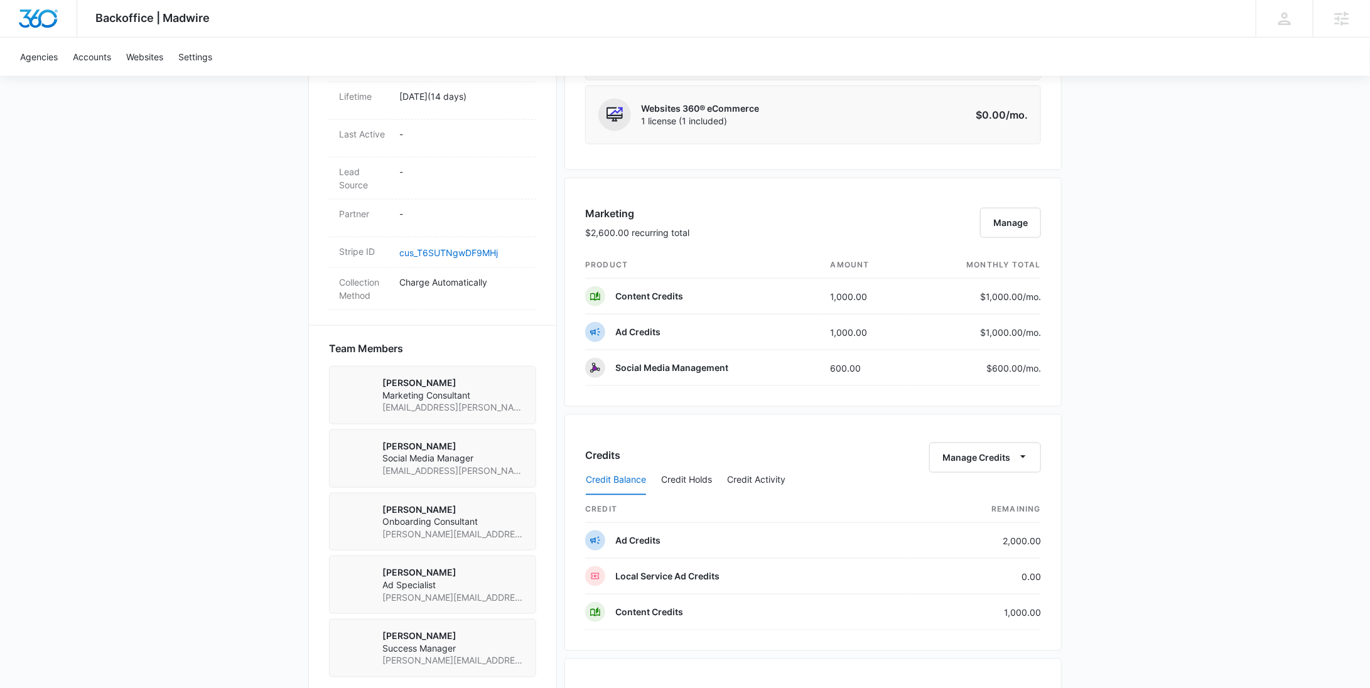
scroll to position [663, 0]
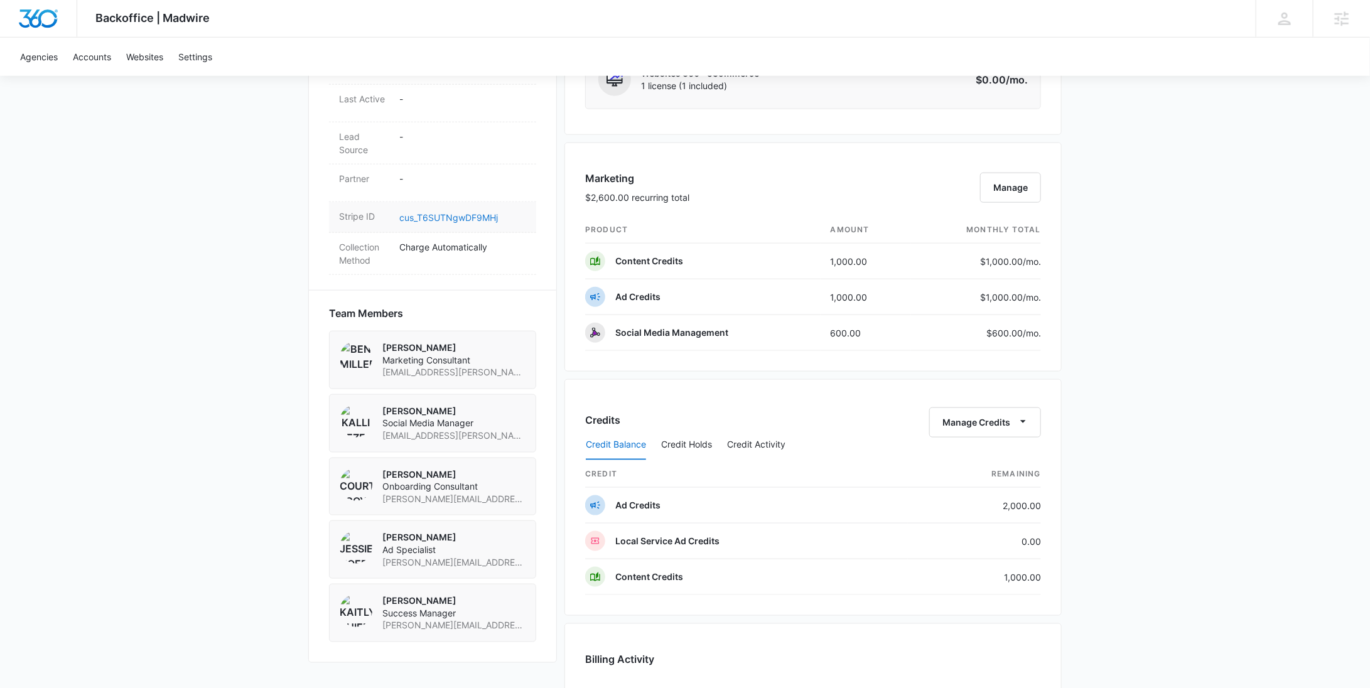
click at [479, 217] on link "cus_T6SUTNgwDF9MHj" at bounding box center [448, 217] width 99 height 11
drag, startPoint x: 737, startPoint y: 328, endPoint x: 614, endPoint y: 330, distance: 123.7
click at [614, 330] on td "Social Media Management" at bounding box center [702, 333] width 235 height 36
copy p "Social Media Management"
click at [723, 337] on div "Social Media Management" at bounding box center [671, 333] width 113 height 20
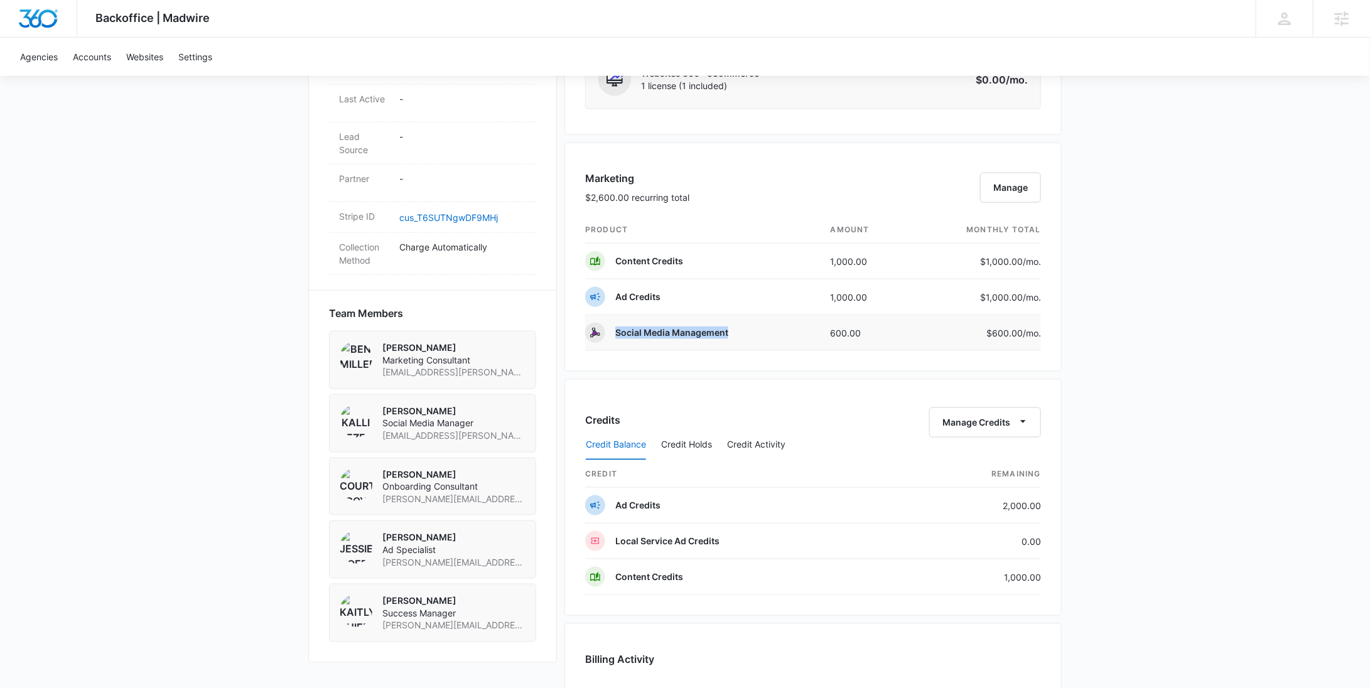
drag, startPoint x: 729, startPoint y: 332, endPoint x: 614, endPoint y: 333, distance: 115.6
click at [614, 333] on td "Social Media Management" at bounding box center [702, 333] width 235 height 36
copy p "Social Media Management"
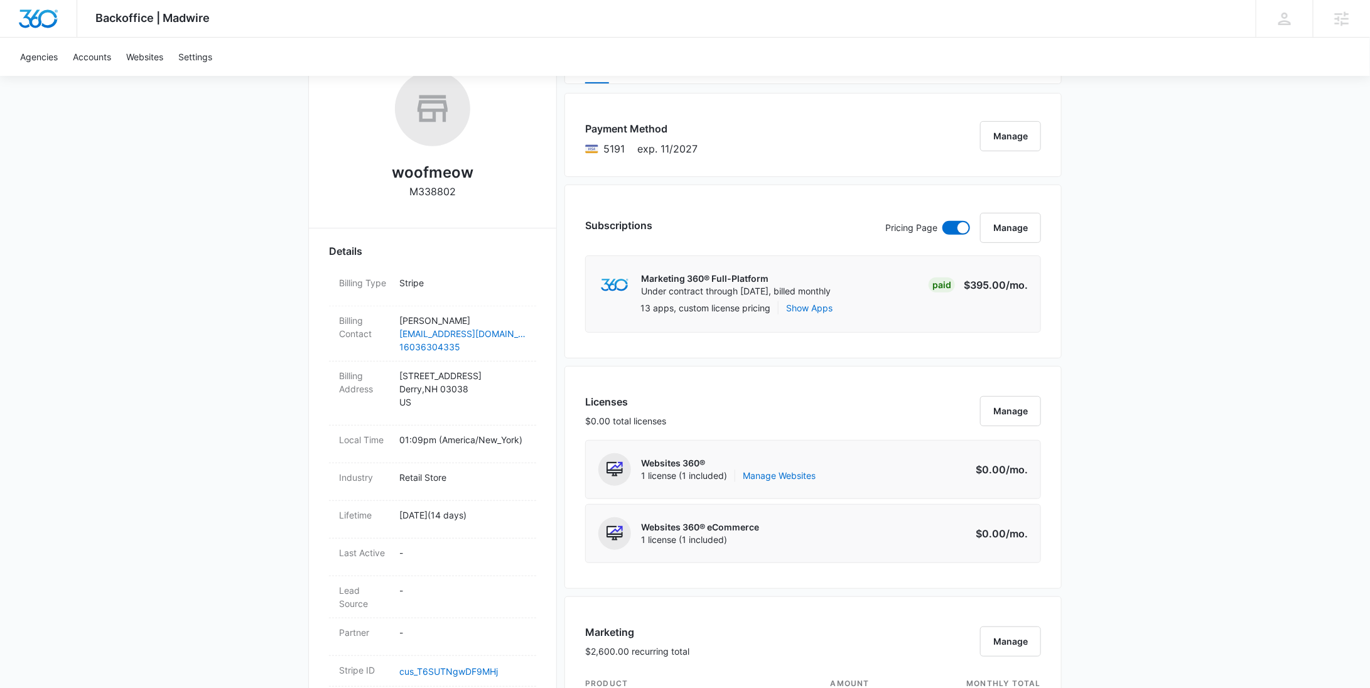
scroll to position [0, 0]
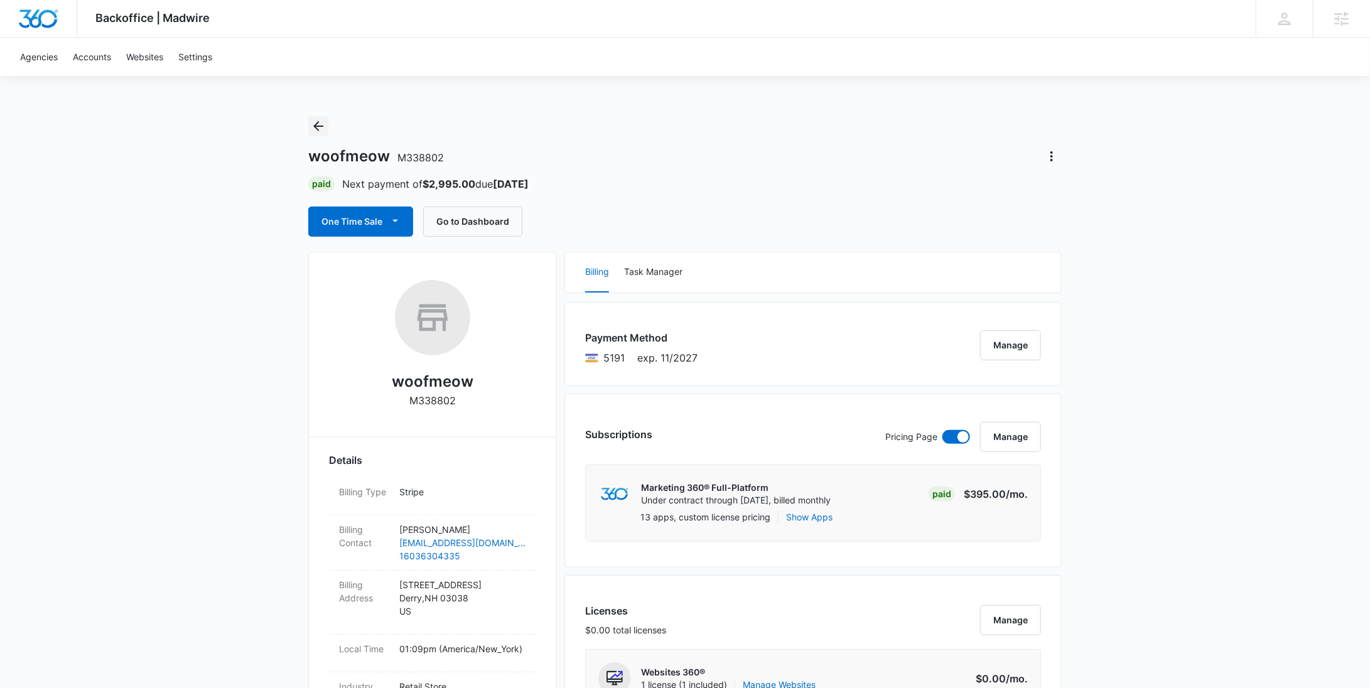
click at [325, 126] on icon "Back" at bounding box center [318, 126] width 15 height 15
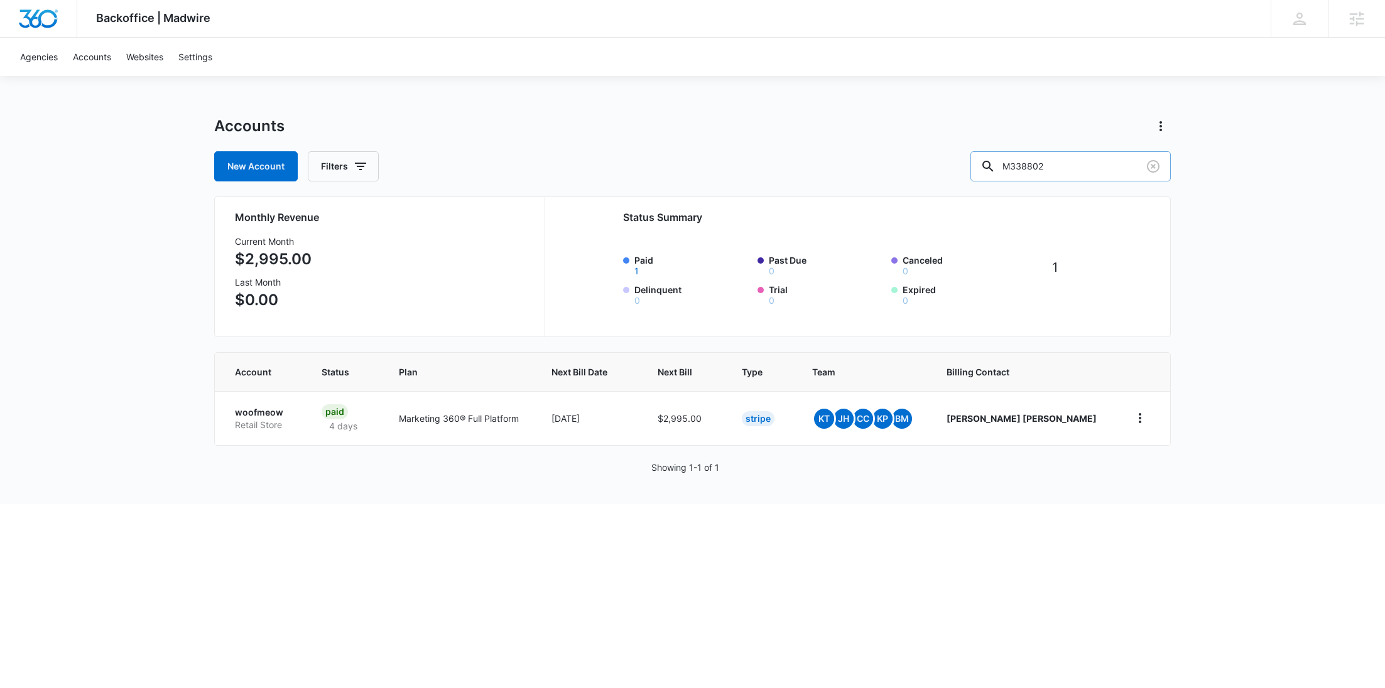
drag, startPoint x: 1089, startPoint y: 160, endPoint x: 1010, endPoint y: 160, distance: 78.5
click at [1011, 160] on input "M338802" at bounding box center [1070, 166] width 200 height 30
paste input "3057"
type input "M333057"
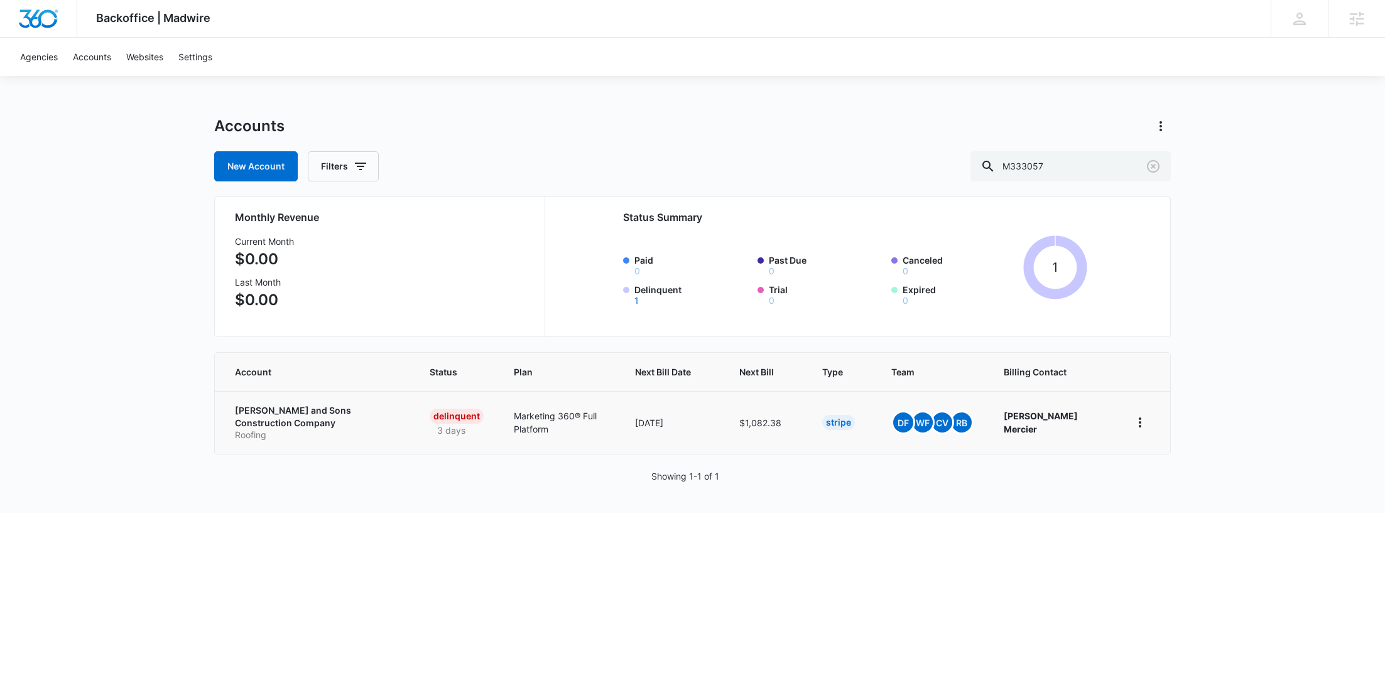
click at [279, 405] on p "David Mercier and Sons Construction Company" at bounding box center [317, 416] width 165 height 24
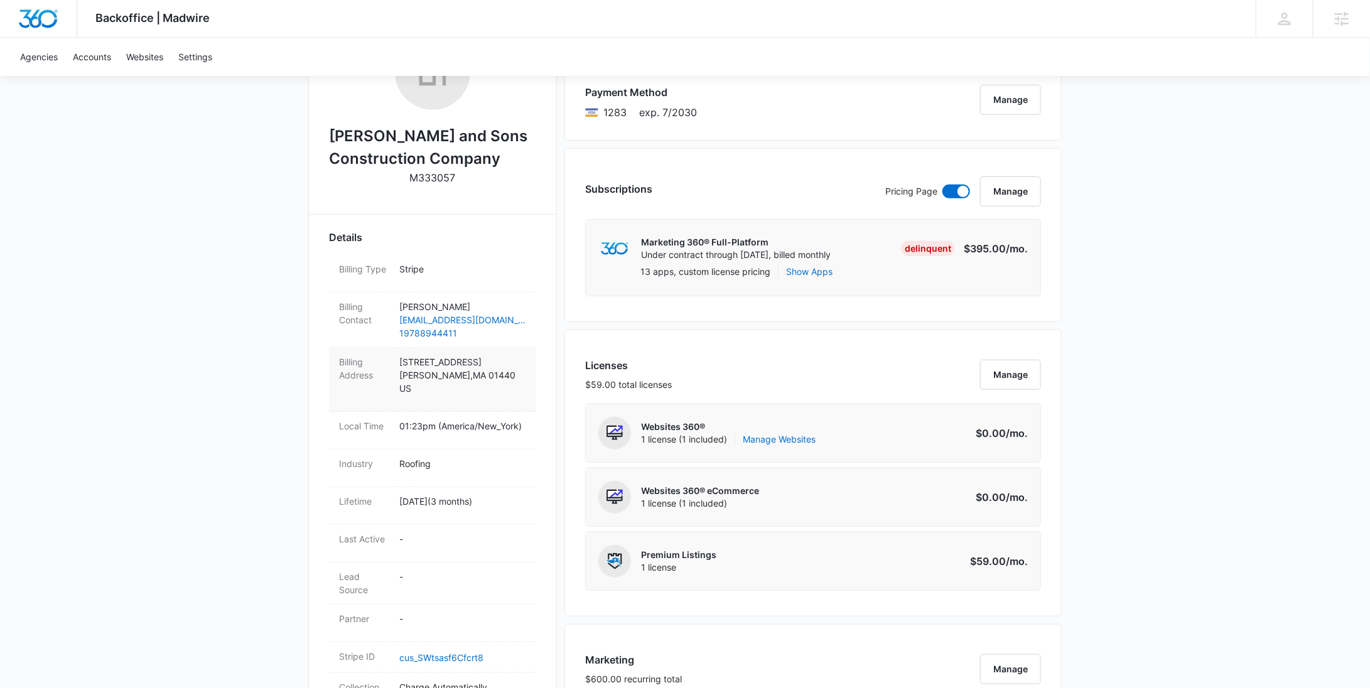
scroll to position [356, 0]
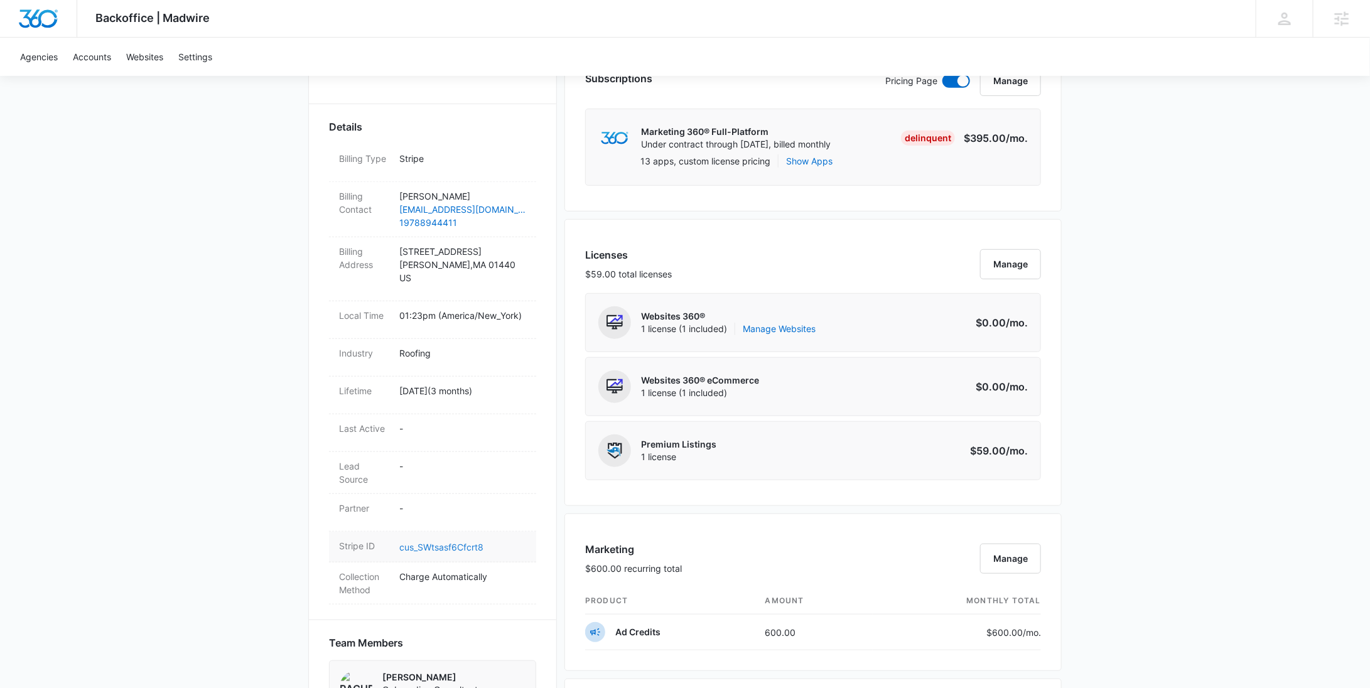
click at [447, 545] on link "cus_SWtsasf6Cfcrt8" at bounding box center [441, 547] width 84 height 11
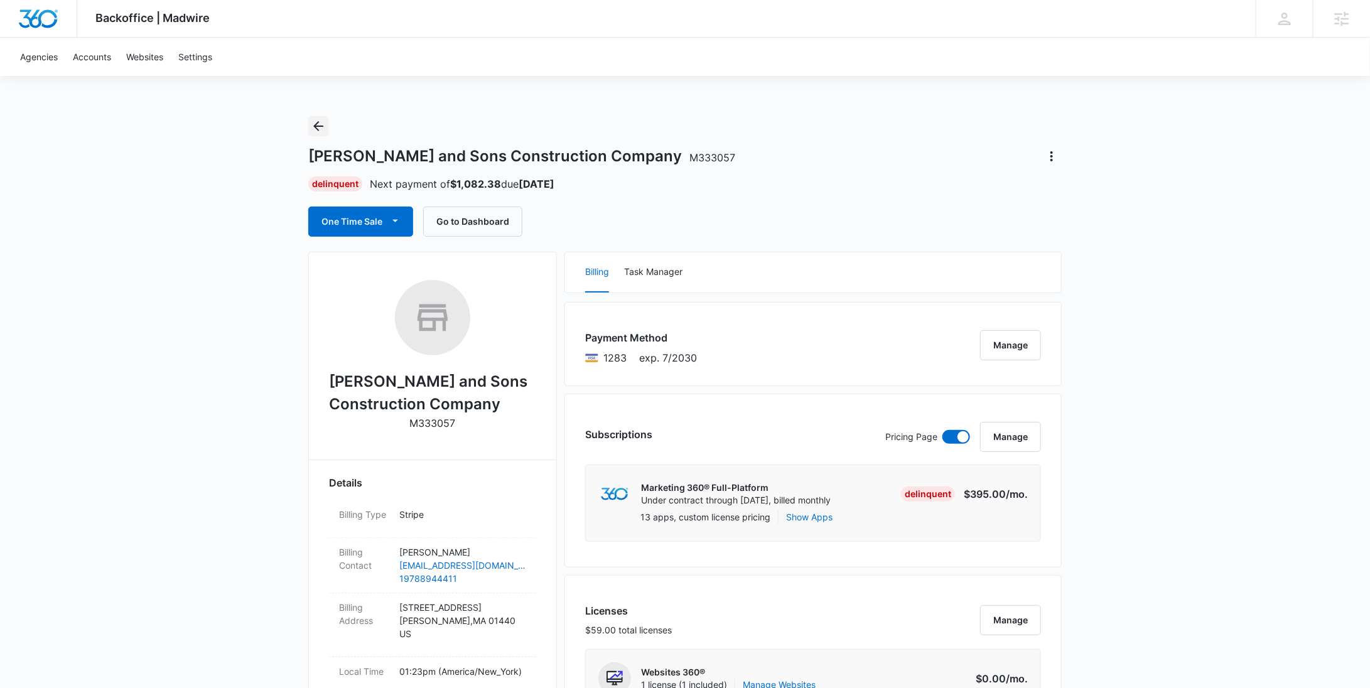
click at [320, 119] on icon "Back" at bounding box center [318, 126] width 15 height 15
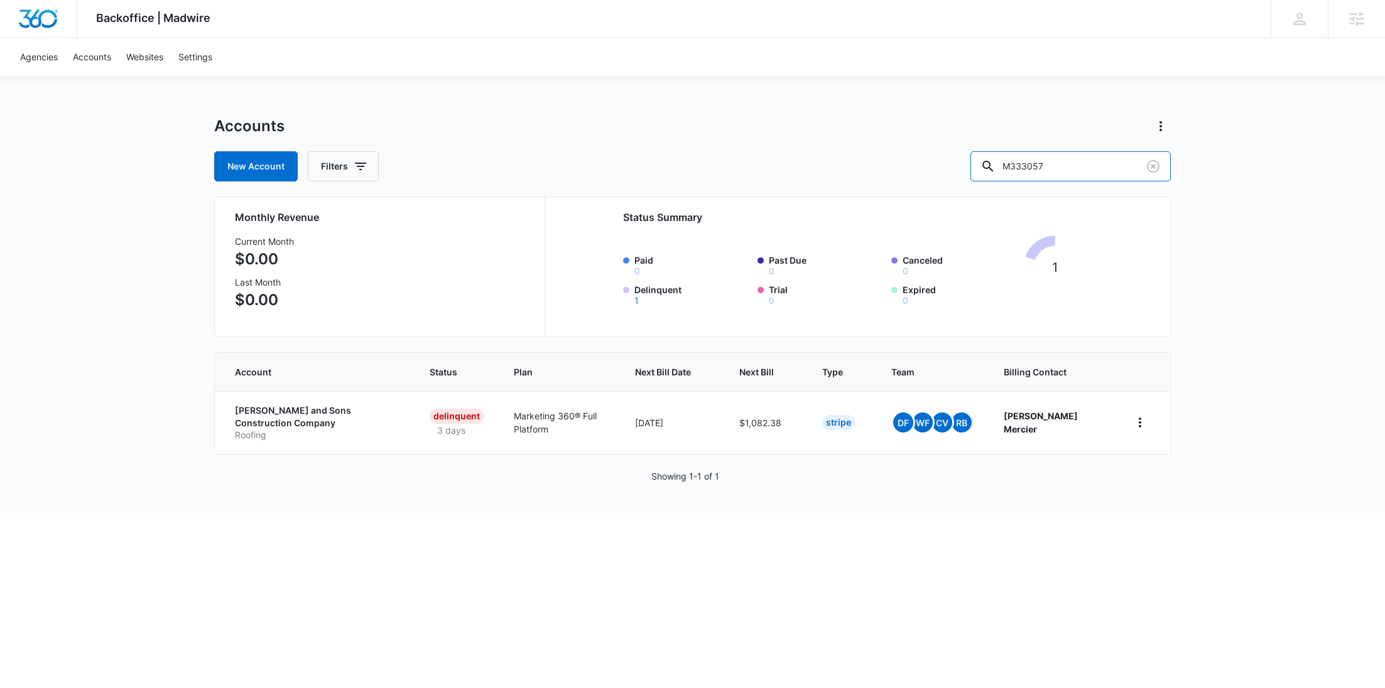
drag, startPoint x: 1049, startPoint y: 166, endPoint x: 952, endPoint y: 165, distance: 96.7
click at [962, 166] on div "New Account Filters M333057" at bounding box center [692, 166] width 956 height 30
paste input "1849"
type input "M331849"
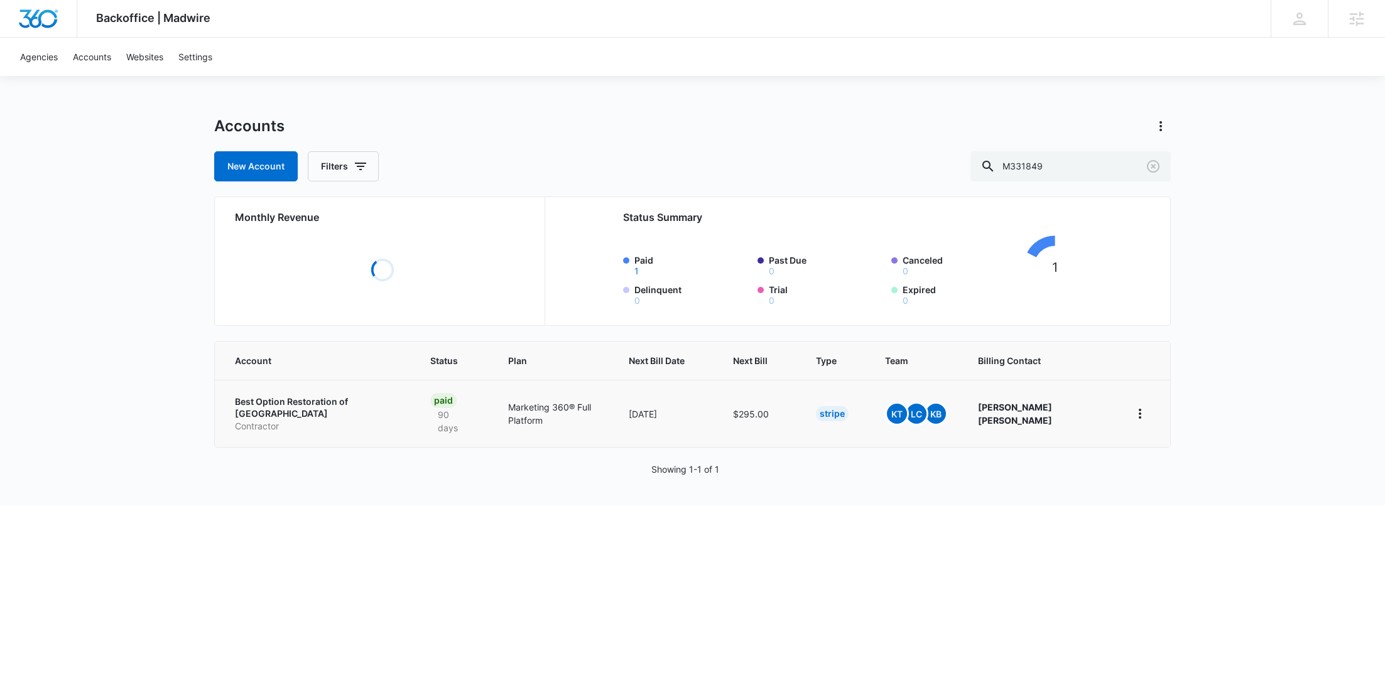
click at [260, 405] on p "Best Option Restoration of North Nashville" at bounding box center [317, 408] width 165 height 24
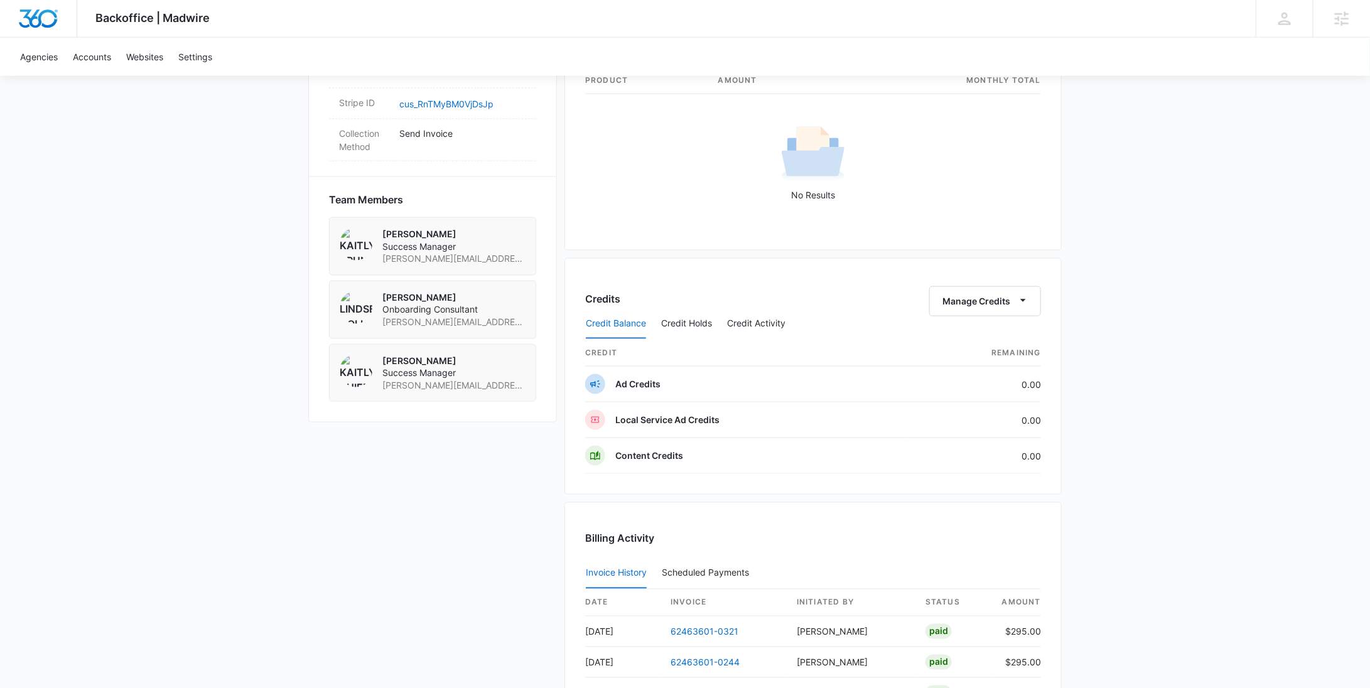
scroll to position [720, 0]
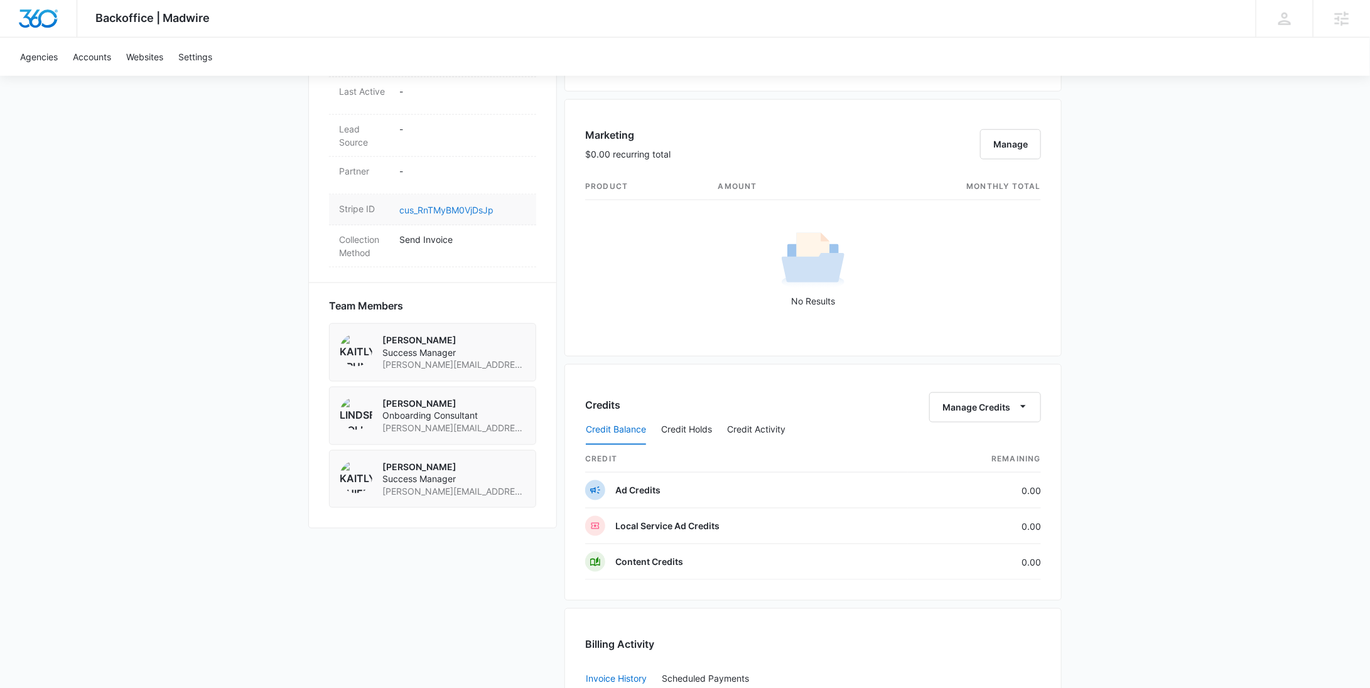
click at [472, 205] on link "cus_RnTMyBM0VjDsJp" at bounding box center [446, 210] width 94 height 11
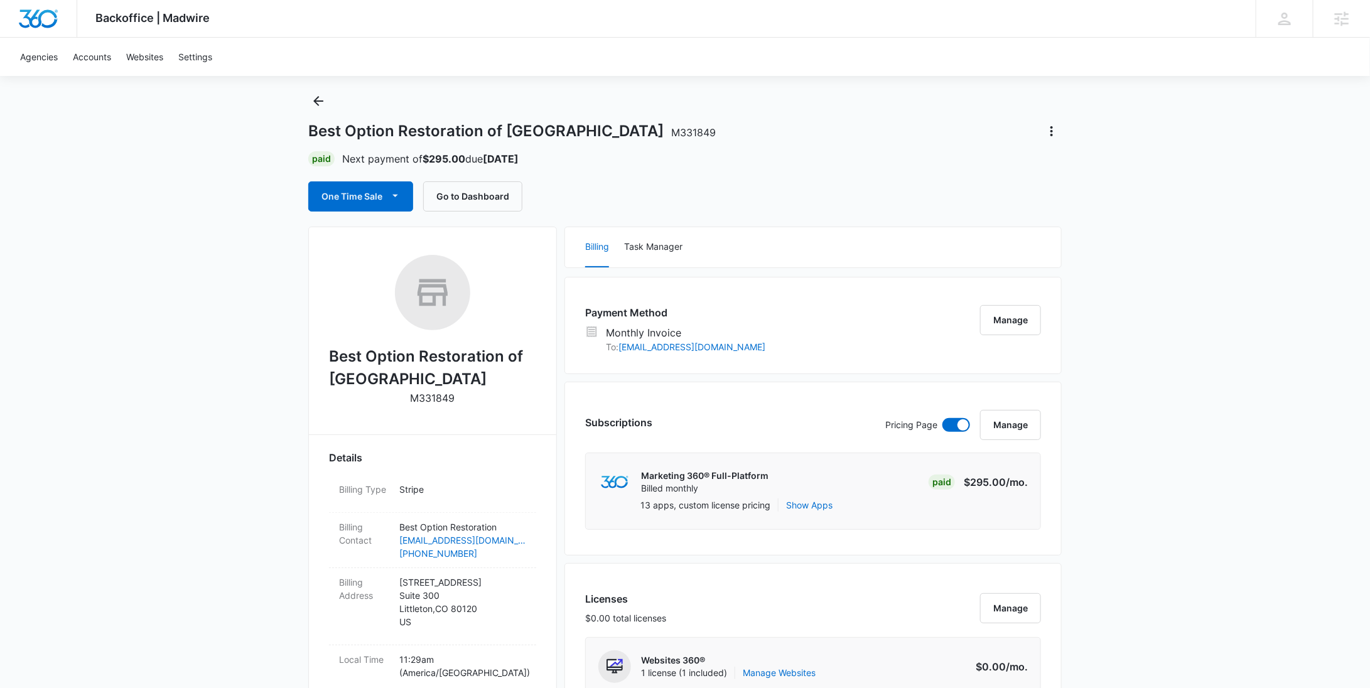
scroll to position [0, 0]
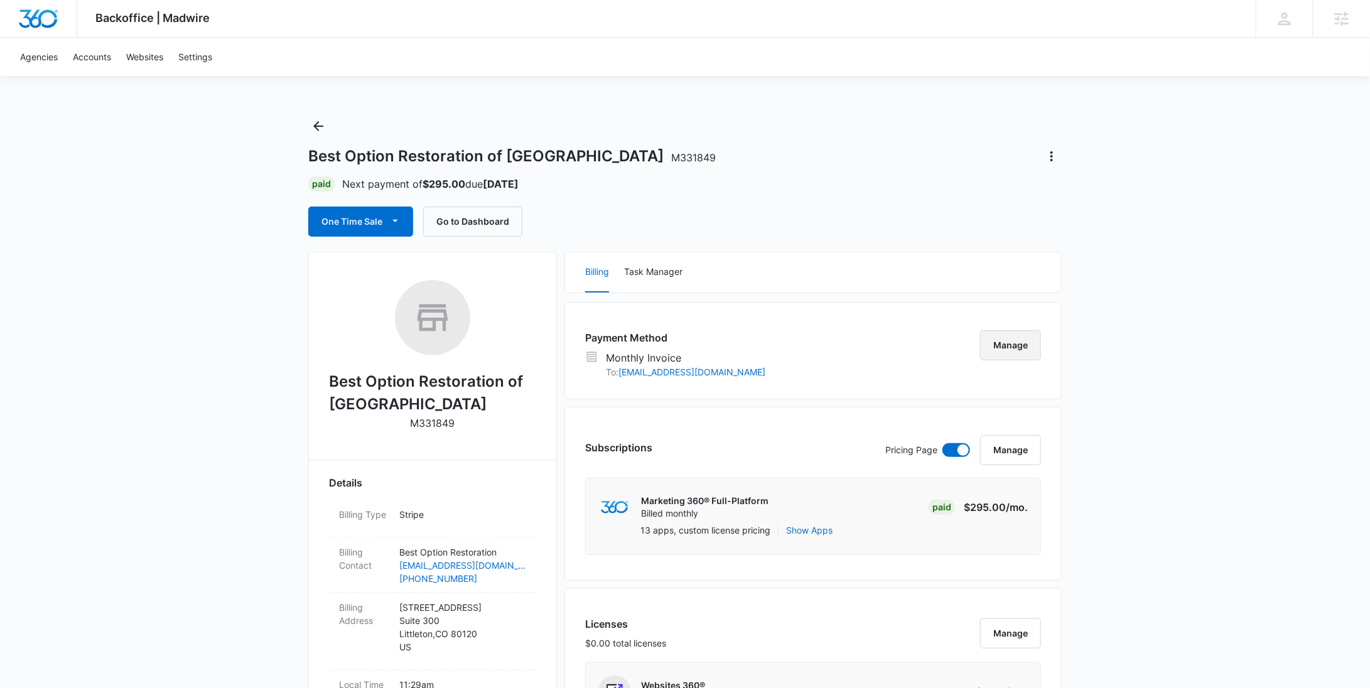
click at [1003, 350] on button "Manage" at bounding box center [1010, 345] width 61 height 30
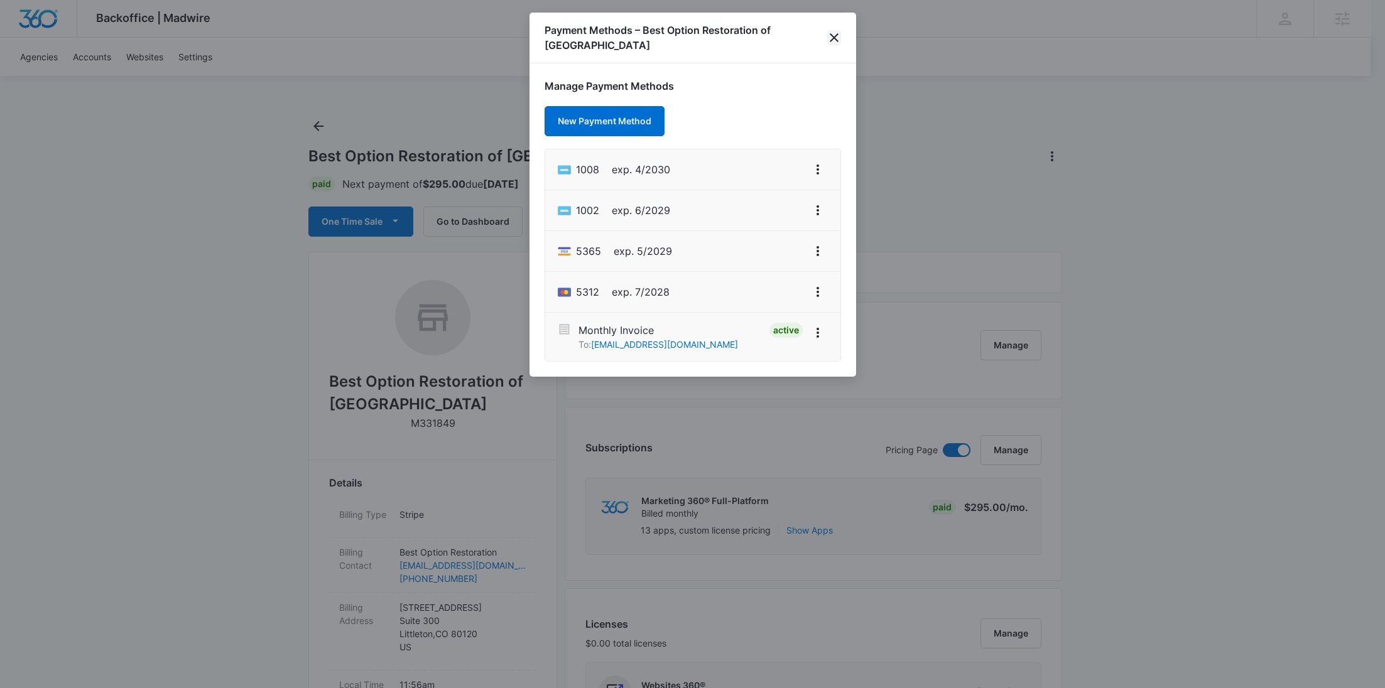
click at [836, 33] on icon "close" at bounding box center [834, 37] width 9 height 9
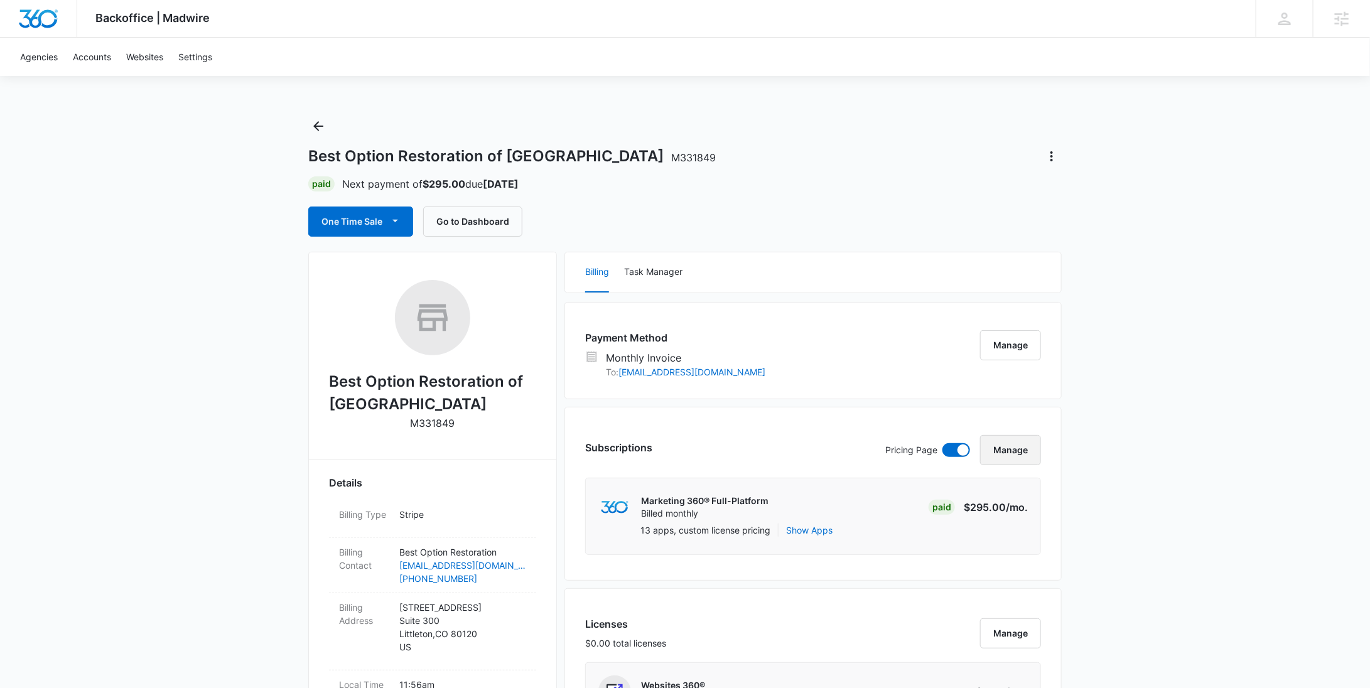
click at [1032, 452] on button "Manage" at bounding box center [1010, 450] width 61 height 30
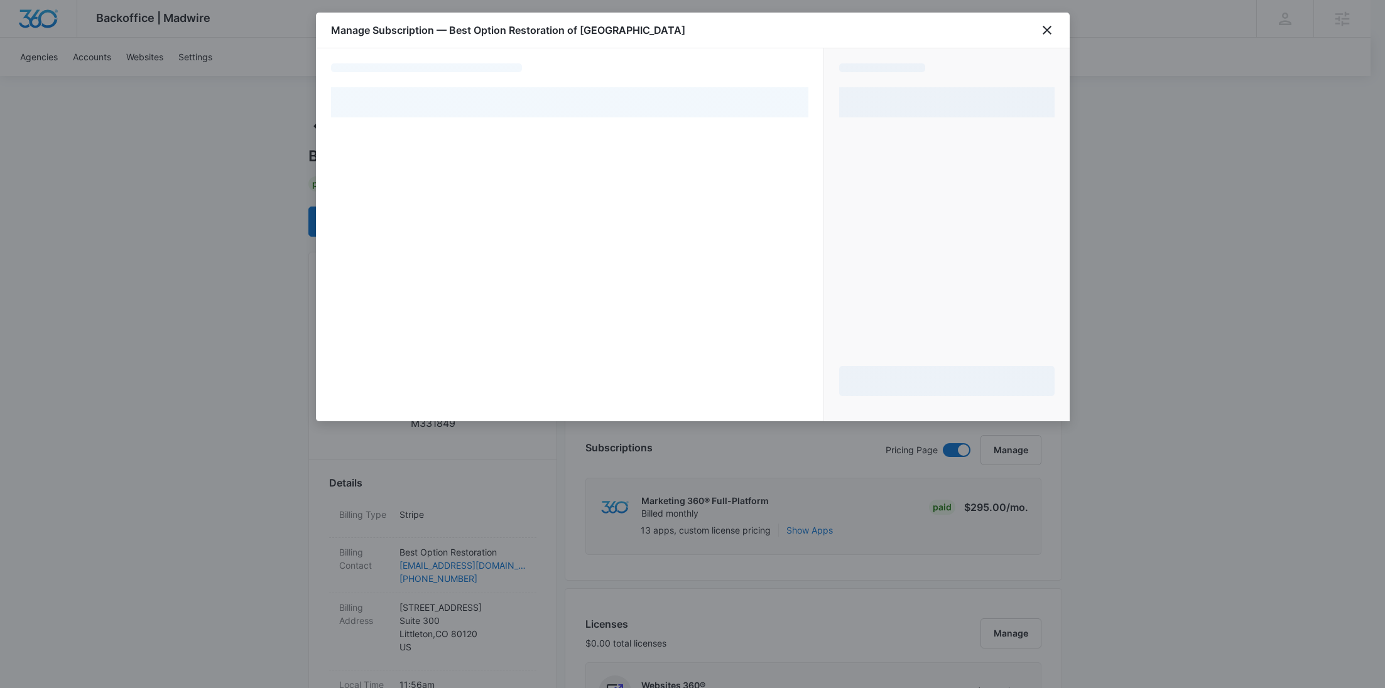
select select "MANUAL_INVOICE"
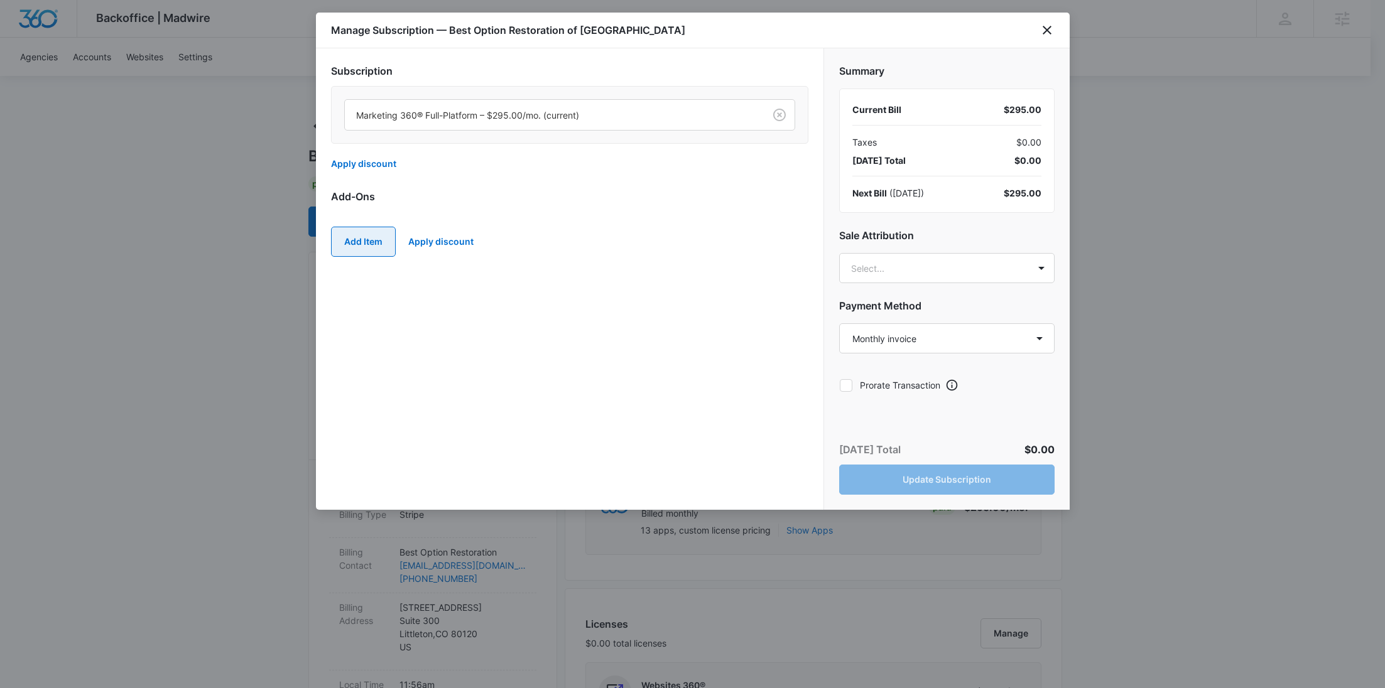
click at [364, 238] on button "Add Item" at bounding box center [363, 242] width 65 height 30
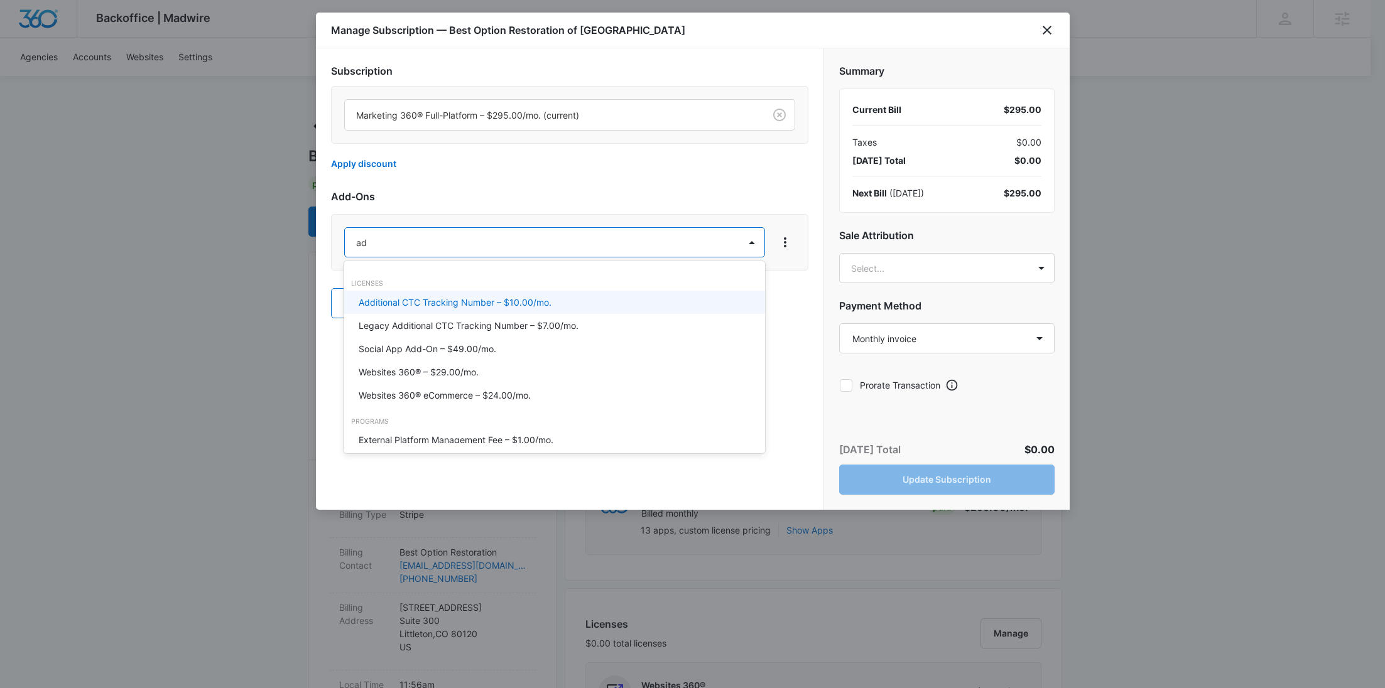
type input "ad c"
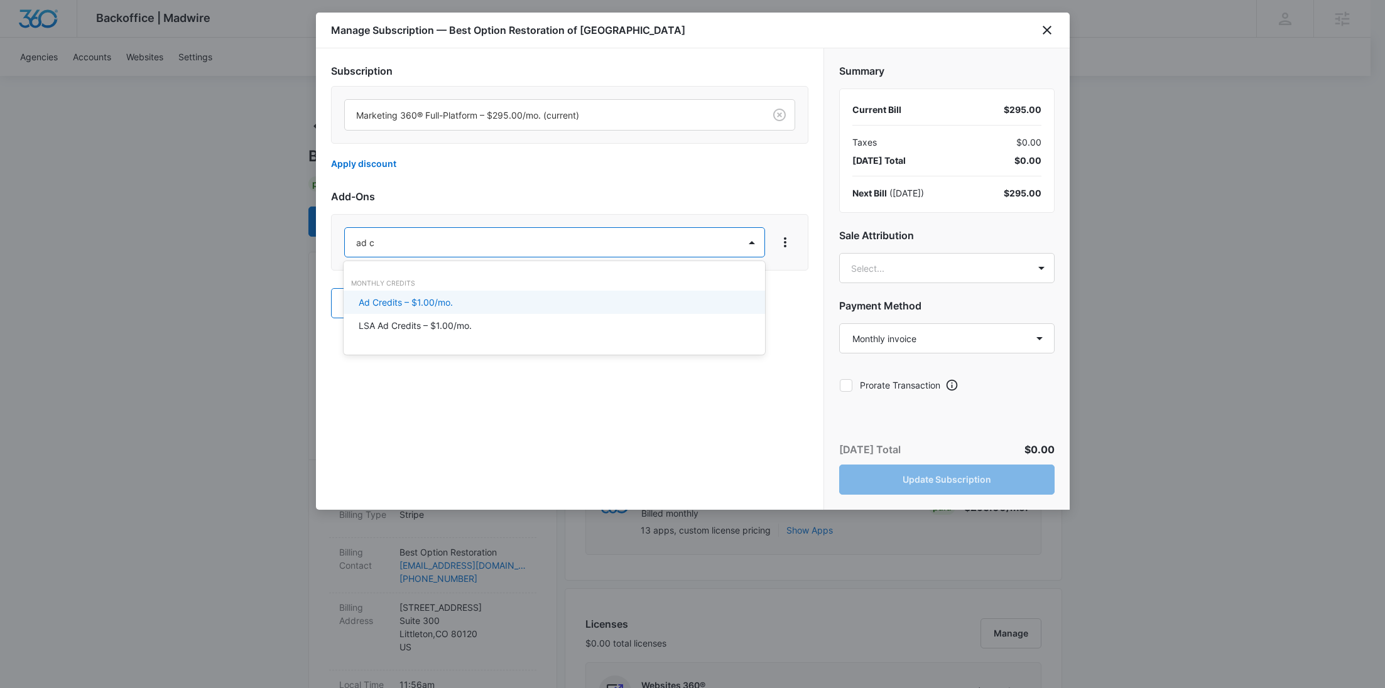
click at [437, 303] on p "Ad Credits – $1.00/mo." at bounding box center [406, 302] width 94 height 13
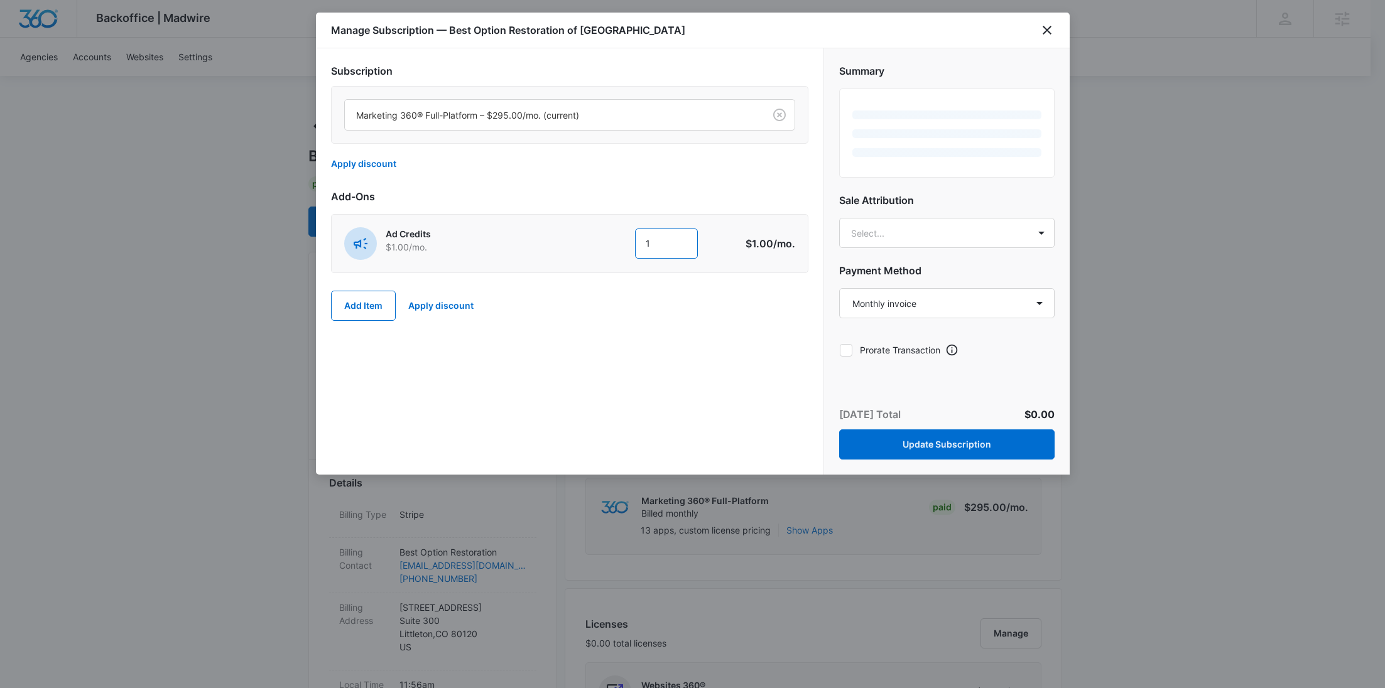
drag, startPoint x: 659, startPoint y: 247, endPoint x: 612, endPoint y: 243, distance: 47.9
click at [612, 243] on div "1 1" at bounding box center [640, 244] width 192 height 30
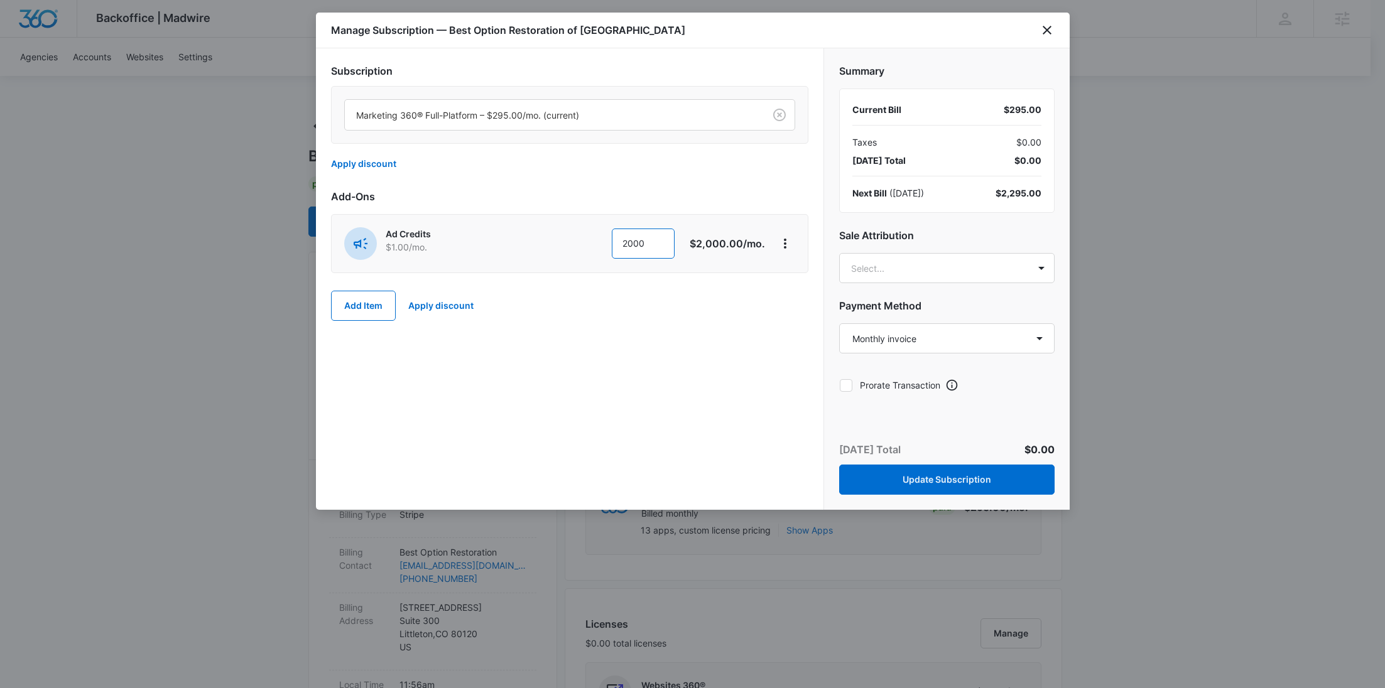
type input "2000"
click at [847, 387] on icon at bounding box center [845, 385] width 11 height 11
click at [840, 386] on input "Prorate Transaction" at bounding box center [839, 385] width 1 height 1
checkbox input "true"
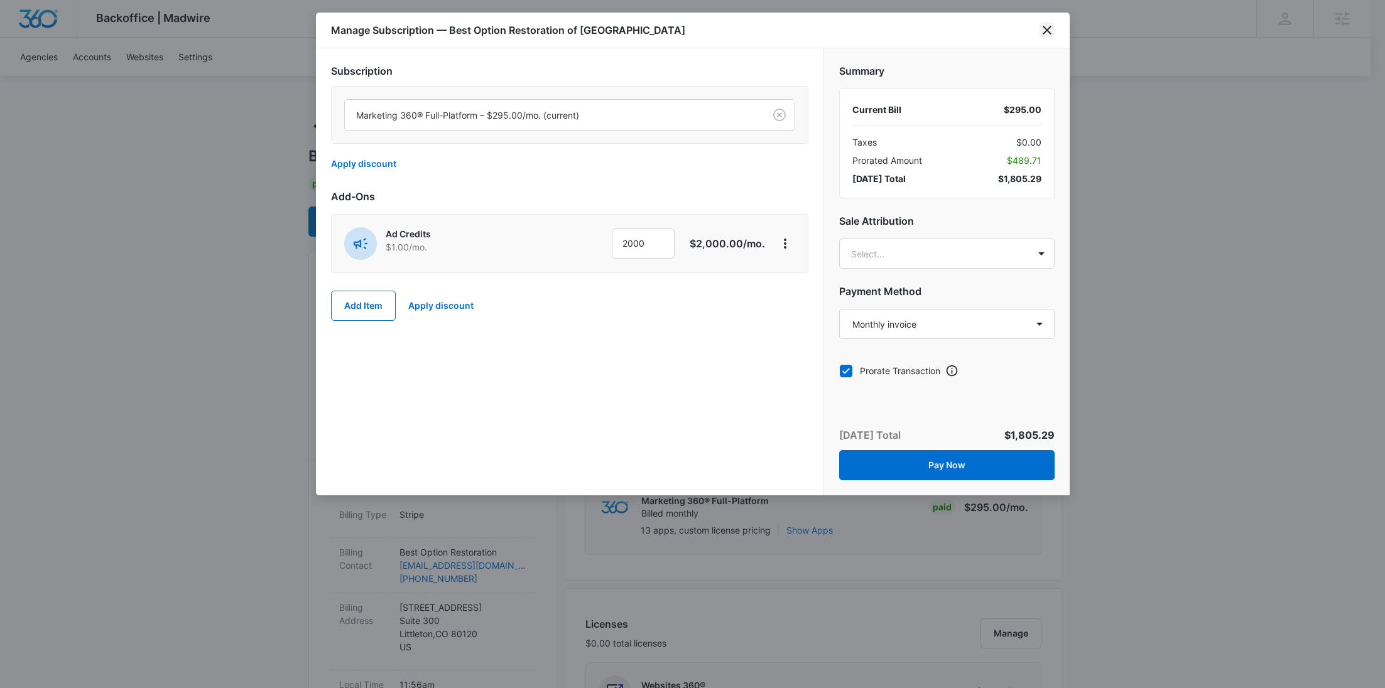
click at [1053, 29] on icon "close" at bounding box center [1046, 30] width 15 height 15
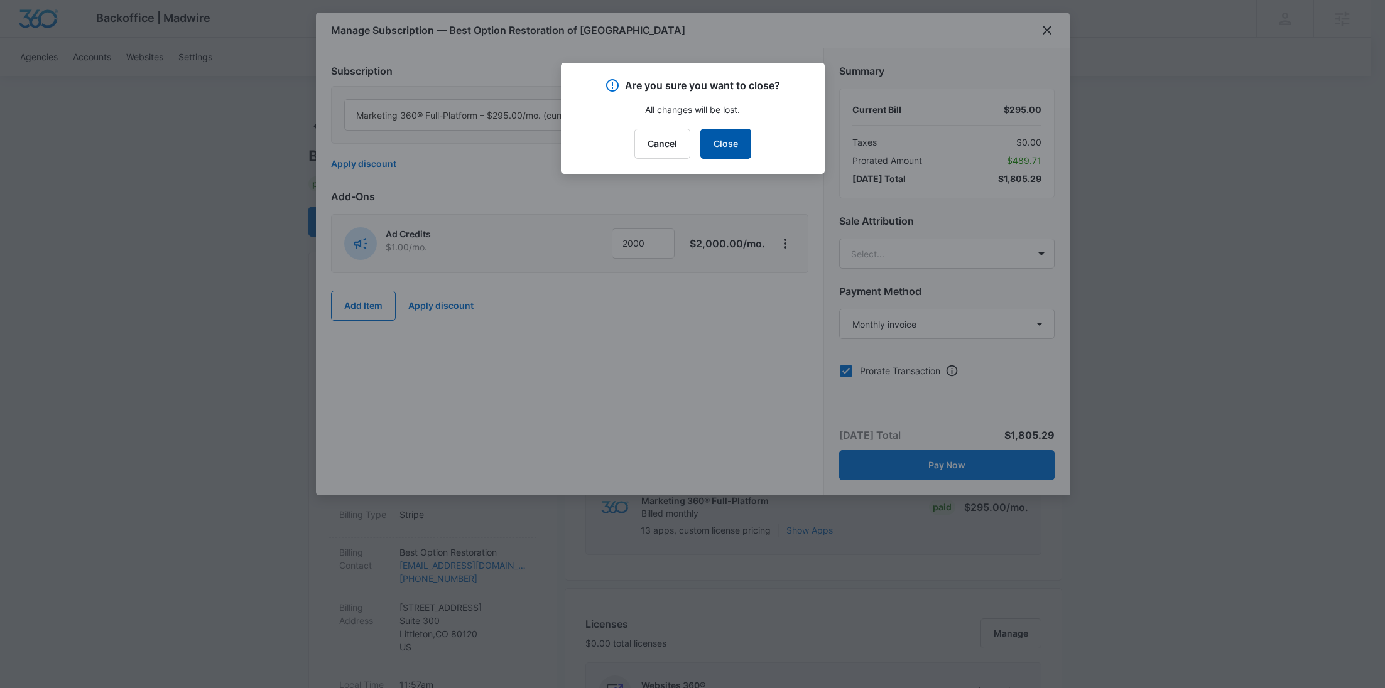
click at [717, 136] on button "Close" at bounding box center [725, 144] width 51 height 30
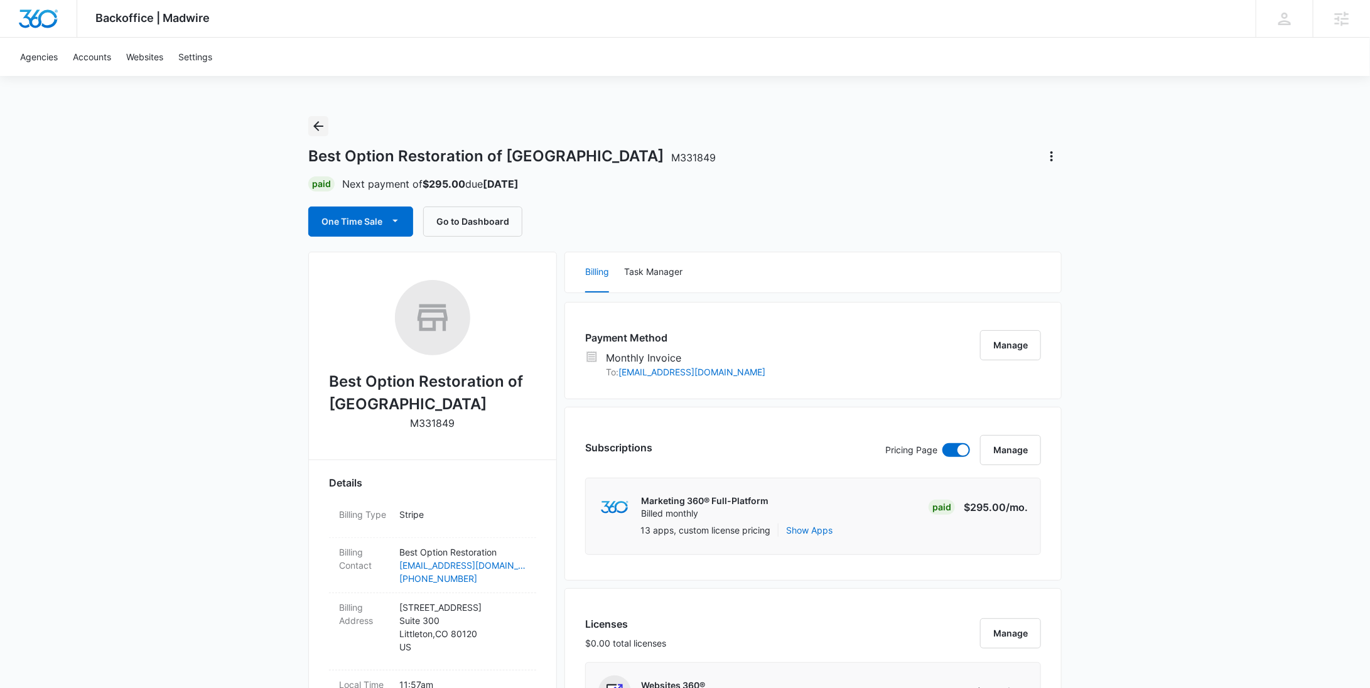
click at [323, 126] on icon "Back" at bounding box center [318, 126] width 10 height 10
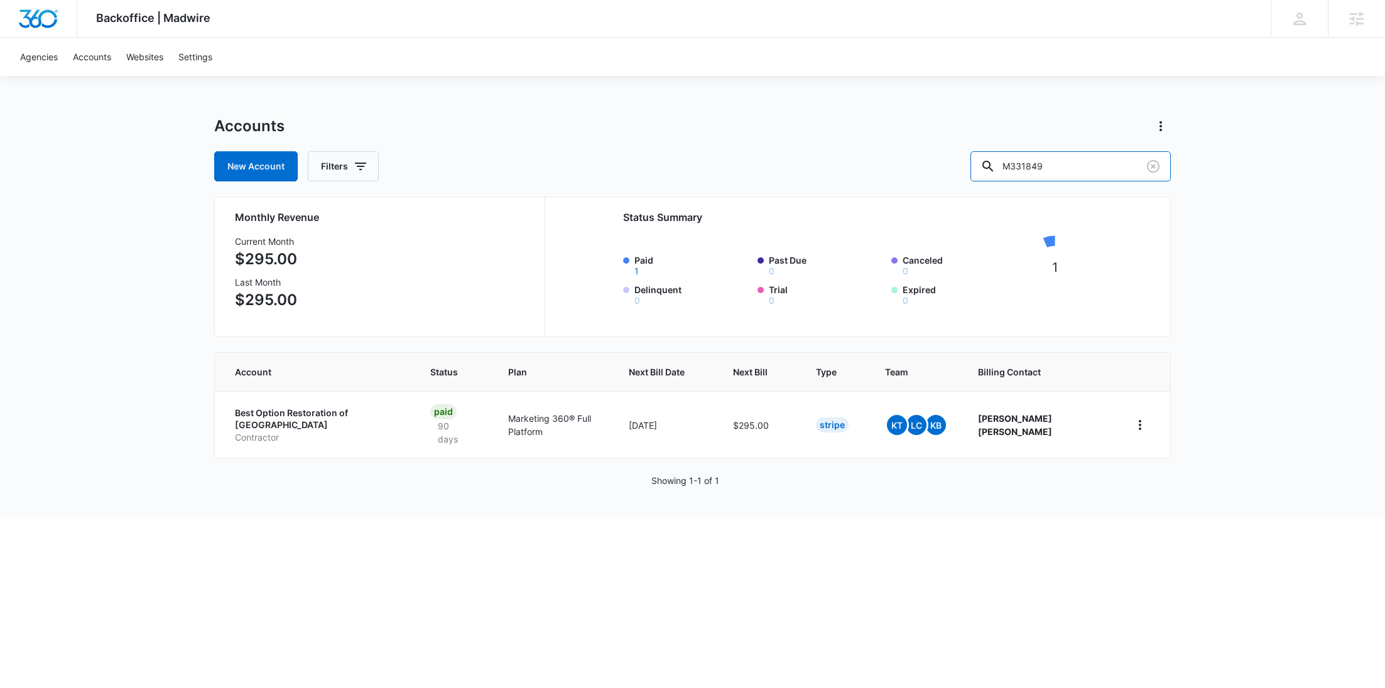
drag, startPoint x: 1014, startPoint y: 160, endPoint x: 977, endPoint y: 161, distance: 36.4
click at [984, 160] on div "New Account Filters M331849" at bounding box center [692, 166] width 956 height 30
paste input "23365"
type input "M323365"
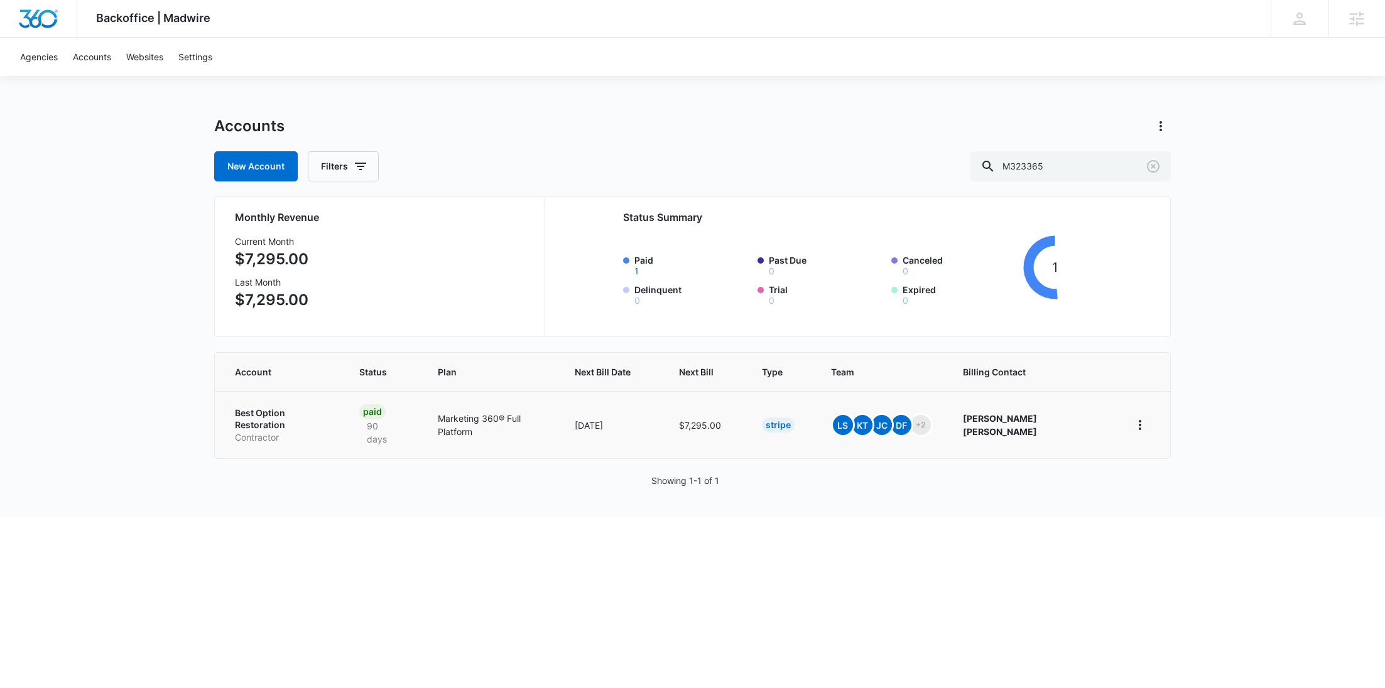
click at [268, 409] on p "Best Option Restoration" at bounding box center [282, 419] width 94 height 24
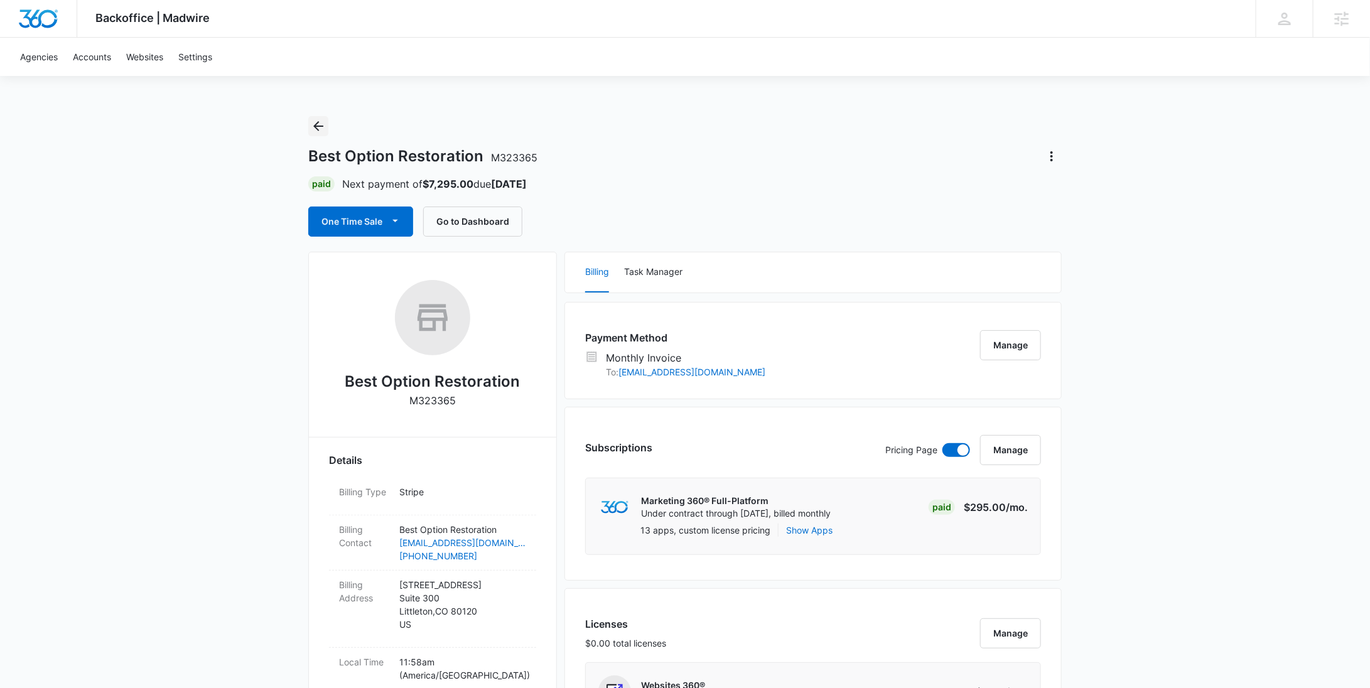
click at [322, 122] on icon "Back" at bounding box center [318, 126] width 15 height 15
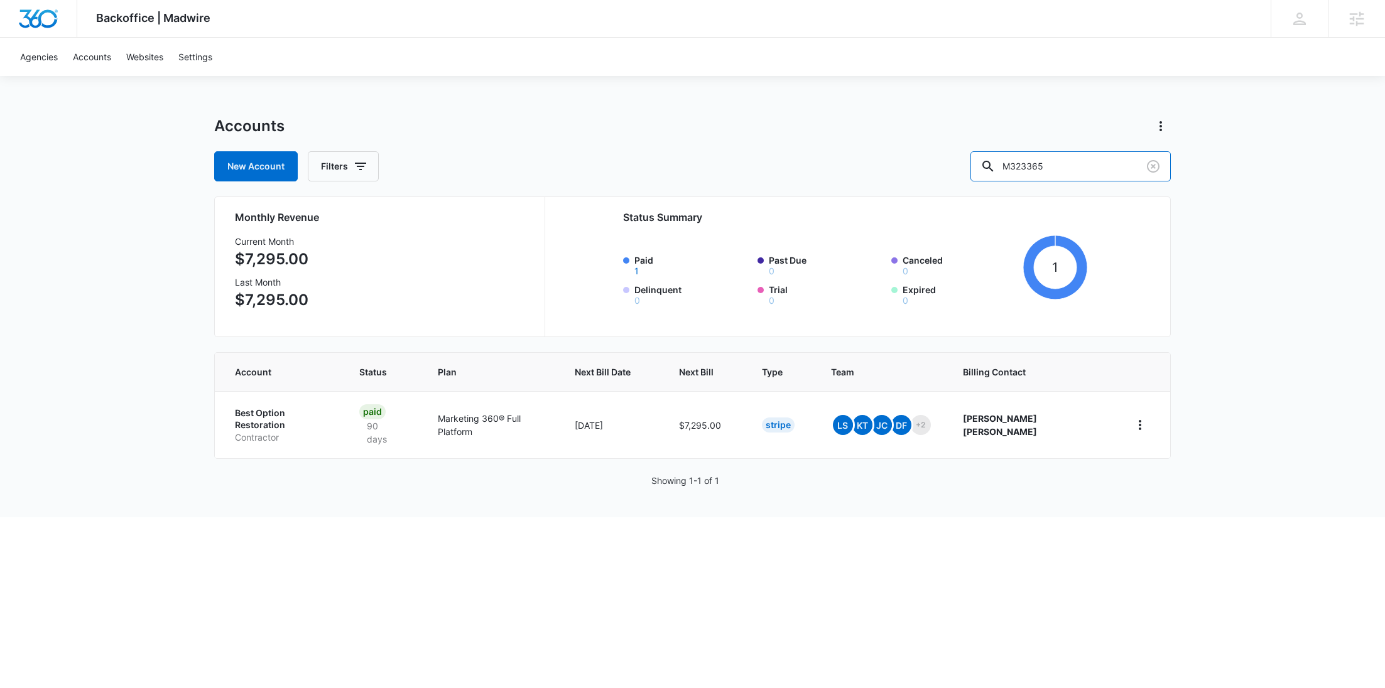
drag, startPoint x: 1106, startPoint y: 168, endPoint x: 988, endPoint y: 168, distance: 118.7
click at [990, 167] on div "New Account Filters M323365" at bounding box center [692, 166] width 956 height 30
paste input "37822"
type input "M337822"
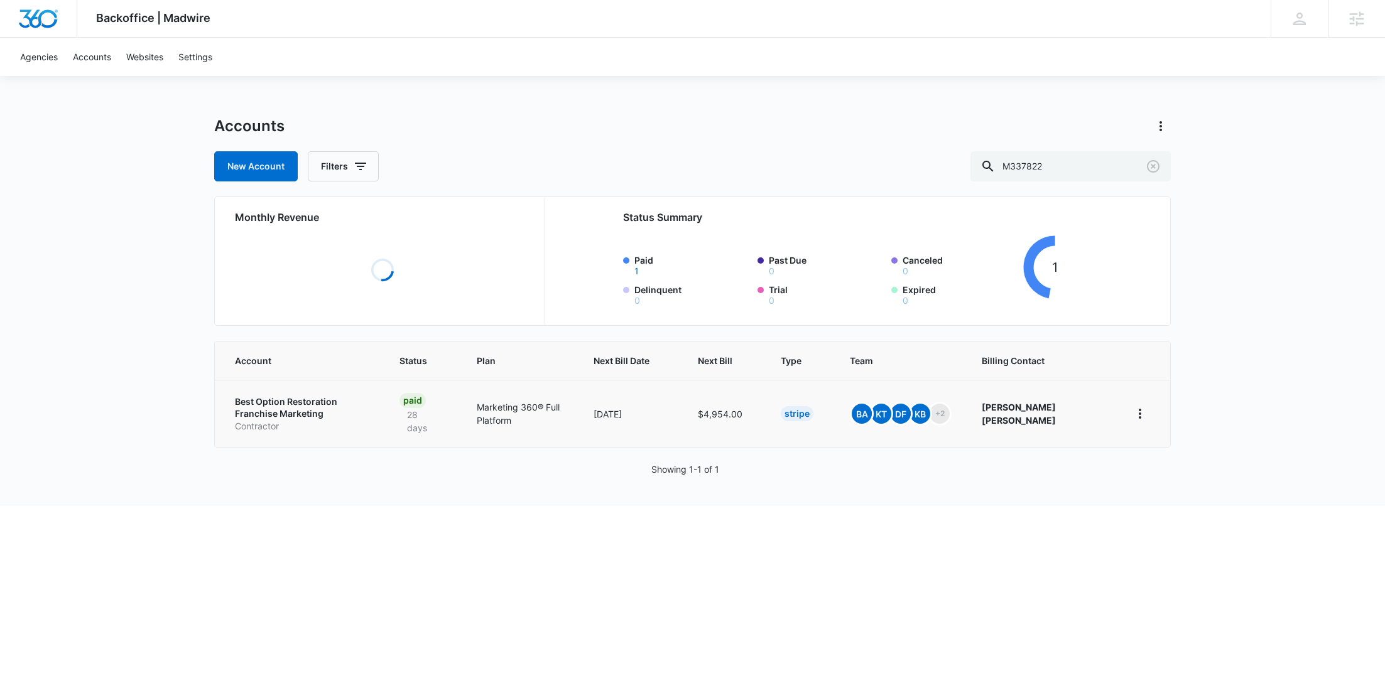
click at [277, 413] on p "Best Option Restoration Franchise Marketing" at bounding box center [302, 408] width 134 height 24
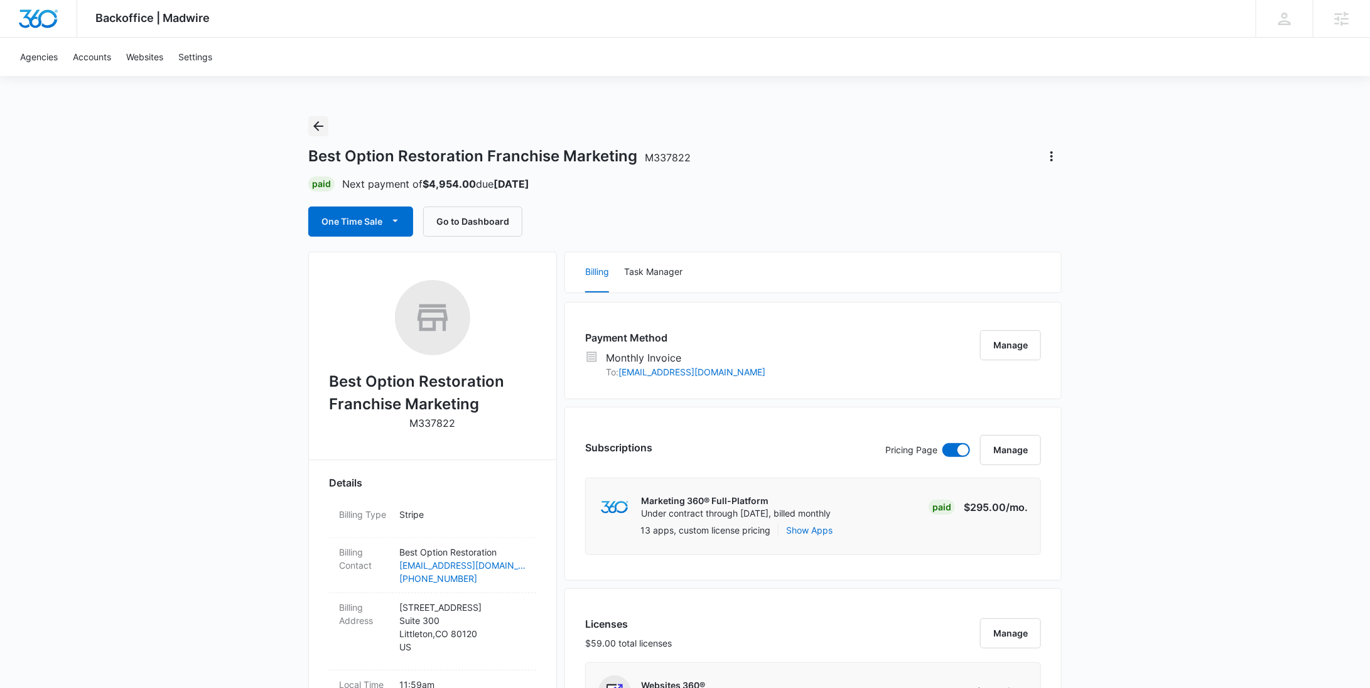
click at [322, 125] on icon "Back" at bounding box center [318, 126] width 15 height 15
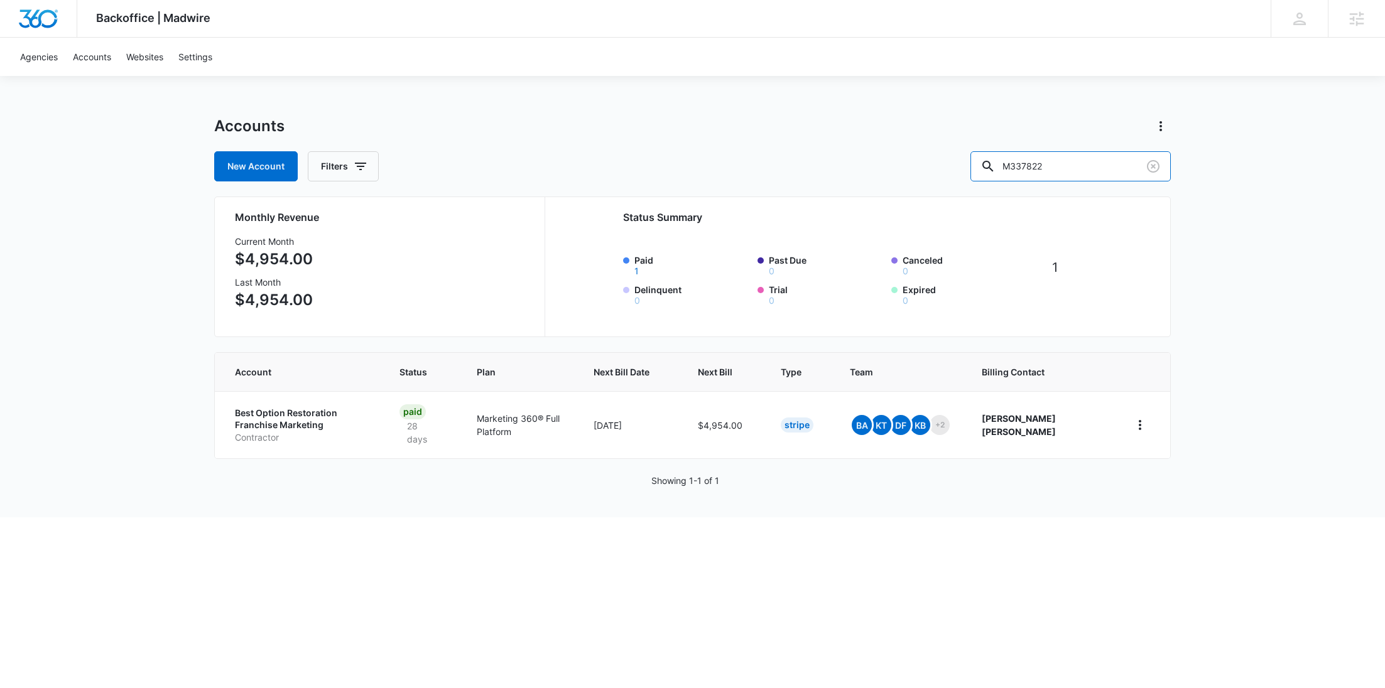
drag, startPoint x: 1014, startPoint y: 161, endPoint x: 977, endPoint y: 158, distance: 36.5
click at [979, 159] on div "New Account Filters M337822" at bounding box center [692, 166] width 956 height 30
paste input "1849"
type input "M331849"
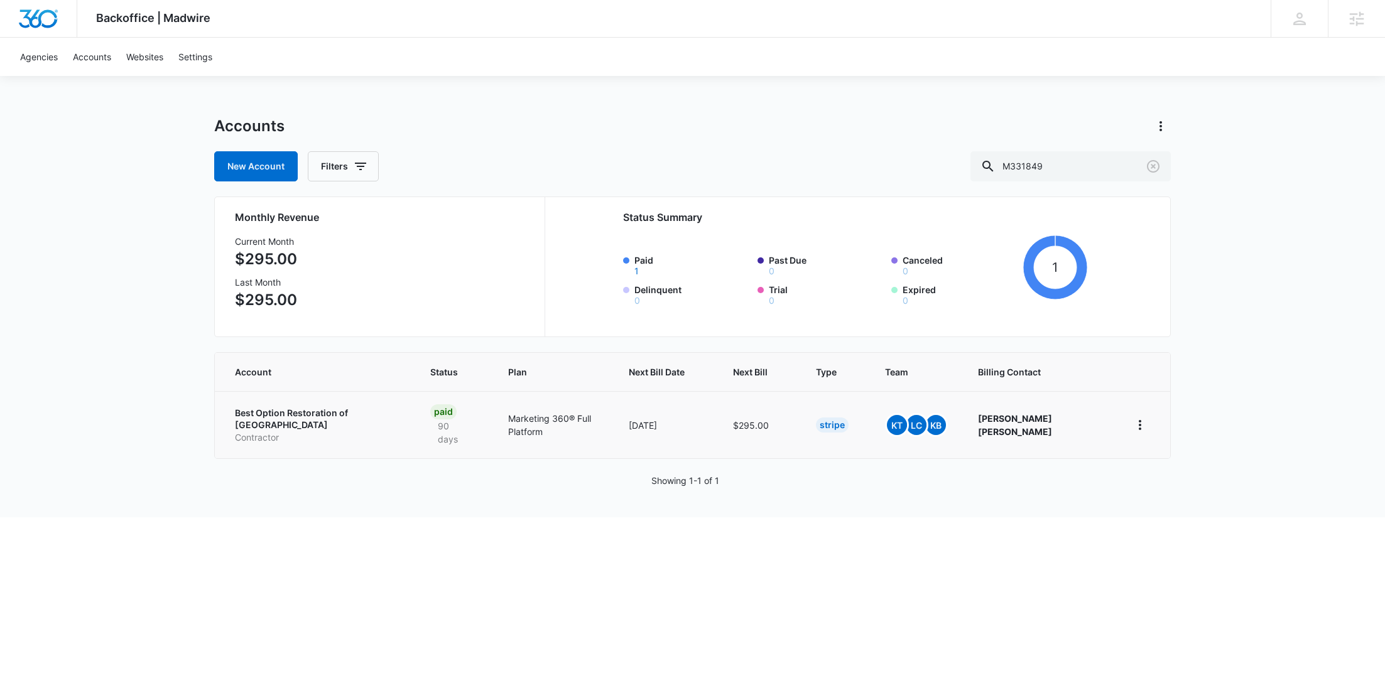
click at [322, 431] on p "Contractor" at bounding box center [317, 437] width 165 height 13
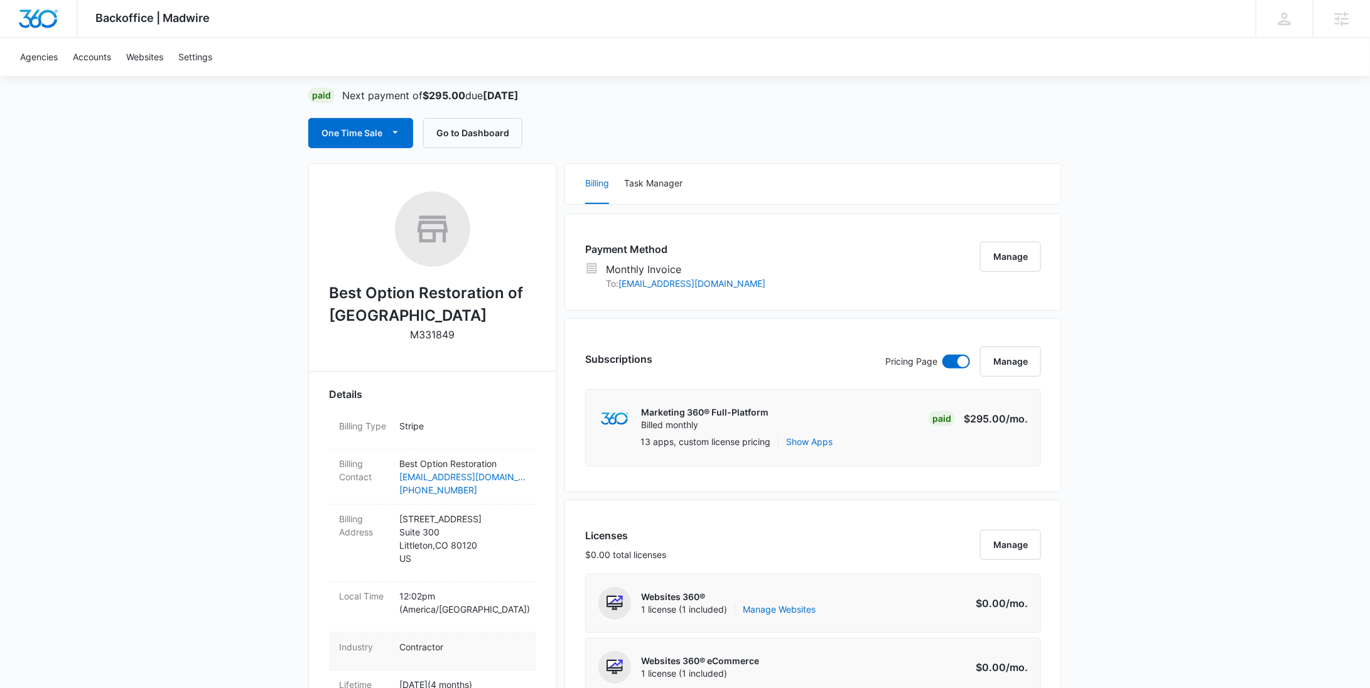
scroll to position [295, 0]
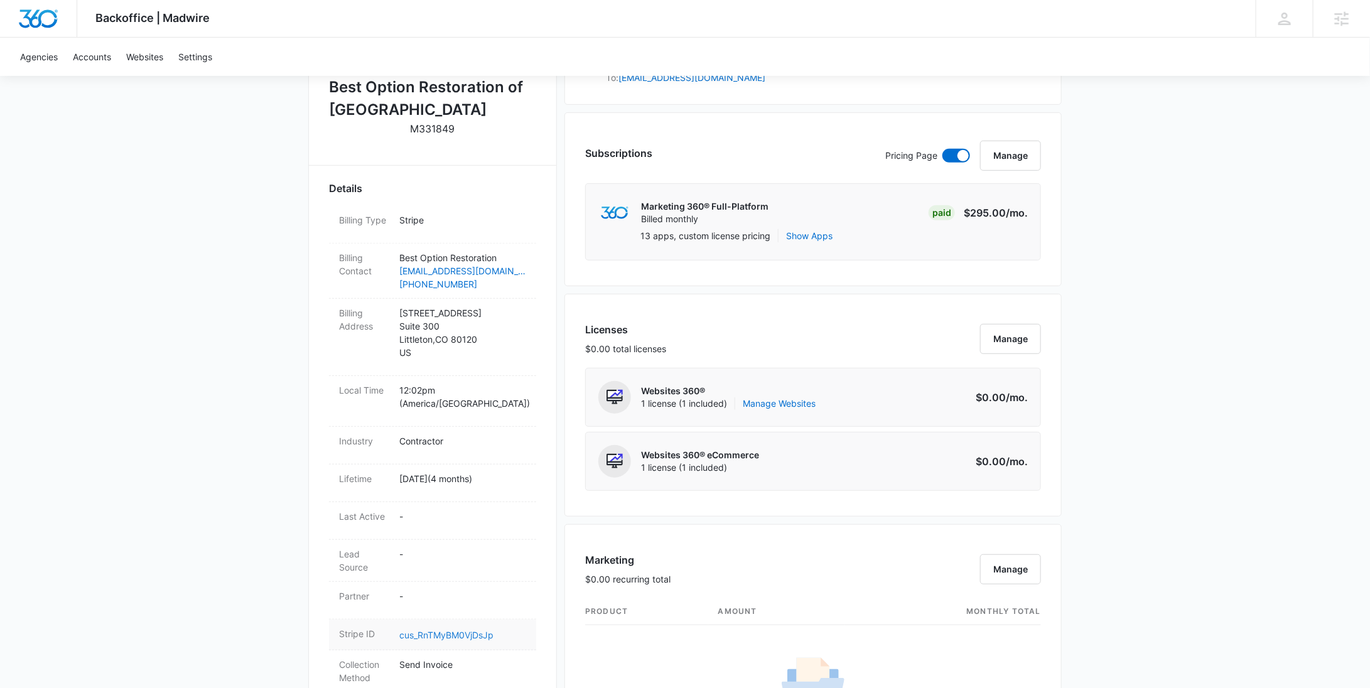
click at [447, 630] on link "cus_RnTMyBM0VjDsJp" at bounding box center [446, 635] width 94 height 11
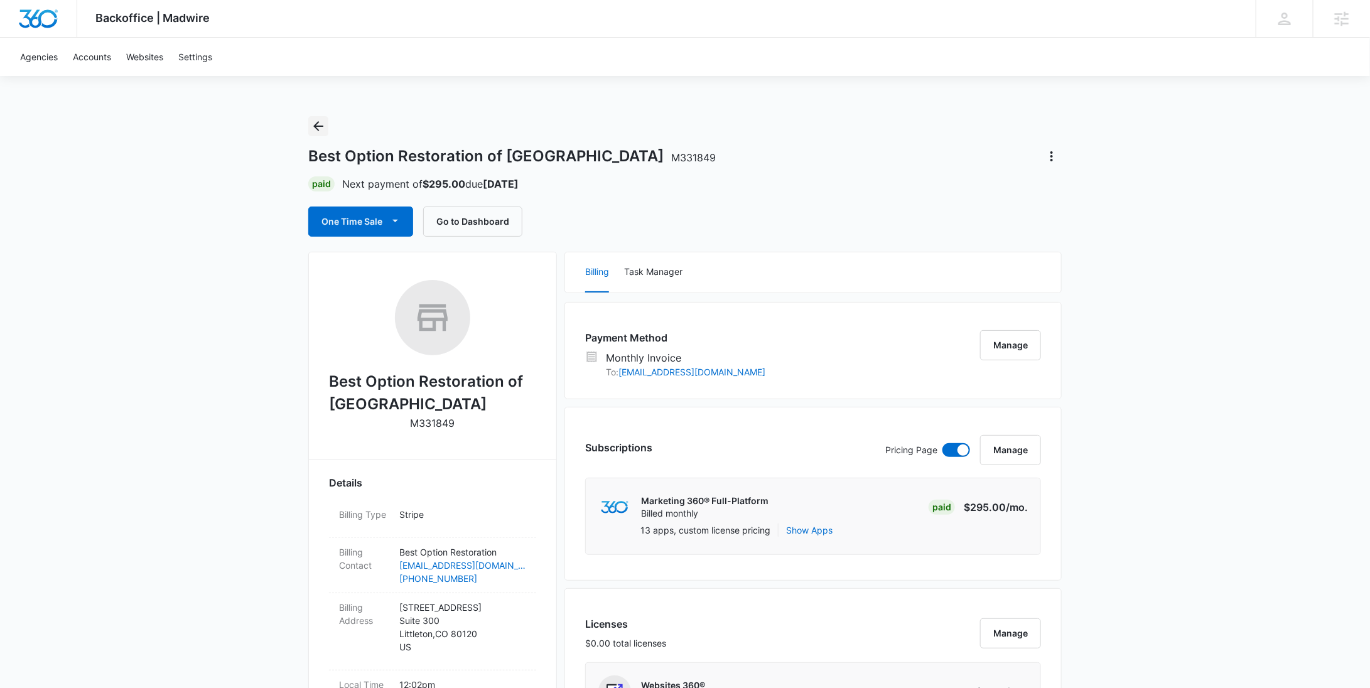
click at [321, 129] on icon "Back" at bounding box center [318, 126] width 15 height 15
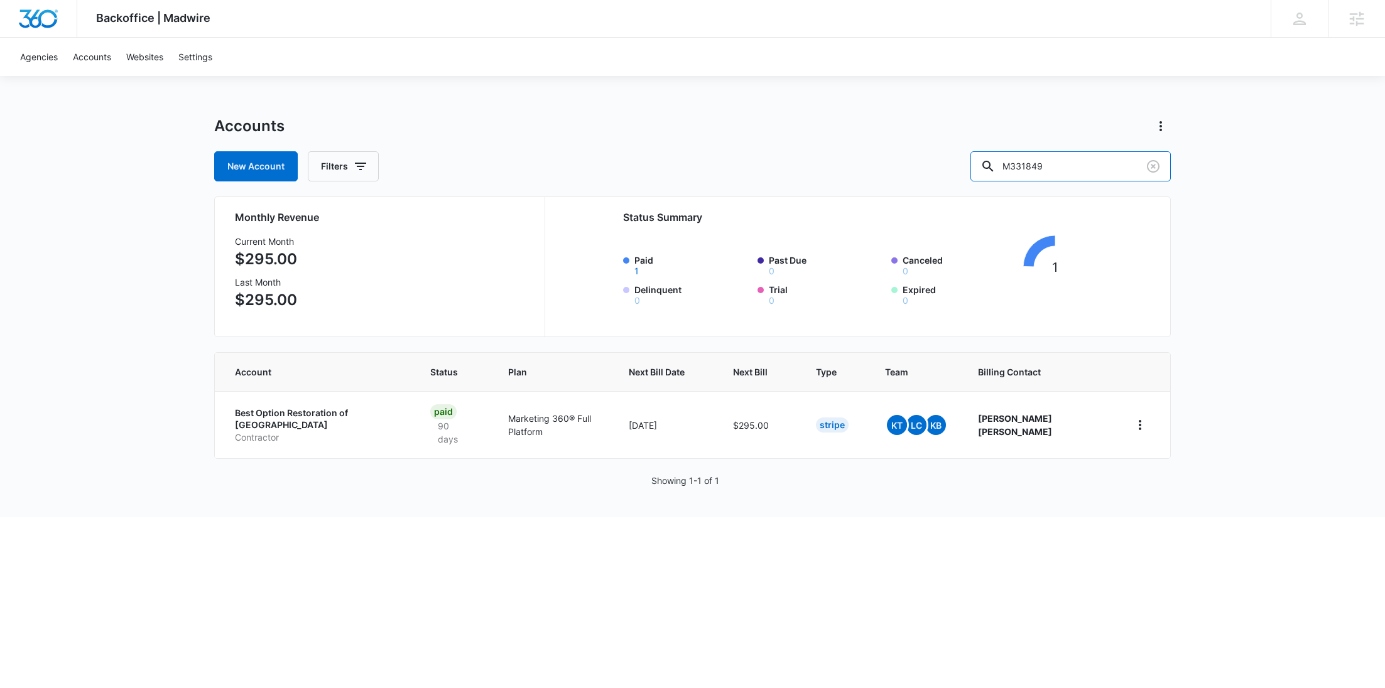
drag, startPoint x: 1106, startPoint y: 171, endPoint x: 971, endPoint y: 163, distance: 135.3
click at [976, 165] on div "New Account Filters M331849" at bounding box center [692, 166] width 956 height 30
paste input "23365"
type input "M323365"
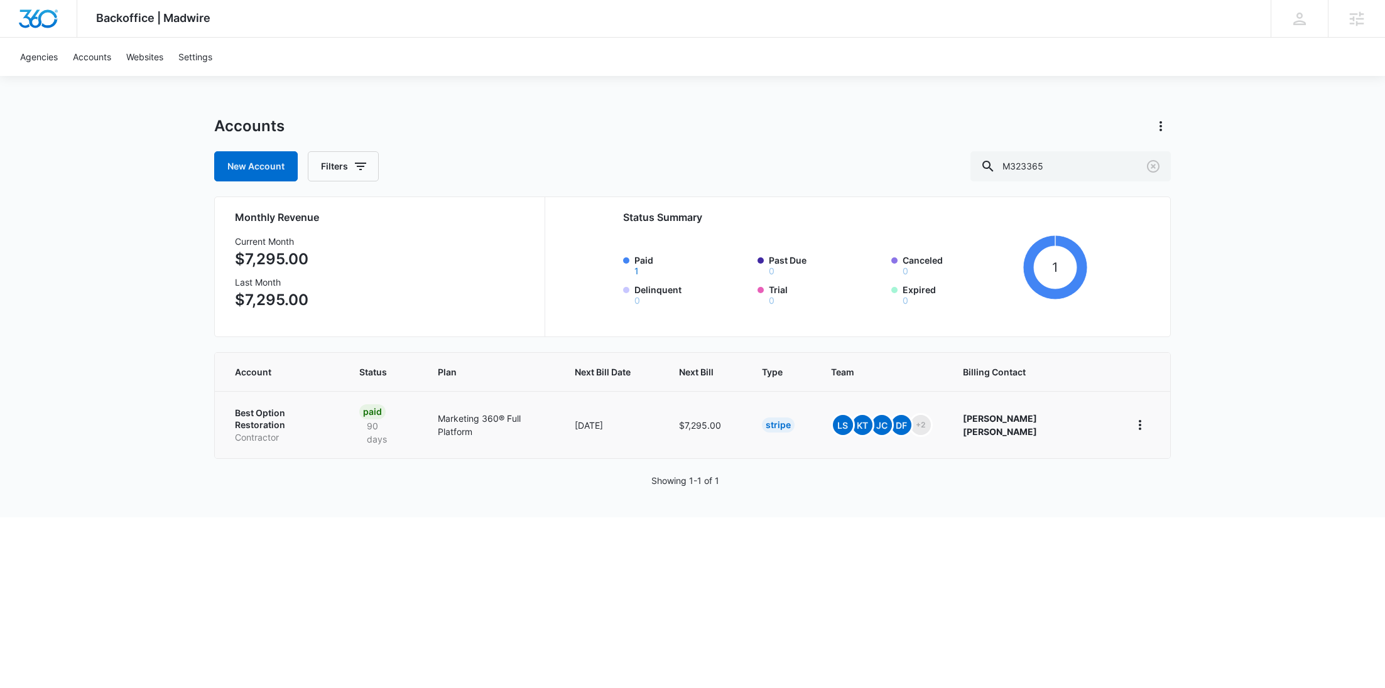
click at [254, 433] on td "Best Option Restoration Contractor" at bounding box center [279, 424] width 129 height 67
click at [266, 431] on p "Contractor" at bounding box center [282, 437] width 94 height 13
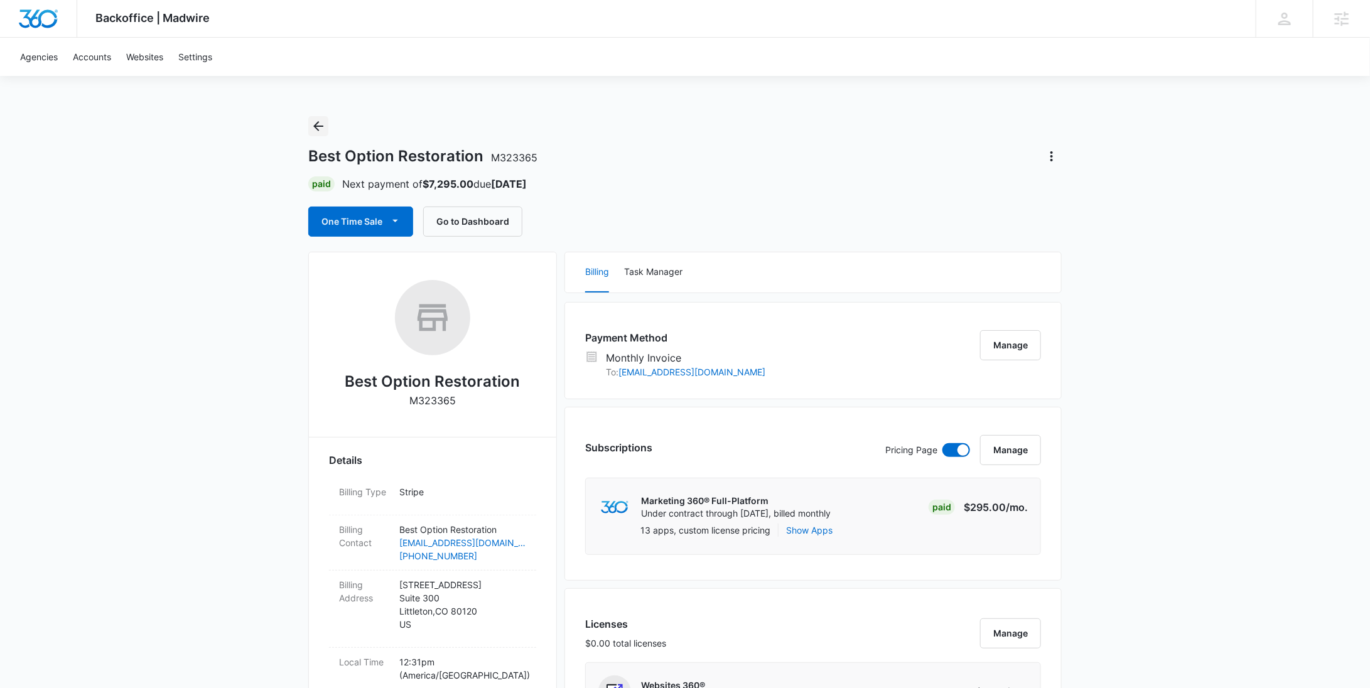
click at [322, 119] on icon "Back" at bounding box center [318, 126] width 15 height 15
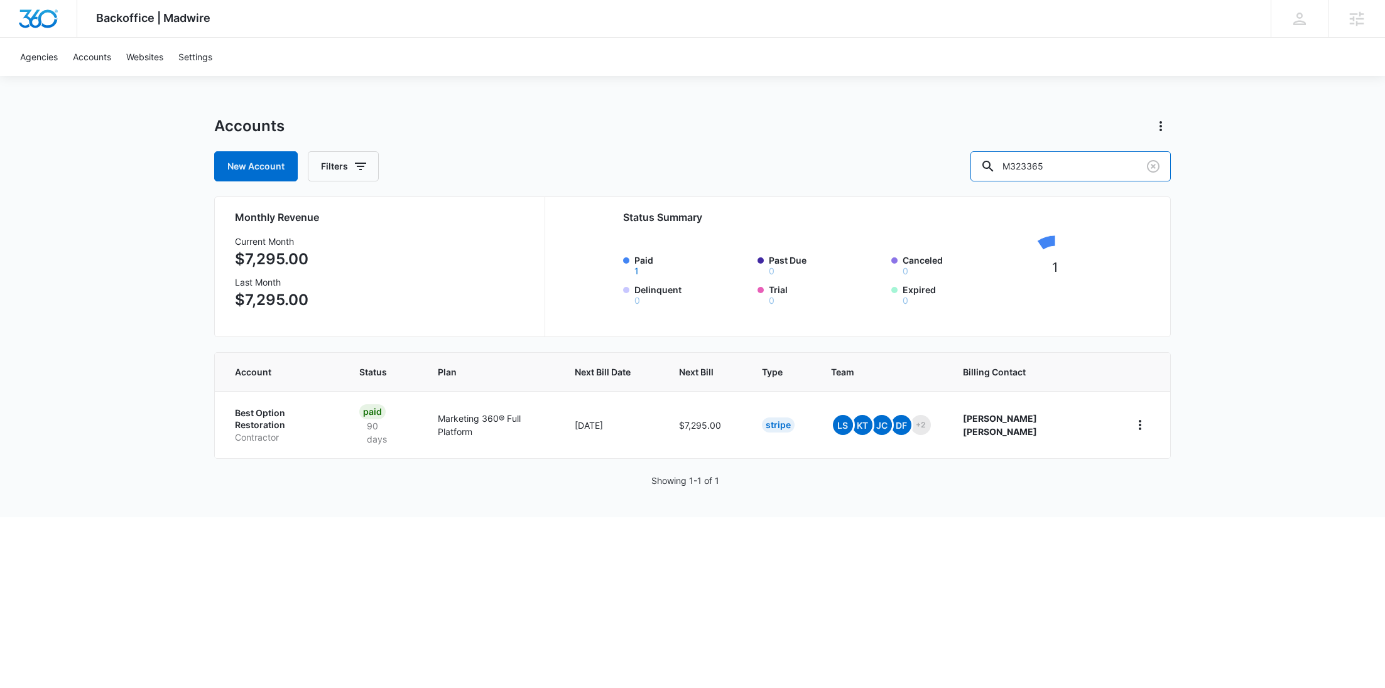
drag, startPoint x: 1023, startPoint y: 162, endPoint x: 987, endPoint y: 162, distance: 35.8
click at [1014, 162] on input "M323365" at bounding box center [1070, 166] width 200 height 30
paste input "37822"
type input "M337822"
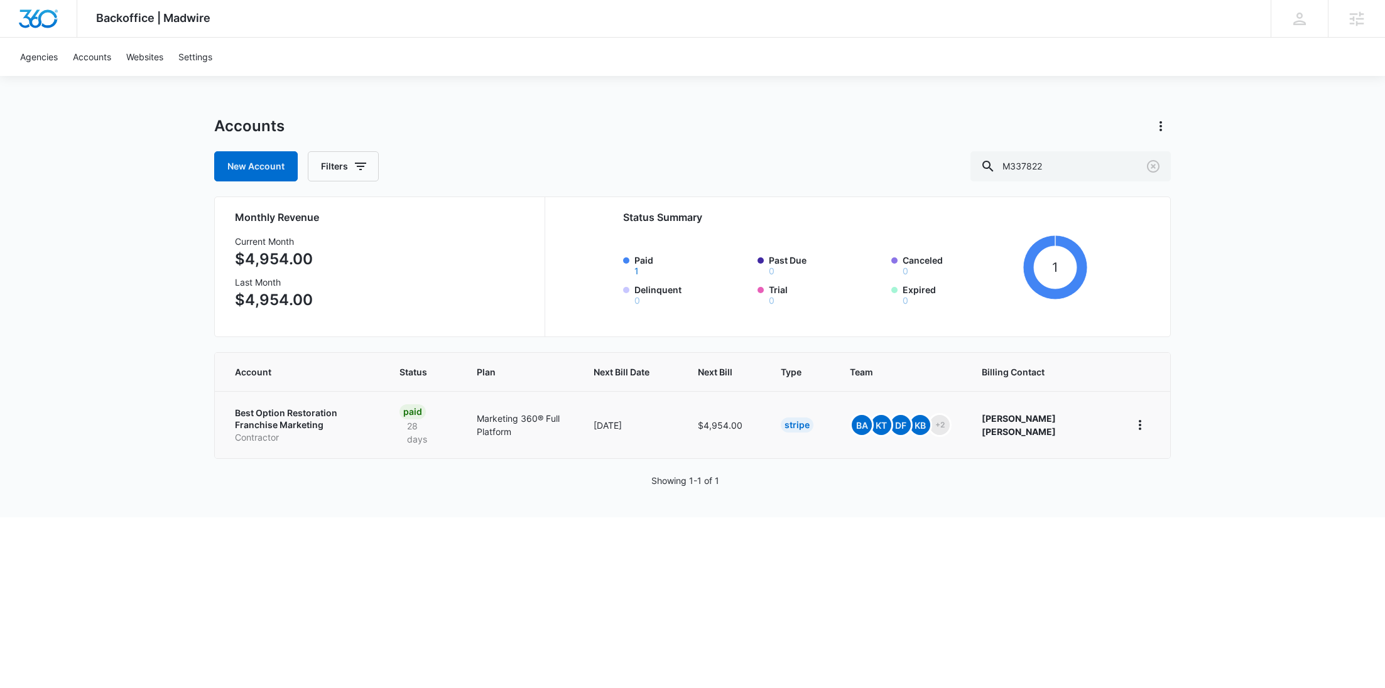
click at [270, 419] on p "Best Option Restoration Franchise Marketing" at bounding box center [302, 419] width 134 height 24
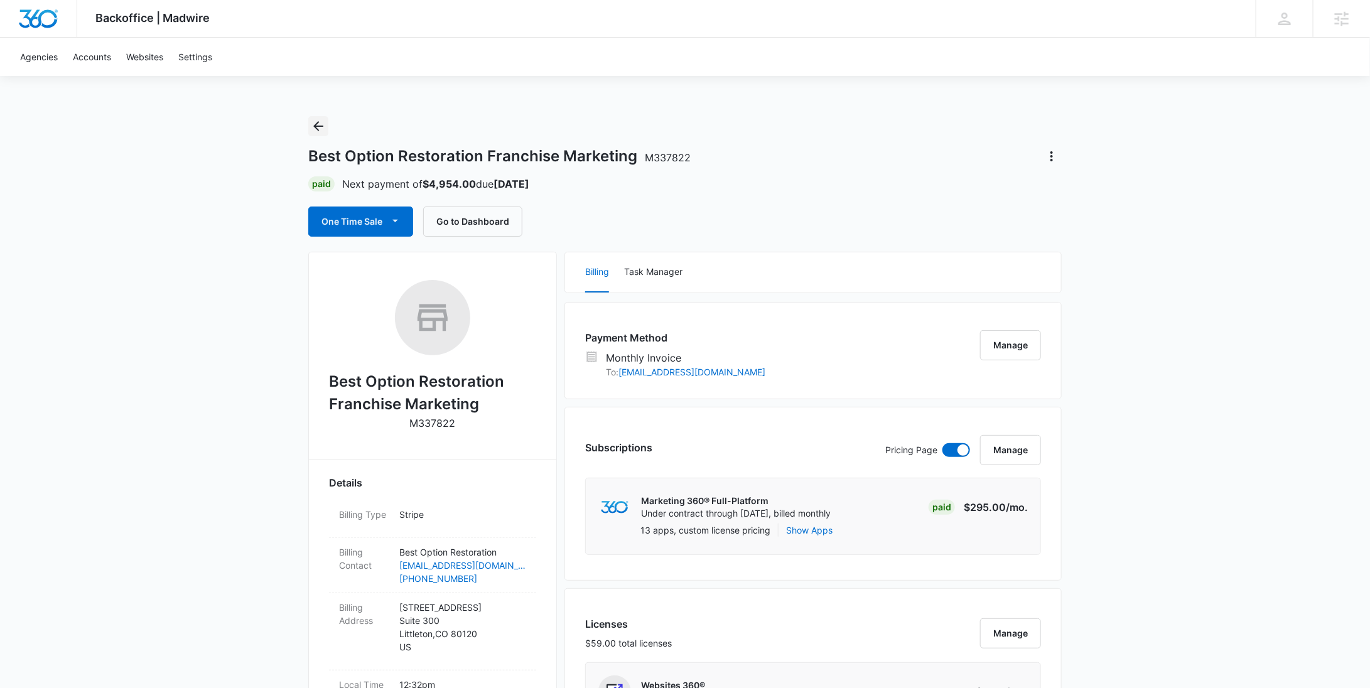
click at [320, 125] on icon "Back" at bounding box center [318, 126] width 15 height 15
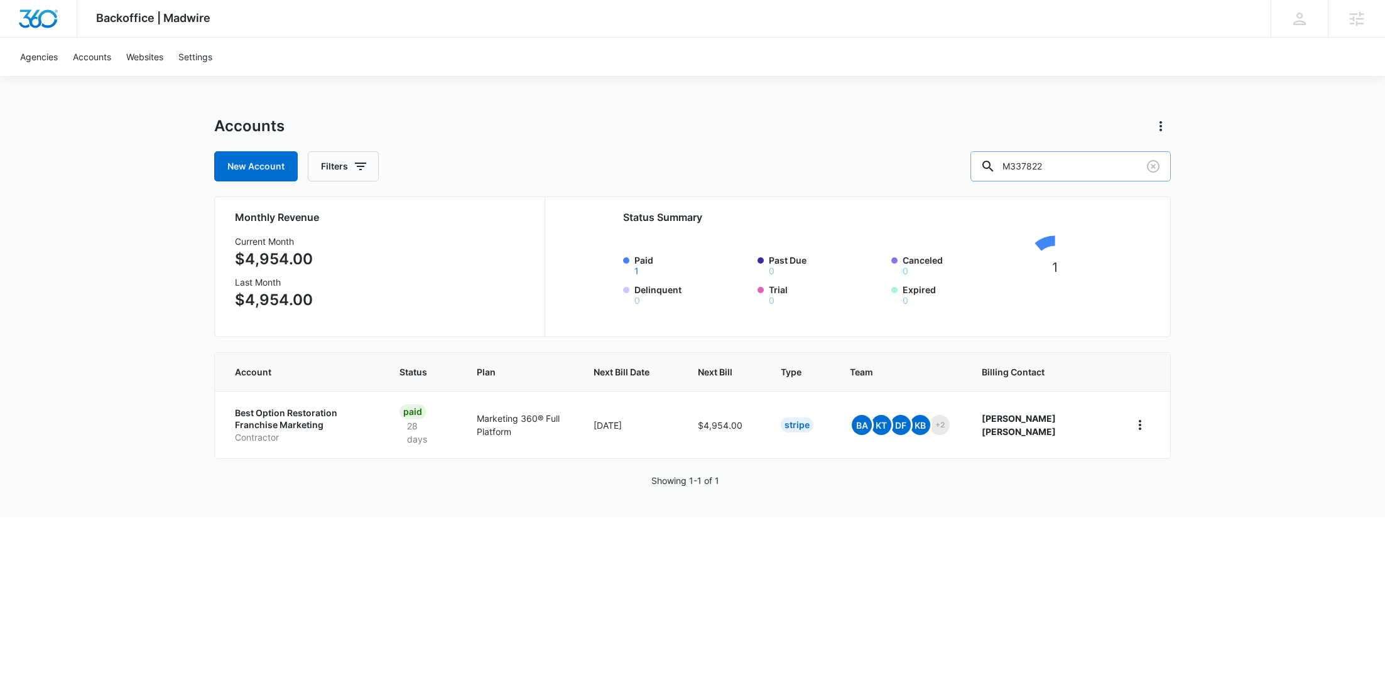
click at [1074, 161] on input "M337822" at bounding box center [1070, 166] width 200 height 30
drag, startPoint x: 1093, startPoint y: 163, endPoint x: 965, endPoint y: 161, distance: 128.1
click at [965, 161] on div "New Account Filters M337822" at bounding box center [692, 166] width 956 height 30
paste input "Frederick William House"
type input "Frederick William House"
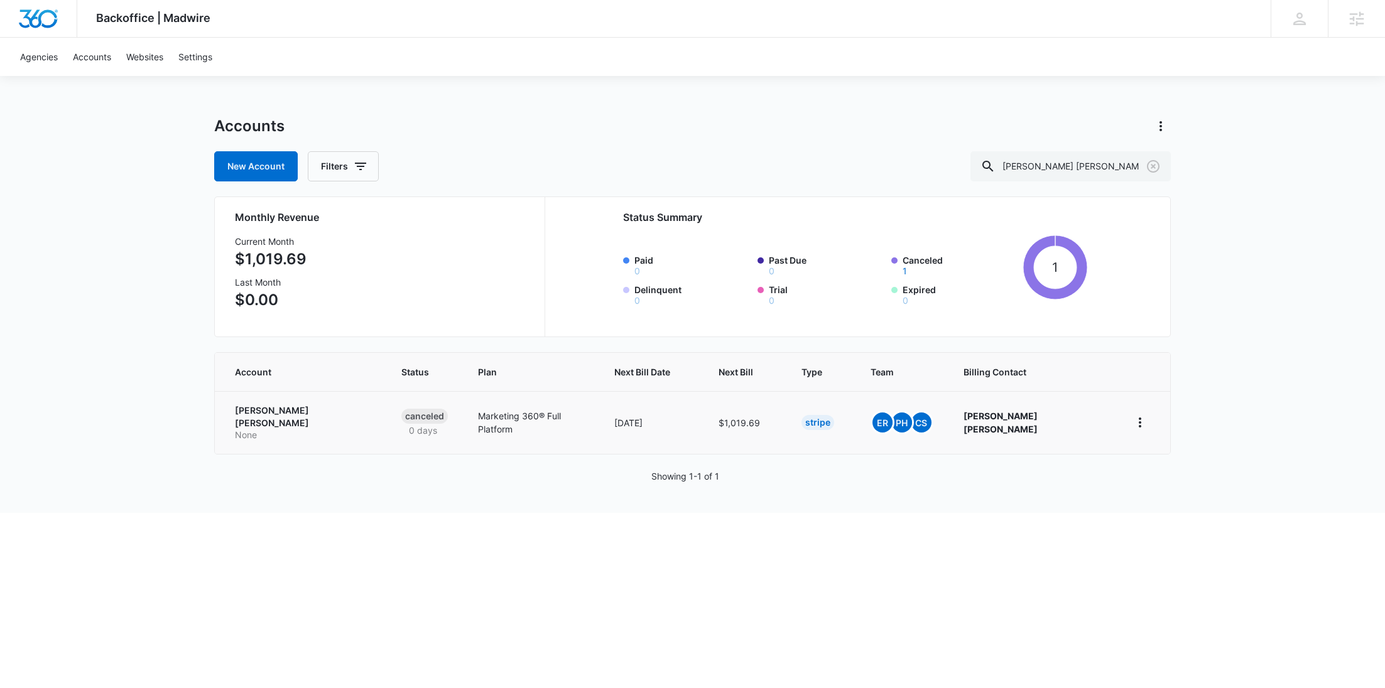
click at [274, 431] on td "Frederick William House None" at bounding box center [300, 422] width 171 height 63
click at [274, 414] on p "Frederick William House" at bounding box center [303, 416] width 136 height 24
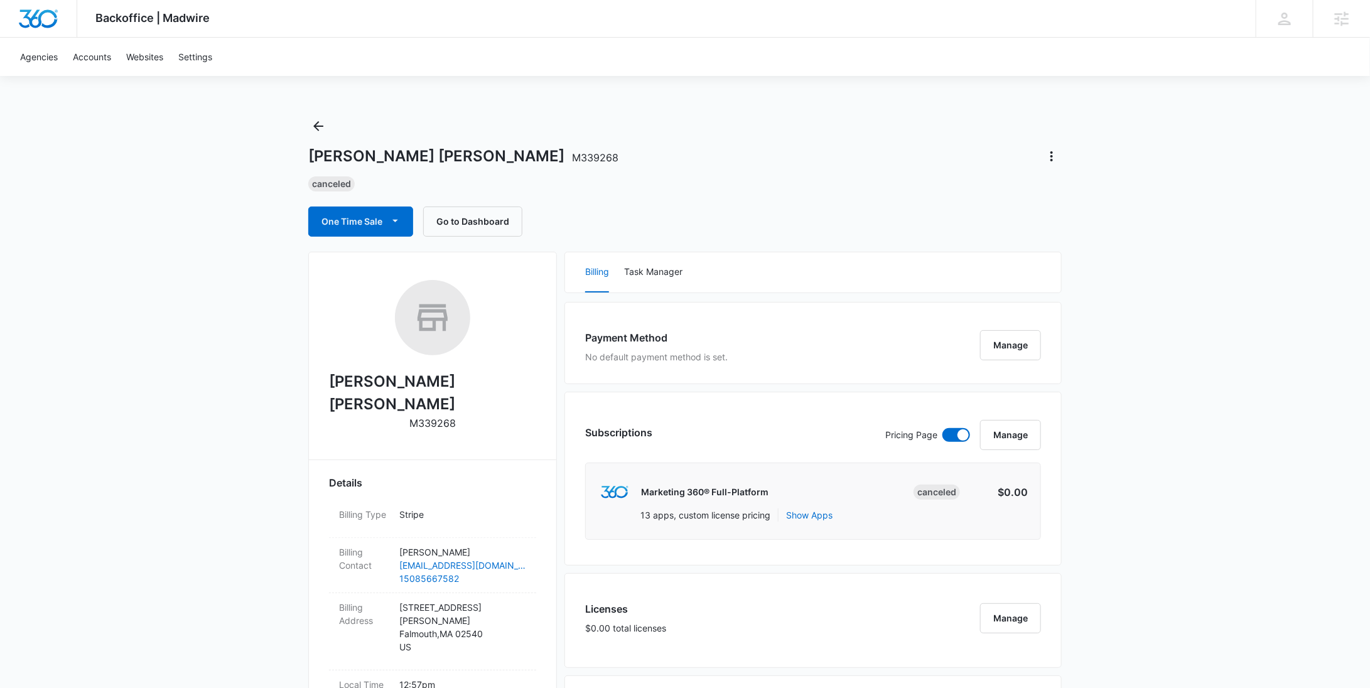
click at [448, 416] on p "M339268" at bounding box center [432, 423] width 46 height 15
copy p "M339268"
drag, startPoint x: 522, startPoint y: 376, endPoint x: 345, endPoint y: 380, distance: 177.8
click at [345, 380] on div "Frederick William House M339268" at bounding box center [432, 360] width 207 height 160
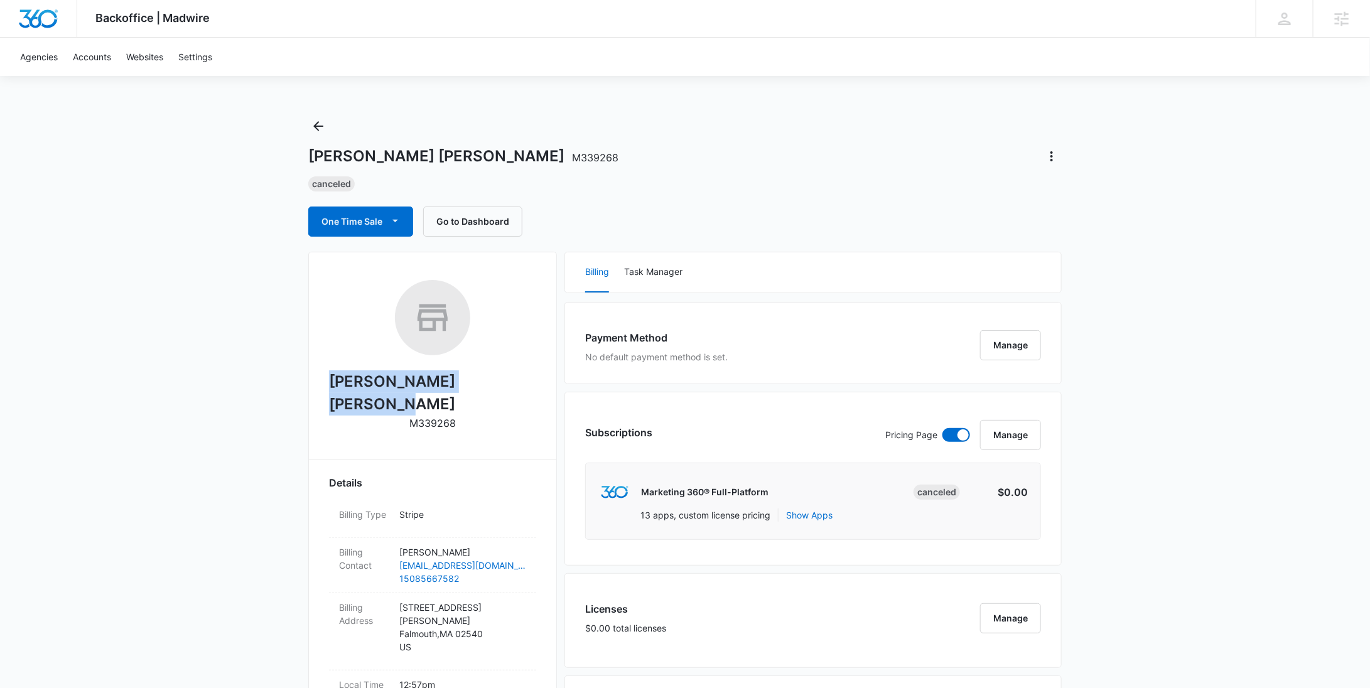
copy h2 "Frederick William House"
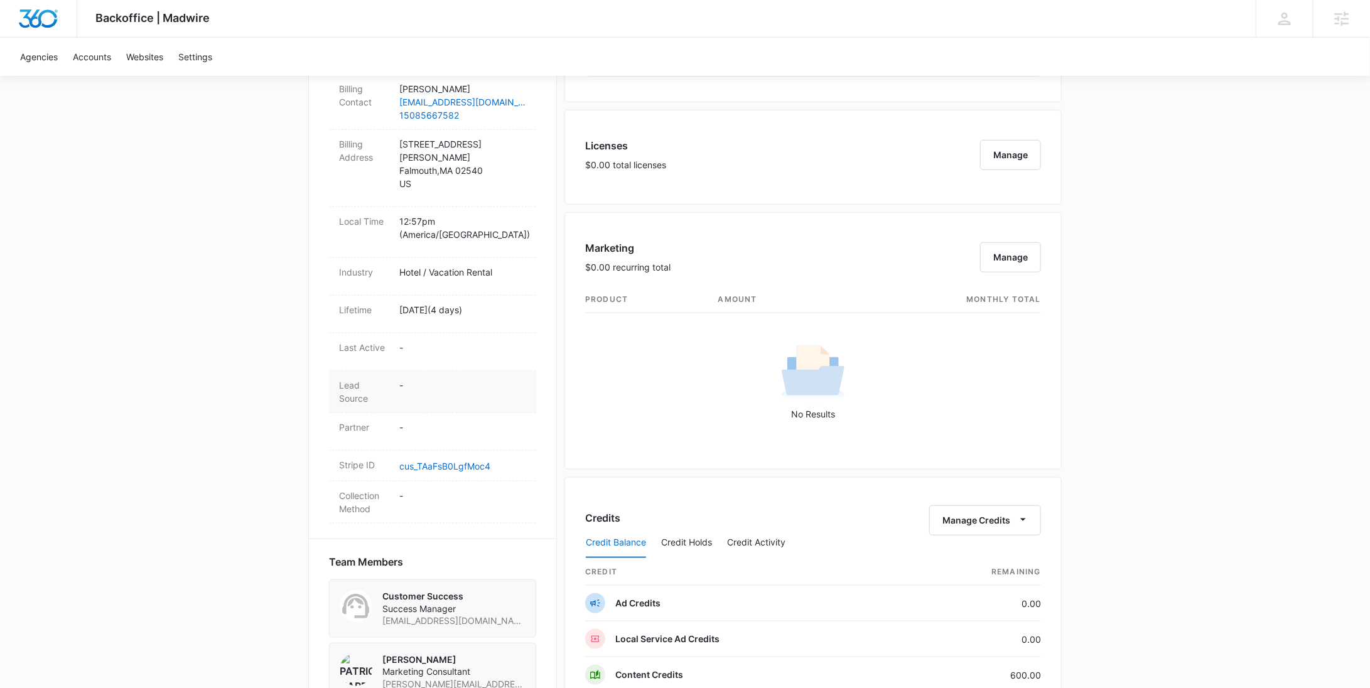
scroll to position [469, 0]
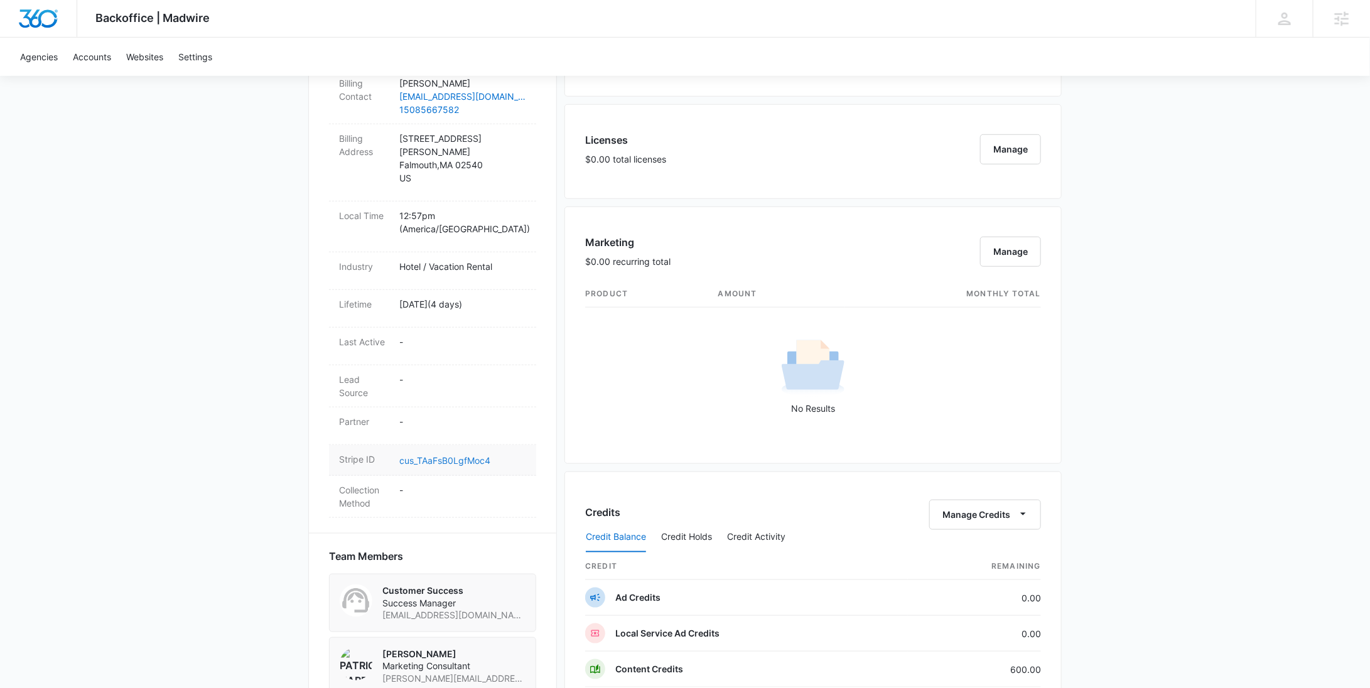
click at [468, 455] on link "cus_TAaFsB0LgfMoc4" at bounding box center [444, 460] width 91 height 11
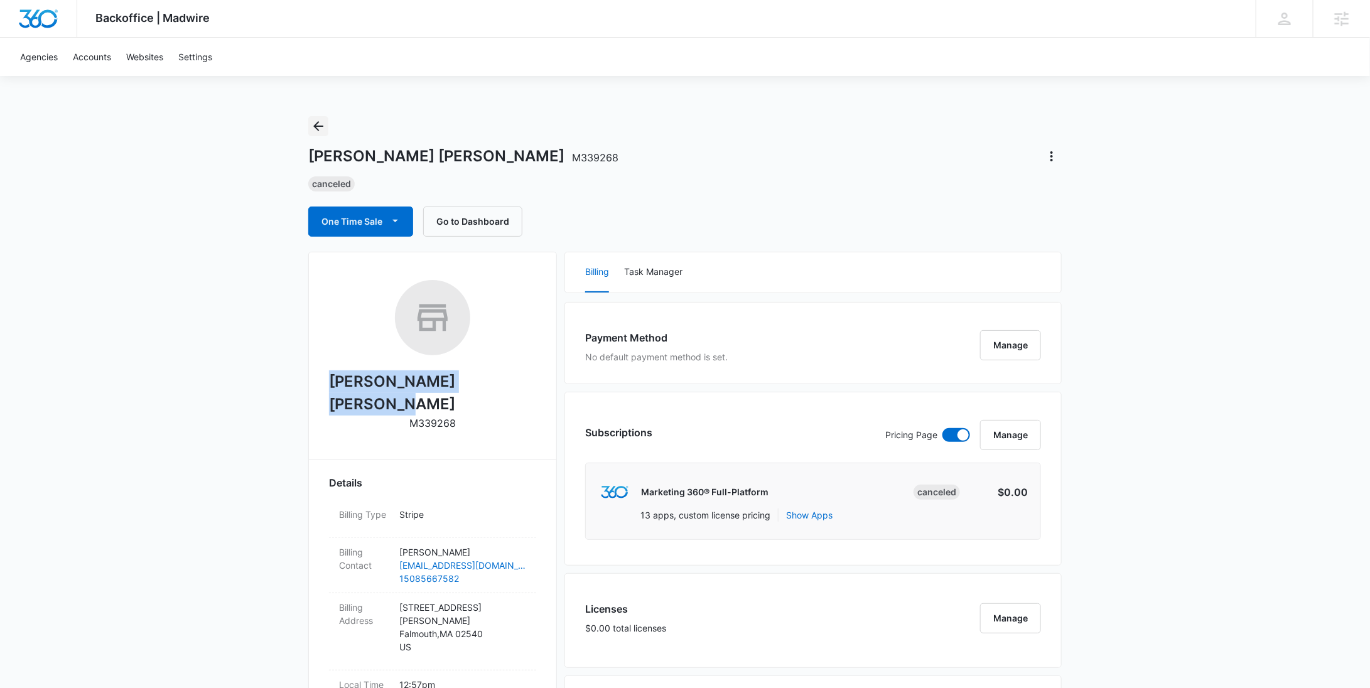
click at [324, 126] on icon "Back" at bounding box center [318, 126] width 15 height 15
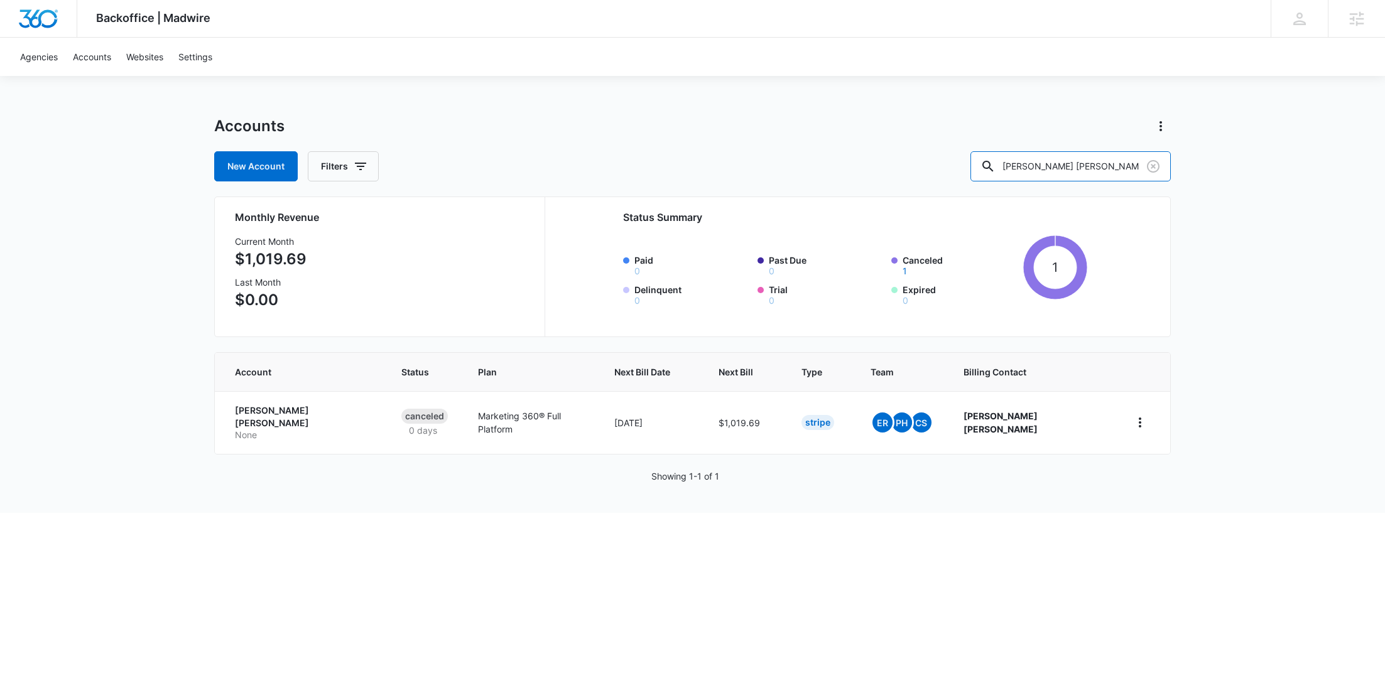
drag, startPoint x: 1134, startPoint y: 168, endPoint x: 947, endPoint y: 159, distance: 187.4
click at [978, 164] on div "New Account Filters Frederick William House" at bounding box center [692, 166] width 956 height 30
type input "e"
paste input "M186742"
type input "M186742"
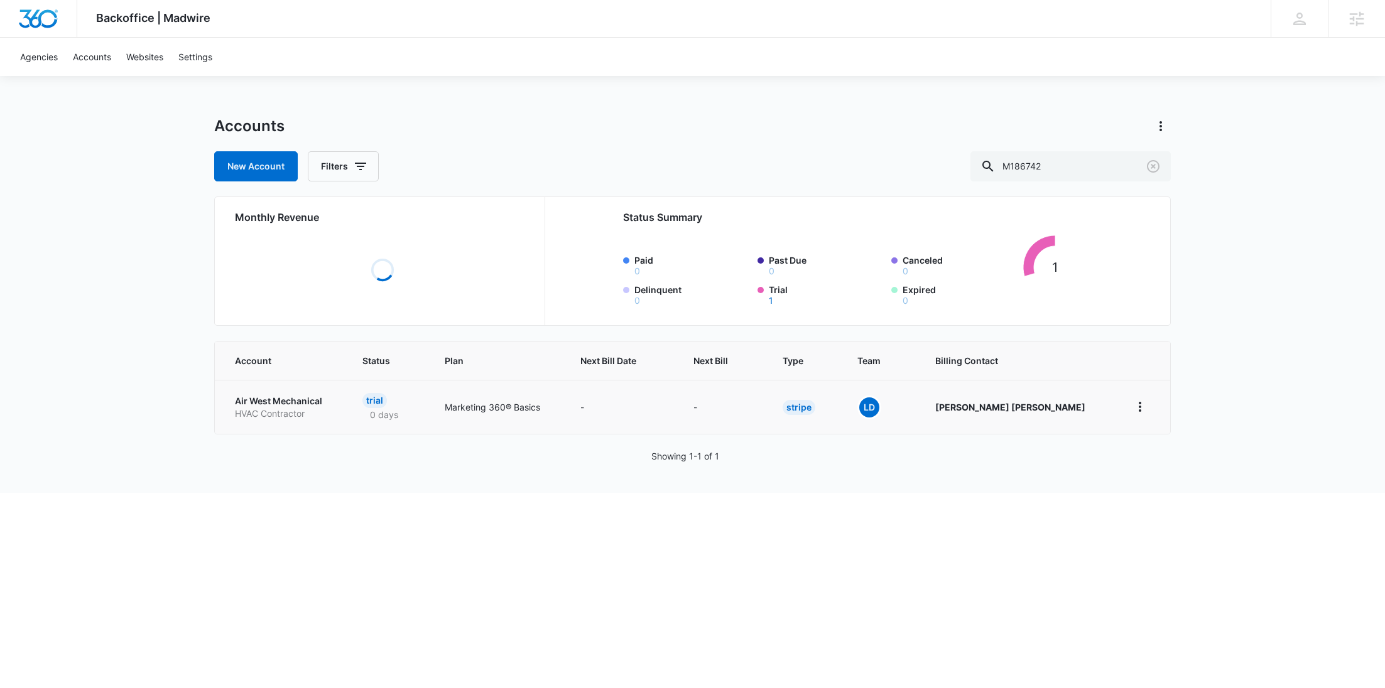
click at [291, 408] on p "HVAC Contractor" at bounding box center [283, 414] width 97 height 13
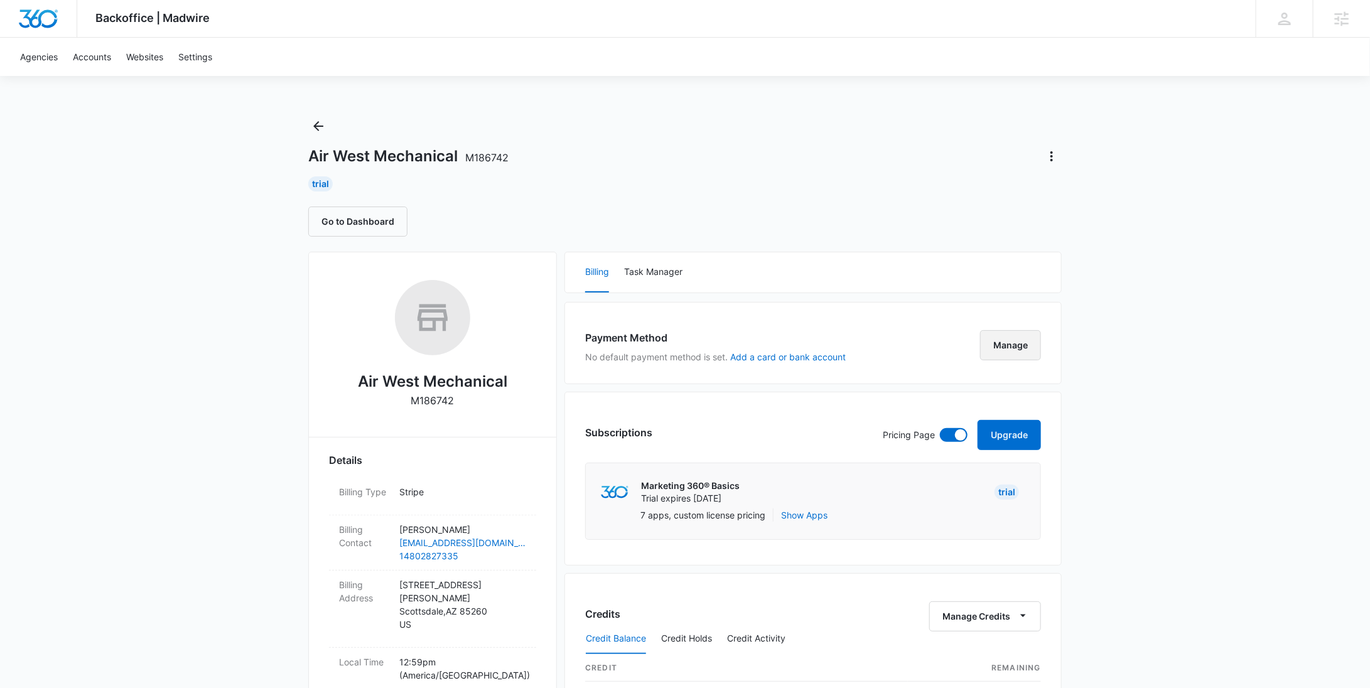
click at [1024, 334] on button "Manage" at bounding box center [1010, 345] width 61 height 30
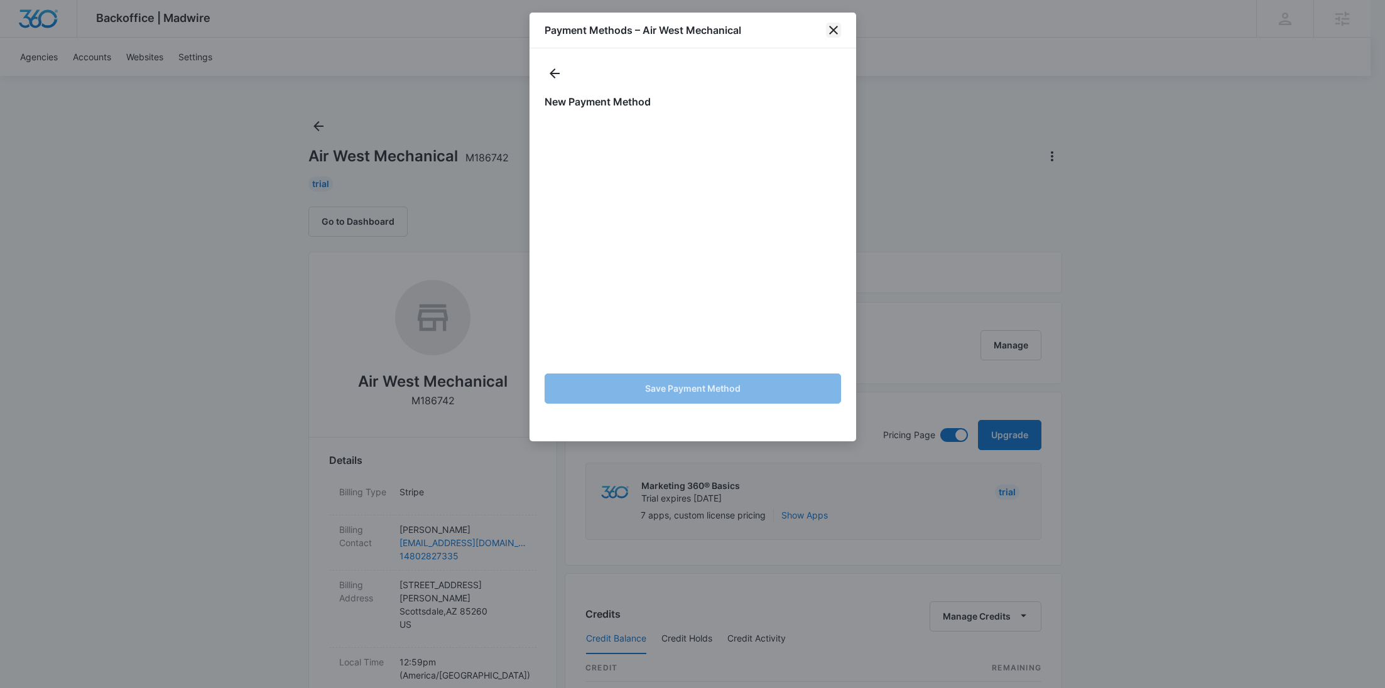
drag, startPoint x: 832, startPoint y: 31, endPoint x: 769, endPoint y: 0, distance: 69.9
click at [832, 31] on icon "close" at bounding box center [833, 30] width 9 height 9
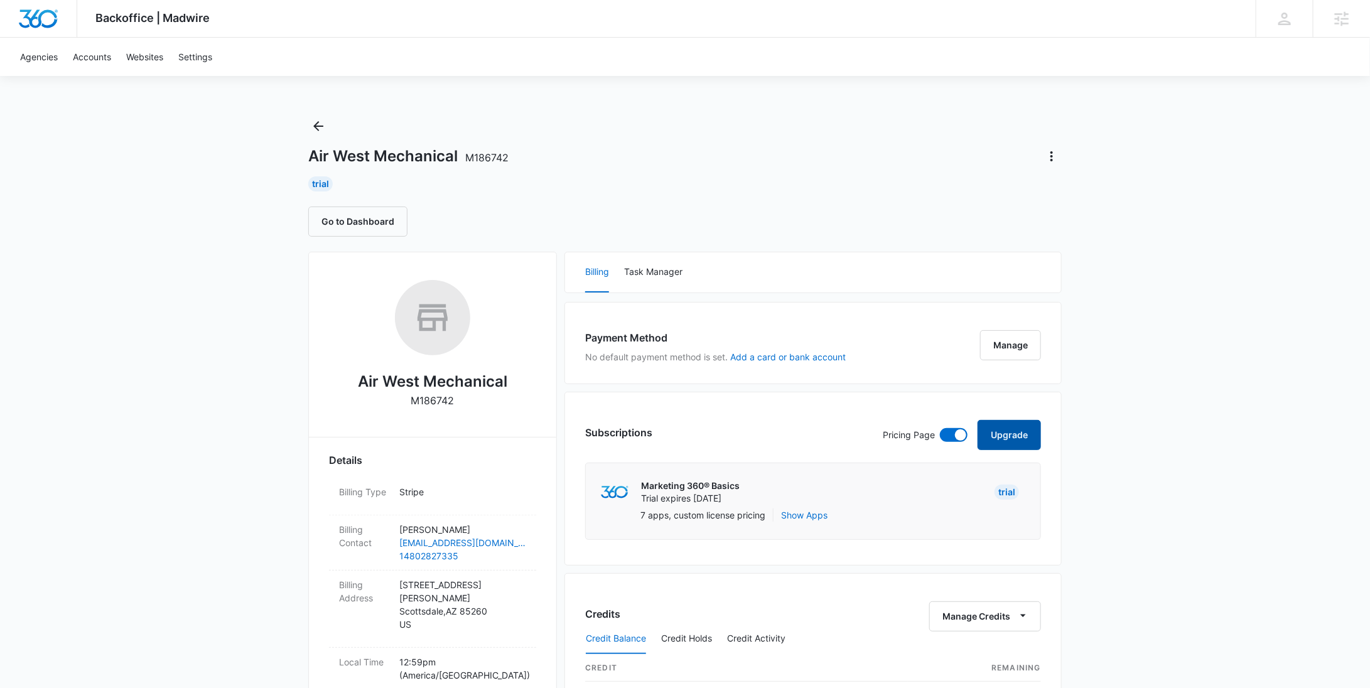
click at [1012, 431] on button "Upgrade" at bounding box center [1009, 435] width 63 height 30
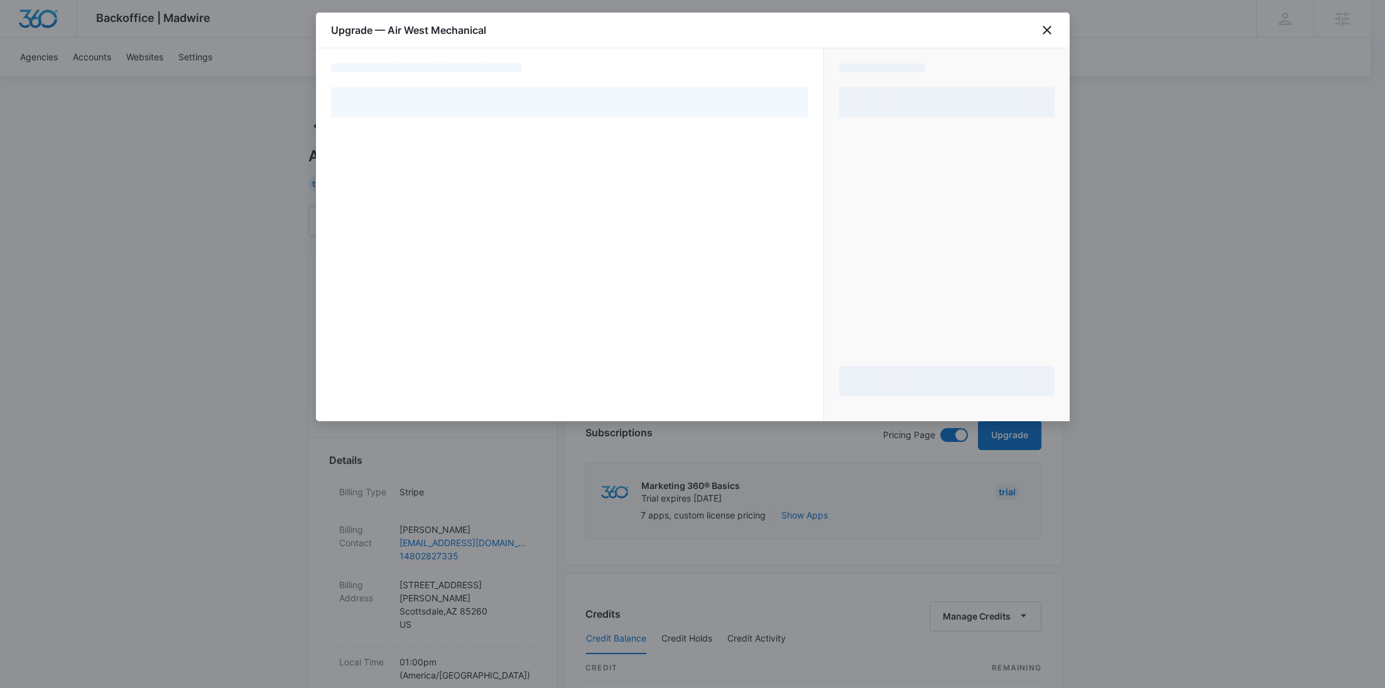
select select "NEW_METHOD"
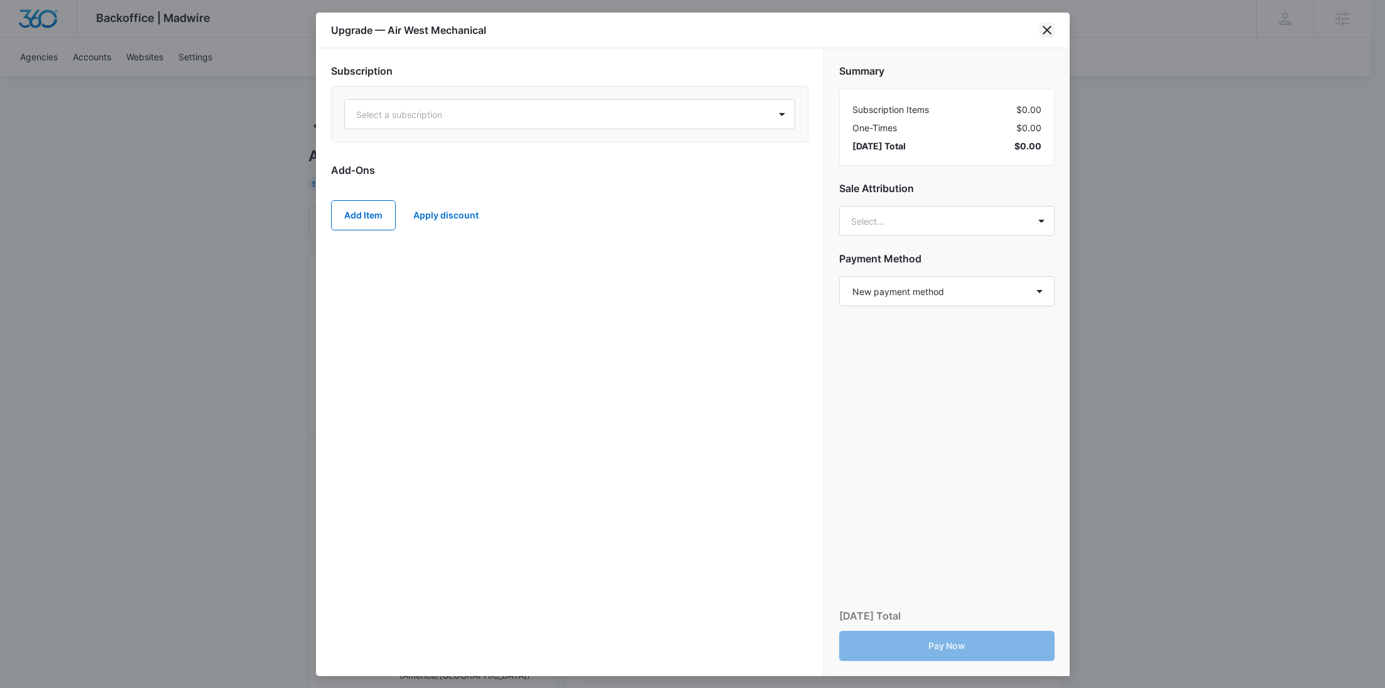
click at [1045, 27] on icon "close" at bounding box center [1046, 30] width 15 height 15
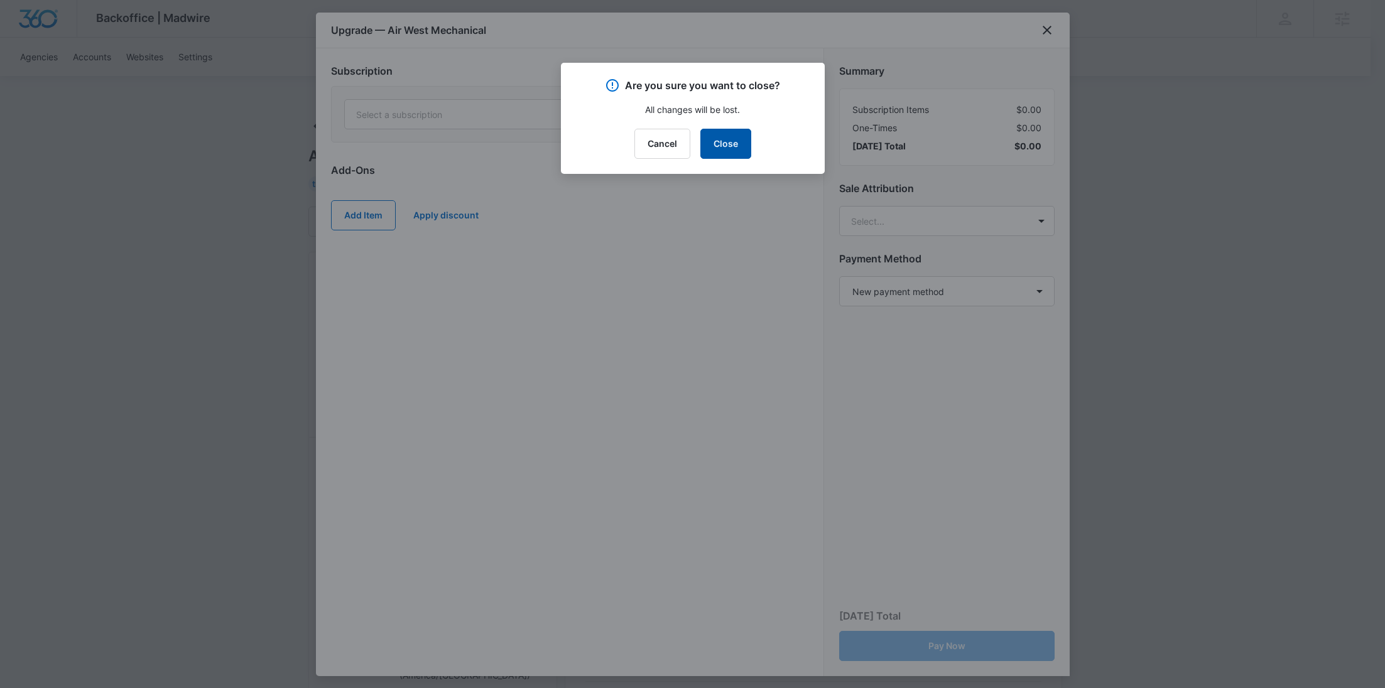
click at [730, 134] on button "Close" at bounding box center [725, 144] width 51 height 30
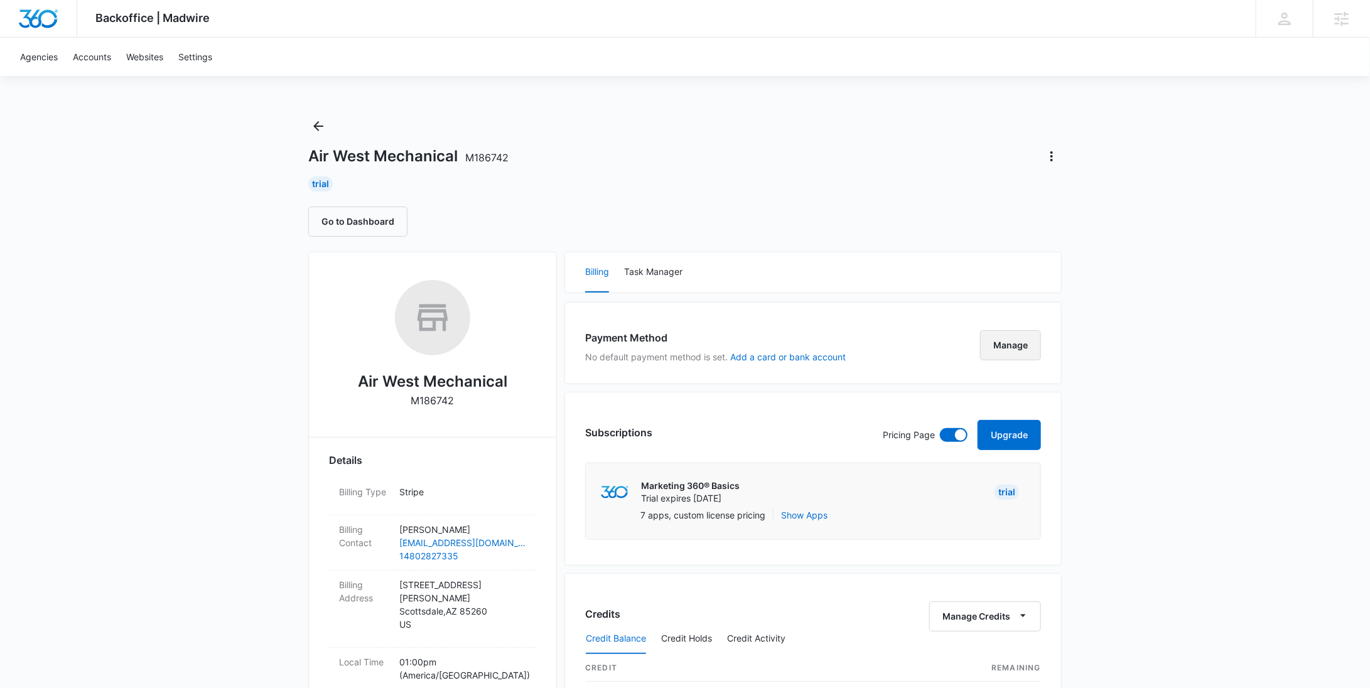
click at [997, 335] on button "Manage" at bounding box center [1010, 345] width 61 height 30
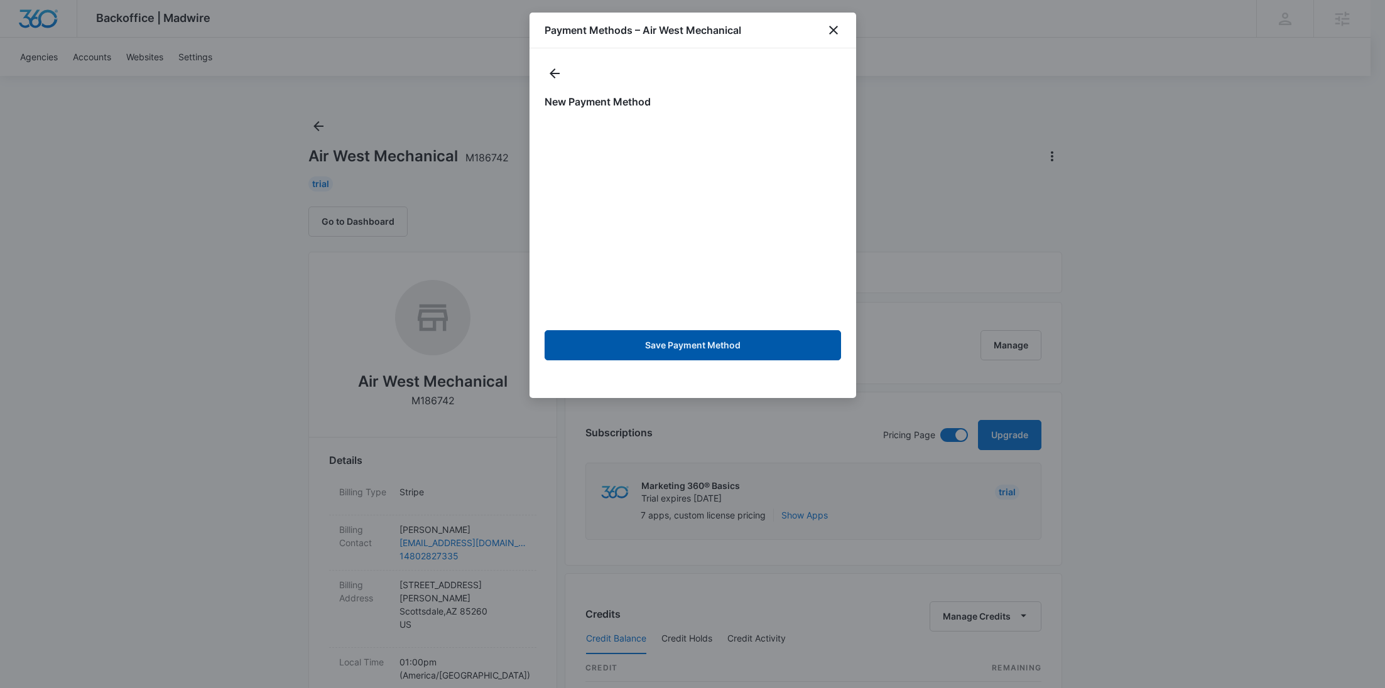
click at [734, 345] on button "Save Payment Method" at bounding box center [692, 345] width 296 height 30
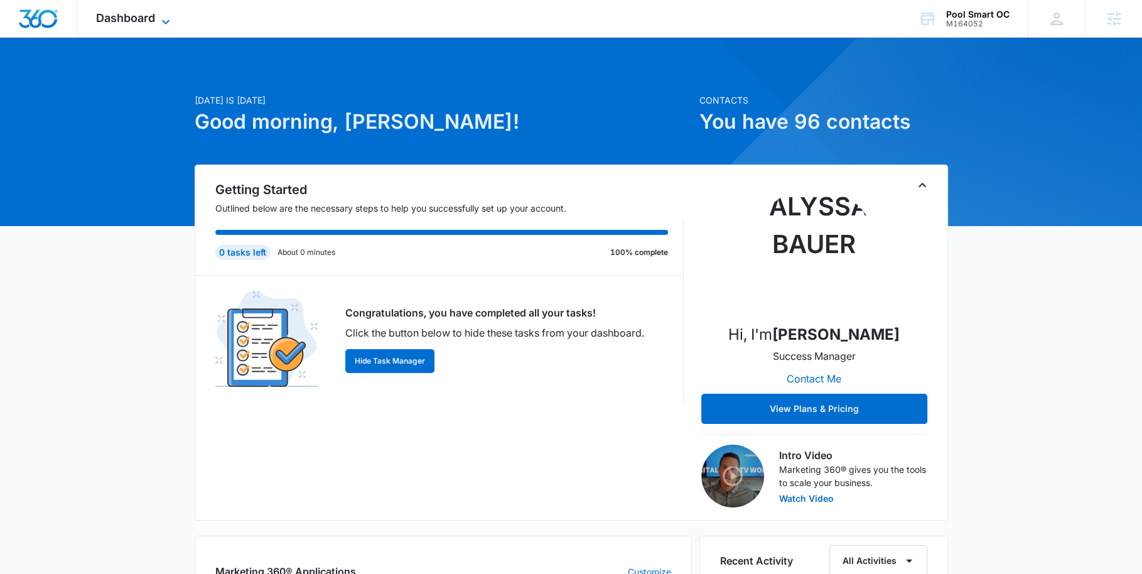
click at [145, 16] on span "Dashboard" at bounding box center [125, 17] width 59 height 13
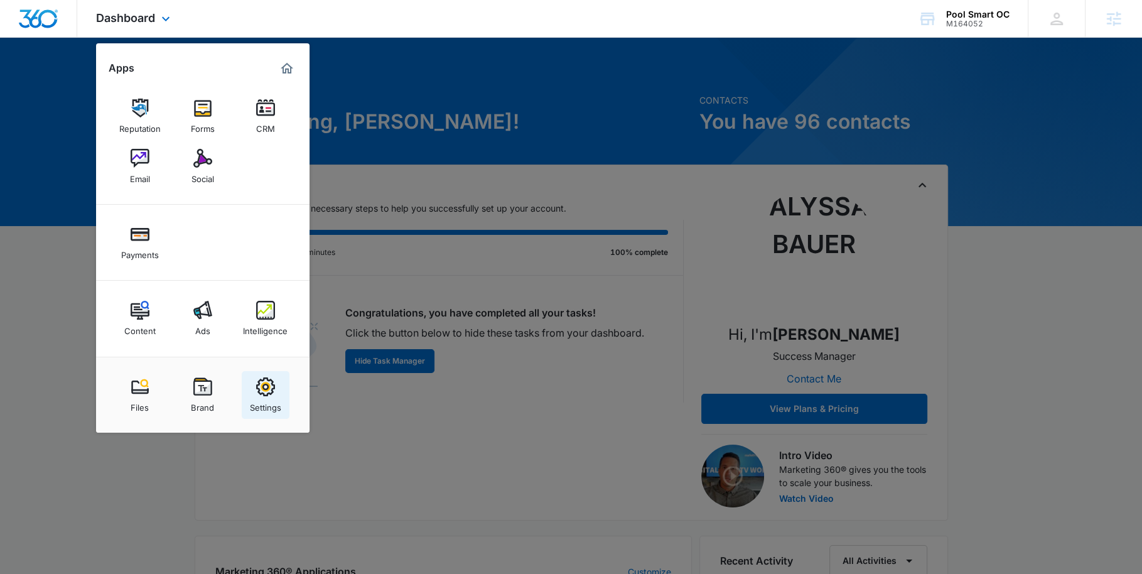
click at [275, 396] on div "Settings" at bounding box center [265, 404] width 31 height 16
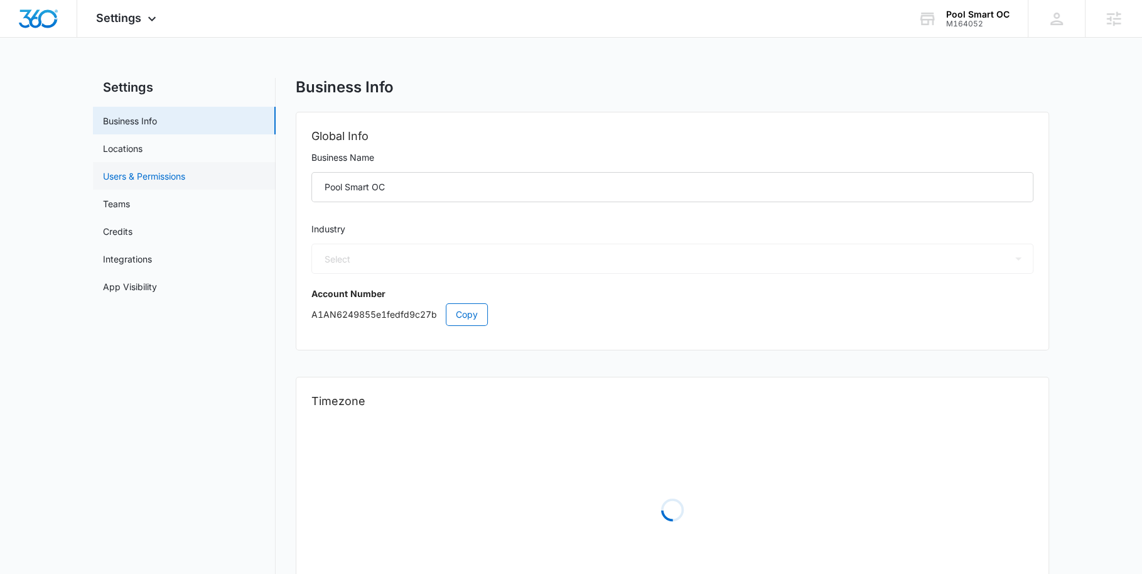
select select "4"
select select "US"
select select "Pacific/[GEOGRAPHIC_DATA]"
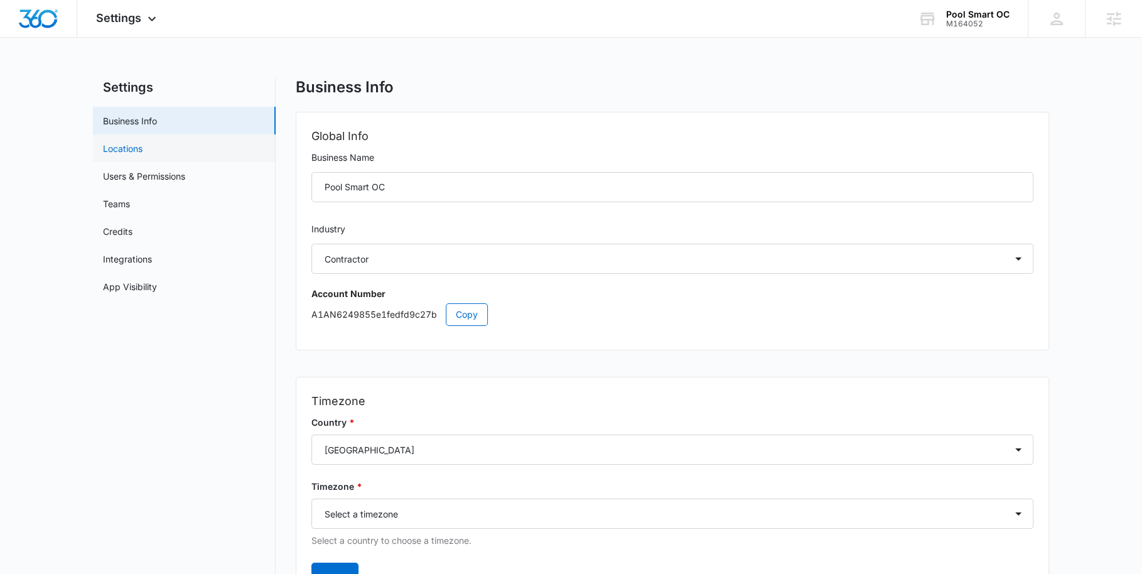
click at [143, 149] on link "Locations" at bounding box center [123, 148] width 40 height 13
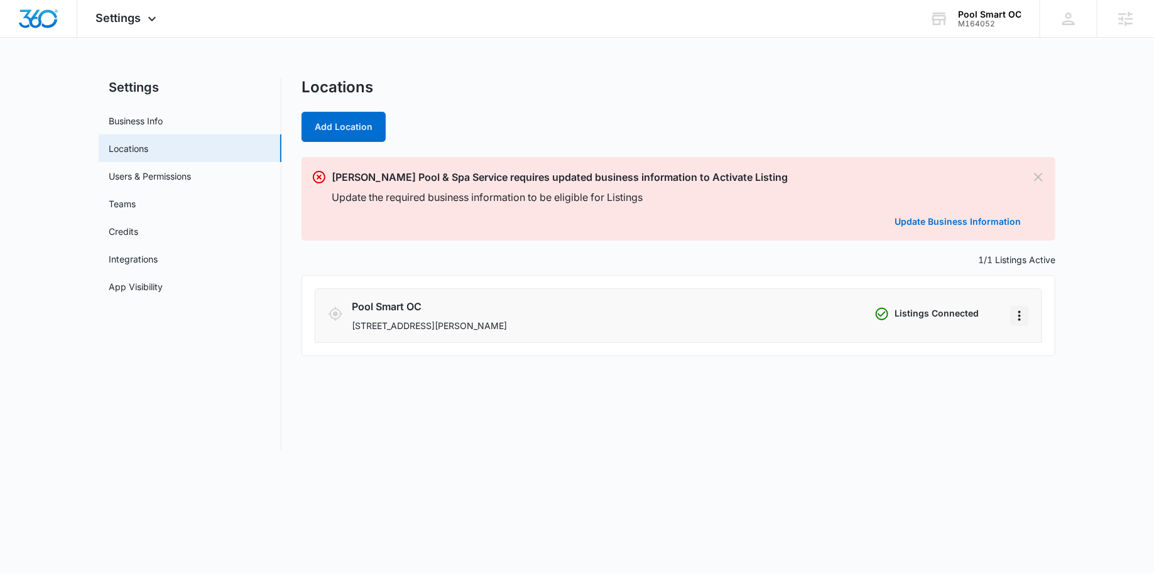
click at [1022, 320] on icon "Actions" at bounding box center [1019, 315] width 15 height 15
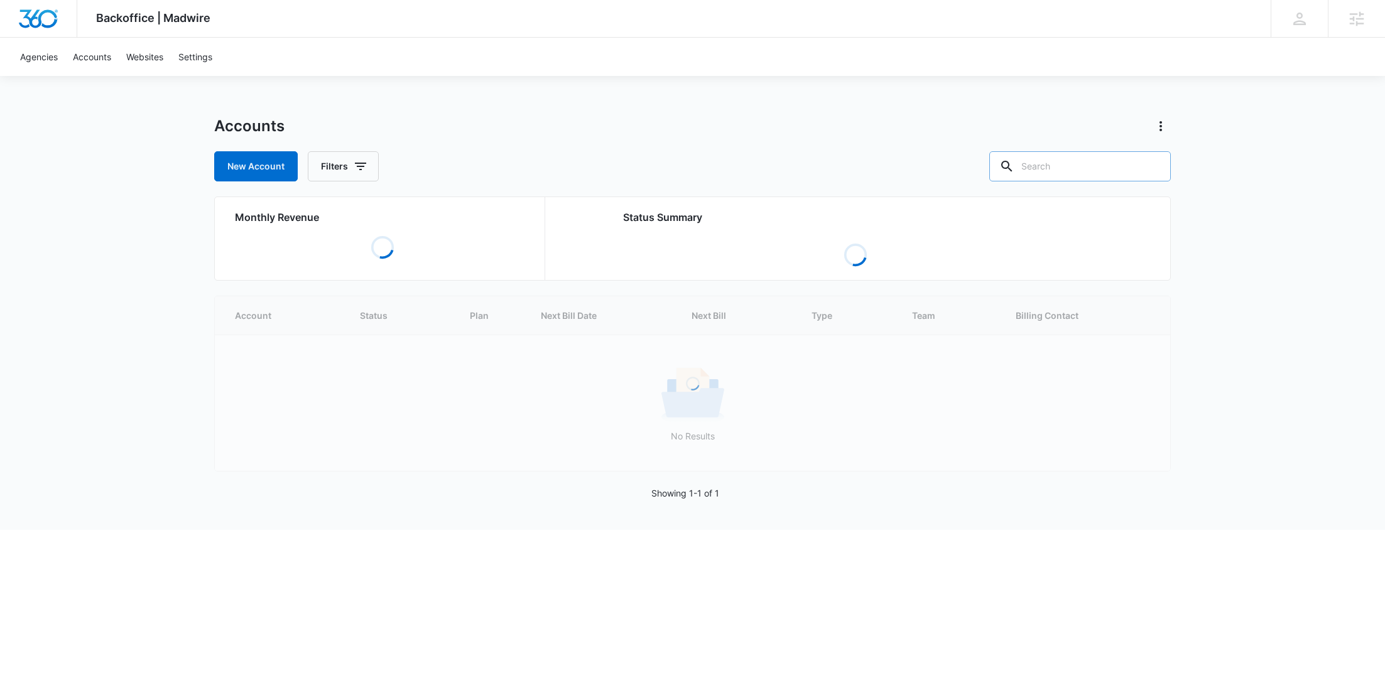
click at [1076, 175] on input "text" at bounding box center [1079, 166] width 181 height 30
paste input "M338802"
type input "M338802"
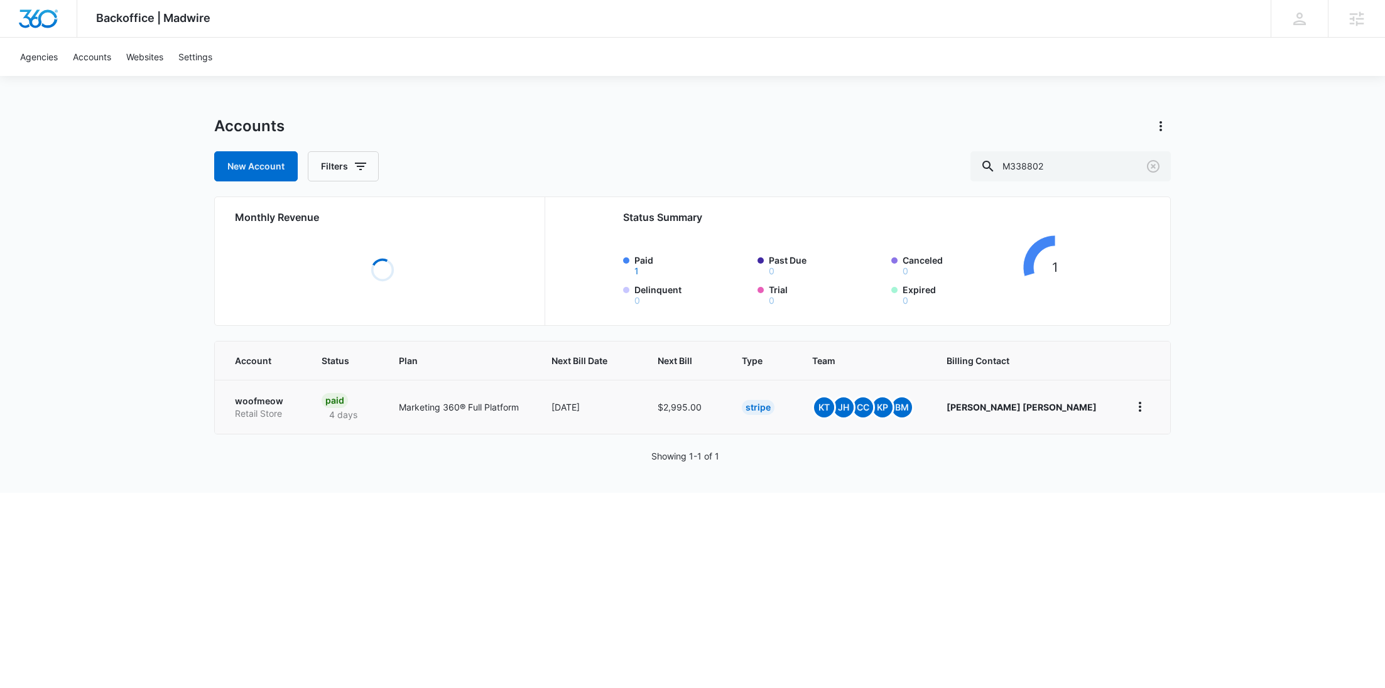
click at [252, 404] on p "woofmeow" at bounding box center [263, 401] width 57 height 13
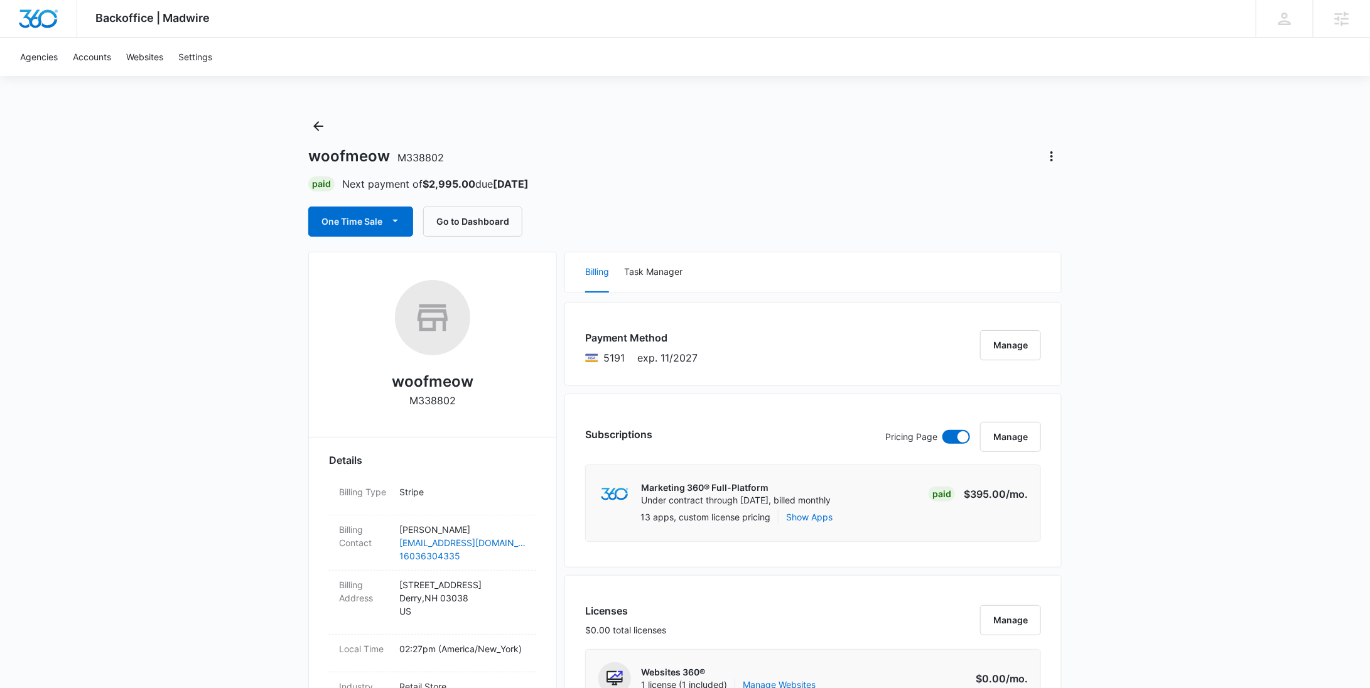
click at [448, 186] on strong "$2,995.00" at bounding box center [449, 184] width 53 height 13
copy strong "2,995.00"
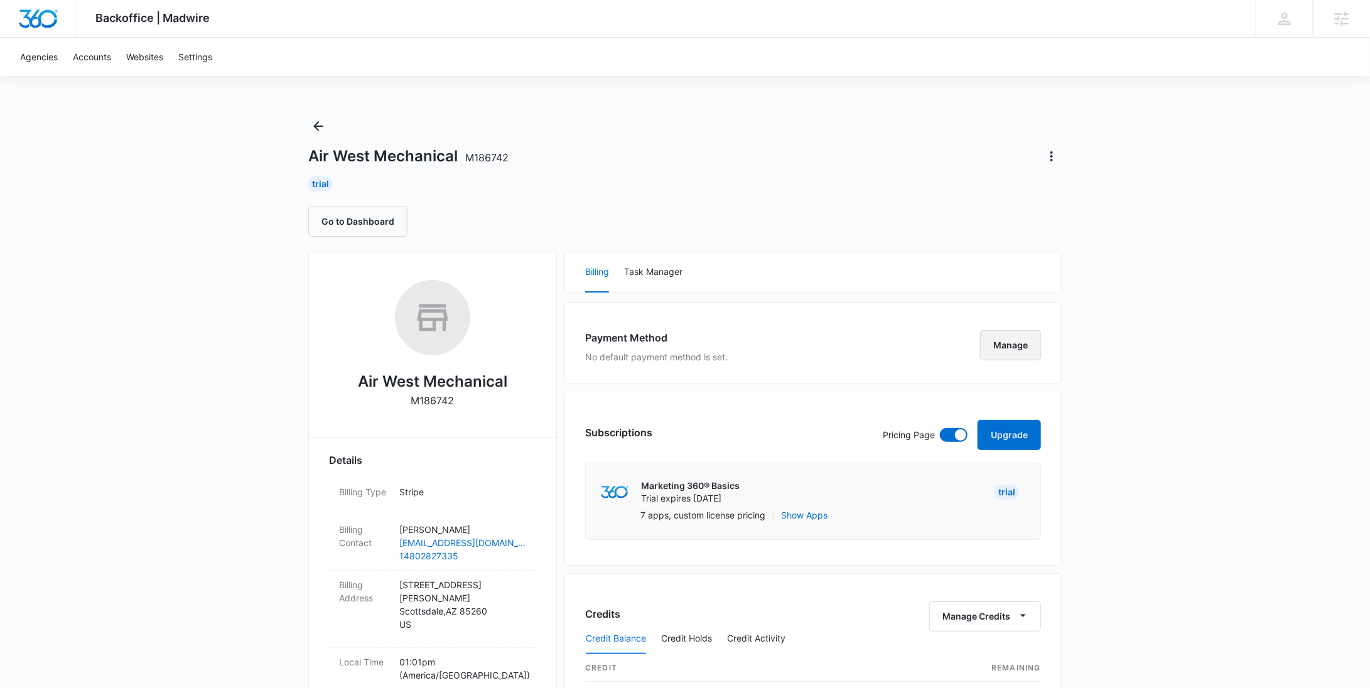
click at [985, 337] on button "Manage" at bounding box center [1010, 345] width 61 height 30
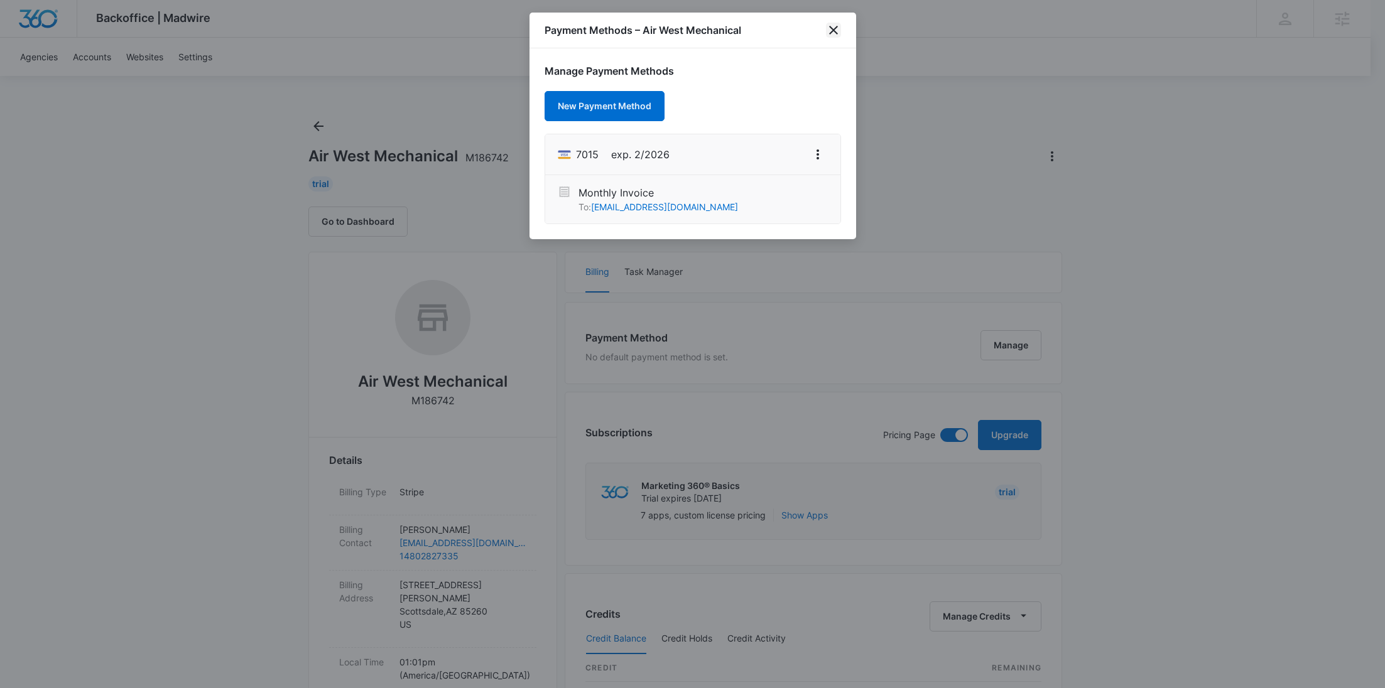
click at [836, 25] on icon "close" at bounding box center [833, 30] width 15 height 15
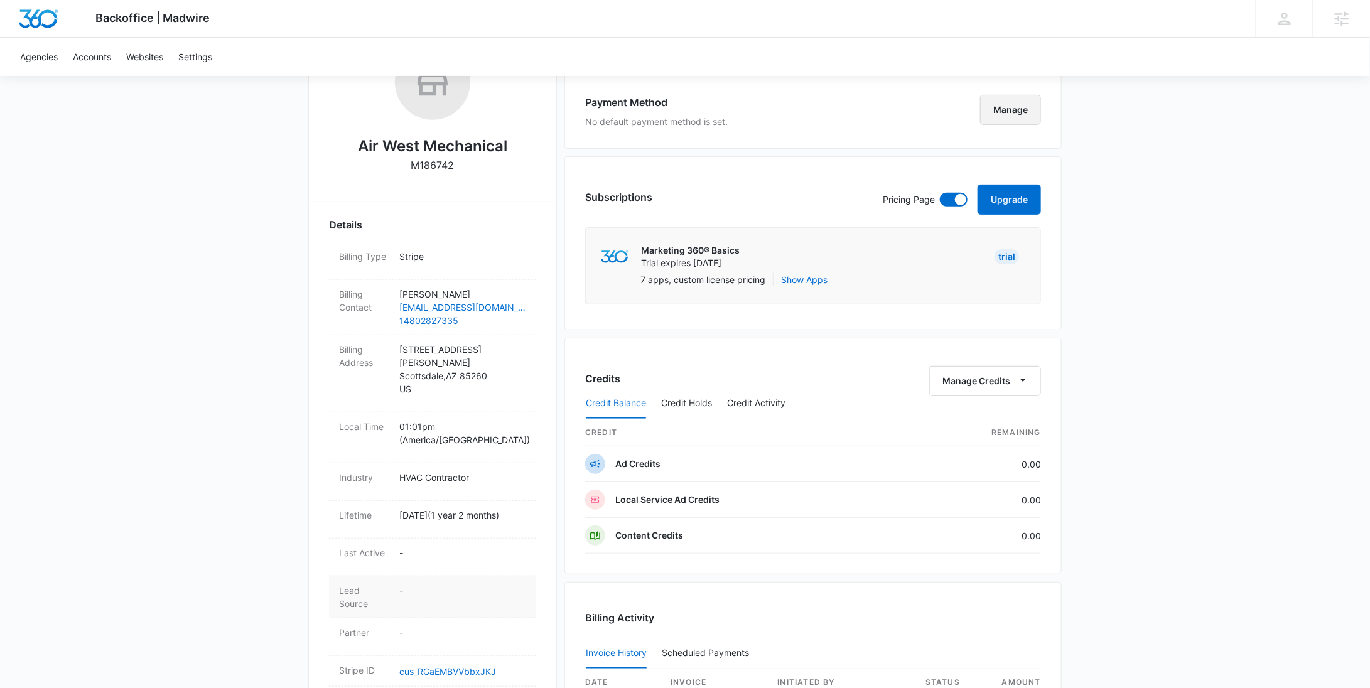
scroll to position [335, 0]
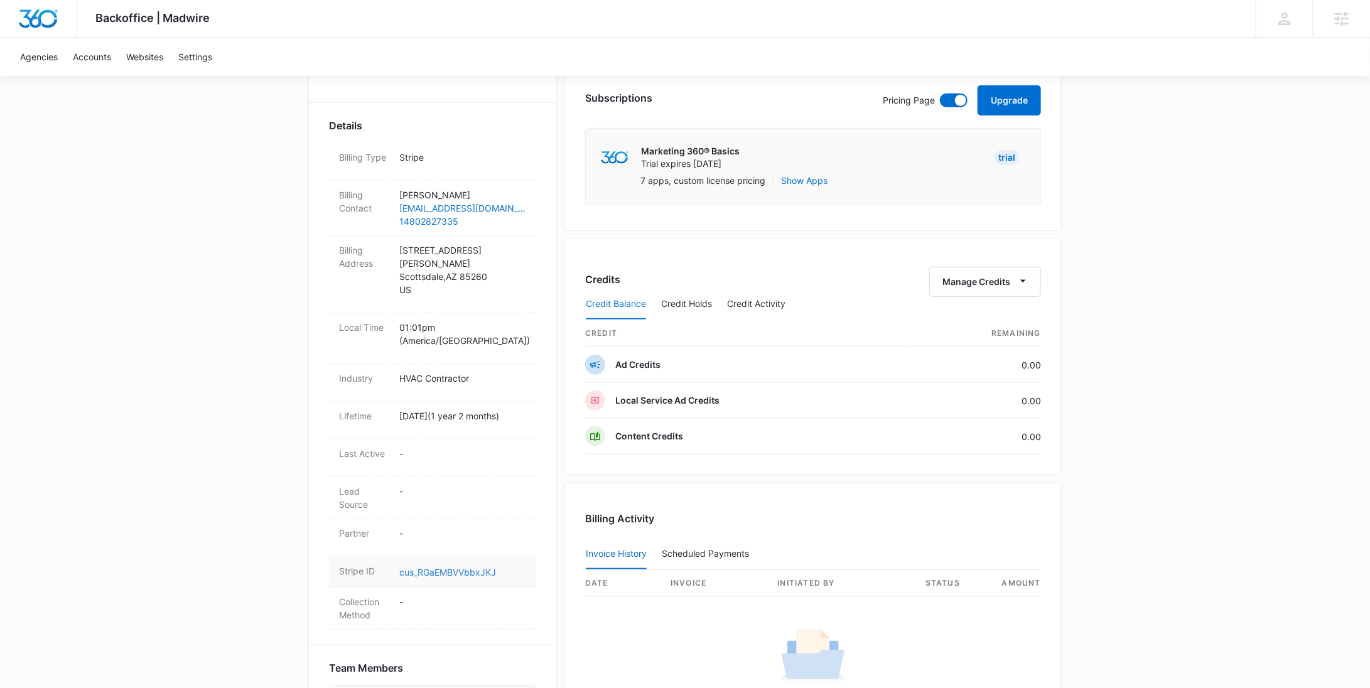
click at [448, 567] on link "cus_RGaEMBVVbbxJKJ" at bounding box center [447, 572] width 97 height 11
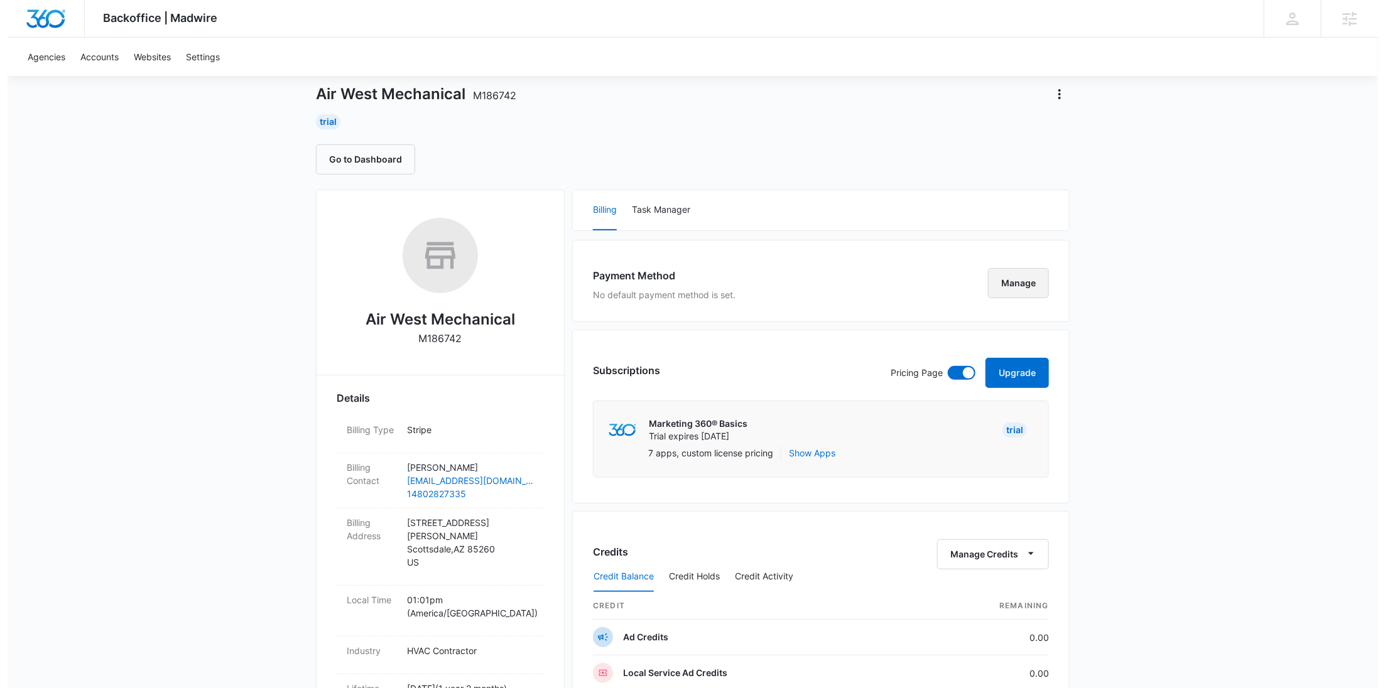
scroll to position [0, 0]
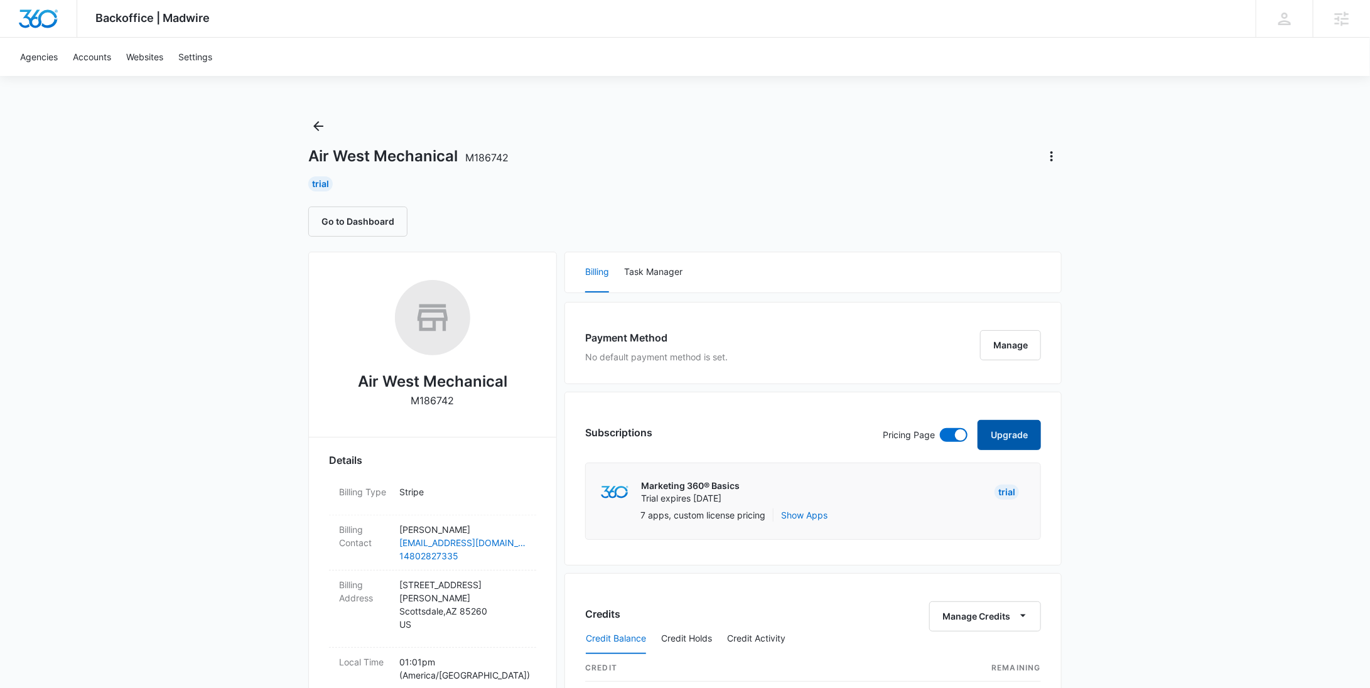
click at [1012, 423] on button "Upgrade" at bounding box center [1009, 435] width 63 height 30
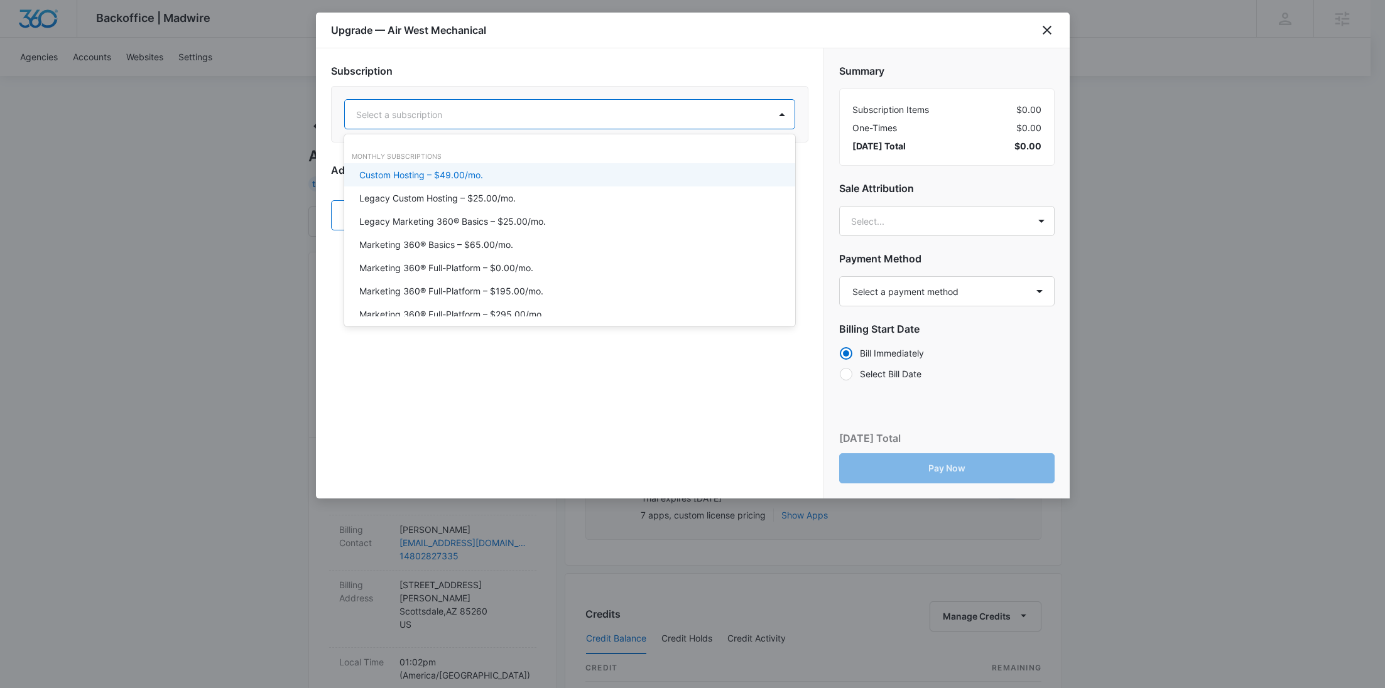
click at [570, 112] on div at bounding box center [554, 115] width 397 height 16
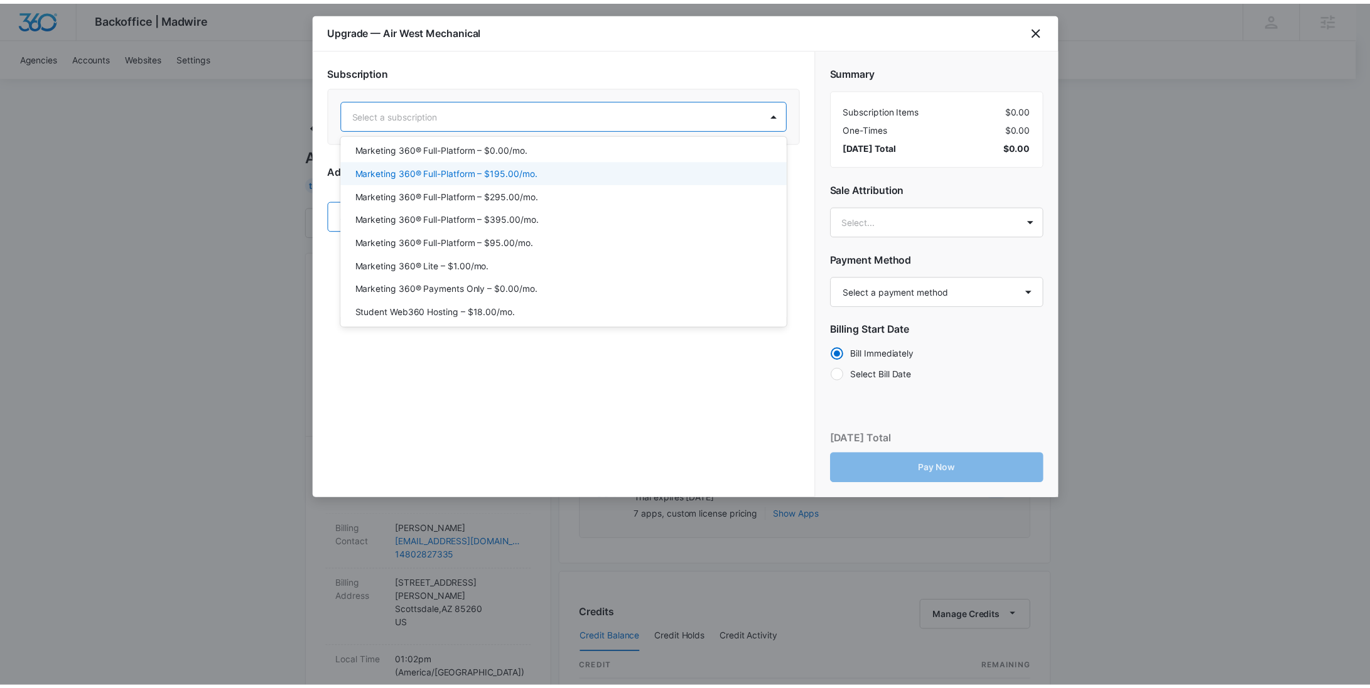
scroll to position [162, 0]
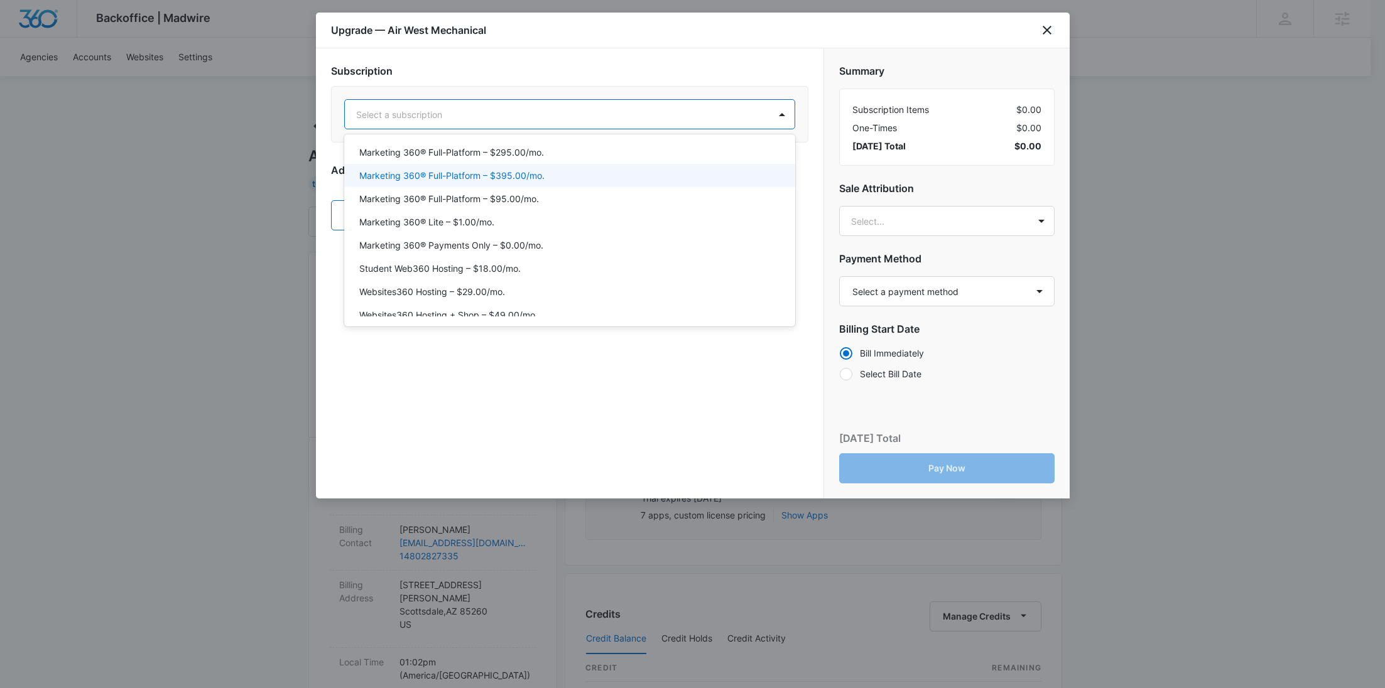
click at [545, 176] on div "Marketing 360® Full-Platform – $395.00/mo." at bounding box center [568, 175] width 418 height 13
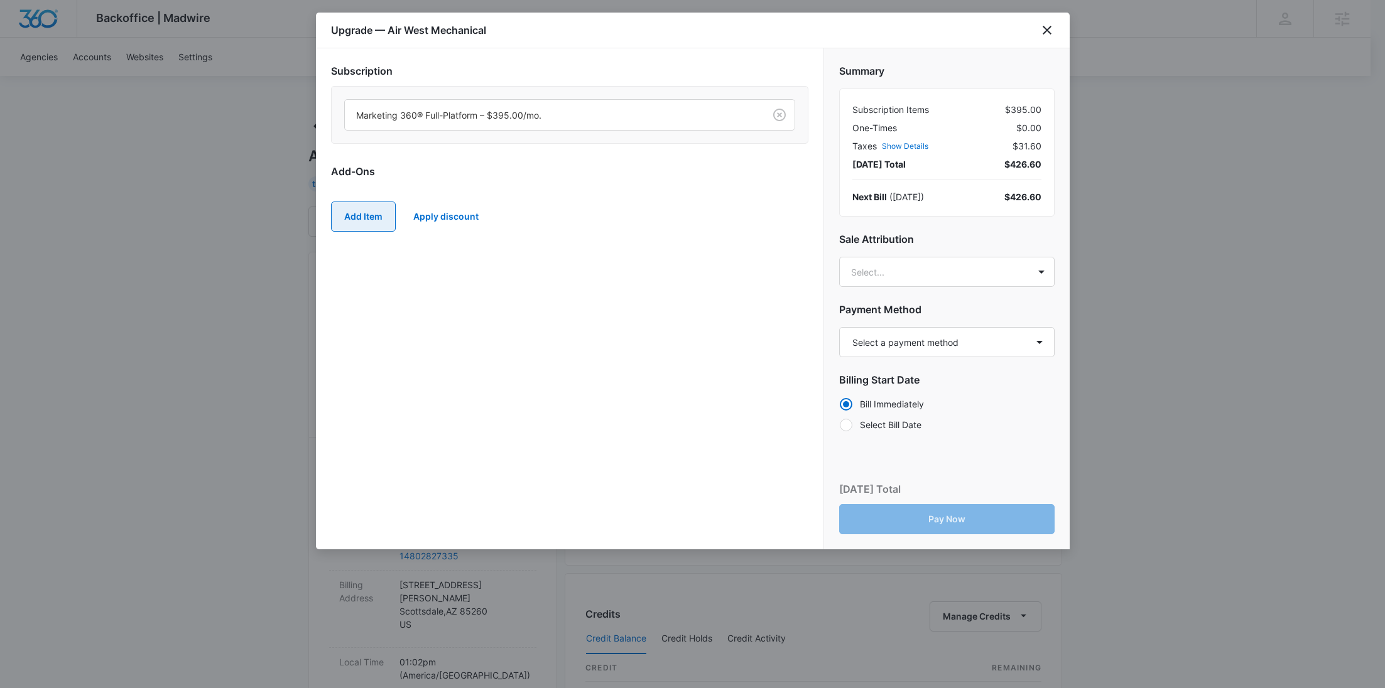
click at [357, 213] on button "Add Item" at bounding box center [363, 217] width 65 height 30
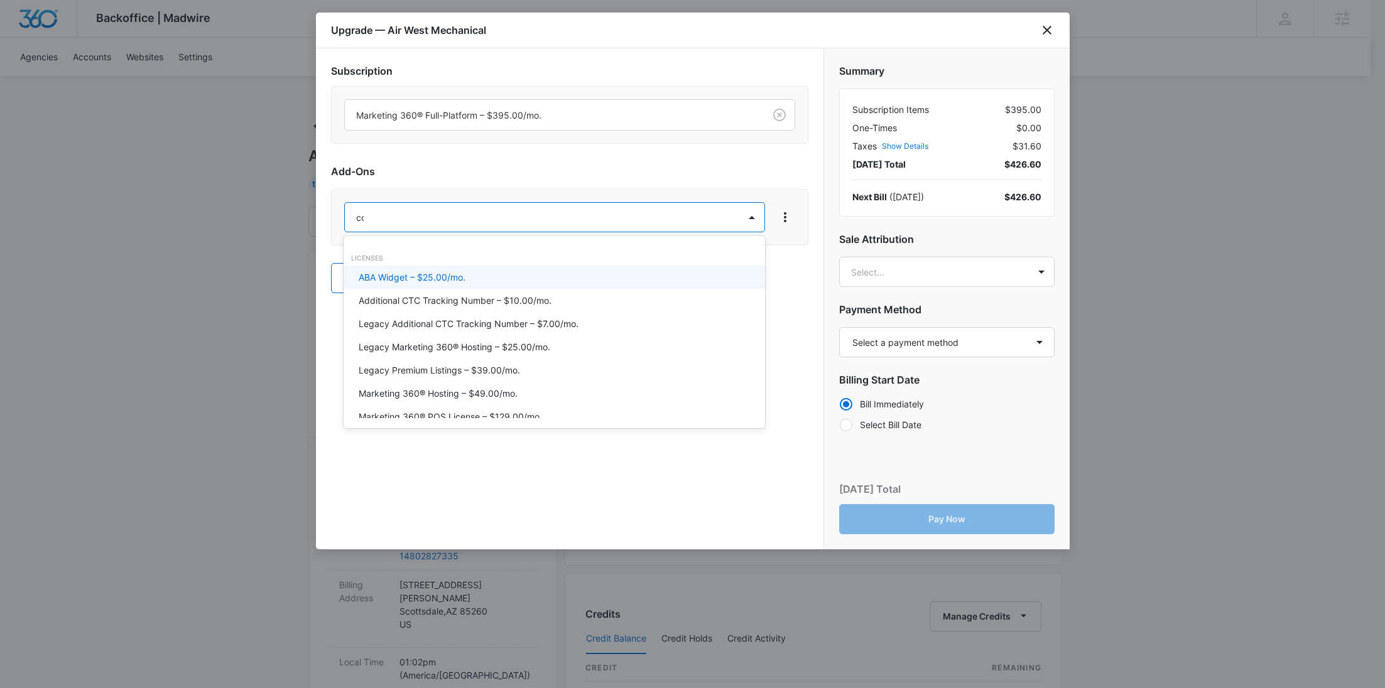
type input "cont"
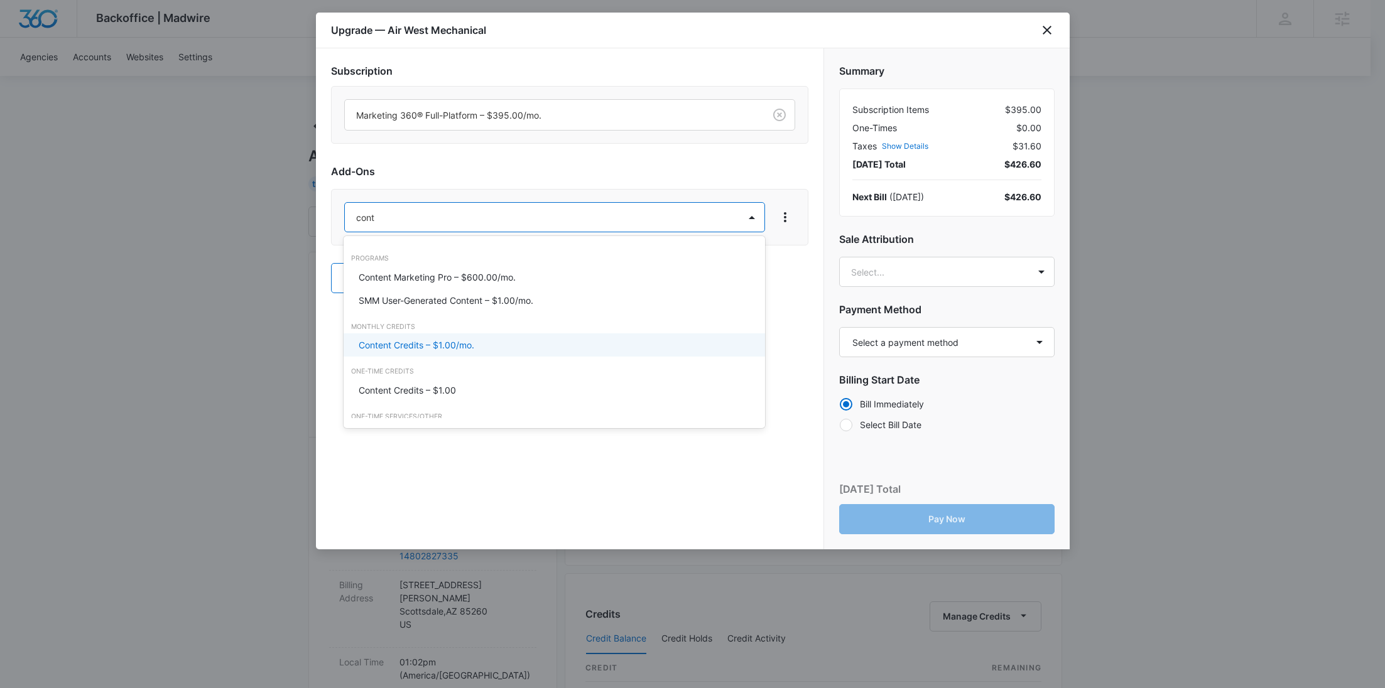
click at [469, 350] on p "Content Credits – $1.00/mo." at bounding box center [417, 344] width 116 height 13
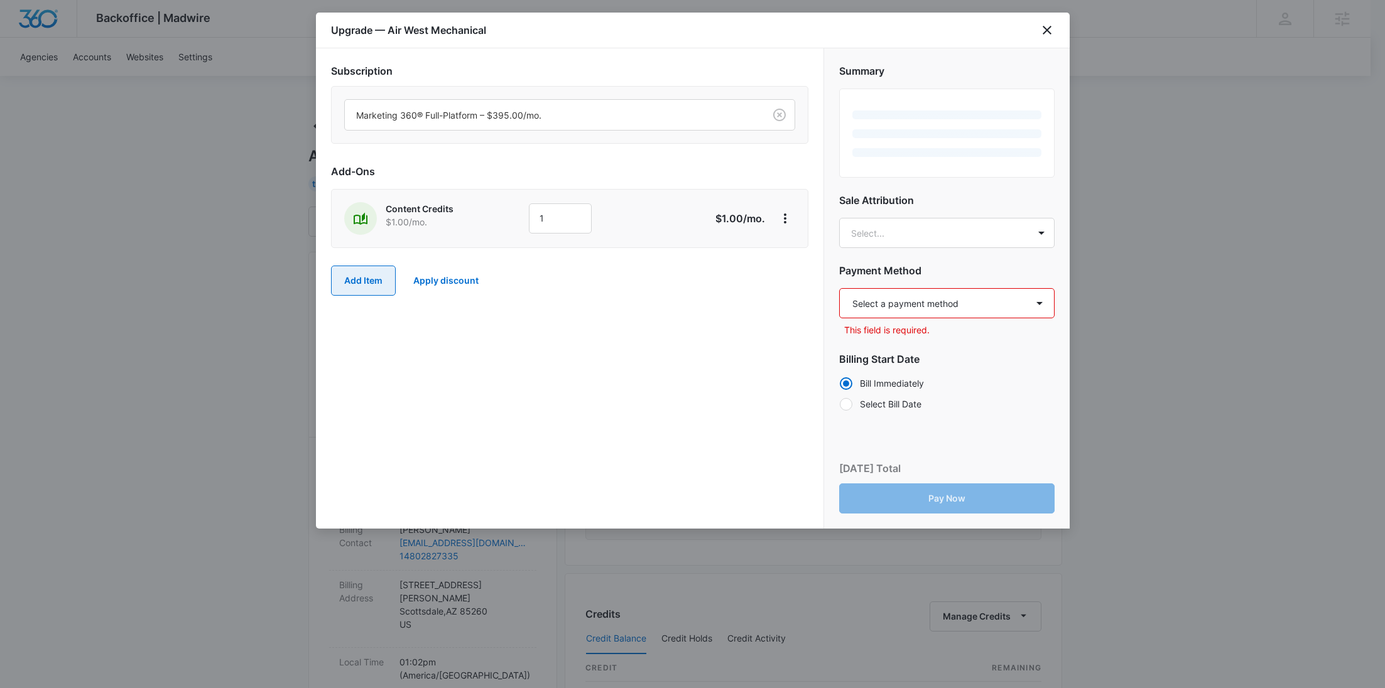
click at [364, 284] on button "Add Item" at bounding box center [363, 281] width 65 height 30
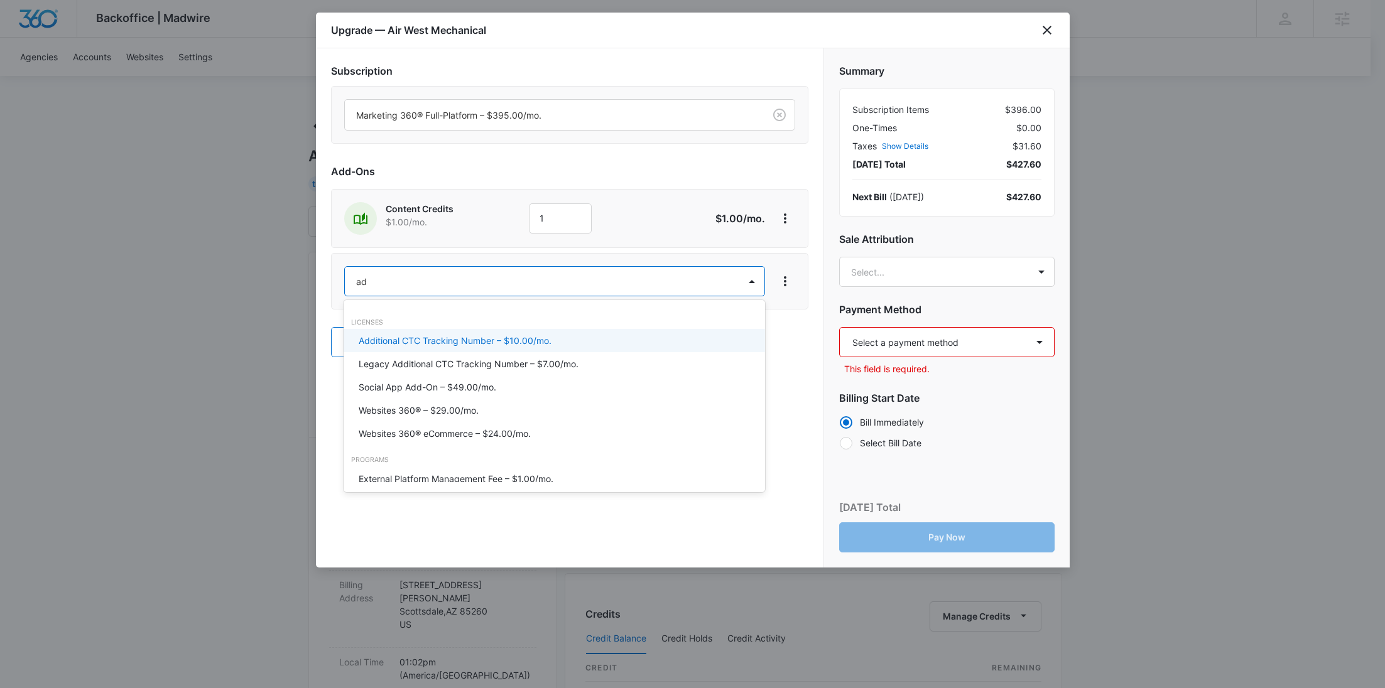
type input "ad c"
click at [387, 342] on p "Ad Credits – $1.00/mo." at bounding box center [406, 340] width 94 height 13
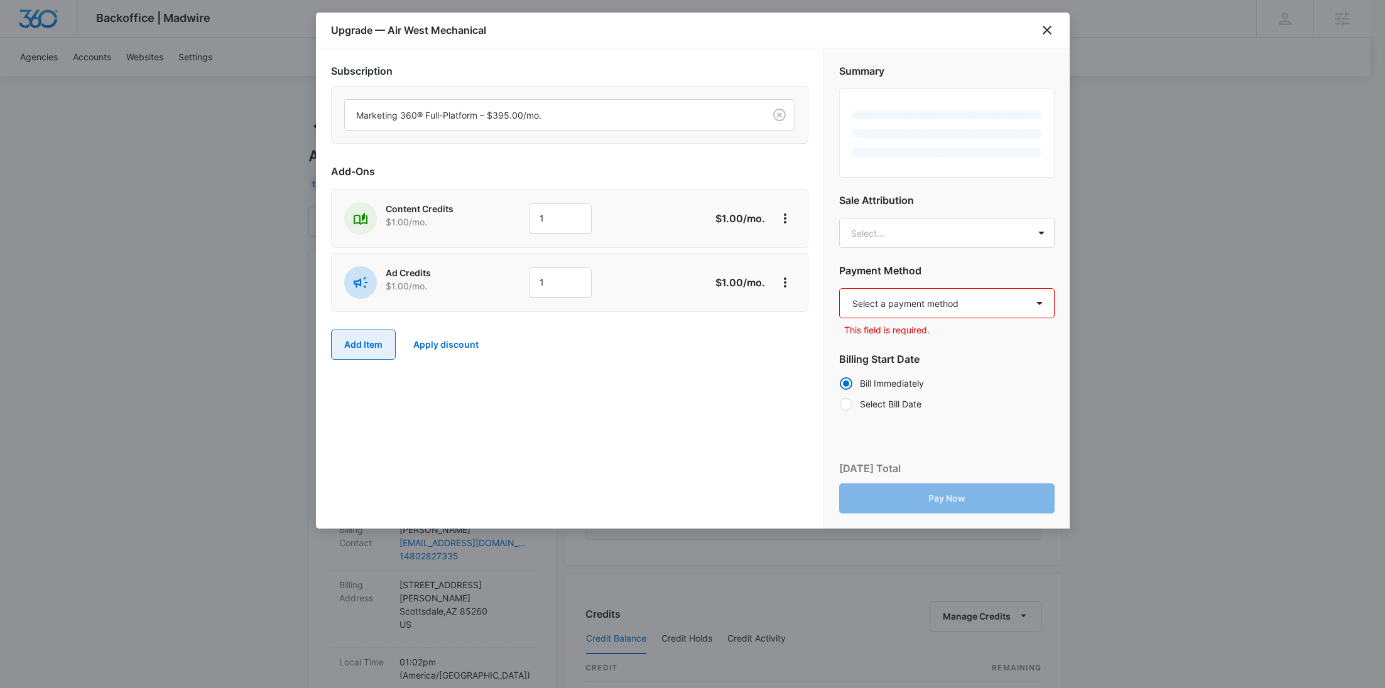
click at [370, 337] on button "Add Item" at bounding box center [363, 345] width 65 height 30
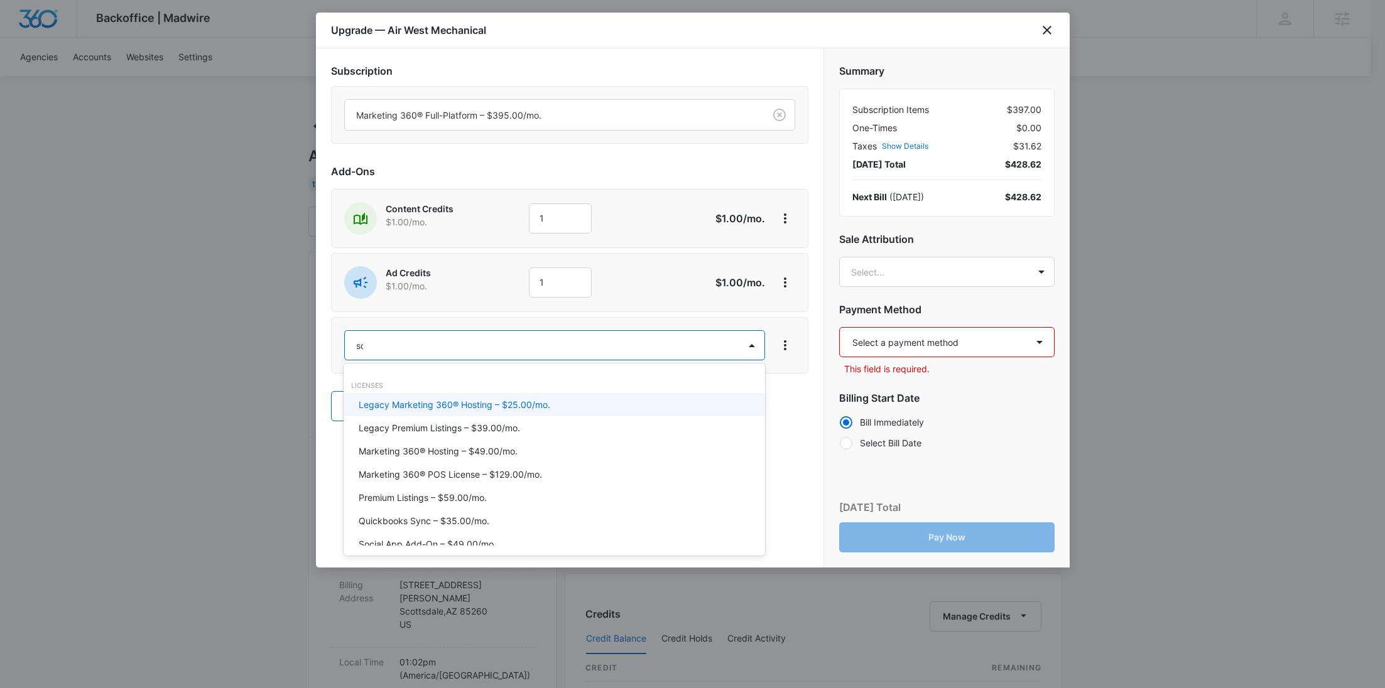
type input "soc"
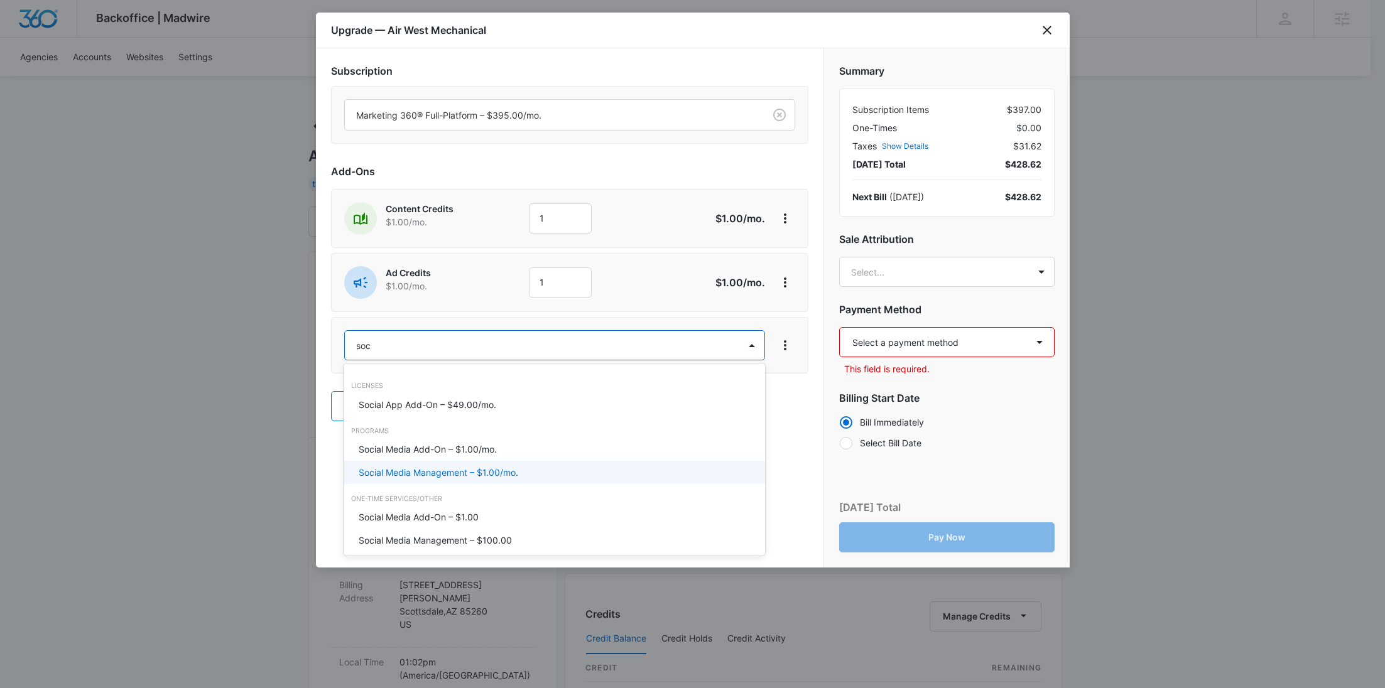
click at [415, 465] on div "Social Media Management – $1.00/mo." at bounding box center [553, 472] width 421 height 23
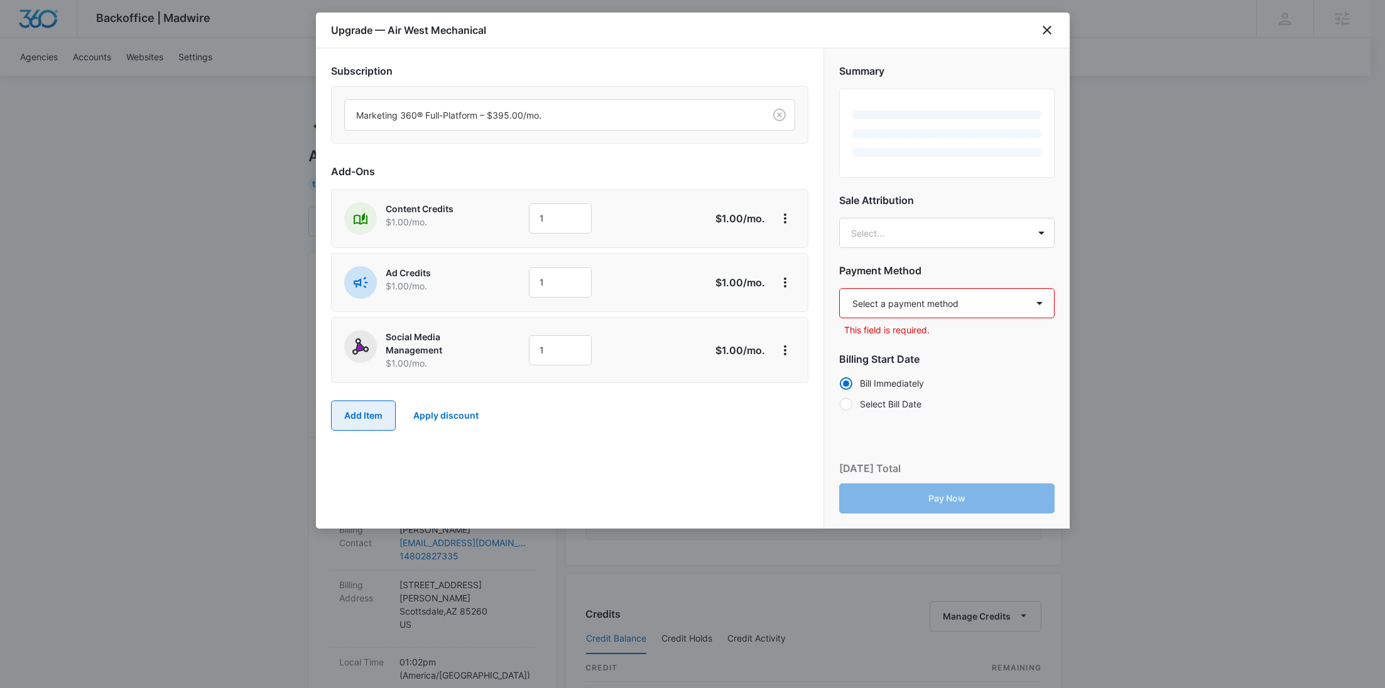
click at [363, 401] on button "Add Item" at bounding box center [363, 416] width 65 height 30
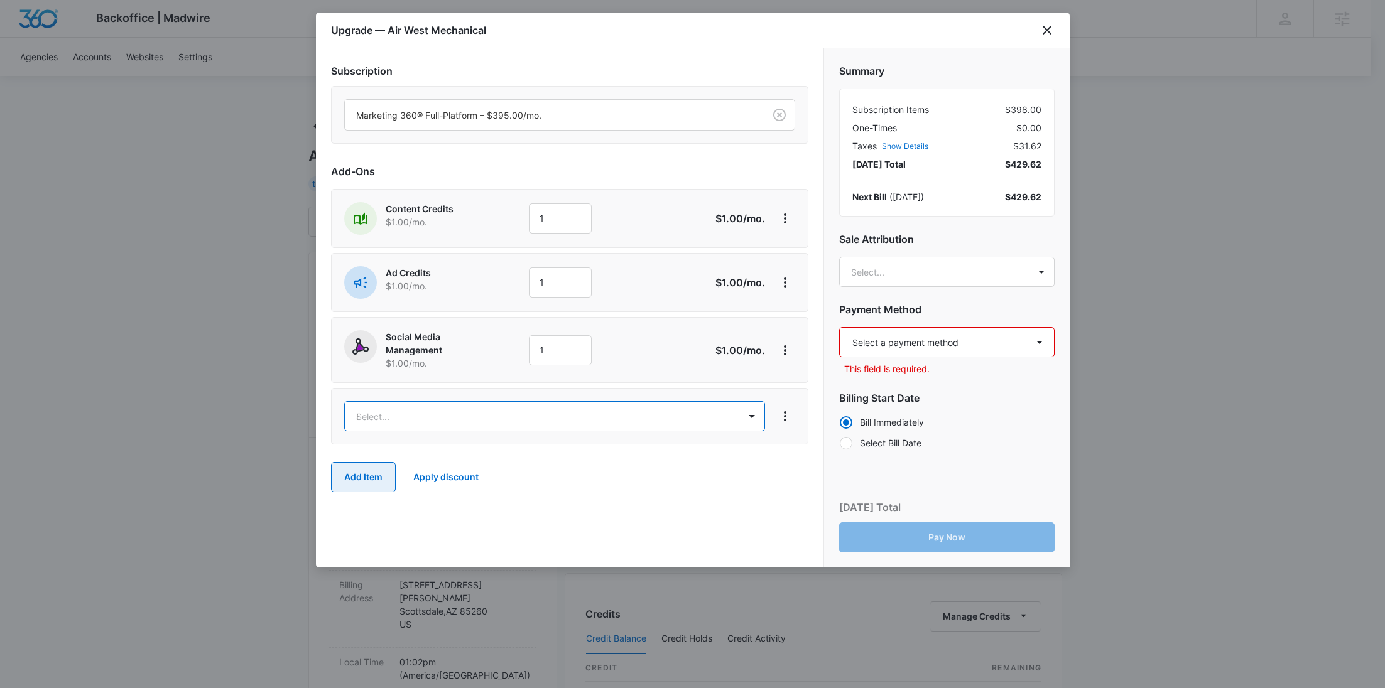
type input "lis"
click at [401, 489] on div "Premium Listings – $59.00/mo." at bounding box center [553, 498] width 421 height 23
drag, startPoint x: 583, startPoint y: 215, endPoint x: 521, endPoint y: 210, distance: 62.4
click at [525, 210] on div "Content Credits $1.00 /mo. 1" at bounding box center [525, 218] width 362 height 33
type input "2800"
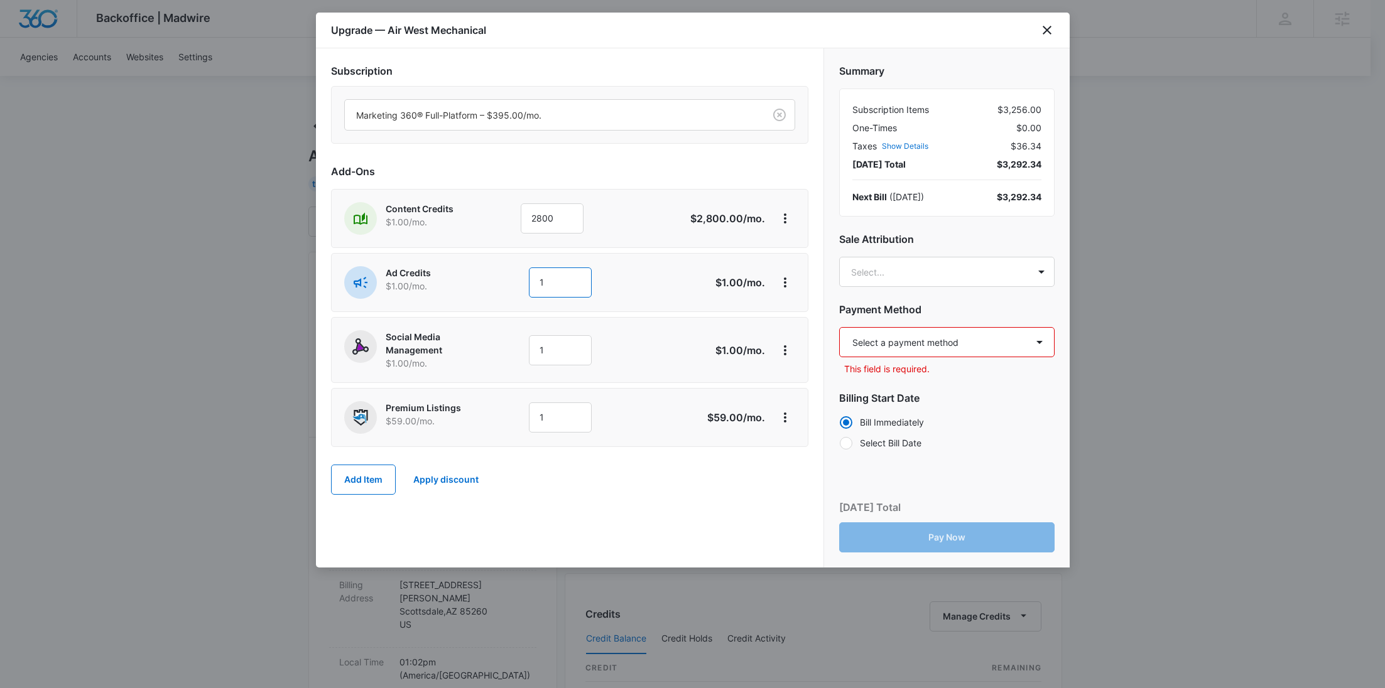
drag, startPoint x: 556, startPoint y: 289, endPoint x: 473, endPoint y: 281, distance: 83.9
click at [473, 281] on div "Ad Credits $1.00 /mo. 1" at bounding box center [525, 282] width 362 height 33
type input "4000"
drag, startPoint x: 576, startPoint y: 346, endPoint x: 475, endPoint y: 342, distance: 101.2
click at [475, 342] on div "Social Media Management $1.00 /mo. 1" at bounding box center [525, 350] width 362 height 40
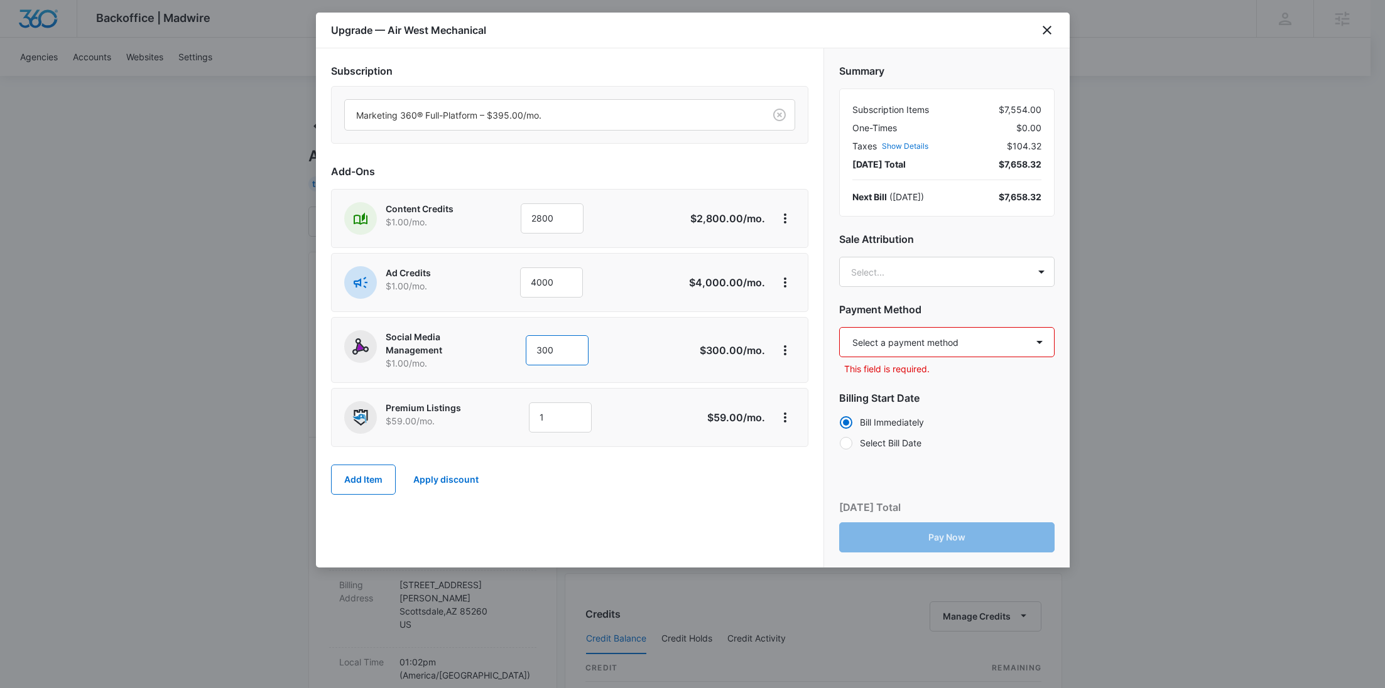
type input "300"
click at [901, 282] on body "Backoffice | Madwire Apps Settings RY Rochelle Young rochelle.young@madwire.com…" at bounding box center [692, 624] width 1385 height 1248
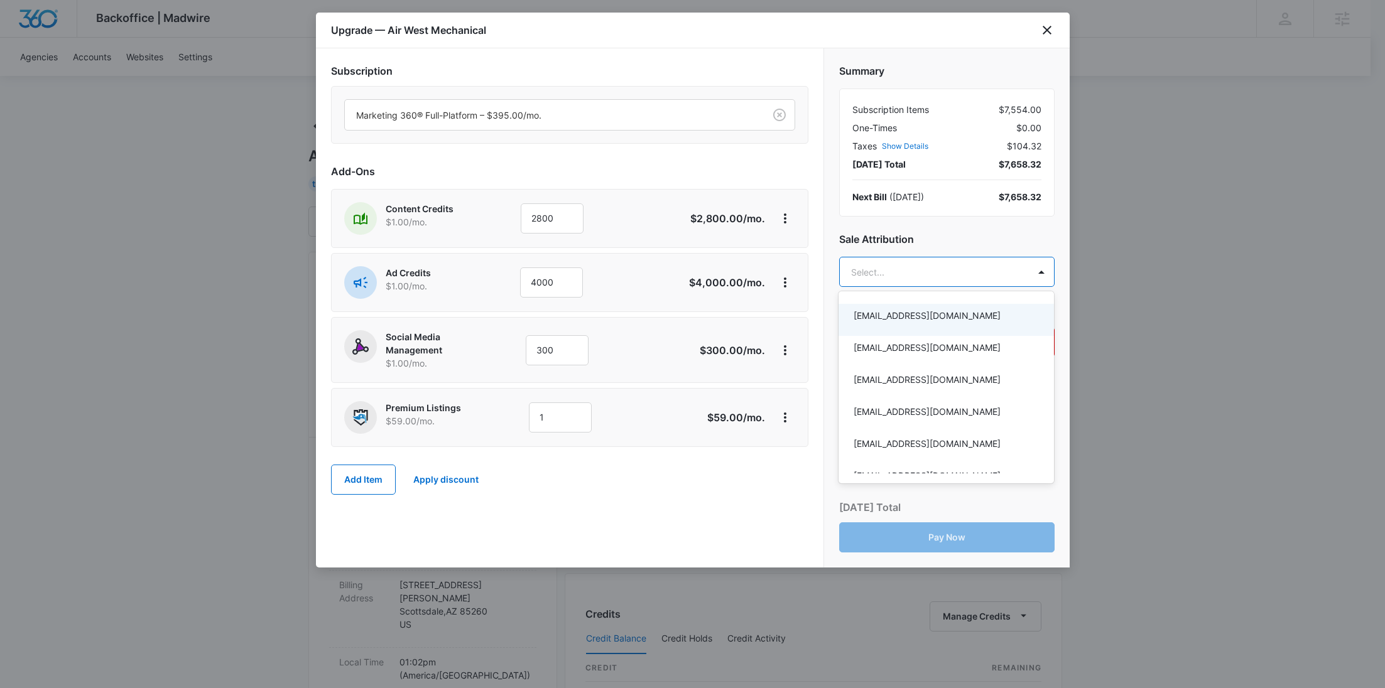
paste input "Deeney"
type input "Deeney"
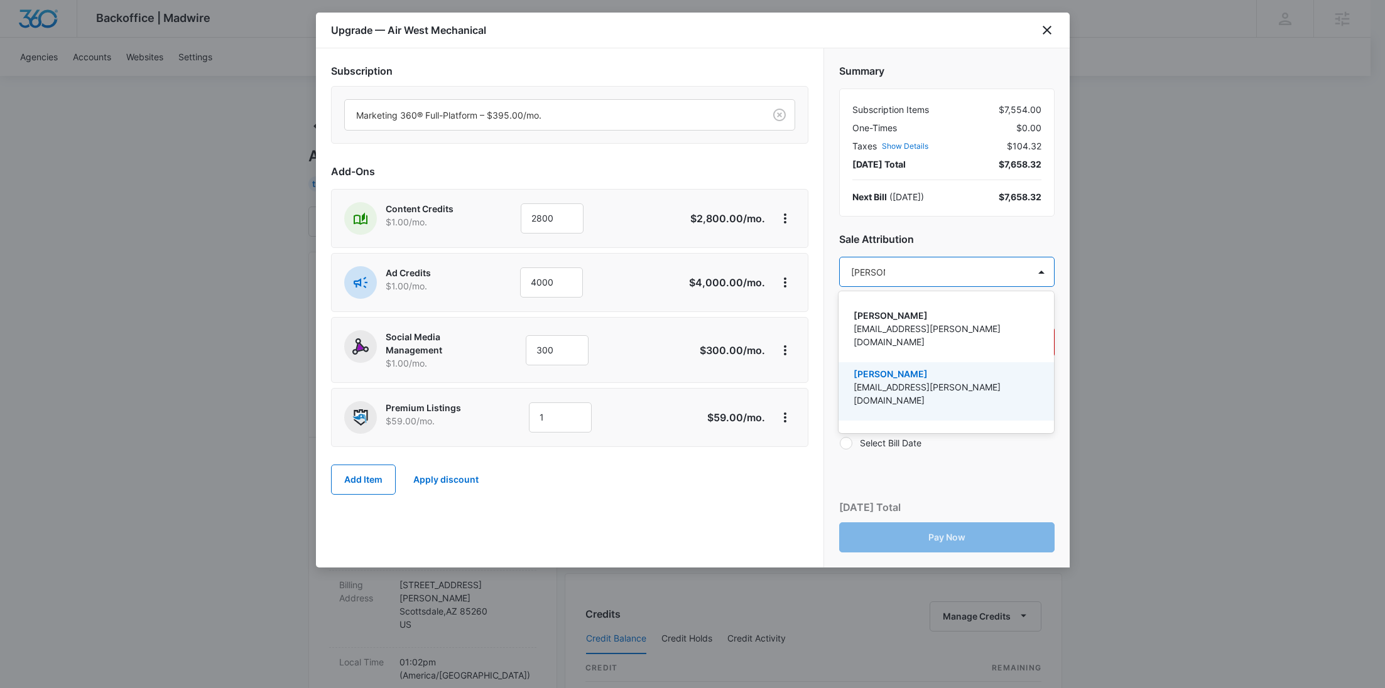
click at [901, 367] on p "Levi Deeney" at bounding box center [944, 373] width 183 height 13
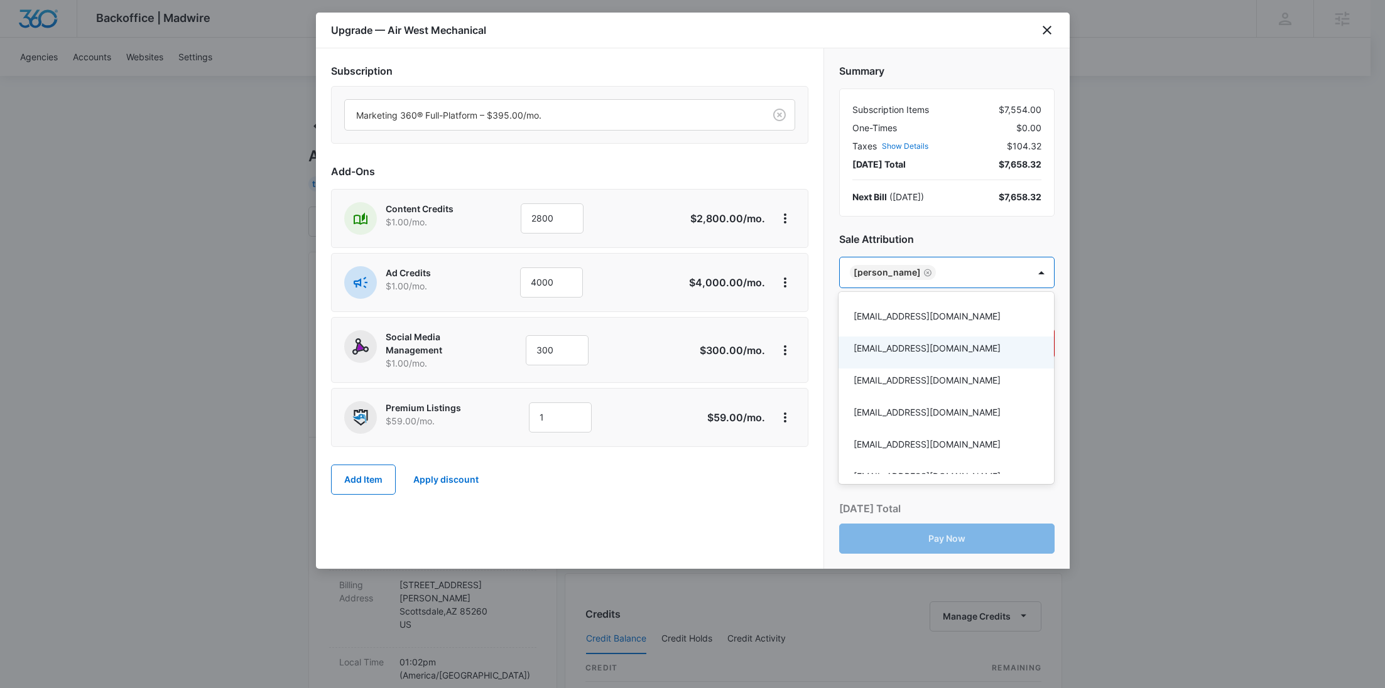
click at [703, 425] on div at bounding box center [692, 344] width 1385 height 688
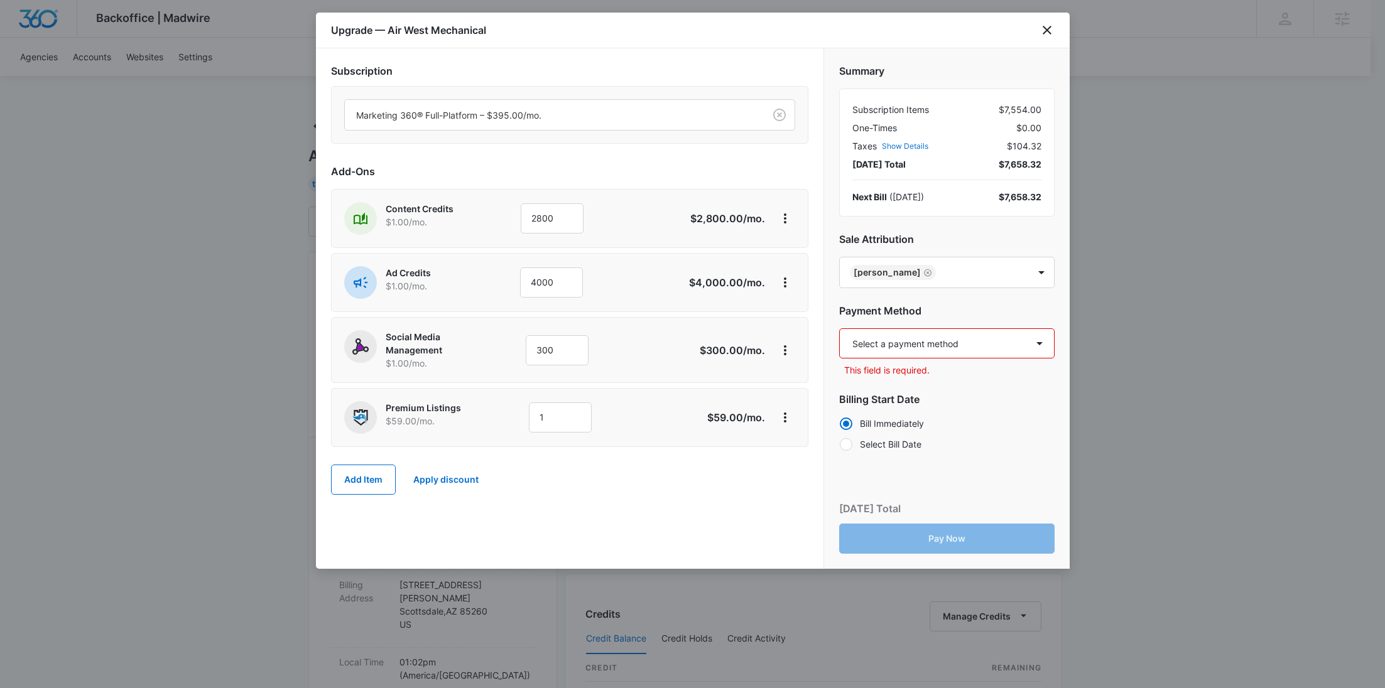
click at [892, 339] on select "Select a payment method Visa ending in 7015 New payment method Monthly invoice" at bounding box center [946, 343] width 215 height 30
select select "pm_1SFg8DA4n8RTgNjUpX14tI8s"
click at [839, 328] on select "Select a payment method Visa ending in 7015 New payment method Monthly invoice" at bounding box center [946, 343] width 215 height 30
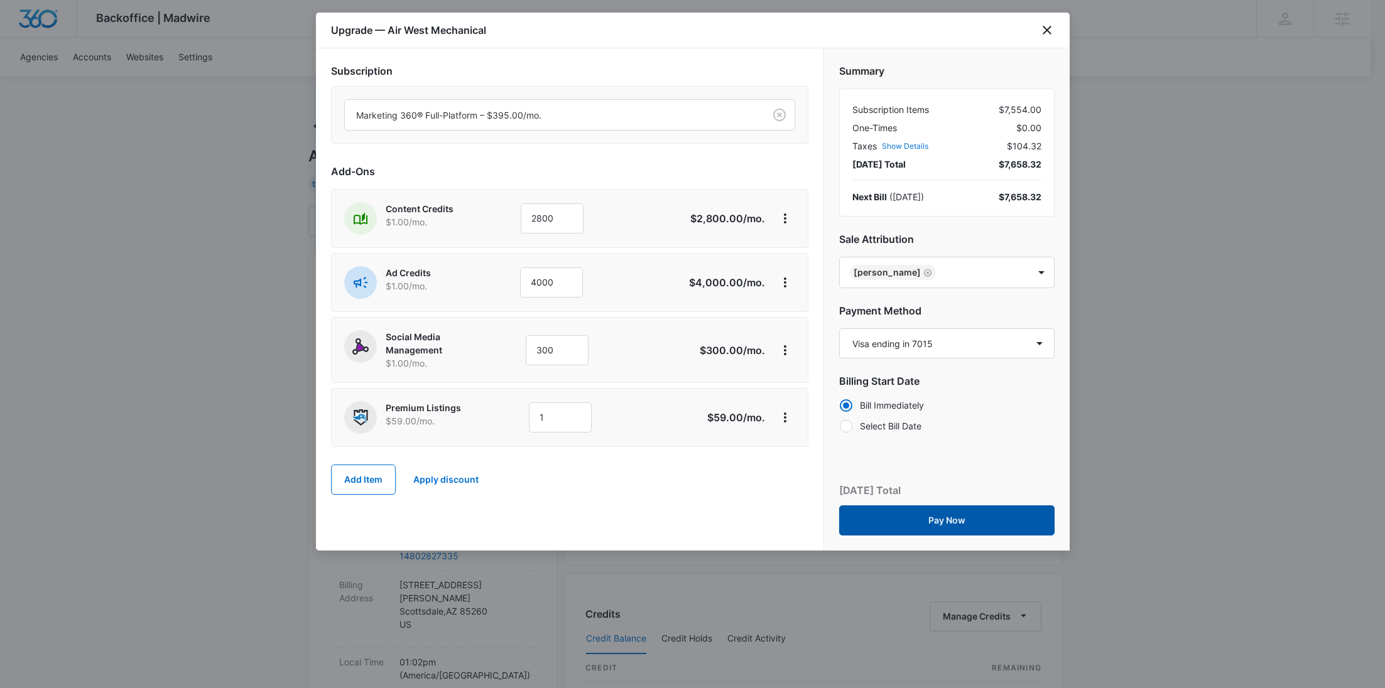
click at [943, 508] on button "Pay Now" at bounding box center [946, 521] width 215 height 30
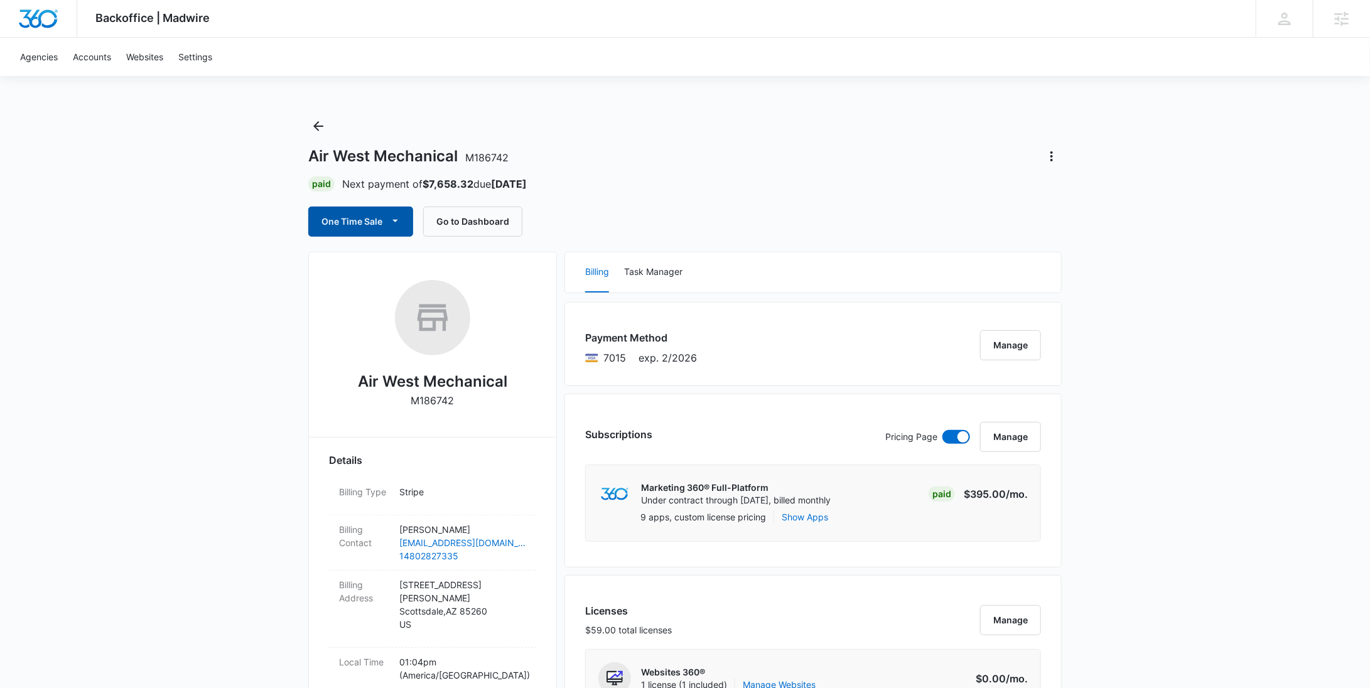
click at [376, 220] on button "One Time Sale" at bounding box center [360, 222] width 105 height 30
click at [376, 261] on div "Run One-Time Payment" at bounding box center [396, 263] width 145 height 13
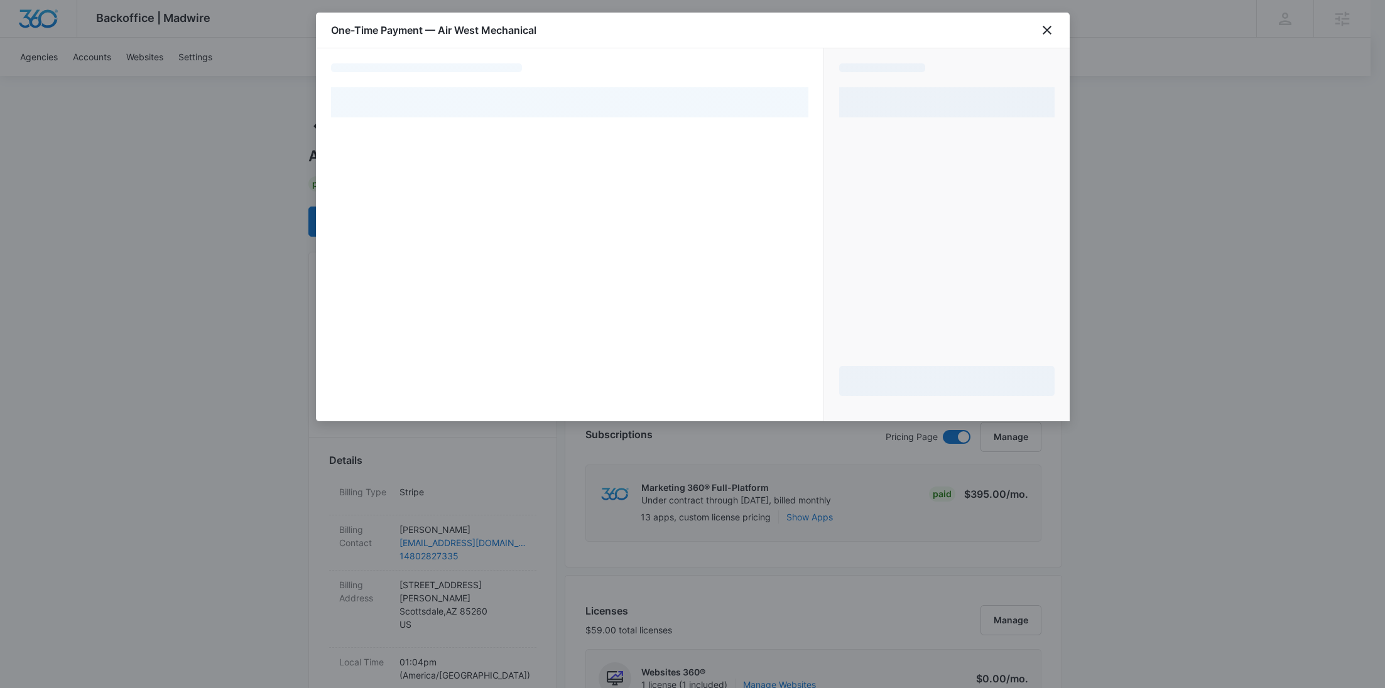
select select "pm_1SFg8DA4n8RTgNjUpX14tI8s"
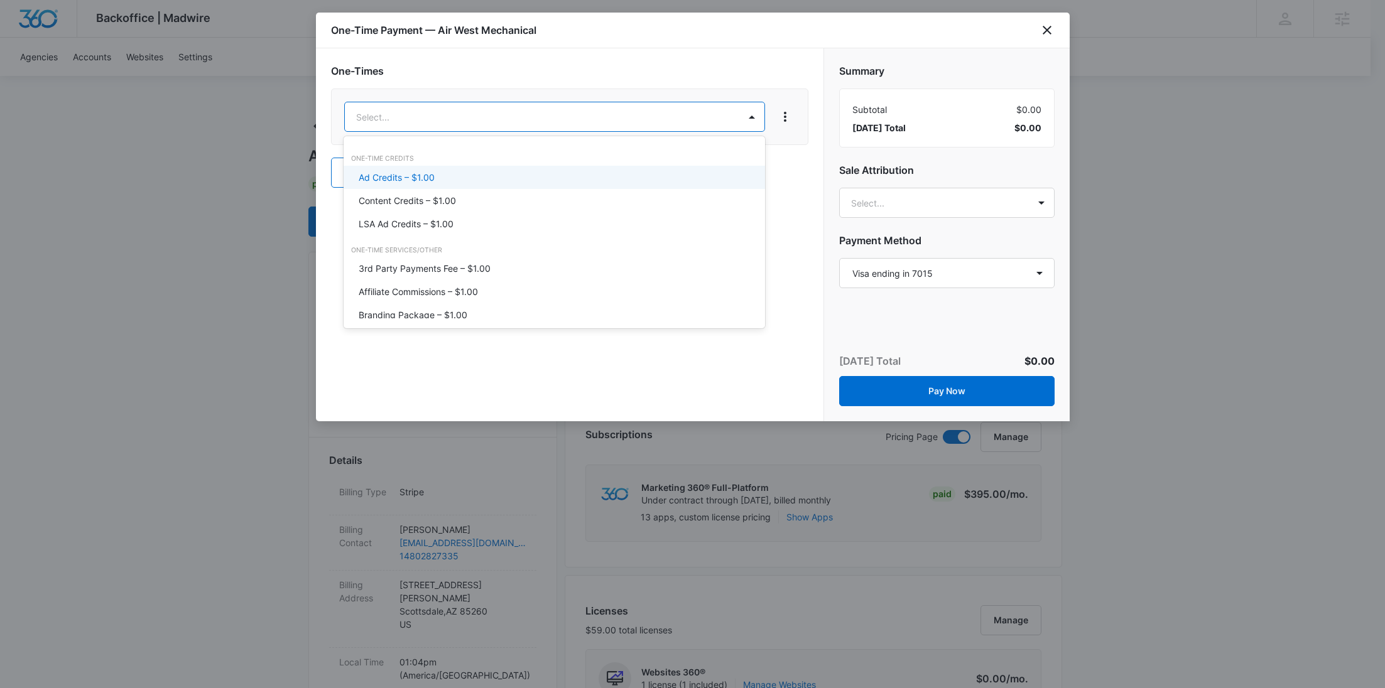
click at [436, 175] on div "Ad Credits – $1.00" at bounding box center [553, 177] width 389 height 13
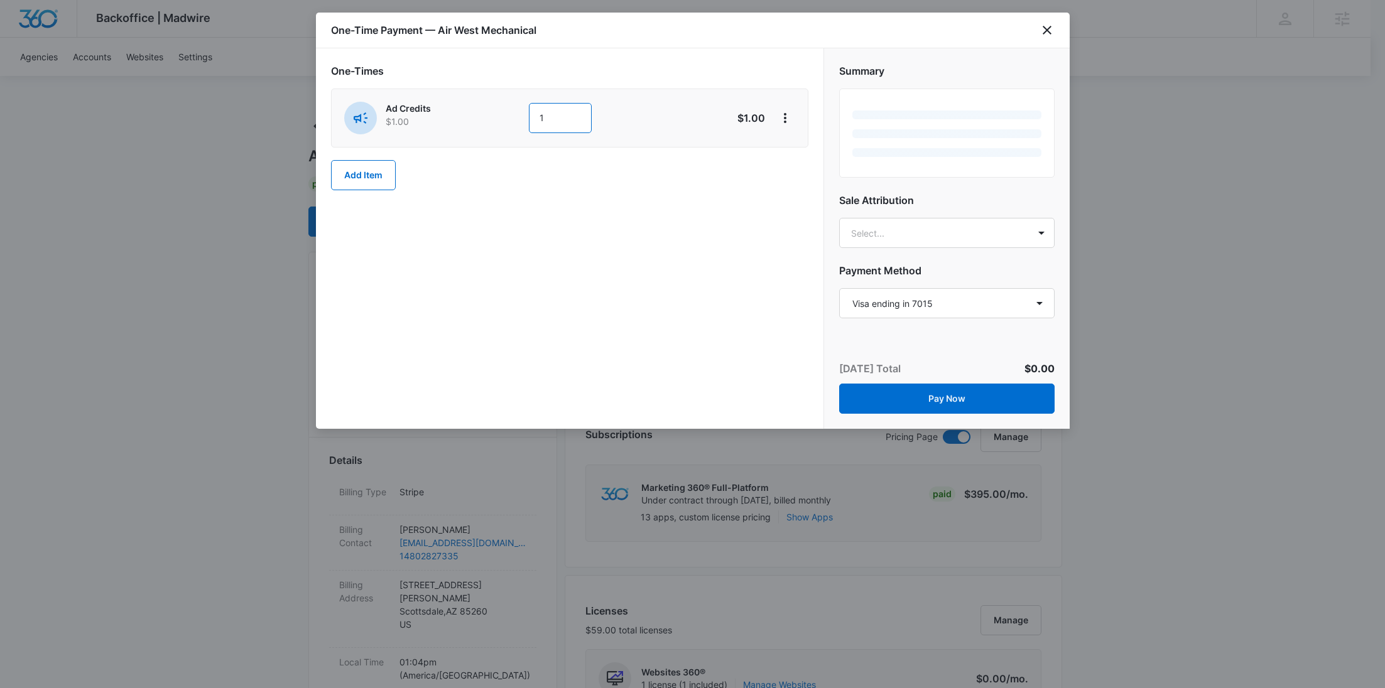
drag, startPoint x: 494, startPoint y: 145, endPoint x: 465, endPoint y: 117, distance: 40.0
click at [480, 118] on div "Ad Credits $1.00 1" at bounding box center [525, 118] width 362 height 33
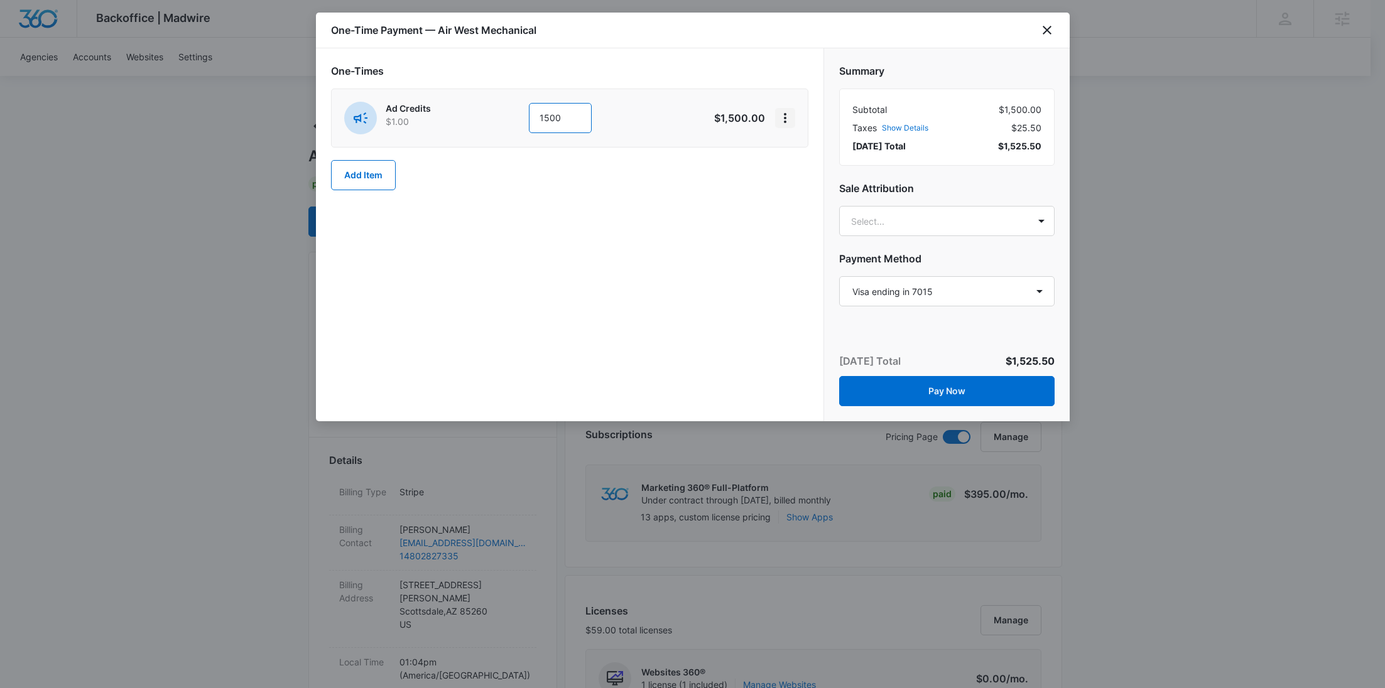
type input "1500"
click at [779, 123] on icon "View More" at bounding box center [784, 118] width 15 height 15
click at [797, 152] on div "Add Discount" at bounding box center [818, 152] width 55 height 9
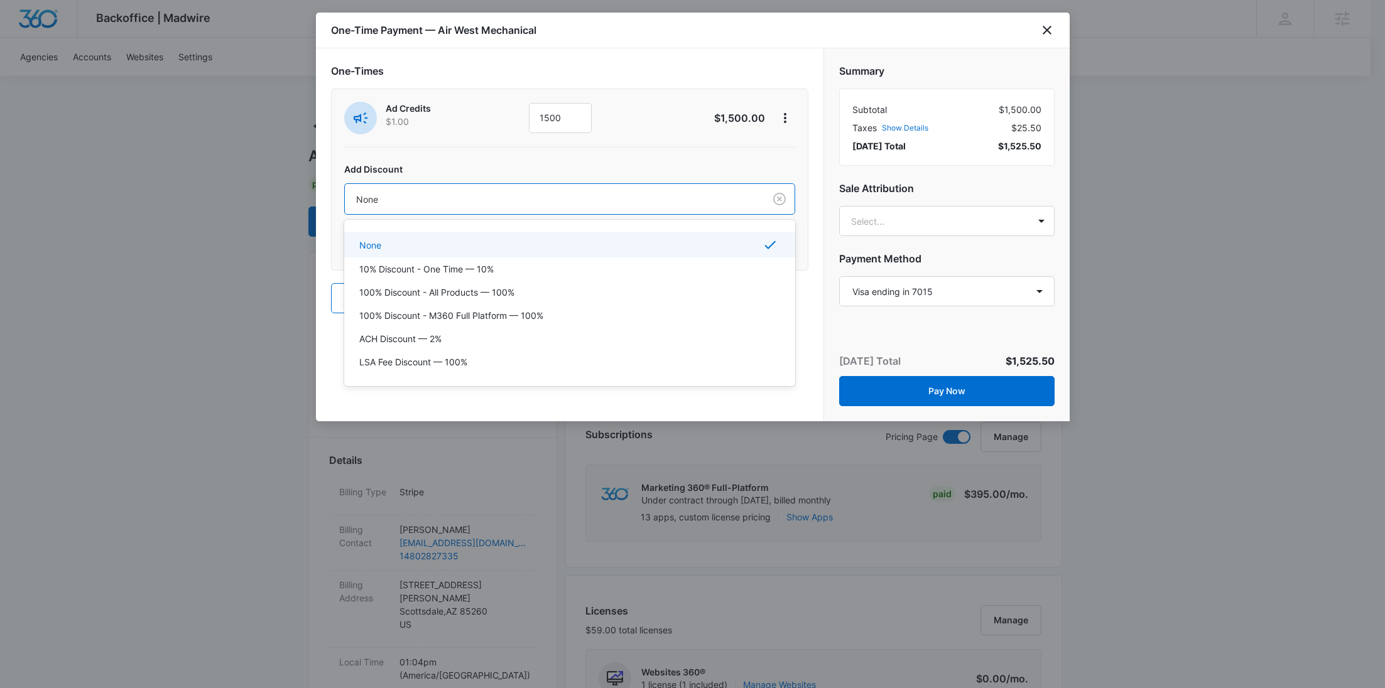
click at [660, 192] on div at bounding box center [552, 200] width 392 height 16
click at [553, 288] on div "100% Discount - All Products — 100%" at bounding box center [568, 292] width 418 height 13
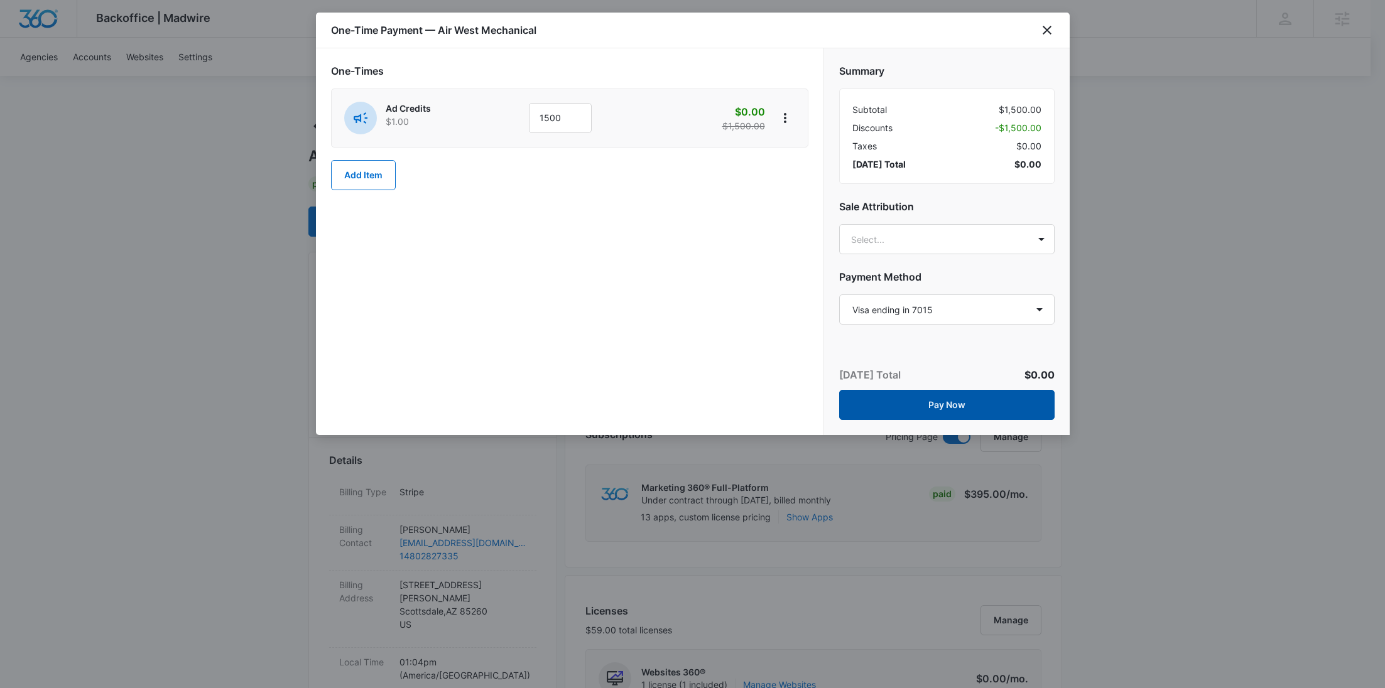
click at [997, 398] on button "Pay Now" at bounding box center [946, 405] width 215 height 30
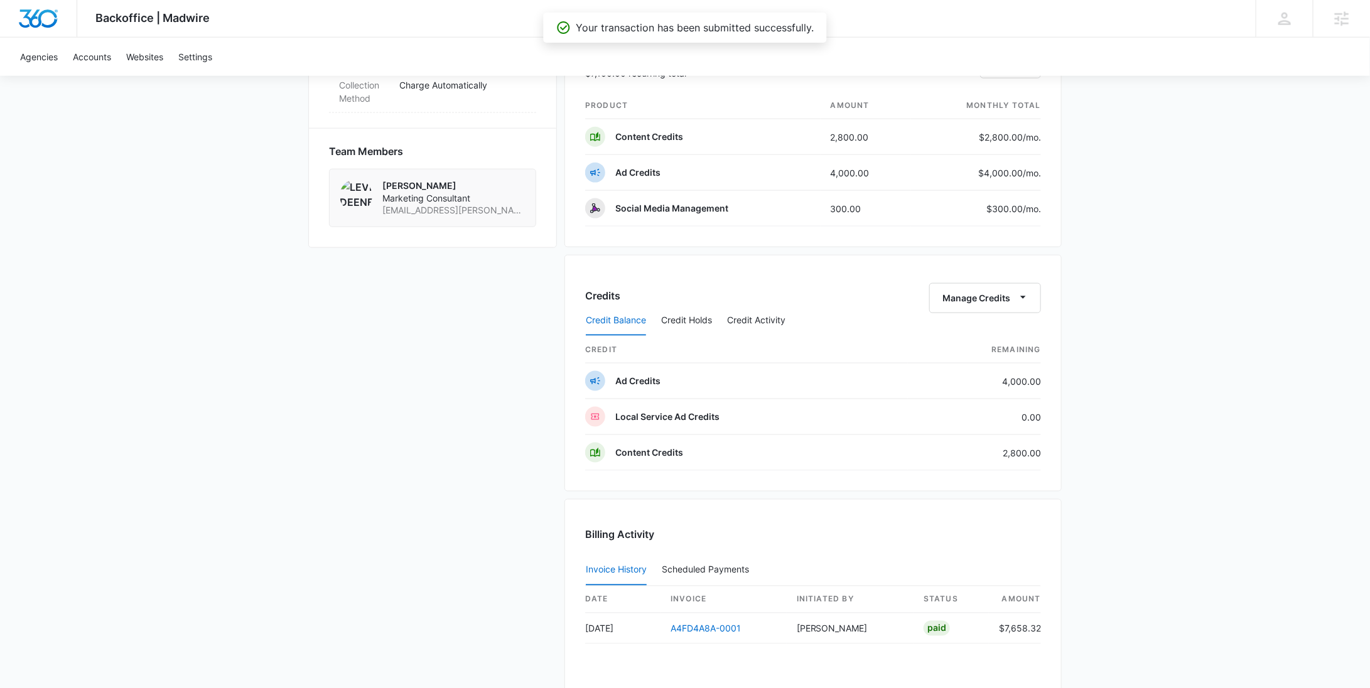
scroll to position [1216, 0]
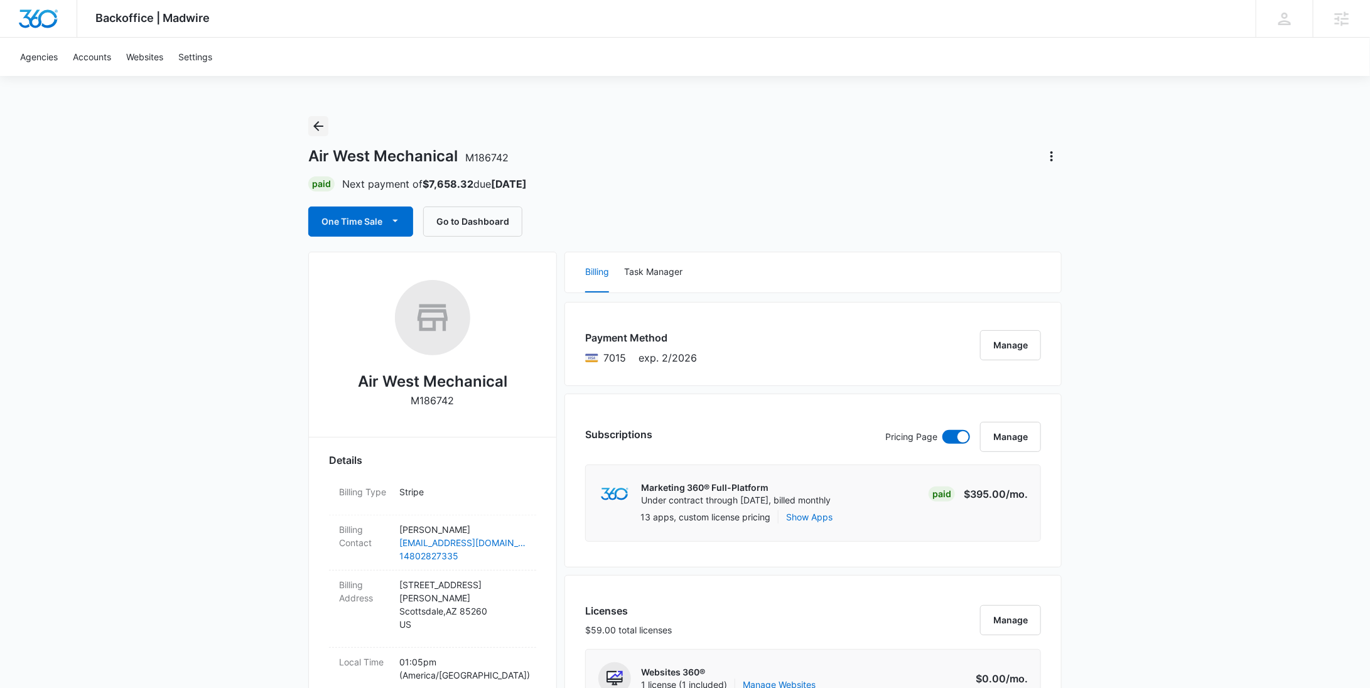
click at [318, 117] on button "Back" at bounding box center [318, 126] width 20 height 20
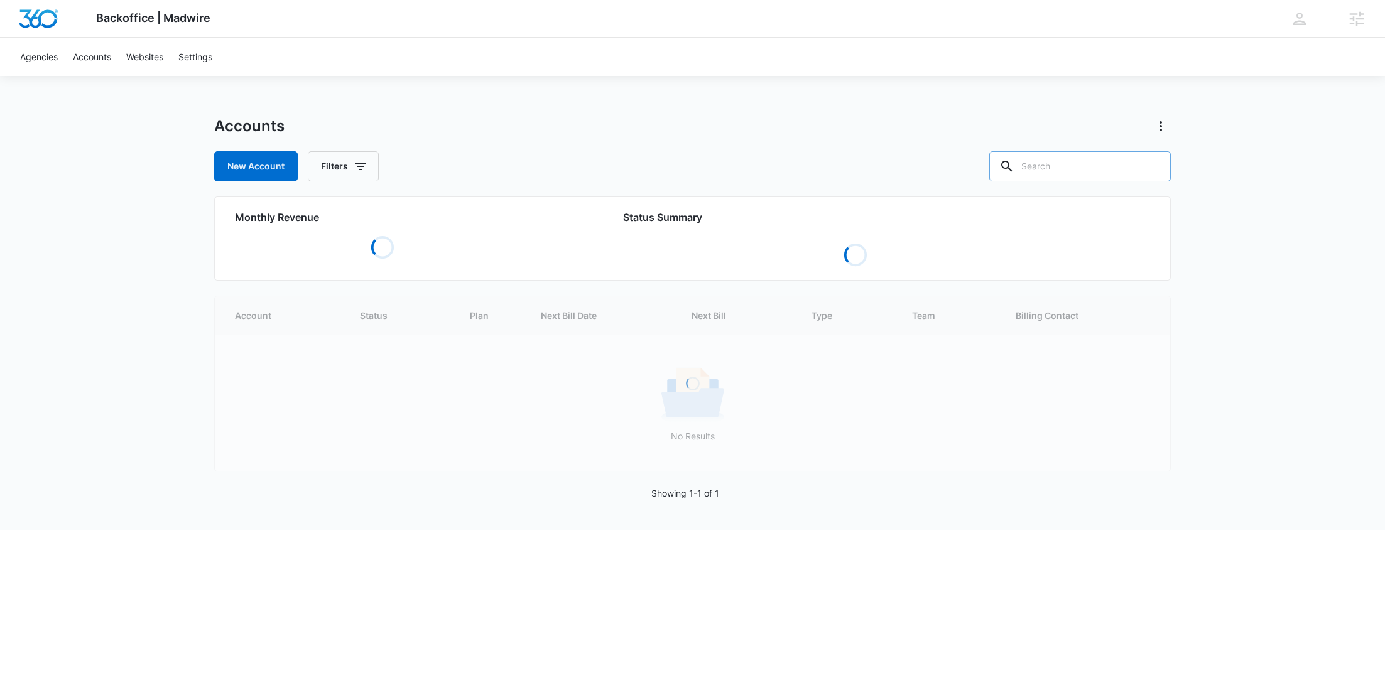
click at [1127, 158] on input "text" at bounding box center [1079, 166] width 181 height 30
paste input "M339535"
type input "M339535"
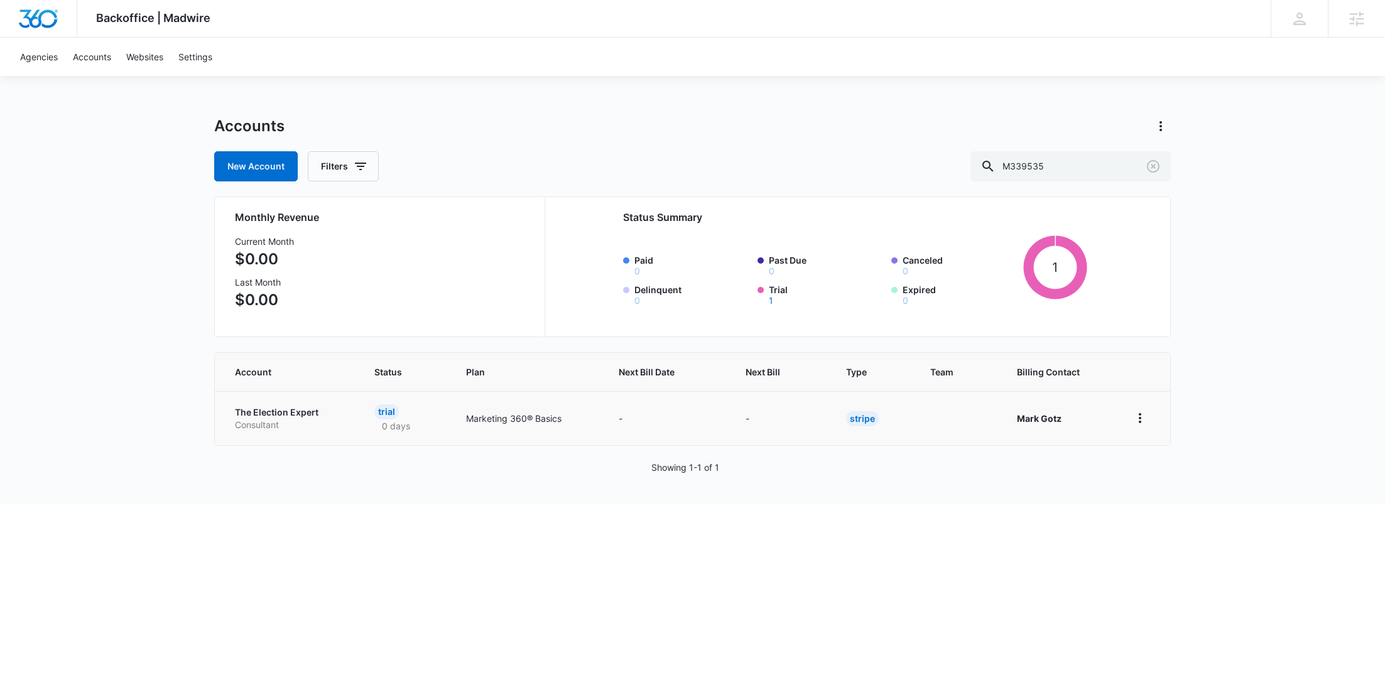
click at [272, 411] on p "The Election Expert" at bounding box center [289, 412] width 109 height 13
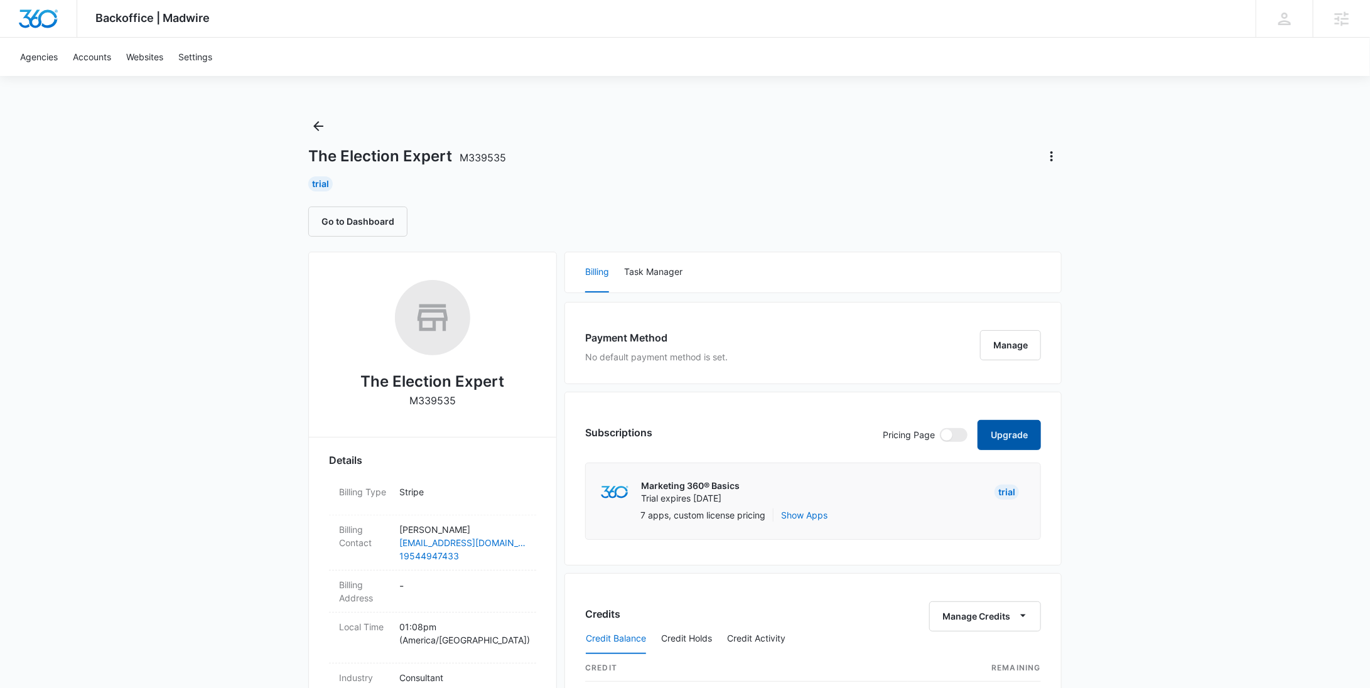
click at [1002, 438] on button "Upgrade" at bounding box center [1009, 435] width 63 height 30
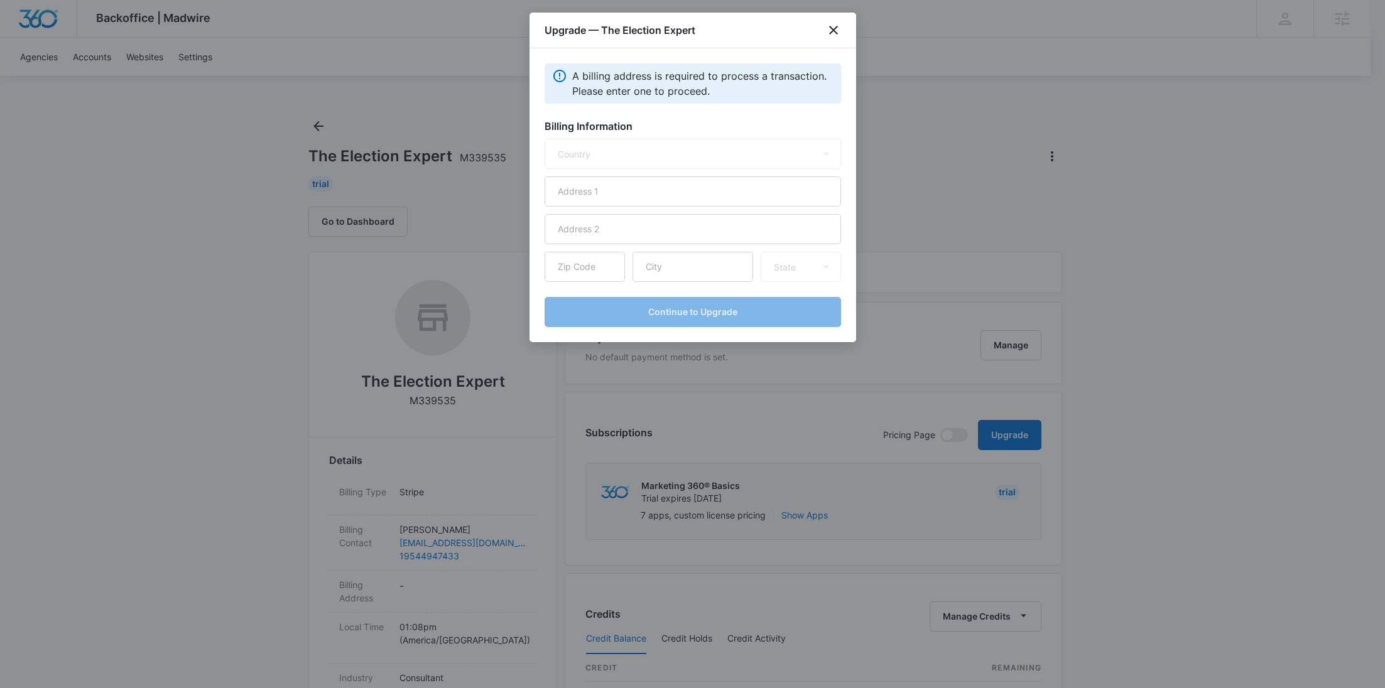
select select "US"
click at [619, 195] on input "text" at bounding box center [692, 191] width 296 height 30
paste input "PO Box 881237"
type input "PO Box 881237"
click at [684, 275] on input "text" at bounding box center [692, 267] width 121 height 30
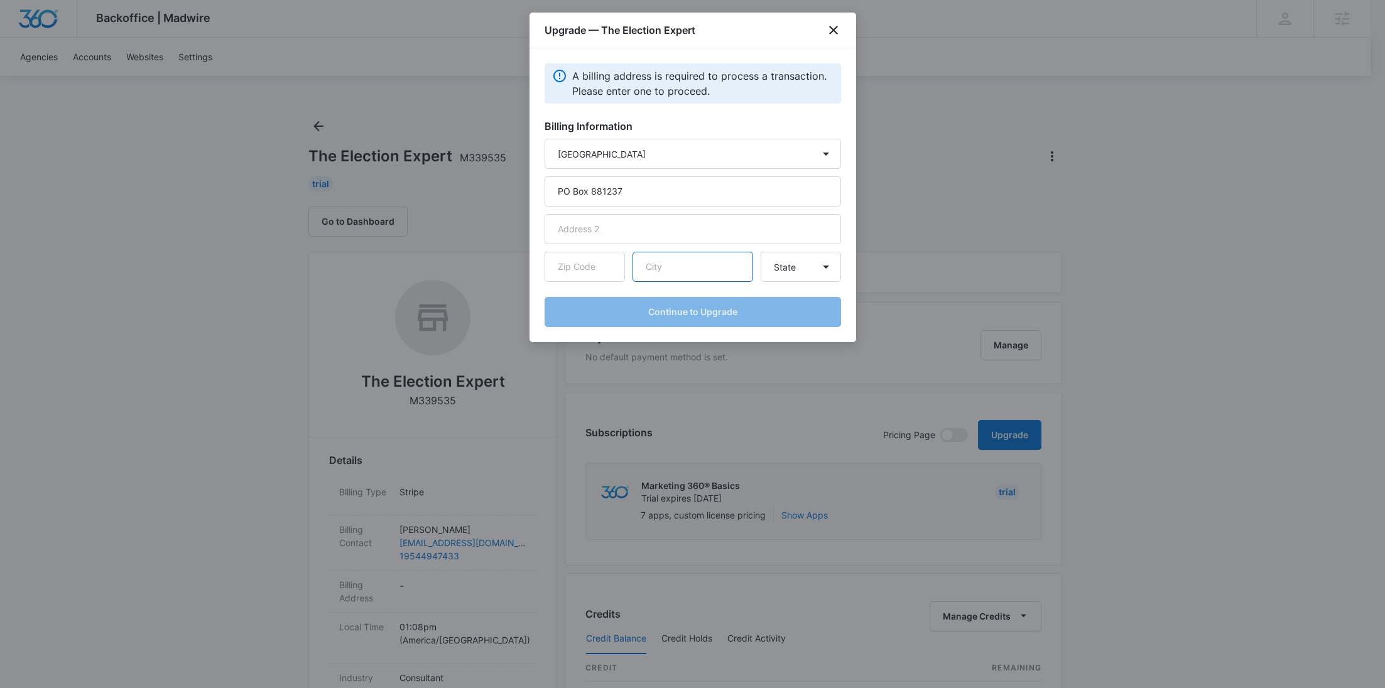
paste input "[GEOGRAPHIC_DATA][PERSON_NAME]"
type input "[GEOGRAPHIC_DATA][PERSON_NAME]"
click at [597, 274] on input "text" at bounding box center [584, 267] width 80 height 30
paste input "34988"
type input "34988"
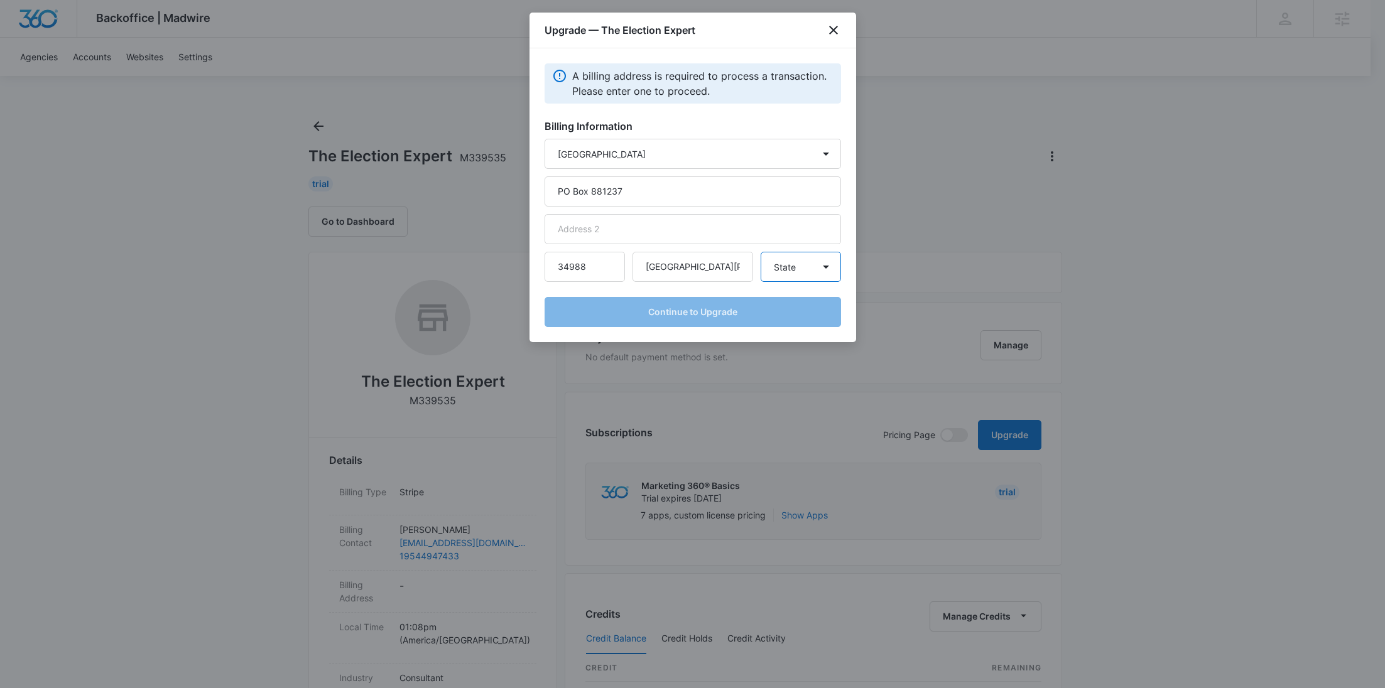
click at [795, 277] on select "State Alaska Alabama Arkansas American Samoa Arizona California Colorado Connec…" at bounding box center [800, 267] width 80 height 30
select select "FL"
click at [760, 252] on select "State Alaska Alabama Arkansas American Samoa Arizona California Colorado Connec…" at bounding box center [800, 267] width 80 height 30
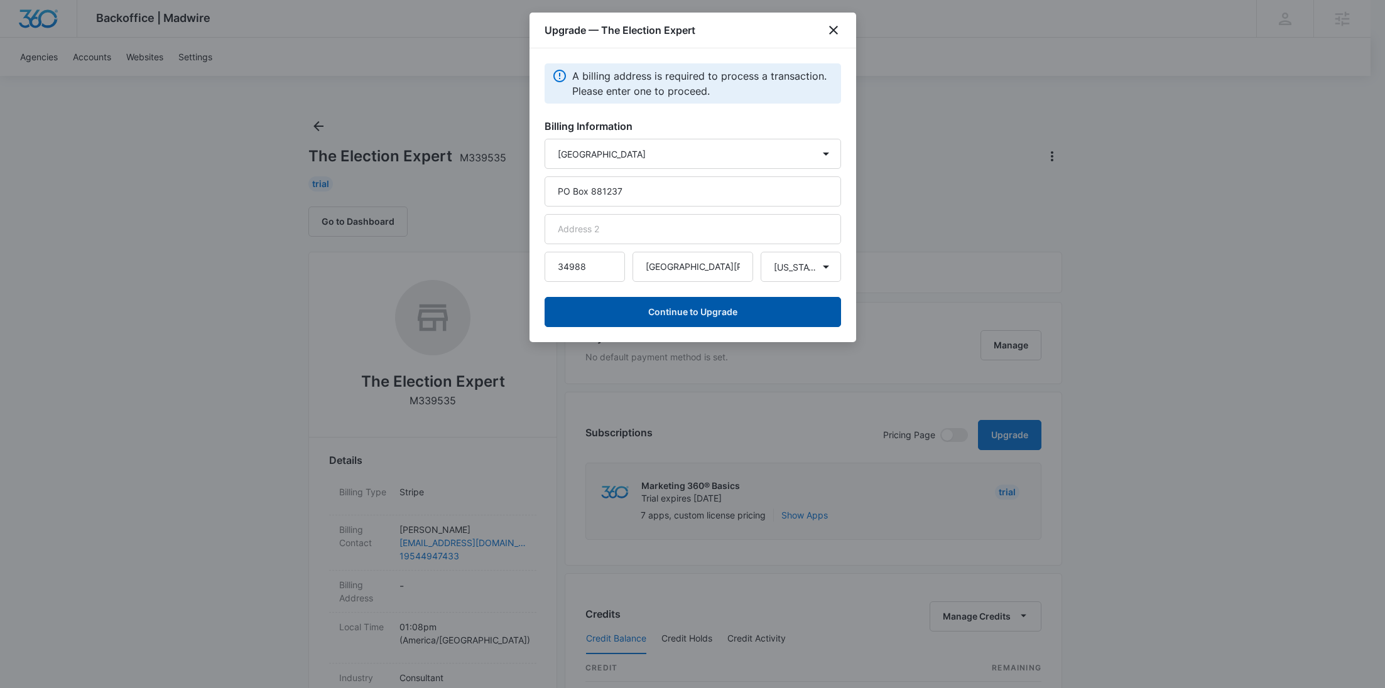
click at [677, 307] on button "Continue to Upgrade" at bounding box center [692, 312] width 296 height 30
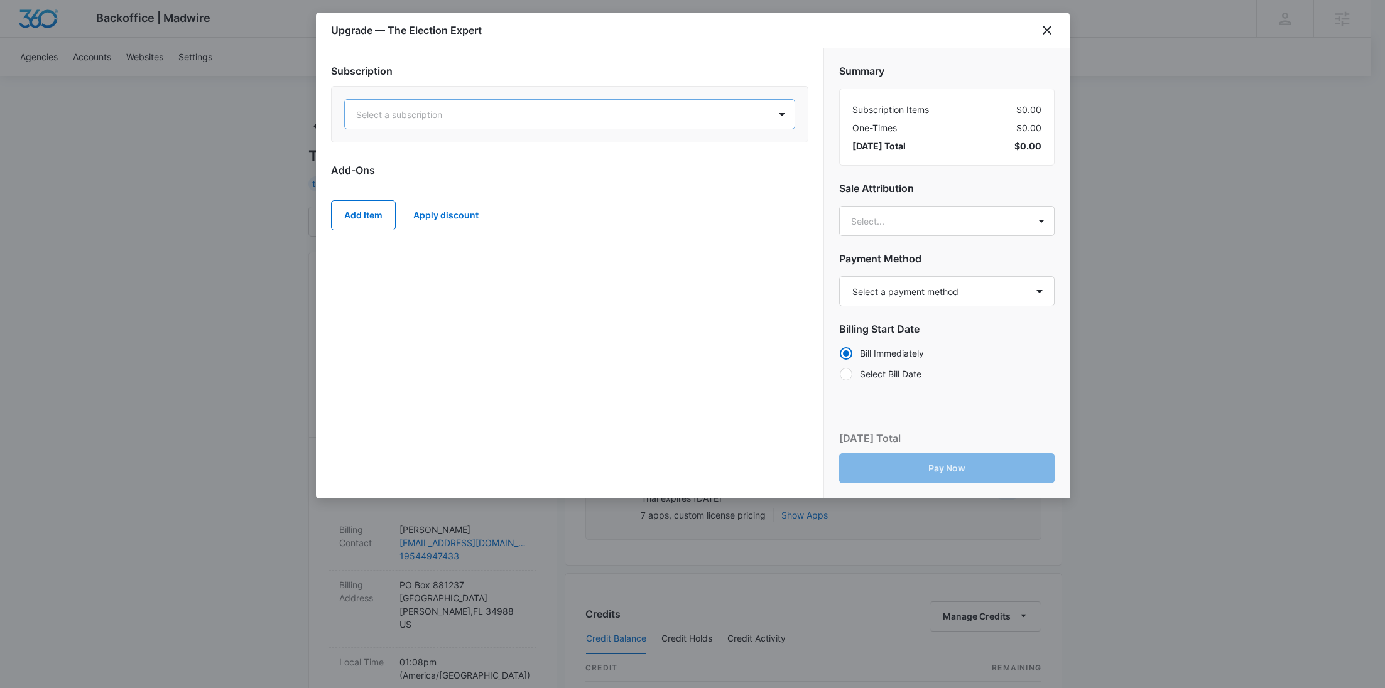
click at [558, 121] on div at bounding box center [554, 115] width 397 height 16
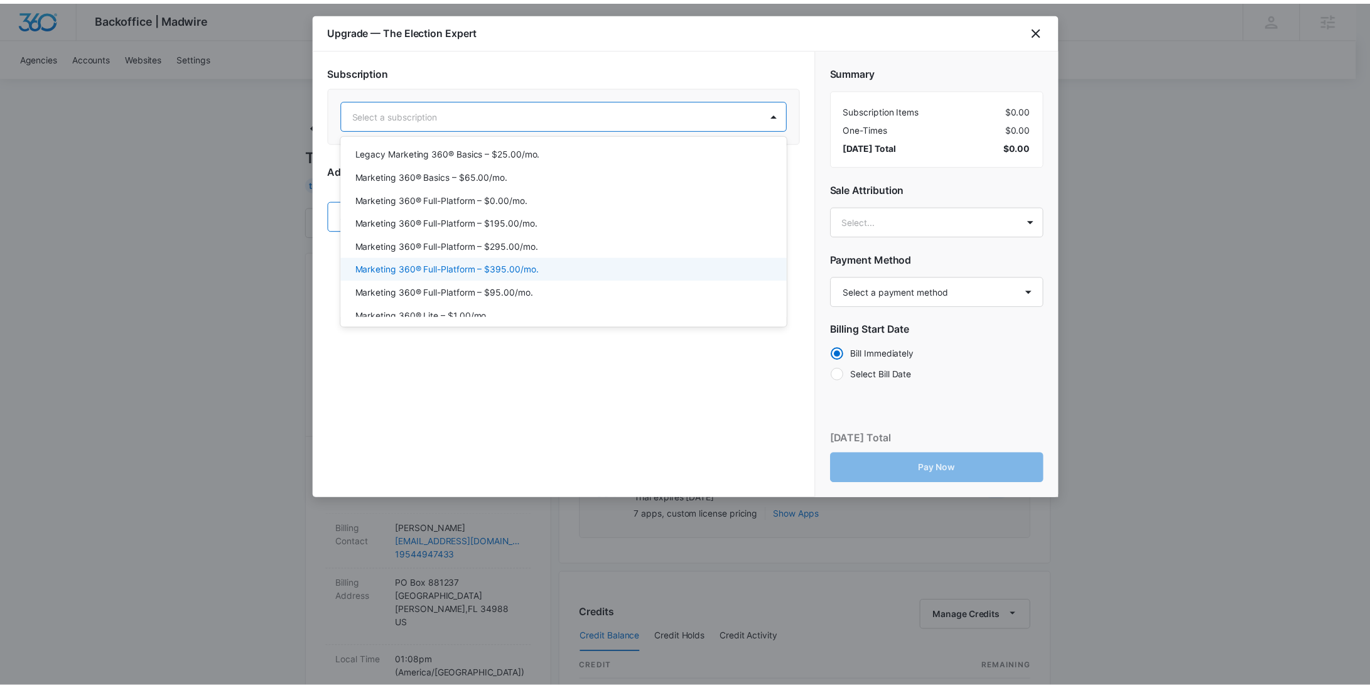
scroll to position [72, 0]
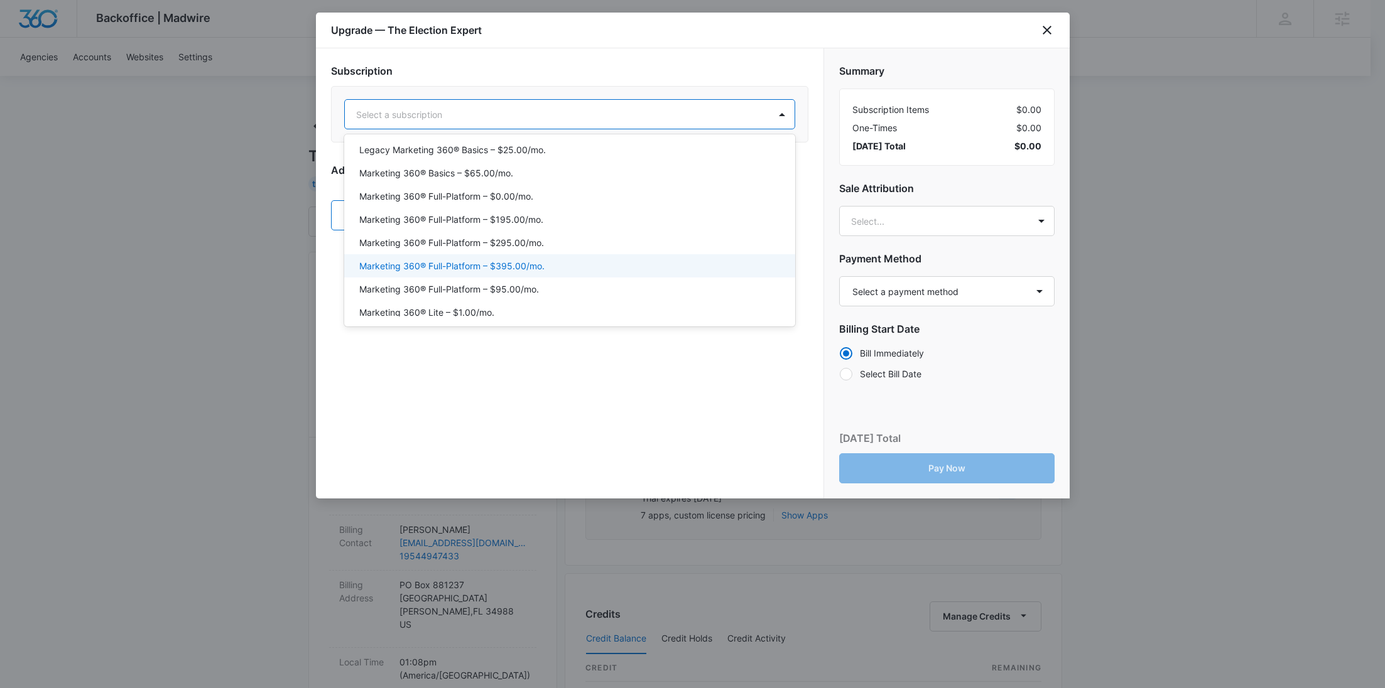
click at [539, 269] on p "Marketing 360® Full-Platform – $395.00/mo." at bounding box center [451, 265] width 185 height 13
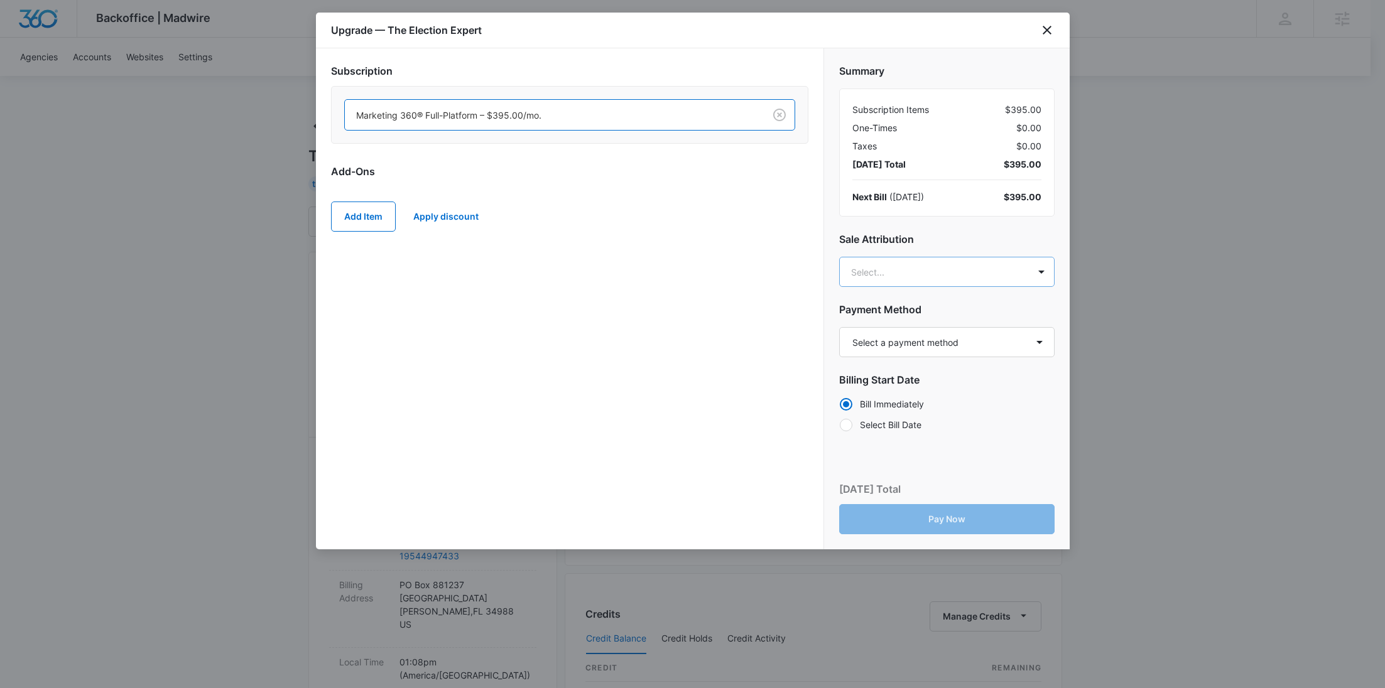
click at [923, 278] on body "Backoffice | Madwire Apps Settings RY Rochelle Young rochelle.young@madwire.com…" at bounding box center [692, 624] width 1385 height 1248
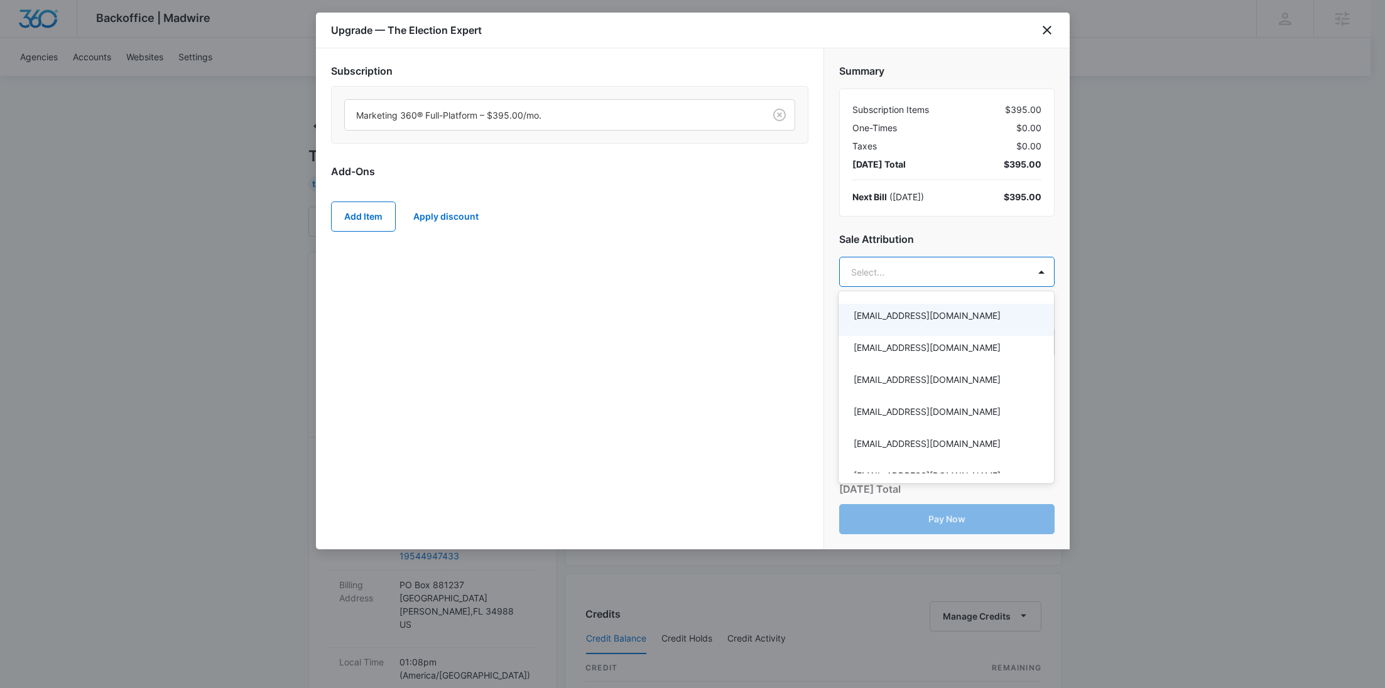
paste input "Allen"
type input "Allen"
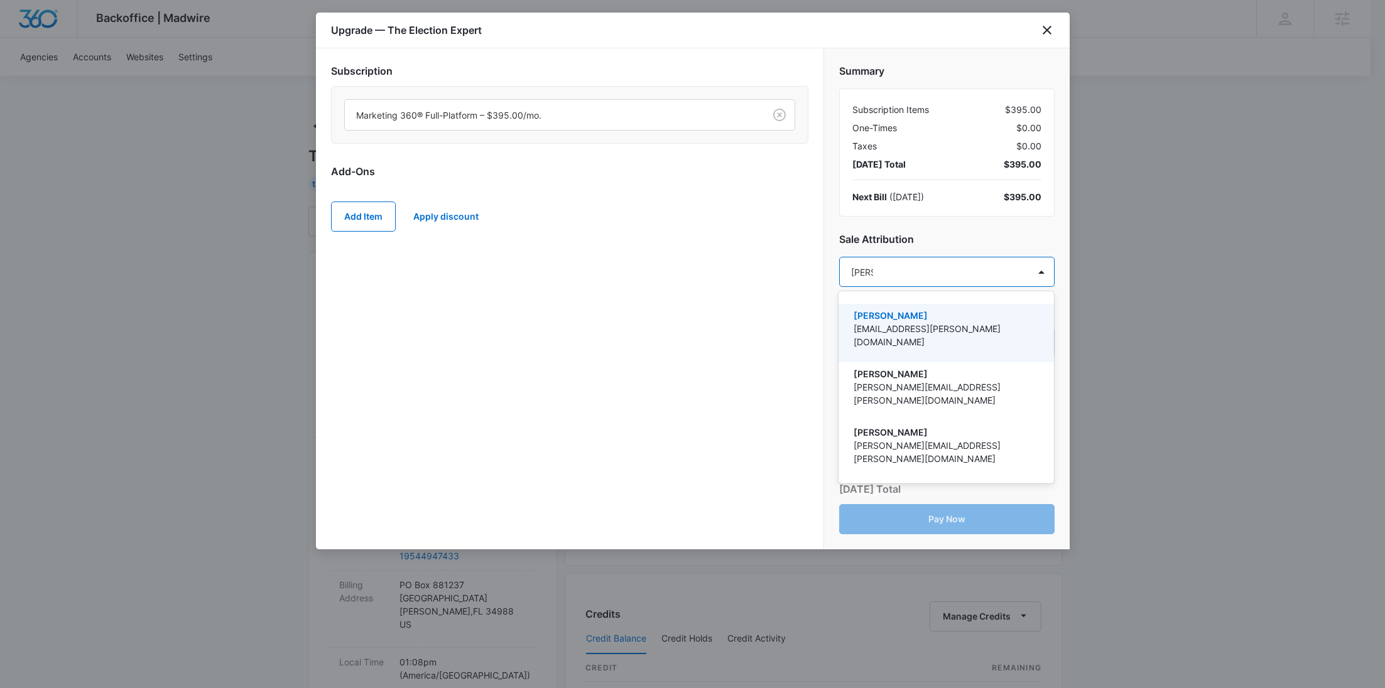
click at [933, 325] on p "ashleigh.allen@marketing360.com" at bounding box center [944, 335] width 183 height 26
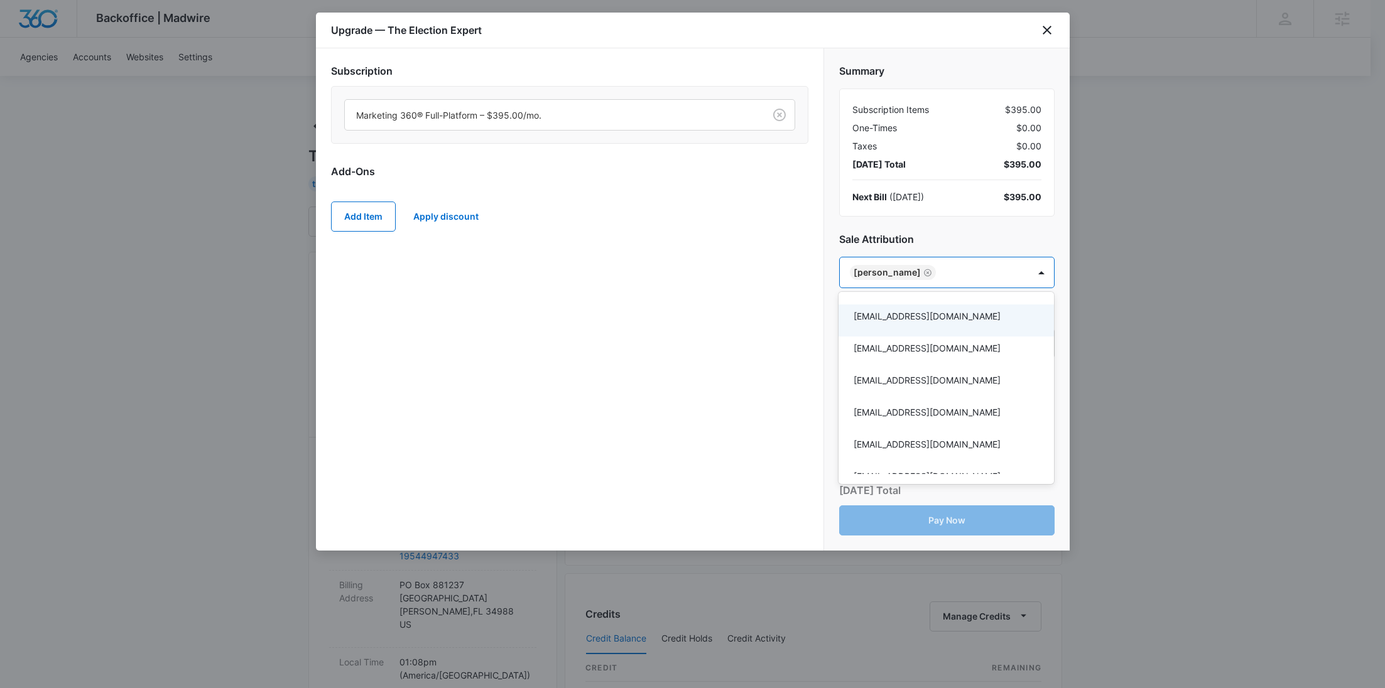
click at [636, 275] on div at bounding box center [692, 344] width 1385 height 688
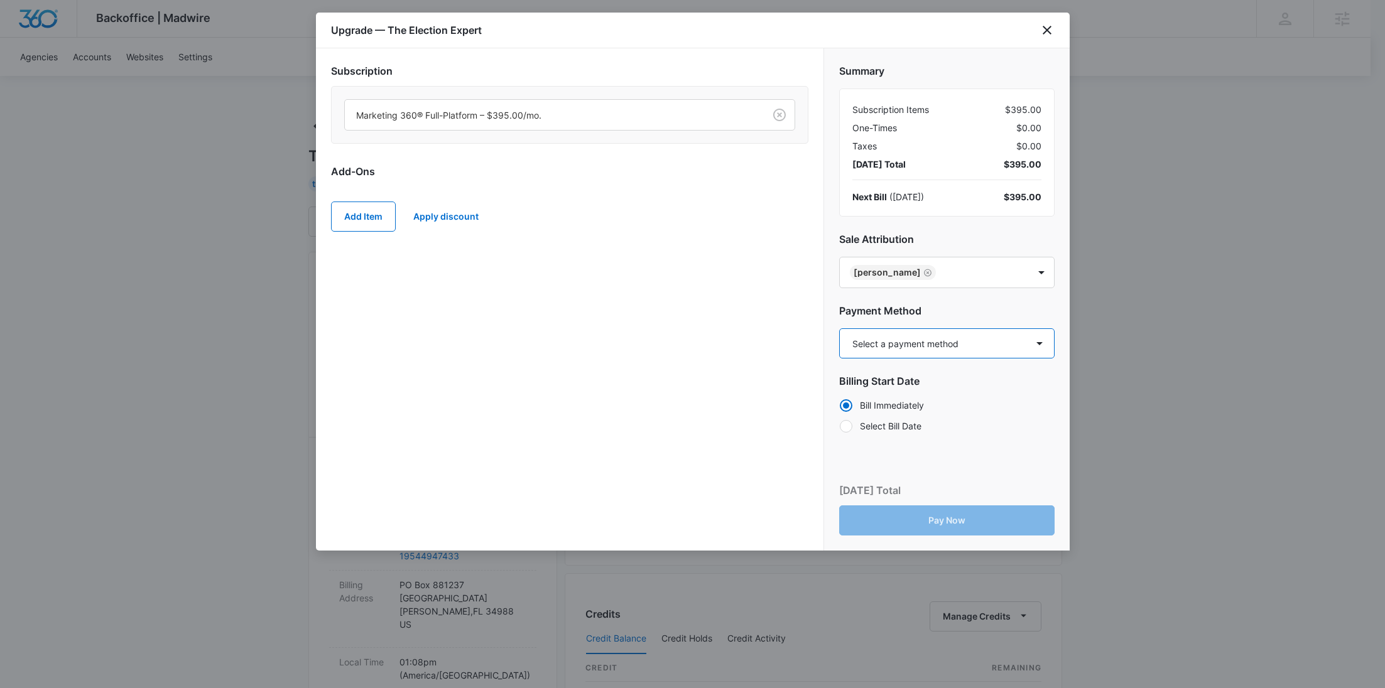
click at [948, 347] on select "Select a payment method Mastercard ending in 8033 New payment method Monthly in…" at bounding box center [946, 343] width 215 height 30
select select "pm_1SFg4xA4n8RTgNjUmXpPpLLo"
click at [839, 328] on select "Select a payment method Mastercard ending in 8033 New payment method Monthly in…" at bounding box center [946, 343] width 215 height 30
click at [933, 518] on button "Pay Now" at bounding box center [946, 521] width 215 height 30
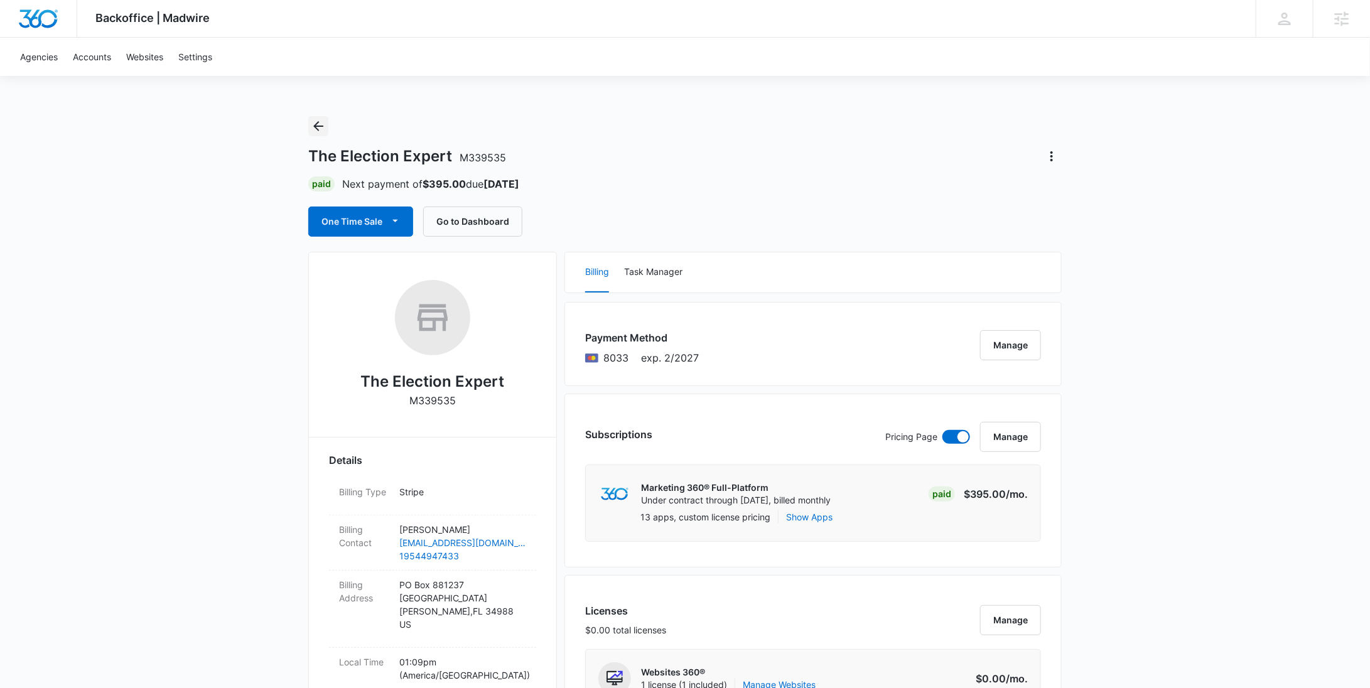
drag, startPoint x: 323, startPoint y: 118, endPoint x: 414, endPoint y: 137, distance: 92.4
click at [323, 119] on icon "Back" at bounding box center [318, 126] width 15 height 15
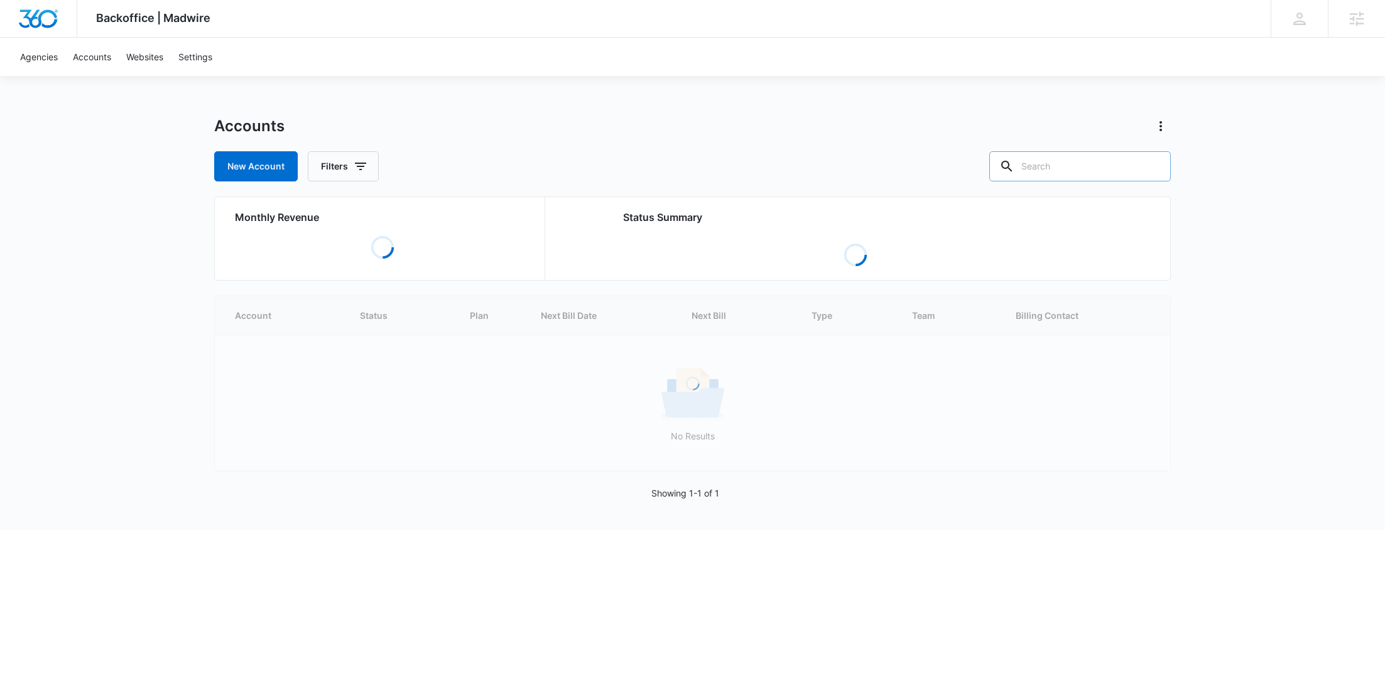
click at [1125, 170] on input "text" at bounding box center [1079, 166] width 181 height 30
paste input "M334571"
type input "M334571"
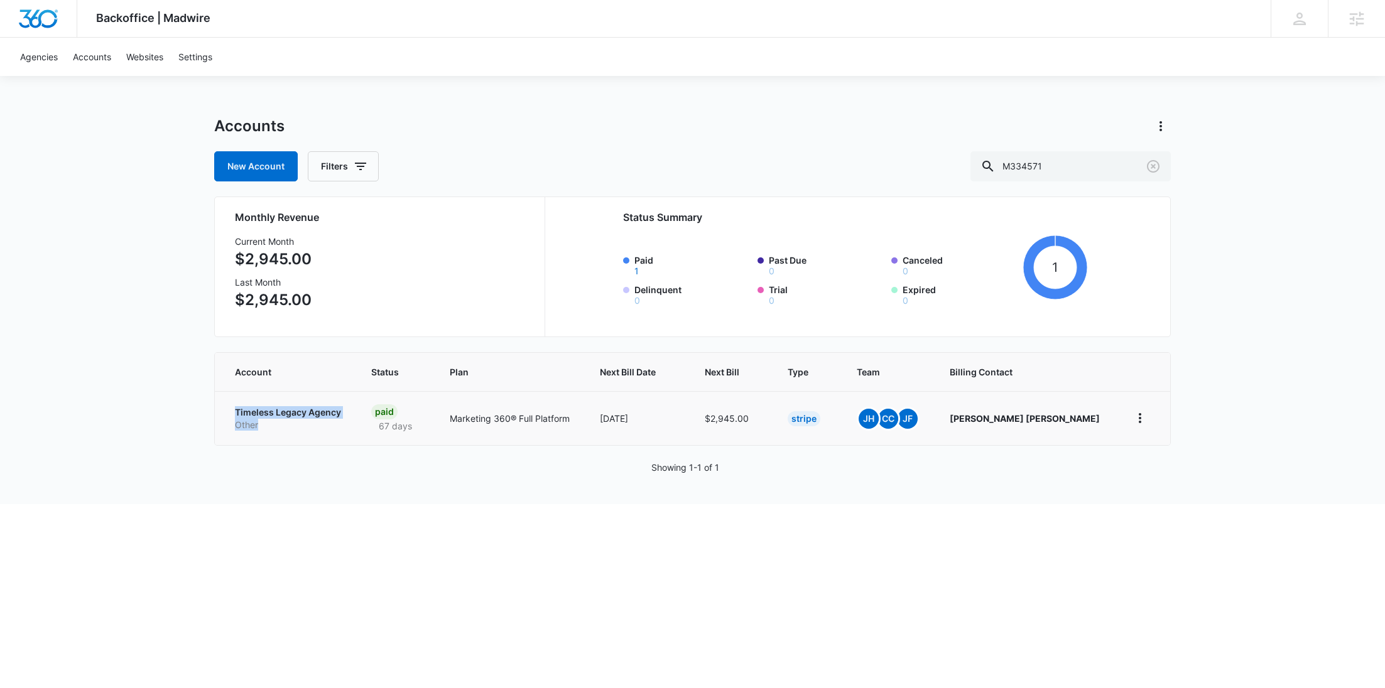
click at [301, 409] on p "Timeless Legacy Agency" at bounding box center [288, 412] width 106 height 13
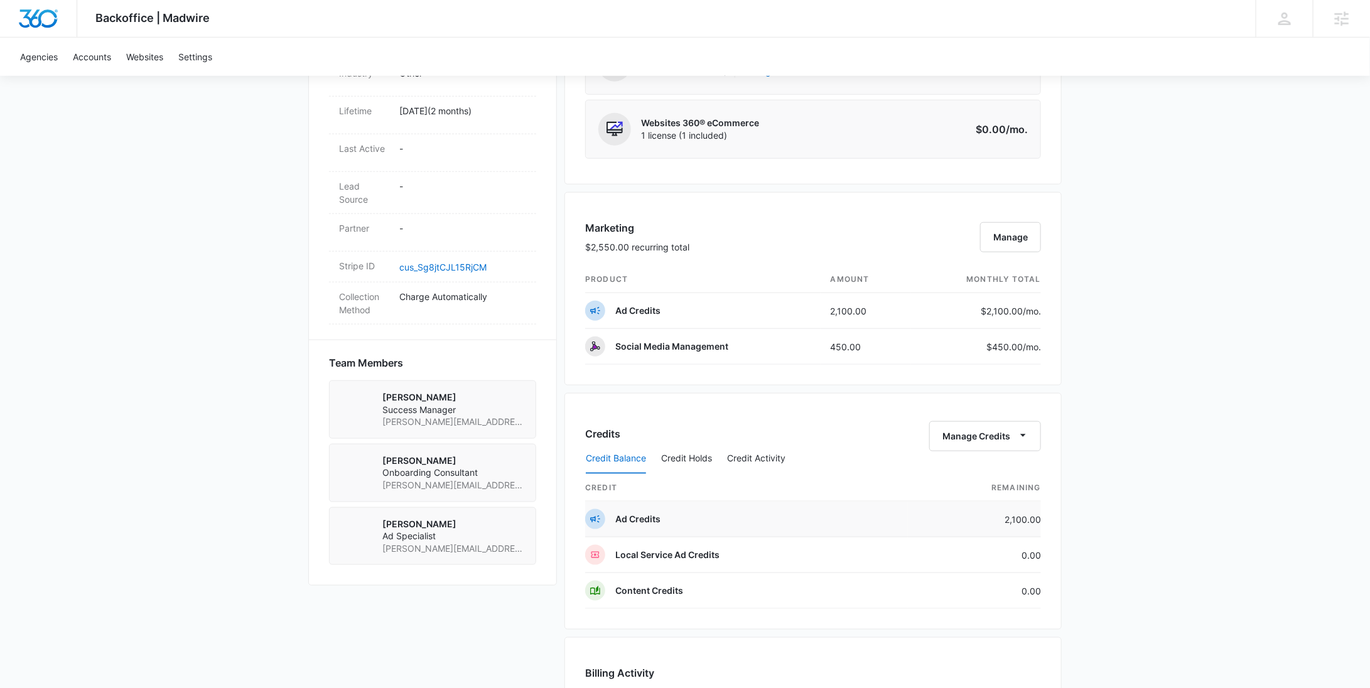
scroll to position [884, 0]
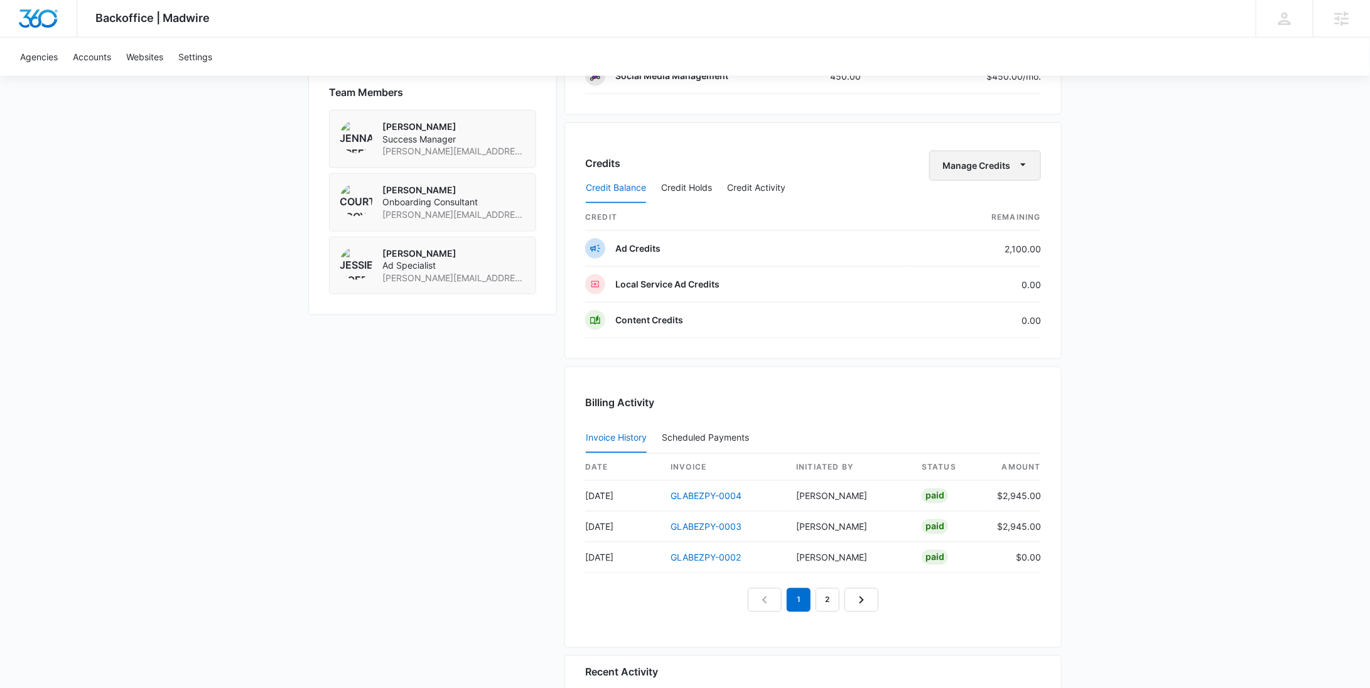
click at [965, 163] on button "Manage Credits" at bounding box center [985, 166] width 112 height 30
click at [979, 217] on div "Withdraw Credits" at bounding box center [1004, 221] width 117 height 9
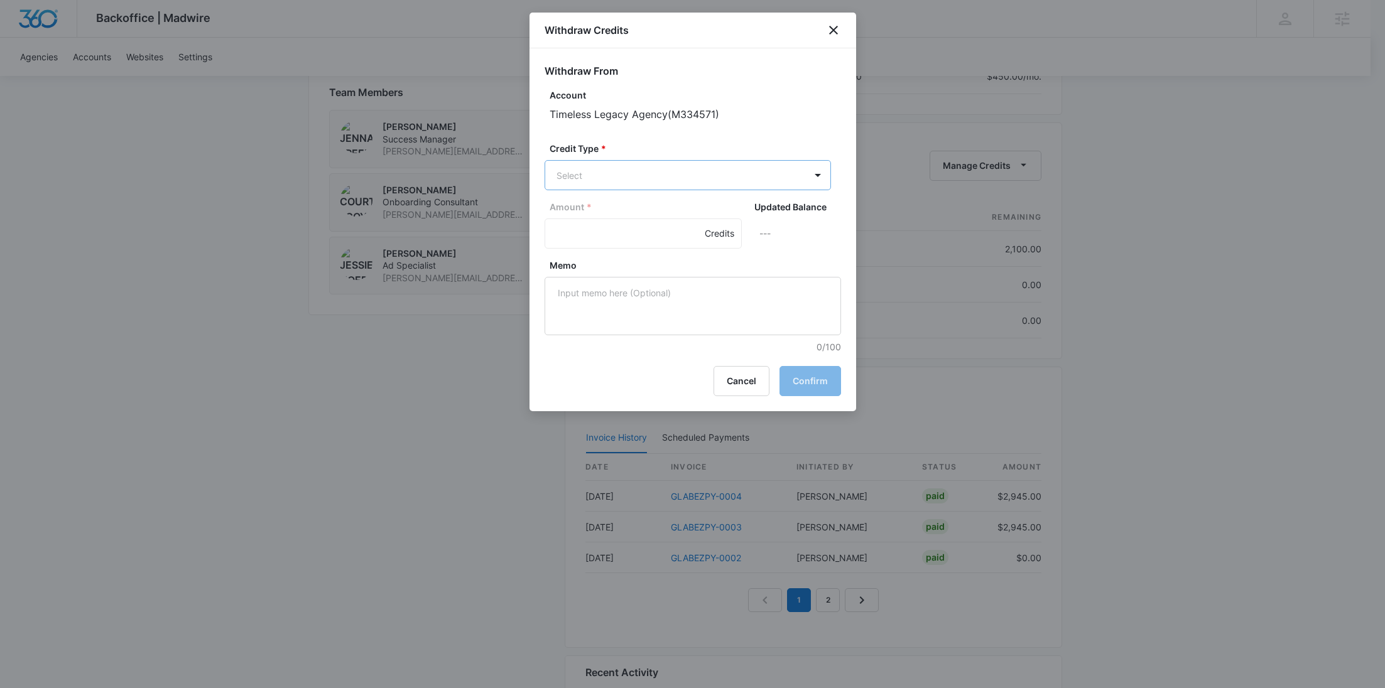
click at [628, 226] on p "Ad Credits (2100.00 Credits)" at bounding box center [649, 222] width 119 height 13
click at [624, 226] on input "Amount *" at bounding box center [642, 235] width 197 height 30
type input "2100"
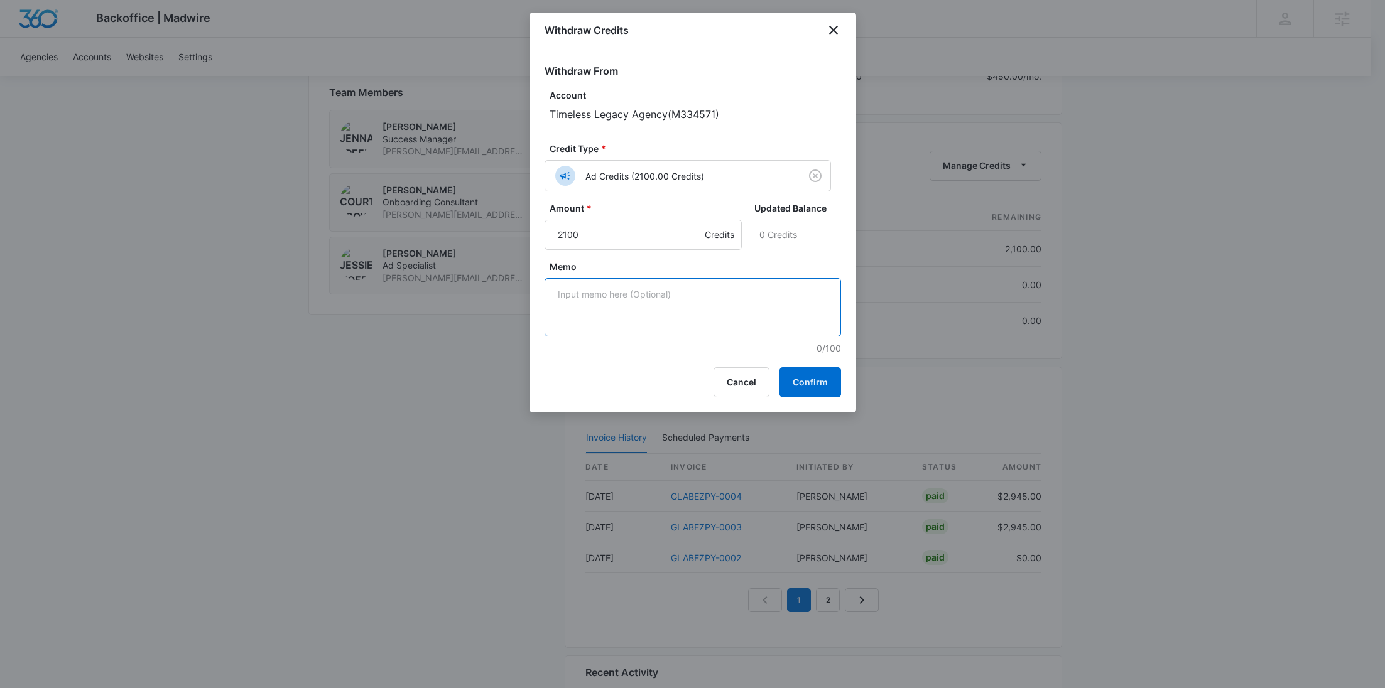
click at [638, 311] on textarea "Memo" at bounding box center [692, 307] width 296 height 58
paste textarea "TikTok"
type textarea "TikTok"
click at [819, 369] on button "Confirm" at bounding box center [810, 382] width 62 height 30
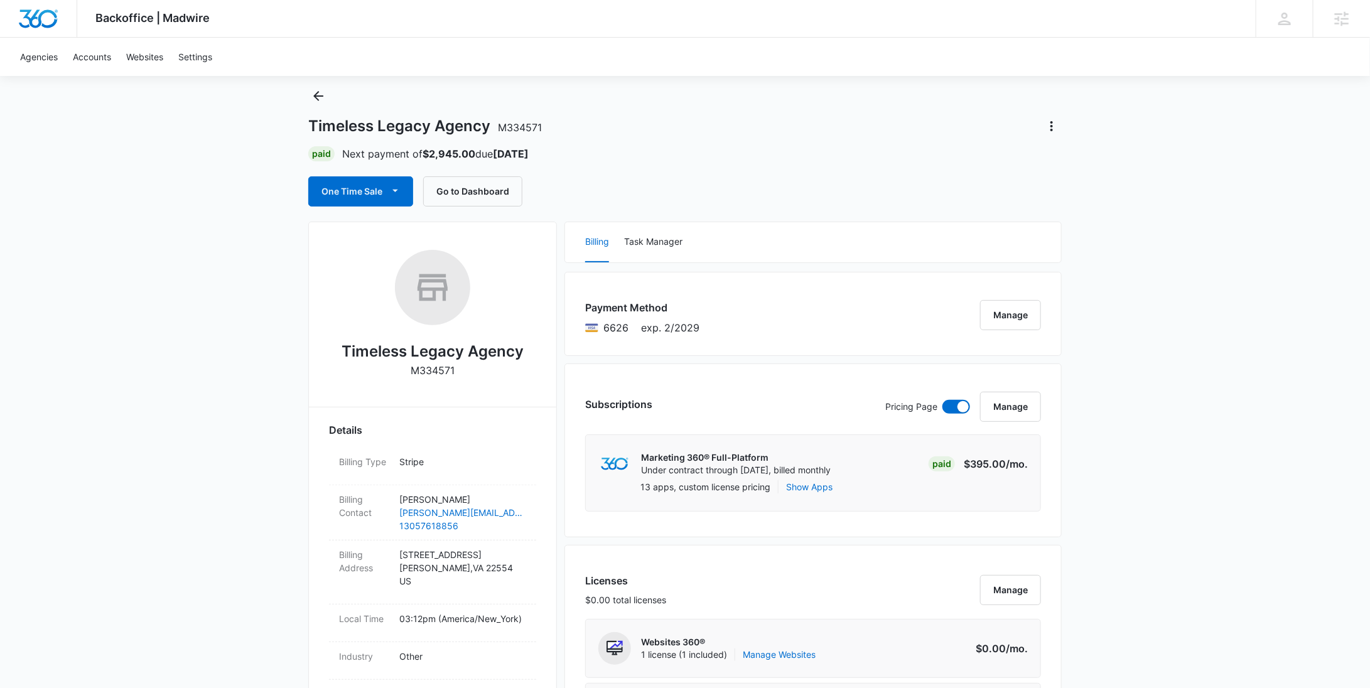
scroll to position [0, 0]
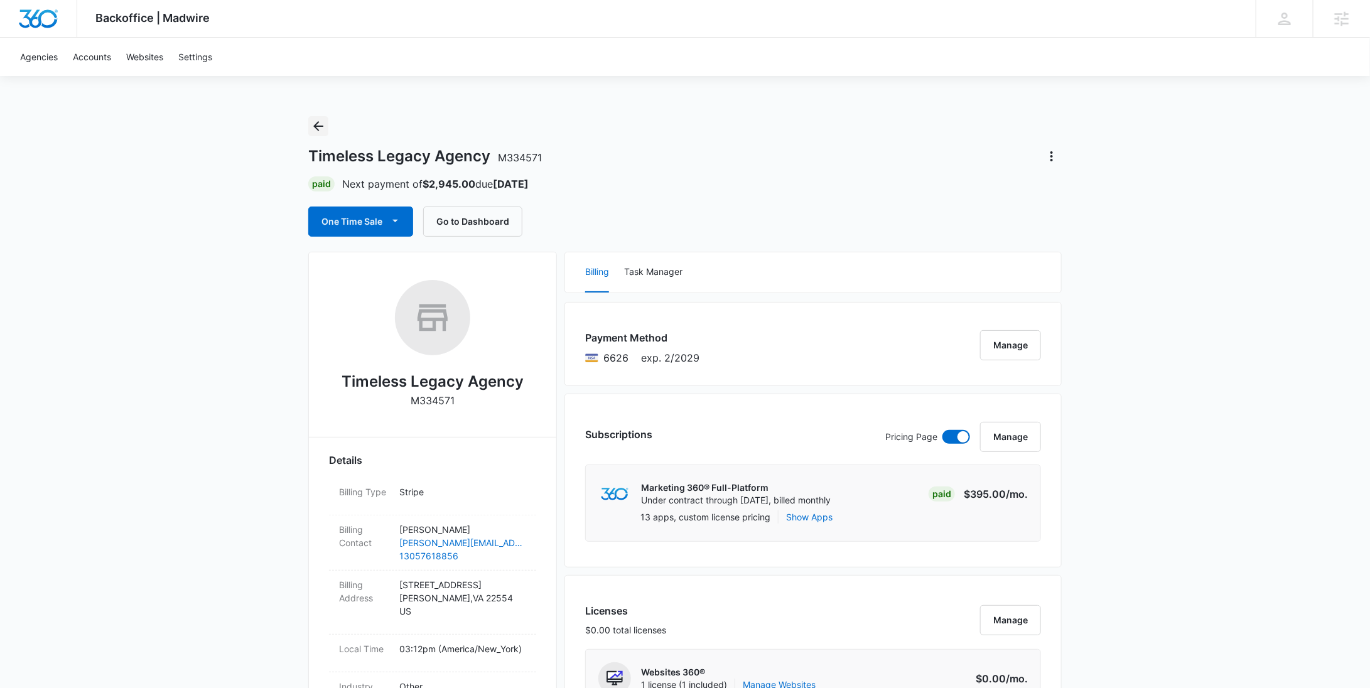
click at [322, 124] on icon "Back" at bounding box center [318, 126] width 15 height 15
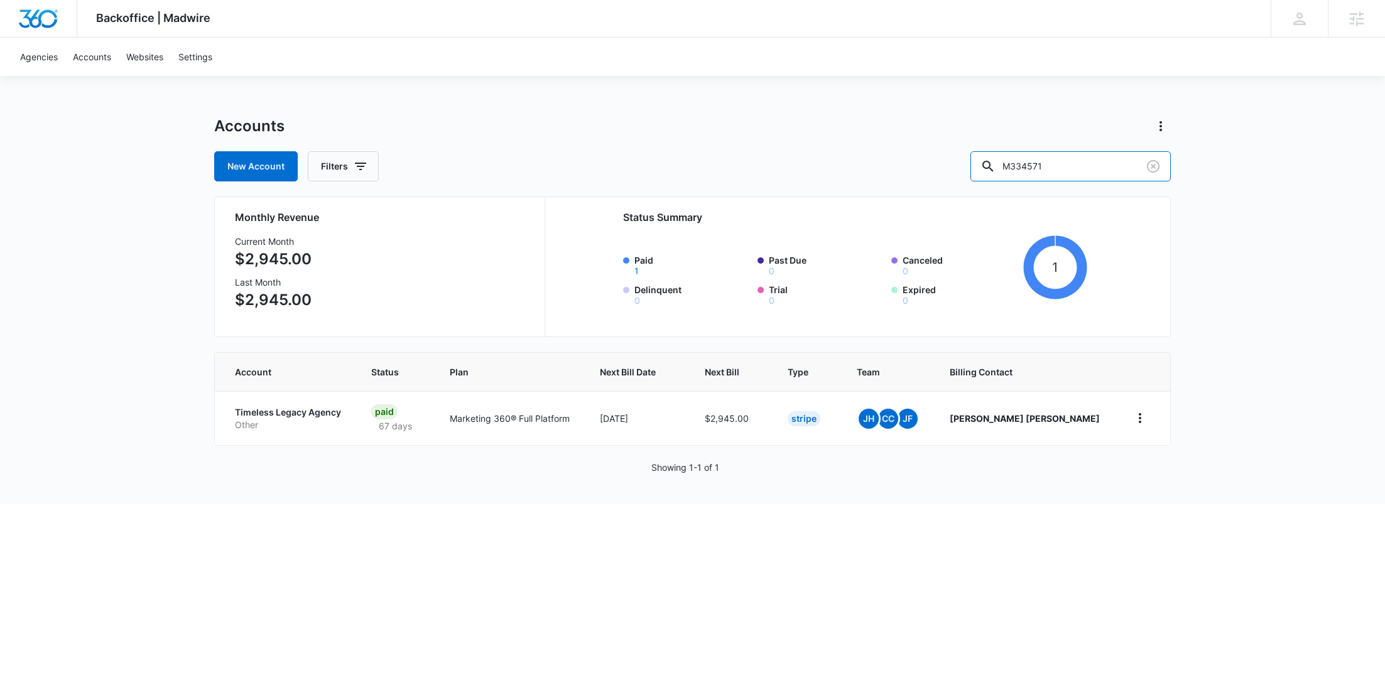
drag, startPoint x: 1064, startPoint y: 162, endPoint x: 968, endPoint y: 160, distance: 96.1
click at [972, 160] on div "New Account Filters M334571" at bounding box center [692, 166] width 956 height 30
paste input "26836"
type input "M326836"
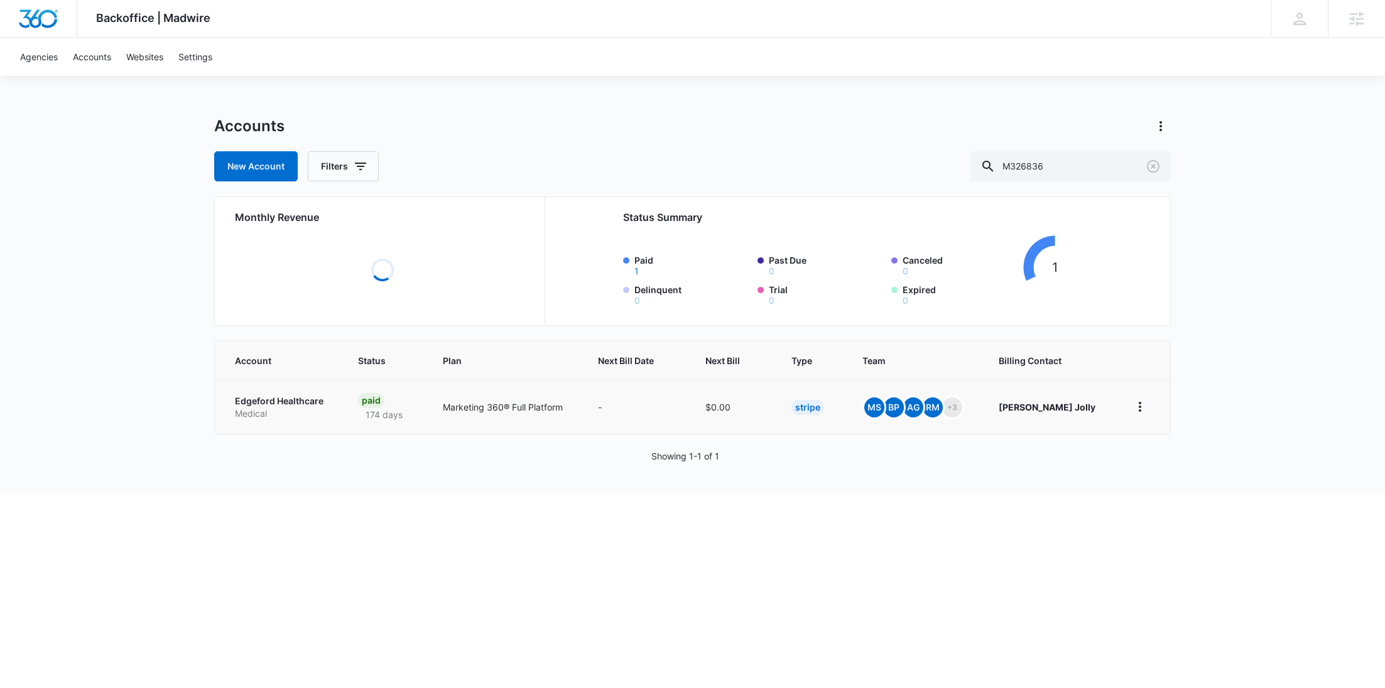
click at [266, 403] on p "Edgeford Healthcare" at bounding box center [281, 401] width 93 height 13
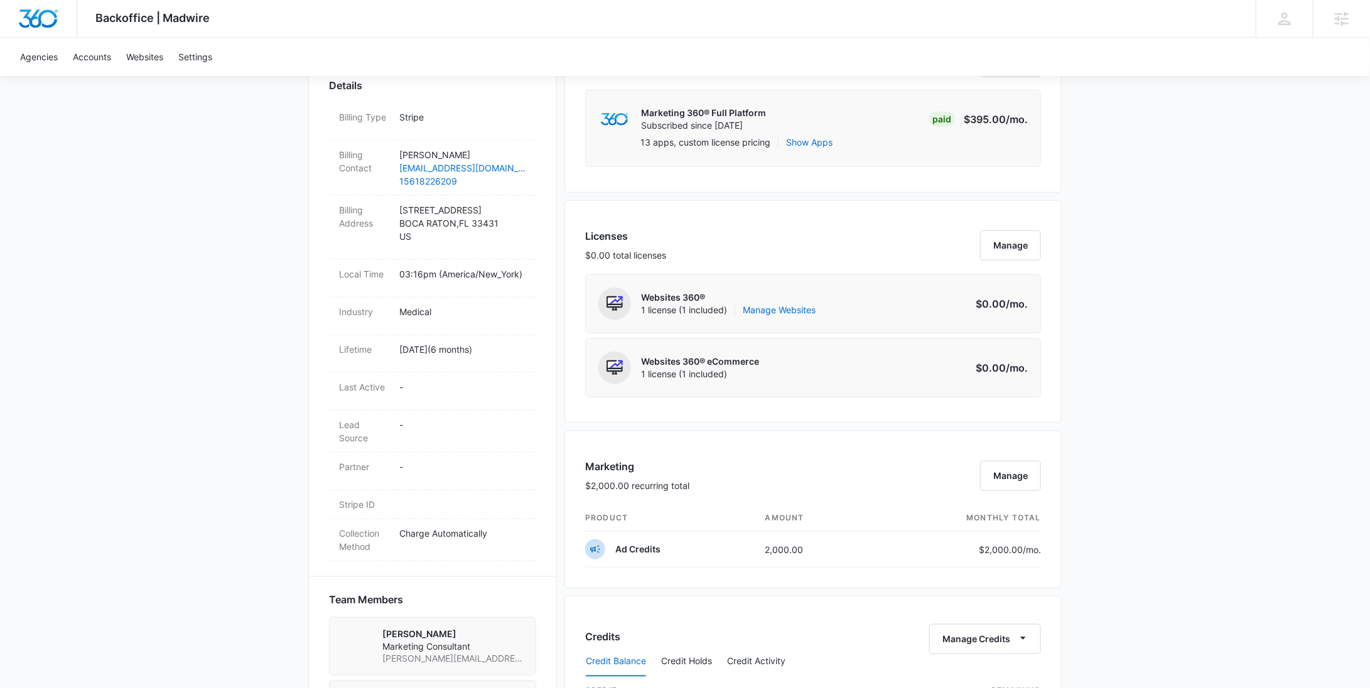
scroll to position [627, 0]
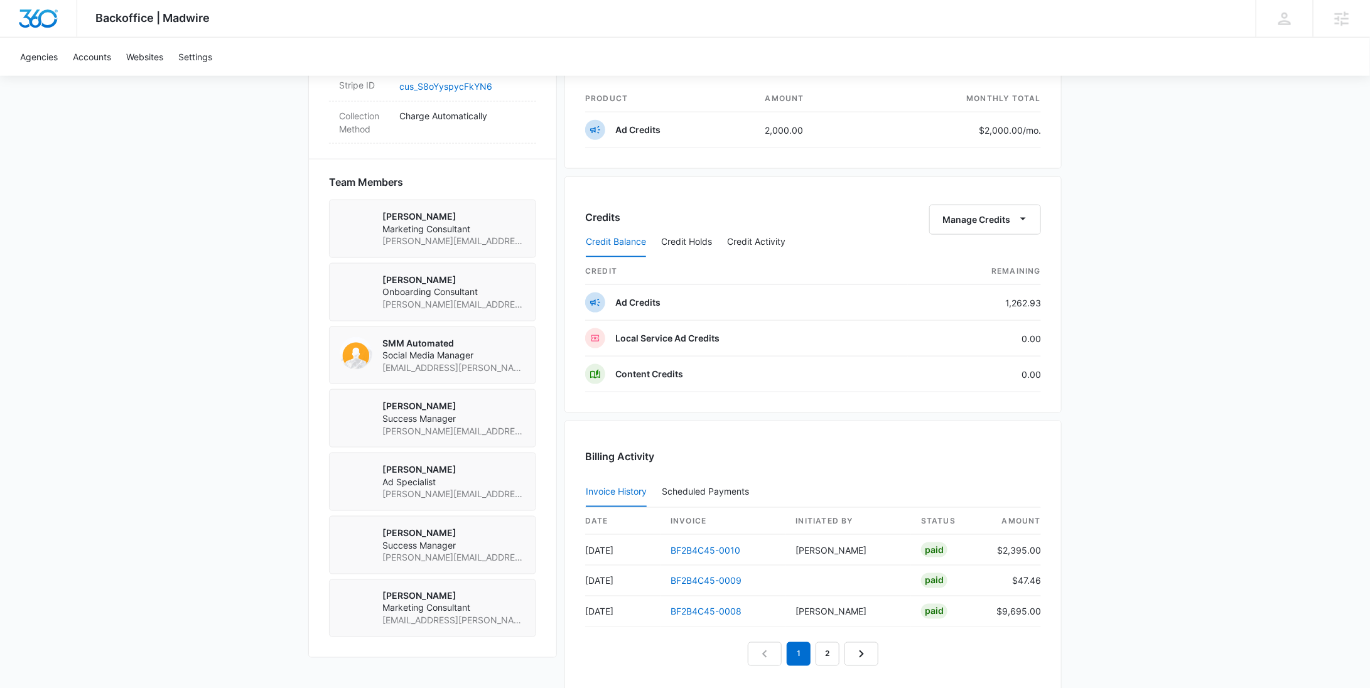
scroll to position [797, 0]
click at [738, 238] on button "Credit Activity" at bounding box center [756, 240] width 58 height 30
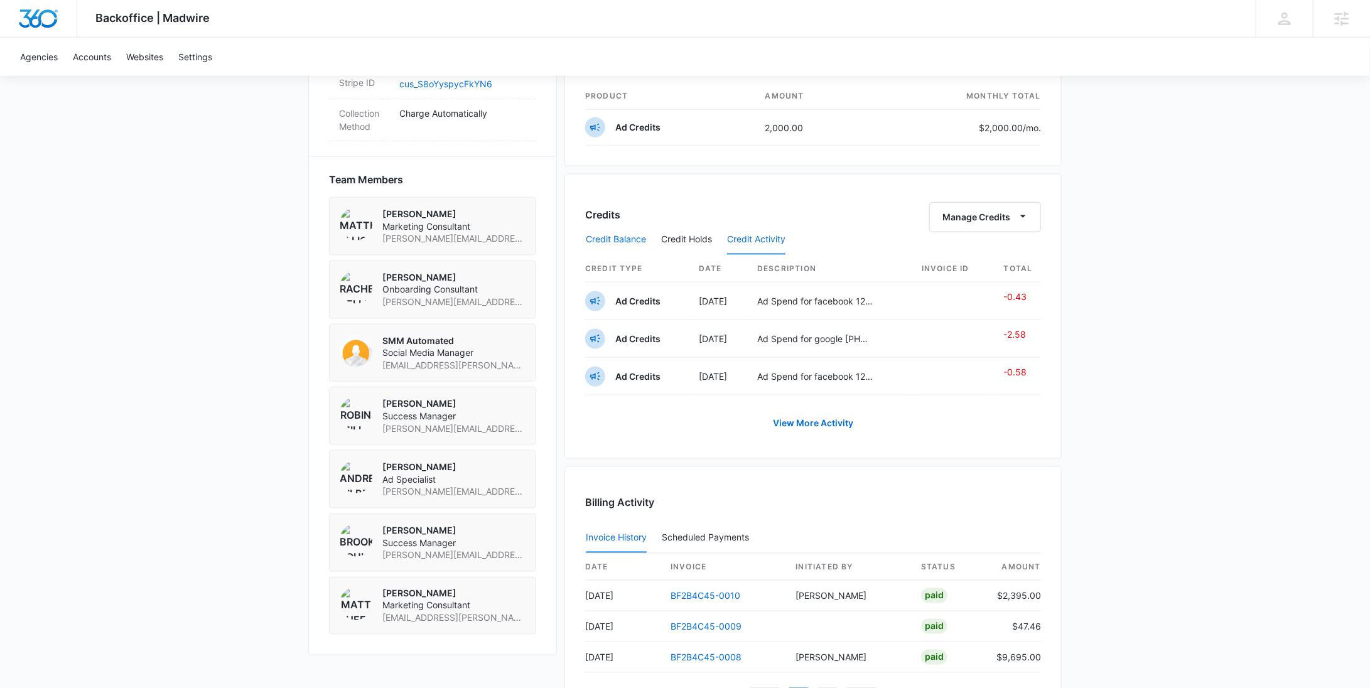
click at [616, 237] on button "Credit Balance" at bounding box center [616, 240] width 60 height 30
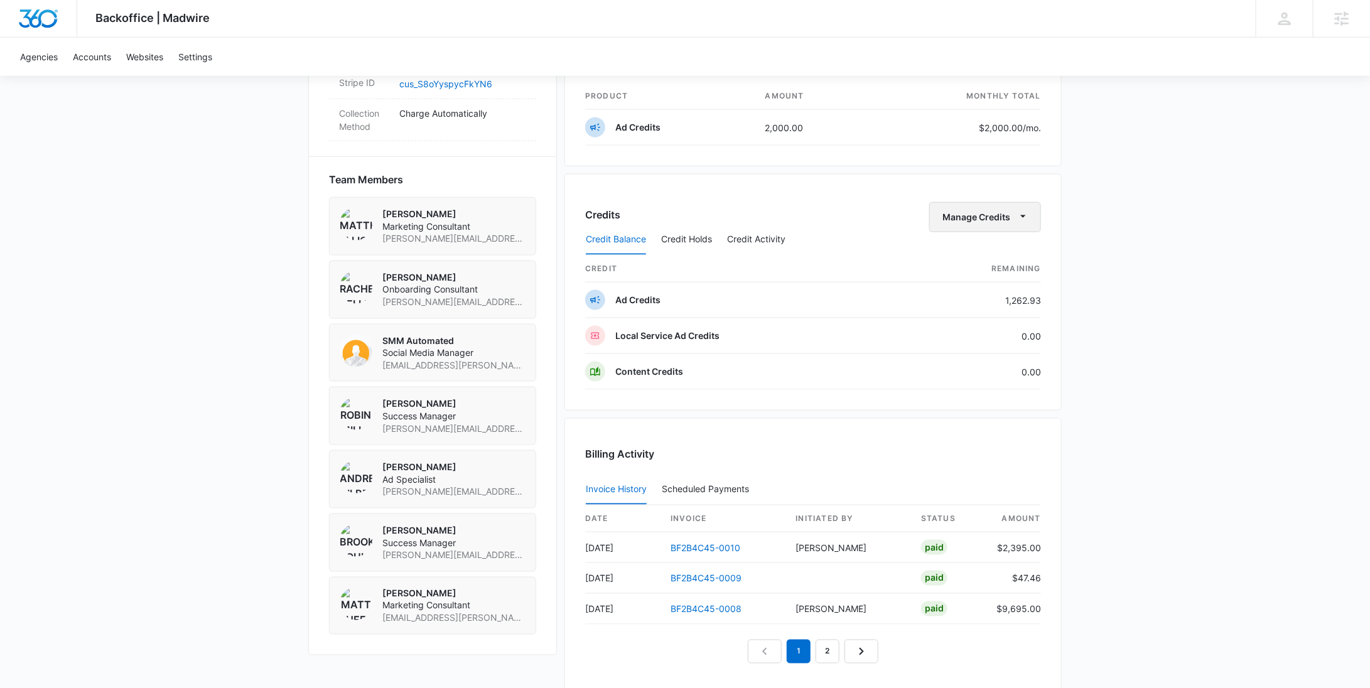
click at [943, 202] on button "Manage Credits" at bounding box center [985, 217] width 112 height 30
click at [969, 269] on div "Withdraw Credits" at bounding box center [1004, 273] width 117 height 9
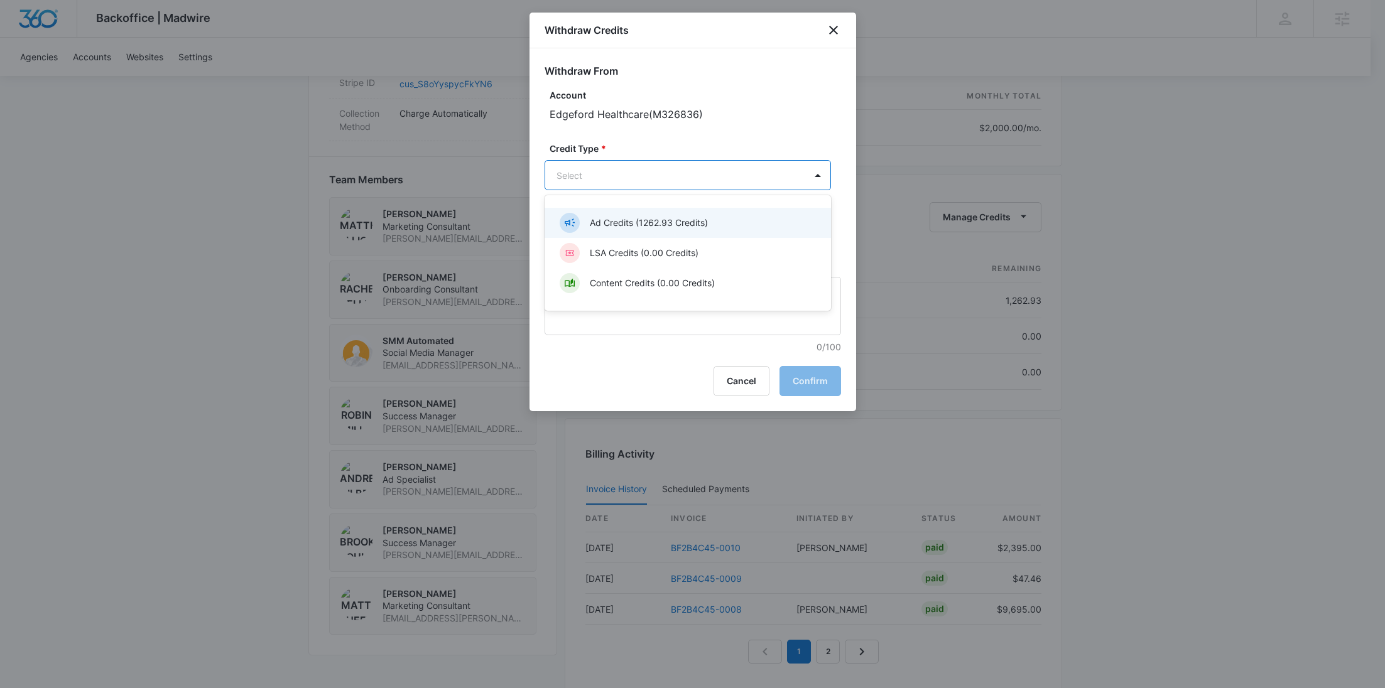
click at [698, 168] on body "Backoffice | Madwire Apps Settings RY Rochelle Young rochelle.young@madwire.com…" at bounding box center [692, 80] width 1385 height 1755
click at [606, 227] on p "Ad Credits (1262.93 Credits)" at bounding box center [649, 222] width 118 height 13
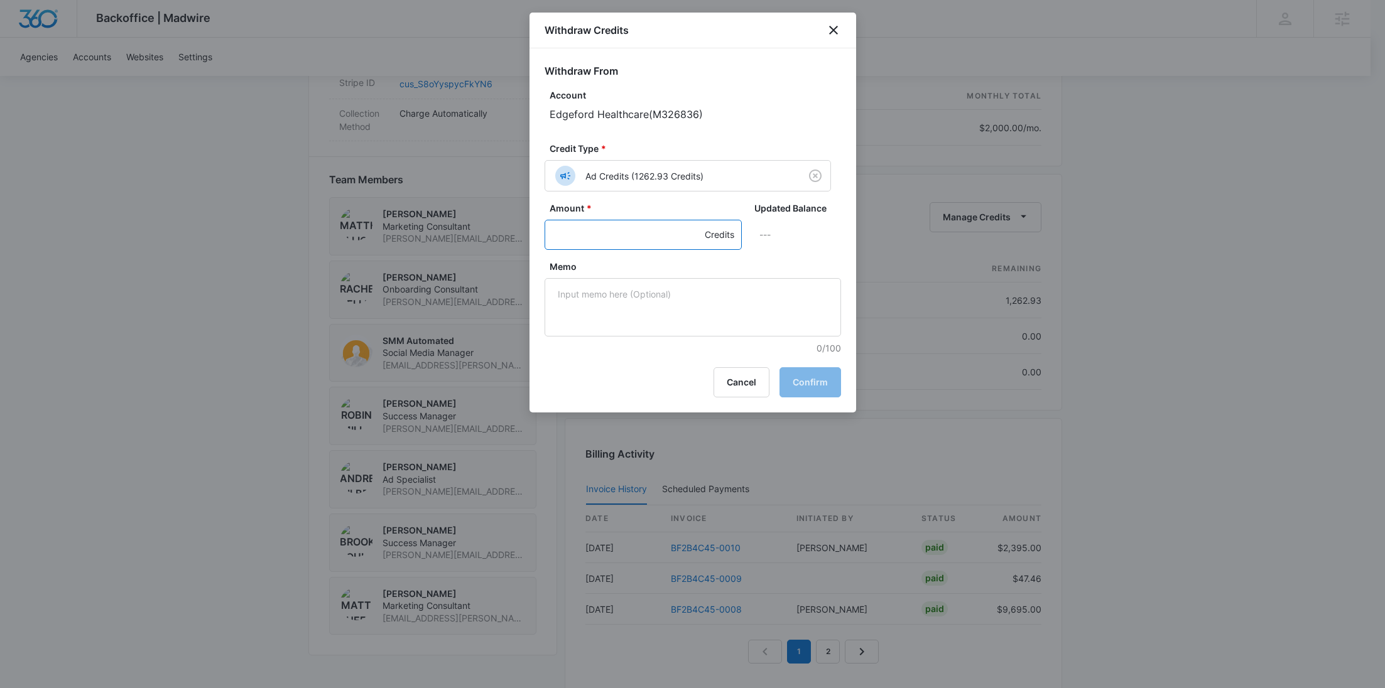
click at [600, 232] on input "Amount *" at bounding box center [642, 235] width 197 height 30
paste input "763.36"
type input "763.36"
click at [619, 315] on textarea "Memo" at bounding box center [692, 307] width 296 height 58
paste textarea "LinkedIn"
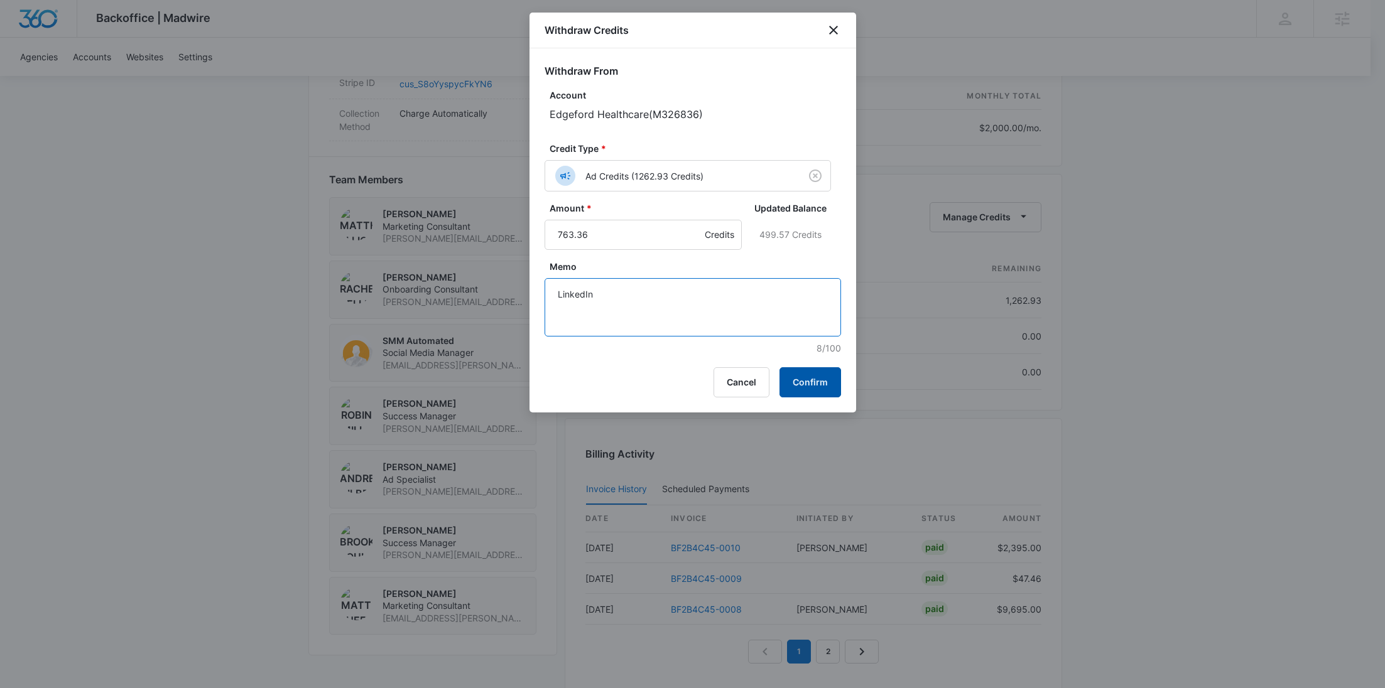
type textarea "LinkedIn"
click at [819, 376] on button "Confirm" at bounding box center [810, 382] width 62 height 30
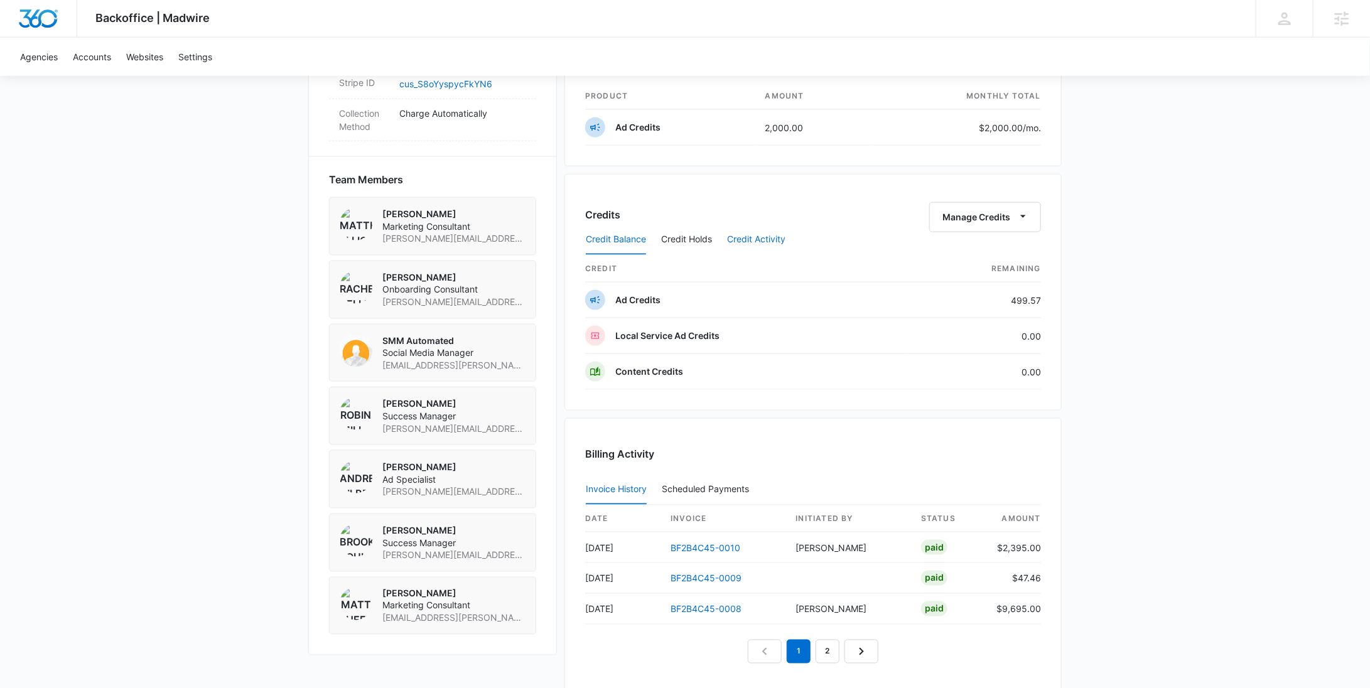
click at [753, 239] on button "Credit Activity" at bounding box center [756, 240] width 58 height 30
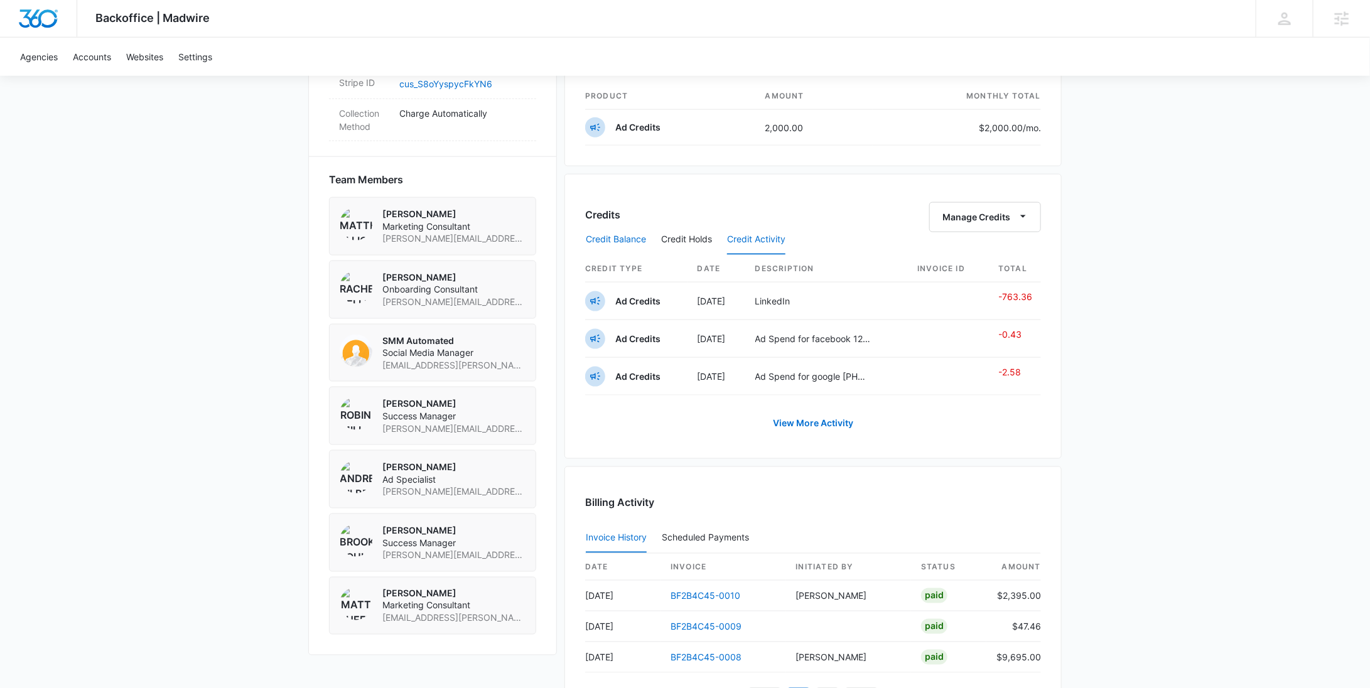
click at [619, 233] on button "Credit Balance" at bounding box center [616, 240] width 60 height 30
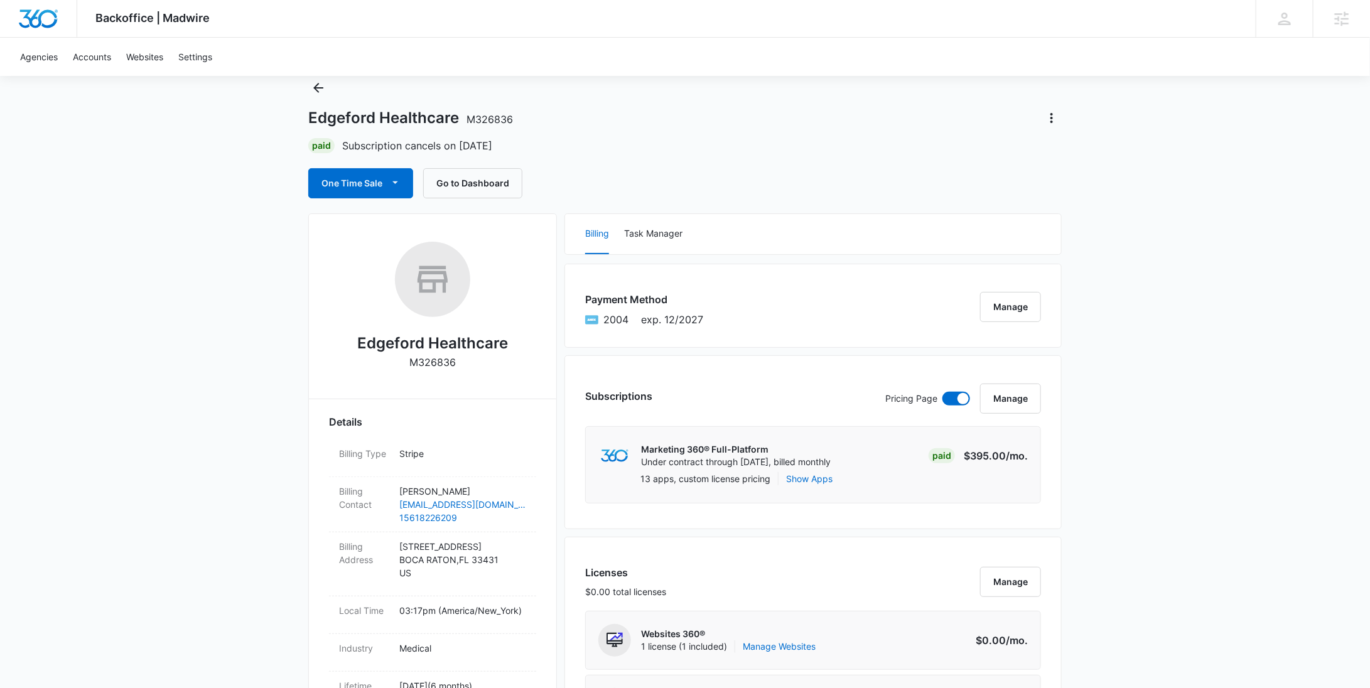
scroll to position [0, 0]
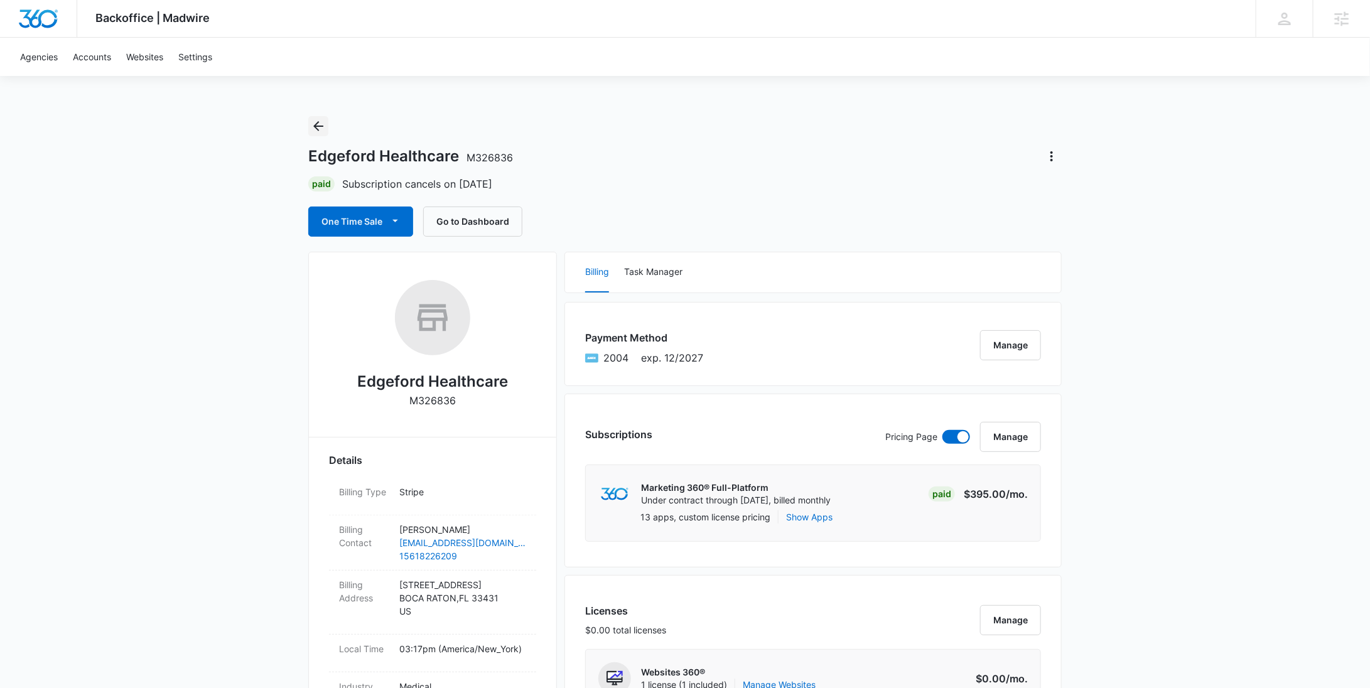
click at [316, 126] on icon "Back" at bounding box center [318, 126] width 10 height 10
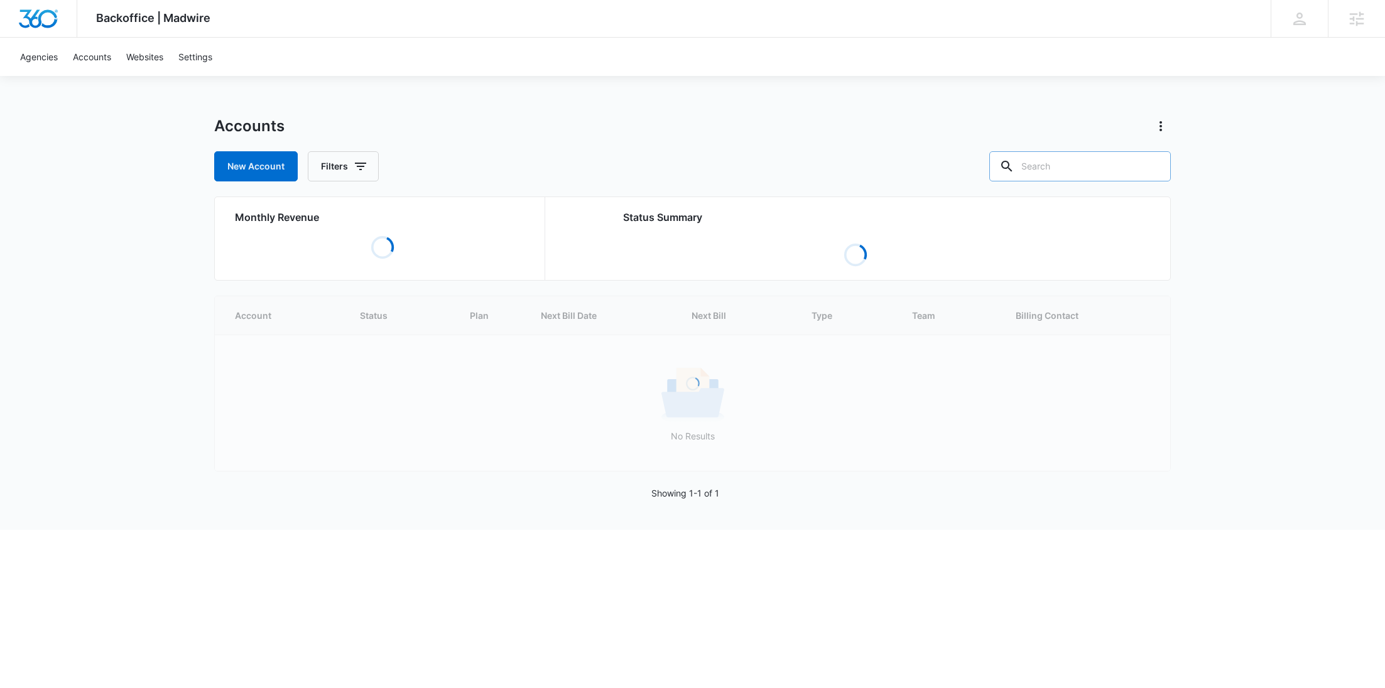
click at [1109, 173] on input "text" at bounding box center [1079, 166] width 181 height 30
paste input "M331849"
type input "M331849"
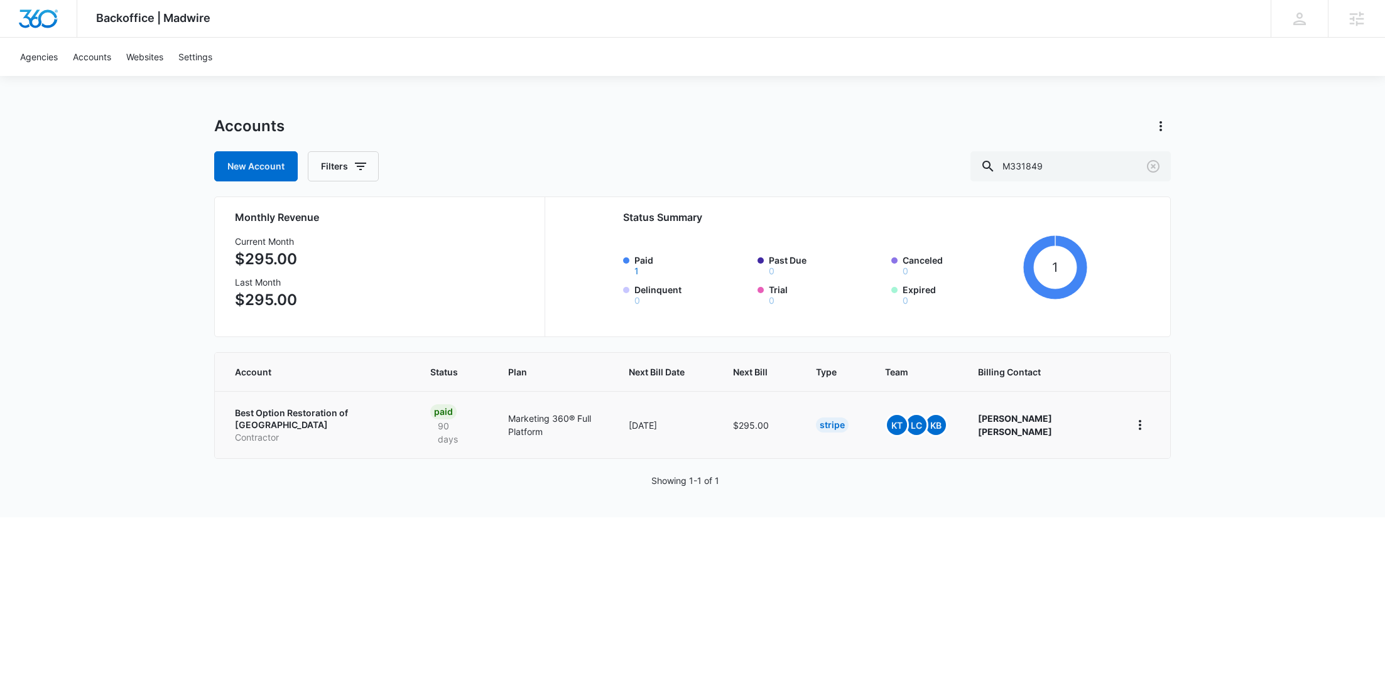
click at [325, 431] on p "Contractor" at bounding box center [317, 437] width 165 height 13
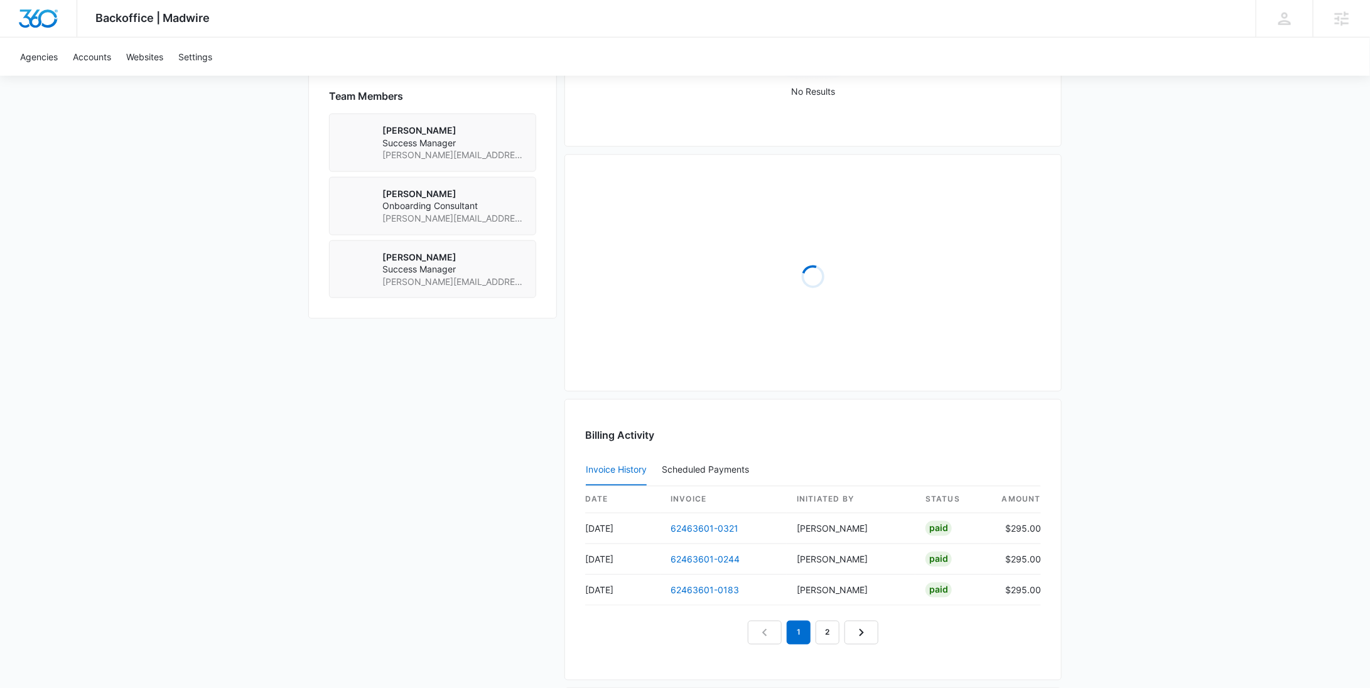
scroll to position [821, 0]
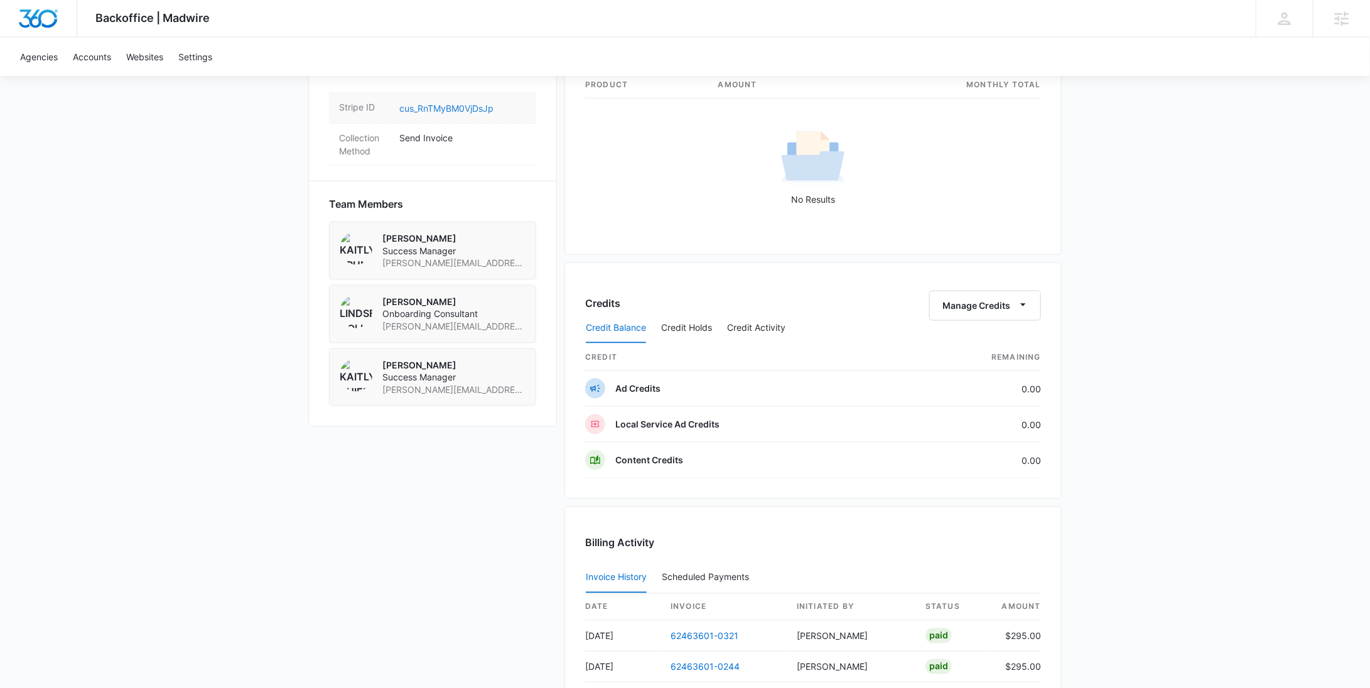
click at [439, 103] on link "cus_RnTMyBM0VjDsJp" at bounding box center [446, 108] width 94 height 11
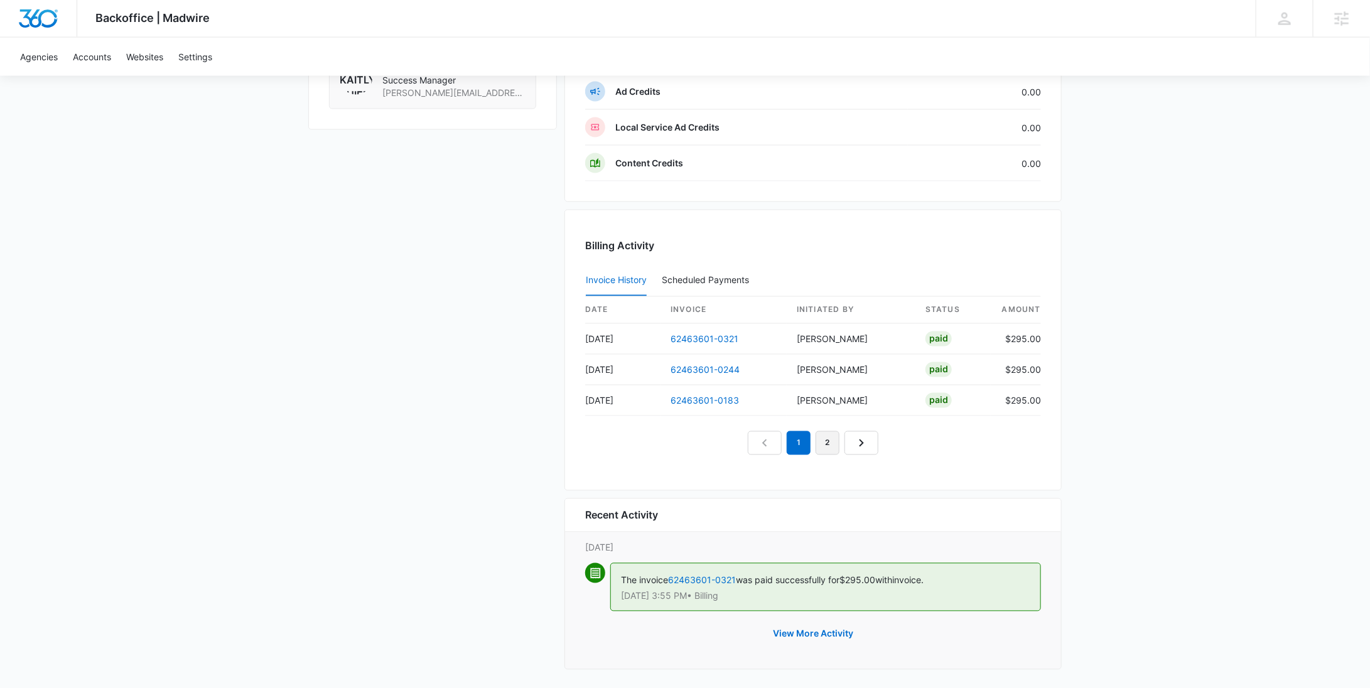
click at [821, 440] on link "2" at bounding box center [828, 443] width 24 height 24
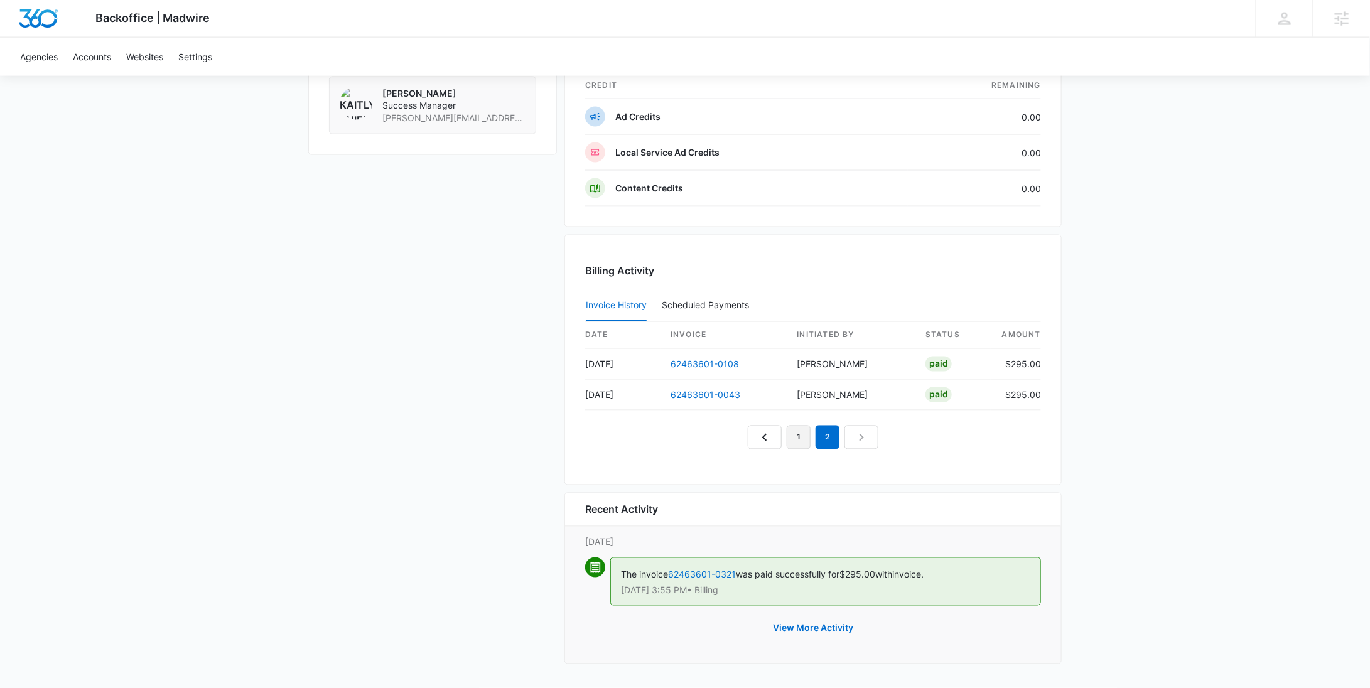
scroll to position [1088, 0]
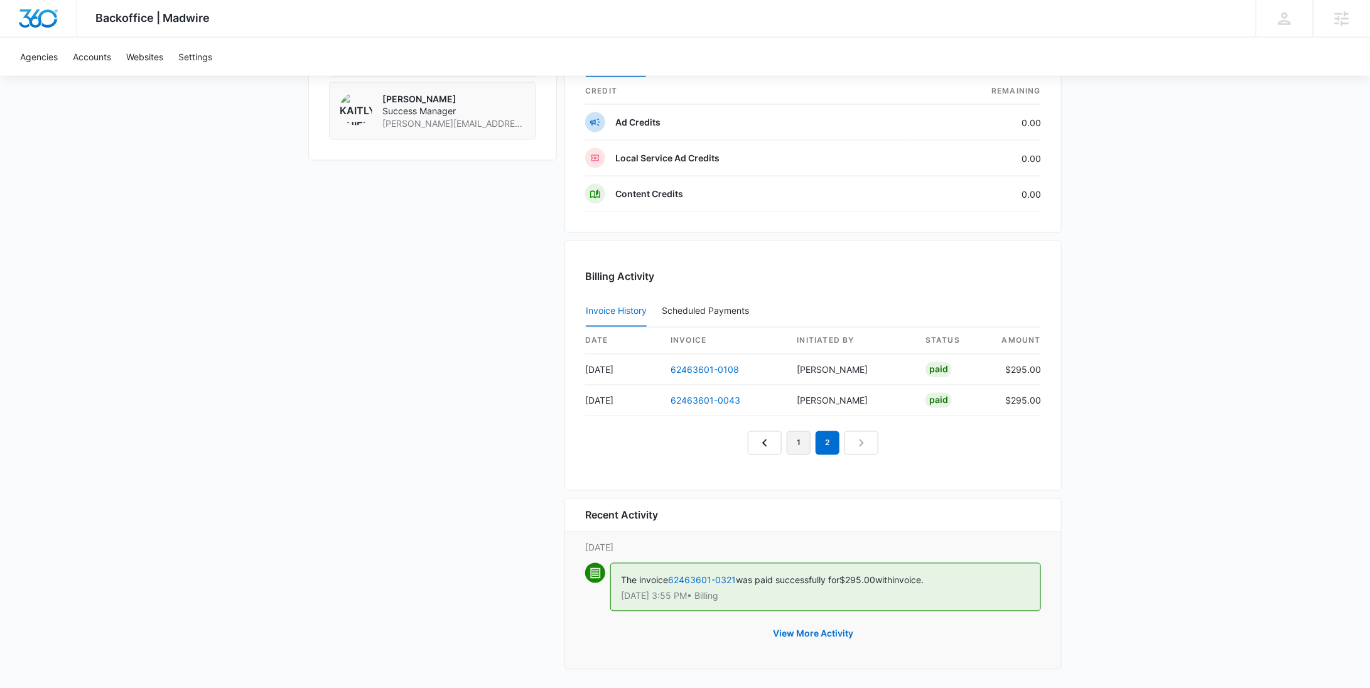
click at [796, 440] on link "1" at bounding box center [799, 443] width 24 height 24
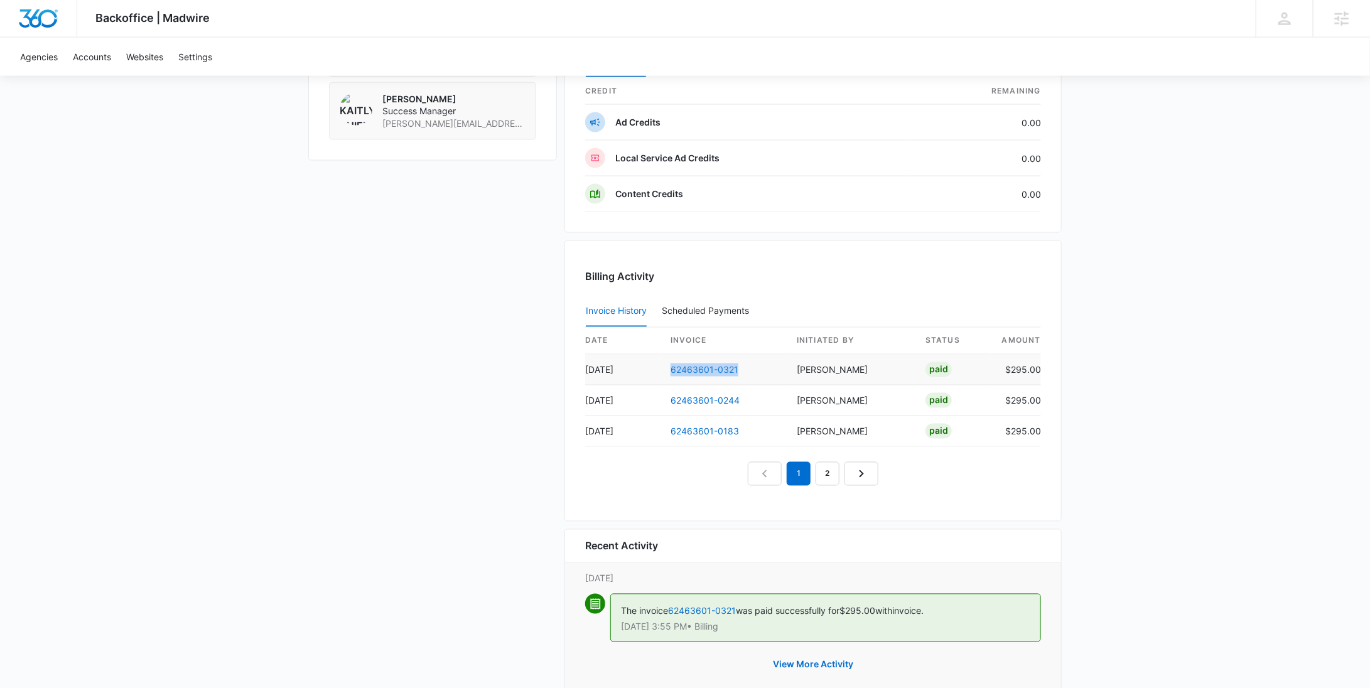
drag, startPoint x: 752, startPoint y: 367, endPoint x: 673, endPoint y: 365, distance: 79.8
click at [673, 365] on td "62463601-0321" at bounding box center [724, 370] width 126 height 31
copy link "62463601-0321"
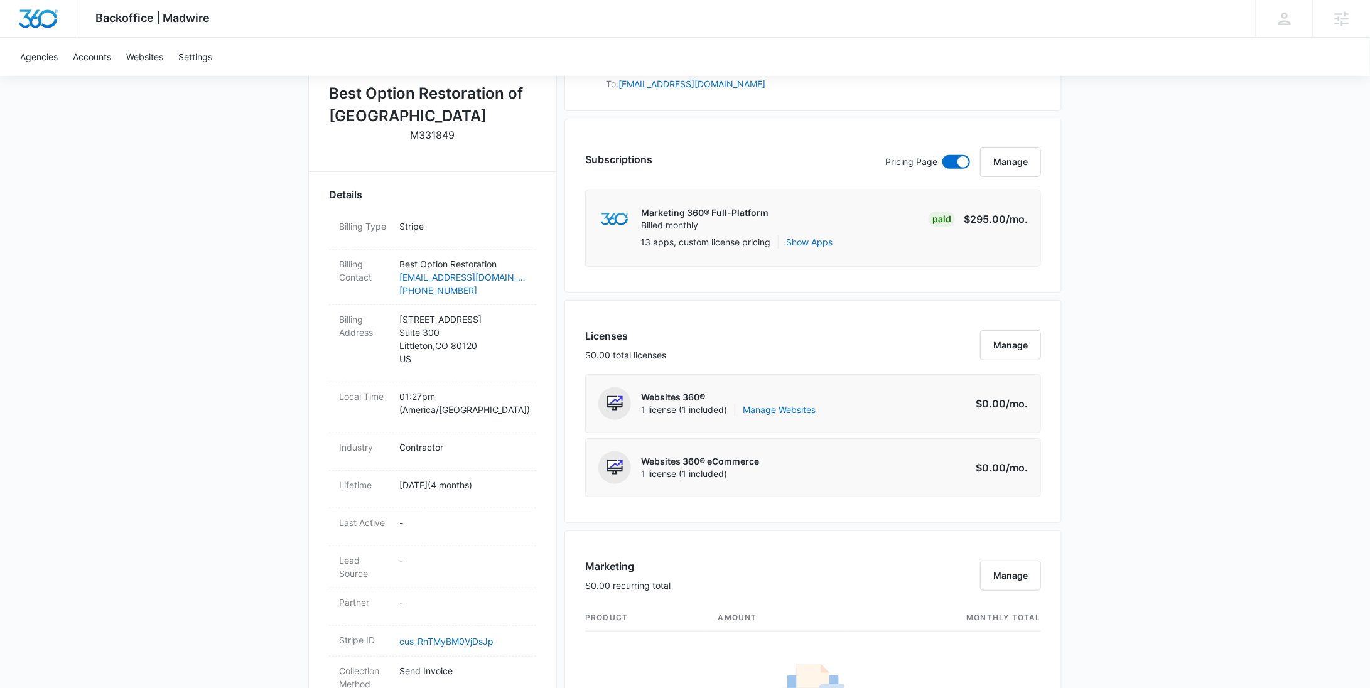
scroll to position [0, 0]
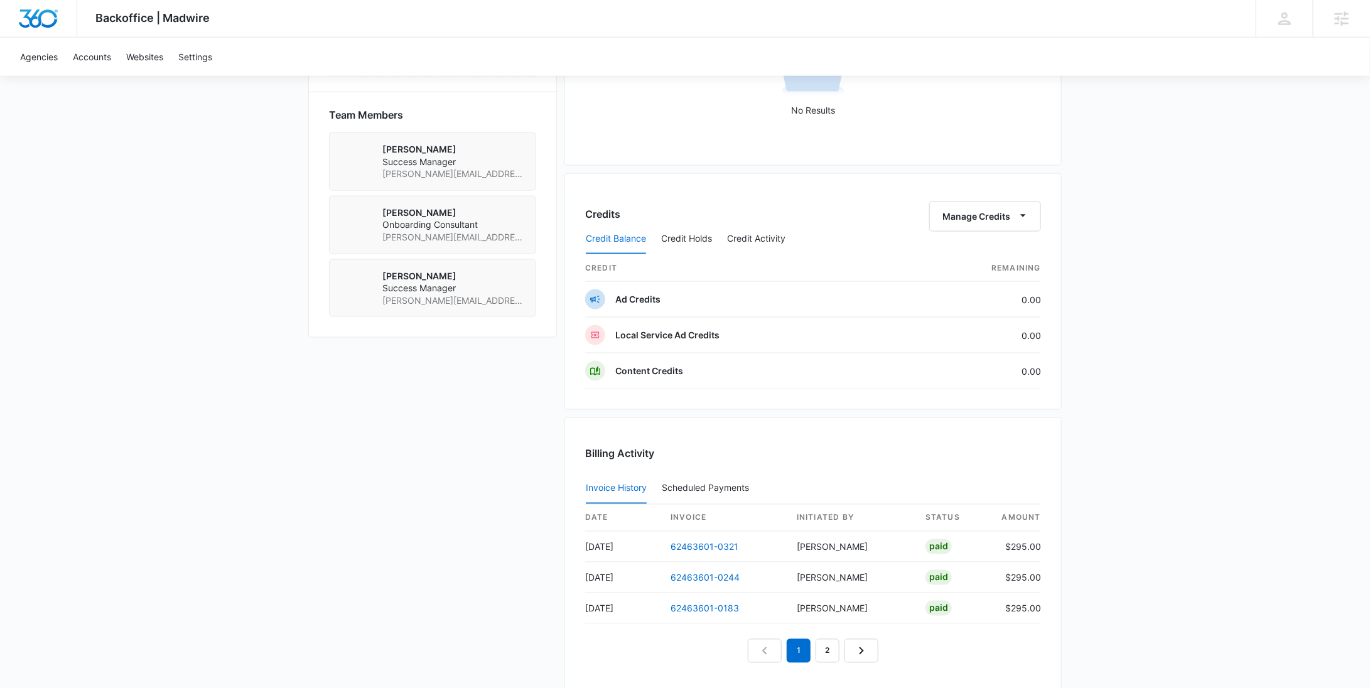
scroll to position [1118, 0]
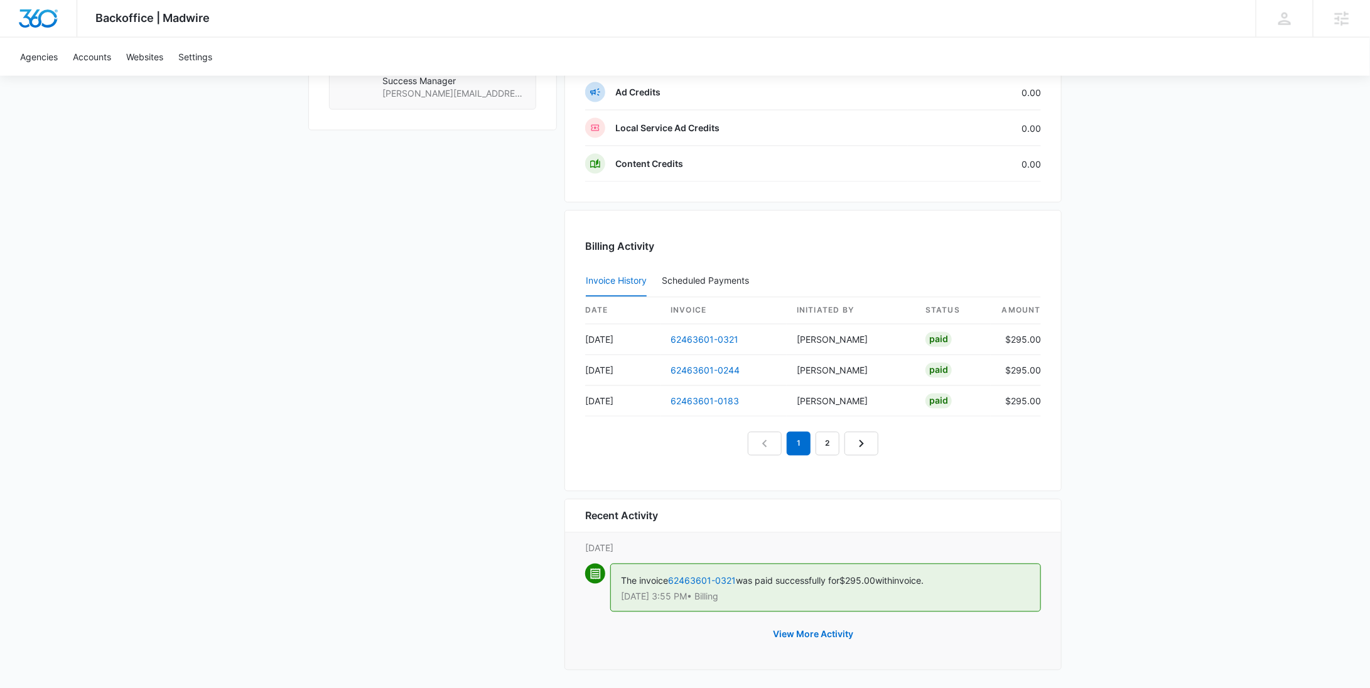
scroll to position [1118, 0]
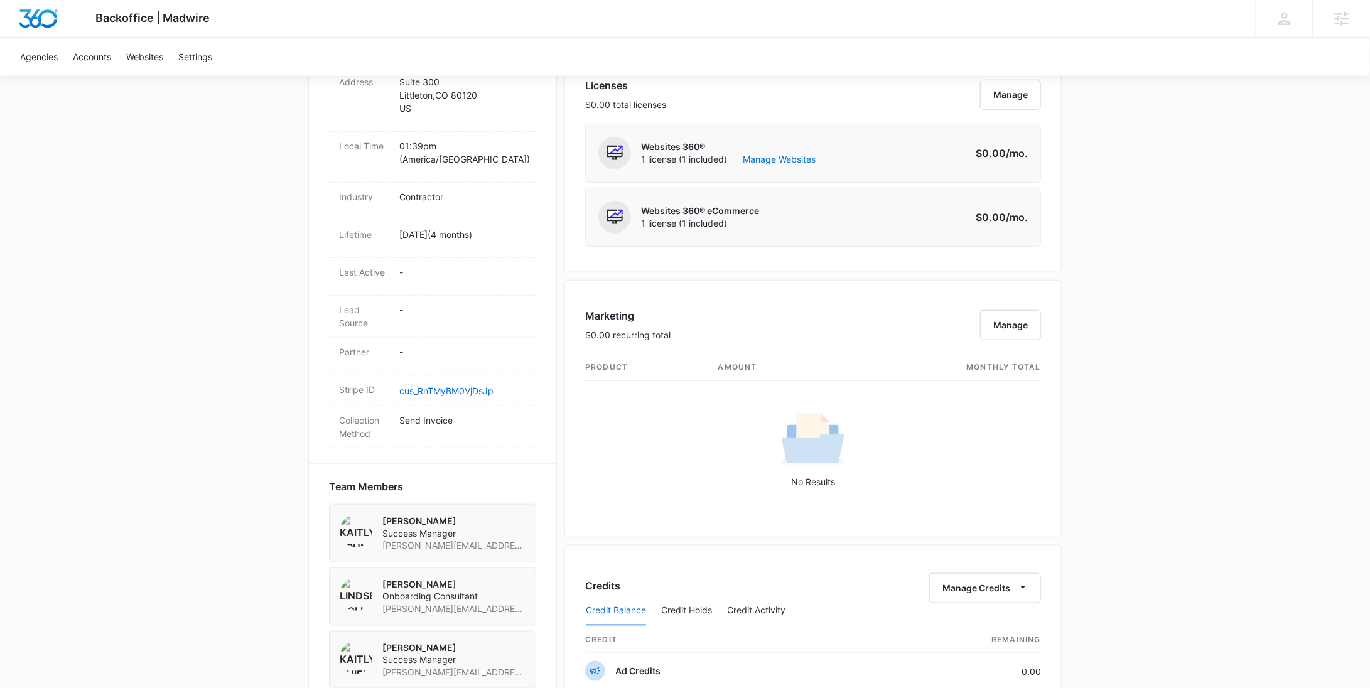
scroll to position [1118, 0]
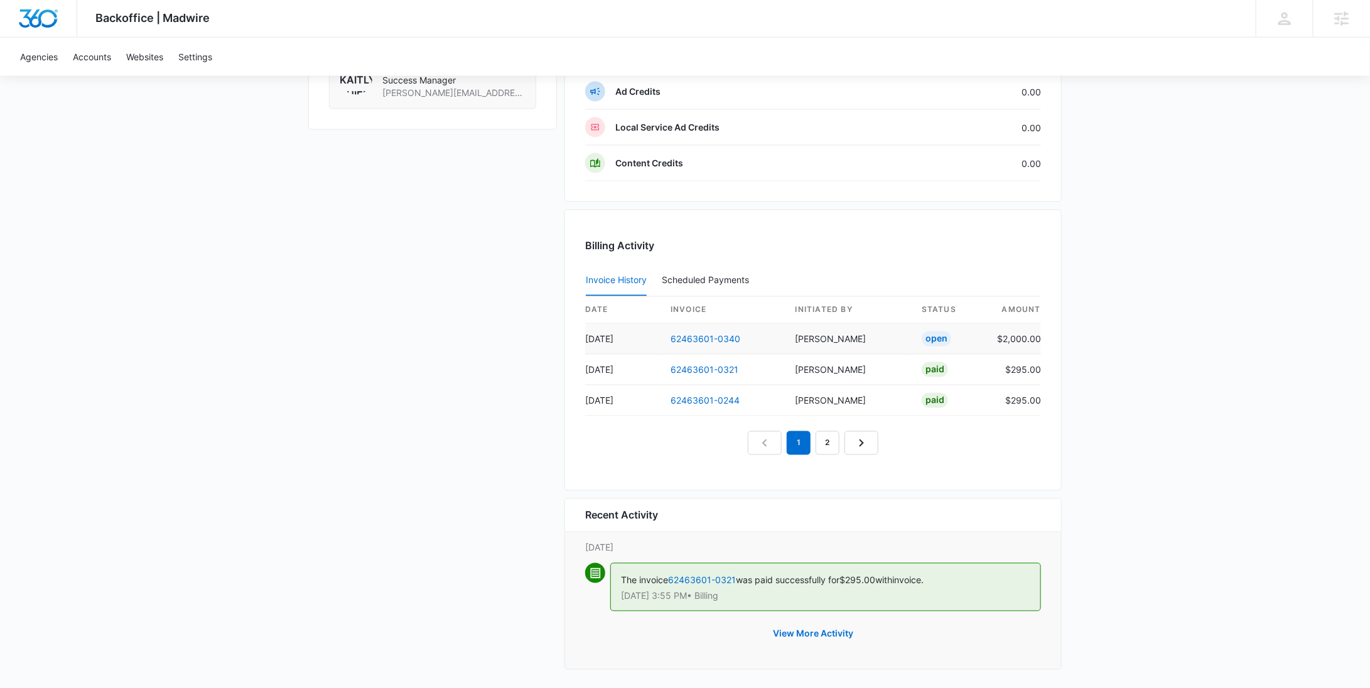
click at [1014, 338] on td "$2,000.00" at bounding box center [1014, 339] width 54 height 31
copy td "2,000.00"
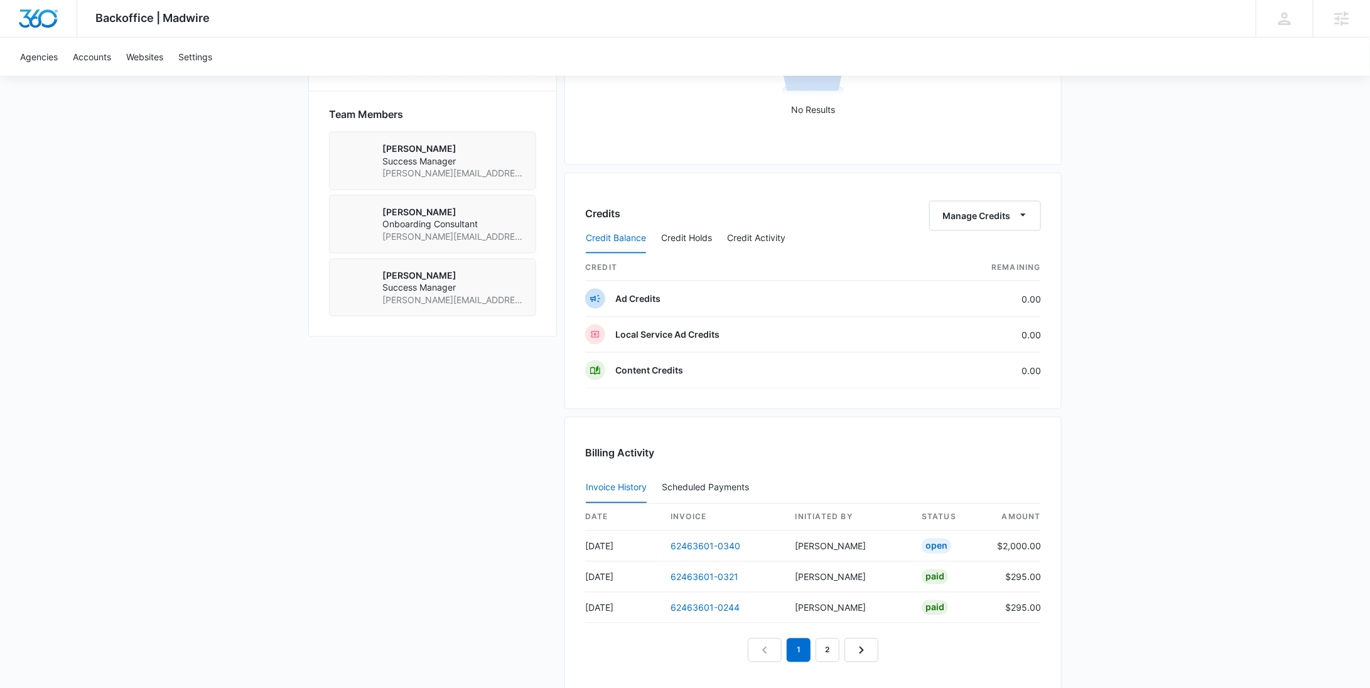
scroll to position [1209, 0]
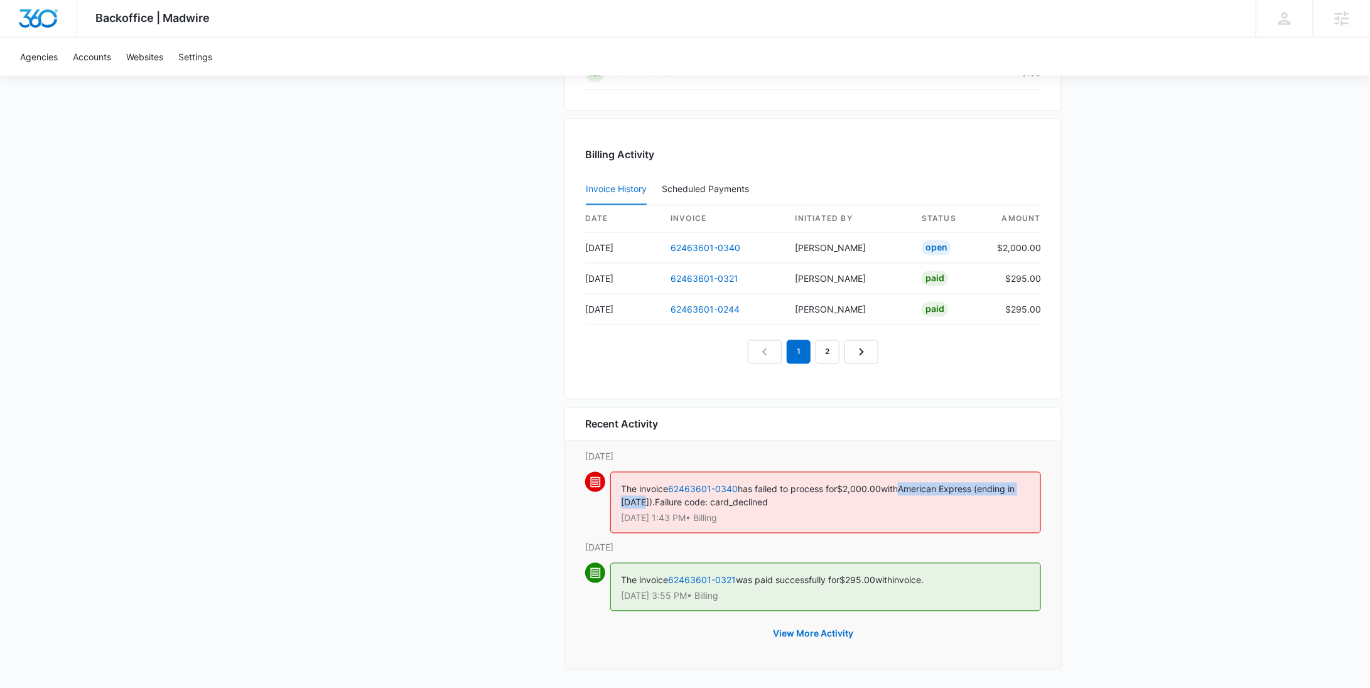
drag, startPoint x: 911, startPoint y: 484, endPoint x: 646, endPoint y: 499, distance: 265.4
click at [646, 499] on span "American Express (ending in [DATE])." at bounding box center [818, 496] width 394 height 24
copy span "American Express (ending in [DATE])"
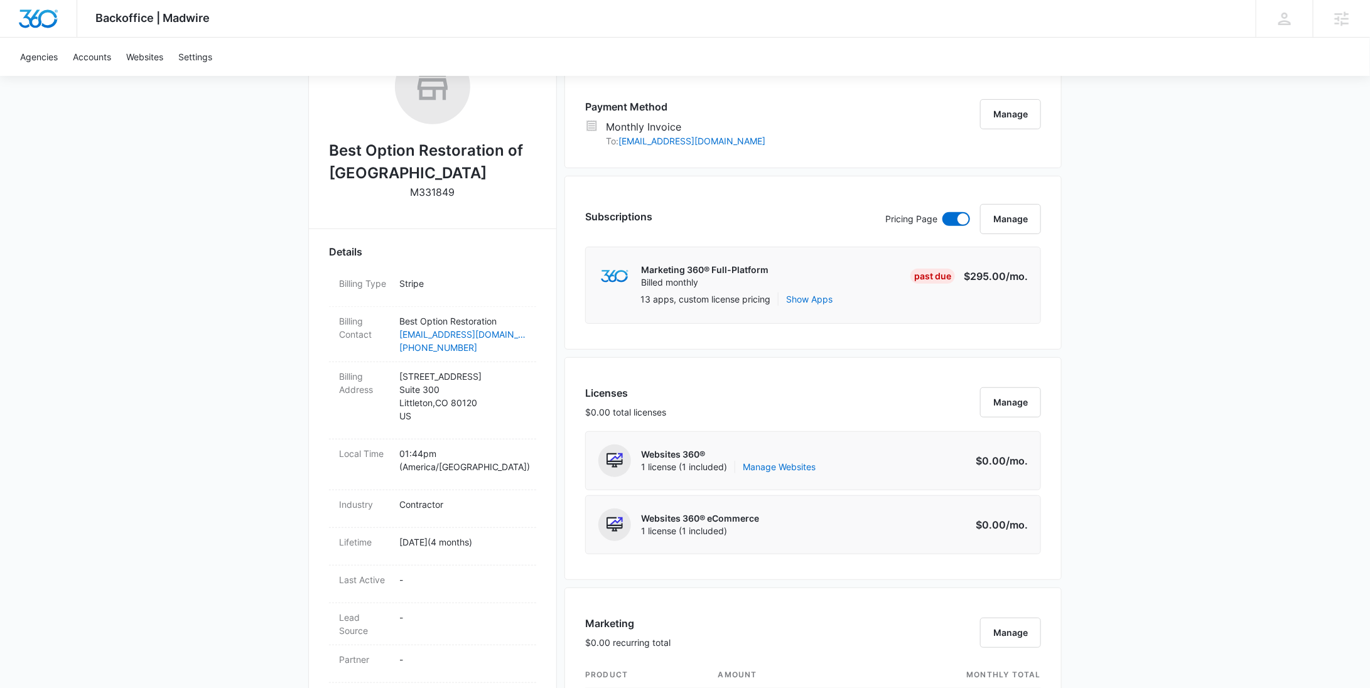
scroll to position [0, 0]
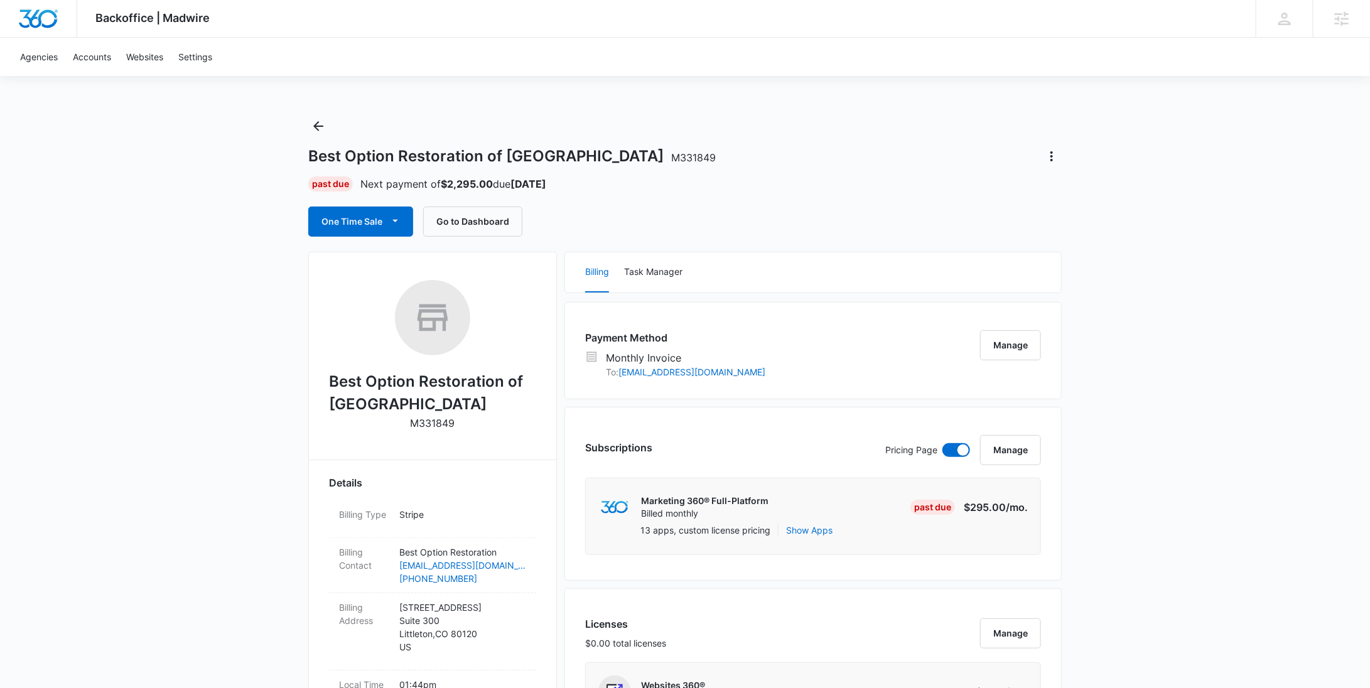
click at [427, 426] on p "M331849" at bounding box center [433, 423] width 45 height 15
click at [427, 427] on p "M331849" at bounding box center [433, 423] width 45 height 15
copy p "M331849"
click at [1039, 338] on button "Manage" at bounding box center [1010, 345] width 61 height 30
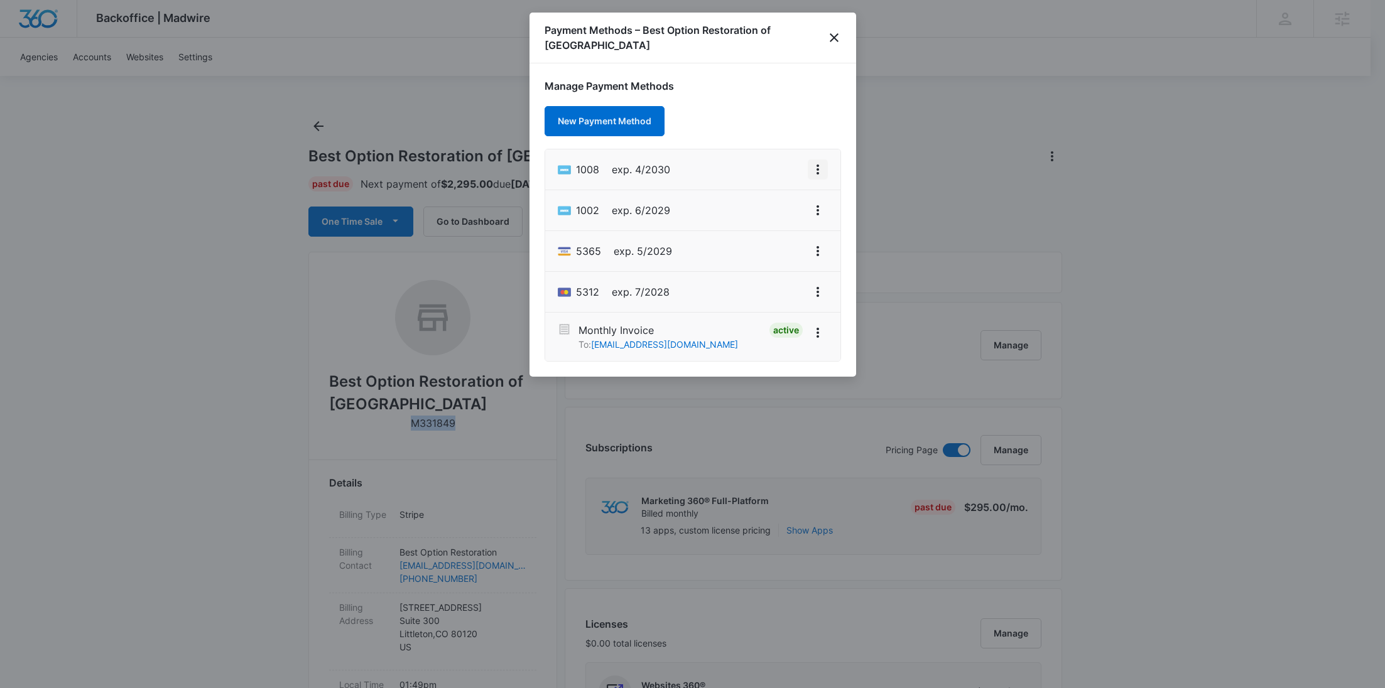
click at [819, 163] on icon "View More" at bounding box center [817, 169] width 15 height 15
click at [789, 203] on div "Edit Card" at bounding box center [767, 204] width 58 height 9
select select "4"
select select "2030"
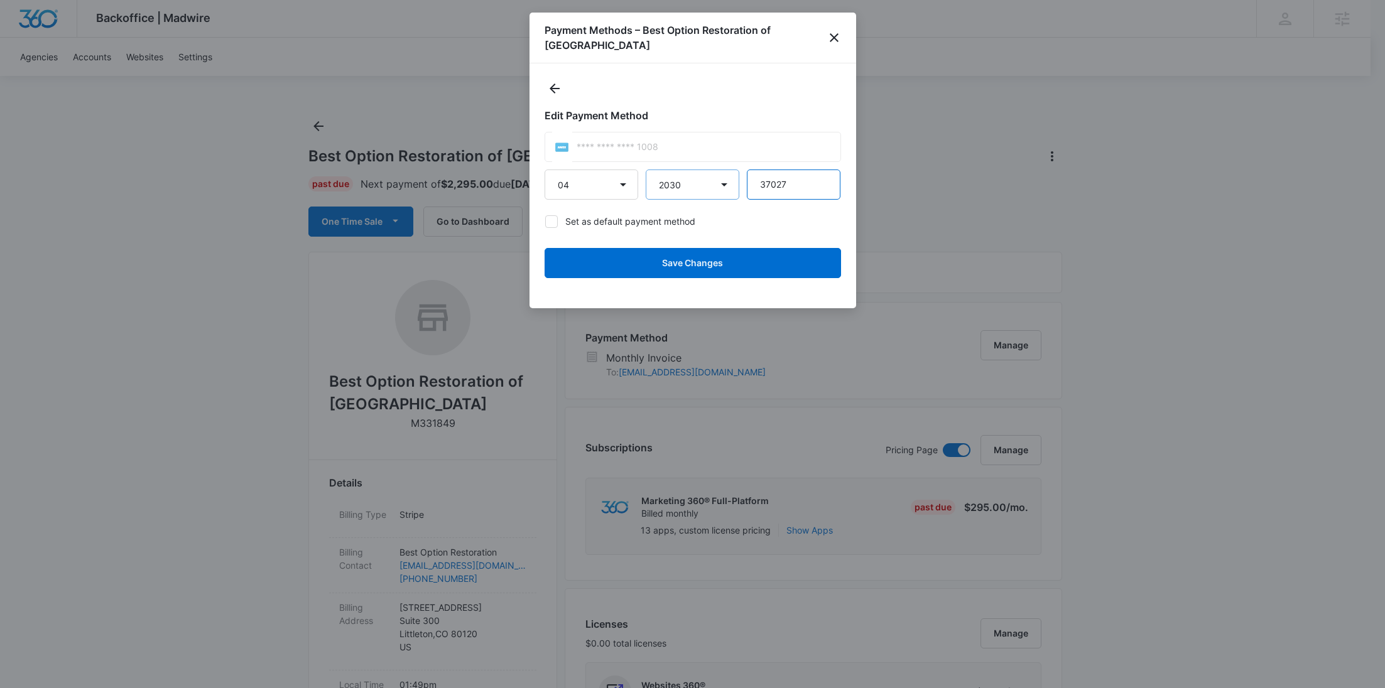
drag, startPoint x: 791, startPoint y: 185, endPoint x: 725, endPoint y: 183, distance: 66.0
click at [725, 183] on div "01 02 03 04 05 06 07 08 09 10 11 12 2025 2026 2027 2028 2029 2030 2031 2032 203…" at bounding box center [692, 185] width 296 height 30
click at [834, 36] on icon "close" at bounding box center [834, 37] width 9 height 9
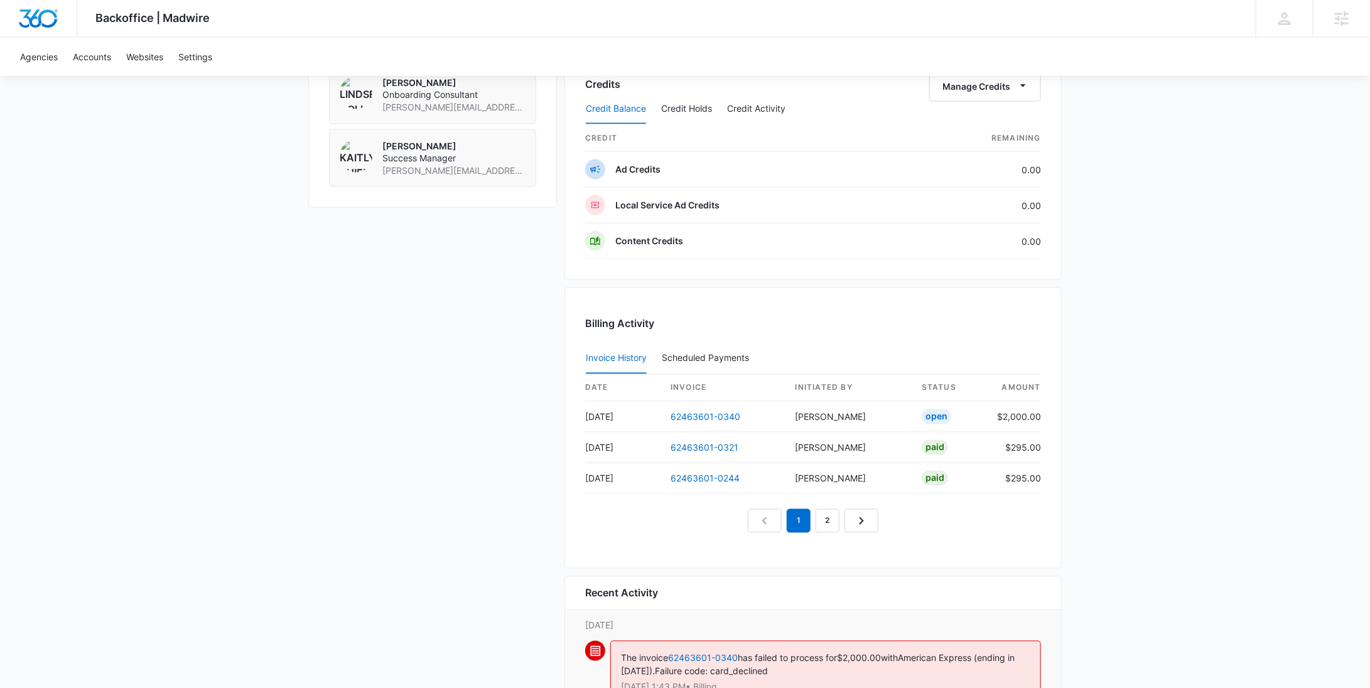
scroll to position [1209, 0]
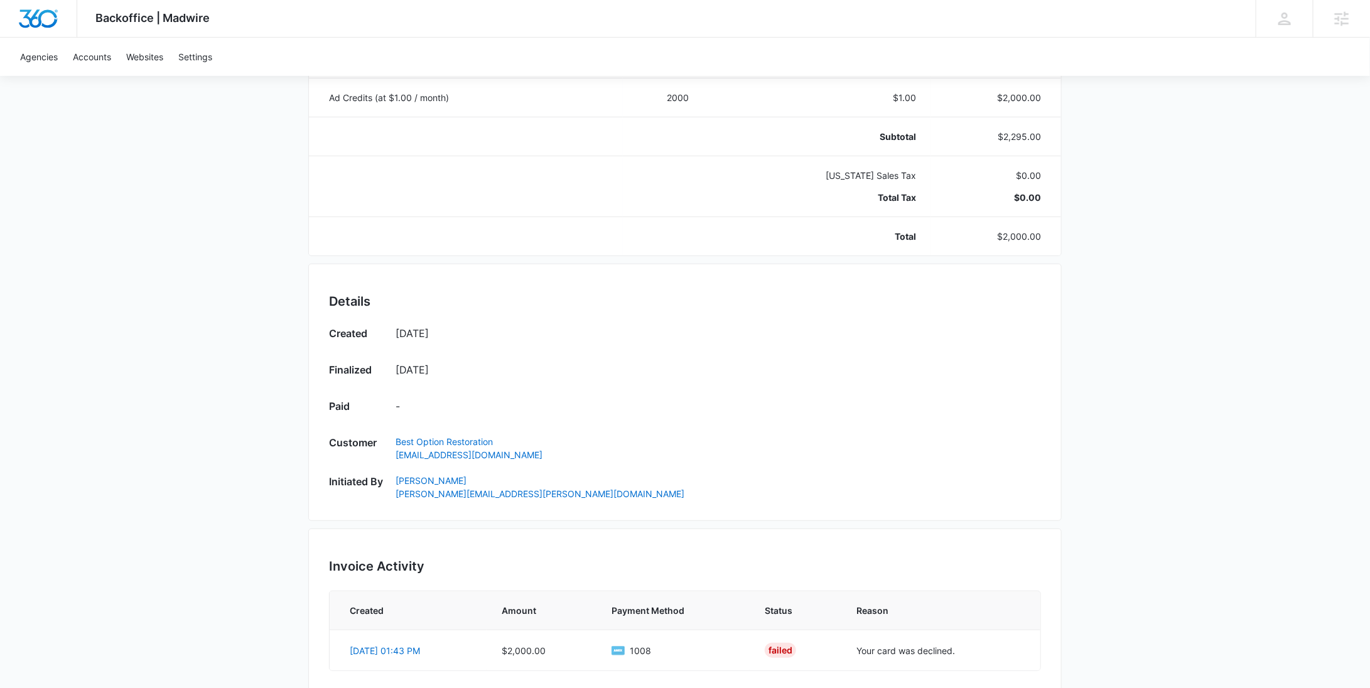
scroll to position [531, 0]
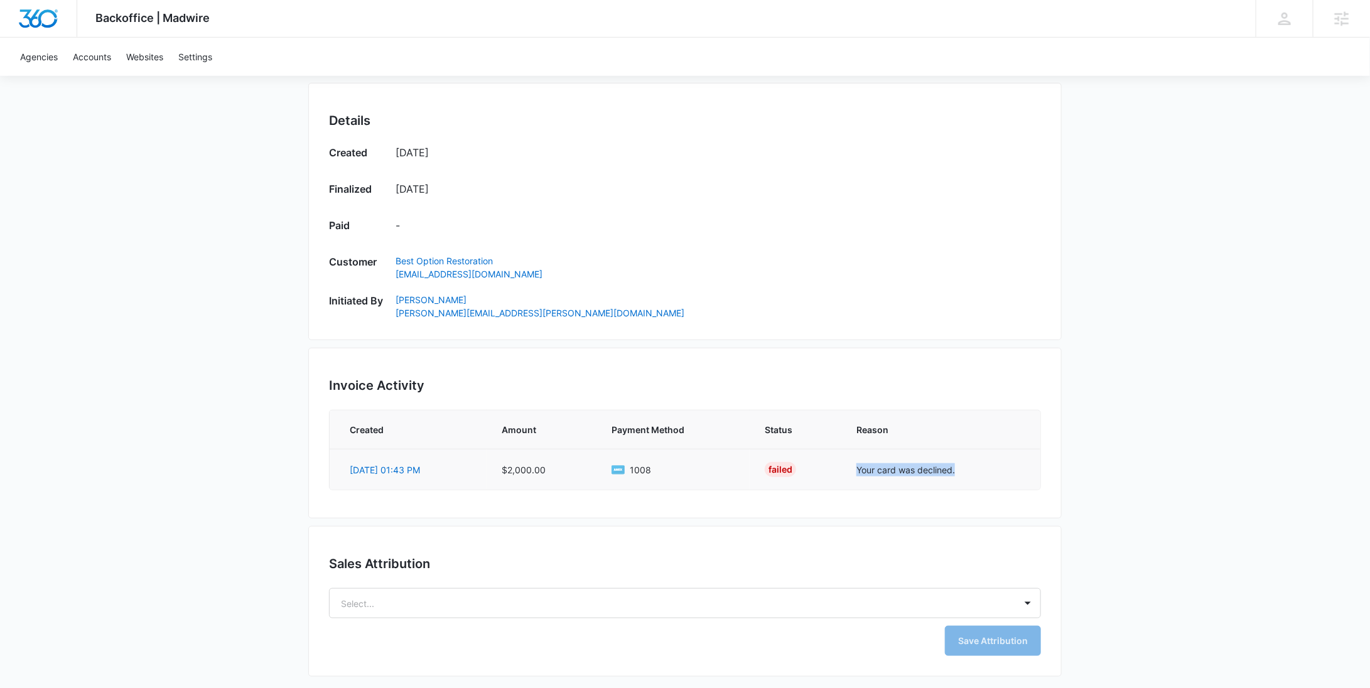
drag, startPoint x: 968, startPoint y: 468, endPoint x: 847, endPoint y: 467, distance: 121.2
click at [847, 467] on td "Your card was declined." at bounding box center [940, 469] width 199 height 41
copy td "Your card was declined."
click at [385, 600] on body "Backoffice | Madwire Apps Settings [PERSON_NAME] Young [EMAIL_ADDRESS][PERSON_N…" at bounding box center [685, 80] width 1370 height 1223
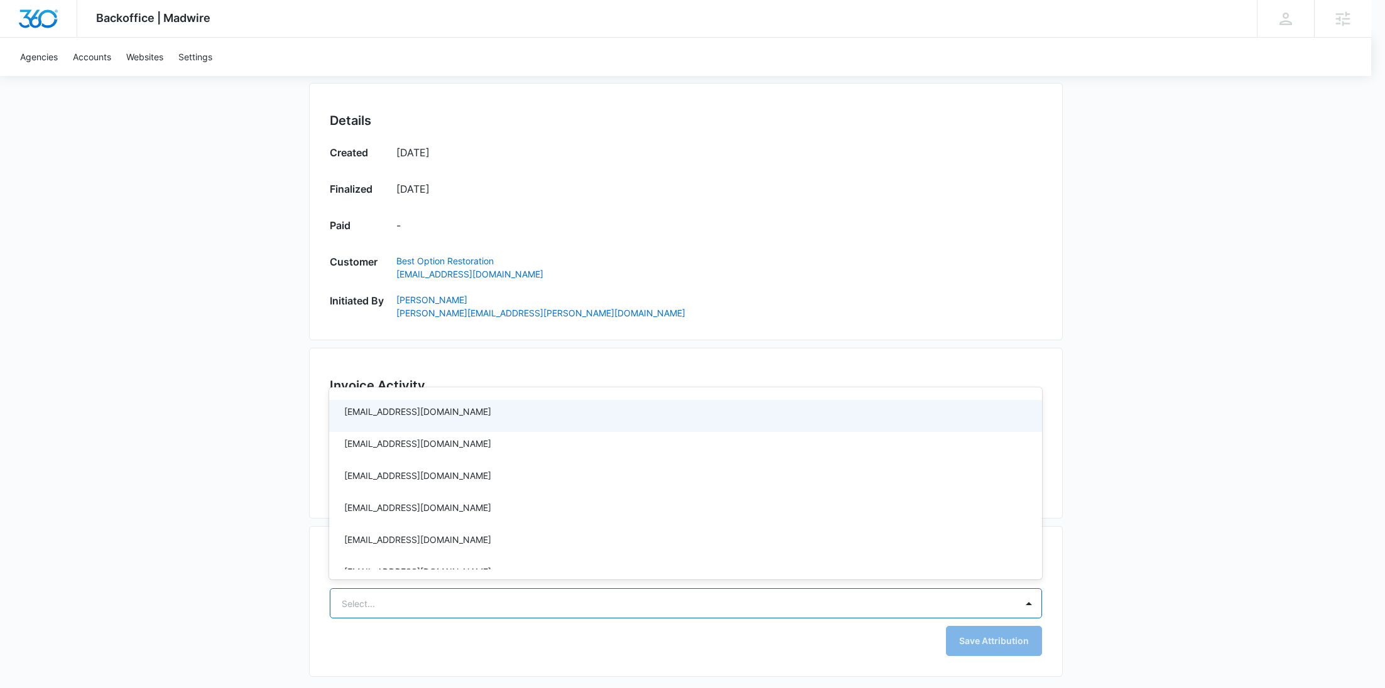
paste input "[PERSON_NAME]"
type input "[PERSON_NAME]"
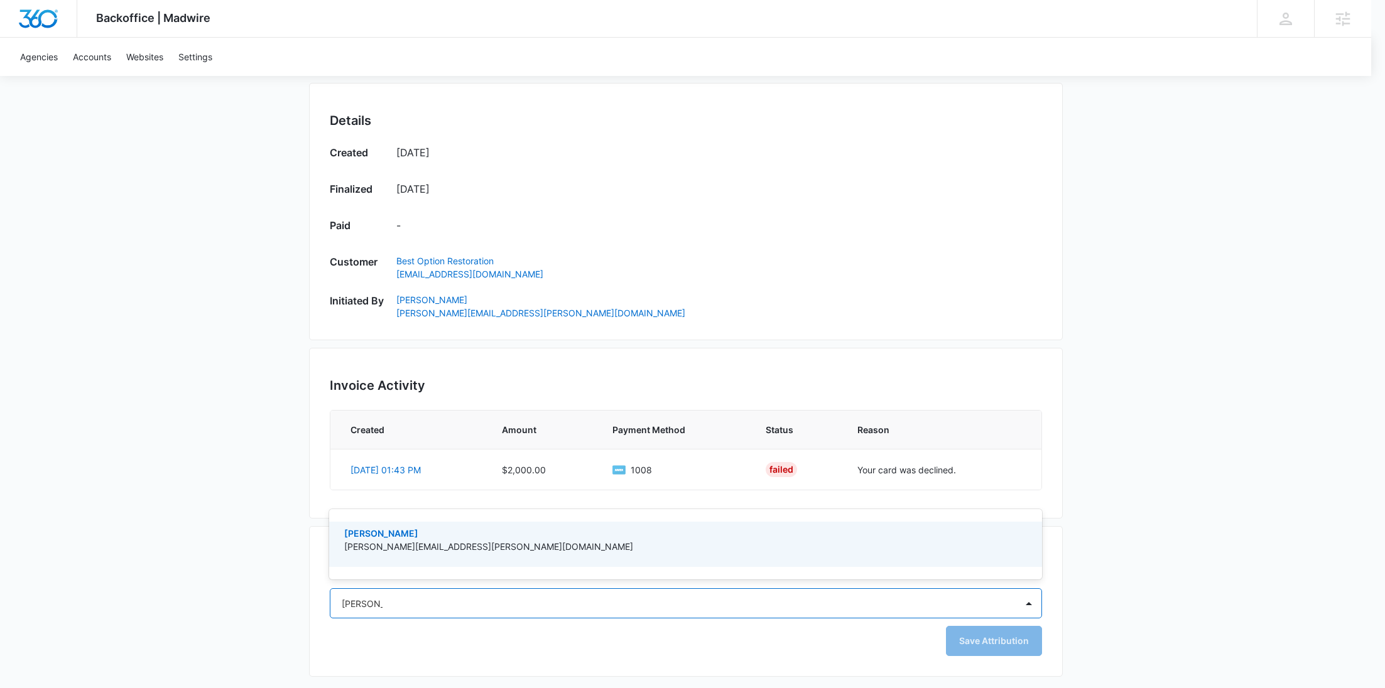
click at [389, 545] on p "[PERSON_NAME][EMAIL_ADDRESS][PERSON_NAME][DOMAIN_NAME]" at bounding box center [684, 546] width 680 height 13
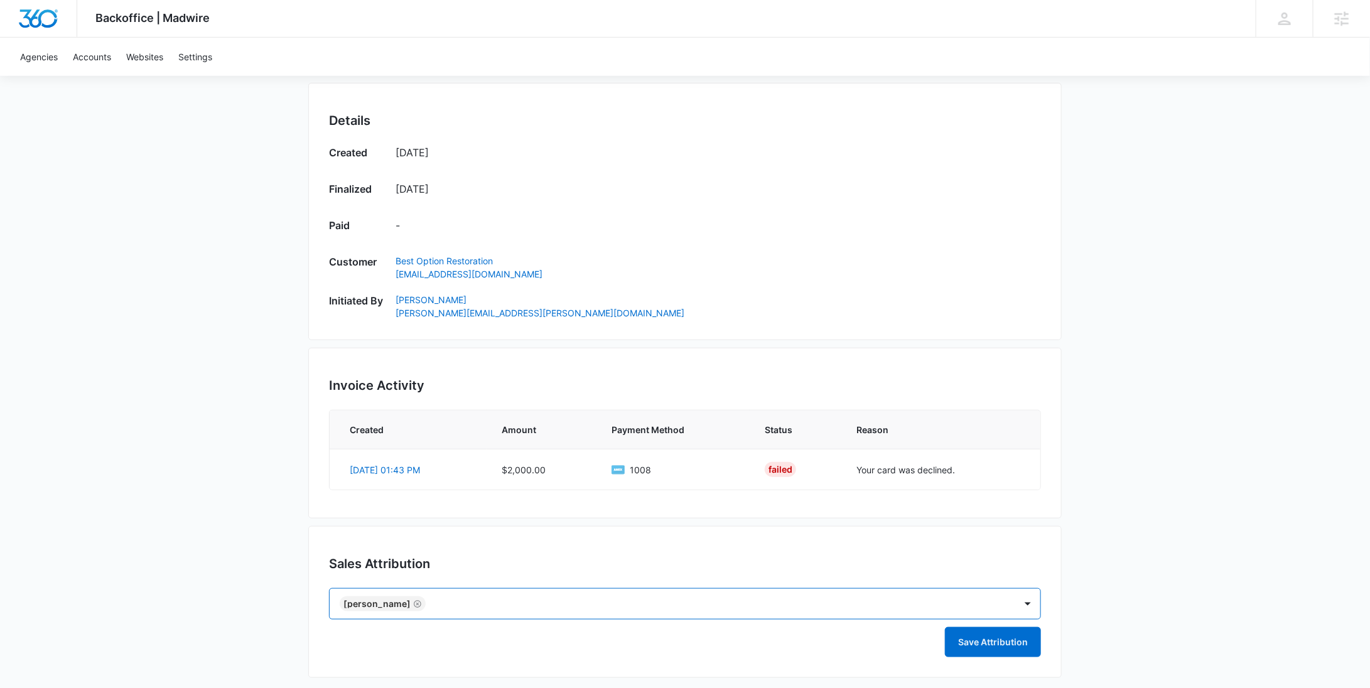
paste input "[PERSON_NAME]"
type input "[PERSON_NAME]"
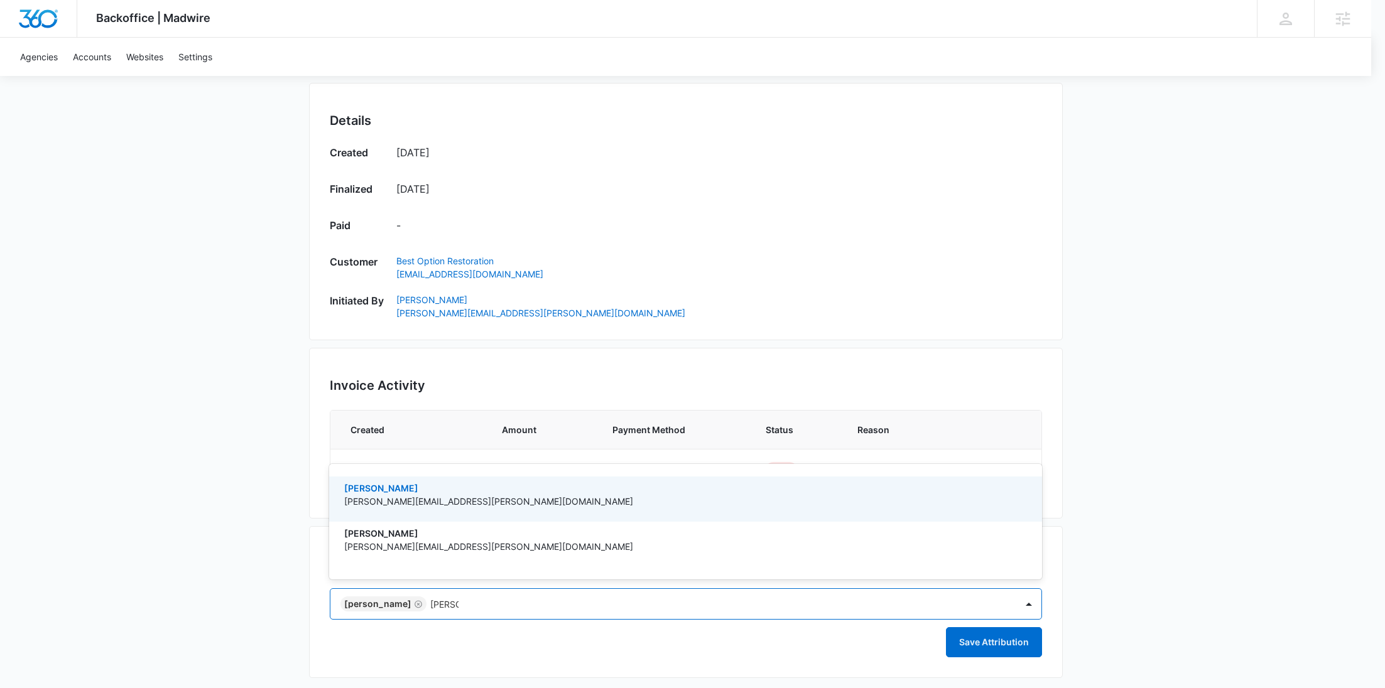
click at [430, 497] on p "[PERSON_NAME][EMAIL_ADDRESS][PERSON_NAME][DOMAIN_NAME]" at bounding box center [684, 501] width 680 height 13
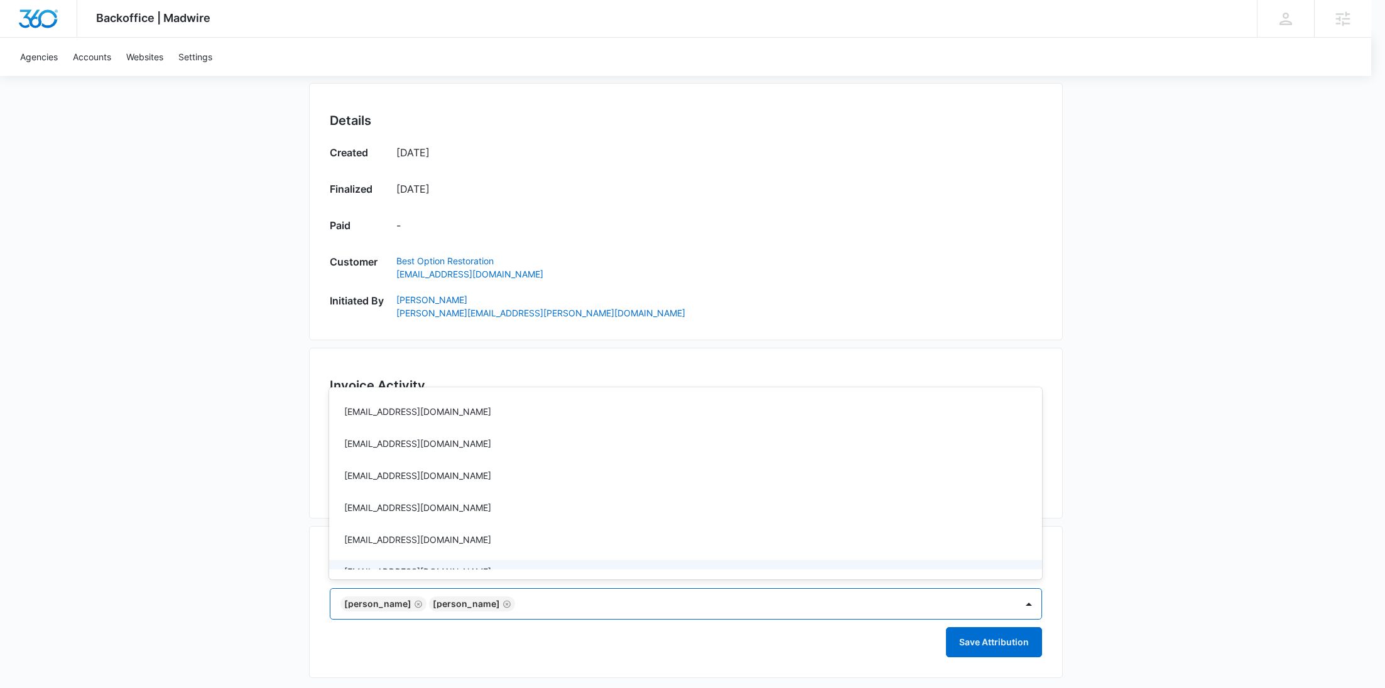
click at [830, 646] on div at bounding box center [692, 344] width 1385 height 688
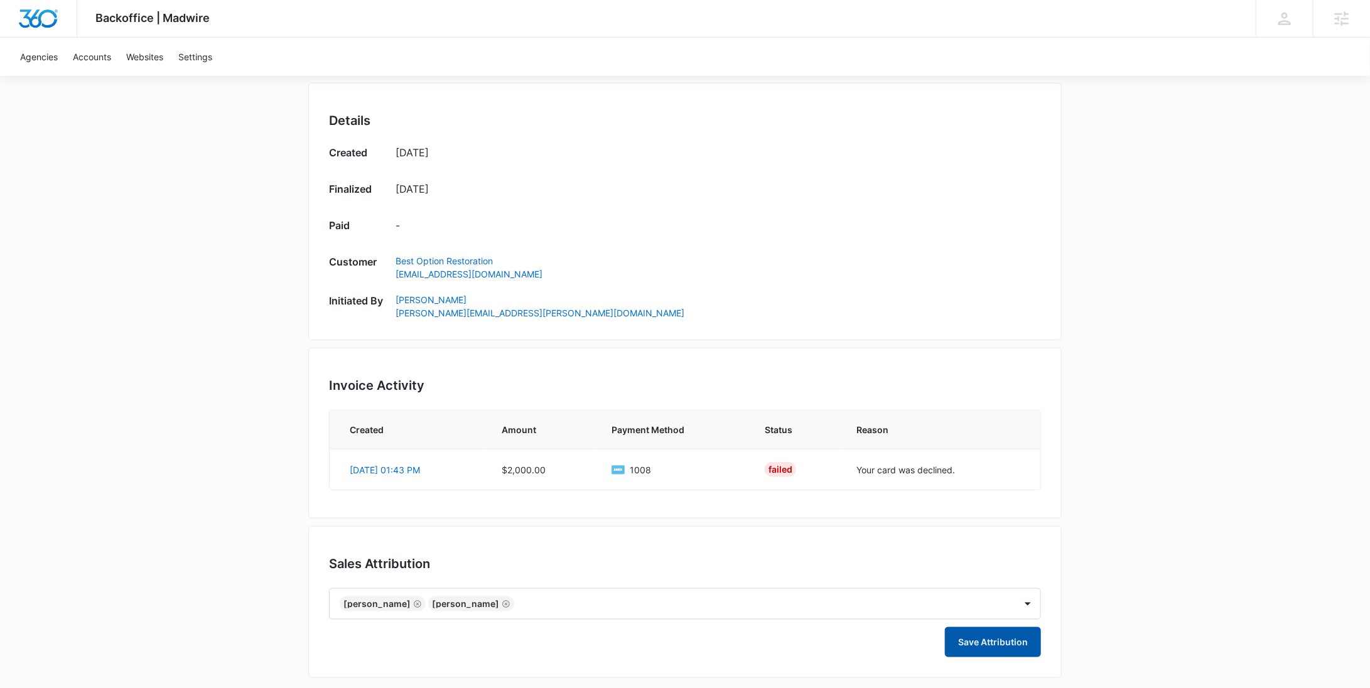
click at [1017, 643] on button "Save Attribution" at bounding box center [993, 642] width 96 height 30
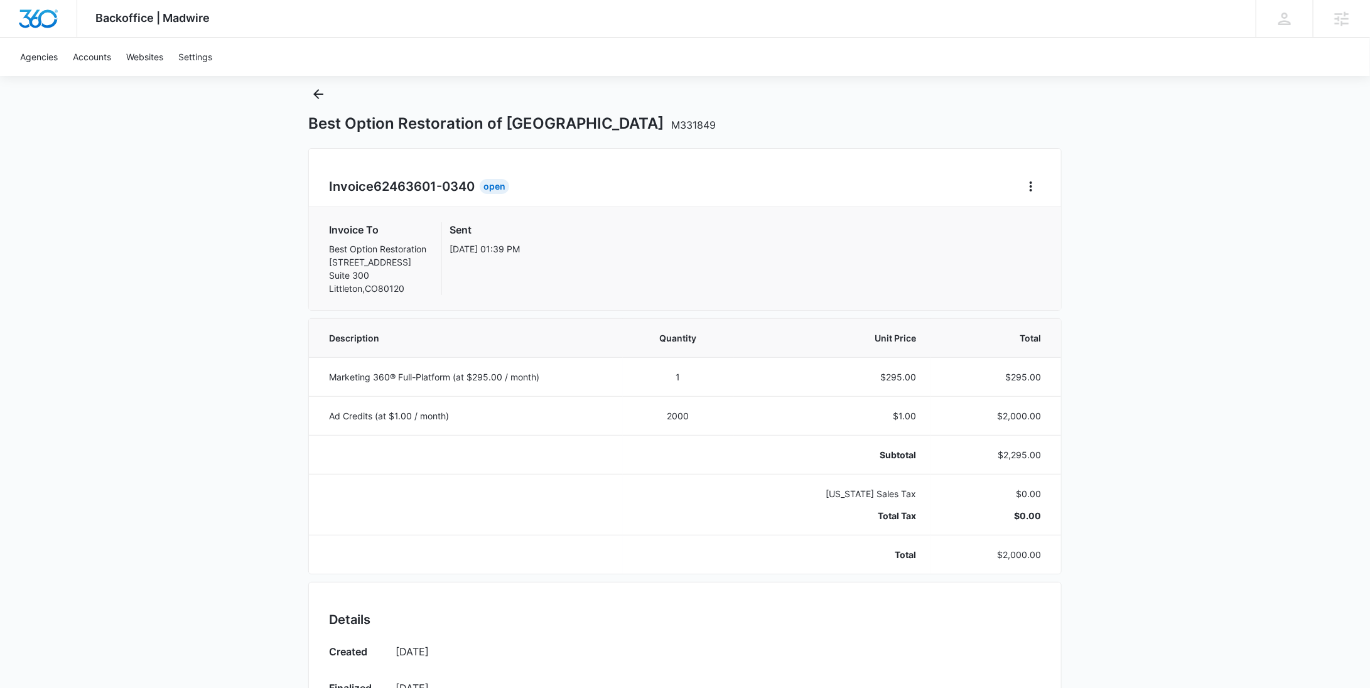
scroll to position [0, 0]
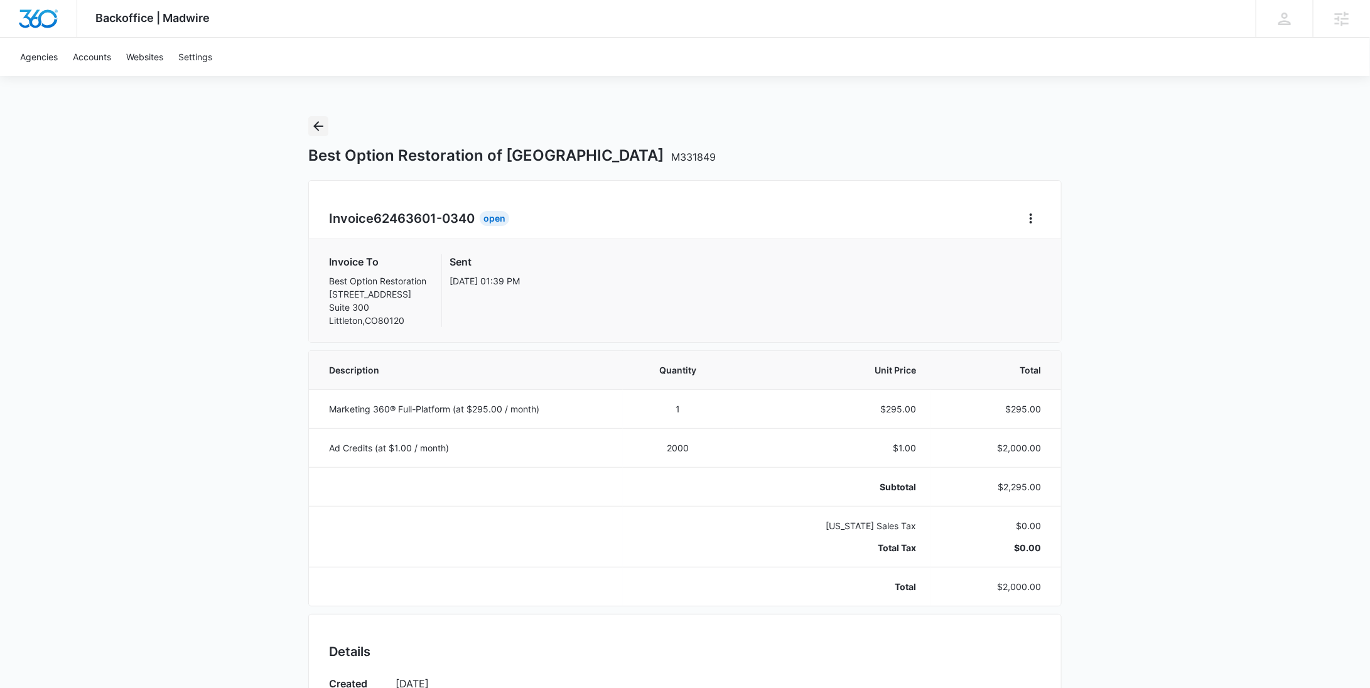
drag, startPoint x: 322, startPoint y: 118, endPoint x: 331, endPoint y: 71, distance: 48.0
click at [322, 117] on button "Back" at bounding box center [318, 126] width 20 height 20
